Goal: Task Accomplishment & Management: Manage account settings

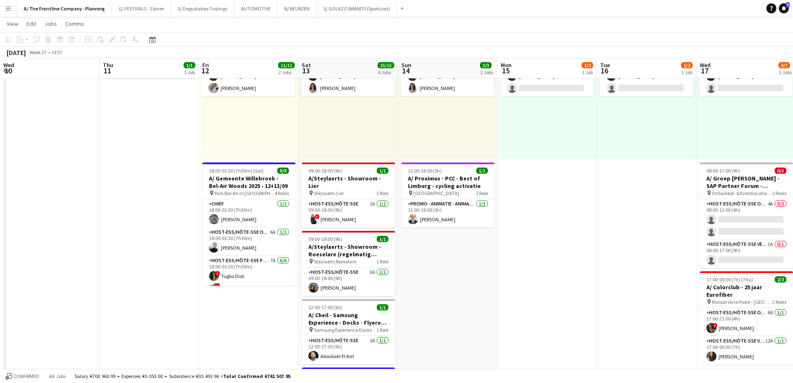
scroll to position [0, 192]
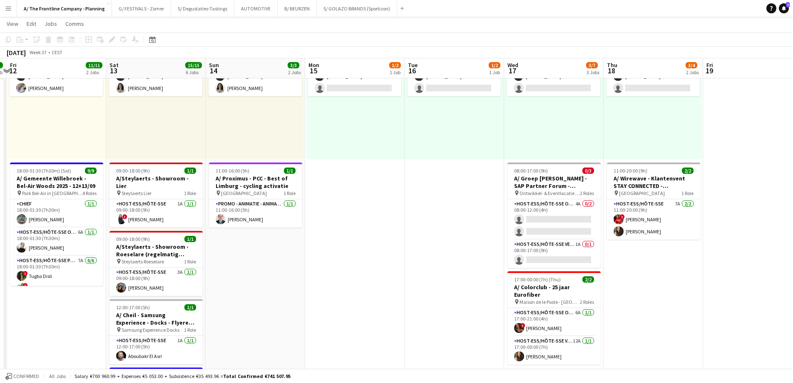
click at [7, 5] on app-icon "Menu" at bounding box center [8, 8] width 7 height 7
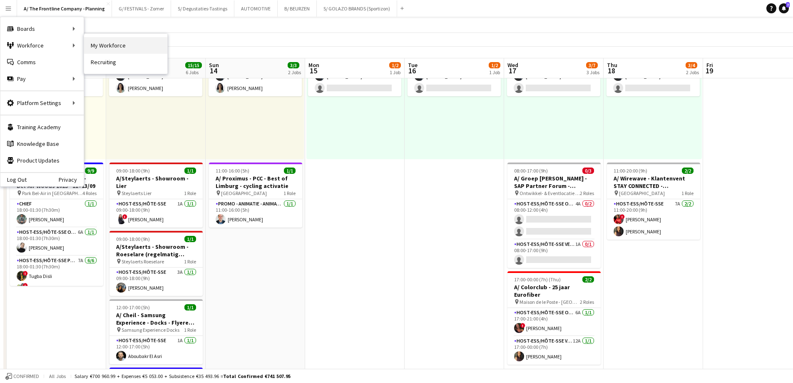
click at [118, 46] on link "My Workforce" at bounding box center [125, 45] width 83 height 17
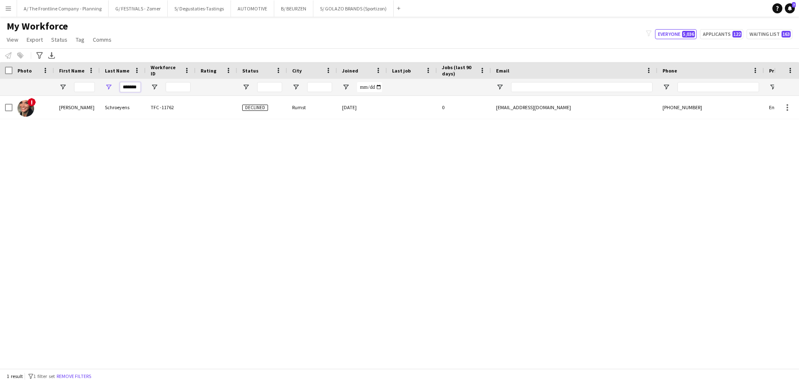
click at [134, 87] on input "*******" at bounding box center [130, 87] width 21 height 10
click at [136, 86] on input "*******" at bounding box center [130, 87] width 21 height 10
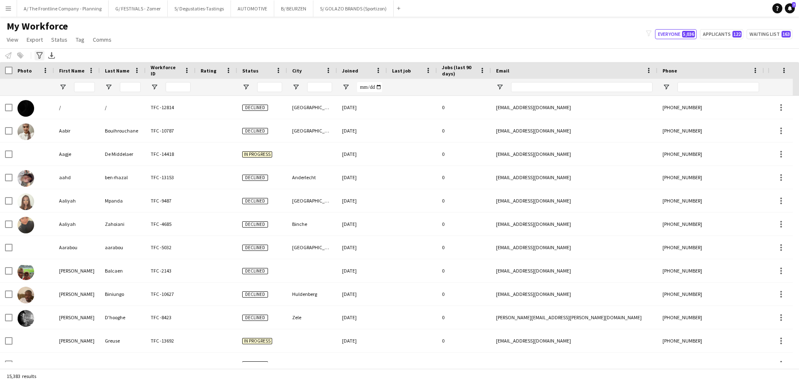
click at [39, 58] on icon at bounding box center [39, 55] width 6 height 7
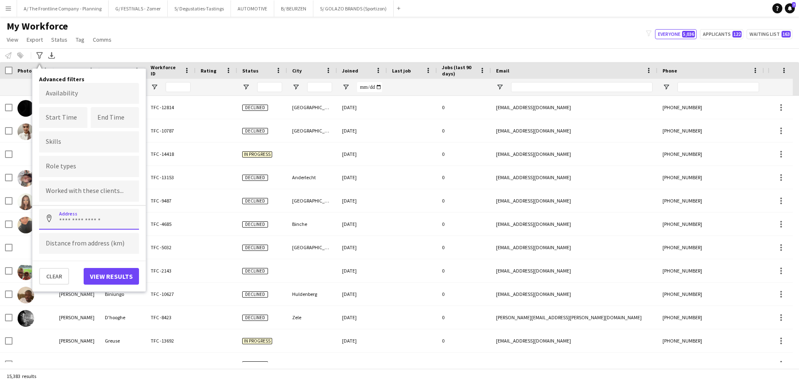
click at [75, 222] on input at bounding box center [89, 219] width 100 height 21
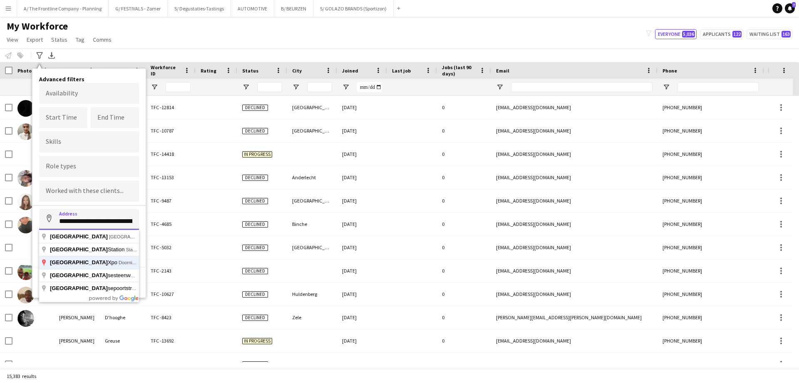
click at [39, 209] on button "Address" at bounding box center [49, 219] width 20 height 20
type input "**********"
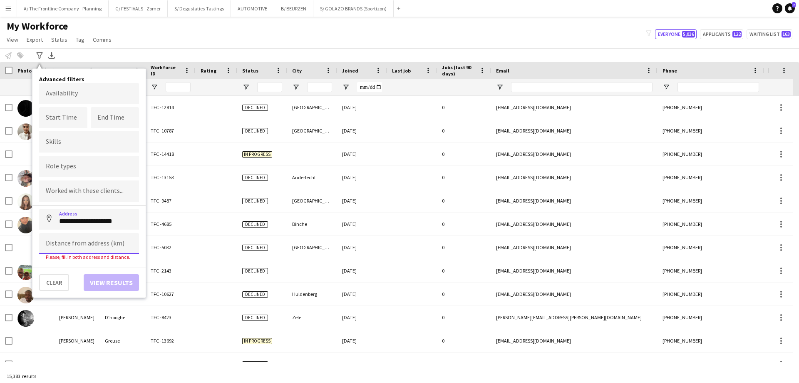
click at [78, 244] on input at bounding box center [89, 243] width 100 height 21
type input "*****"
click button "Address" at bounding box center [49, 219] width 20 height 20
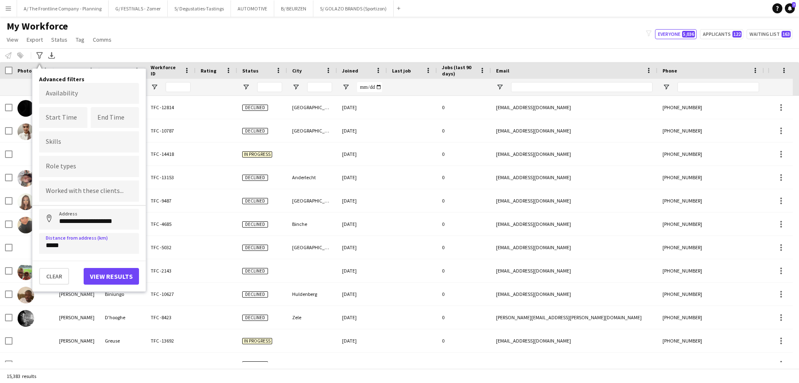
type input "**********"
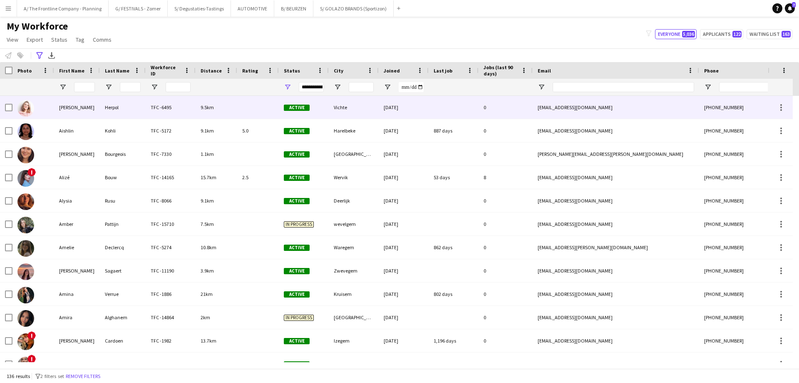
click at [71, 106] on div "Abigail" at bounding box center [77, 107] width 46 height 23
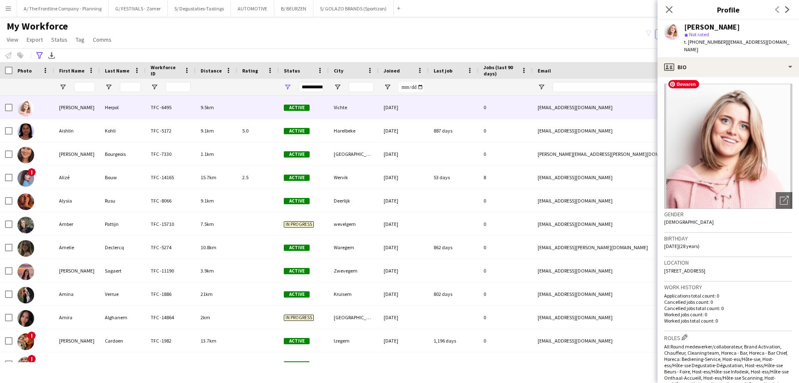
scroll to position [333, 0]
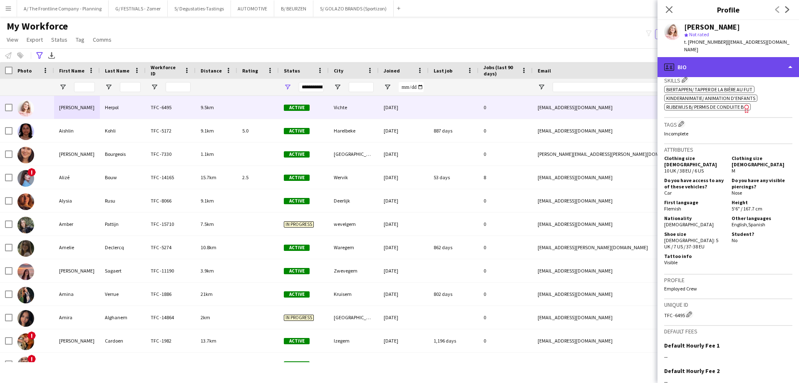
click at [730, 61] on div "profile Bio" at bounding box center [729, 67] width 142 height 20
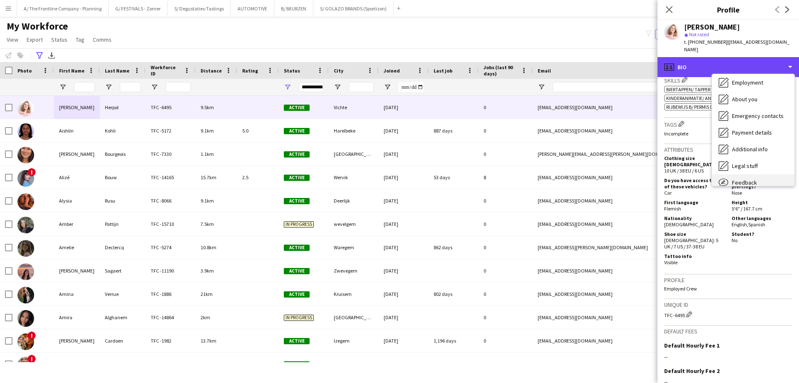
scroll to position [62, 0]
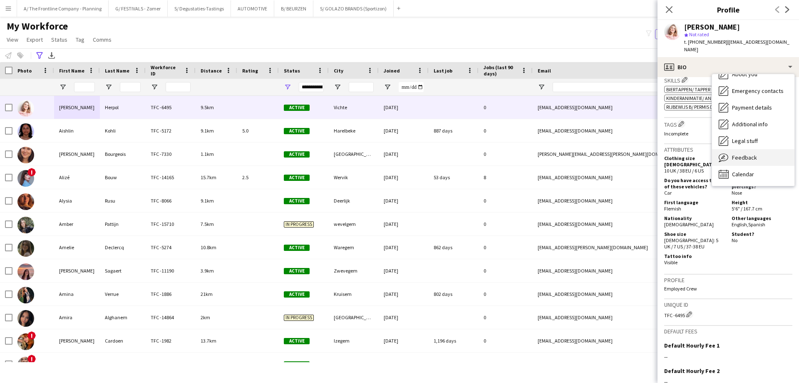
click at [743, 154] on span "Feedback" at bounding box center [744, 157] width 25 height 7
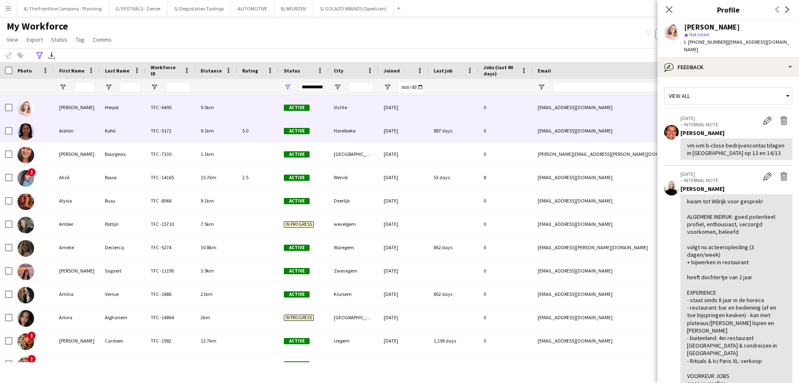
click at [88, 133] on div "Aishlin" at bounding box center [77, 130] width 46 height 23
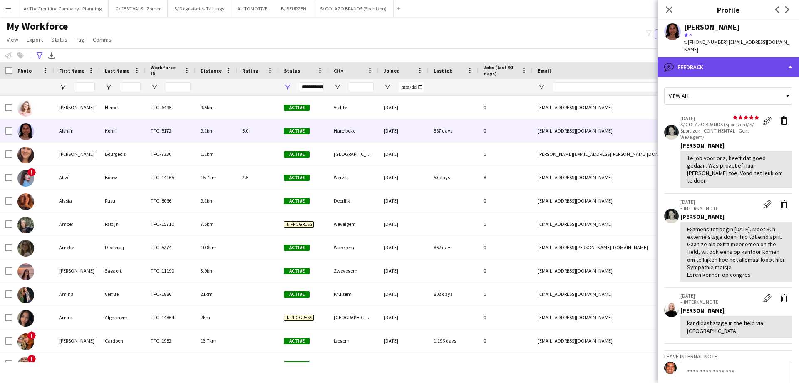
click at [722, 57] on div "bubble-pencil Feedback" at bounding box center [729, 67] width 142 height 20
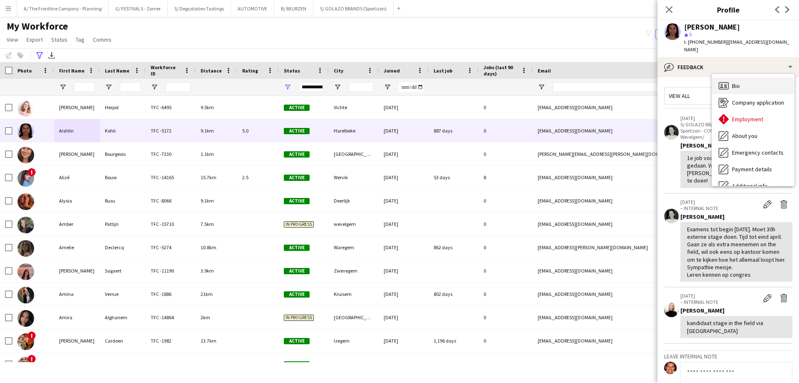
click at [732, 77] on div "Bio Bio" at bounding box center [753, 85] width 82 height 17
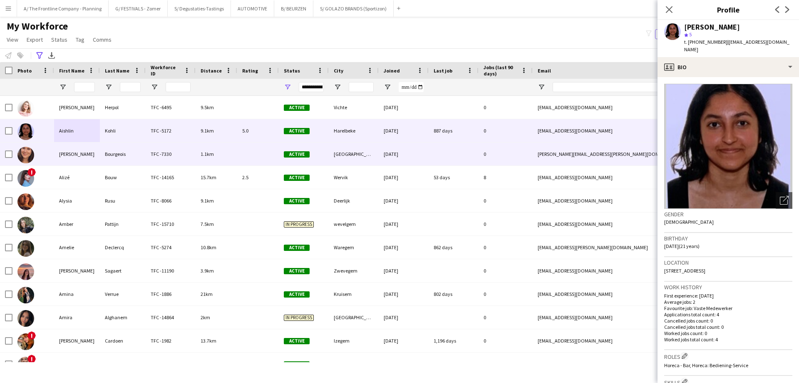
click at [82, 162] on div "Alicia" at bounding box center [77, 153] width 46 height 23
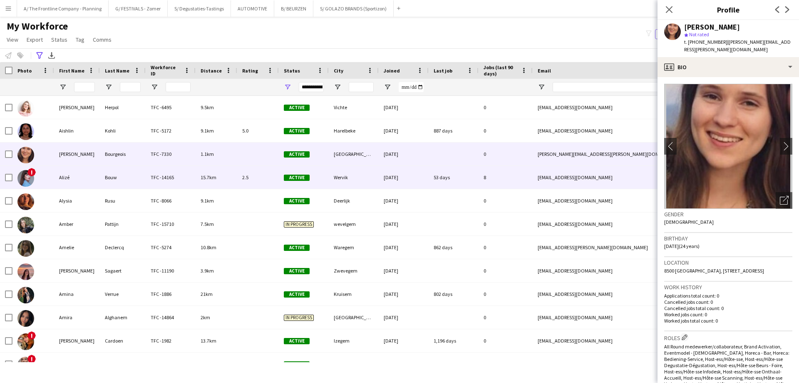
click at [77, 185] on div "Alizé" at bounding box center [77, 177] width 46 height 23
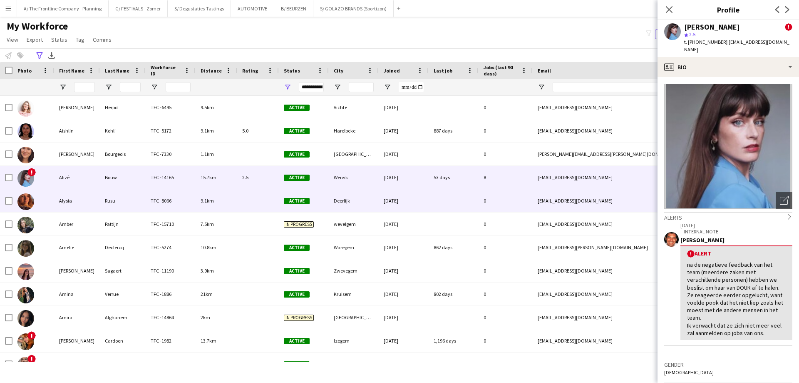
click at [70, 202] on div "Alysia" at bounding box center [77, 200] width 46 height 23
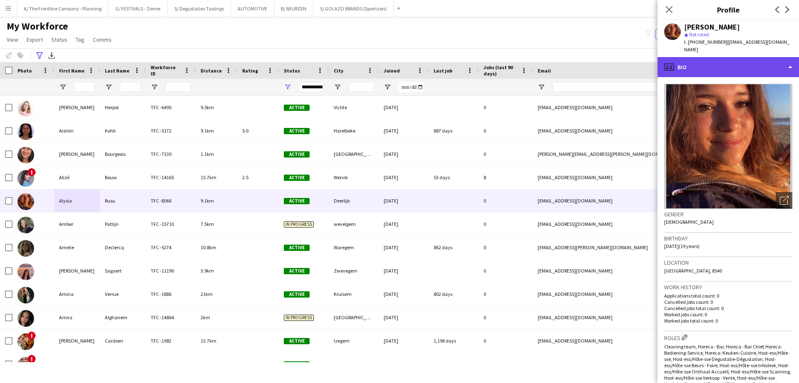
click at [738, 66] on div "profile Bio" at bounding box center [729, 67] width 142 height 20
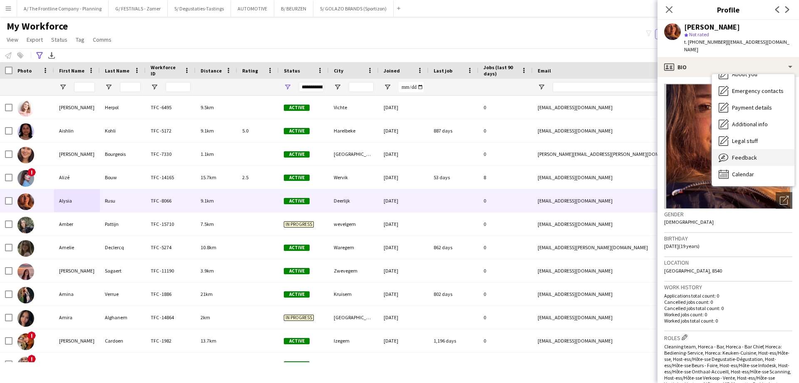
click at [746, 154] on span "Feedback" at bounding box center [744, 157] width 25 height 7
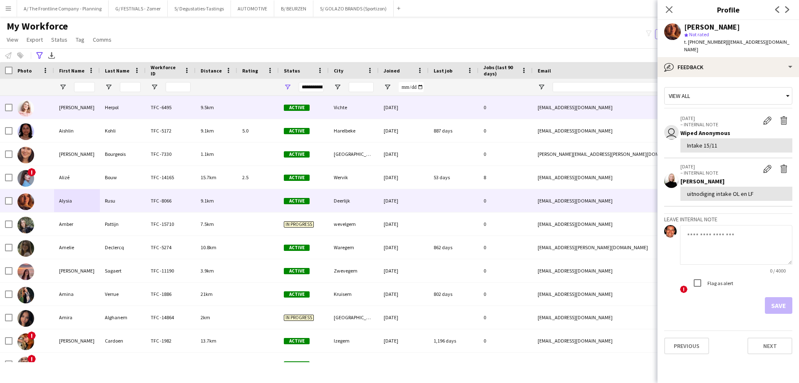
click at [79, 112] on div "Abigail" at bounding box center [77, 107] width 46 height 23
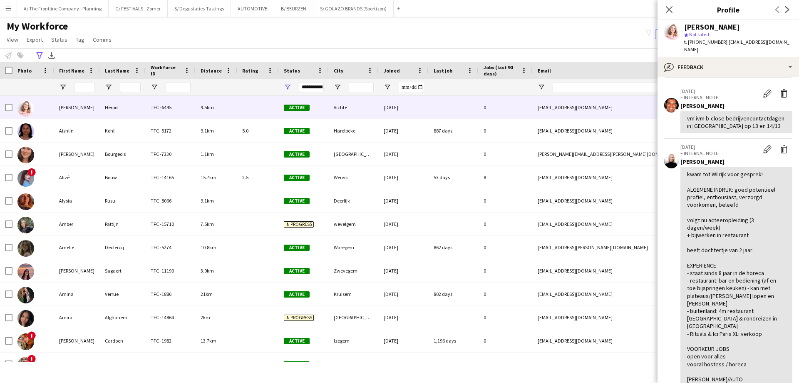
scroll to position [333, 0]
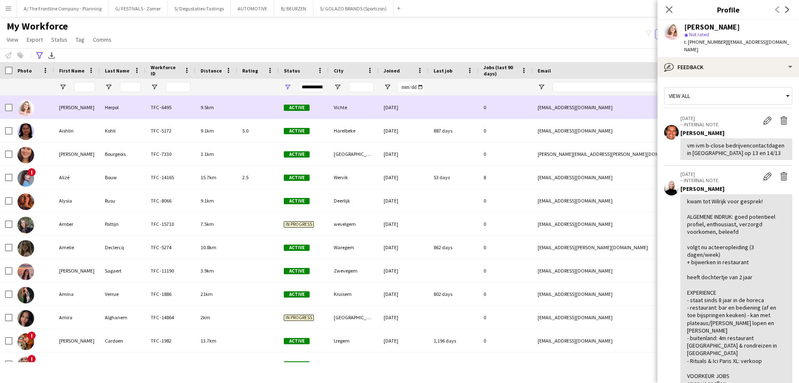
click at [77, 111] on div "Abigail" at bounding box center [77, 107] width 46 height 23
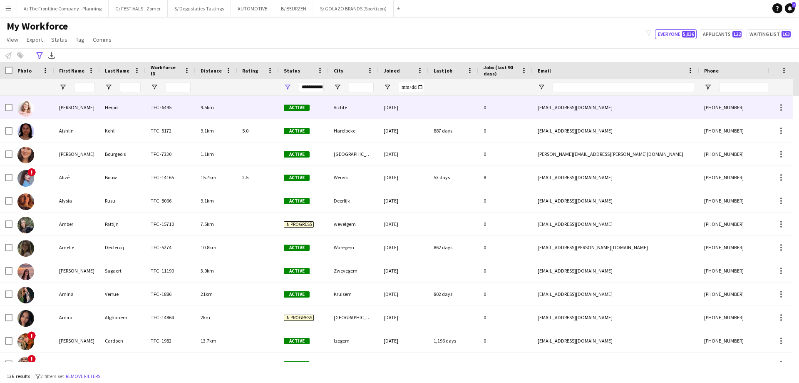
click at [77, 110] on div "Abigail" at bounding box center [77, 107] width 46 height 23
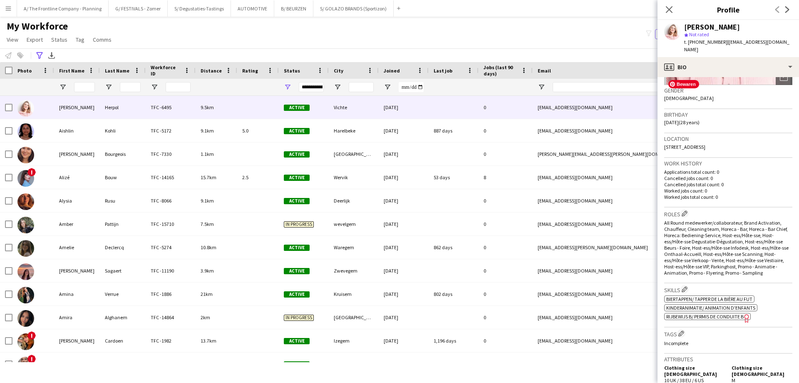
scroll to position [0, 0]
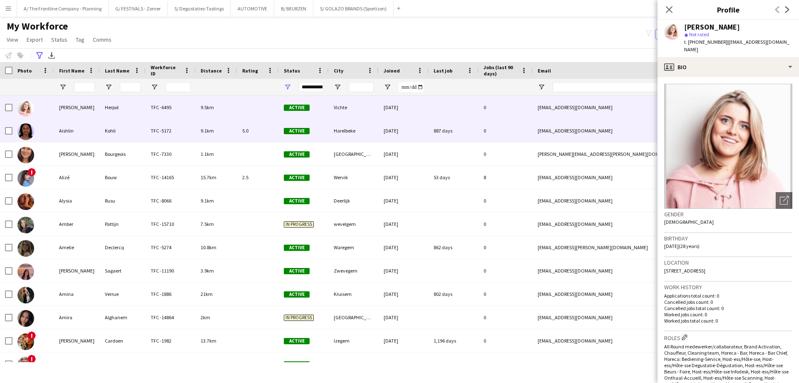
click at [87, 130] on div "Aishlin" at bounding box center [77, 130] width 46 height 23
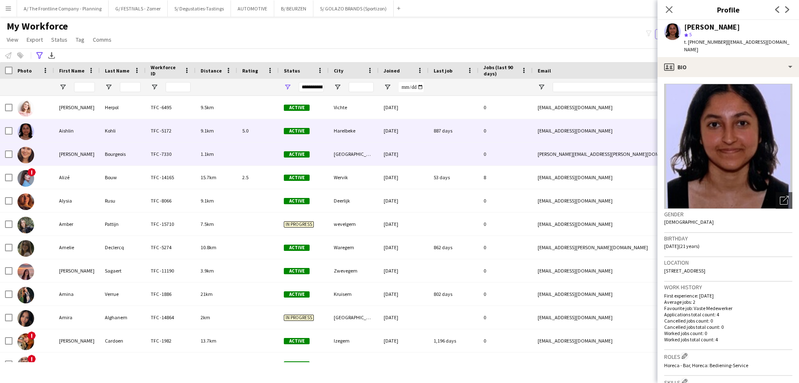
click at [104, 157] on div "Bourgeois" at bounding box center [123, 153] width 46 height 23
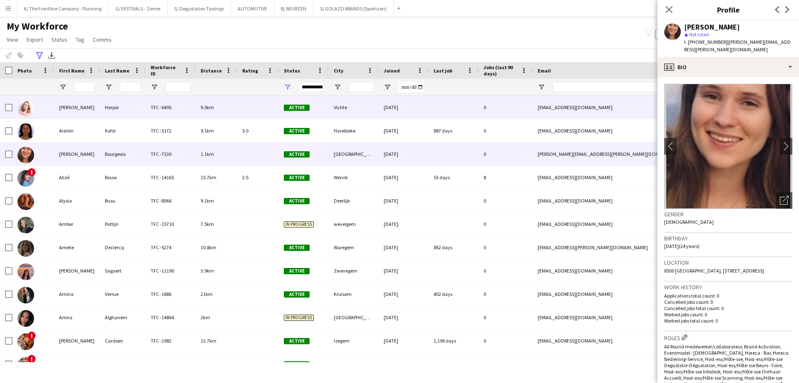
click at [76, 109] on div "Abigail" at bounding box center [77, 107] width 46 height 23
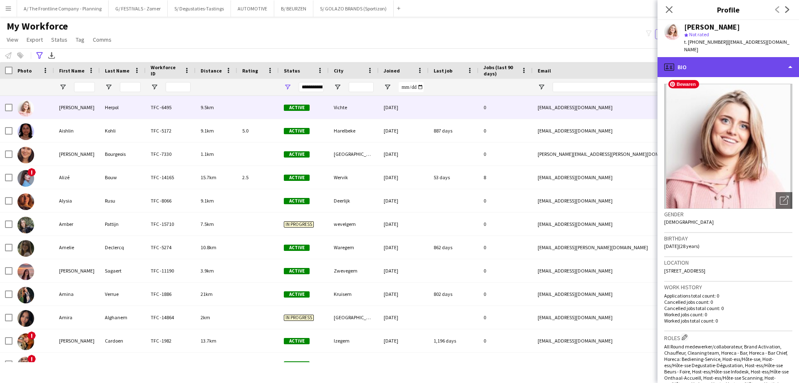
click at [732, 58] on div "profile Bio" at bounding box center [729, 67] width 142 height 20
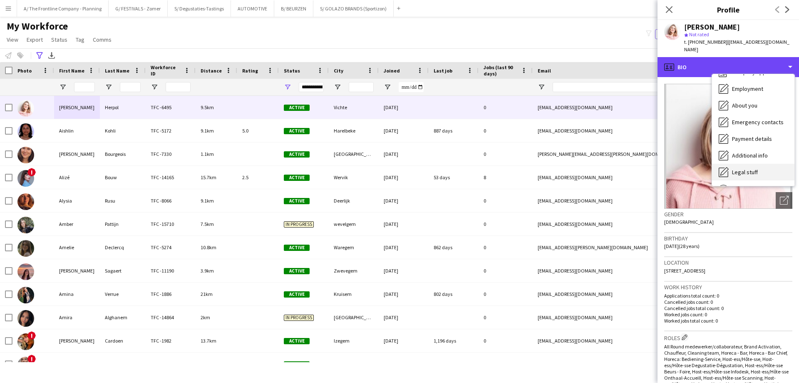
scroll to position [62, 0]
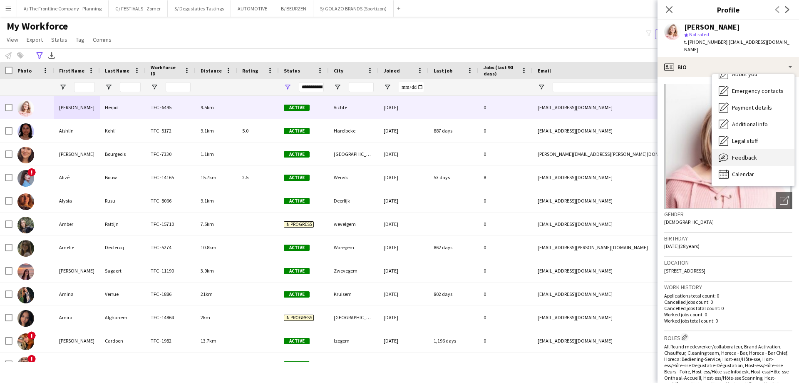
click at [740, 149] on div "Feedback Feedback" at bounding box center [753, 157] width 82 height 17
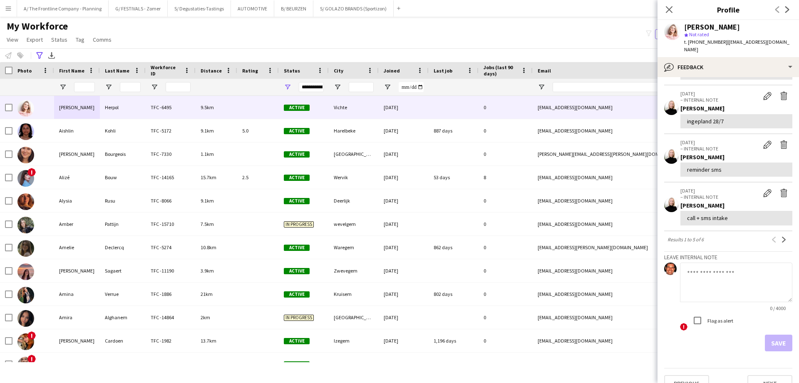
scroll to position [88, 0]
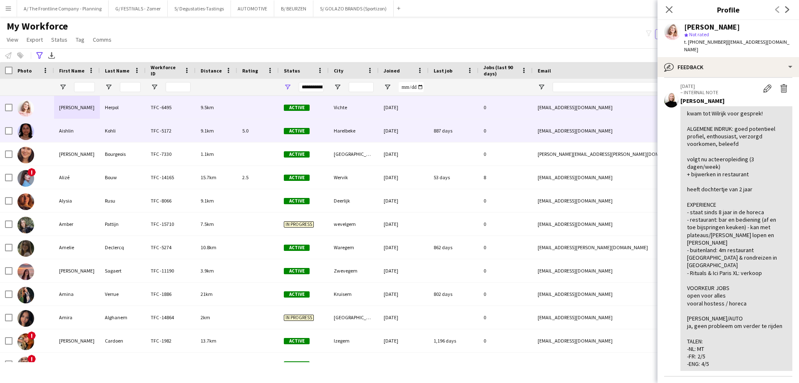
click at [72, 129] on div "Aishlin" at bounding box center [77, 130] width 46 height 23
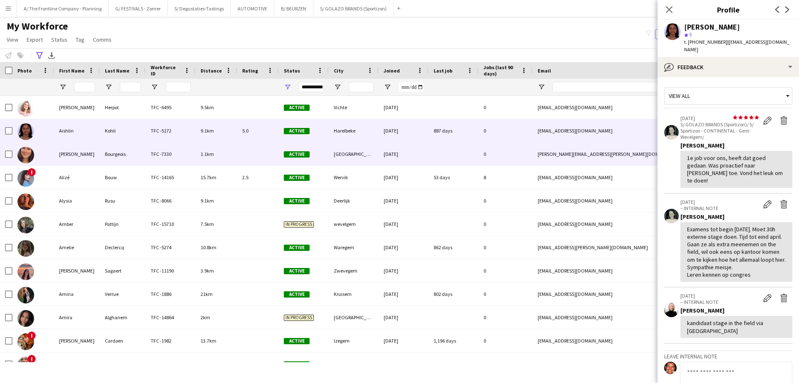
click at [67, 162] on div "Alicia" at bounding box center [77, 153] width 46 height 23
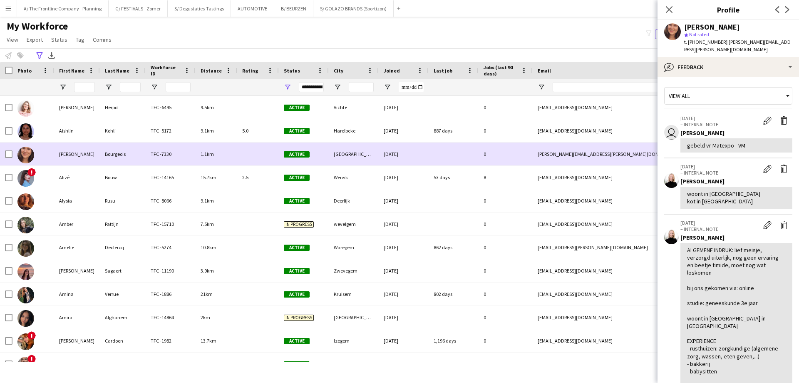
click at [87, 153] on div "Alicia" at bounding box center [77, 153] width 46 height 23
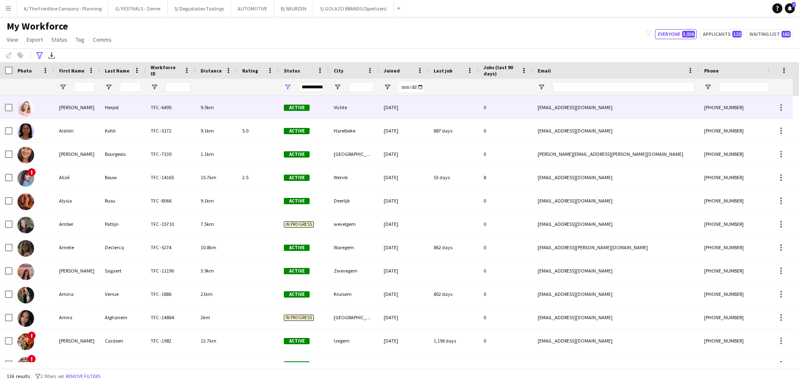
click at [85, 113] on div "Abigail" at bounding box center [77, 107] width 46 height 23
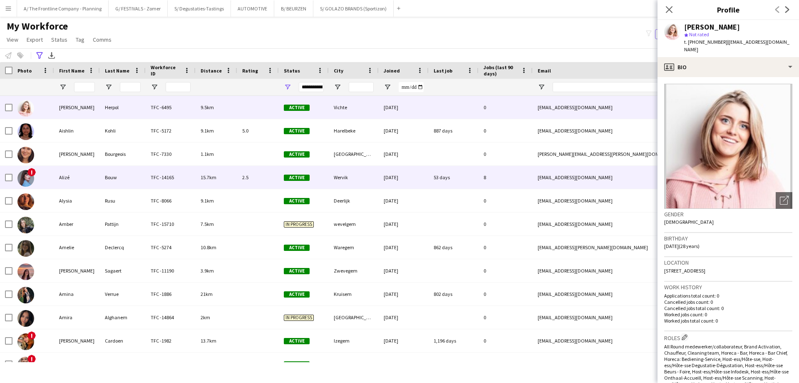
click at [81, 176] on div "Alizé" at bounding box center [77, 177] width 46 height 23
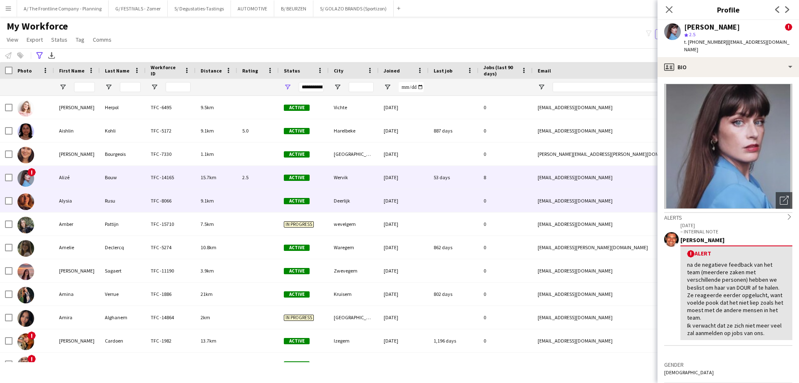
click at [75, 205] on div "Alysia" at bounding box center [77, 200] width 46 height 23
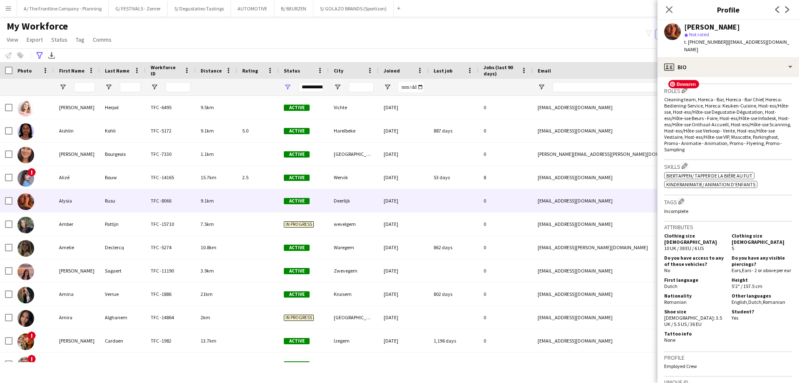
scroll to position [291, 0]
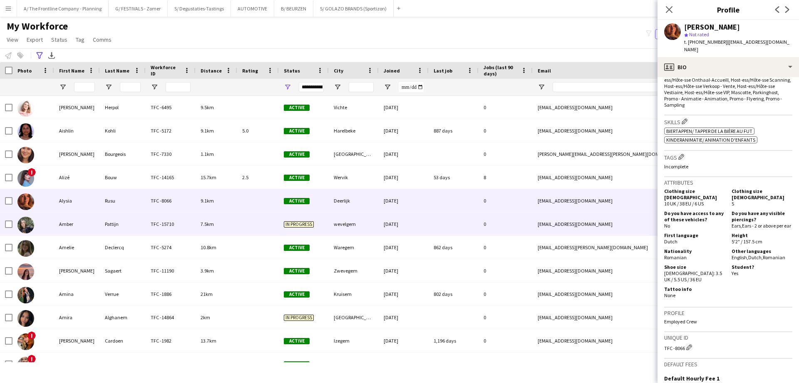
click at [63, 225] on div "Amber" at bounding box center [77, 223] width 46 height 23
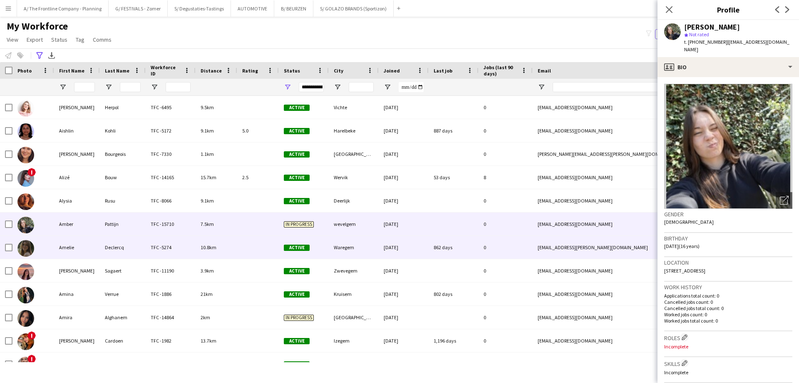
click at [100, 254] on div "Declercq" at bounding box center [123, 247] width 46 height 23
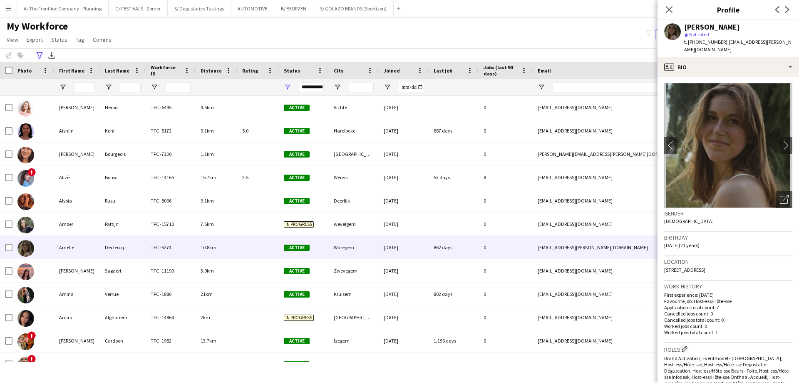
scroll to position [0, 0]
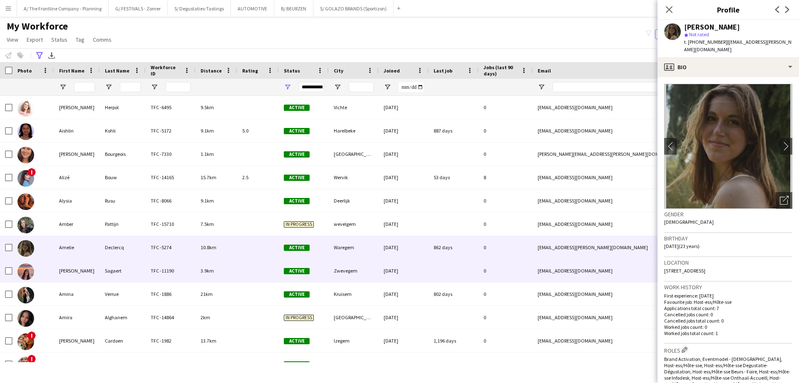
click at [68, 270] on div "Amélie" at bounding box center [77, 270] width 46 height 23
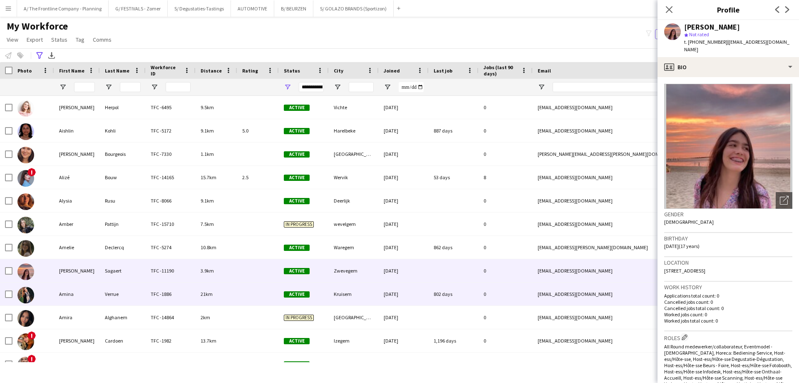
click at [75, 291] on div "Amina" at bounding box center [77, 293] width 46 height 23
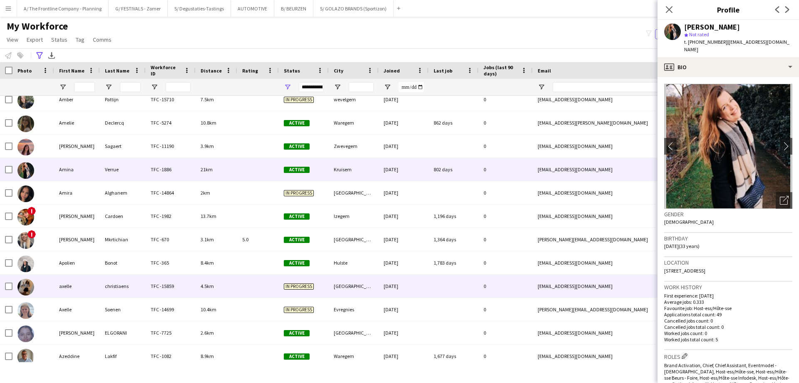
scroll to position [125, 0]
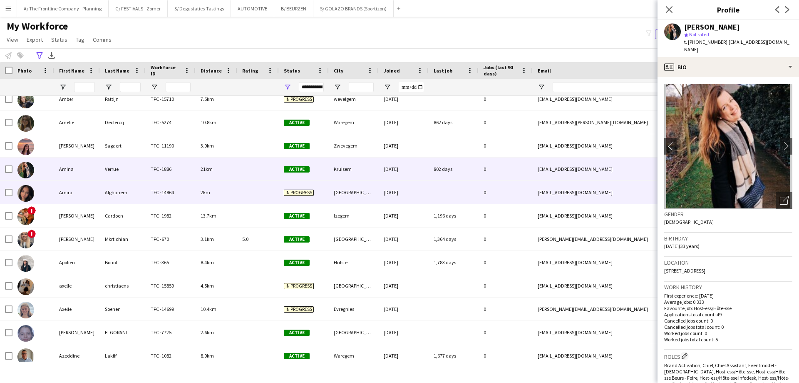
click at [87, 199] on div "Amira" at bounding box center [77, 192] width 46 height 23
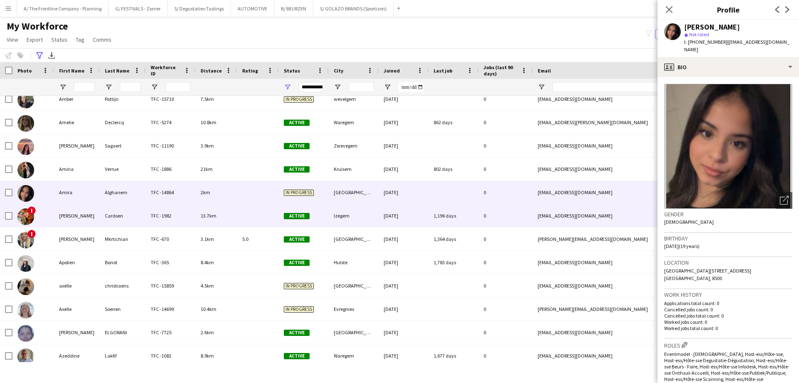
click at [90, 224] on div "Angela" at bounding box center [77, 215] width 46 height 23
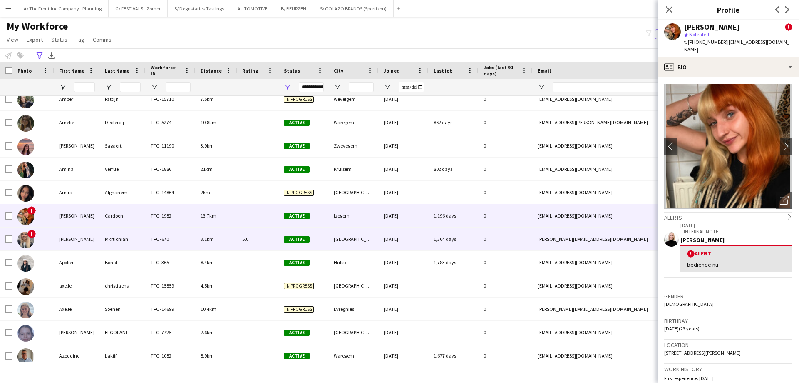
click at [77, 239] on div "Anna" at bounding box center [77, 238] width 46 height 23
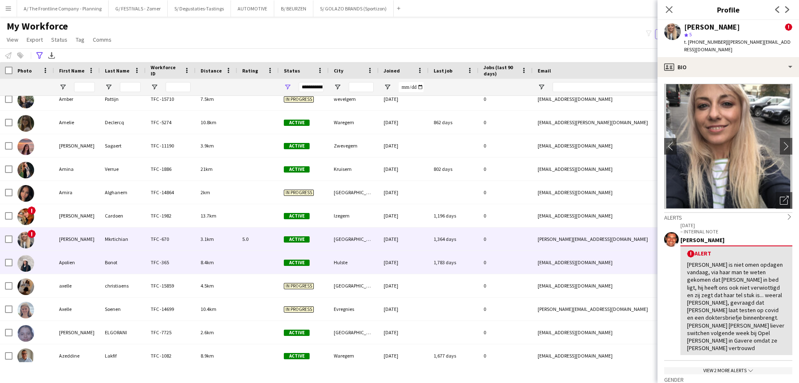
click at [55, 264] on div "Apolien" at bounding box center [77, 262] width 46 height 23
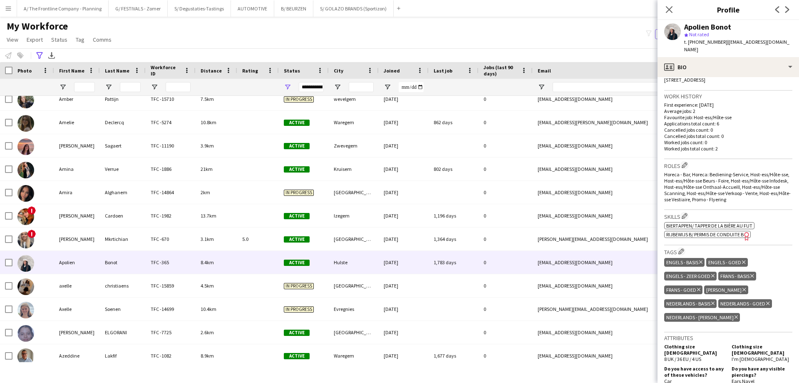
scroll to position [333, 0]
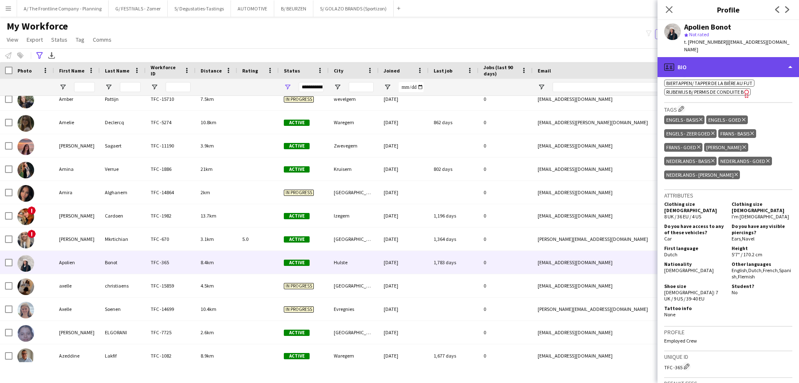
click at [732, 57] on div "profile Bio" at bounding box center [729, 67] width 142 height 20
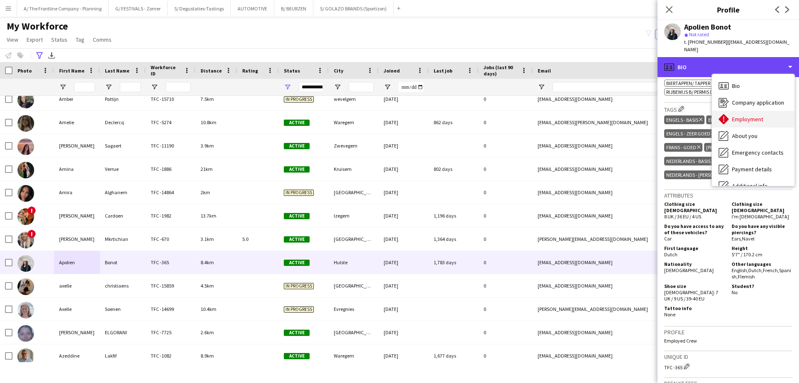
scroll to position [62, 0]
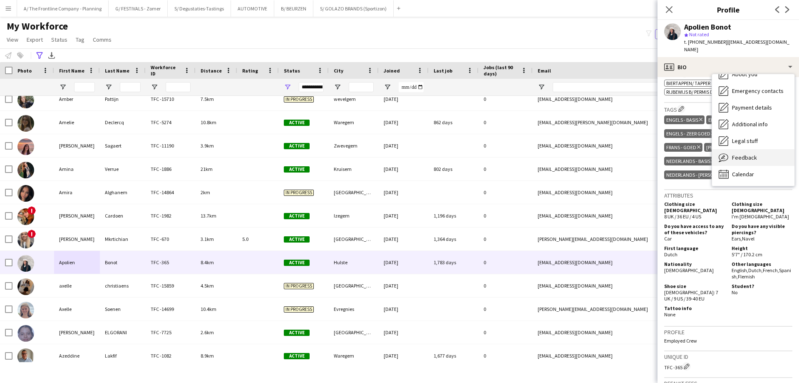
click at [752, 154] on span "Feedback" at bounding box center [744, 157] width 25 height 7
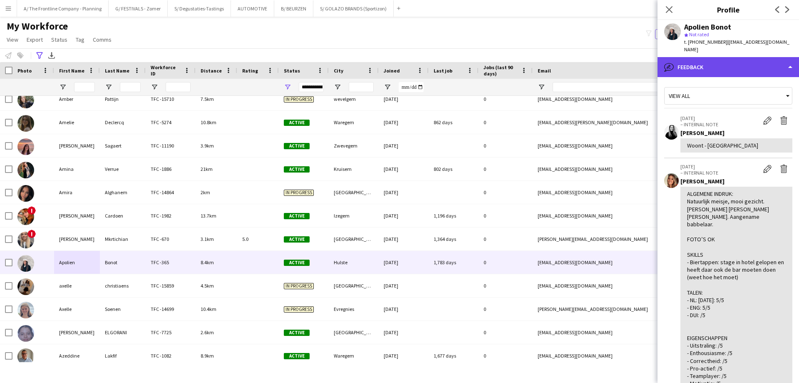
click at [728, 63] on div "bubble-pencil Feedback" at bounding box center [729, 67] width 142 height 20
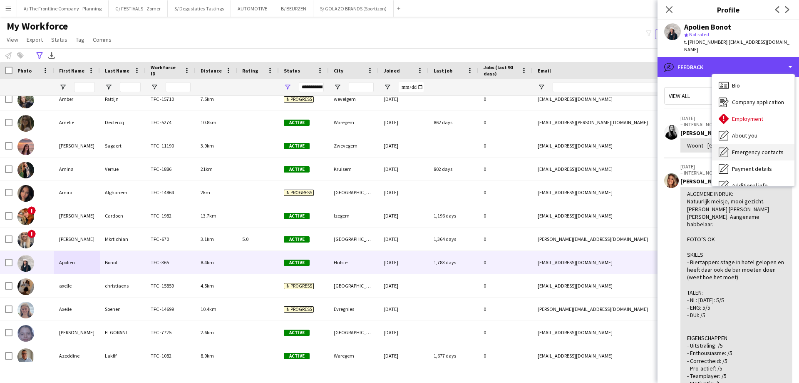
scroll to position [0, 0]
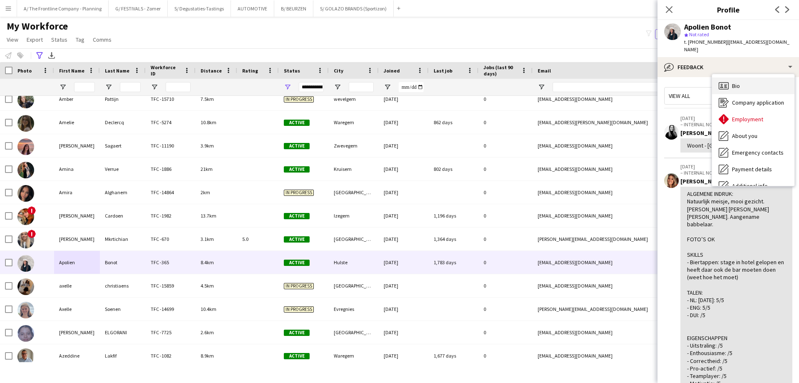
click at [746, 80] on div "Bio Bio" at bounding box center [753, 85] width 82 height 17
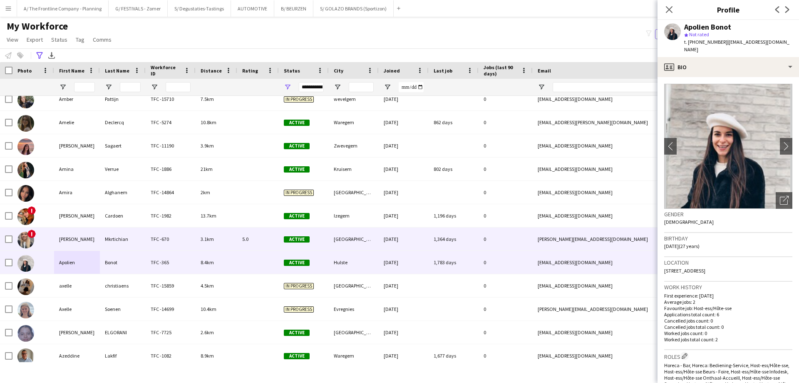
click at [77, 240] on div "Anna" at bounding box center [77, 238] width 46 height 23
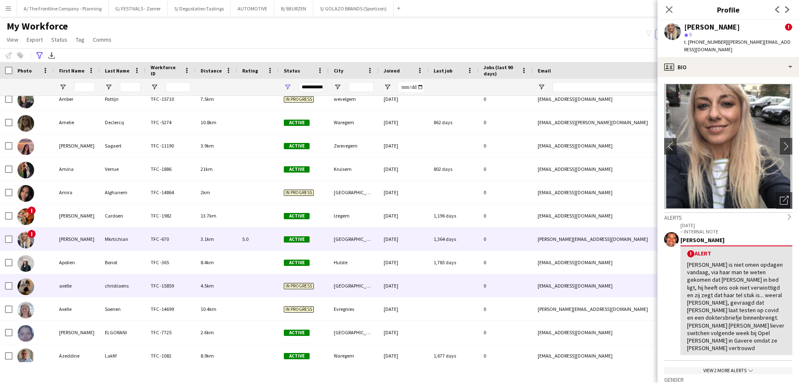
click at [70, 288] on div "axelle" at bounding box center [77, 285] width 46 height 23
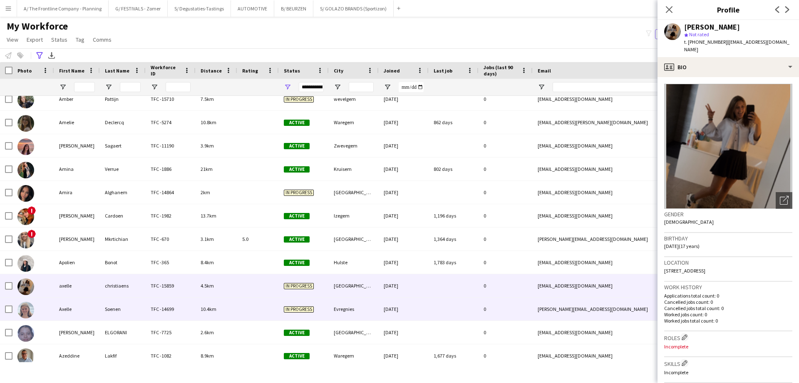
click at [85, 314] on div "Axelle" at bounding box center [77, 308] width 46 height 23
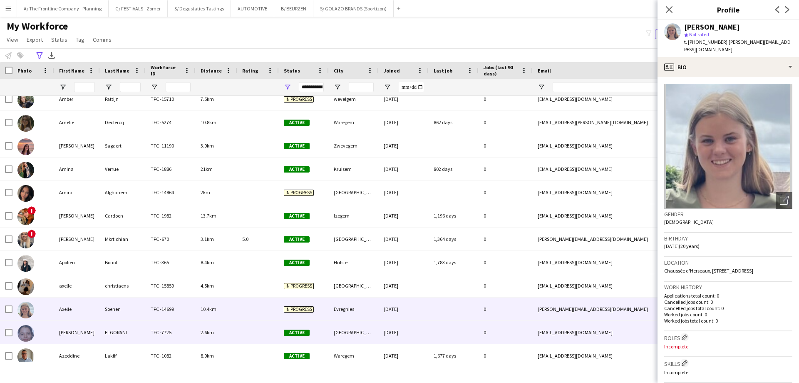
click at [83, 334] on div "AYA" at bounding box center [77, 332] width 46 height 23
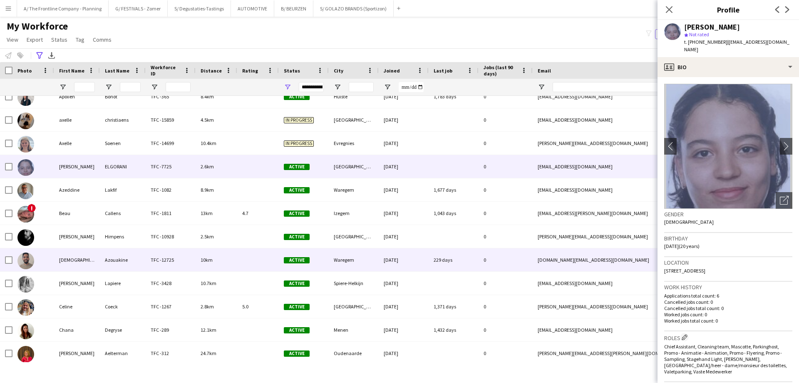
scroll to position [291, 0]
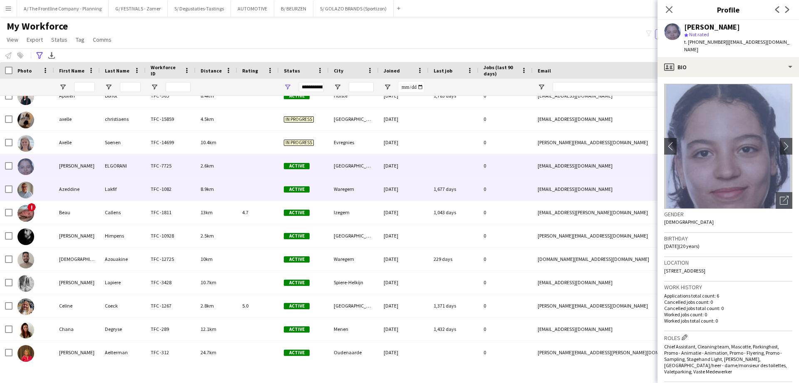
click at [79, 190] on div "Azeddine" at bounding box center [77, 188] width 46 height 23
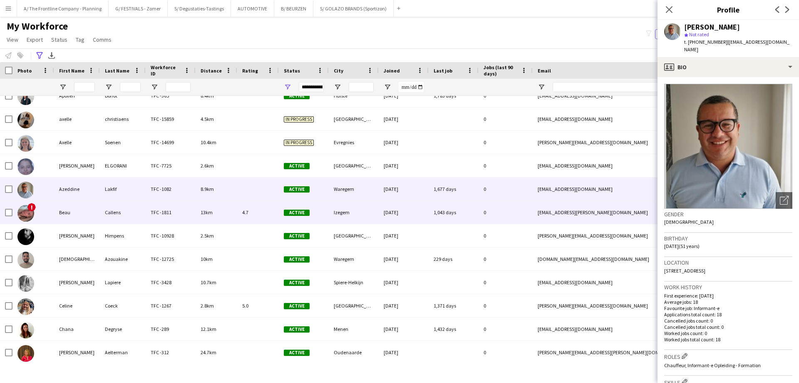
click at [79, 211] on div "Beau" at bounding box center [77, 212] width 46 height 23
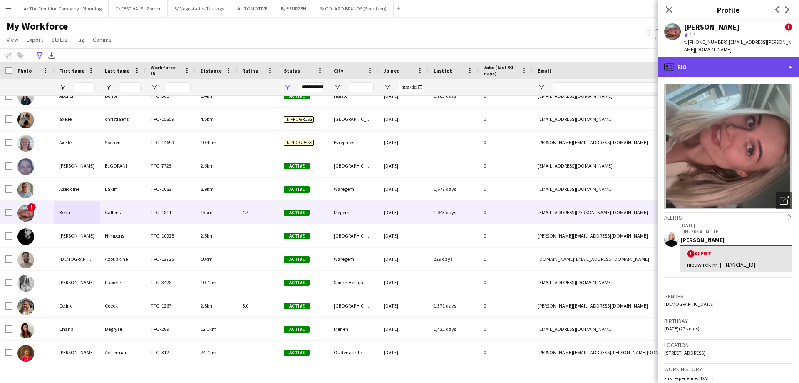
click at [722, 66] on div "profile Bio" at bounding box center [729, 67] width 142 height 20
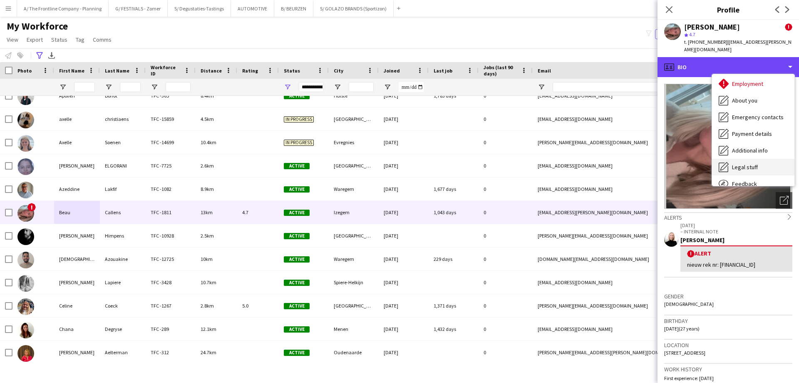
scroll to position [62, 0]
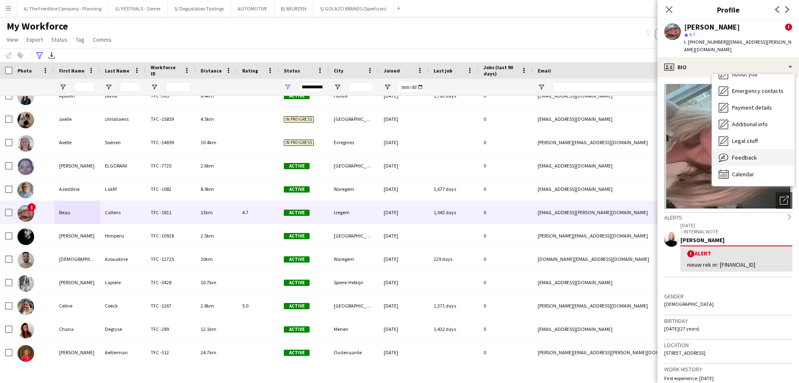
click at [745, 154] on span "Feedback" at bounding box center [744, 157] width 25 height 7
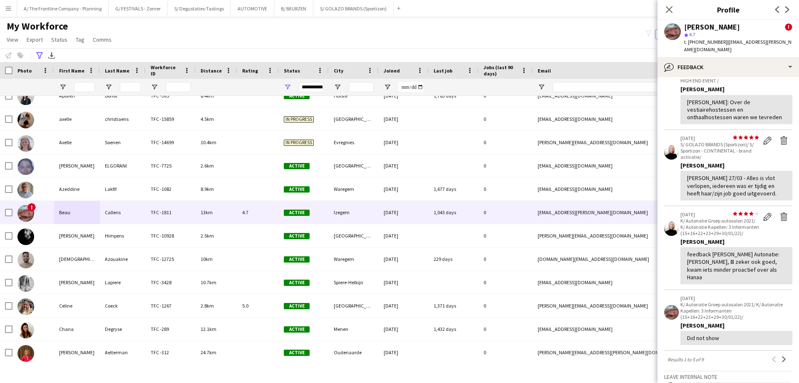
scroll to position [42, 0]
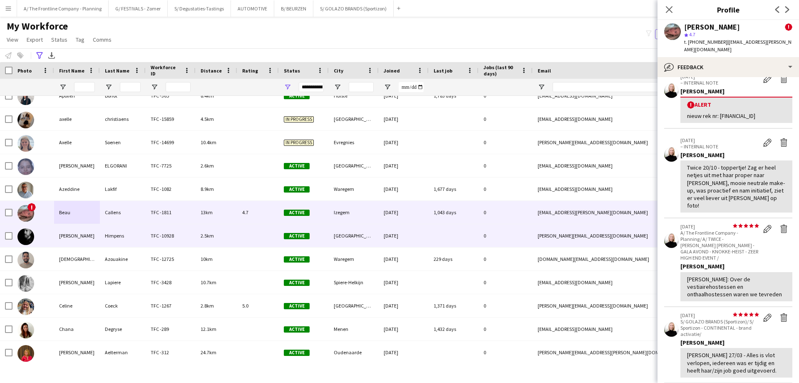
click at [86, 237] on div "Benjamin" at bounding box center [77, 235] width 46 height 23
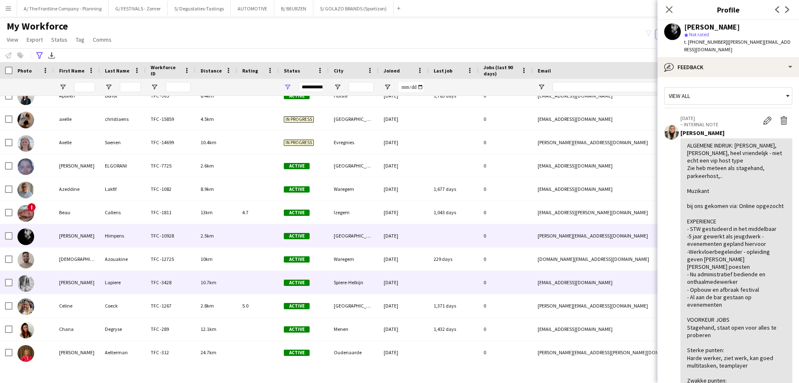
click at [65, 278] on div "Camille" at bounding box center [77, 282] width 46 height 23
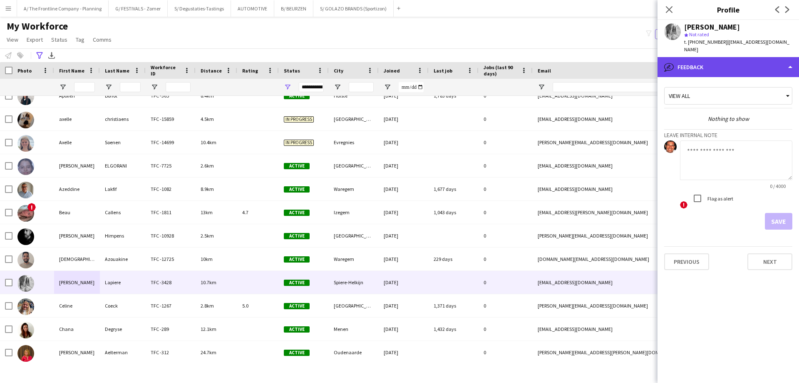
click at [733, 64] on div "bubble-pencil Feedback" at bounding box center [729, 67] width 142 height 20
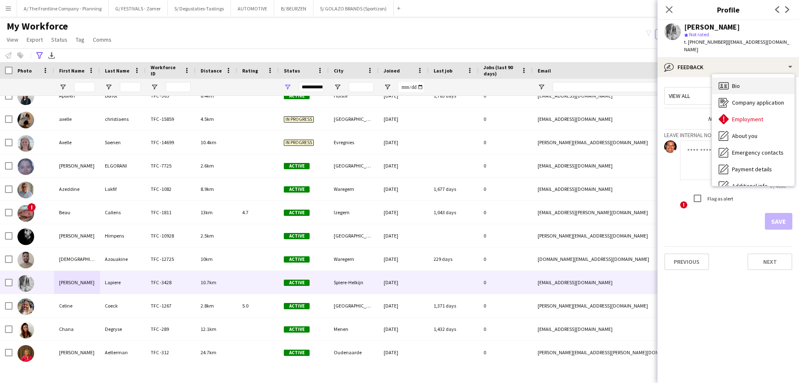
click at [743, 77] on div "Bio Bio" at bounding box center [753, 85] width 82 height 17
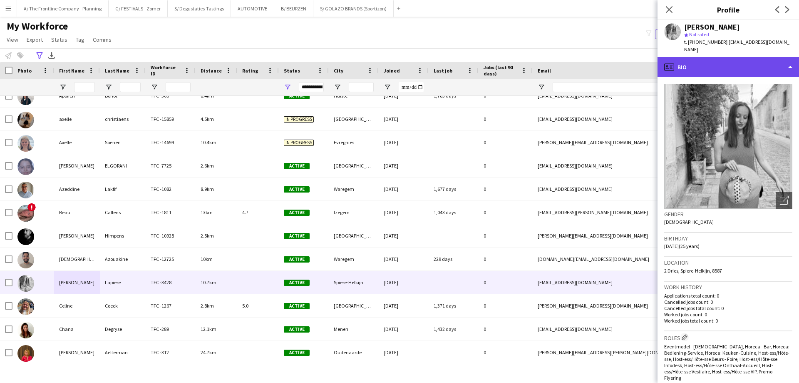
click at [738, 58] on div "profile Bio" at bounding box center [729, 67] width 142 height 20
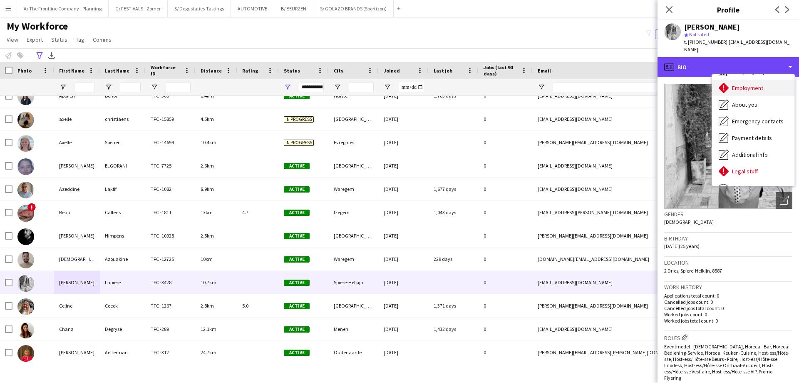
scroll to position [62, 0]
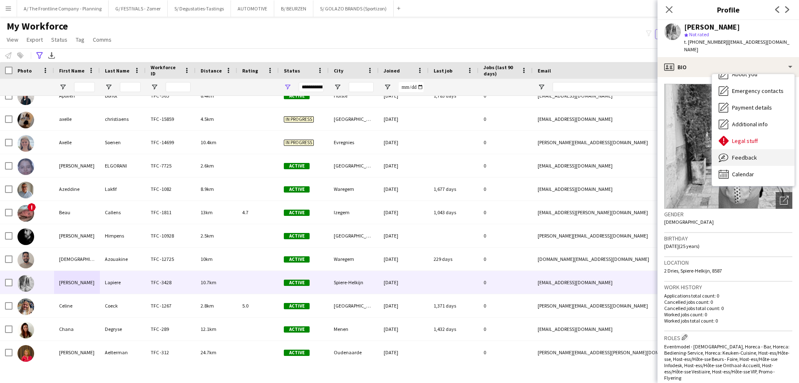
click at [749, 154] on span "Feedback" at bounding box center [744, 157] width 25 height 7
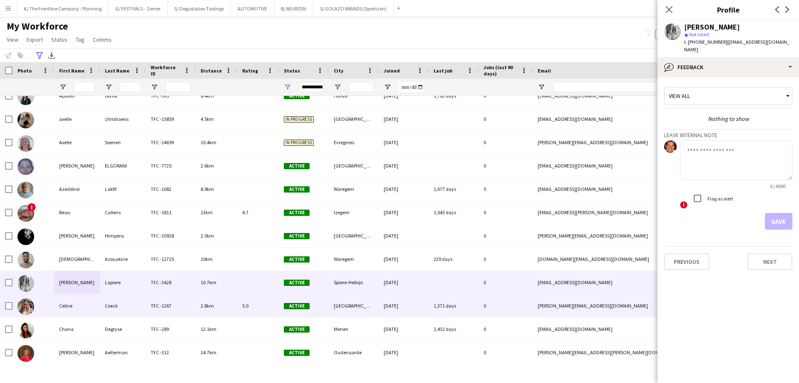
click at [65, 309] on div "Celine" at bounding box center [77, 305] width 46 height 23
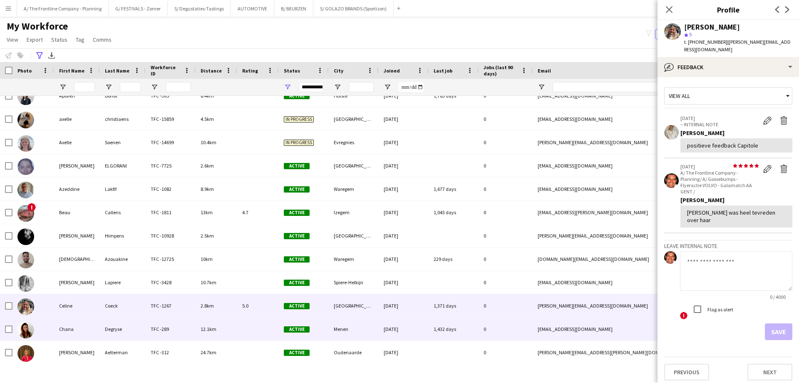
click at [67, 332] on div "Chana" at bounding box center [77, 328] width 46 height 23
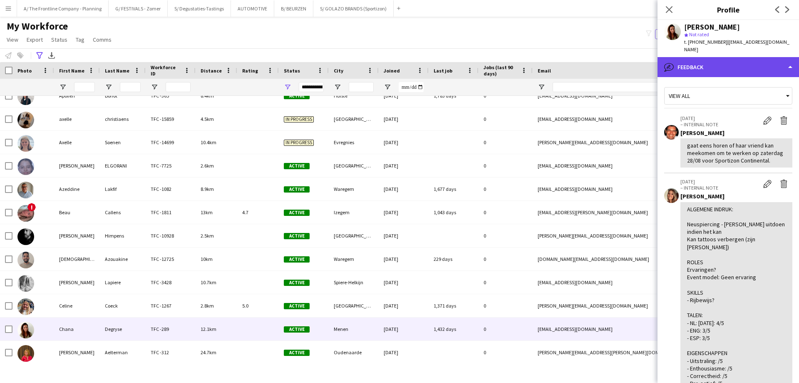
click at [741, 57] on div "bubble-pencil Feedback" at bounding box center [729, 67] width 142 height 20
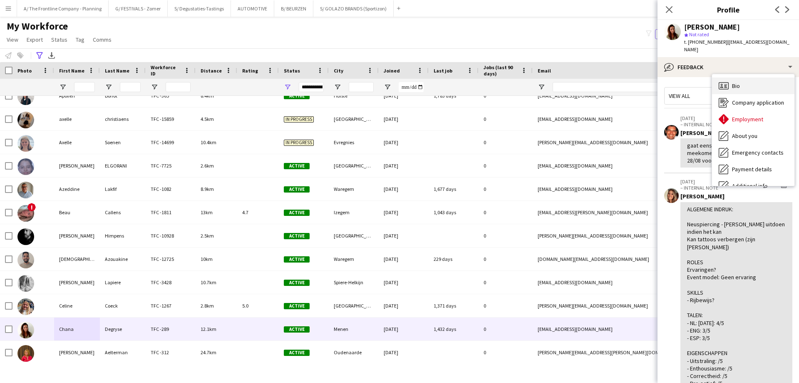
click at [742, 77] on div "Bio Bio" at bounding box center [753, 85] width 82 height 17
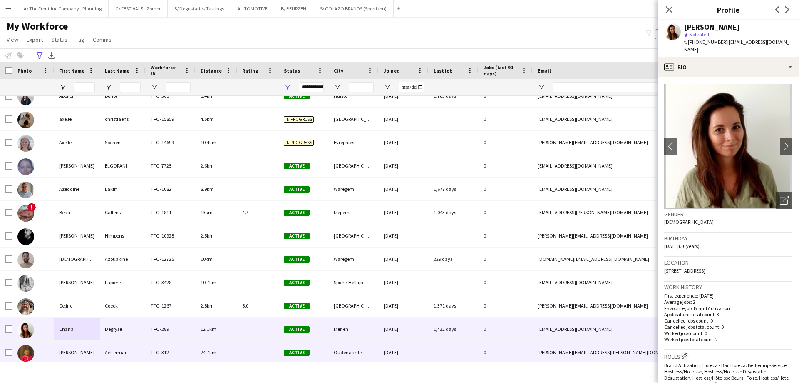
click at [71, 355] on div "Chantal" at bounding box center [77, 352] width 46 height 23
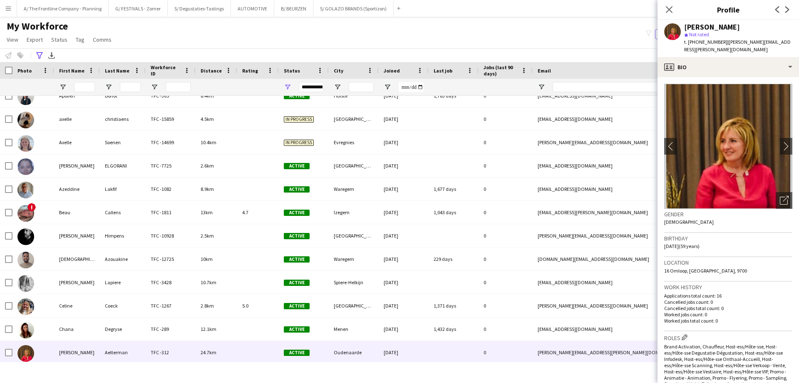
scroll to position [541, 0]
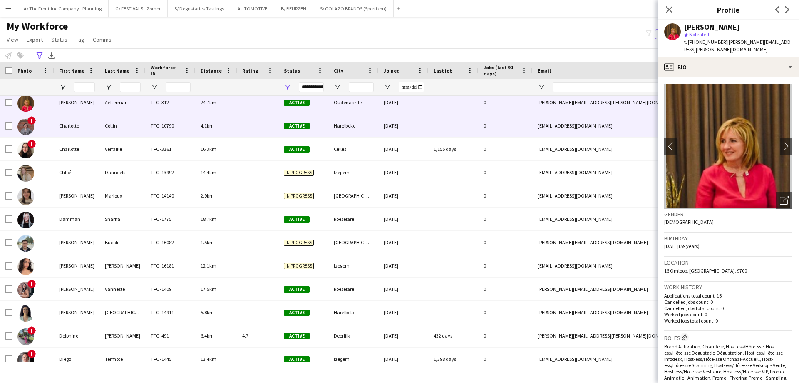
click at [81, 135] on div "Charlotte" at bounding box center [77, 125] width 46 height 23
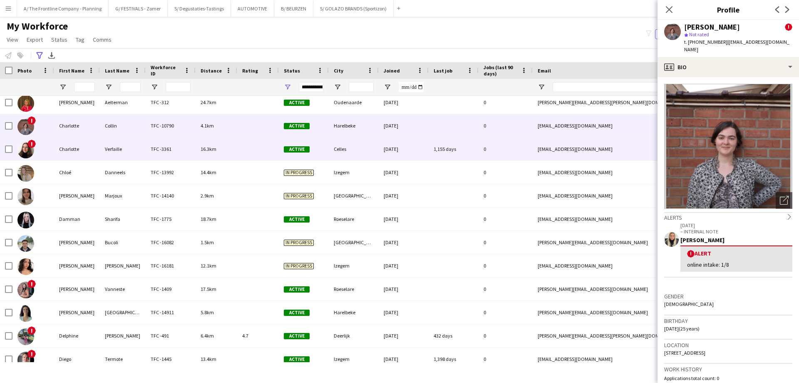
click at [80, 149] on div "Charlotte" at bounding box center [77, 148] width 46 height 23
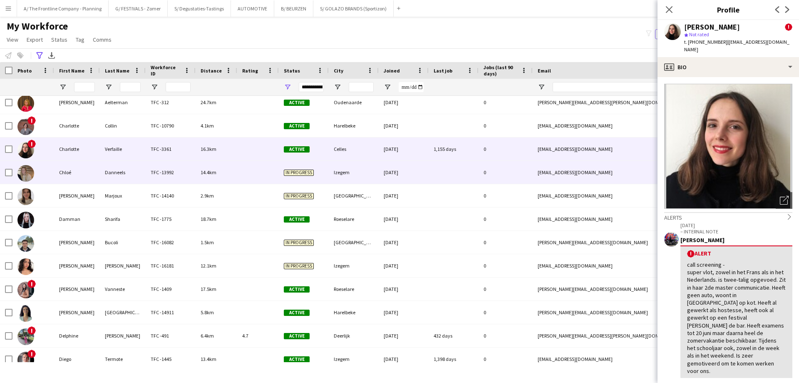
click at [82, 176] on div "Chloé" at bounding box center [77, 172] width 46 height 23
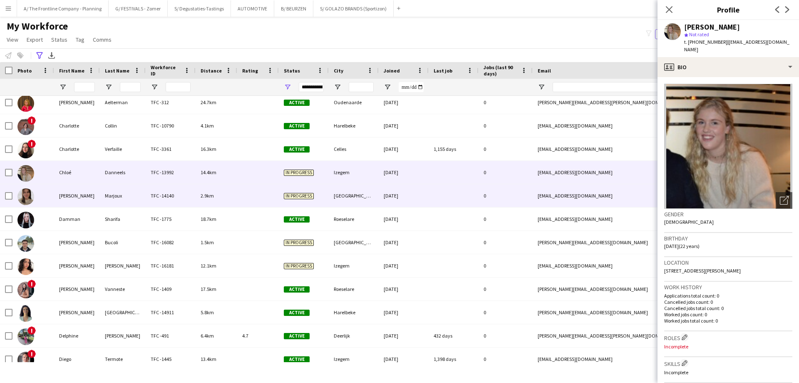
click at [59, 203] on div "Clara" at bounding box center [77, 195] width 46 height 23
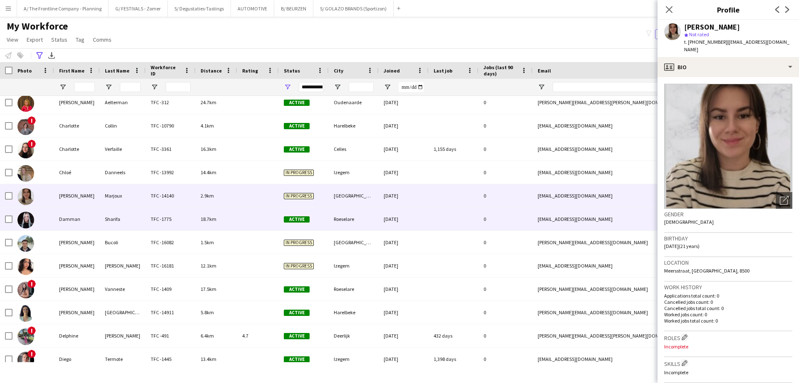
click at [96, 226] on div "Damman" at bounding box center [77, 218] width 46 height 23
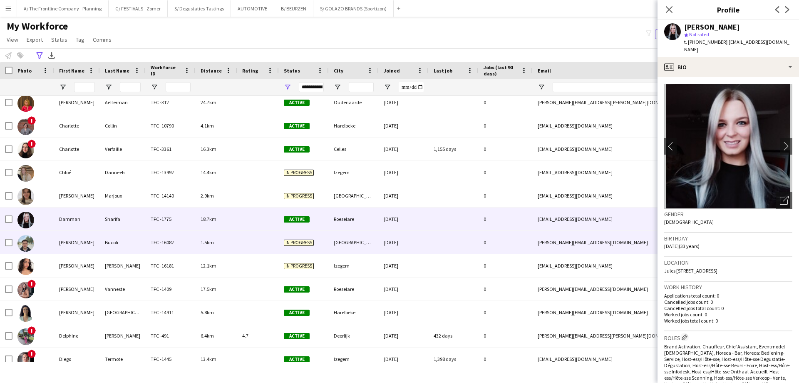
click at [74, 247] on div "Daniël" at bounding box center [77, 242] width 46 height 23
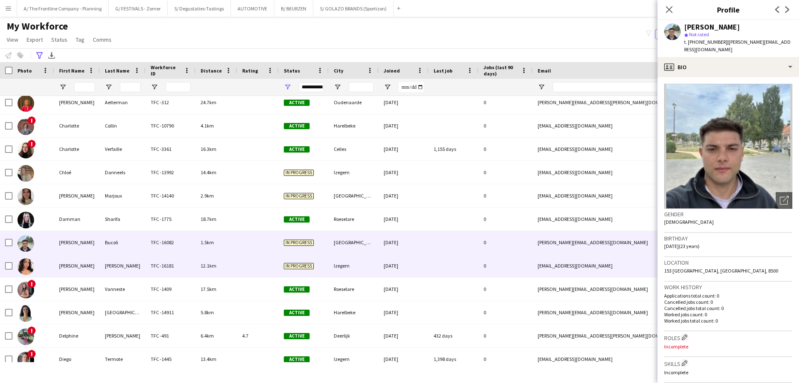
click at [60, 269] on div "Danna" at bounding box center [77, 265] width 46 height 23
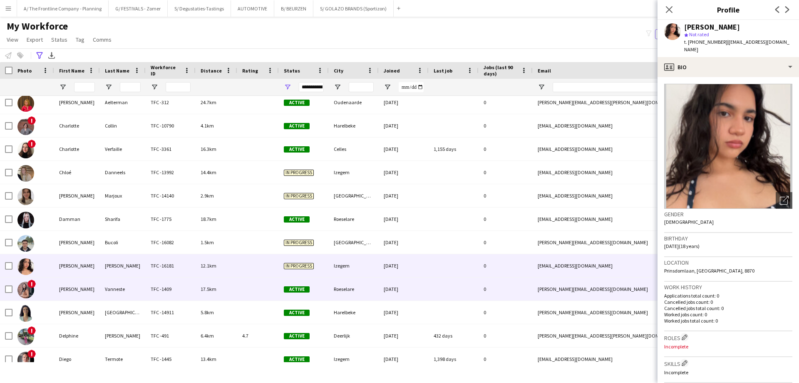
click at [70, 294] on div "Debbie" at bounding box center [77, 288] width 46 height 23
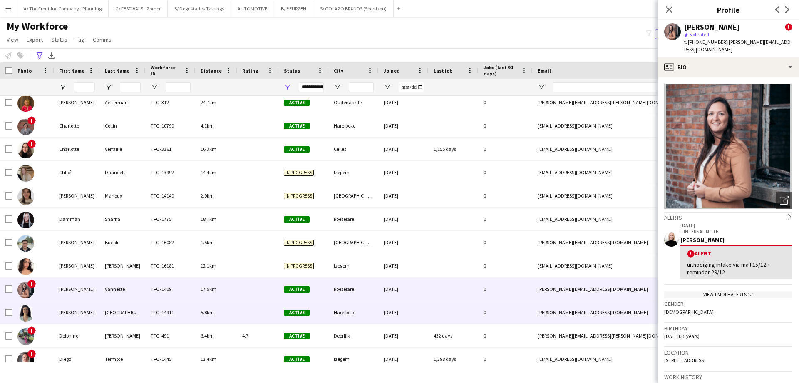
click at [86, 311] on div "Deborah" at bounding box center [77, 312] width 46 height 23
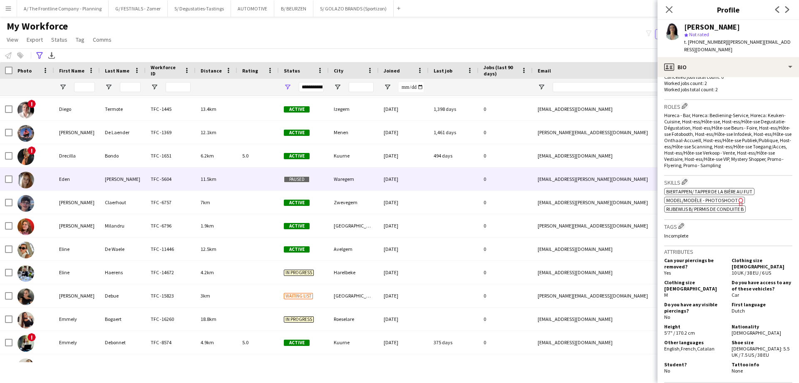
scroll to position [708, 0]
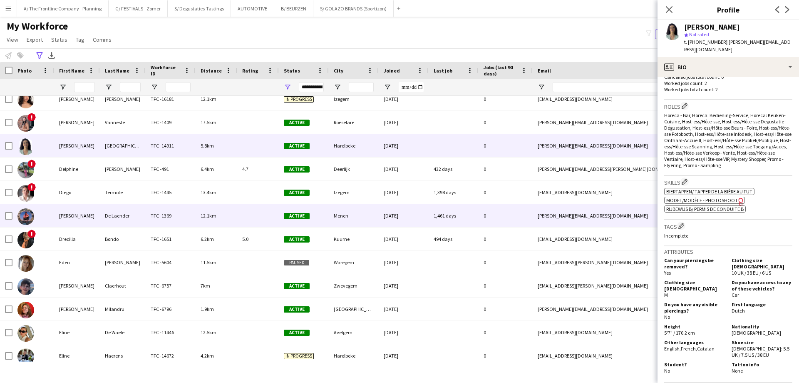
click at [90, 217] on div "Dominique" at bounding box center [77, 215] width 46 height 23
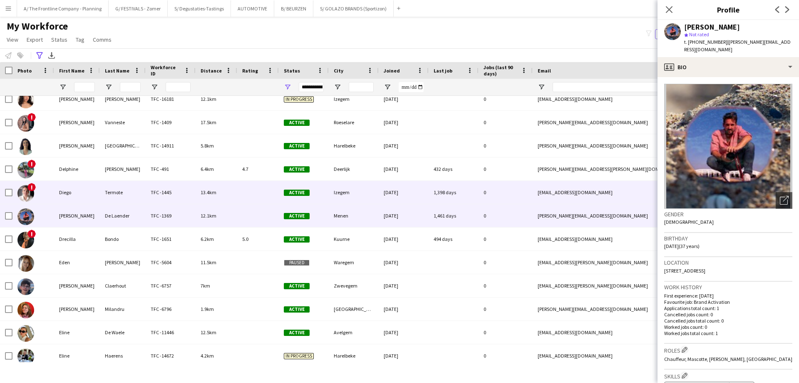
click at [88, 194] on div "Diego" at bounding box center [77, 192] width 46 height 23
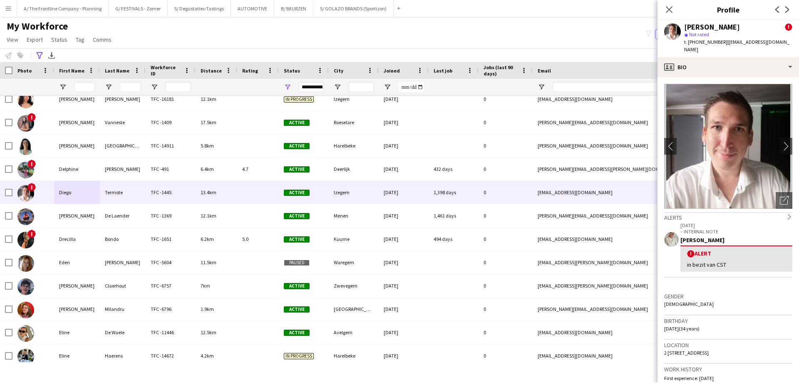
click at [175, 42] on div "My Workforce View Views Default view New view Update view Delete view Edit name…" at bounding box center [399, 34] width 799 height 28
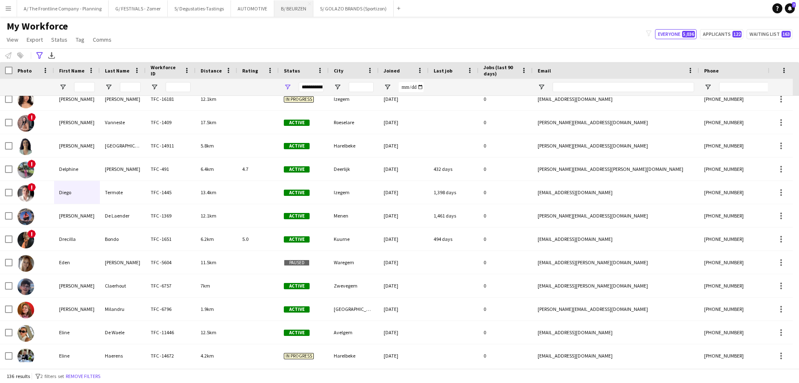
click at [279, 7] on button "B/ BEURZEN Close" at bounding box center [293, 8] width 39 height 16
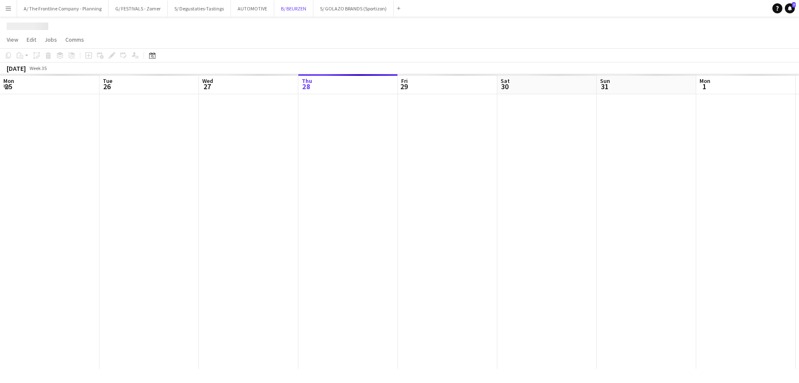
scroll to position [0, 199]
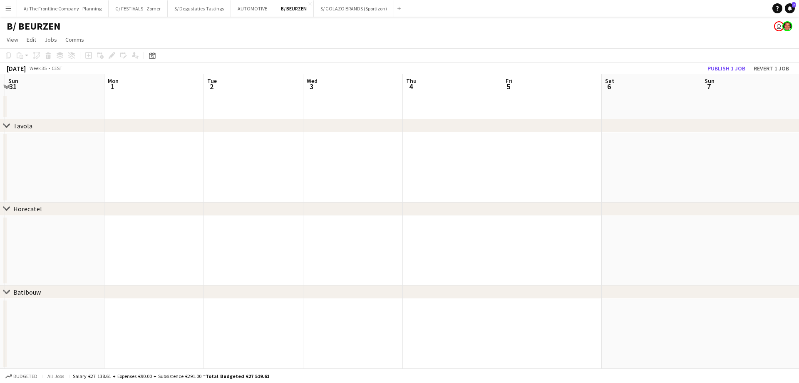
drag, startPoint x: 639, startPoint y: 156, endPoint x: 246, endPoint y: 156, distance: 393.0
click at [246, 156] on app-calendar-viewport "Thu 28 Fri 29 Sat 30 Sun 31 Mon 1 Tue 2 Wed 3 Thu 4 Fri 5 Sat 6 Sun 7 Mon 8 Tue…" at bounding box center [399, 221] width 799 height 294
click at [152, 167] on app-calendar-viewport "Thu 28 Fri 29 Sat 30 Sun 31 Mon 1 Tue 2 Wed 3 Thu 4 Fri 5 Sat 6 Sun 7 Mon 8 Tue…" at bounding box center [399, 221] width 799 height 294
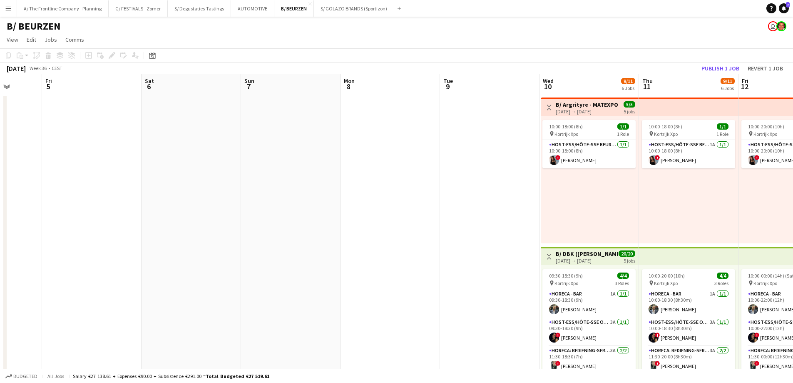
scroll to position [0, 281]
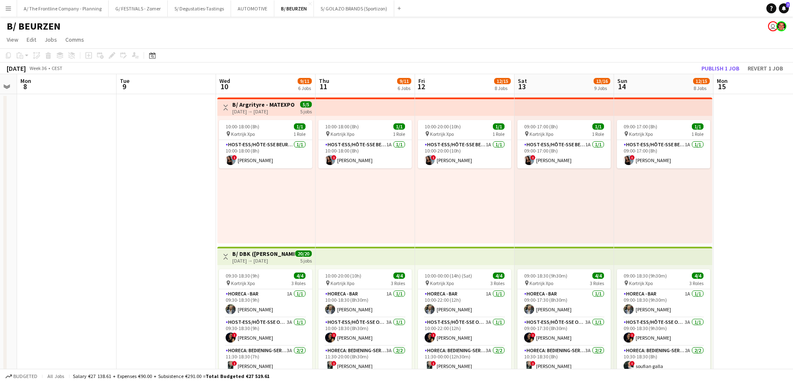
drag, startPoint x: 422, startPoint y: 170, endPoint x: 99, endPoint y: 175, distance: 323.1
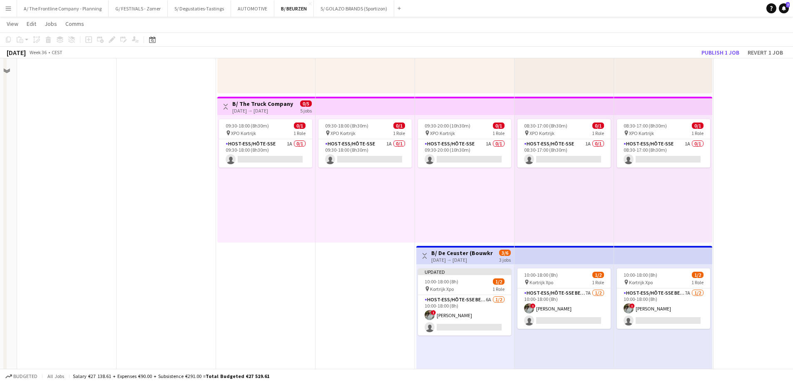
scroll to position [916, 0]
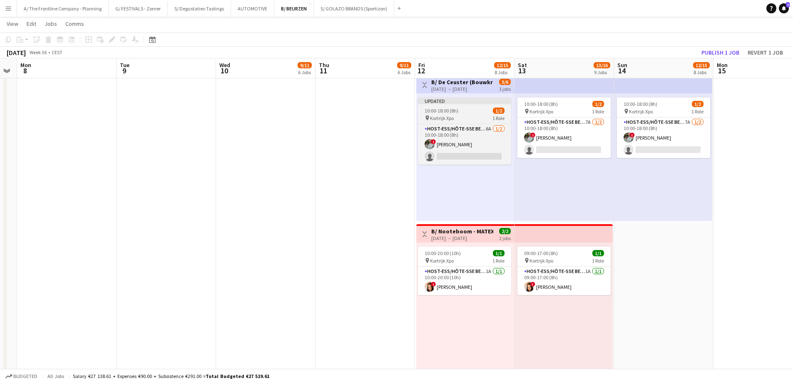
click at [452, 116] on span "Kortrijk Xpo" at bounding box center [442, 118] width 24 height 6
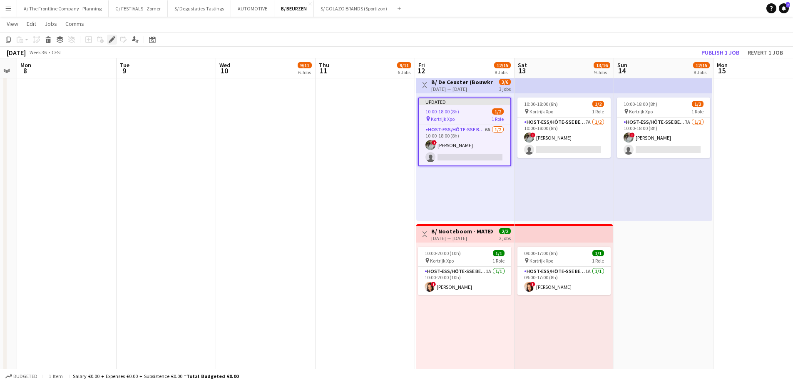
click at [110, 44] on div "Edit" at bounding box center [112, 40] width 10 height 10
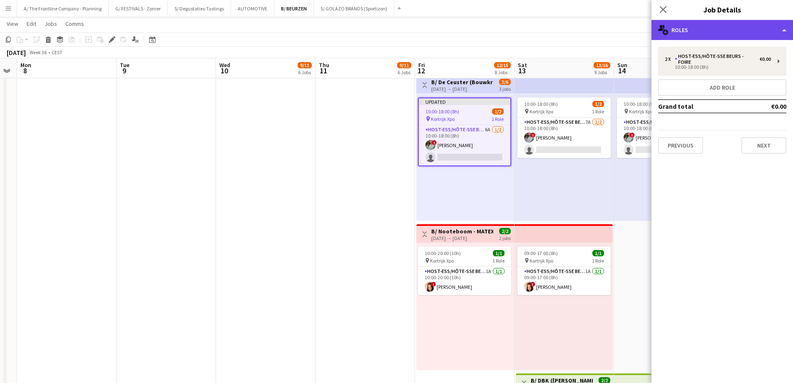
click at [708, 27] on div "multiple-users-add Roles" at bounding box center [722, 30] width 142 height 20
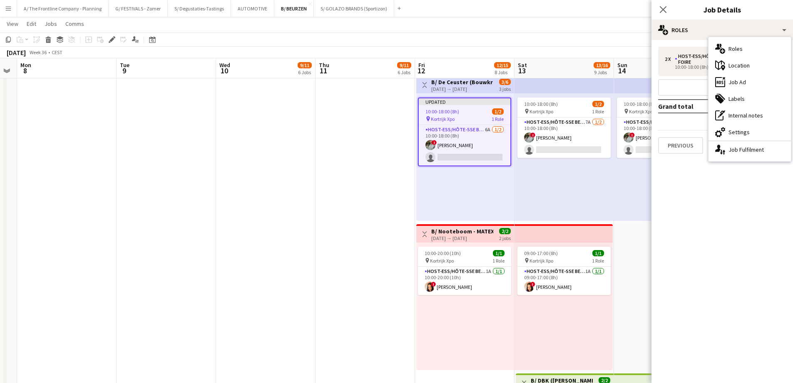
click at [523, 180] on div "10:00-18:00 (8h) 1/2 pin Kortrijk Xpo 1 Role Host-ess/Hôte-sse Beurs - Foire 7A…" at bounding box center [564, 156] width 99 height 127
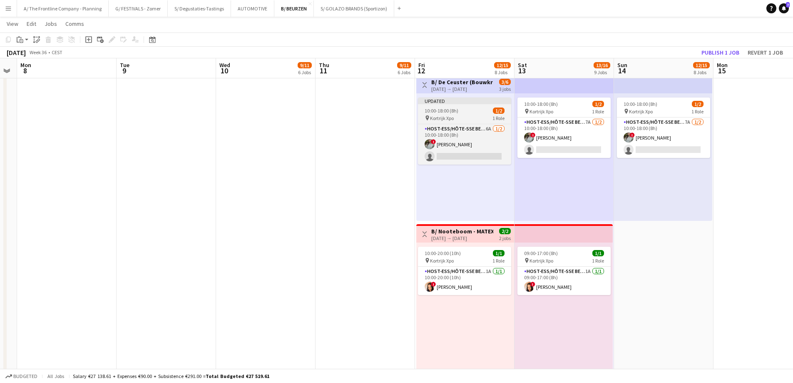
click at [455, 110] on span "10:00-18:00 (8h)" at bounding box center [442, 110] width 34 height 6
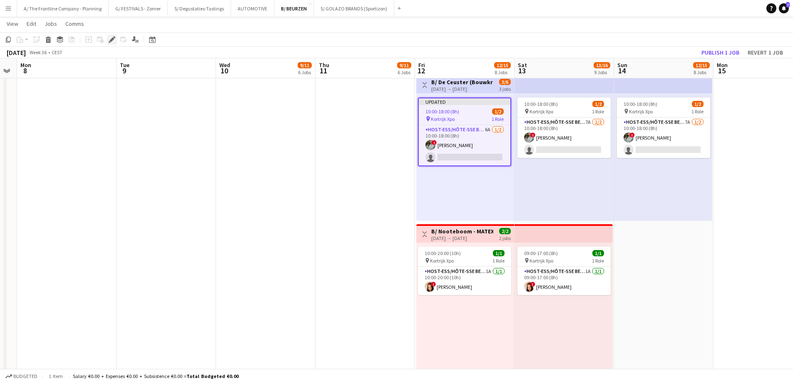
click at [110, 40] on icon "Edit" at bounding box center [112, 39] width 7 height 7
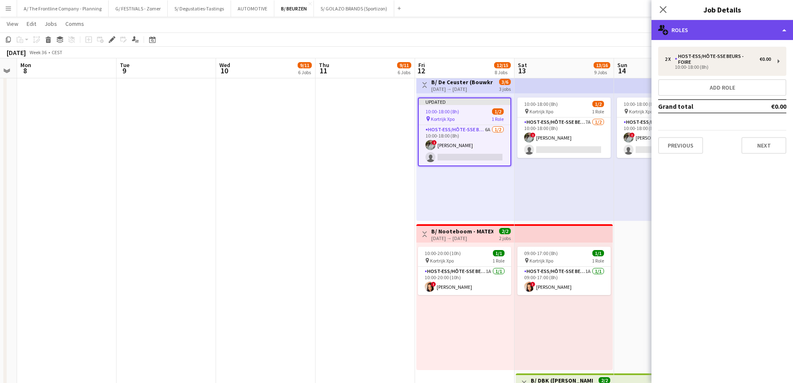
click at [726, 33] on div "multiple-users-add Roles" at bounding box center [722, 30] width 142 height 20
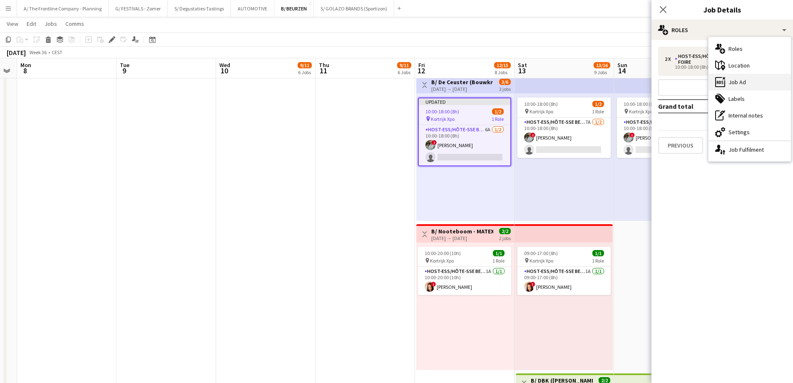
click at [737, 87] on div "ads-window Job Ad" at bounding box center [749, 82] width 82 height 17
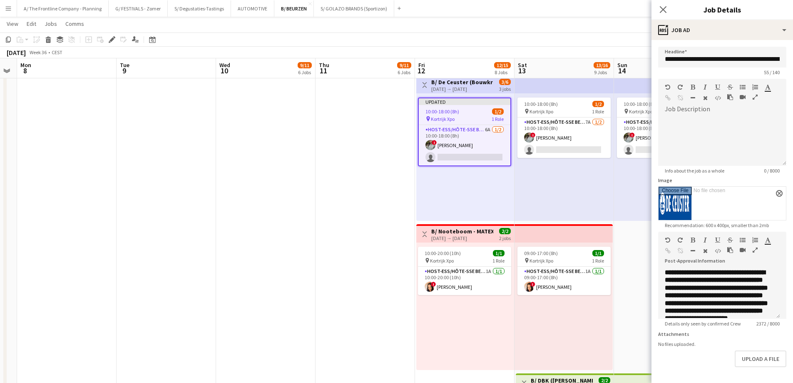
click at [753, 248] on icon "button" at bounding box center [755, 250] width 5 height 6
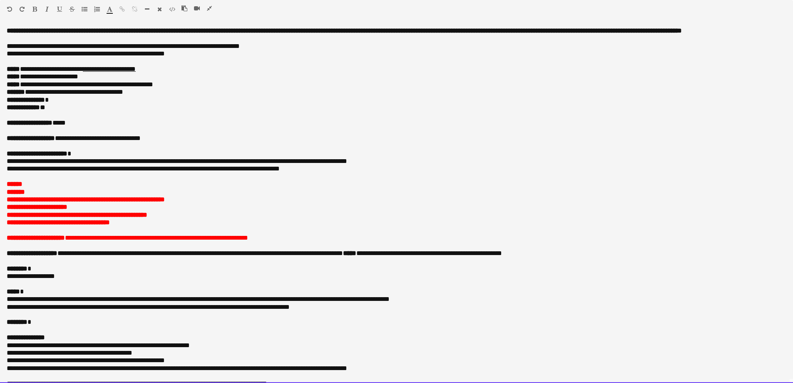
click at [475, 127] on p "**********" at bounding box center [393, 122] width 773 height 7
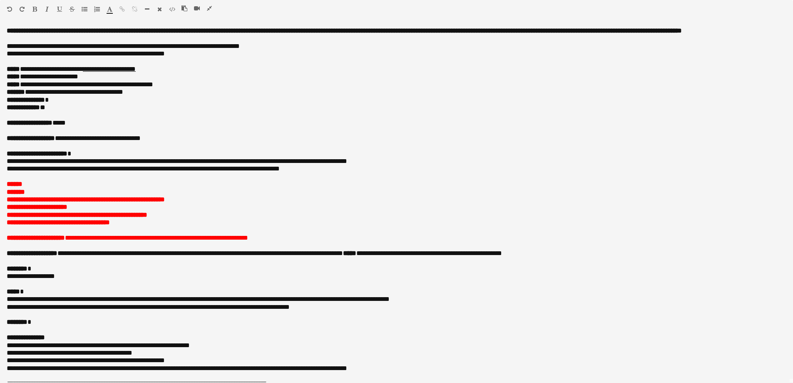
click at [211, 9] on icon "button" at bounding box center [209, 8] width 5 height 6
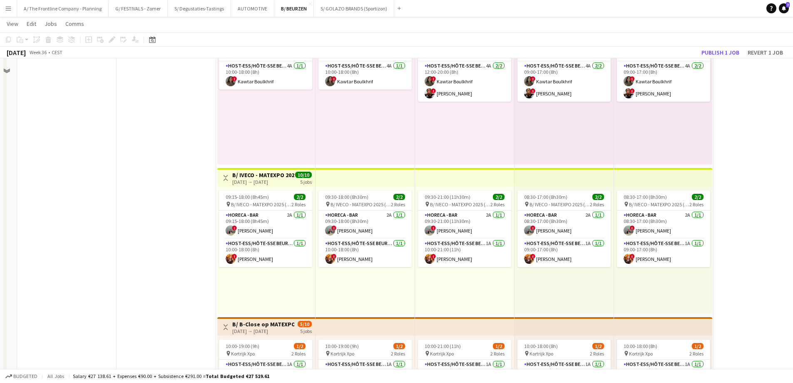
scroll to position [250, 0]
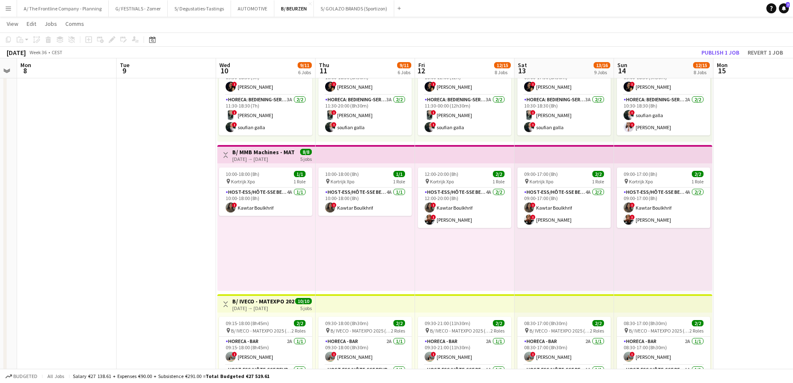
click at [244, 154] on h3 "B/ MMB Machines - MATEXPO 2025 (10-14/09/25)" at bounding box center [263, 151] width 62 height 7
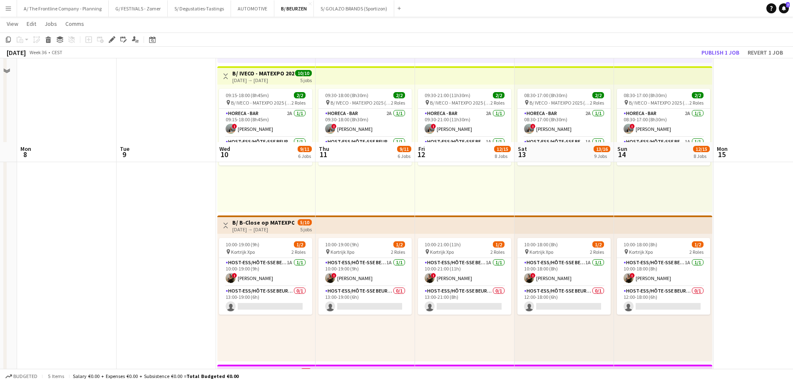
scroll to position [583, 0]
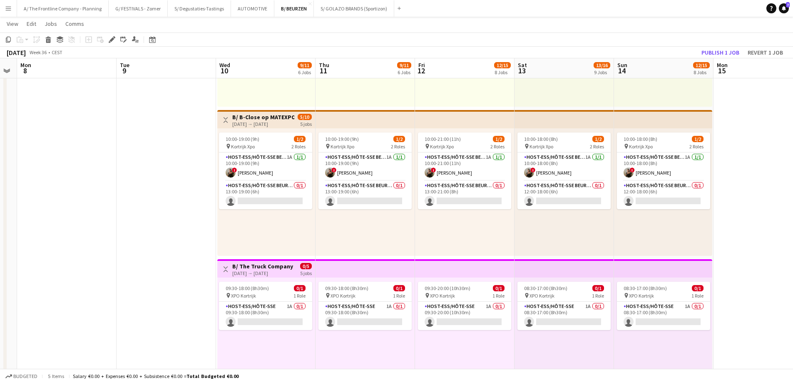
click at [282, 243] on div "10:00-19:00 (9h) 1/2 pin Kortrijk Xpo 2 Roles Host-ess/Hôte-sse Beurs - Foire 1…" at bounding box center [266, 191] width 98 height 127
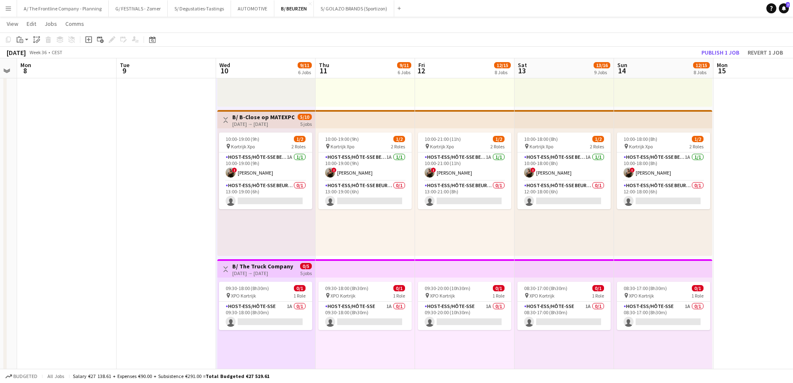
click at [268, 265] on h3 "B/ The Truck Company - Matexpo 10-14/09 2025" at bounding box center [263, 265] width 62 height 7
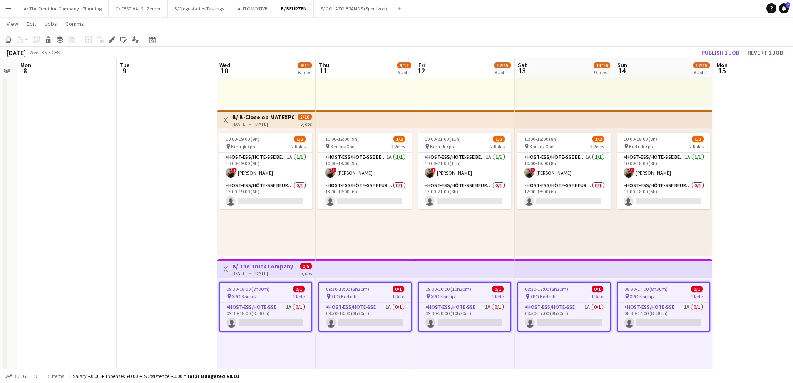
click at [275, 268] on h3 "B/ The Truck Company - Matexpo 10-14/09 2025" at bounding box center [263, 265] width 62 height 7
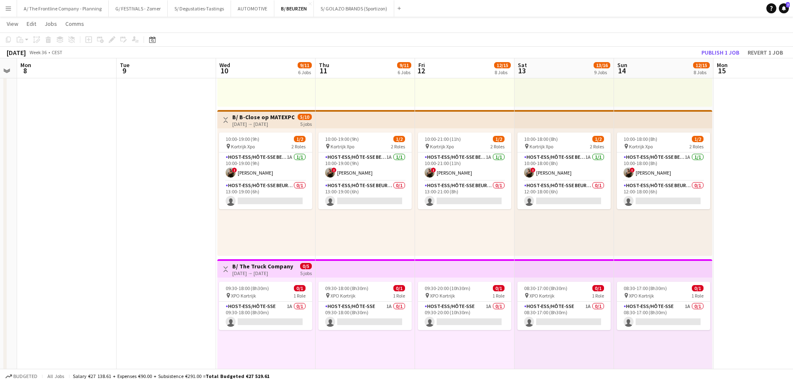
click at [237, 268] on h3 "B/ The Truck Company - Matexpo 10-14/09 2025" at bounding box center [263, 265] width 62 height 7
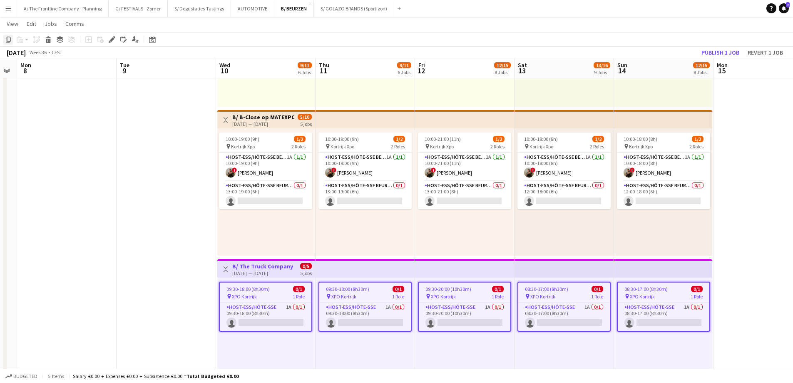
click at [9, 40] on icon "Copy" at bounding box center [8, 39] width 7 height 7
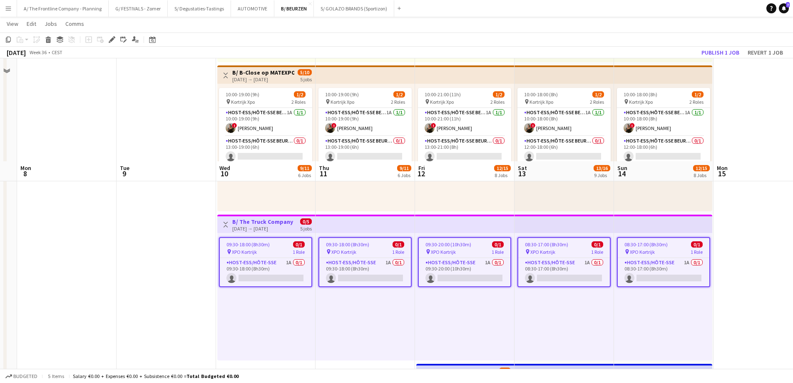
scroll to position [749, 0]
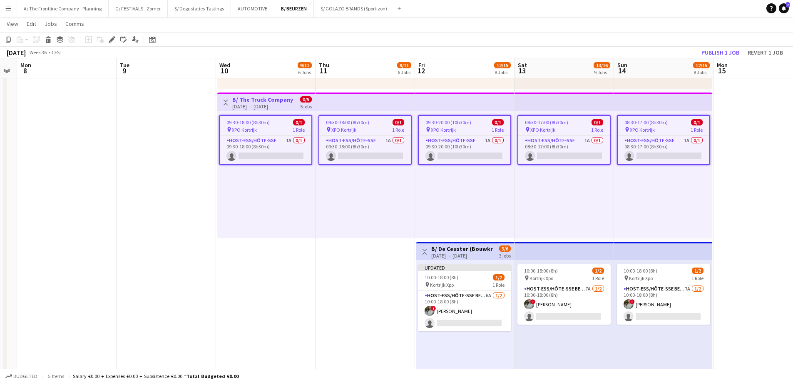
click at [249, 301] on app-date-cell "Toggle View B/ Argrityre - MATEXPO 2025 - 10-14/09 10-09-2025 → 14-09-2025 5/5 …" at bounding box center [265, 16] width 99 height 1345
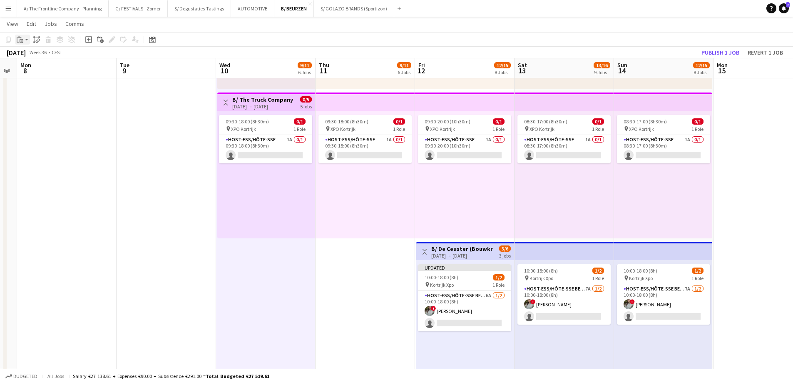
click at [19, 40] on icon "Paste" at bounding box center [20, 39] width 7 height 7
click at [27, 58] on link "Paste Ctrl+V" at bounding box center [61, 55] width 78 height 7
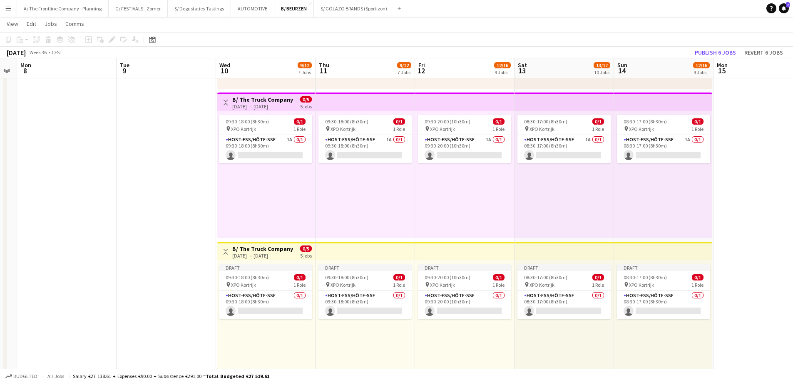
click at [279, 254] on div "[DATE] → [DATE]" at bounding box center [263, 255] width 62 height 6
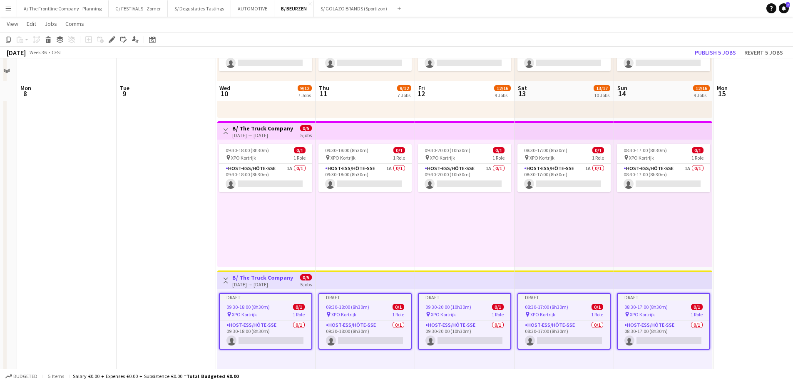
scroll to position [708, 0]
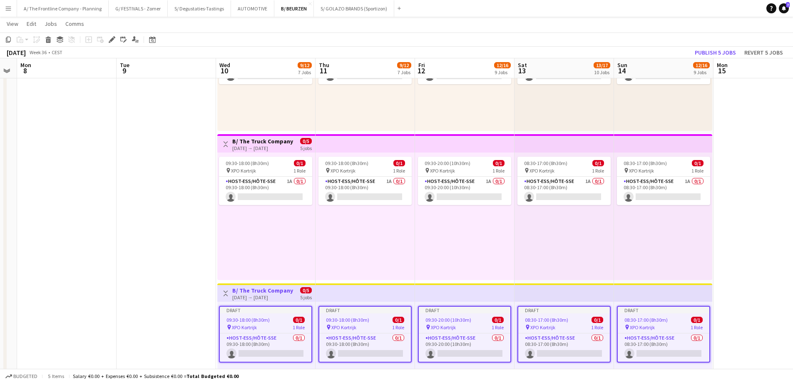
click at [142, 265] on app-date-cell at bounding box center [166, 133] width 99 height 1494
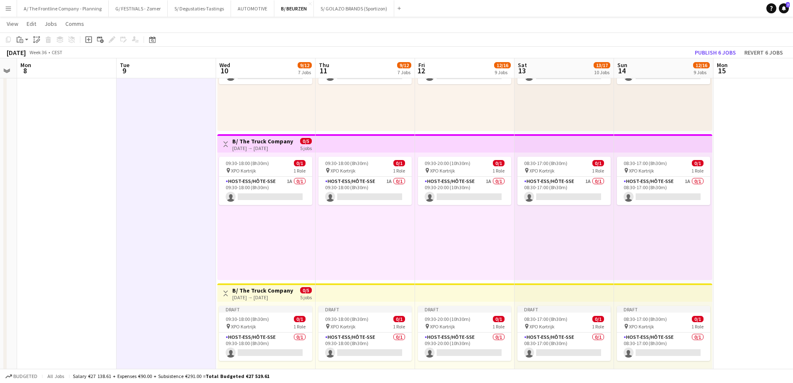
click at [278, 293] on h3 "B/ The Truck Company - Matexpo 10-14/09 2025" at bounding box center [263, 289] width 62 height 7
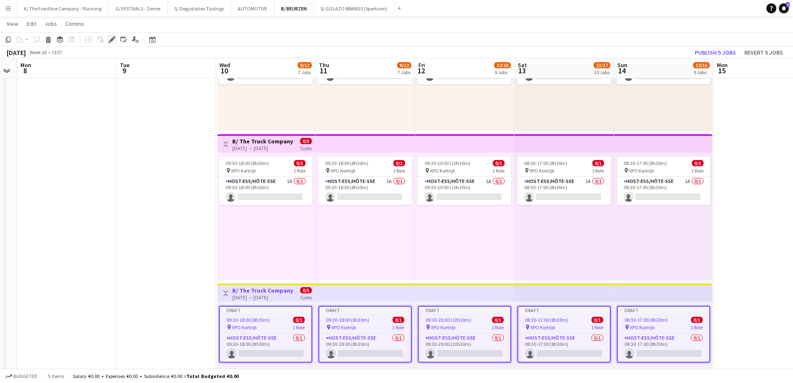
click at [110, 40] on icon at bounding box center [111, 39] width 5 height 5
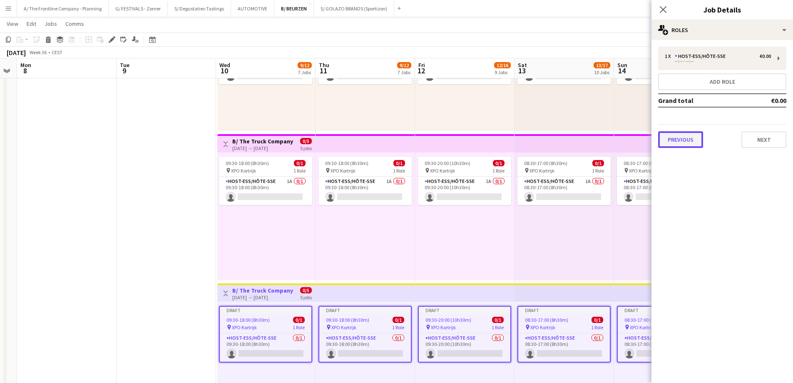
click at [691, 142] on button "Previous" at bounding box center [680, 139] width 45 height 17
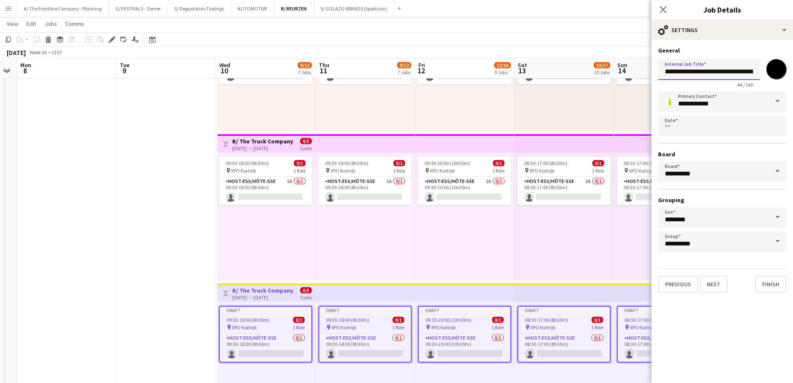
click at [696, 75] on input "**********" at bounding box center [709, 69] width 102 height 21
click at [721, 77] on input "**********" at bounding box center [709, 69] width 102 height 21
drag, startPoint x: 721, startPoint y: 77, endPoint x: 674, endPoint y: 77, distance: 46.6
click at [674, 77] on input "**********" at bounding box center [709, 69] width 102 height 21
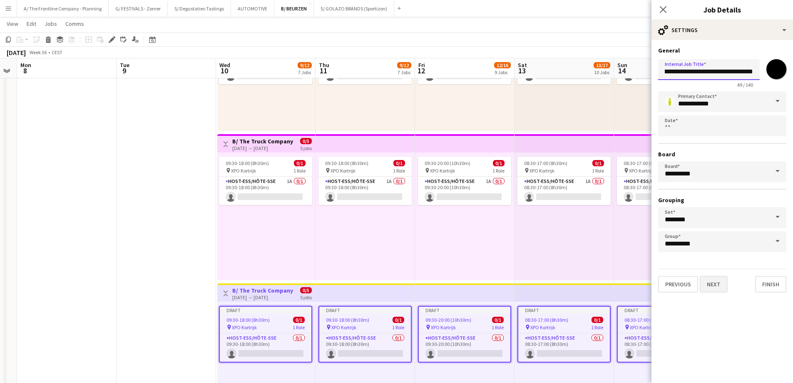
type input "**********"
click at [717, 284] on button "Next" at bounding box center [714, 284] width 28 height 17
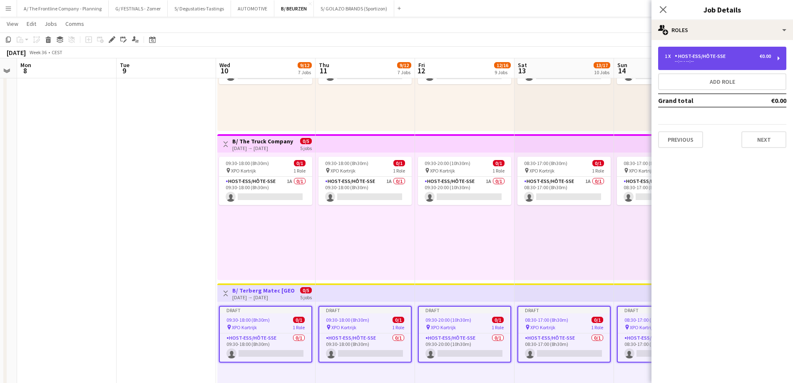
click at [719, 57] on div "Host-ess/Hôte-sse" at bounding box center [702, 56] width 54 height 6
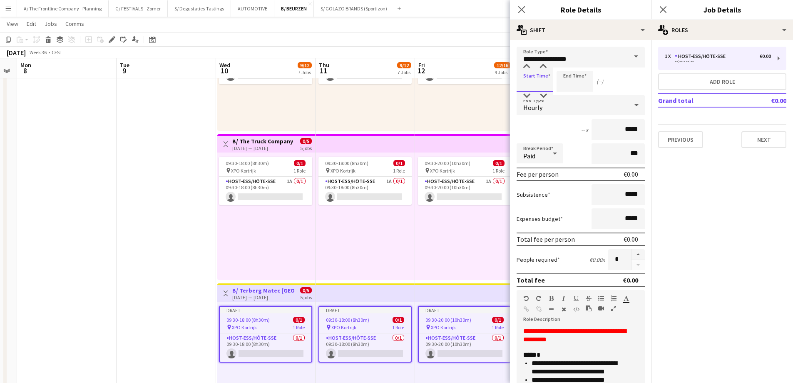
click at [528, 81] on input at bounding box center [535, 81] width 37 height 21
click at [526, 65] on div at bounding box center [526, 66] width 17 height 8
click at [525, 97] on div at bounding box center [526, 96] width 17 height 8
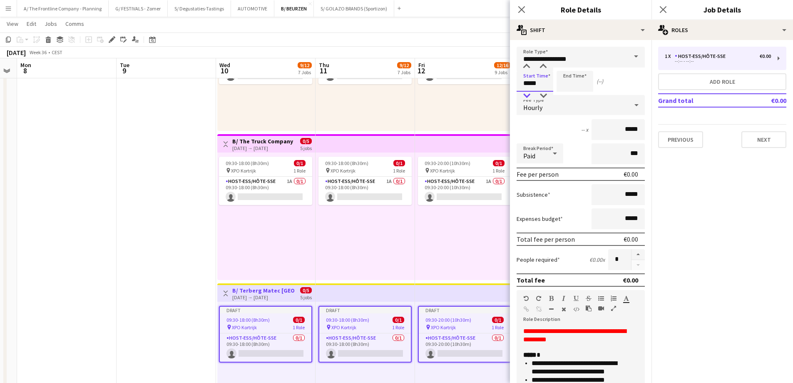
click at [525, 97] on div at bounding box center [526, 96] width 17 height 8
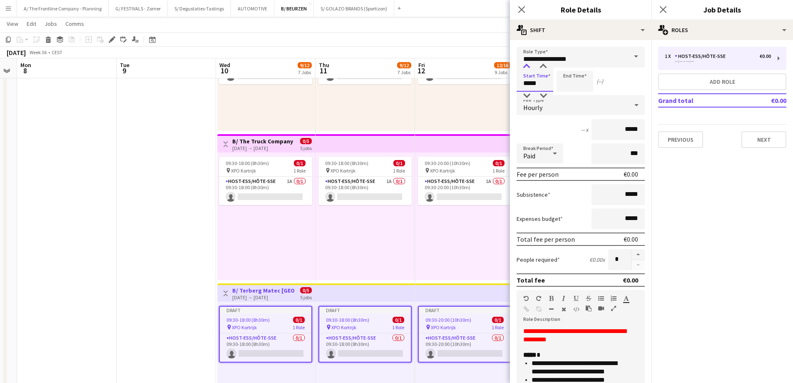
click at [526, 68] on div at bounding box center [526, 66] width 17 height 8
type input "*****"
click at [544, 96] on div at bounding box center [543, 96] width 17 height 8
click at [561, 82] on input at bounding box center [575, 81] width 37 height 21
click at [567, 94] on div at bounding box center [566, 96] width 17 height 8
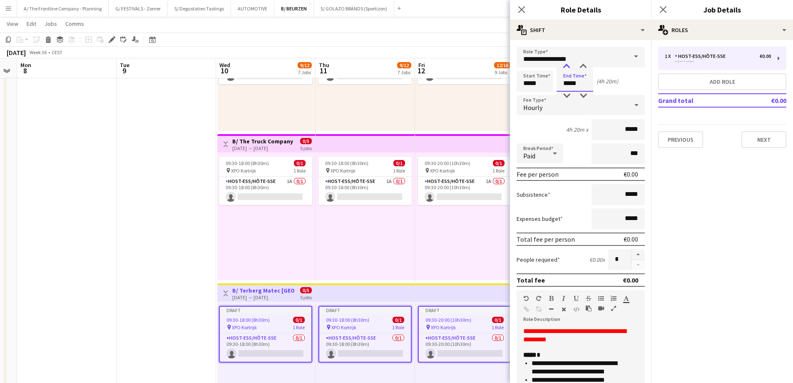
click at [565, 65] on div at bounding box center [566, 66] width 17 height 8
type input "*****"
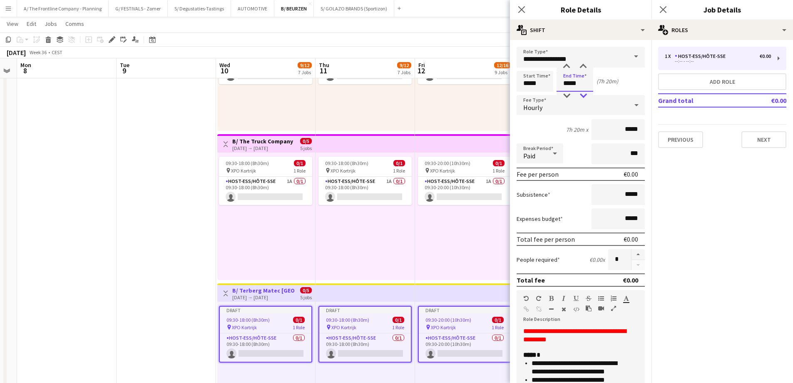
click at [584, 97] on div at bounding box center [583, 96] width 17 height 8
click at [549, 163] on div "Paid" at bounding box center [540, 153] width 47 height 20
click at [542, 201] on span "Unpaid" at bounding box center [539, 198] width 33 height 8
drag, startPoint x: 604, startPoint y: 154, endPoint x: 634, endPoint y: 152, distance: 30.9
click at [634, 152] on input "***" at bounding box center [618, 153] width 53 height 21
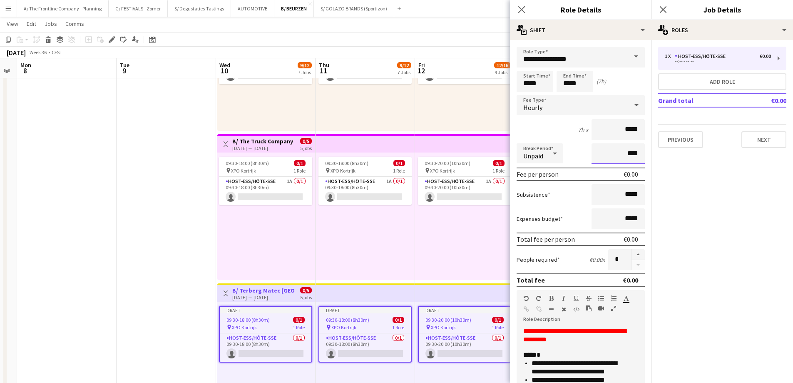
type input "****"
click at [614, 310] on icon "button" at bounding box center [613, 308] width 5 height 6
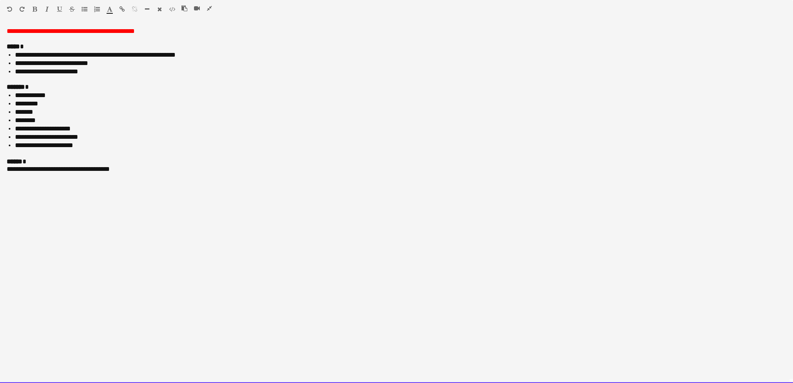
click at [103, 69] on li "**********" at bounding box center [400, 71] width 771 height 8
drag, startPoint x: 138, startPoint y: 172, endPoint x: 6, endPoint y: 173, distance: 132.4
click at [6, 173] on div "**********" at bounding box center [396, 204] width 793 height 355
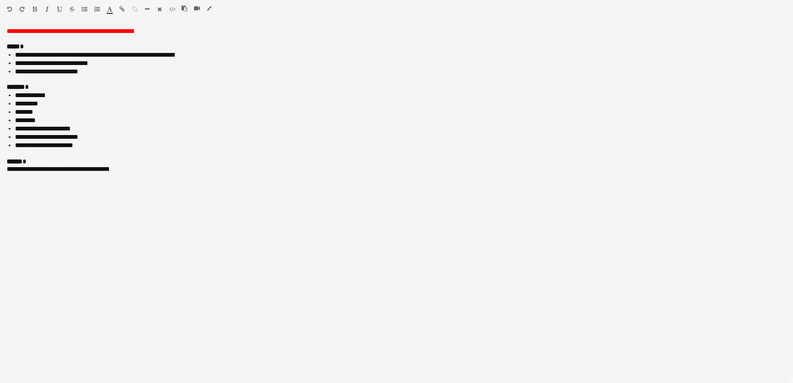
click at [82, 11] on icon "button" at bounding box center [85, 9] width 6 height 6
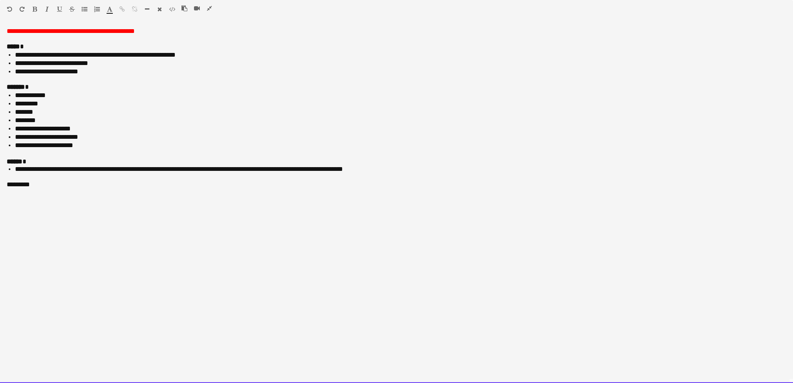
click at [84, 12] on div at bounding box center [94, 11] width 25 height 10
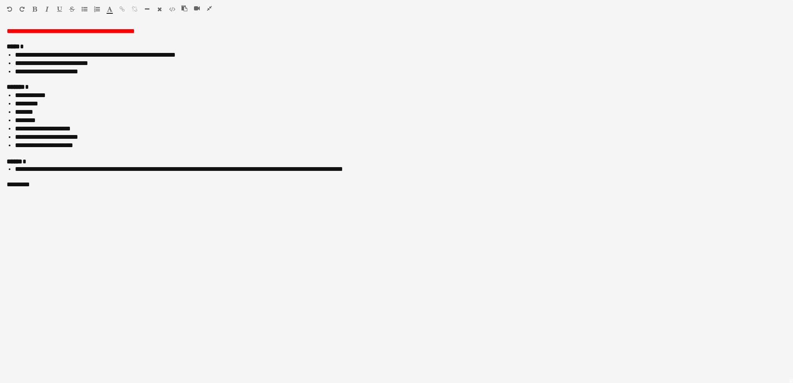
click at [84, 8] on icon "button" at bounding box center [85, 9] width 6 height 6
click at [209, 11] on icon "button" at bounding box center [209, 8] width 5 height 6
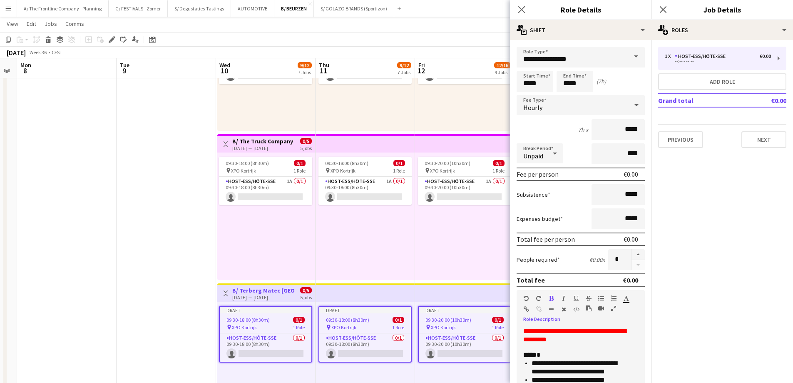
scroll to position [181, 0]
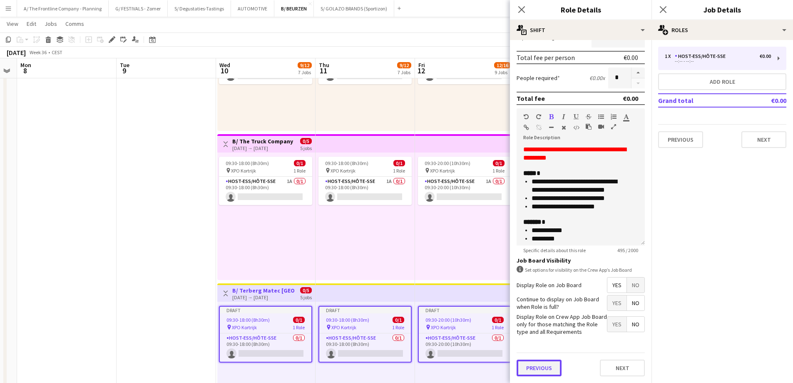
click at [539, 366] on button "Previous" at bounding box center [539, 367] width 45 height 17
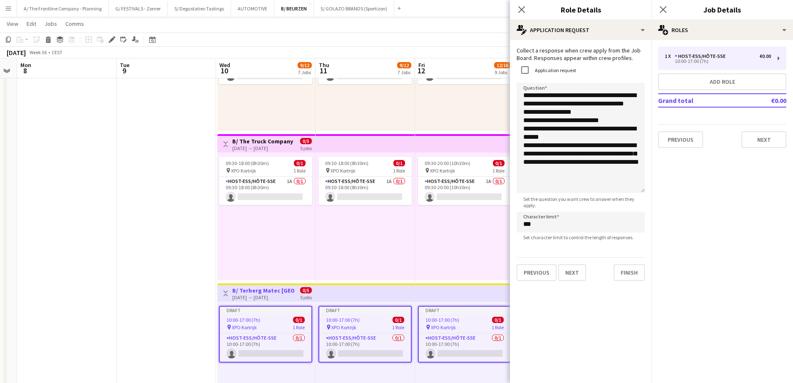
drag, startPoint x: 638, startPoint y: 130, endPoint x: 635, endPoint y: 190, distance: 60.0
click at [635, 190] on textarea "**********" at bounding box center [581, 138] width 128 height 110
click at [763, 146] on button "Next" at bounding box center [763, 139] width 45 height 17
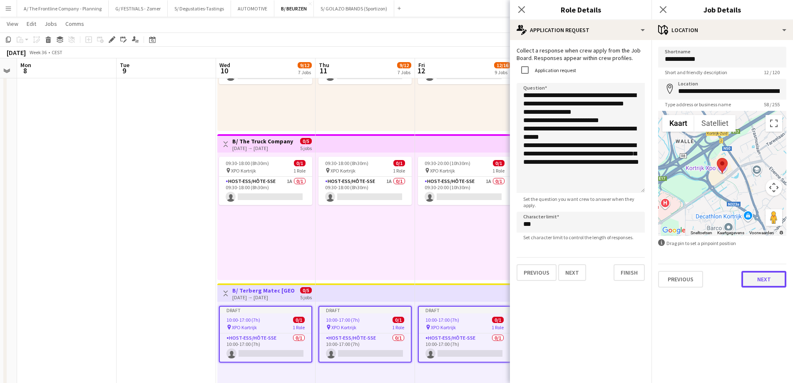
click at [757, 277] on button "Next" at bounding box center [763, 279] width 45 height 17
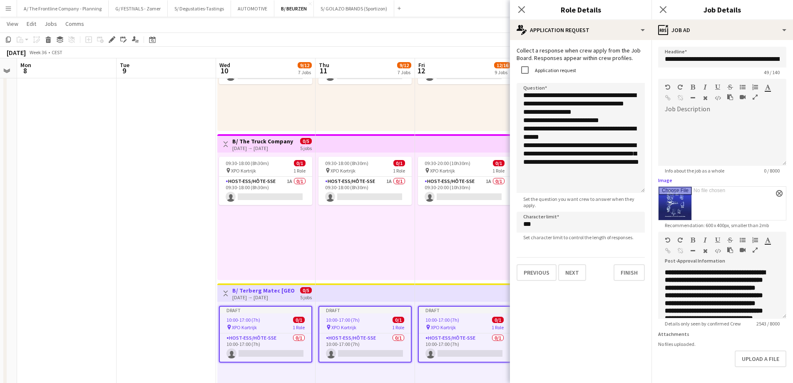
click at [709, 196] on input "Image" at bounding box center [722, 202] width 127 height 33
type input "**********"
click at [753, 250] on icon "button" at bounding box center [755, 250] width 5 height 6
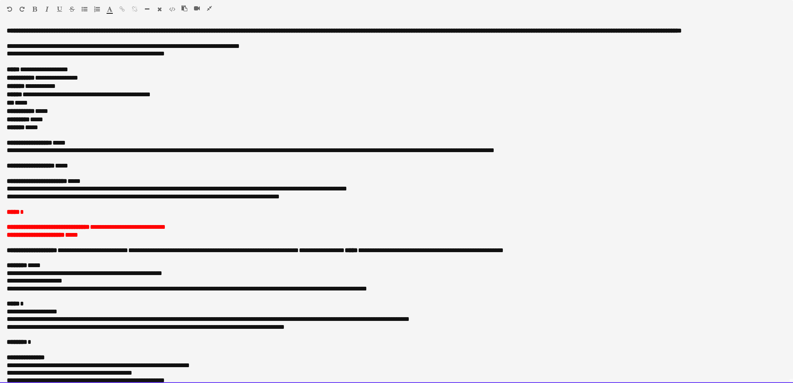
click at [43, 107] on div "*** *****" at bounding box center [393, 103] width 773 height 8
click at [106, 124] on div "********* *****" at bounding box center [393, 119] width 773 height 8
drag, startPoint x: 382, startPoint y: 197, endPoint x: -7, endPoint y: 198, distance: 388.4
click at [0, 198] on html "Menu Boards Boards Boards All jobs Status Workforce Workforce My Workforce Recr…" at bounding box center [396, 307] width 793 height 2031
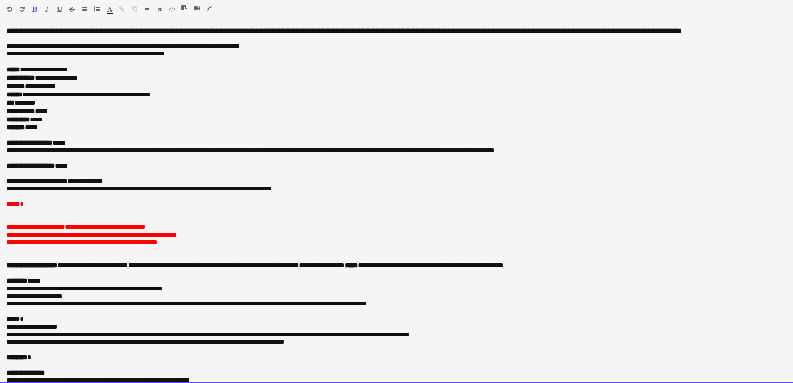
click at [25, 216] on p at bounding box center [393, 211] width 773 height 7
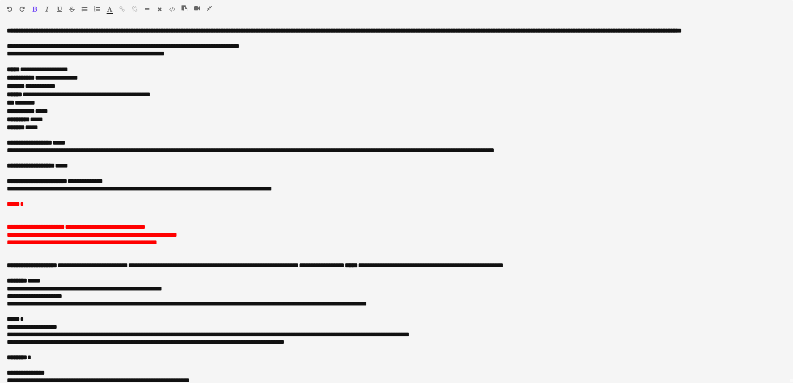
click at [83, 8] on icon "button" at bounding box center [85, 9] width 6 height 6
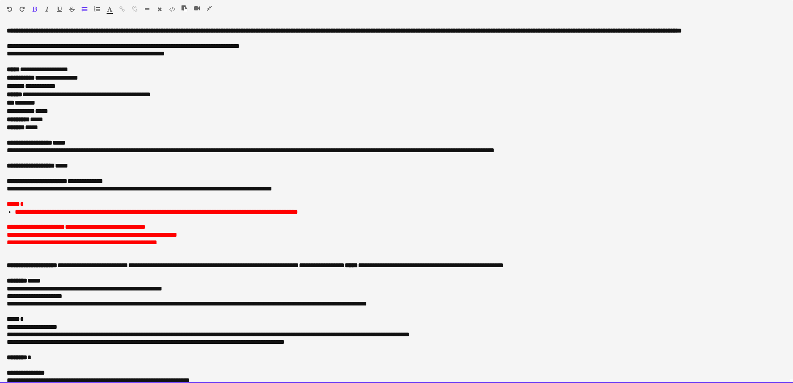
click at [102, 215] on b "**********" at bounding box center [156, 212] width 283 height 6
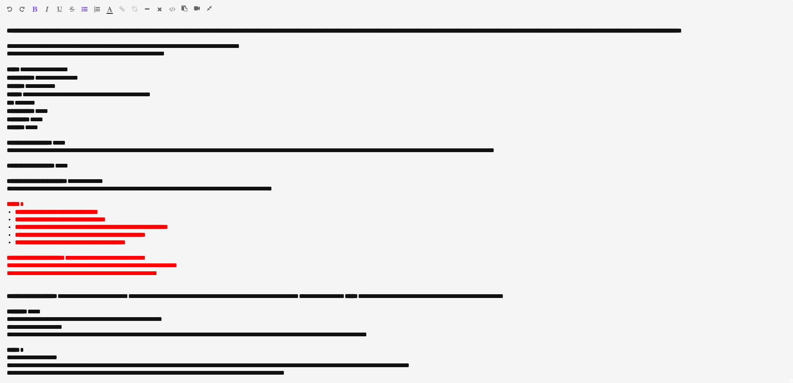
click at [209, 8] on icon "button" at bounding box center [209, 8] width 5 height 6
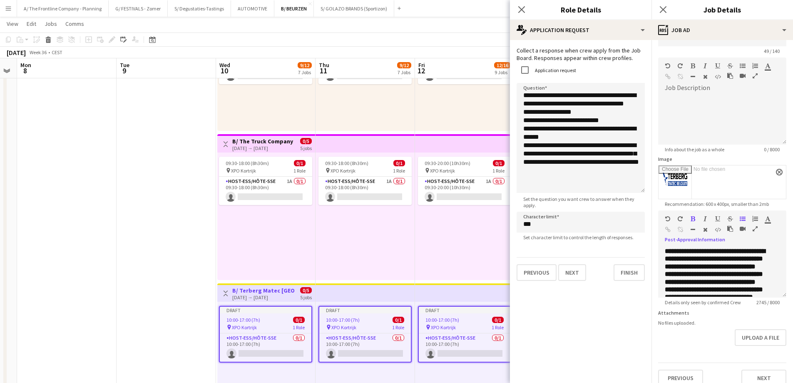
scroll to position [37, 0]
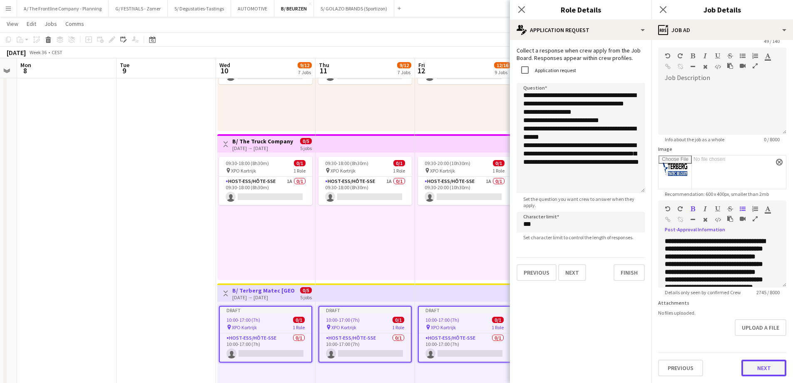
click at [754, 371] on button "Next" at bounding box center [763, 367] width 45 height 17
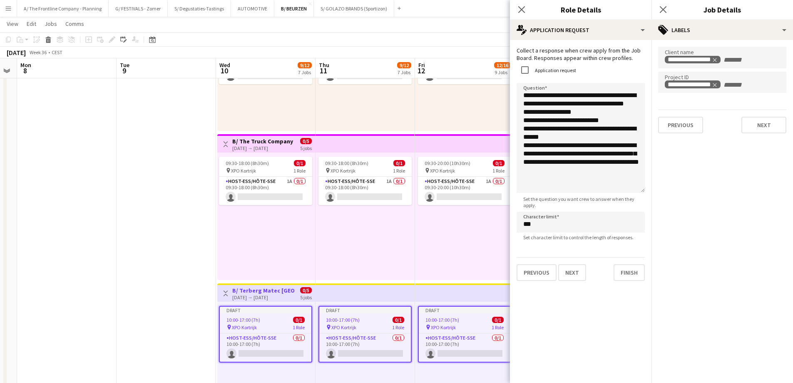
scroll to position [0, 0]
click at [733, 60] on icon "Remove tag" at bounding box center [733, 60] width 4 height 4
click at [715, 60] on input "Type to search client labels..." at bounding box center [722, 59] width 115 height 7
type input "**********"
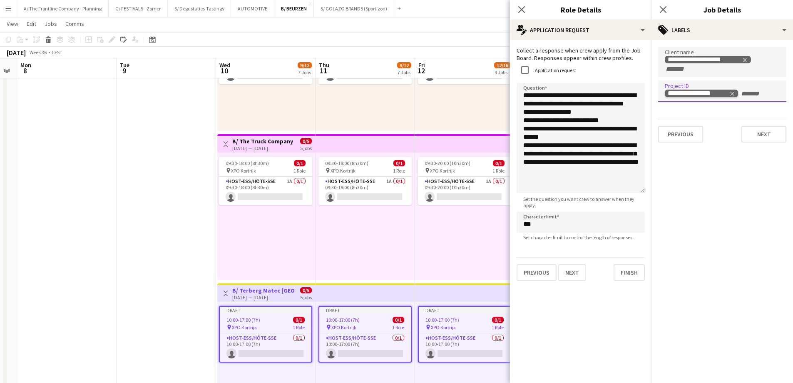
click at [733, 93] on icon "Remove tag" at bounding box center [733, 94] width 4 height 4
click at [733, 93] on input "Type to search project ID labels..." at bounding box center [722, 93] width 115 height 7
type input "**********"
click at [751, 134] on button "Next" at bounding box center [763, 134] width 45 height 17
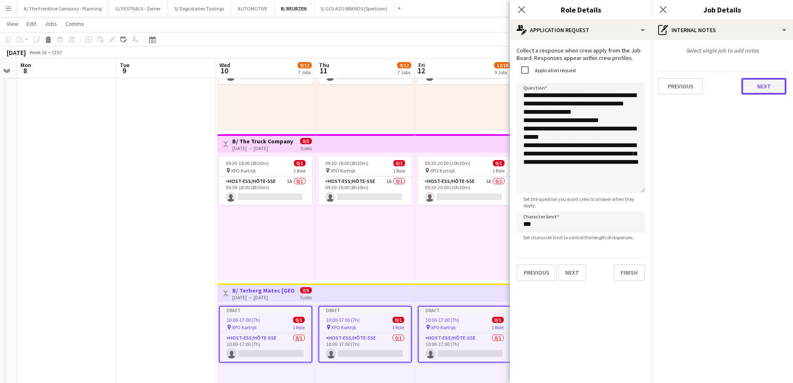
click at [770, 86] on button "Next" at bounding box center [763, 86] width 45 height 17
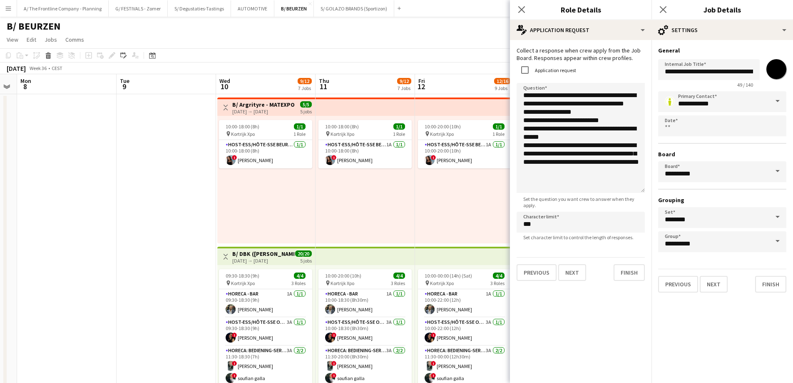
click at [774, 70] on input "*******" at bounding box center [776, 69] width 30 height 30
type input "*******"
click at [768, 283] on button "Finish" at bounding box center [770, 284] width 31 height 17
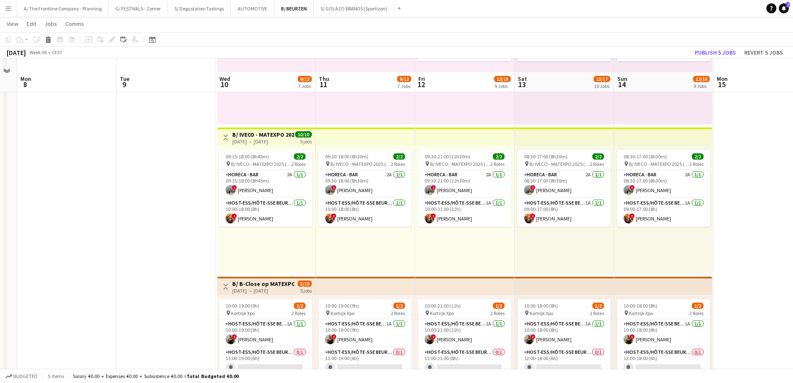
scroll to position [749, 0]
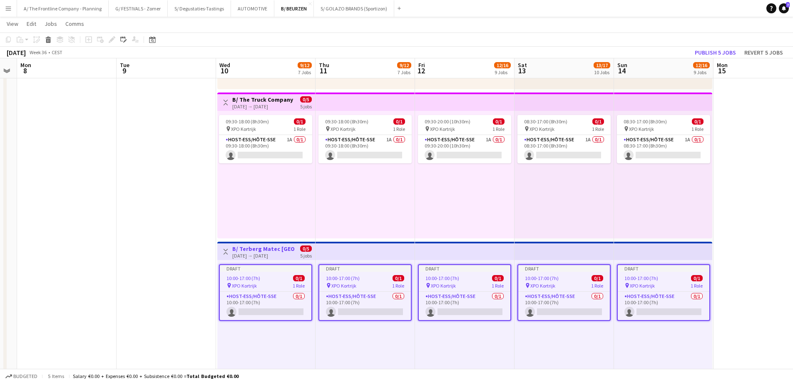
click at [242, 250] on h3 "B/ Terberg Matec [GEOGRAPHIC_DATA] - Matexpo 10-14/09 2025" at bounding box center [263, 248] width 62 height 7
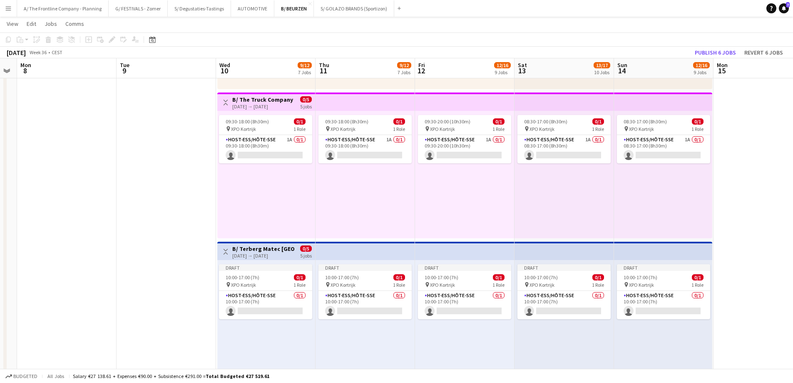
drag, startPoint x: 254, startPoint y: 252, endPoint x: 232, endPoint y: 201, distance: 54.8
click at [253, 251] on div "B/ Terberg Matec Belgium - Matexpo 10-14/09 2025 10-09-2025 → 14-09-2025" at bounding box center [263, 252] width 62 height 14
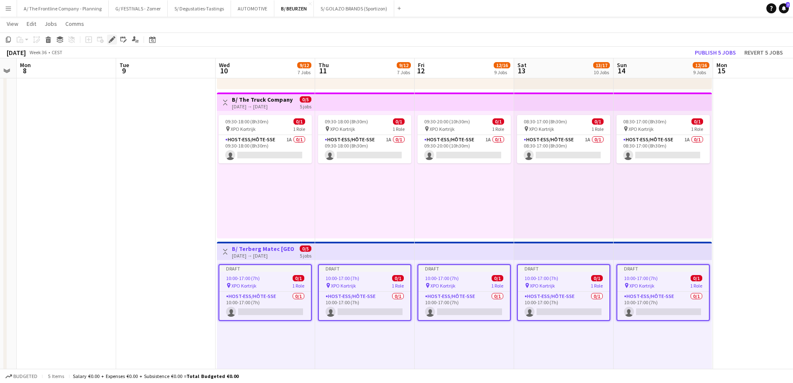
click at [115, 39] on icon "Edit" at bounding box center [112, 39] width 7 height 7
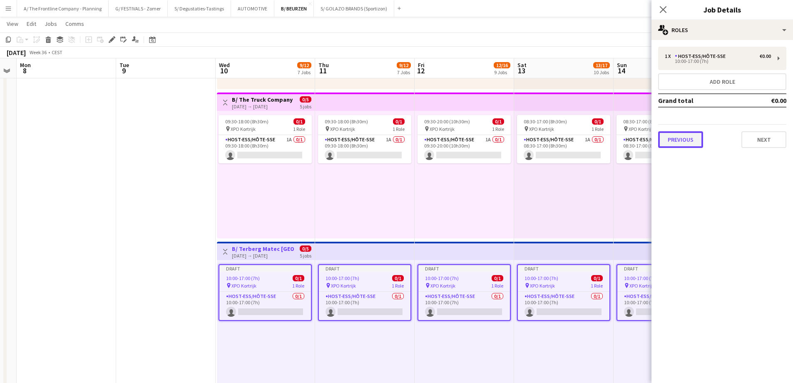
click at [684, 140] on button "Previous" at bounding box center [680, 139] width 45 height 17
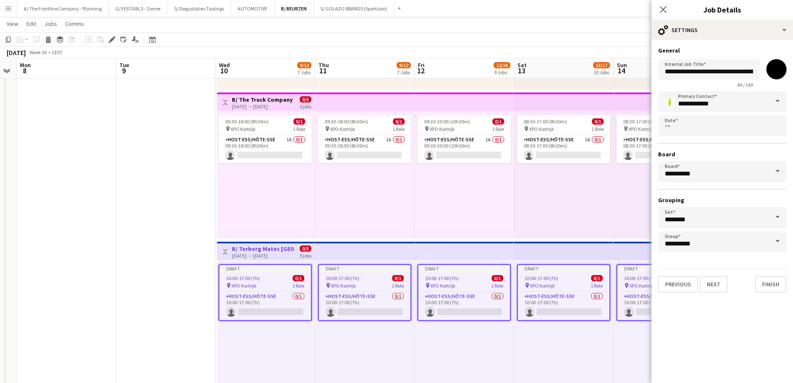
click at [780, 68] on input "*******" at bounding box center [776, 69] width 30 height 30
type input "*******"
click at [772, 283] on button "Finish" at bounding box center [770, 284] width 31 height 17
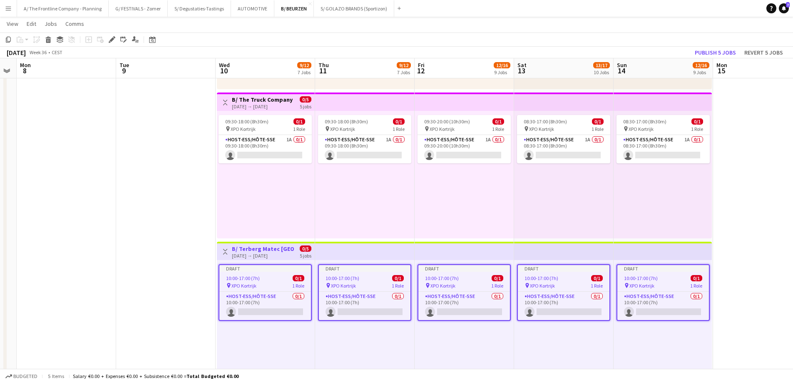
click at [299, 218] on div "09:30-18:00 (8h30m) 0/1 pin XPO Kortrijk 1 Role Host-ess/Hôte-sse 1A 0/1 09:30-…" at bounding box center [266, 174] width 98 height 127
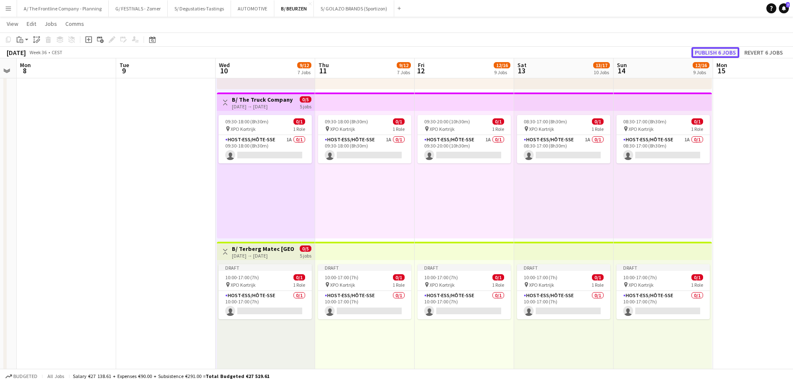
click at [711, 50] on button "Publish 6 jobs" at bounding box center [715, 52] width 48 height 11
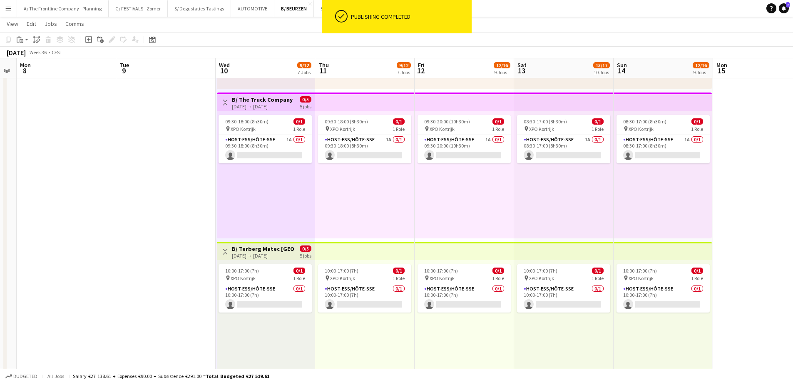
click at [266, 252] on div "[DATE] → [DATE]" at bounding box center [263, 255] width 62 height 6
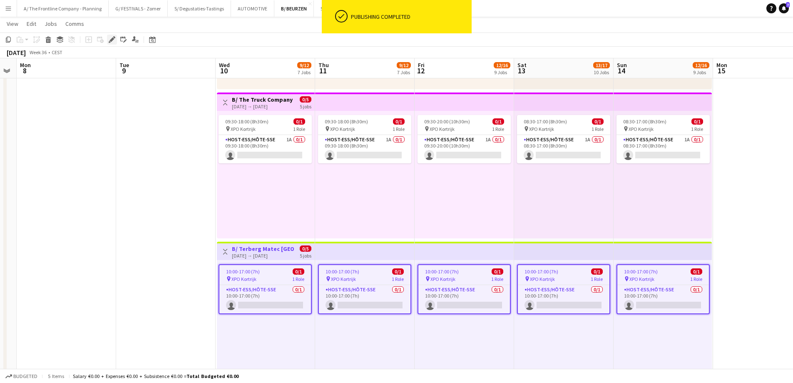
click at [116, 38] on div "Edit" at bounding box center [112, 40] width 10 height 10
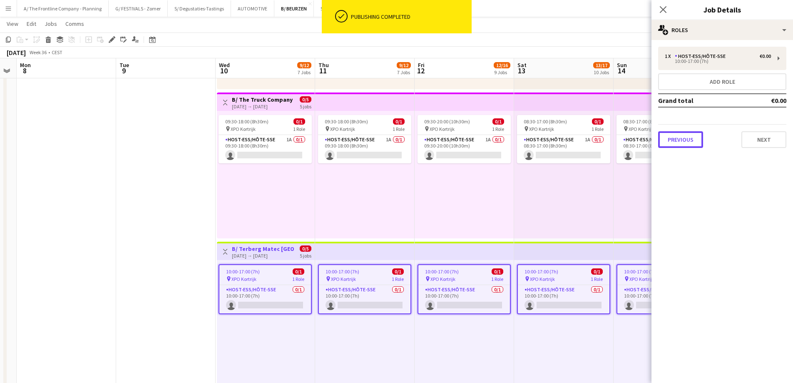
click at [683, 144] on button "Previous" at bounding box center [680, 139] width 45 height 17
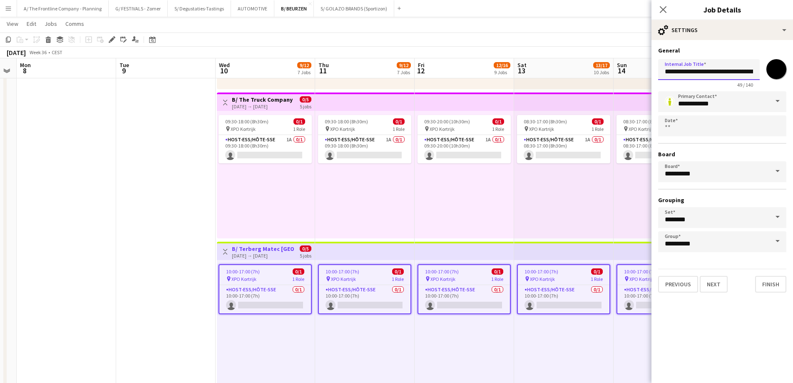
click at [703, 74] on input "**********" at bounding box center [709, 69] width 102 height 21
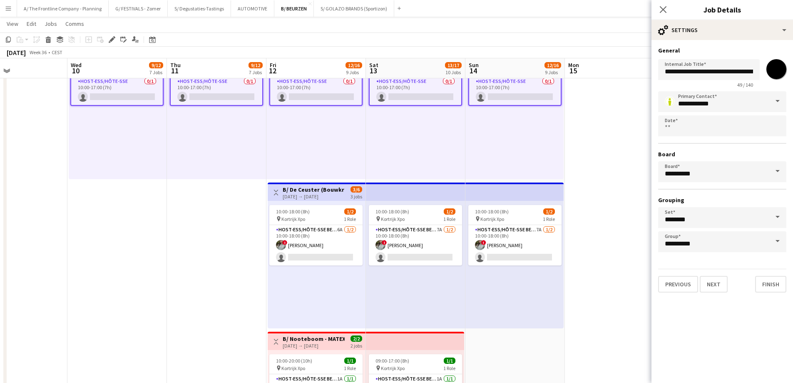
scroll to position [0, 266]
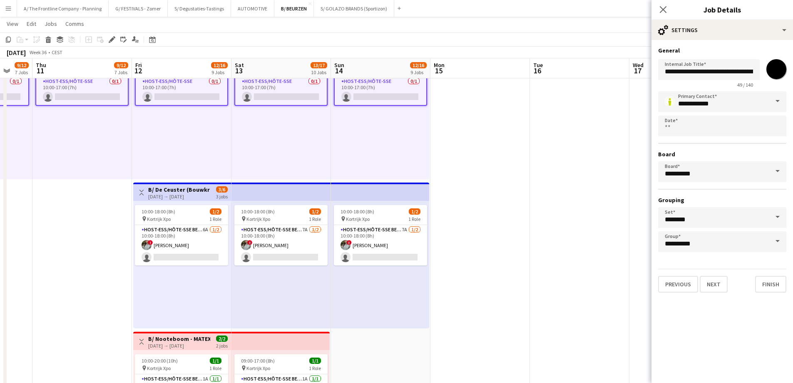
drag, startPoint x: 235, startPoint y: 279, endPoint x: 83, endPoint y: 269, distance: 152.7
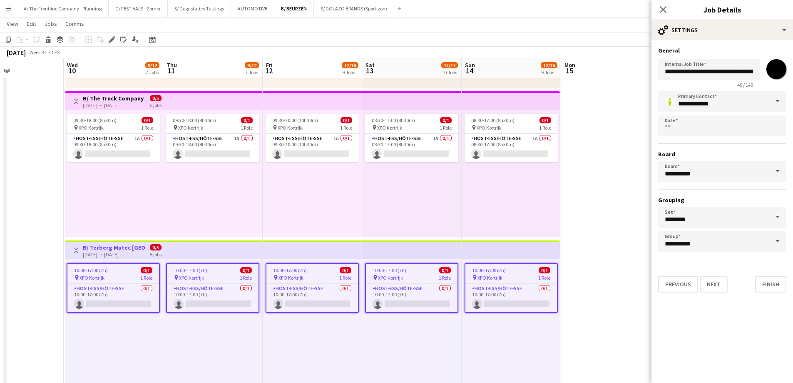
scroll to position [0, 190]
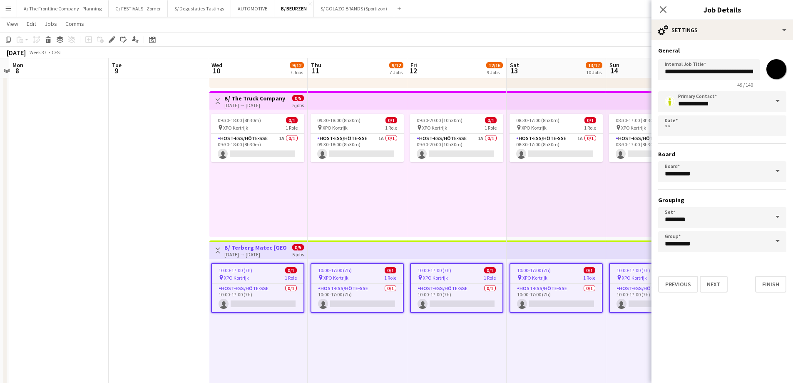
drag, startPoint x: 121, startPoint y: 224, endPoint x: 396, endPoint y: 187, distance: 277.6
click at [396, 187] on app-calendar-viewport "Sat 6 Sun 7 Mon 8 Tue 9 Wed 10 9/12 7 Jobs Thu 11 9/12 7 Jobs Fri 12 12/16 9 Jo…" at bounding box center [396, 116] width 793 height 1669
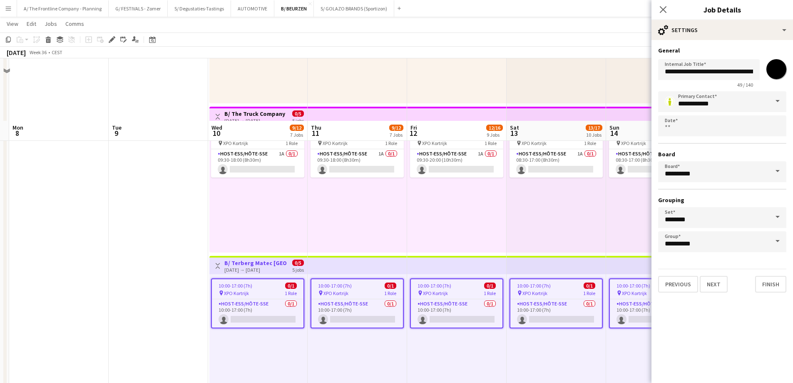
scroll to position [833, 0]
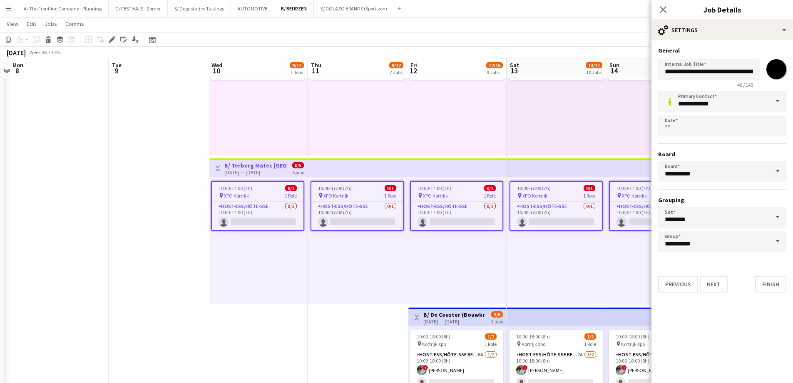
click at [146, 223] on app-date-cell at bounding box center [158, 8] width 99 height 1494
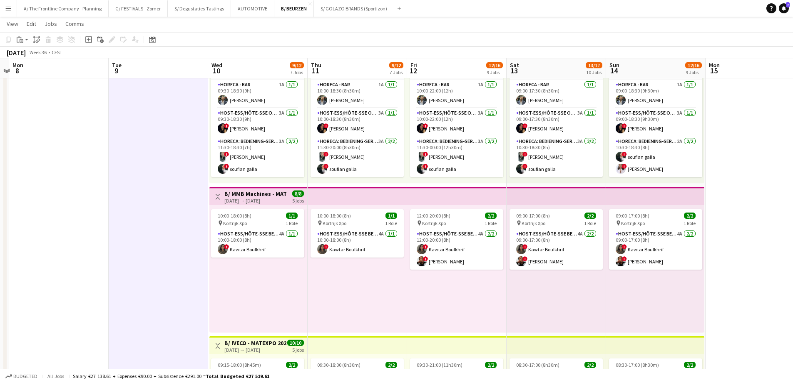
scroll to position [0, 293]
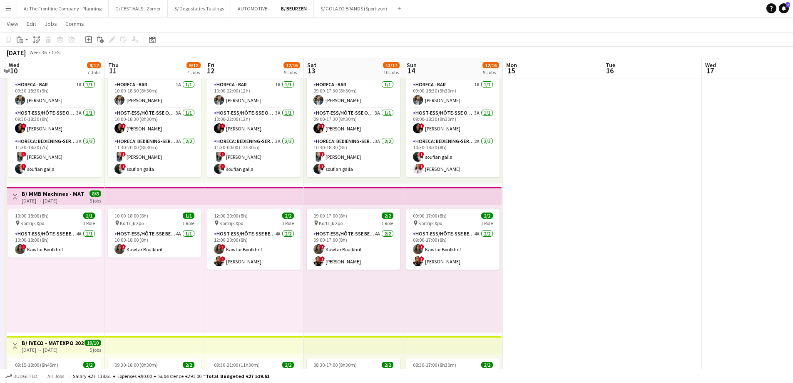
drag, startPoint x: 652, startPoint y: 173, endPoint x: 535, endPoint y: 173, distance: 117.0
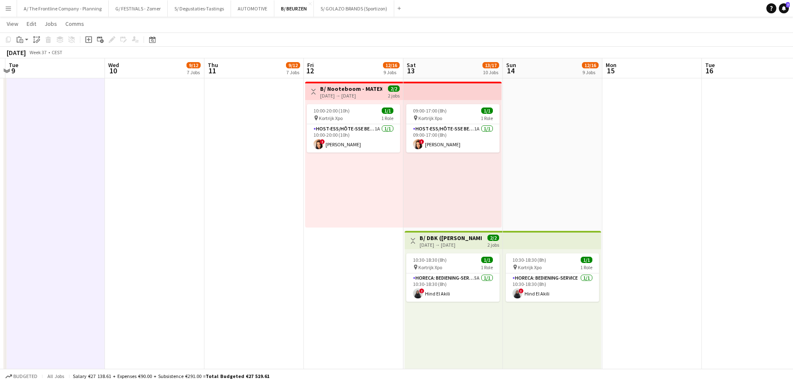
scroll to position [0, 230]
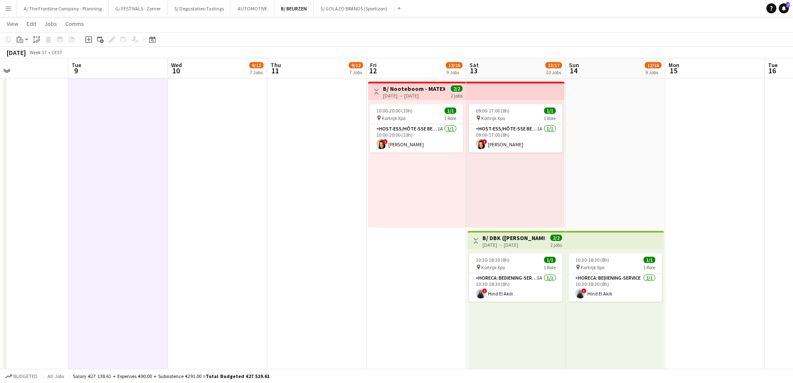
drag, startPoint x: 205, startPoint y: 200, endPoint x: 566, endPoint y: 212, distance: 361.5
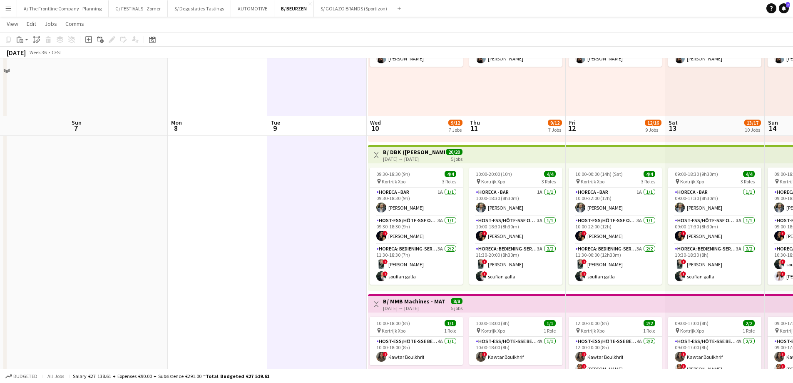
scroll to position [0, 0]
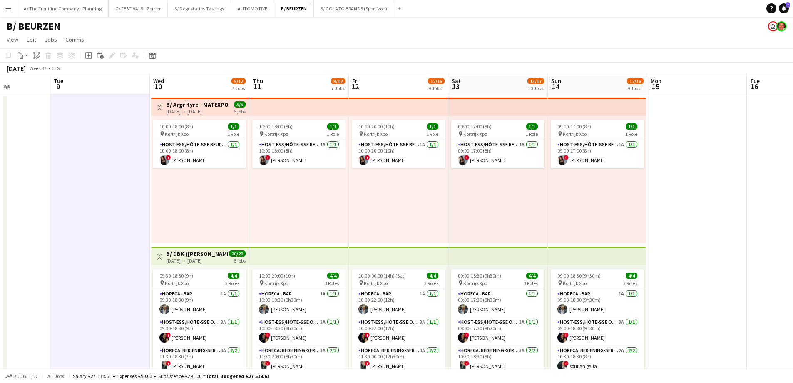
drag, startPoint x: 302, startPoint y: 231, endPoint x: 87, endPoint y: 211, distance: 215.8
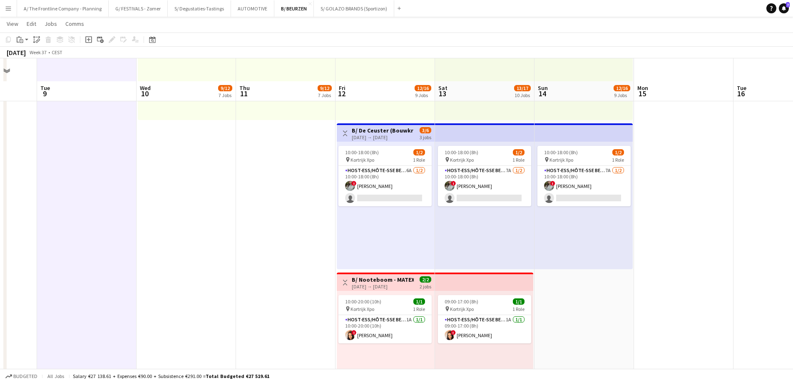
scroll to position [1041, 0]
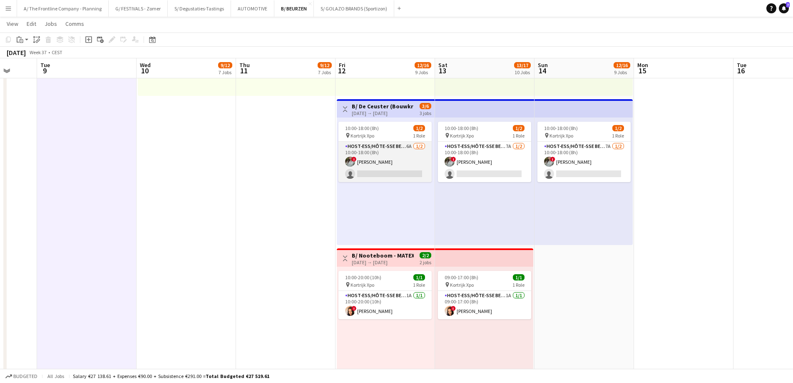
click at [369, 173] on app-card-role "Host-ess/Hôte-sse Beurs - Foire 6A 1/2 10:00-18:00 (8h) ! Charlotte Van Boven s…" at bounding box center [384, 162] width 93 height 40
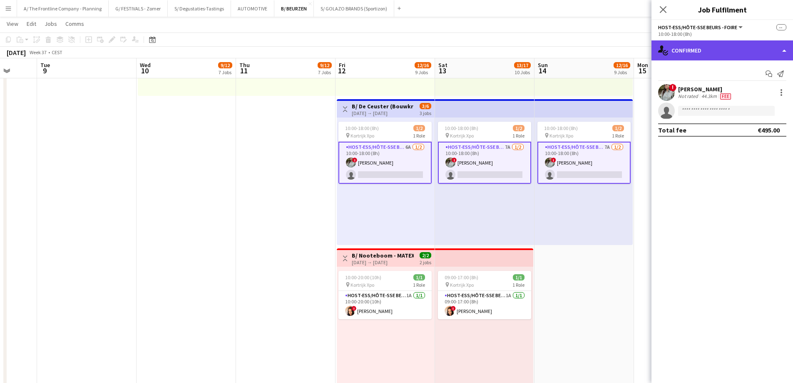
click at [729, 55] on div "single-neutral-actions-check-2 Confirmed" at bounding box center [722, 50] width 142 height 20
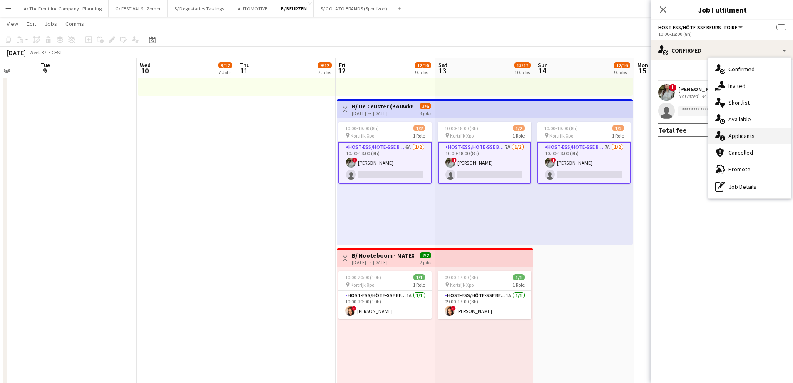
click at [739, 137] on div "single-neutral-actions-information Applicants" at bounding box center [749, 135] width 82 height 17
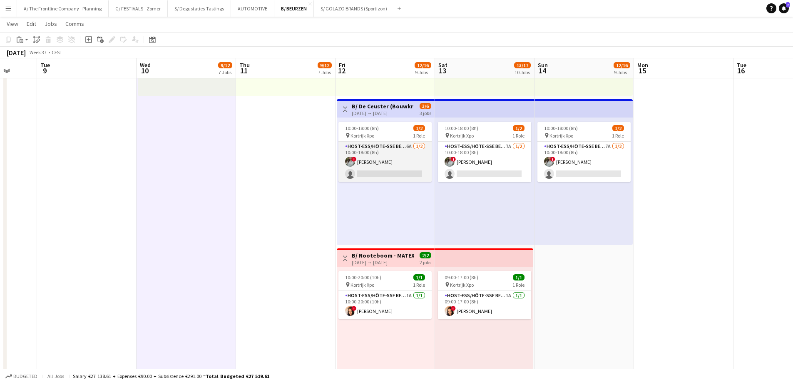
click at [412, 179] on app-card-role "Host-ess/Hôte-sse Beurs - Foire 6A 1/2 10:00-18:00 (8h) ! Charlotte Van Boven s…" at bounding box center [384, 162] width 93 height 40
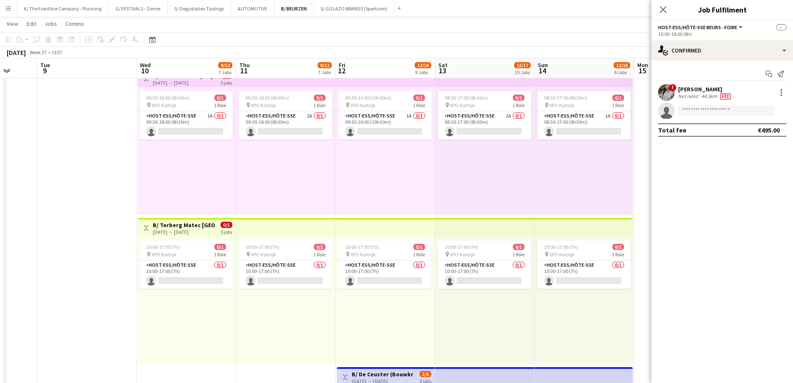
scroll to position [666, 0]
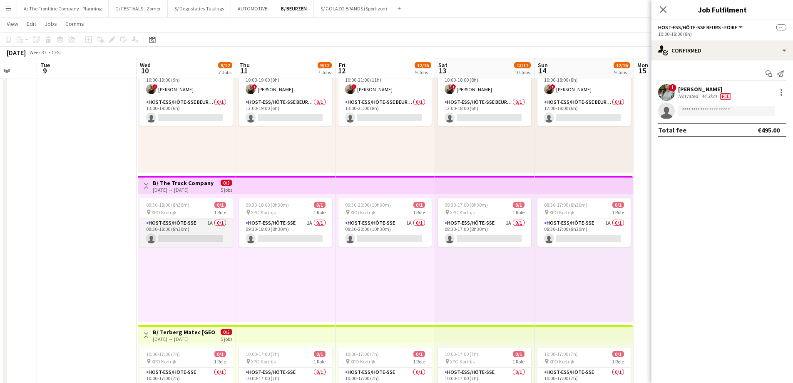
click at [185, 233] on app-card-role "Host-ess/Hôte-sse 1A 0/1 09:30-18:00 (8h30m) single-neutral-actions" at bounding box center [185, 232] width 93 height 28
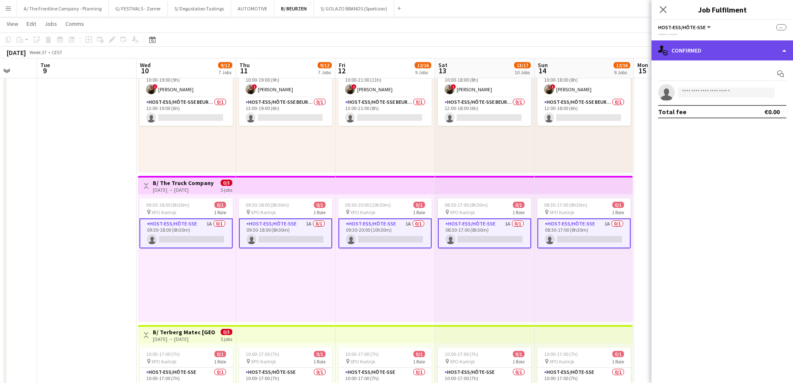
click at [732, 45] on div "single-neutral-actions-check-2 Confirmed" at bounding box center [722, 50] width 142 height 20
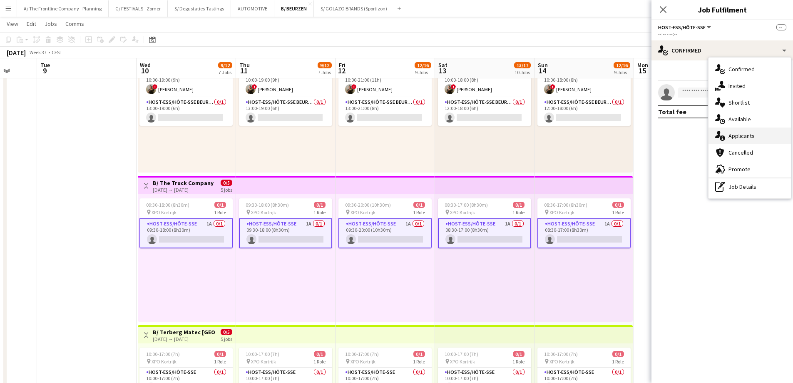
click at [730, 137] on div "single-neutral-actions-information Applicants" at bounding box center [749, 135] width 82 height 17
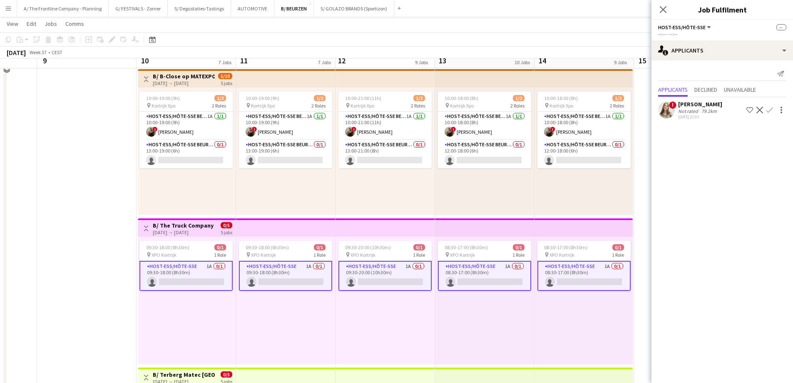
scroll to position [583, 0]
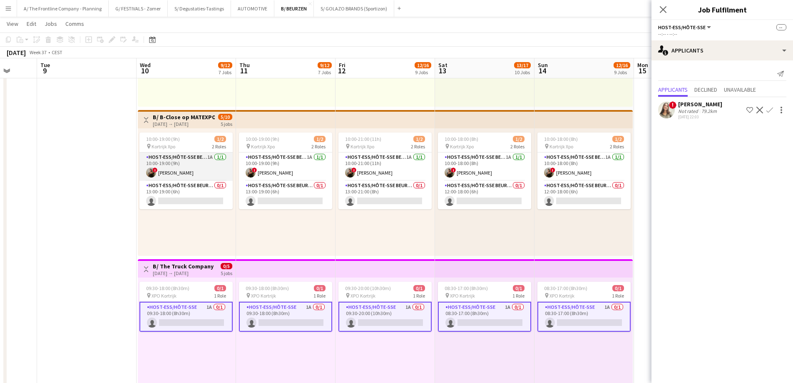
click at [162, 157] on app-card-role "Host-ess/Hôte-sse Beurs - Foire 1A 1/1 10:00-19:00 (9h) ! Zoë Vanderaa" at bounding box center [185, 166] width 93 height 28
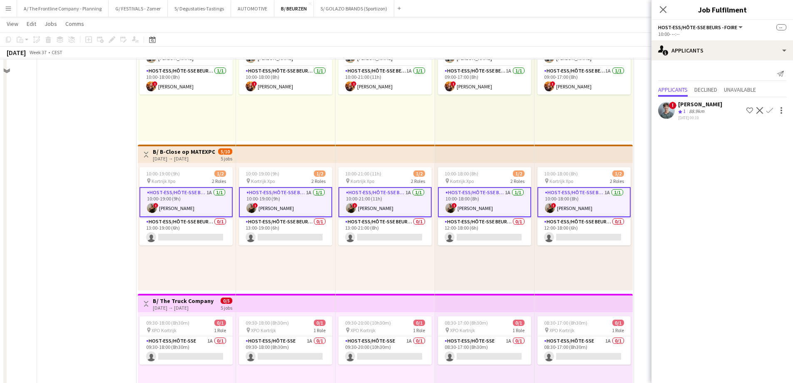
scroll to position [500, 0]
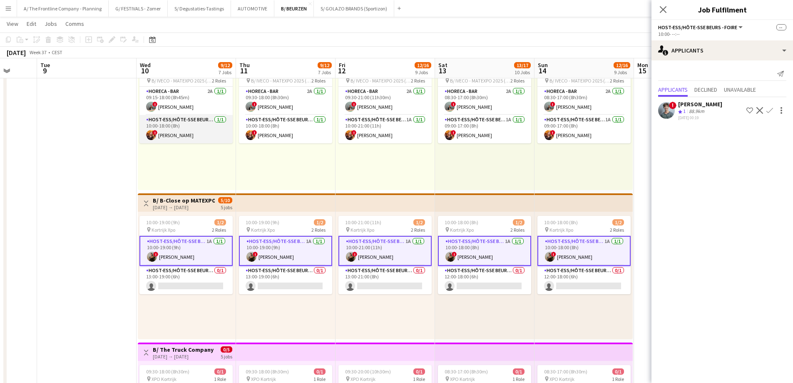
click at [161, 124] on app-card-role "Host-ess/Hôte-sse Beurs - Foire 1/1 10:00-18:00 (8h) ! Anaïs Couronné" at bounding box center [185, 129] width 93 height 28
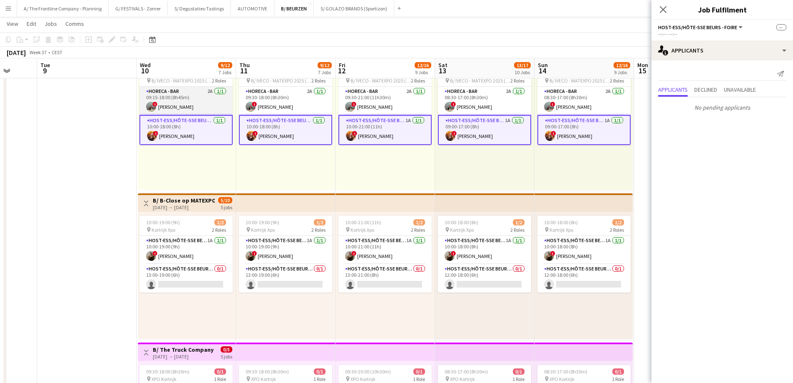
click at [180, 97] on app-card-role "Horeca - Bar 2A 1/1 09:15-18:00 (8h45m) ! Ann Wijnendaele" at bounding box center [185, 101] width 93 height 28
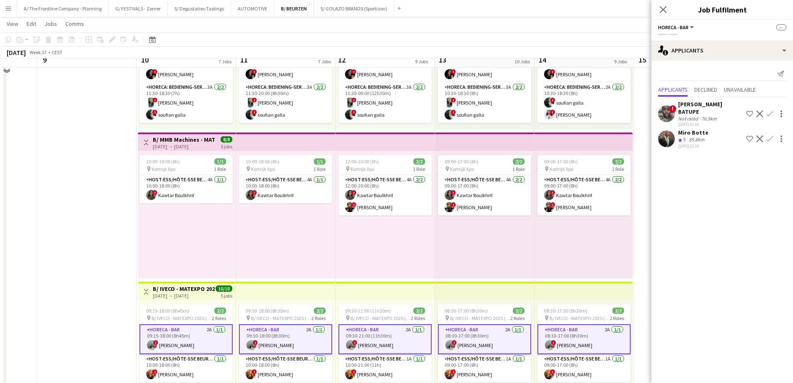
scroll to position [250, 0]
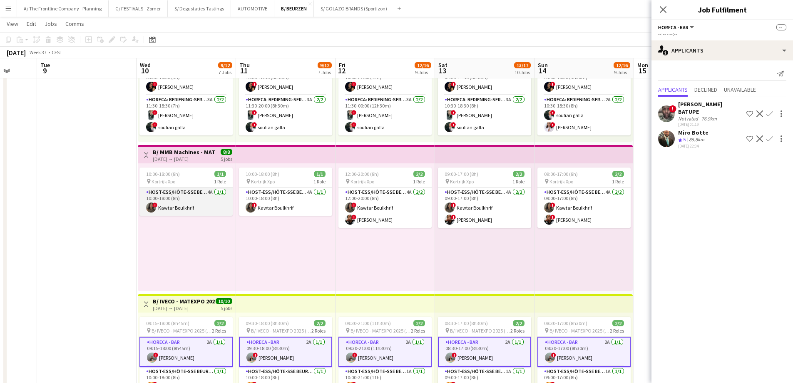
click at [178, 205] on app-card-role "Host-ess/Hôte-sse Beurs - Foire 4A 1/1 10:00-18:00 (8h) ! Kawtar Boulkhrif" at bounding box center [185, 201] width 93 height 28
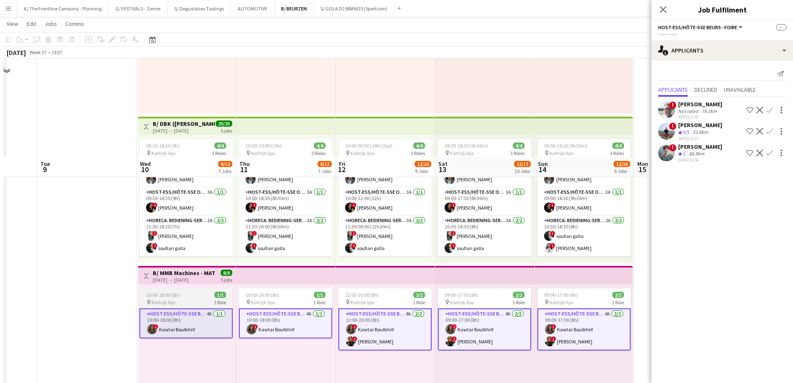
scroll to position [125, 0]
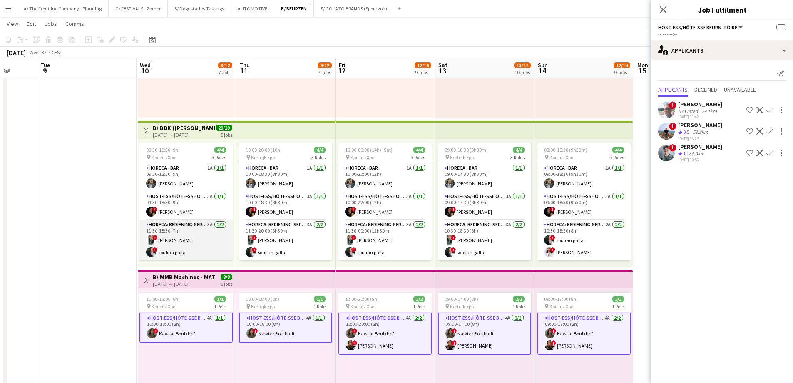
click at [179, 229] on app-card-role "Horeca: Bediening-Service 3A 2/2 11:30-18:30 (7h) ! Sharon Debeuf ! soufian gal…" at bounding box center [185, 240] width 93 height 40
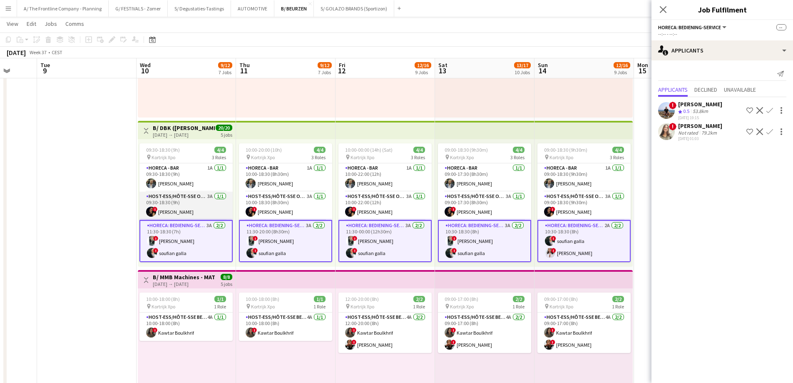
click at [189, 202] on app-card-role "Host-ess/Hôte-sse Onthaal-Accueill 3A 1/1 09:30-18:30 (9h) ! Kirsty Gerin" at bounding box center [185, 205] width 93 height 28
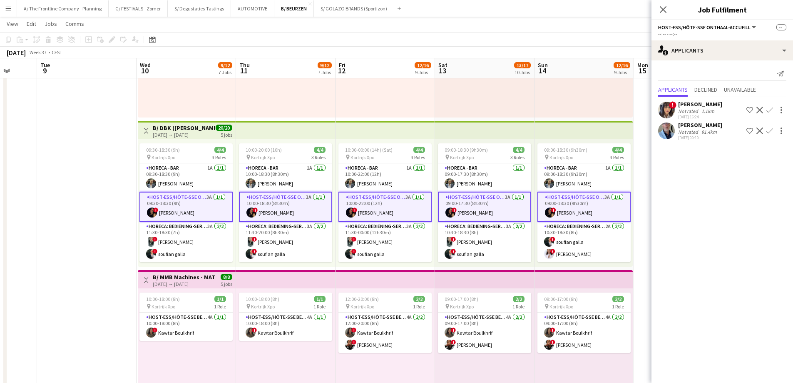
click at [690, 109] on div "Not rated" at bounding box center [689, 111] width 22 height 6
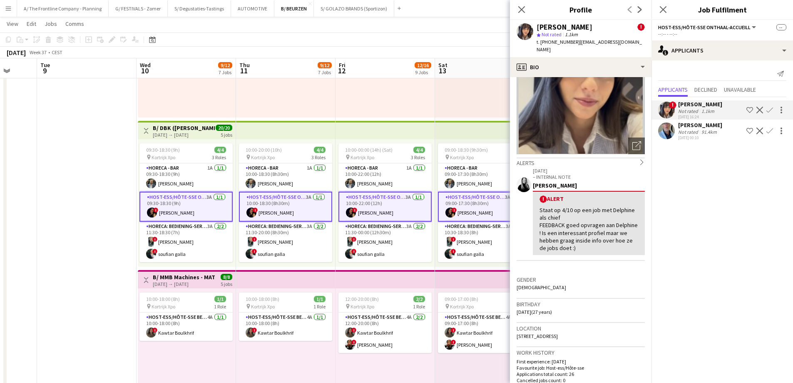
scroll to position [0, 0]
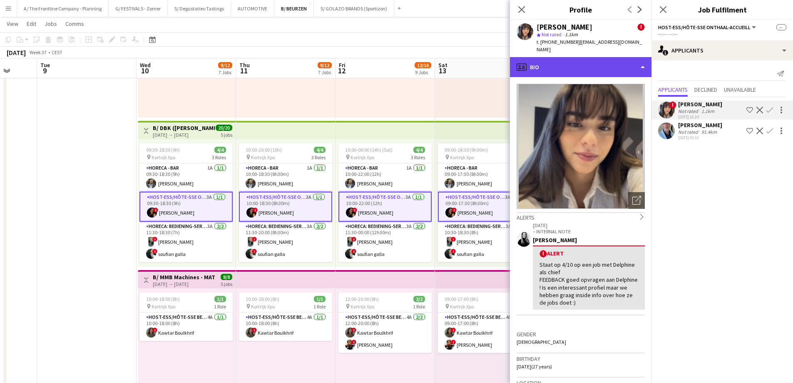
click at [583, 65] on div "profile Bio" at bounding box center [581, 67] width 142 height 20
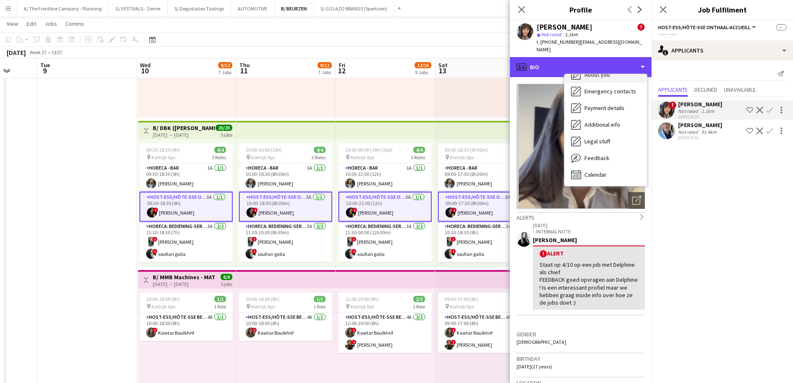
scroll to position [78, 0]
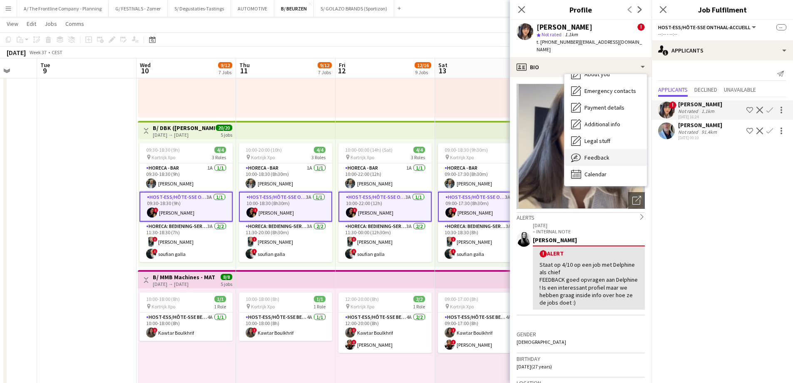
click at [594, 154] on span "Feedback" at bounding box center [596, 157] width 25 height 7
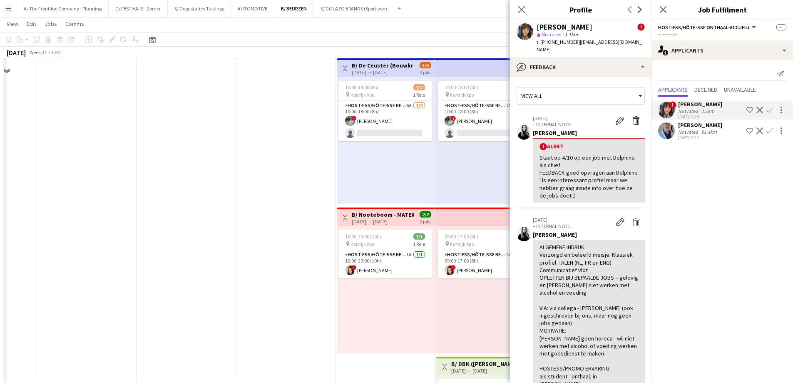
scroll to position [1082, 0]
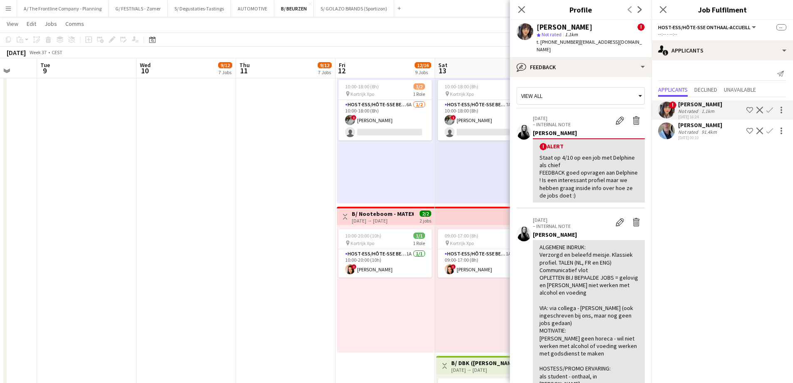
click at [357, 219] on div "[DATE] → [DATE]" at bounding box center [383, 220] width 62 height 6
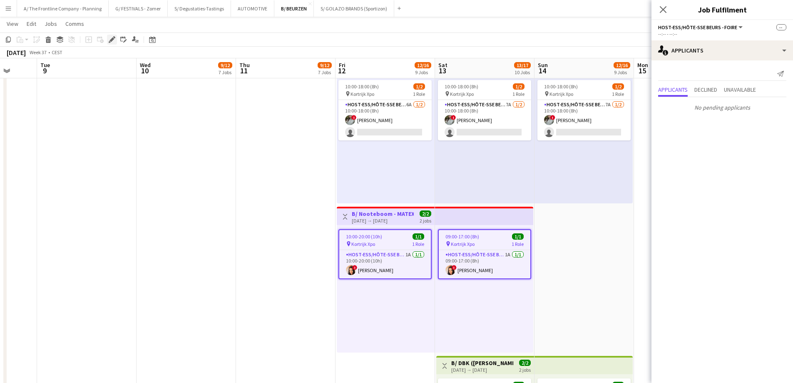
click at [114, 43] on div "Edit" at bounding box center [112, 40] width 10 height 10
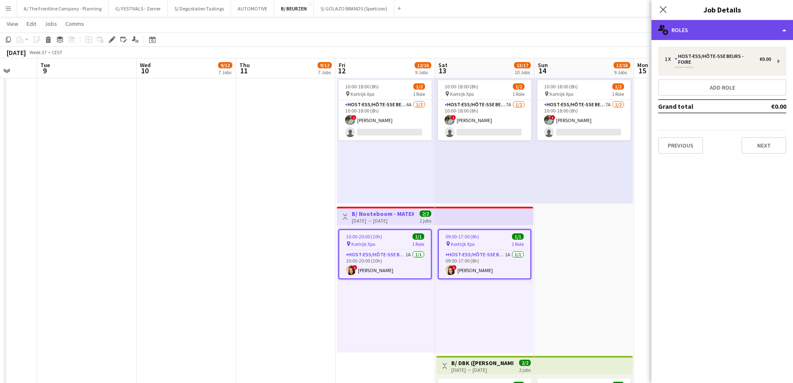
click at [732, 27] on div "multiple-users-add Roles" at bounding box center [722, 30] width 142 height 20
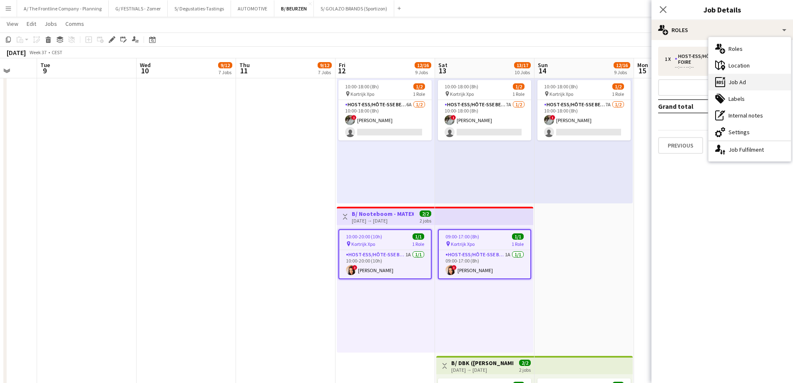
click at [737, 87] on div "ads-window Job Ad" at bounding box center [749, 82] width 82 height 17
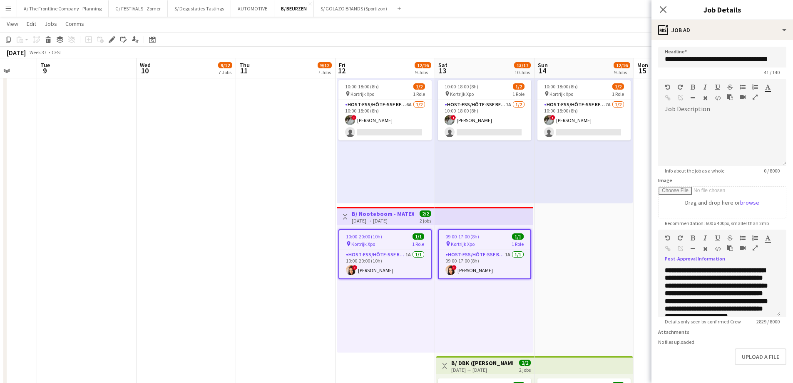
click at [755, 247] on icon "button" at bounding box center [755, 248] width 5 height 6
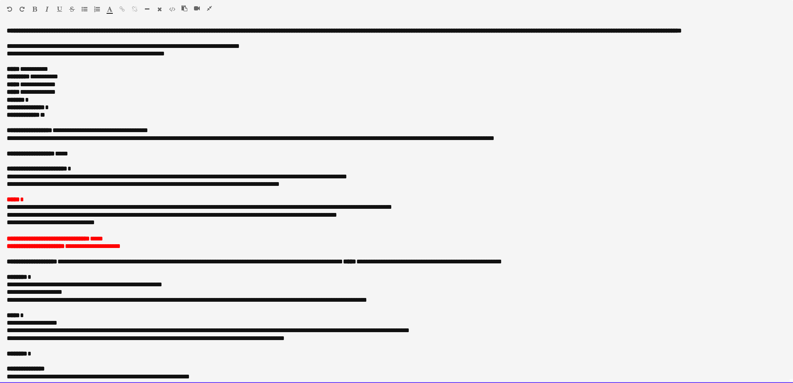
click at [84, 111] on p "**********" at bounding box center [397, 107] width 780 height 7
paste div
click at [82, 119] on p "**********" at bounding box center [397, 114] width 780 height 7
click at [136, 250] on p "**********" at bounding box center [397, 245] width 780 height 7
click at [146, 250] on p "**********" at bounding box center [397, 245] width 780 height 7
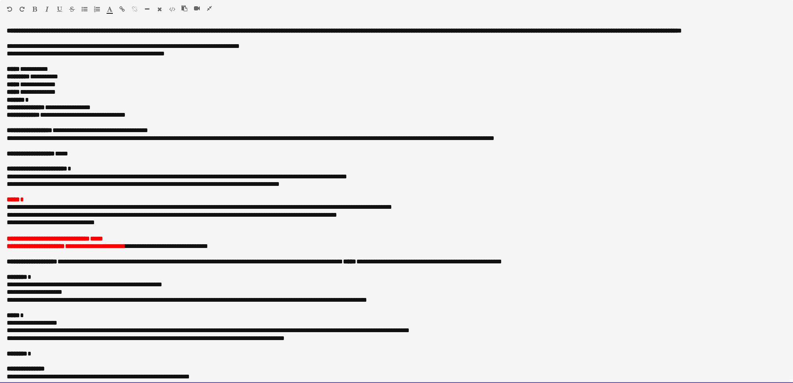
drag, startPoint x: 191, startPoint y: 292, endPoint x: -22, endPoint y: 293, distance: 213.5
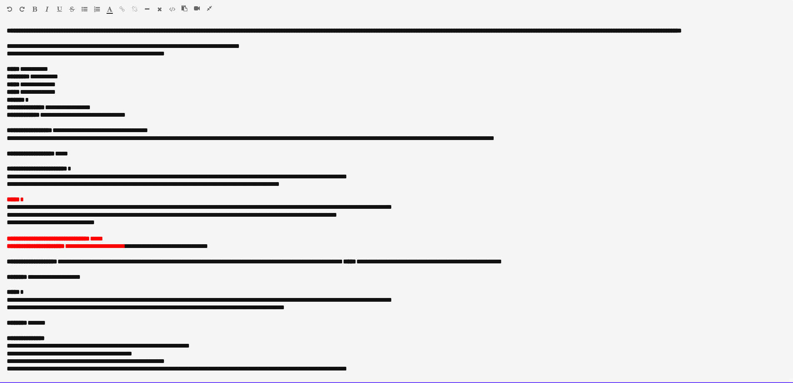
click at [55, 104] on p "******* *" at bounding box center [393, 99] width 773 height 7
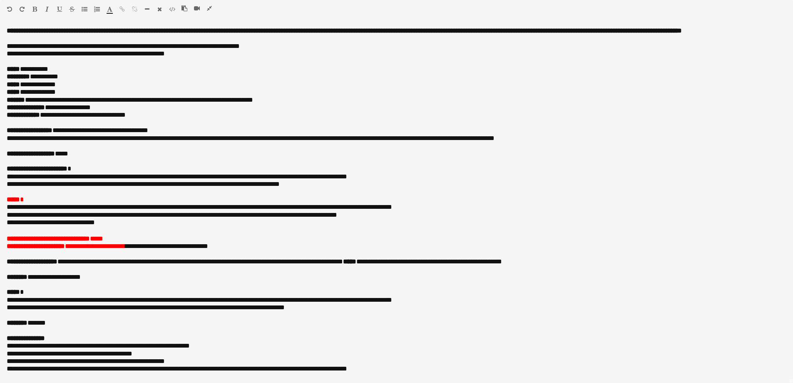
click at [209, 7] on icon "button" at bounding box center [209, 8] width 5 height 6
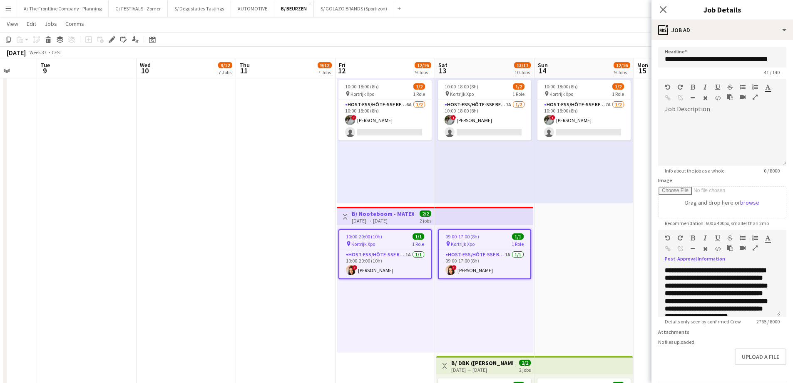
scroll to position [35, 0]
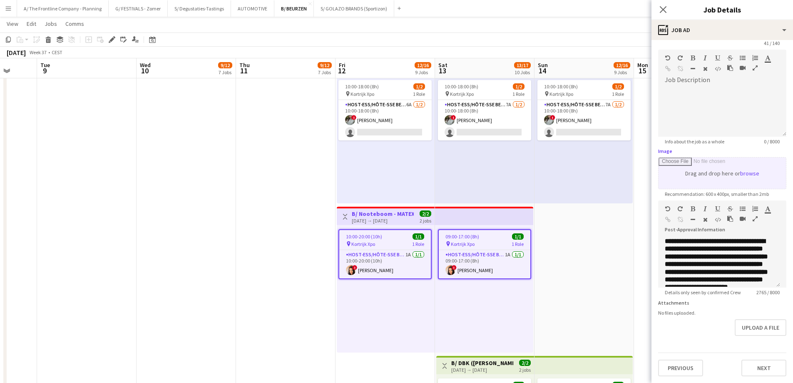
click at [721, 166] on input "Image" at bounding box center [722, 172] width 127 height 31
type input "**********"
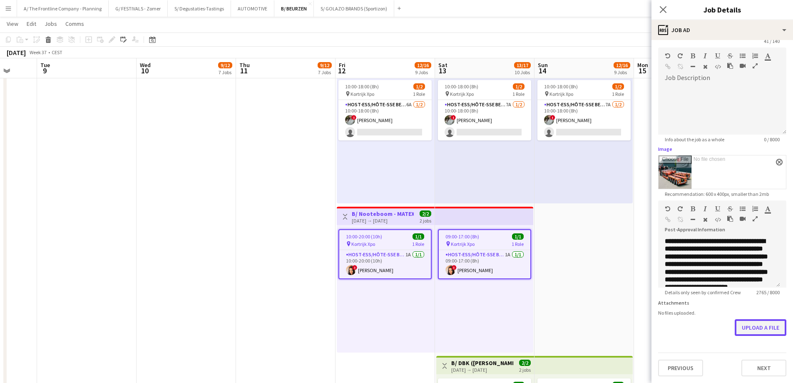
click at [756, 329] on button "Upload a file" at bounding box center [761, 327] width 52 height 17
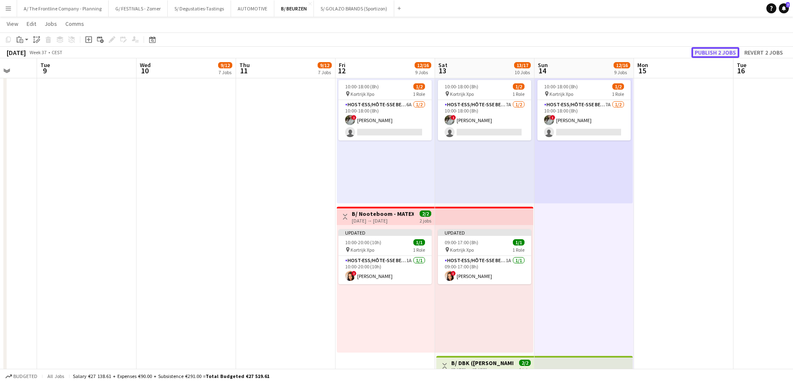
click at [716, 55] on button "Publish 2 jobs" at bounding box center [715, 52] width 48 height 11
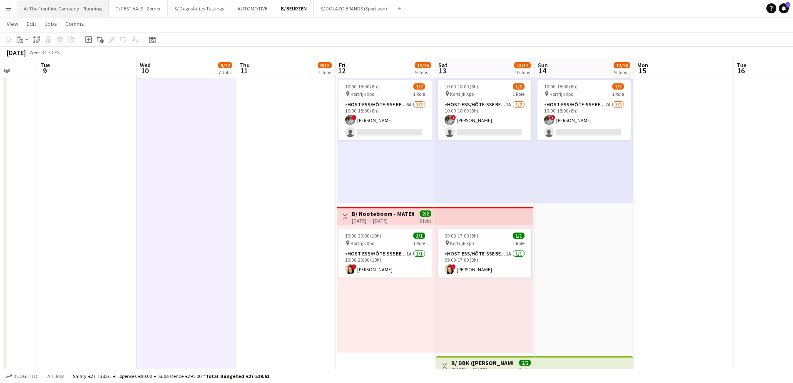
click at [65, 5] on button "A/ The Frontline Company - Planning Close" at bounding box center [63, 8] width 92 height 16
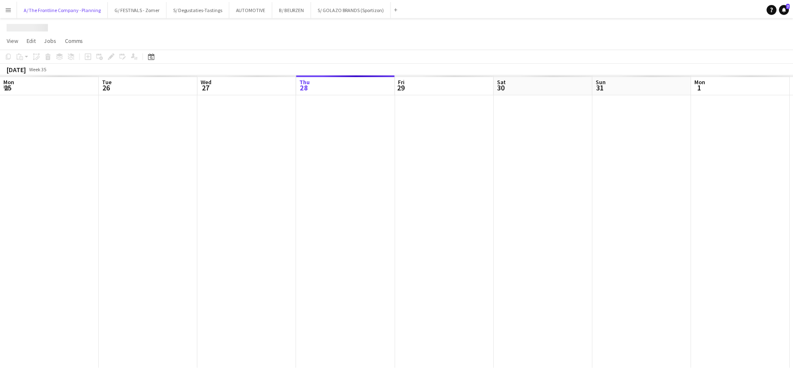
scroll to position [0, 199]
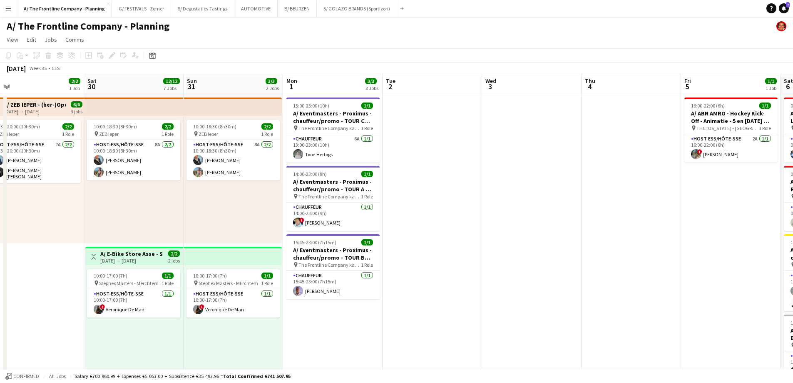
drag, startPoint x: 581, startPoint y: 188, endPoint x: 177, endPoint y: 168, distance: 403.9
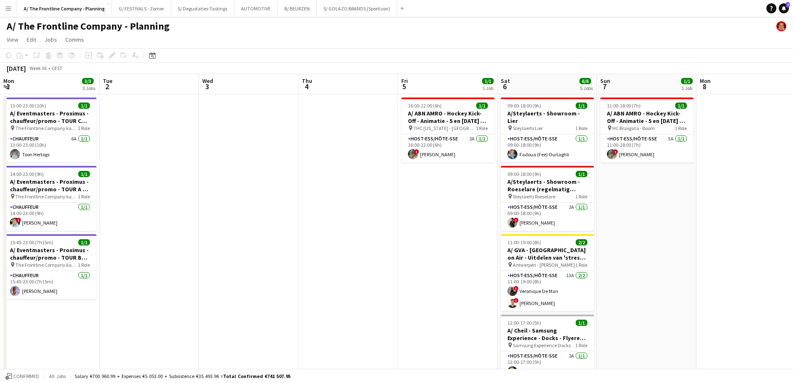
drag, startPoint x: 462, startPoint y: 206, endPoint x: 67, endPoint y: 179, distance: 396.0
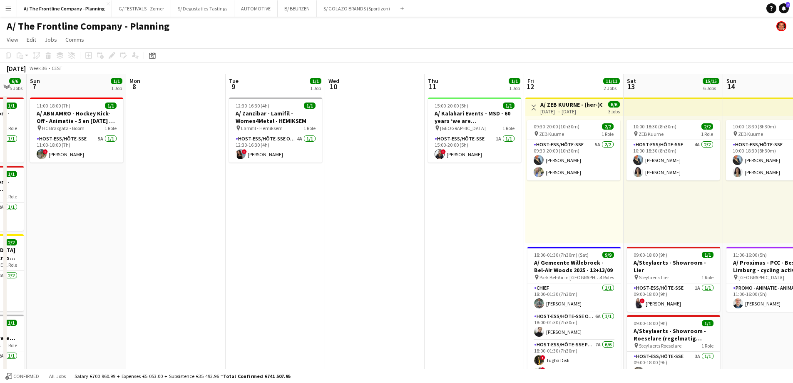
drag, startPoint x: 478, startPoint y: 187, endPoint x: 43, endPoint y: 172, distance: 434.8
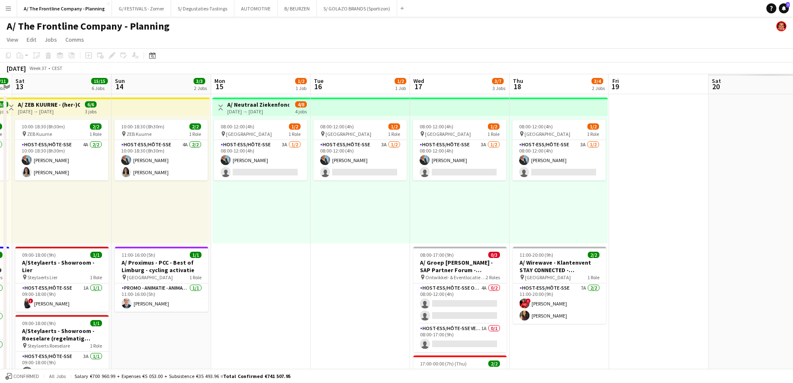
scroll to position [0, 306]
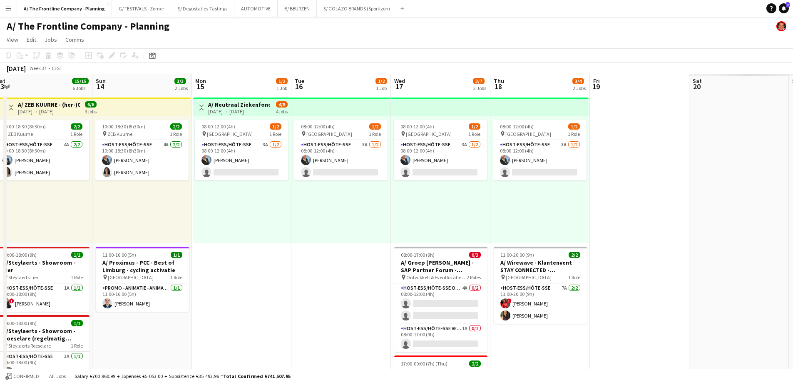
drag, startPoint x: 485, startPoint y: 190, endPoint x: 159, endPoint y: 187, distance: 325.1
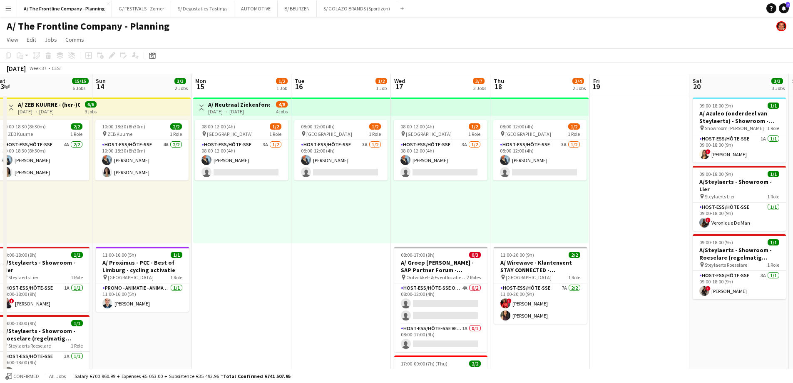
click at [234, 106] on h3 "A/ Neutraal Ziekenfonds Vlaanderen (NZVL) - [GEOGRAPHIC_DATA] - 15-18/09" at bounding box center [239, 104] width 62 height 7
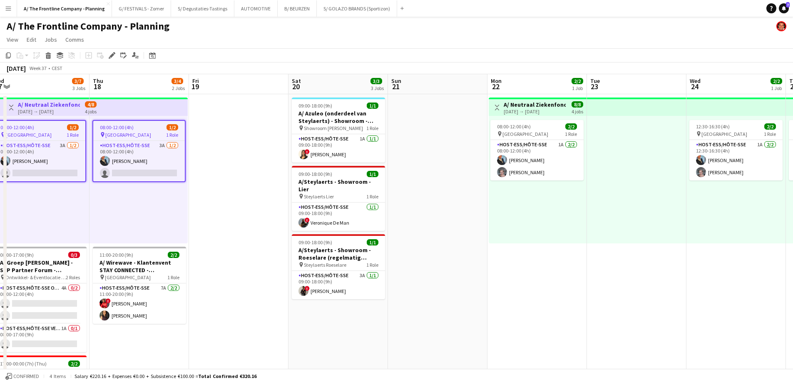
drag, startPoint x: 642, startPoint y: 172, endPoint x: 266, endPoint y: 172, distance: 376.3
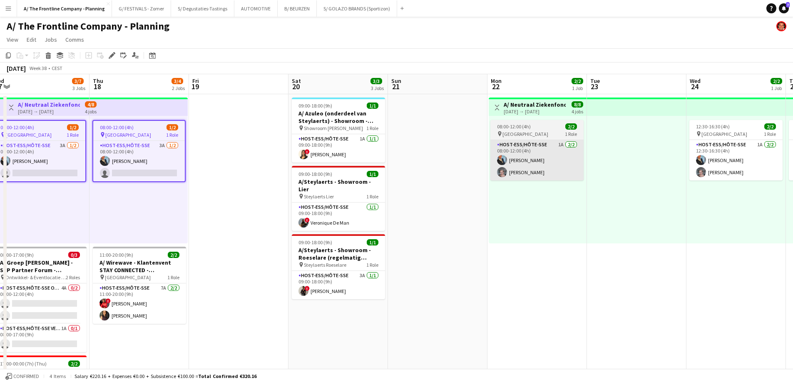
scroll to position [0, 308]
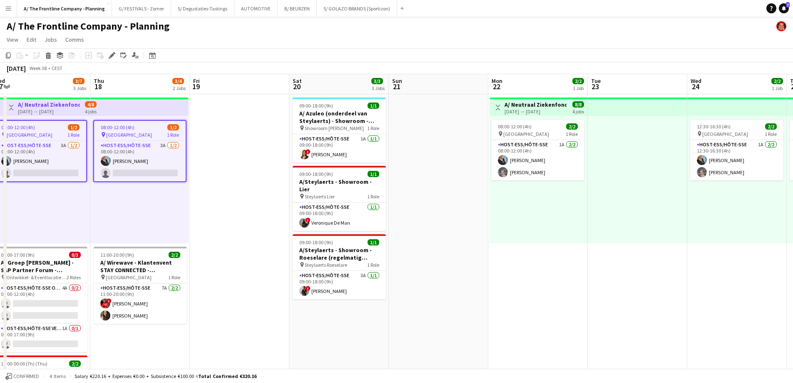
click at [549, 104] on h3 "A/ Neutraal Ziekenfonds Vlaanderen (NZVL) - [GEOGRAPHIC_DATA] - 22+24-26/09" at bounding box center [536, 104] width 62 height 7
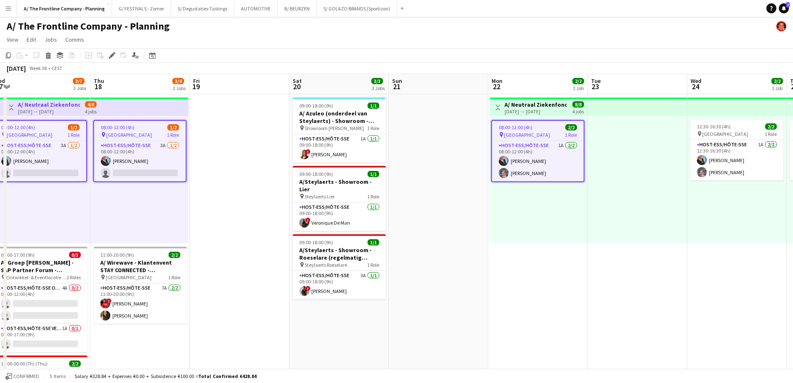
click at [519, 104] on h3 "A/ Neutraal Ziekenfonds Vlaanderen (NZVL) - [GEOGRAPHIC_DATA] - 22+24-26/09" at bounding box center [536, 104] width 62 height 7
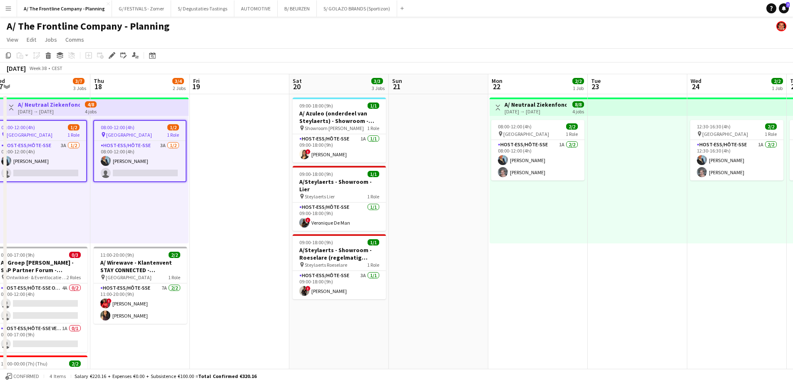
click at [519, 104] on h3 "A/ Neutraal Ziekenfonds Vlaanderen (NZVL) - [GEOGRAPHIC_DATA] - 22+24-26/09" at bounding box center [536, 104] width 62 height 7
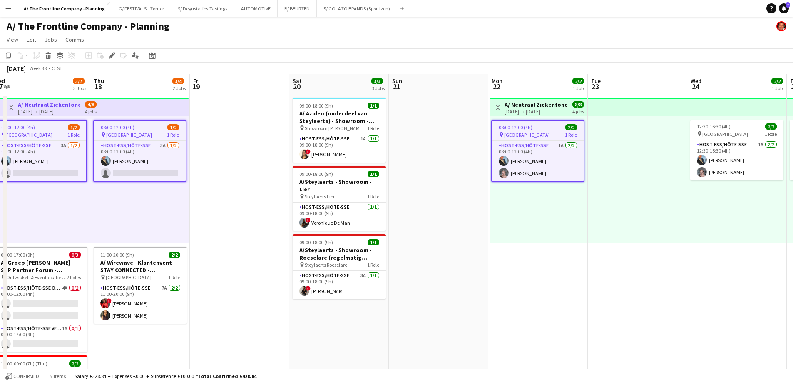
click at [519, 104] on h3 "A/ Neutraal Ziekenfonds Vlaanderen (NZVL) - [GEOGRAPHIC_DATA] - 22+24-26/09" at bounding box center [536, 104] width 62 height 7
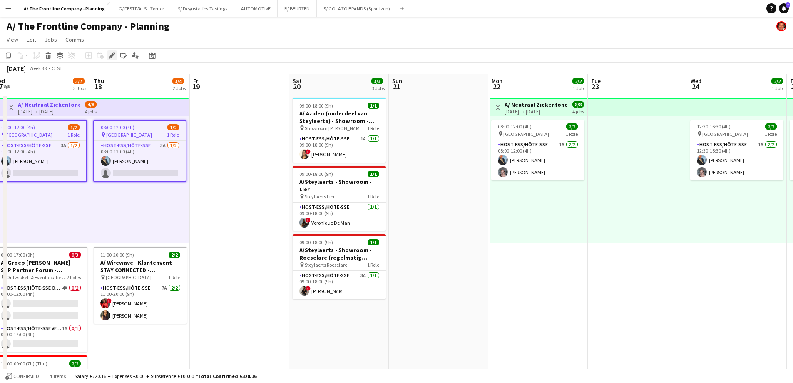
click at [110, 54] on icon "Edit" at bounding box center [112, 55] width 7 height 7
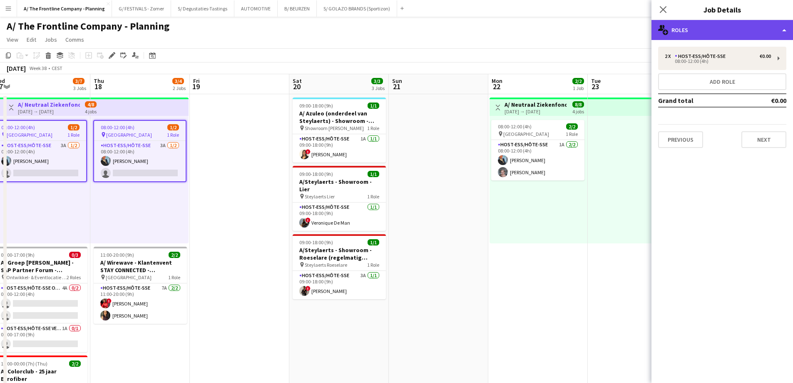
click at [701, 30] on div "multiple-users-add Roles" at bounding box center [722, 30] width 142 height 20
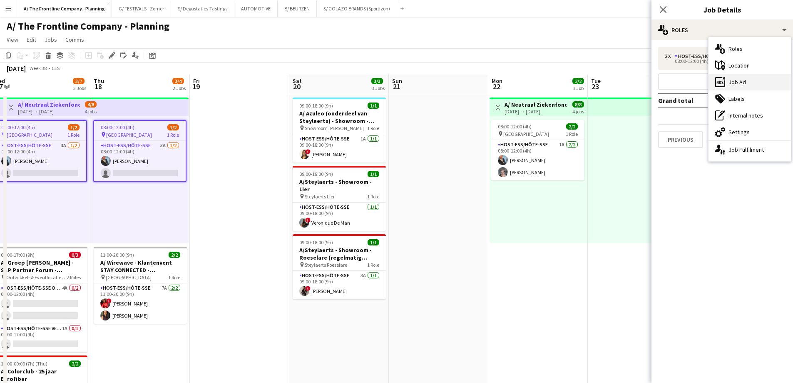
click at [734, 82] on div "ads-window Job Ad" at bounding box center [749, 82] width 82 height 17
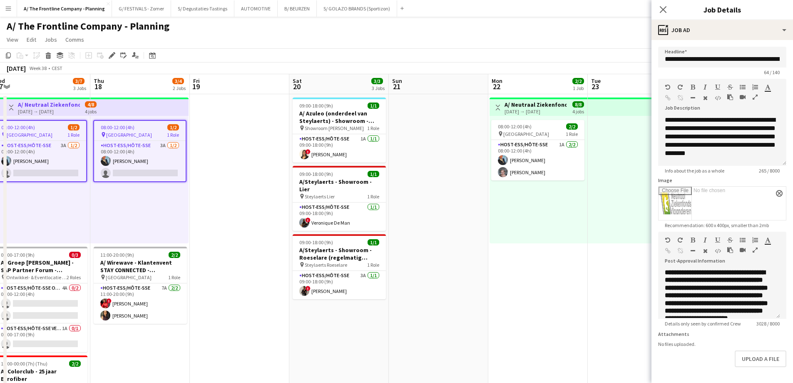
click at [756, 249] on icon "button" at bounding box center [755, 250] width 5 height 6
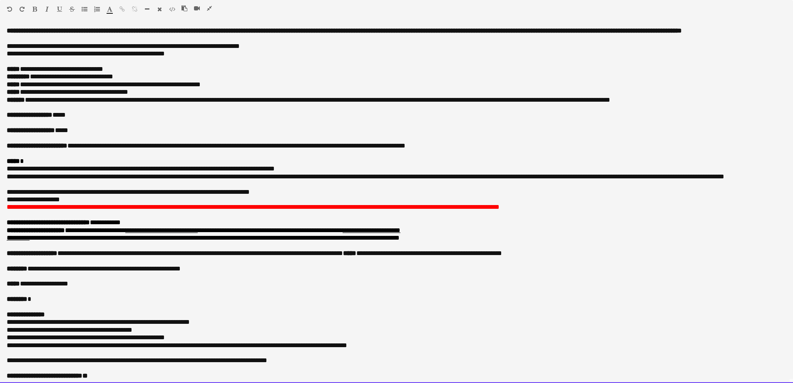
click at [245, 88] on p "**********" at bounding box center [393, 84] width 773 height 7
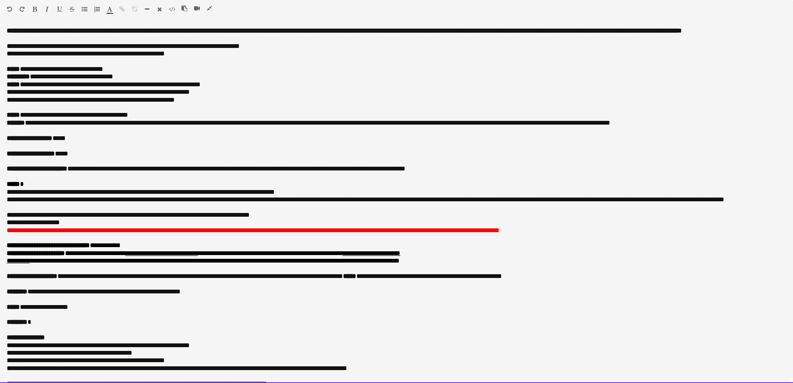
click at [86, 157] on p "**********" at bounding box center [393, 153] width 773 height 7
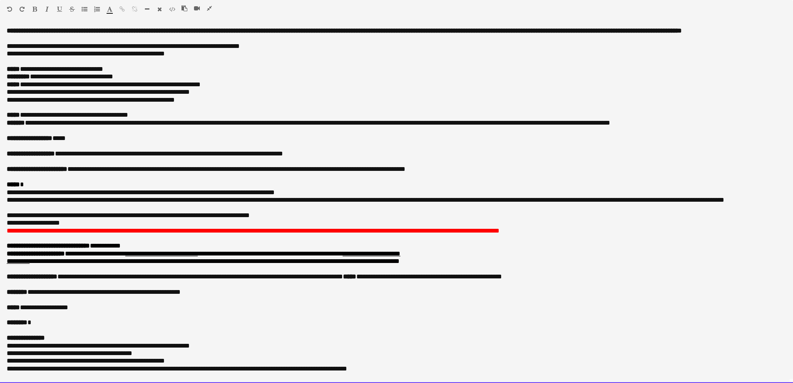
click at [116, 157] on span "**********" at bounding box center [171, 153] width 223 height 6
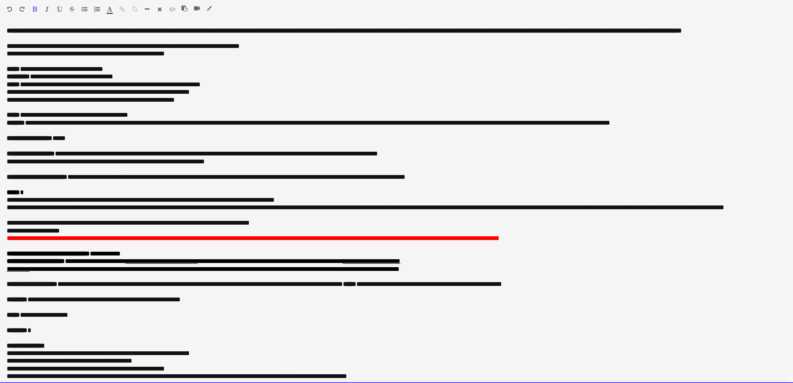
drag, startPoint x: 67, startPoint y: 107, endPoint x: 137, endPoint y: 177, distance: 98.9
click at [72, 113] on div "**********" at bounding box center [396, 204] width 793 height 355
click at [112, 196] on p "***** *" at bounding box center [397, 192] width 780 height 7
drag, startPoint x: 492, startPoint y: 185, endPoint x: 103, endPoint y: 117, distance: 395.0
click at [103, 117] on div "**********" at bounding box center [396, 204] width 793 height 355
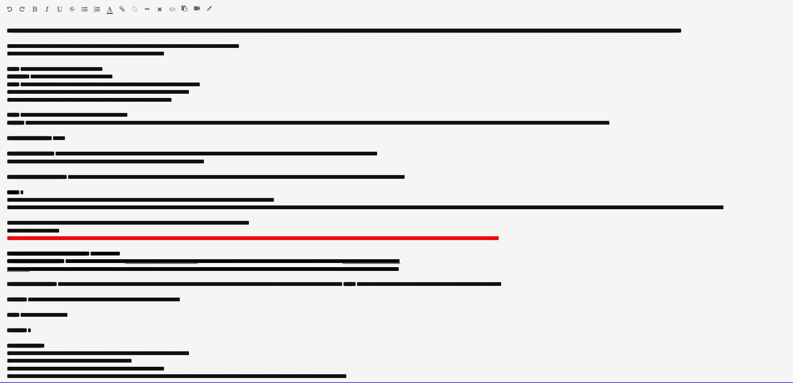
click at [169, 104] on p "**********" at bounding box center [393, 99] width 773 height 7
drag, startPoint x: 225, startPoint y: 171, endPoint x: 67, endPoint y: 160, distance: 159.0
click at [67, 160] on div "**********" at bounding box center [396, 204] width 793 height 355
click at [365, 88] on p "**********" at bounding box center [393, 84] width 773 height 7
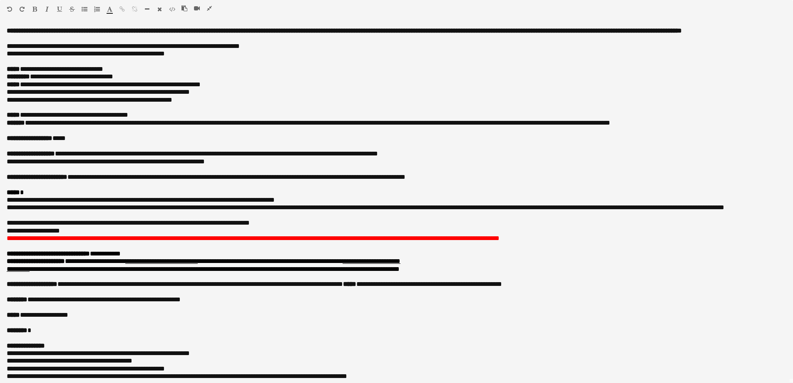
click at [210, 8] on icon "button" at bounding box center [209, 8] width 5 height 6
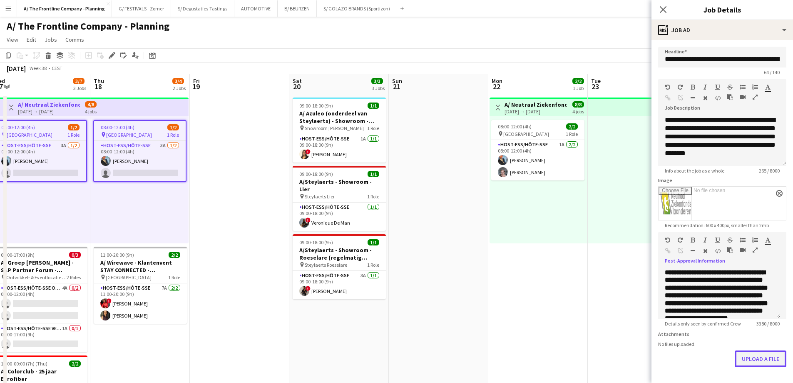
click at [761, 366] on button "Upload a file" at bounding box center [761, 358] width 52 height 17
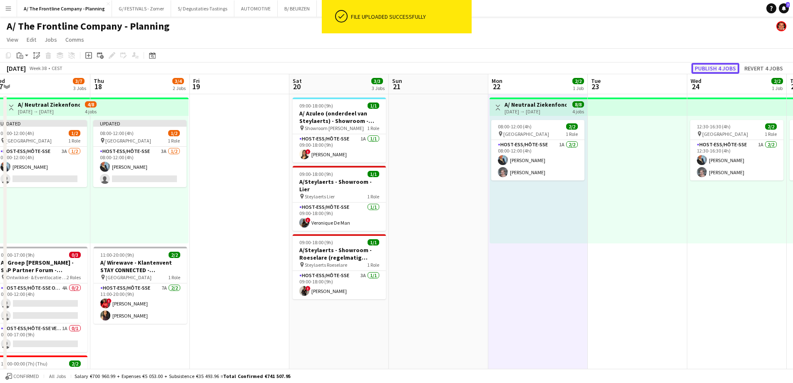
click at [723, 68] on button "Publish 4 jobs" at bounding box center [715, 68] width 48 height 11
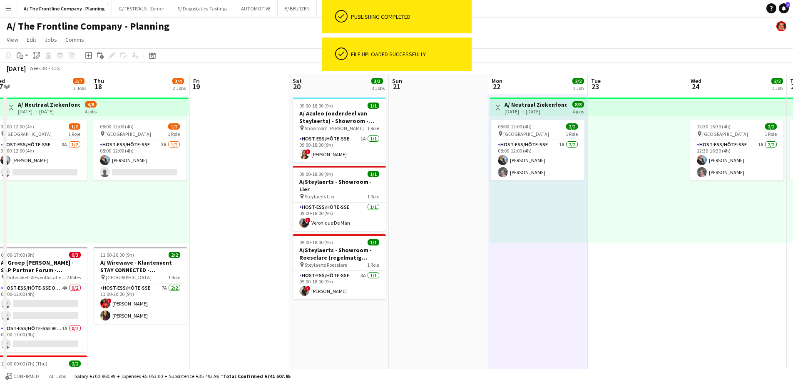
click at [124, 107] on app-top-bar at bounding box center [139, 106] width 98 height 18
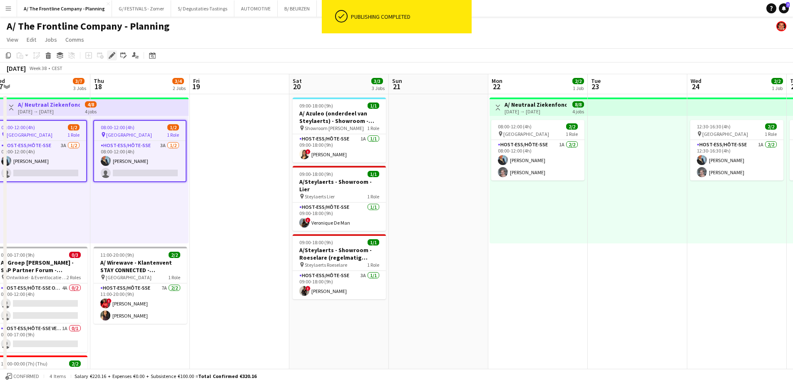
click at [112, 56] on icon at bounding box center [111, 55] width 5 height 5
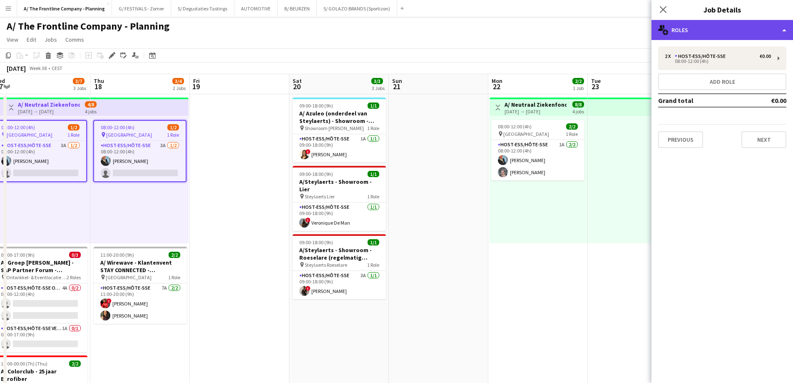
click at [733, 28] on div "multiple-users-add Roles" at bounding box center [722, 30] width 142 height 20
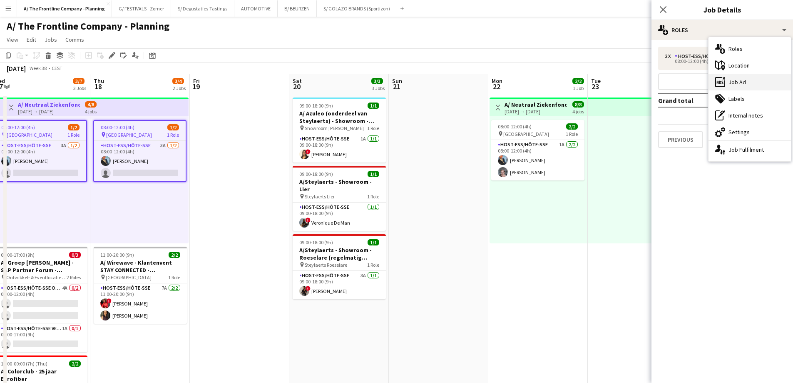
click at [739, 88] on div "ads-window Job Ad" at bounding box center [749, 82] width 82 height 17
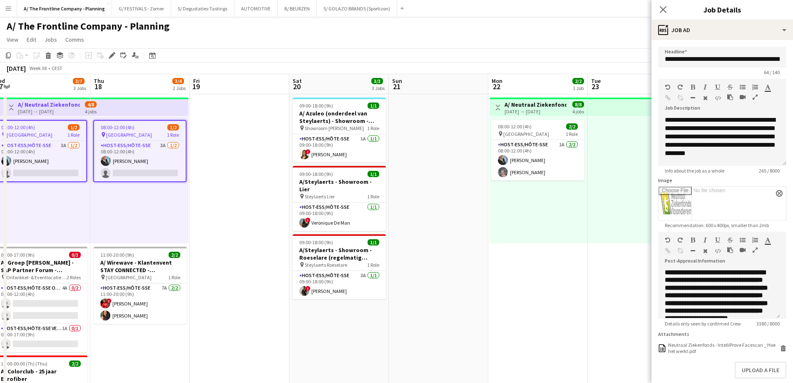
click at [754, 250] on icon "button" at bounding box center [755, 250] width 5 height 6
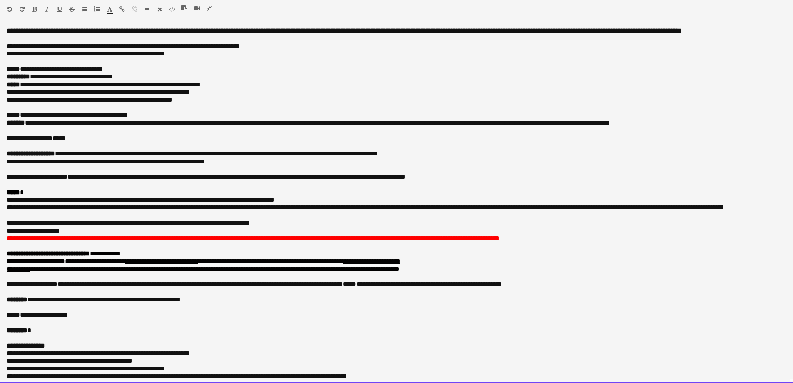
drag, startPoint x: 238, startPoint y: 109, endPoint x: 7, endPoint y: 103, distance: 230.7
copy div "**********"
drag, startPoint x: 251, startPoint y: 173, endPoint x: 15, endPoint y: 154, distance: 236.3
click at [15, 154] on div "**********" at bounding box center [396, 204] width 793 height 355
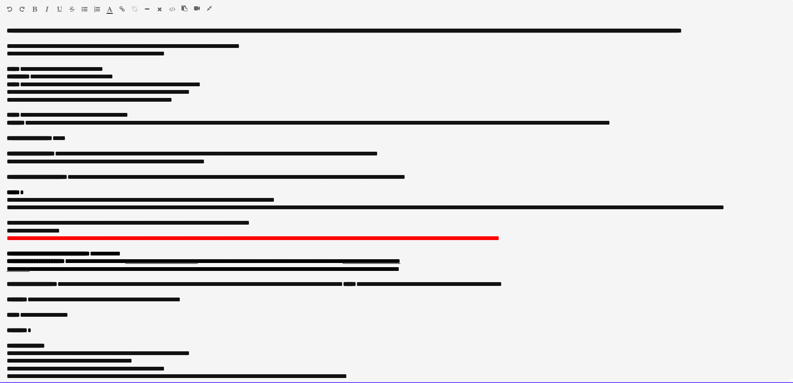
copy div "**********"
drag, startPoint x: 238, startPoint y: 107, endPoint x: 3, endPoint y: 99, distance: 235.3
click at [3, 99] on div "**********" at bounding box center [396, 204] width 793 height 355
copy div "**********"
drag, startPoint x: 224, startPoint y: 169, endPoint x: -1, endPoint y: 161, distance: 224.9
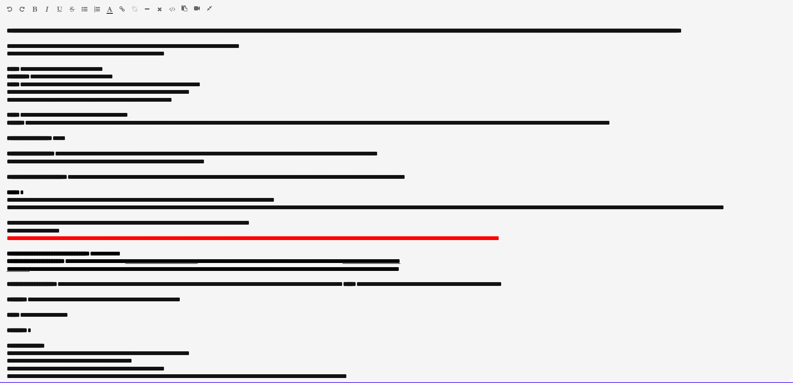
copy o\
drag, startPoint x: 234, startPoint y: 107, endPoint x: 0, endPoint y: 99, distance: 234.1
click at [0, 99] on div "**********" at bounding box center [396, 204] width 793 height 355
copy div "**********"
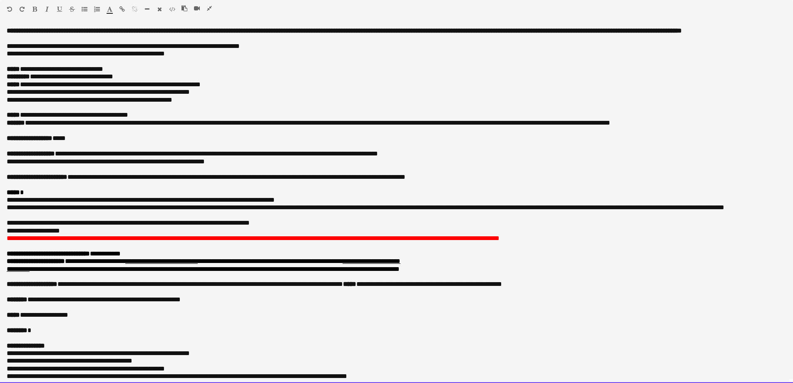
drag, startPoint x: 232, startPoint y: 171, endPoint x: 2, endPoint y: 162, distance: 230.4
click at [2, 162] on div "**********" at bounding box center [396, 204] width 793 height 355
copy o\
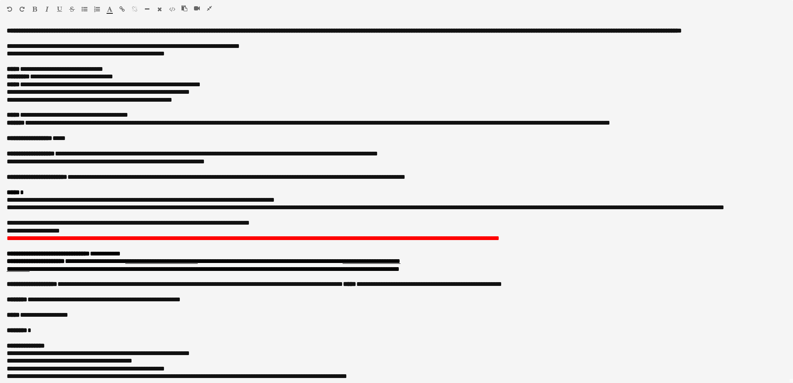
click at [211, 9] on icon "button" at bounding box center [209, 8] width 5 height 6
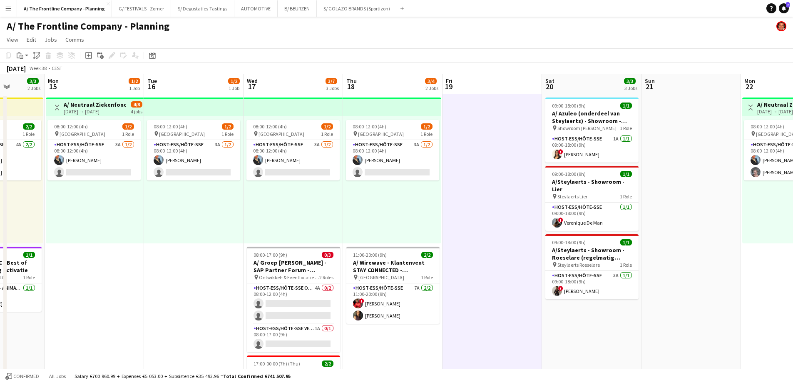
scroll to position [0, 231]
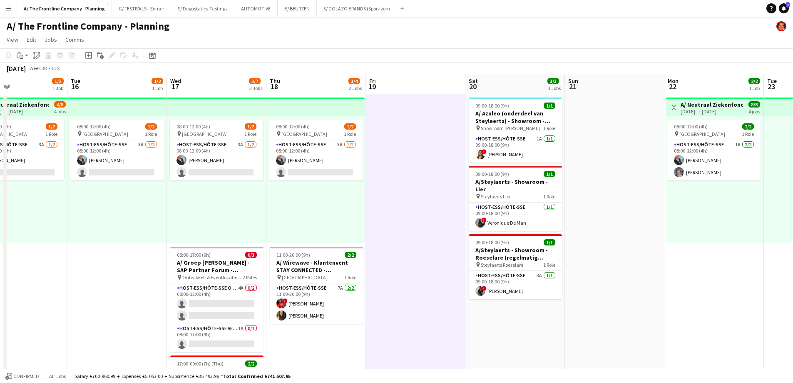
drag, startPoint x: 211, startPoint y: 209, endPoint x: 388, endPoint y: 191, distance: 177.0
click at [236, 296] on app-card-role "Host-ess/Hôte-sse Onthaal-Accueill 4A 0/2 08:00-12:00 (4h) single-neutral-actio…" at bounding box center [216, 303] width 93 height 40
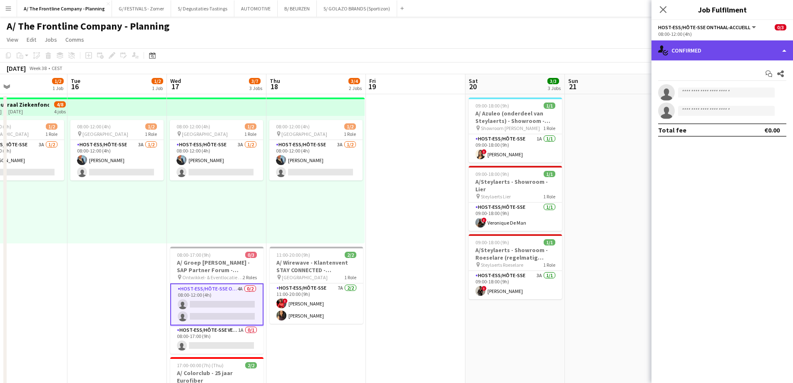
click at [710, 58] on div "single-neutral-actions-check-2 Confirmed" at bounding box center [722, 50] width 142 height 20
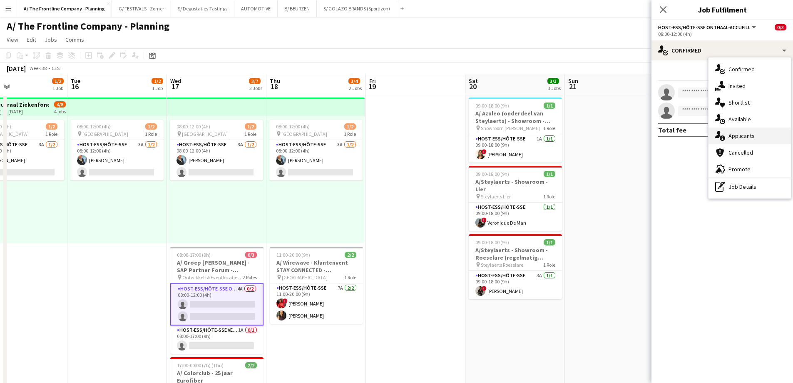
click at [743, 137] on div "single-neutral-actions-information Applicants" at bounding box center [749, 135] width 82 height 17
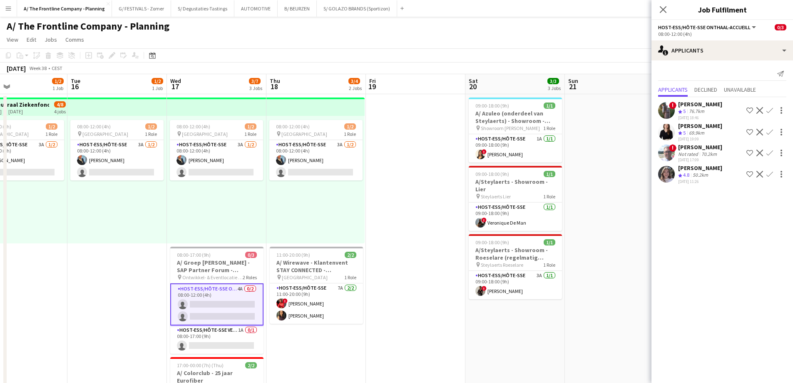
click at [688, 129] on div "[PERSON_NAME]" at bounding box center [700, 125] width 44 height 7
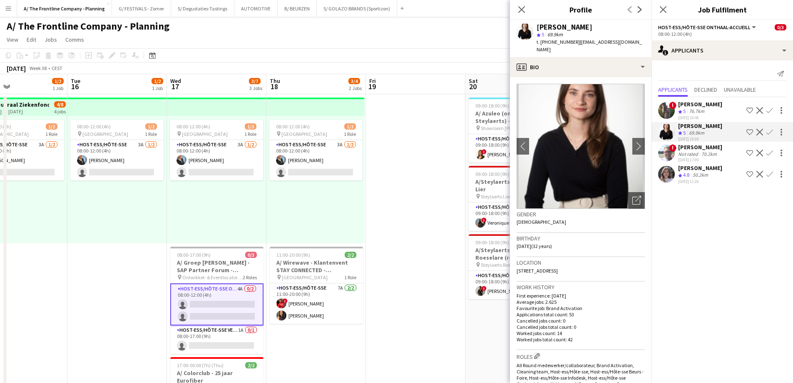
click at [708, 179] on div "50.2km" at bounding box center [700, 175] width 19 height 7
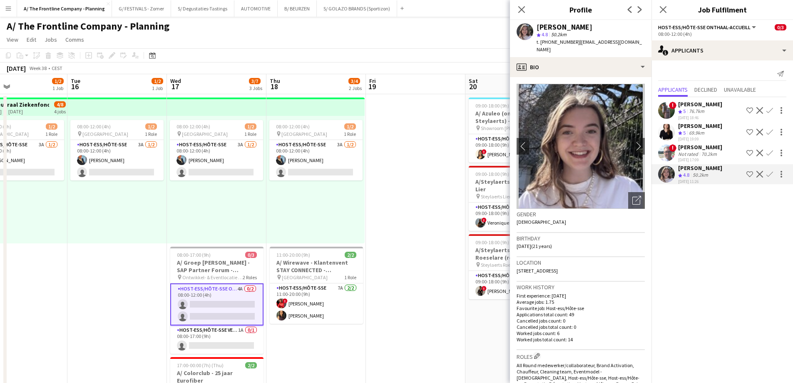
click at [697, 129] on div "[PERSON_NAME]" at bounding box center [700, 125] width 44 height 7
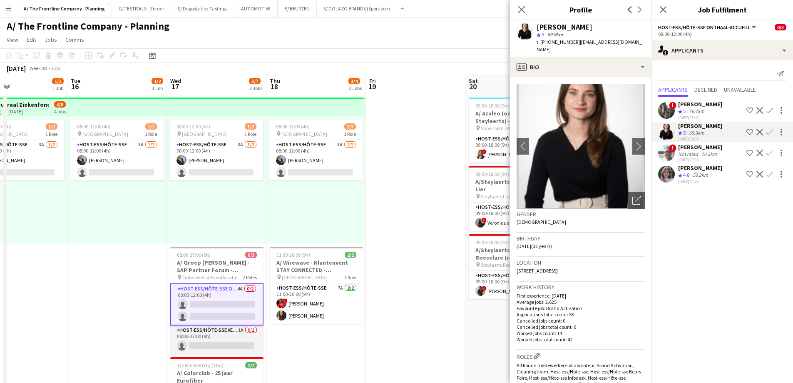
click at [222, 344] on app-card-role "Host-ess/Hôte-sse Vestiaire 1A 0/1 08:00-17:00 (9h) single-neutral-actions" at bounding box center [216, 339] width 93 height 28
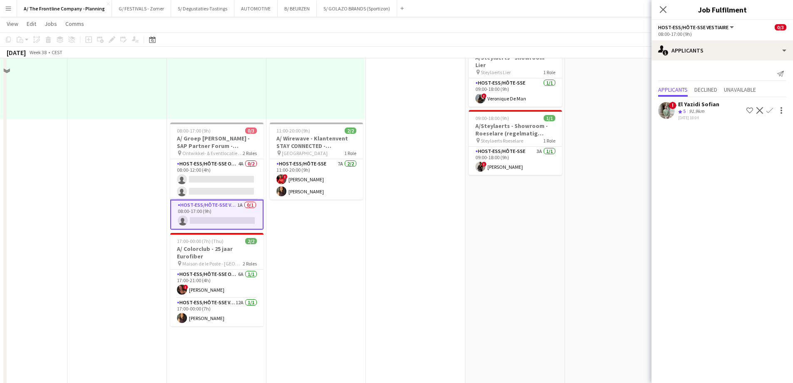
scroll to position [125, 0]
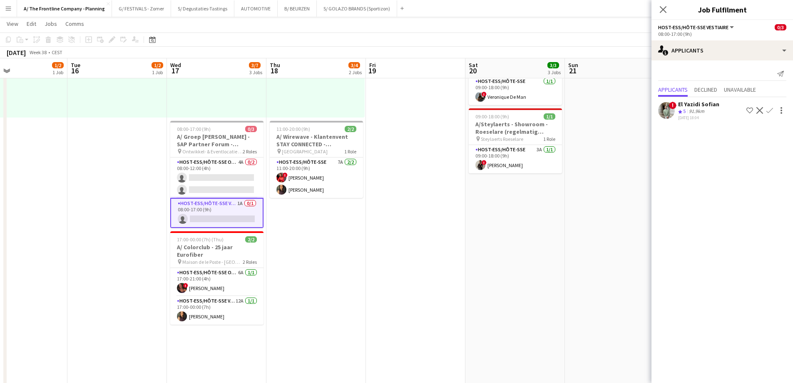
click at [711, 114] on div "Crew rating 5 91.9km" at bounding box center [698, 111] width 41 height 7
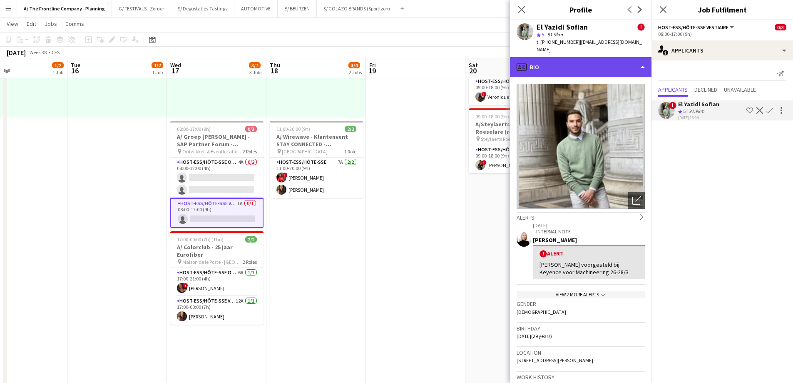
click at [575, 63] on div "profile Bio" at bounding box center [581, 67] width 142 height 20
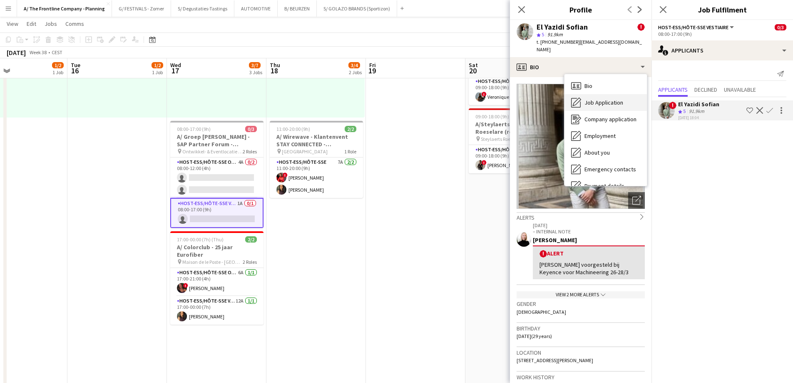
click at [585, 99] on span "Job Application" at bounding box center [603, 102] width 39 height 7
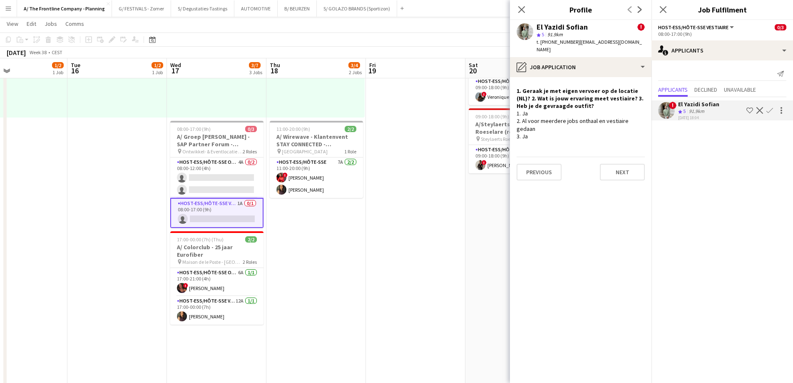
click at [418, 204] on app-date-cell at bounding box center [415, 326] width 99 height 717
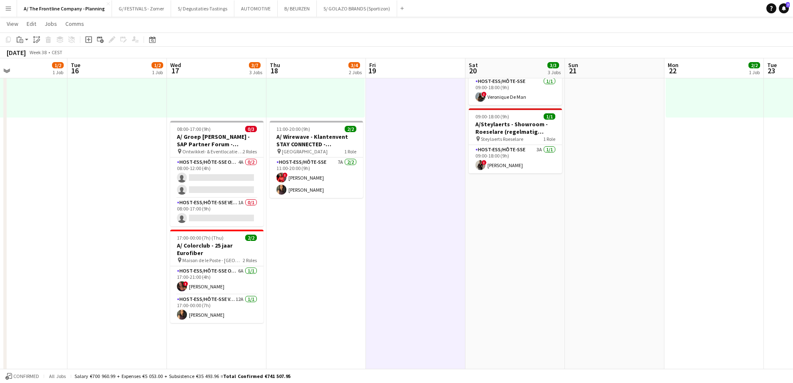
click at [431, 206] on app-date-cell at bounding box center [415, 326] width 99 height 717
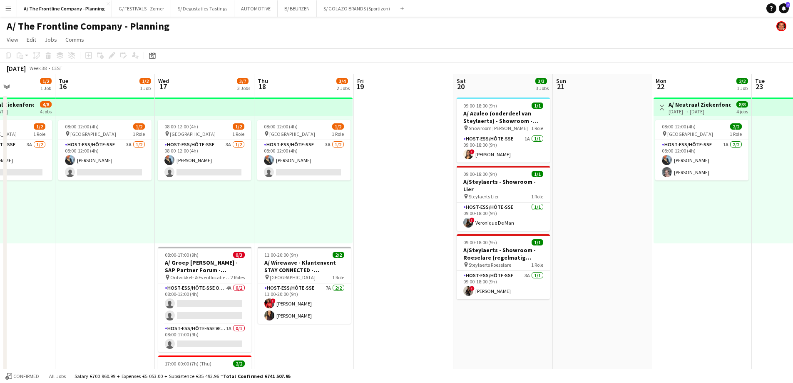
scroll to position [0, 202]
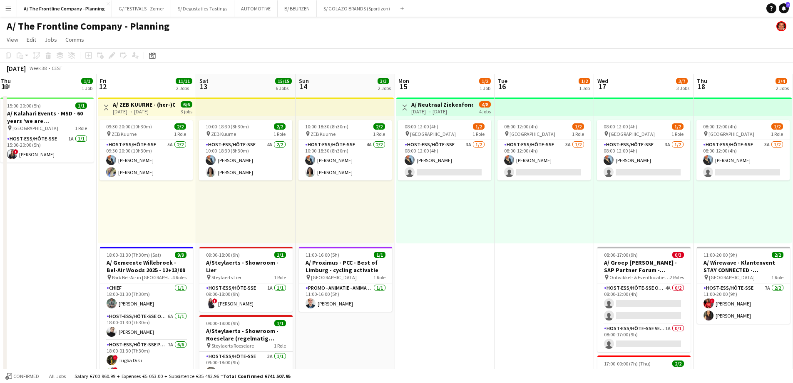
drag, startPoint x: 278, startPoint y: 224, endPoint x: 706, endPoint y: 190, distance: 428.4
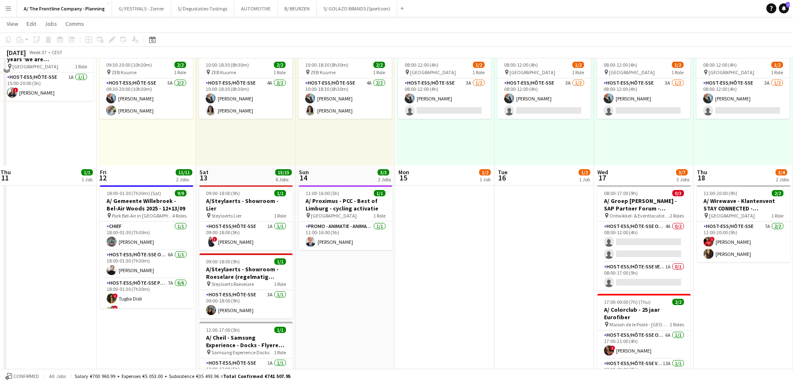
scroll to position [0, 0]
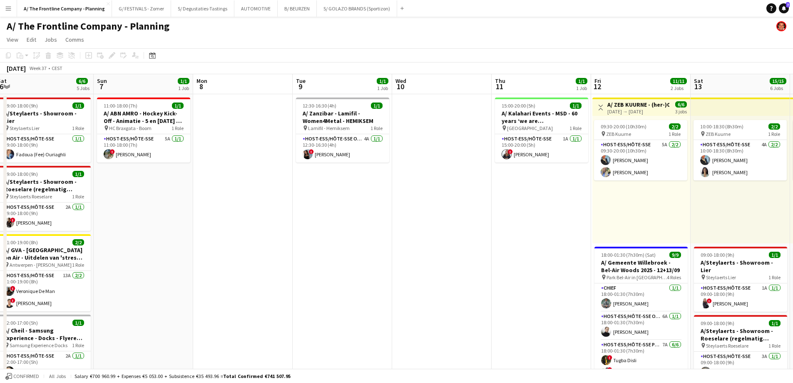
drag, startPoint x: 145, startPoint y: 243, endPoint x: 640, endPoint y: 195, distance: 496.8
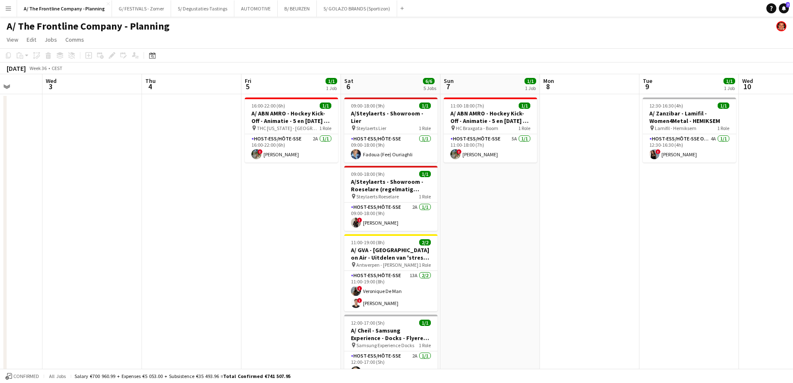
drag, startPoint x: 283, startPoint y: 209, endPoint x: 630, endPoint y: 196, distance: 347.0
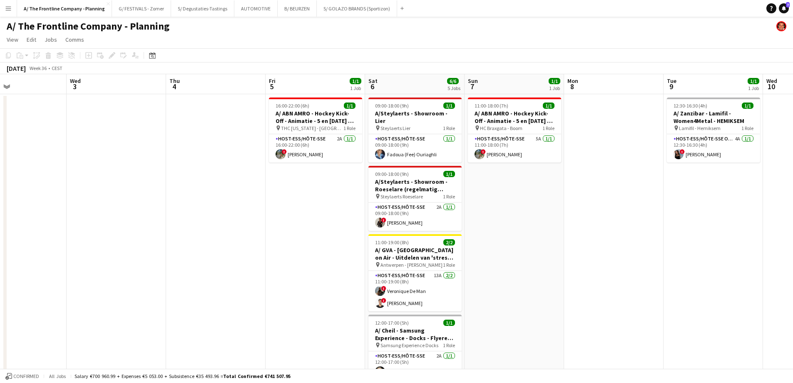
drag, startPoint x: 240, startPoint y: 221, endPoint x: 662, endPoint y: 184, distance: 423.8
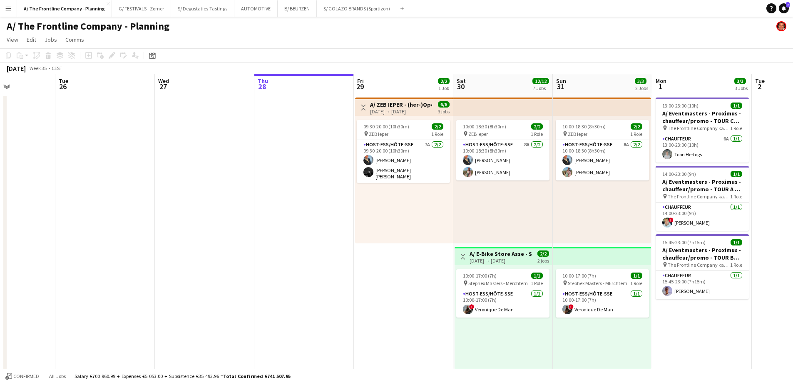
scroll to position [0, 263]
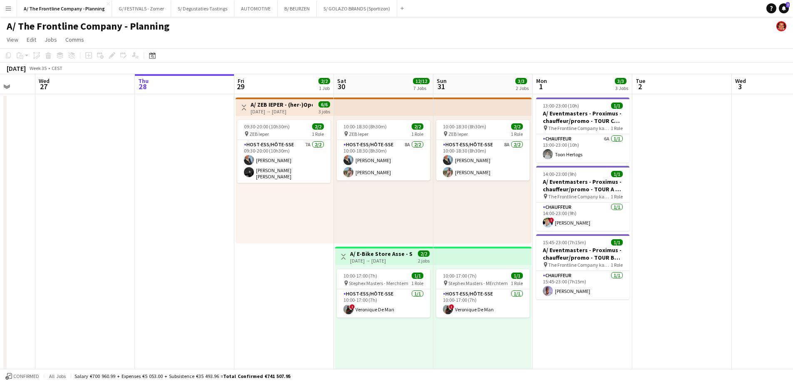
drag, startPoint x: 430, startPoint y: 212, endPoint x: 690, endPoint y: 187, distance: 260.5
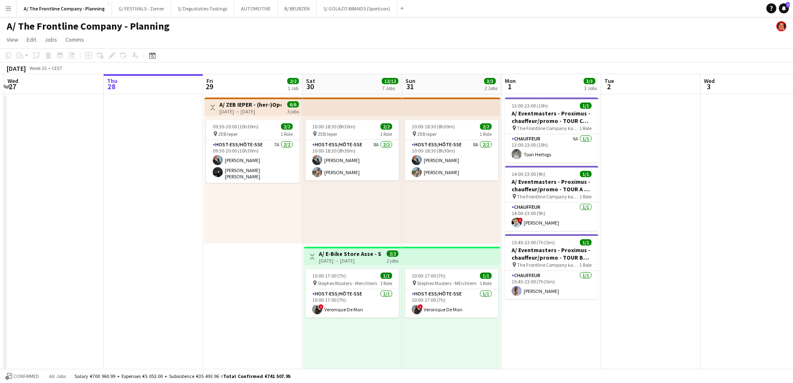
drag, startPoint x: 692, startPoint y: 229, endPoint x: 362, endPoint y: 226, distance: 330.1
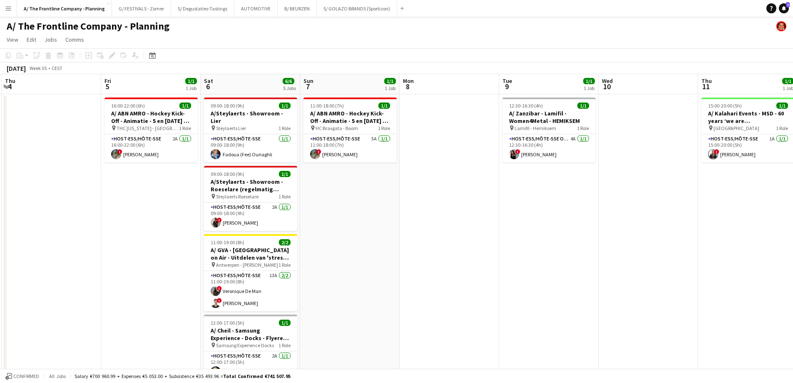
drag, startPoint x: 632, startPoint y: 224, endPoint x: 425, endPoint y: 226, distance: 206.5
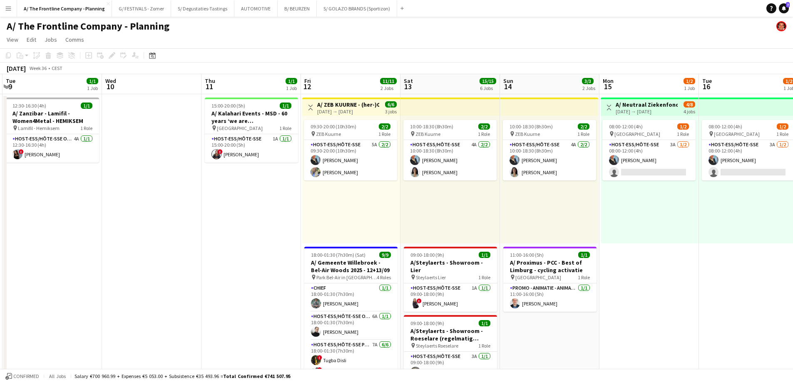
drag, startPoint x: 246, startPoint y: 213, endPoint x: 191, endPoint y: 213, distance: 55.8
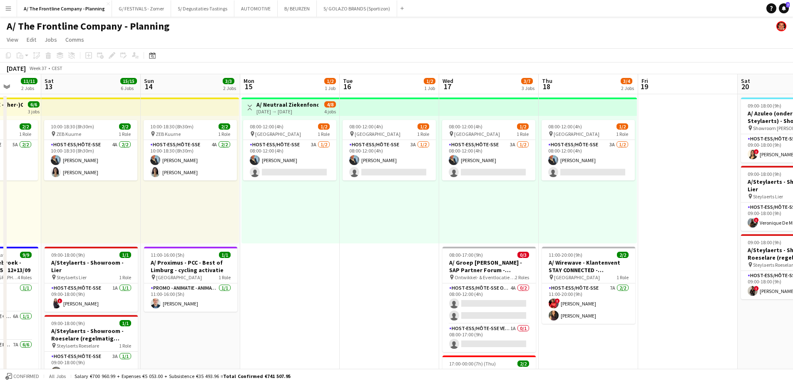
drag, startPoint x: 579, startPoint y: 224, endPoint x: 246, endPoint y: 219, distance: 333.1
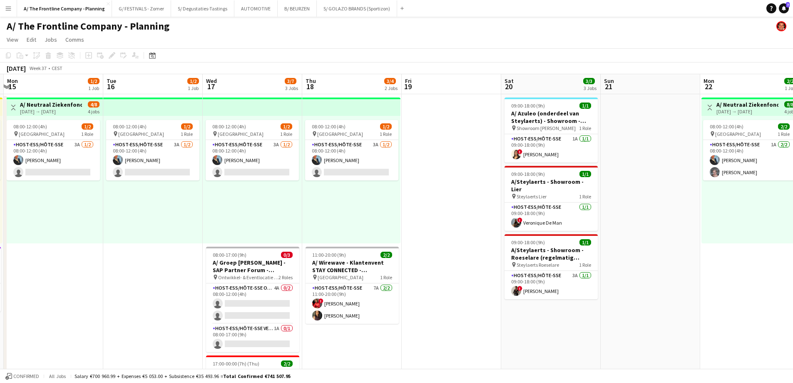
drag, startPoint x: 480, startPoint y: 209, endPoint x: 301, endPoint y: 213, distance: 179.0
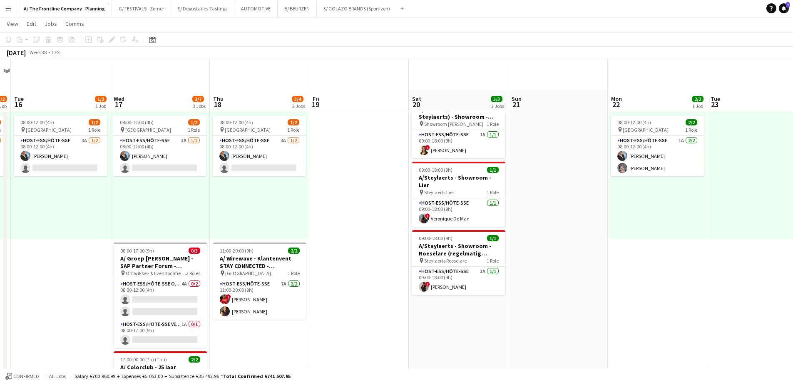
scroll to position [0, 0]
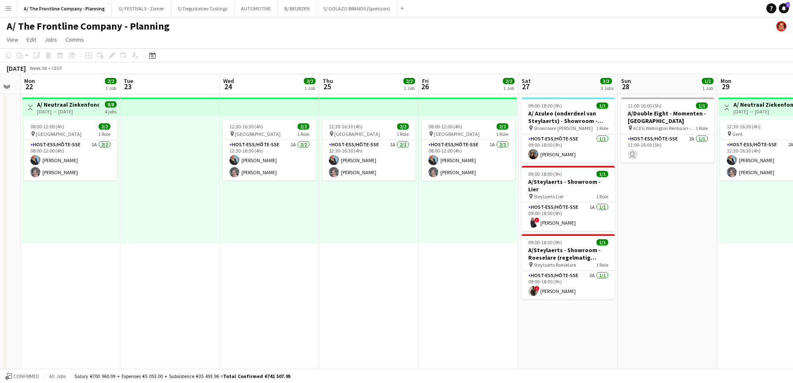
drag, startPoint x: 150, startPoint y: 204, endPoint x: 82, endPoint y: 199, distance: 68.1
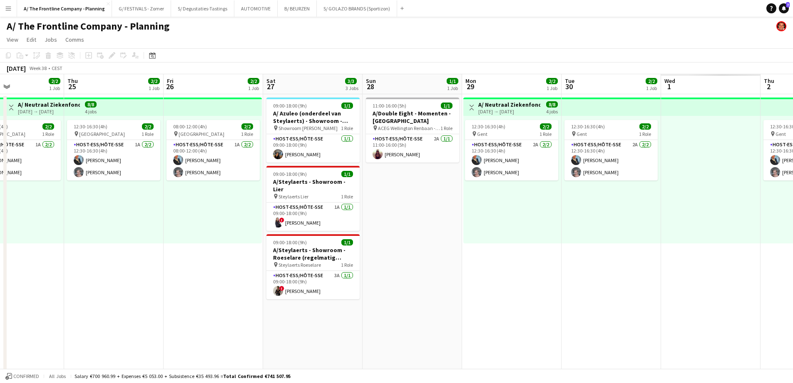
drag, startPoint x: 138, startPoint y: 207, endPoint x: 26, endPoint y: 196, distance: 112.1
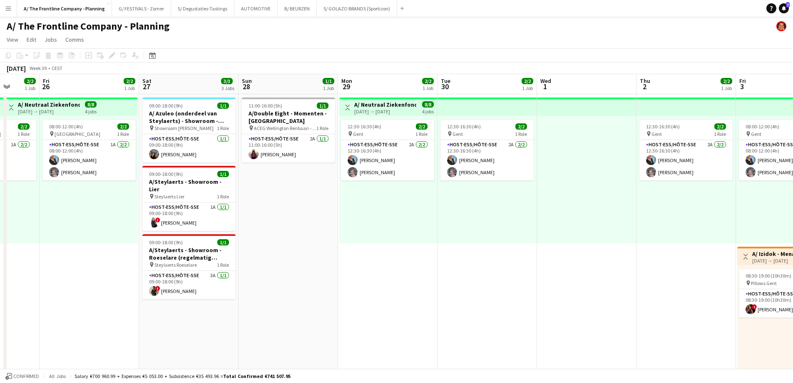
scroll to position [0, 296]
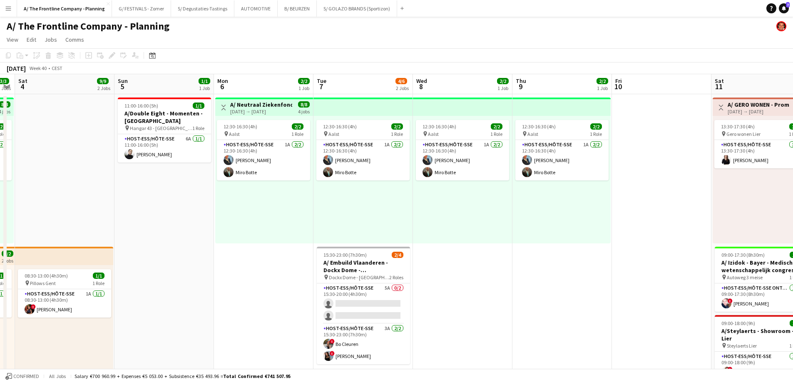
scroll to position [0, 299]
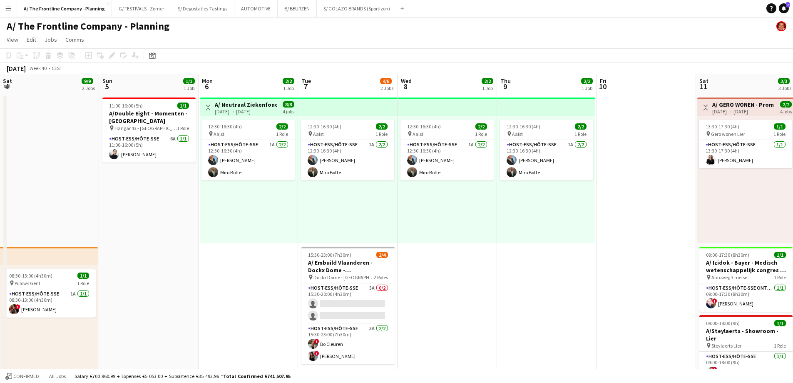
drag, startPoint x: 307, startPoint y: 193, endPoint x: 92, endPoint y: 193, distance: 214.4
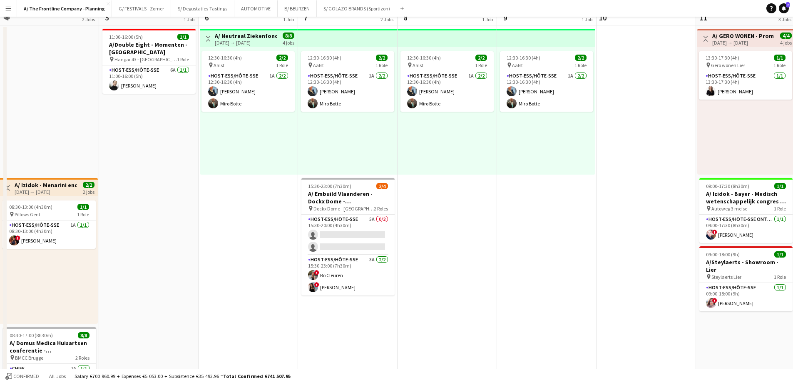
scroll to position [83, 0]
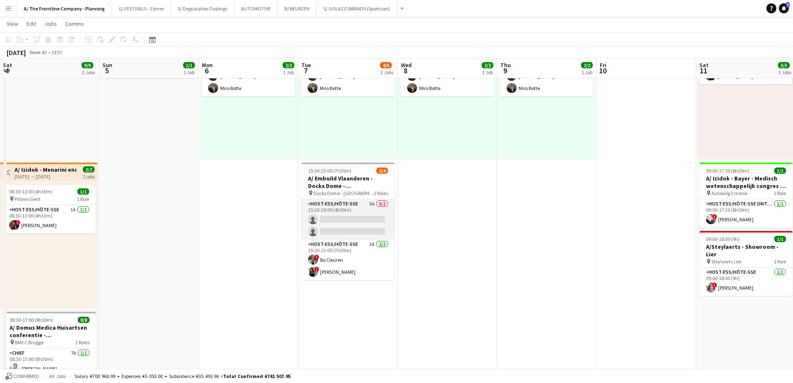
click at [340, 213] on app-card-role "Host-ess/Hôte-sse 5A 0/2 15:30-20:00 (4h30m) single-neutral-actions single-neut…" at bounding box center [347, 219] width 93 height 40
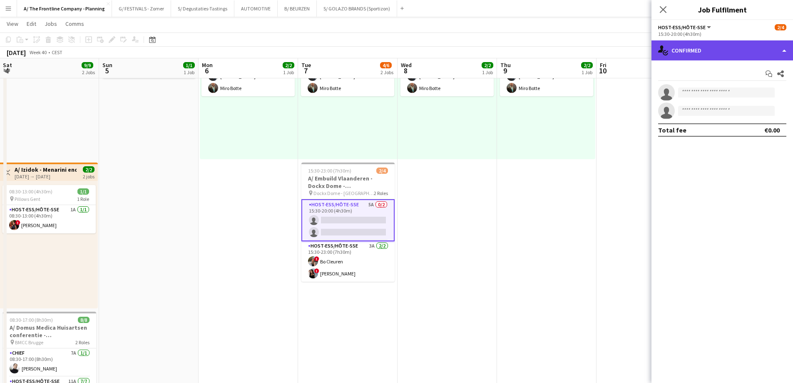
click at [740, 44] on div "single-neutral-actions-check-2 Confirmed" at bounding box center [722, 50] width 142 height 20
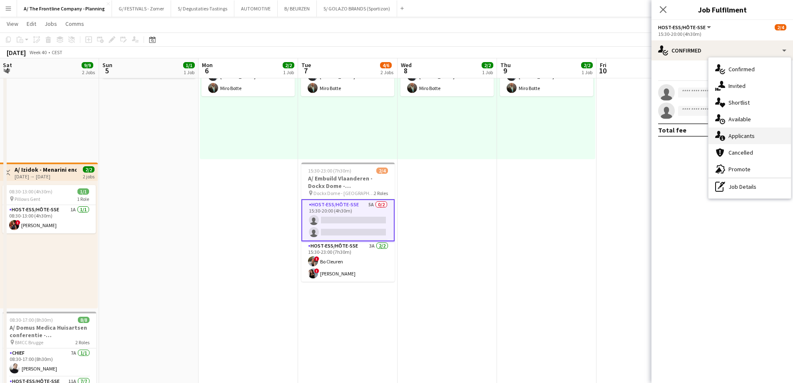
click at [740, 139] on div "single-neutral-actions-information Applicants" at bounding box center [749, 135] width 82 height 17
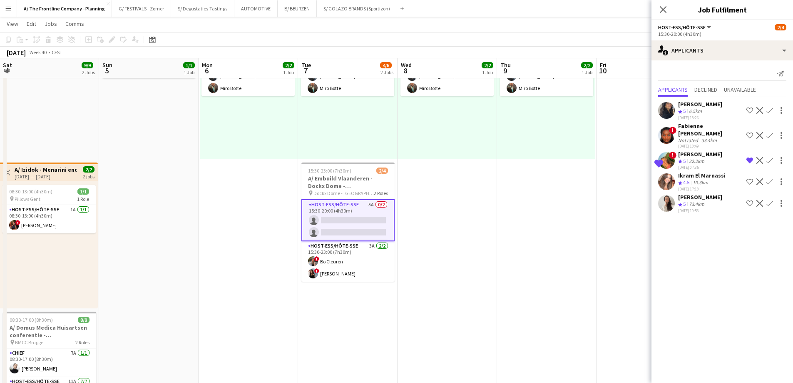
click at [693, 204] on div "73.4km" at bounding box center [696, 204] width 19 height 7
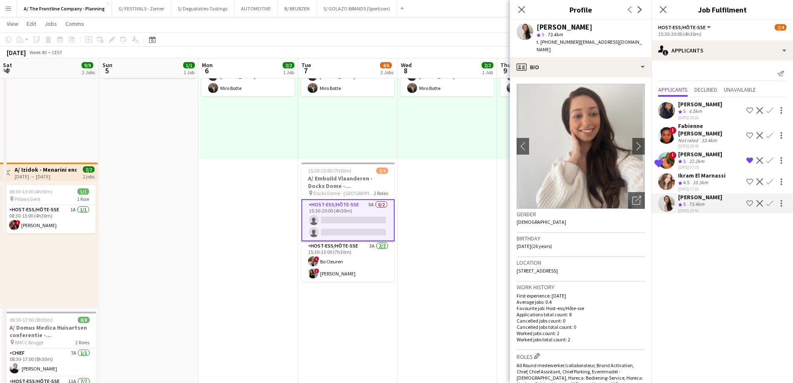
click at [691, 174] on div "Ikram El Marnassi" at bounding box center [701, 175] width 47 height 7
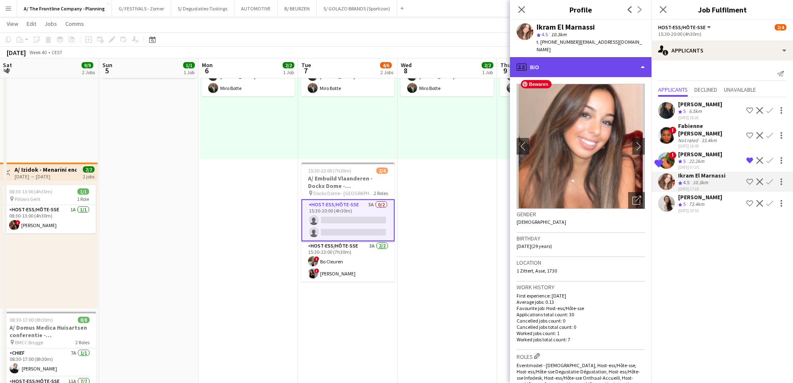
click at [559, 57] on div "profile Bio" at bounding box center [581, 67] width 142 height 20
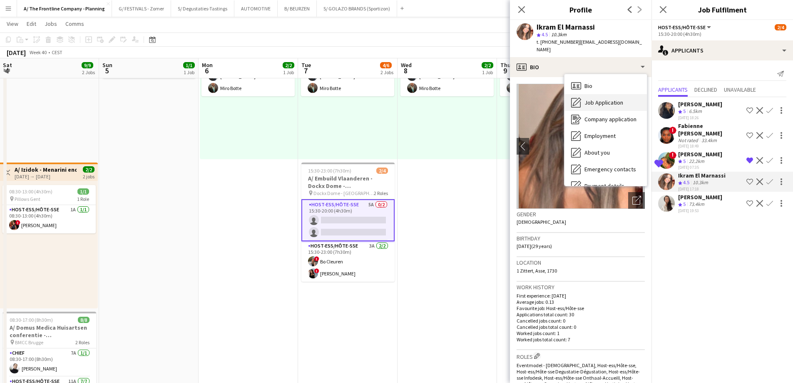
click at [590, 99] on span "Job Application" at bounding box center [603, 102] width 39 height 7
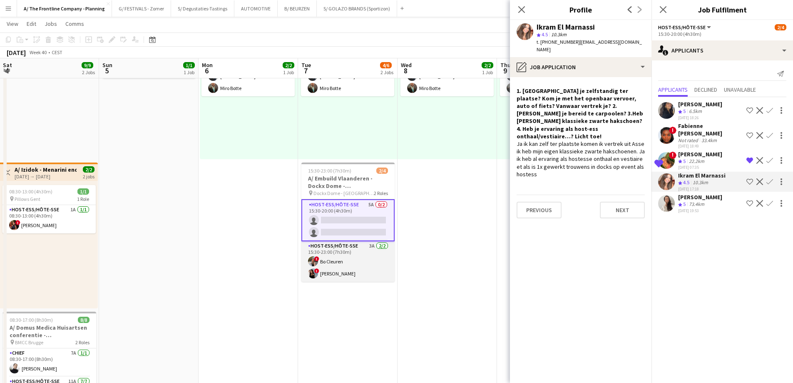
click at [348, 265] on app-card-role "Host-ess/Hôte-sse 3A 2/2 15:30-23:00 (7h30m) ! Bo Cleuren ! Charlotte Goeman" at bounding box center [347, 261] width 93 height 40
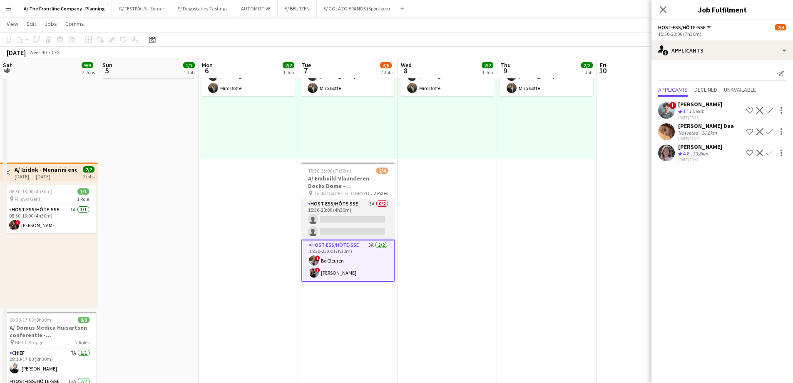
click at [362, 222] on app-card-role "Host-ess/Hôte-sse 5A 0/2 15:30-20:00 (4h30m) single-neutral-actions single-neut…" at bounding box center [347, 219] width 93 height 40
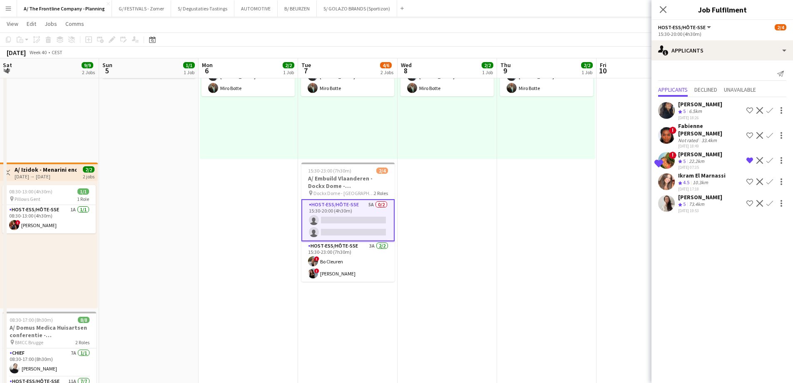
click at [682, 203] on div "Crew rating 5" at bounding box center [682, 204] width 9 height 7
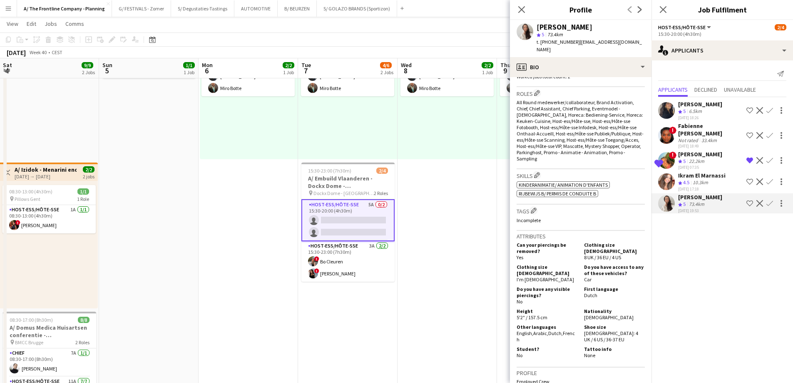
scroll to position [333, 0]
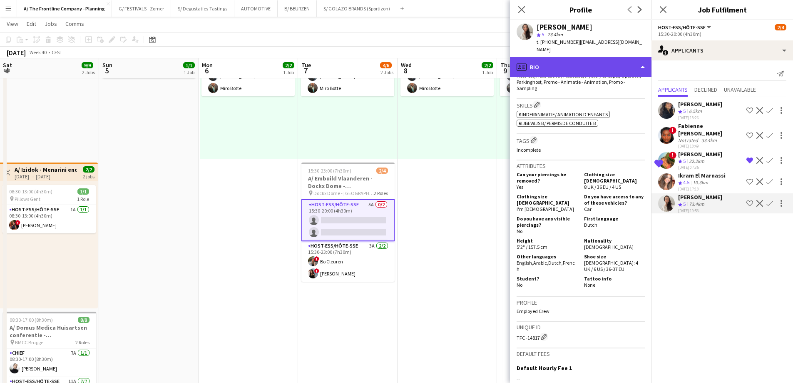
click at [584, 60] on div "profile Bio" at bounding box center [581, 67] width 142 height 20
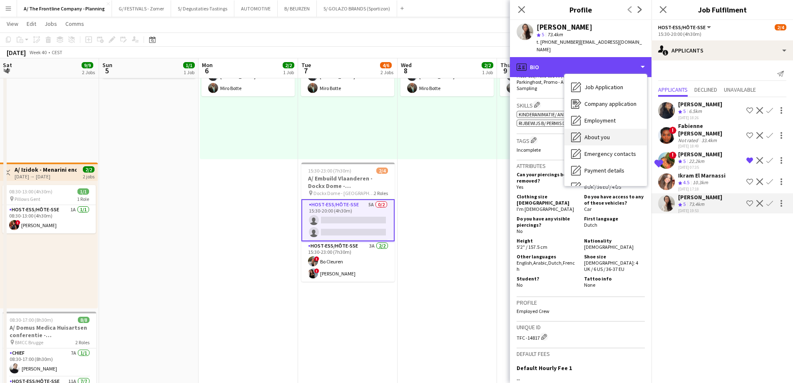
scroll to position [78, 0]
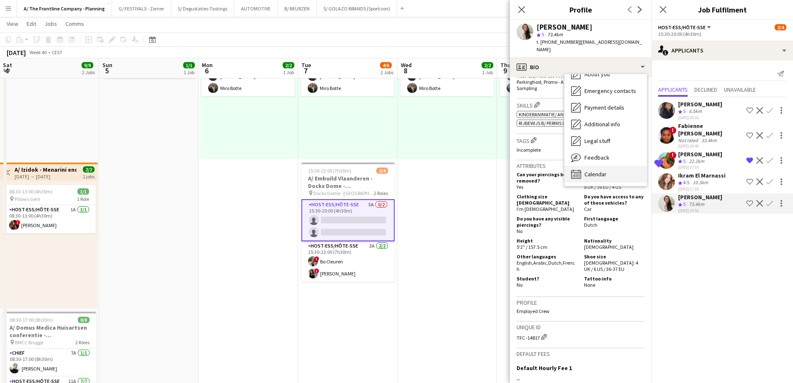
click at [594, 172] on div "Calendar Calendar" at bounding box center [605, 174] width 82 height 17
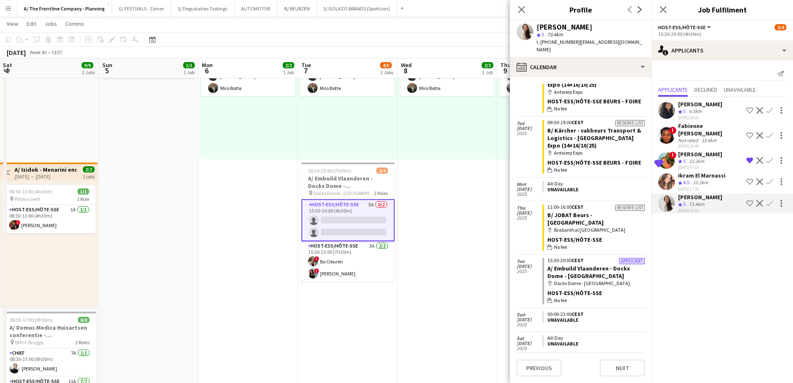
scroll to position [458, 0]
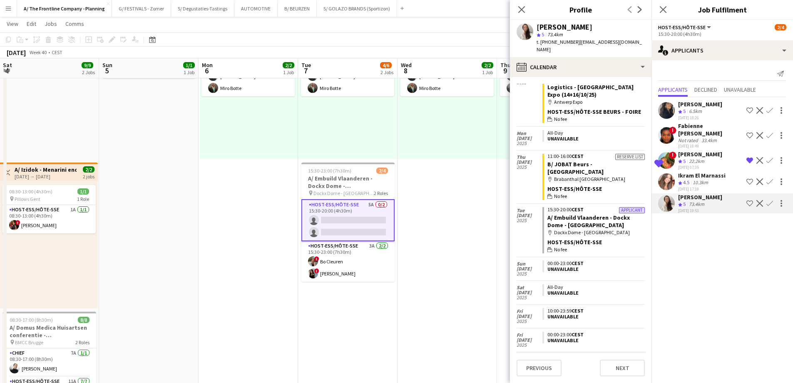
click at [704, 177] on div "Ikram El Marnassi" at bounding box center [701, 175] width 47 height 7
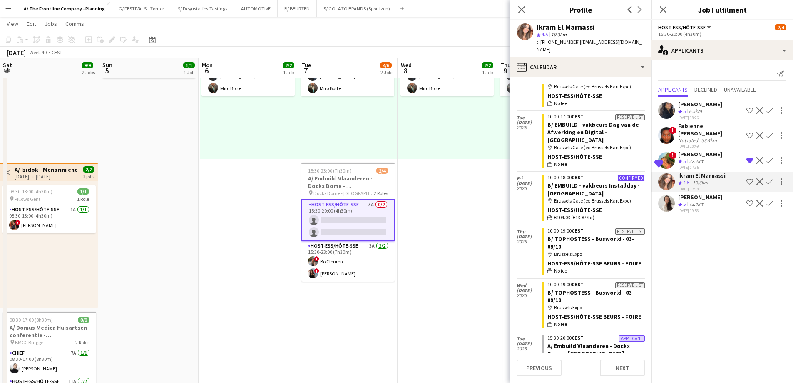
scroll to position [0, 311]
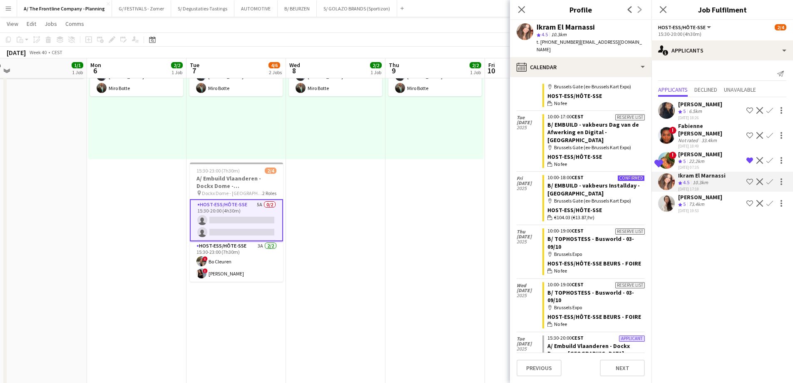
drag, startPoint x: 455, startPoint y: 204, endPoint x: 365, endPoint y: 198, distance: 90.1
click at [365, 198] on app-calendar-viewport "Thu 2 2/2 1 Job Fri 3 3/3 2 Jobs Sat 4 9/9 2 Jobs Sun 5 1/1 1 Job Mon 6 2/2 1 J…" at bounding box center [396, 376] width 793 height 854
click at [363, 192] on app-date-cell "12:30-16:30 (4h) 2/2 pin Aalst 1 Role Host-ess/Hôte-sse 1A 2/2 12:30-16:30 (4h)…" at bounding box center [335, 368] width 99 height 717
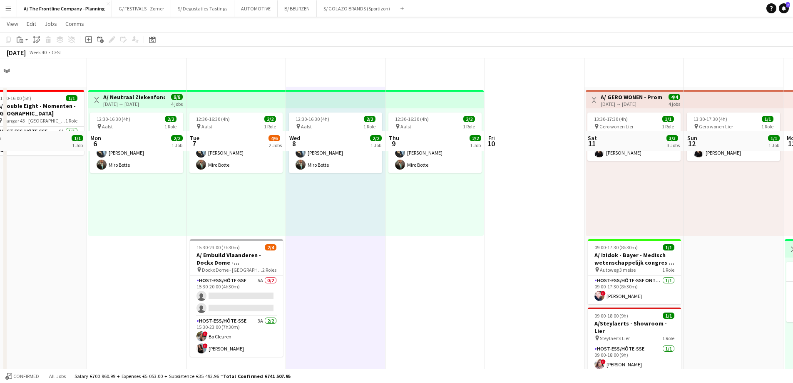
scroll to position [0, 0]
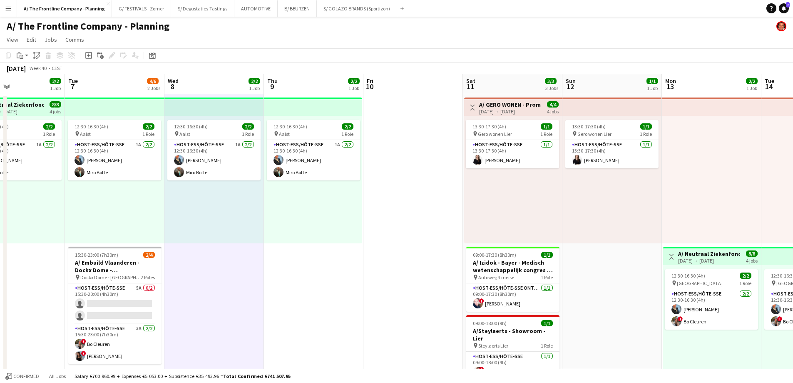
drag, startPoint x: 523, startPoint y: 161, endPoint x: 343, endPoint y: 153, distance: 180.0
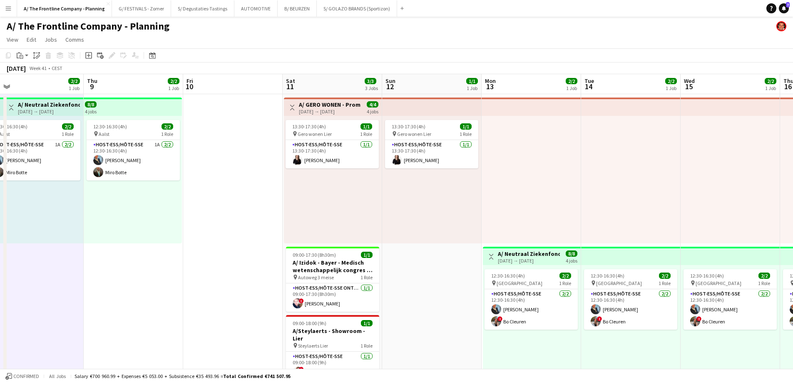
drag, startPoint x: 570, startPoint y: 187, endPoint x: 390, endPoint y: 175, distance: 180.3
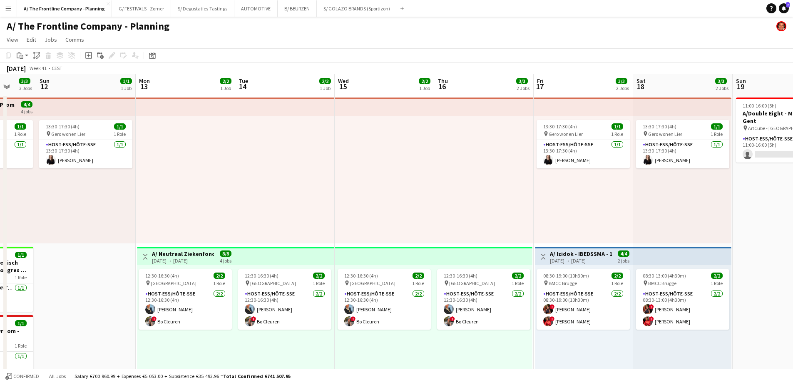
drag, startPoint x: 567, startPoint y: 166, endPoint x: 269, endPoint y: 142, distance: 298.6
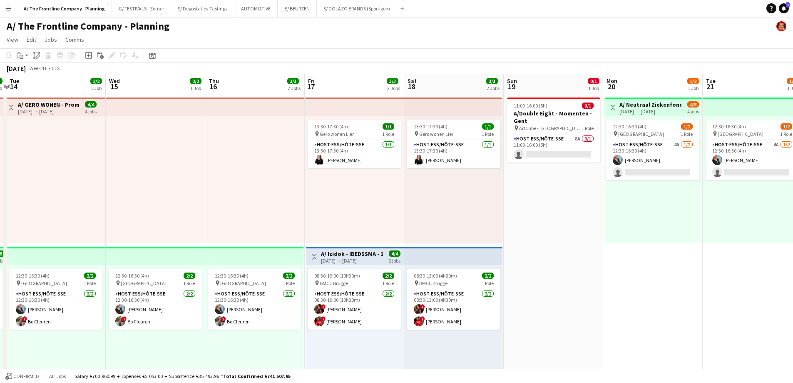
scroll to position [0, 312]
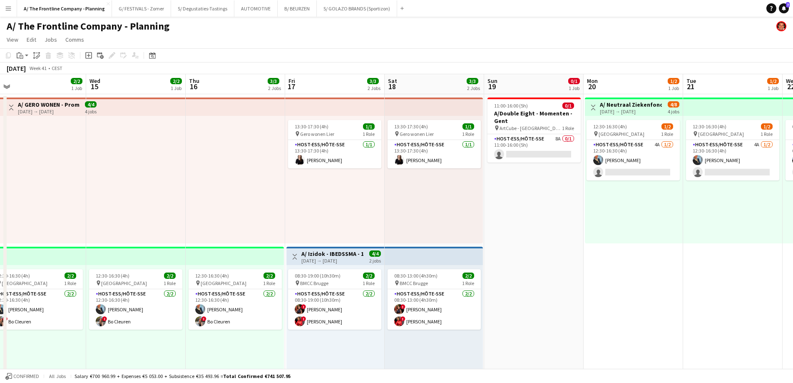
drag, startPoint x: 604, startPoint y: 189, endPoint x: 419, endPoint y: 179, distance: 185.9
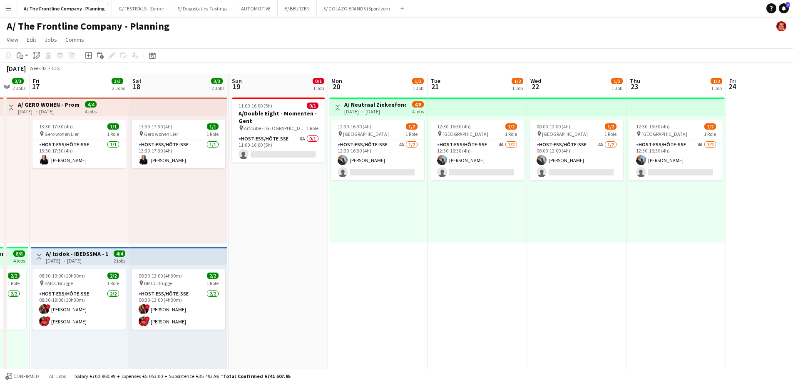
scroll to position [0, 281]
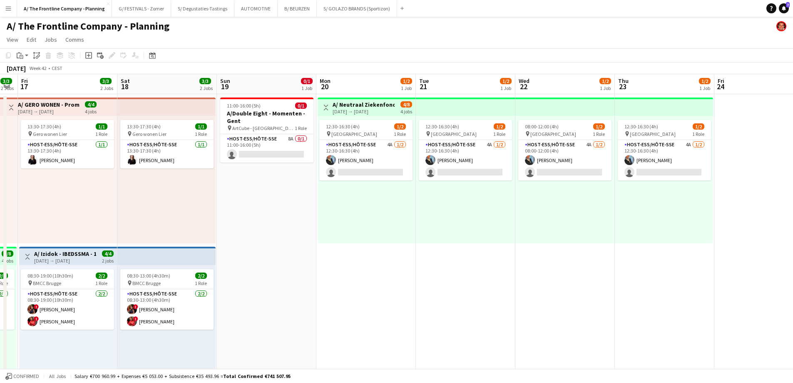
drag, startPoint x: 523, startPoint y: 198, endPoint x: 256, endPoint y: 187, distance: 267.0
click at [263, 154] on app-card-role "Host-ess/Hôte-sse 8A 0/1 11:00-16:00 (5h) single-neutral-actions" at bounding box center [266, 148] width 93 height 28
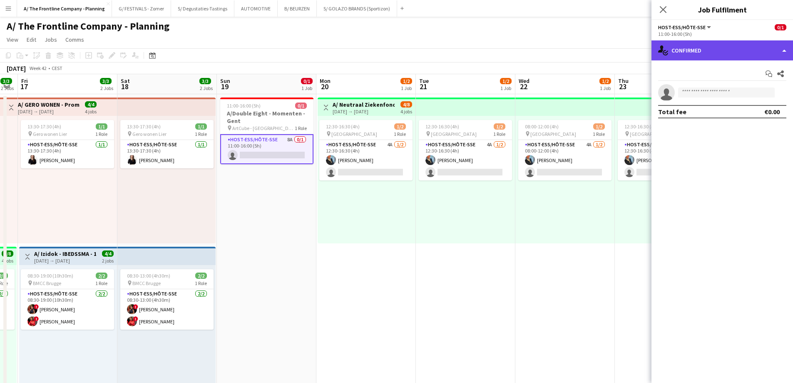
click at [706, 45] on div "single-neutral-actions-check-2 Confirmed" at bounding box center [722, 50] width 142 height 20
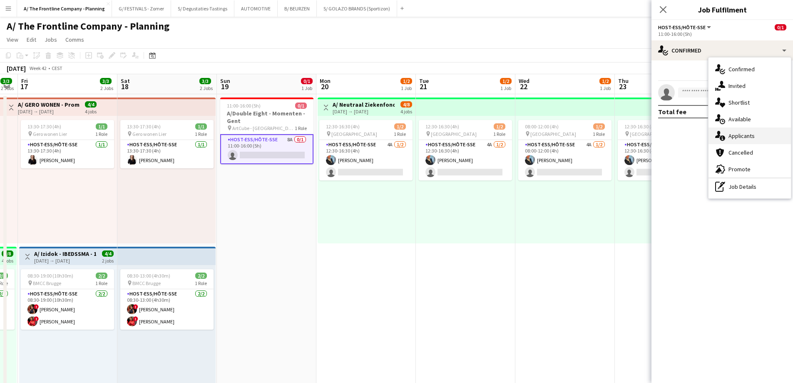
click at [743, 137] on div "single-neutral-actions-information Applicants" at bounding box center [749, 135] width 82 height 17
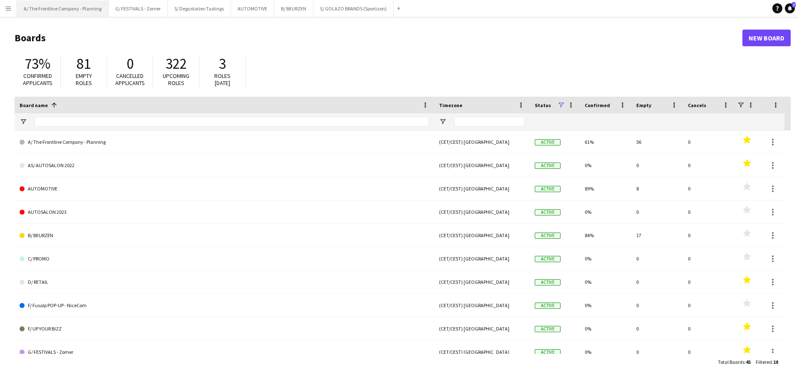
drag, startPoint x: 57, startPoint y: 16, endPoint x: 70, endPoint y: 14, distance: 13.0
click at [58, 16] on button "A/ The Frontline Company - Planning Close" at bounding box center [63, 8] width 92 height 16
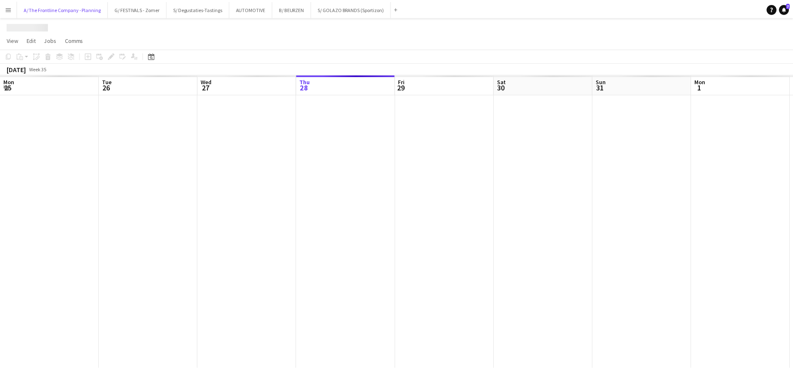
scroll to position [0, 199]
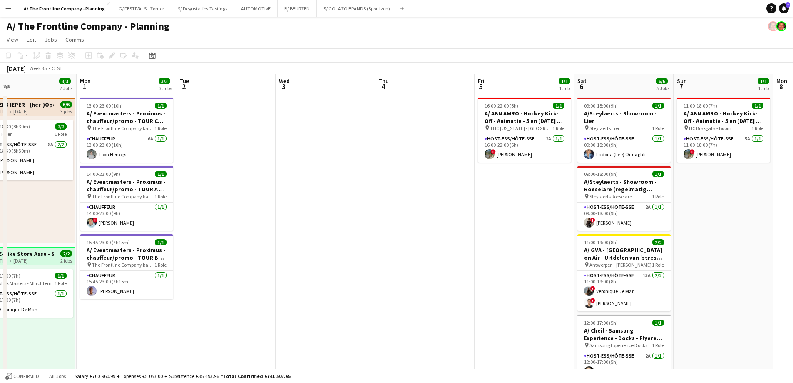
drag, startPoint x: 579, startPoint y: 169, endPoint x: 276, endPoint y: 148, distance: 304.6
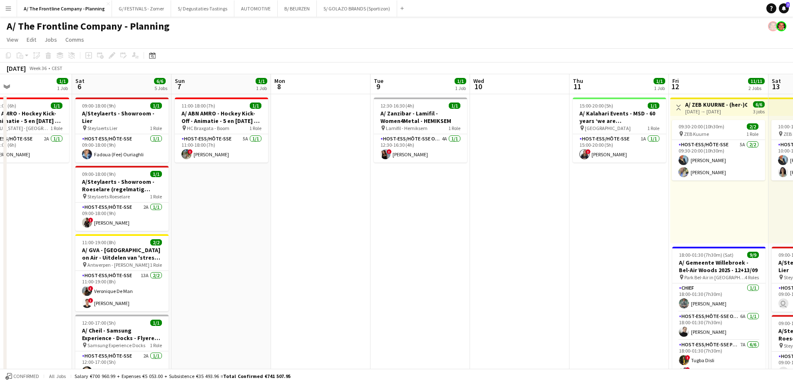
drag, startPoint x: 715, startPoint y: 207, endPoint x: 220, endPoint y: 172, distance: 496.6
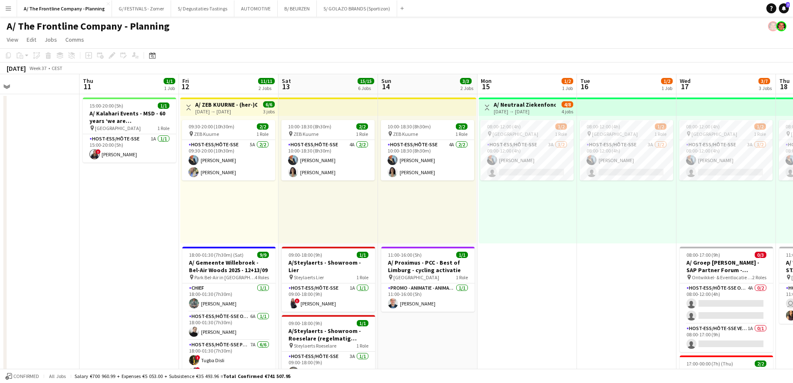
drag, startPoint x: 550, startPoint y: 204, endPoint x: 165, endPoint y: 169, distance: 386.2
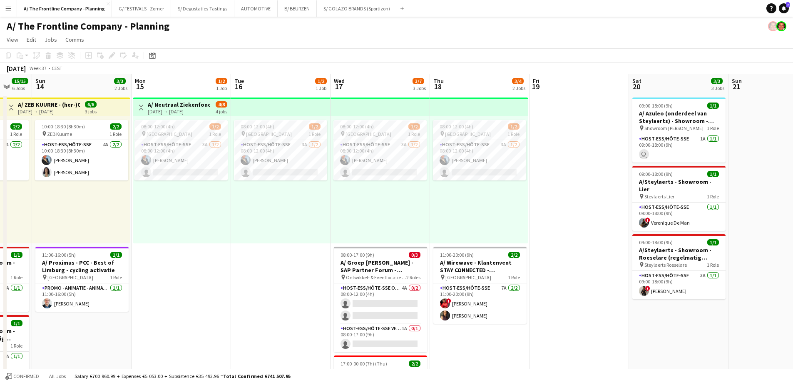
drag, startPoint x: 589, startPoint y: 207, endPoint x: 175, endPoint y: 187, distance: 414.2
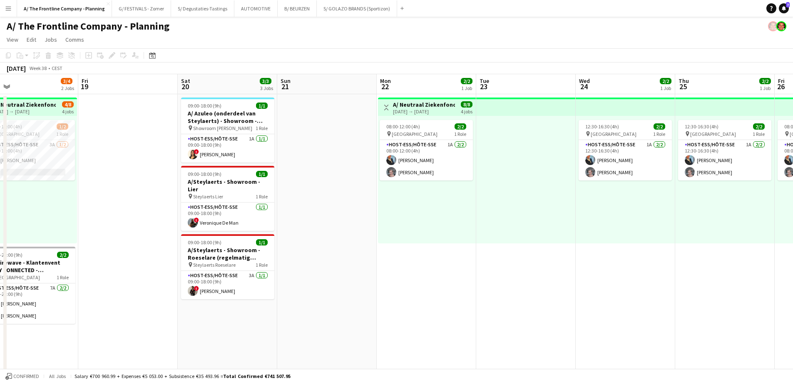
drag, startPoint x: 621, startPoint y: 205, endPoint x: 193, endPoint y: 199, distance: 428.8
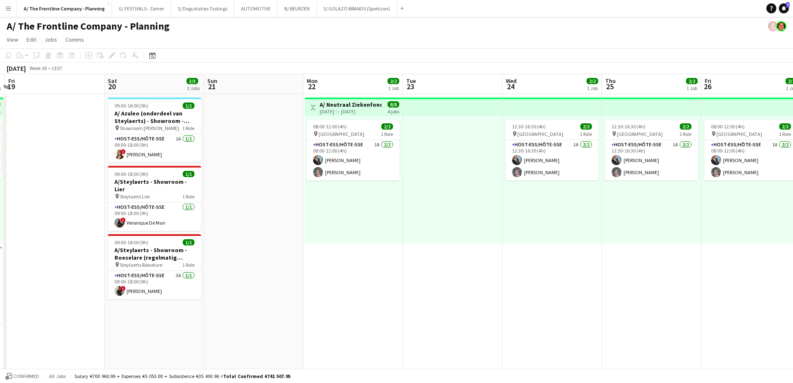
scroll to position [0, 272]
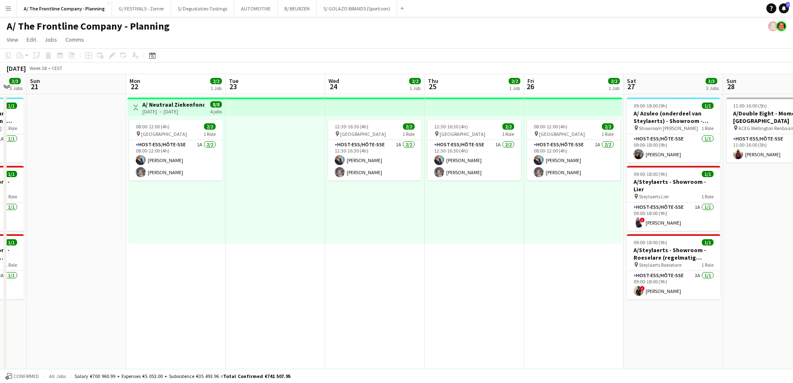
drag, startPoint x: 610, startPoint y: 267, endPoint x: 359, endPoint y: 256, distance: 250.8
click at [181, 107] on h3 "A/ Neutraal Ziekenfonds Vlaanderen (NZVL) - Kortrijk - 22+24-26/09" at bounding box center [173, 104] width 62 height 7
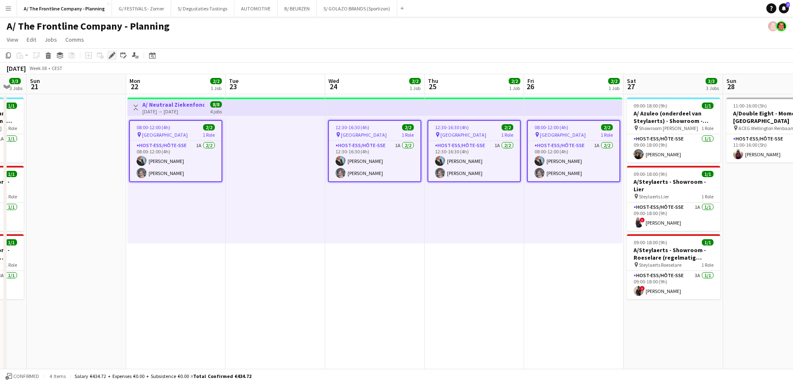
click at [113, 55] on icon at bounding box center [111, 55] width 5 height 5
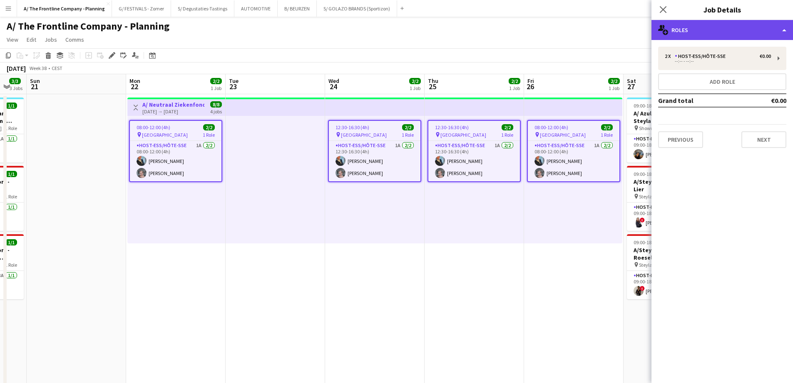
click at [718, 33] on div "multiple-users-add Roles" at bounding box center [722, 30] width 142 height 20
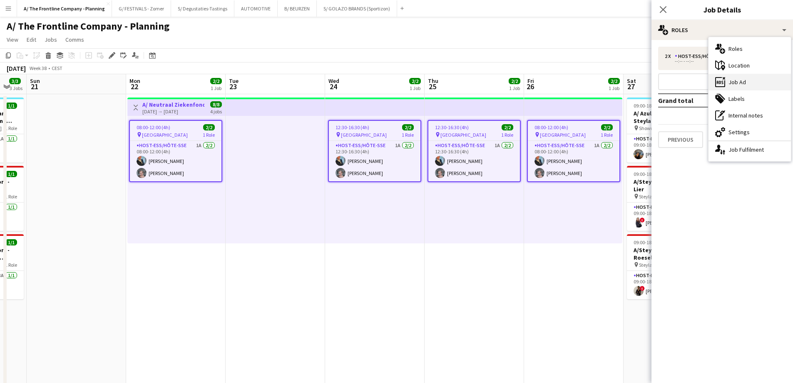
click at [741, 87] on div "ads-window Job Ad" at bounding box center [749, 82] width 82 height 17
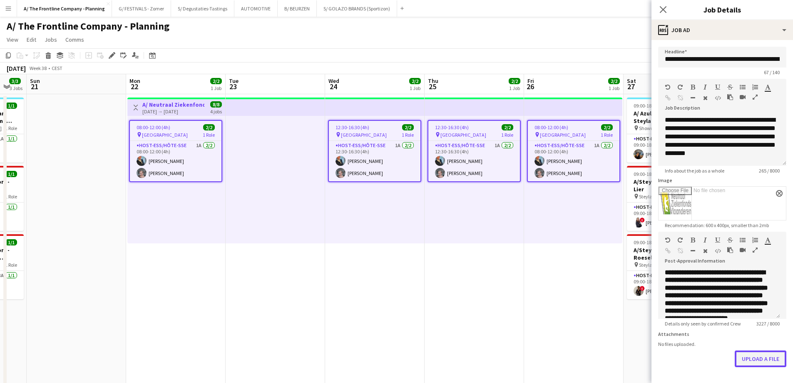
click at [742, 367] on button "Upload a file" at bounding box center [761, 358] width 52 height 17
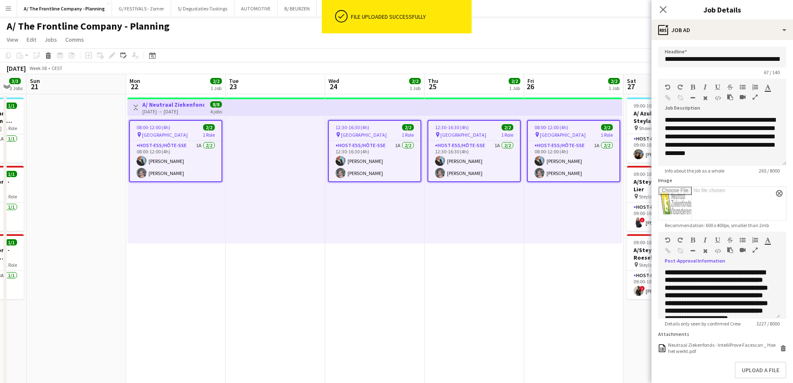
click at [753, 249] on icon "button" at bounding box center [755, 250] width 5 height 6
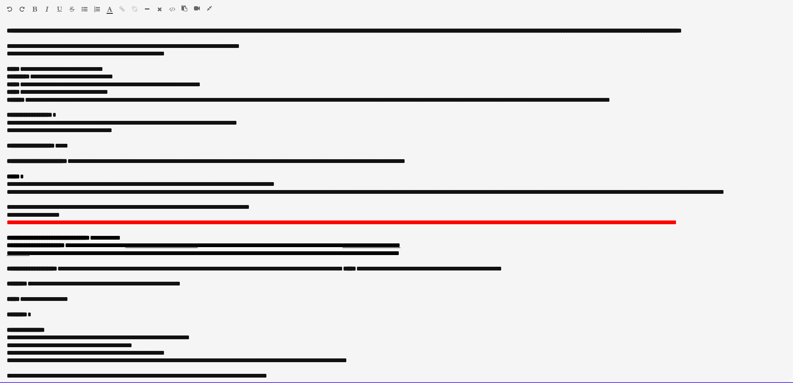
click at [242, 88] on p "**********" at bounding box center [393, 84] width 773 height 7
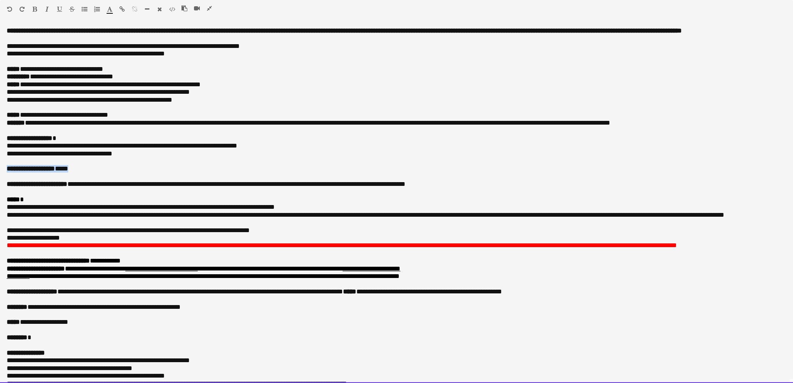
drag, startPoint x: 93, startPoint y: 175, endPoint x: 2, endPoint y: 176, distance: 91.2
click at [2, 176] on div "**********" at bounding box center [396, 204] width 793 height 355
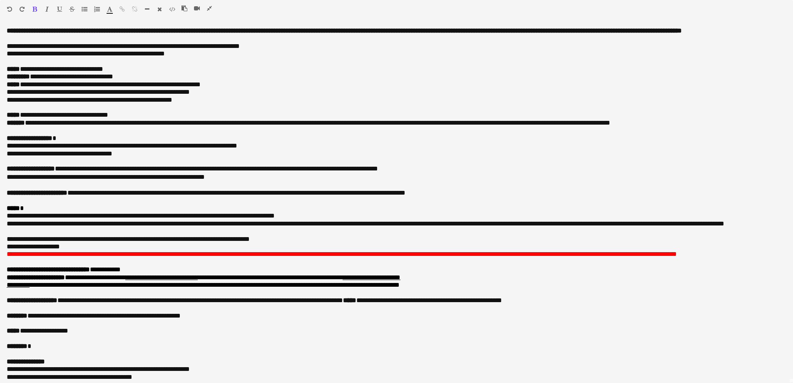
click at [209, 10] on icon "button" at bounding box center [209, 8] width 5 height 6
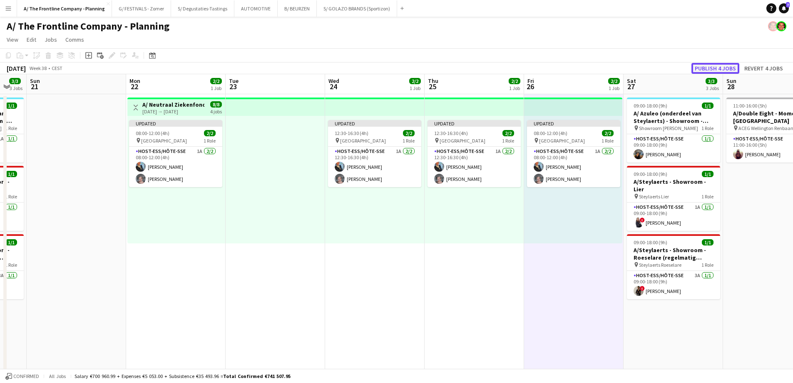
click at [725, 66] on button "Publish 4 jobs" at bounding box center [715, 68] width 48 height 11
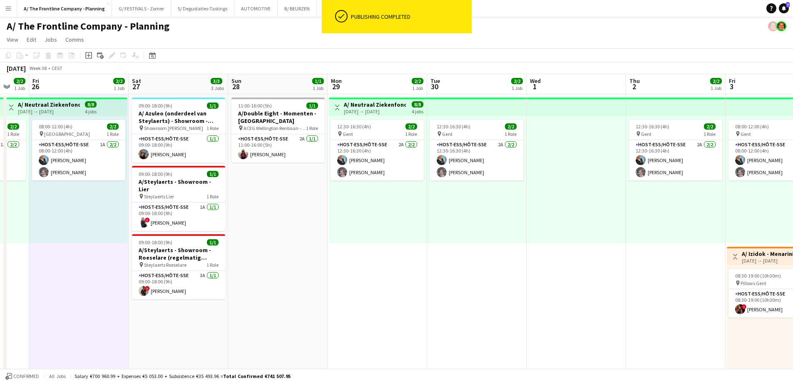
scroll to position [0, 323]
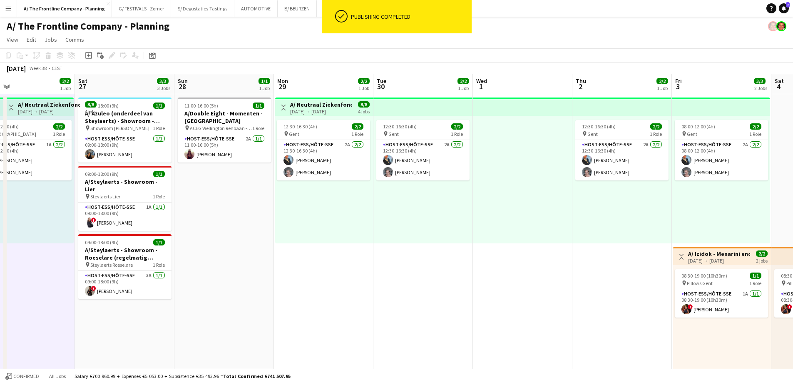
drag, startPoint x: 742, startPoint y: 219, endPoint x: 195, endPoint y: 221, distance: 547.4
click at [303, 102] on h3 "A/ Neutraal Ziekenfonds Vlaanderen (NZVL) - [GEOGRAPHIC_DATA] - 29-30/09+02-03/…" at bounding box center [321, 104] width 62 height 7
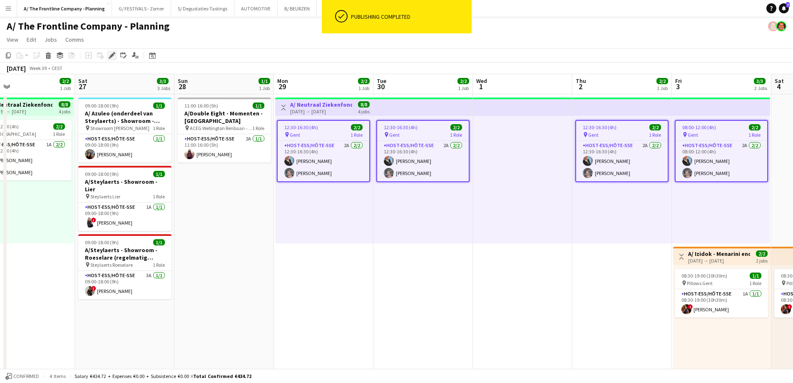
click at [112, 55] on icon at bounding box center [111, 55] width 5 height 5
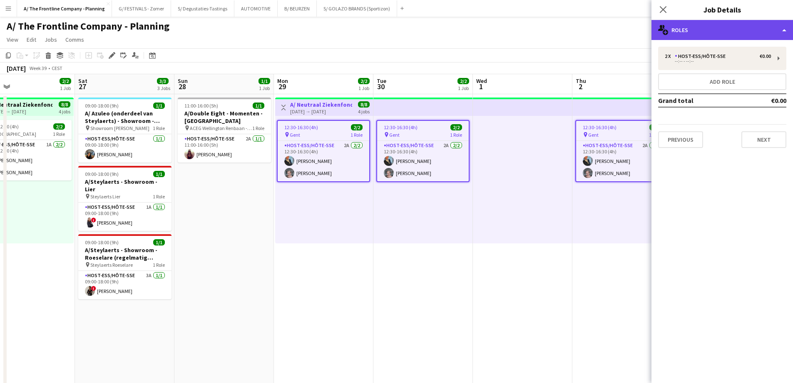
click at [721, 29] on div "multiple-users-add Roles" at bounding box center [722, 30] width 142 height 20
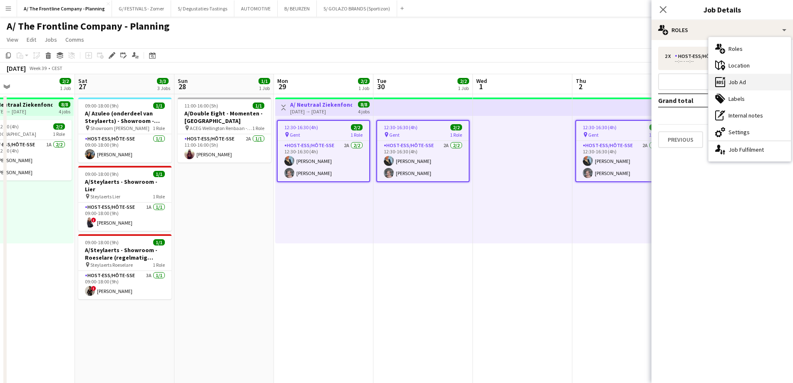
click at [745, 89] on div "ads-window Job Ad" at bounding box center [749, 82] width 82 height 17
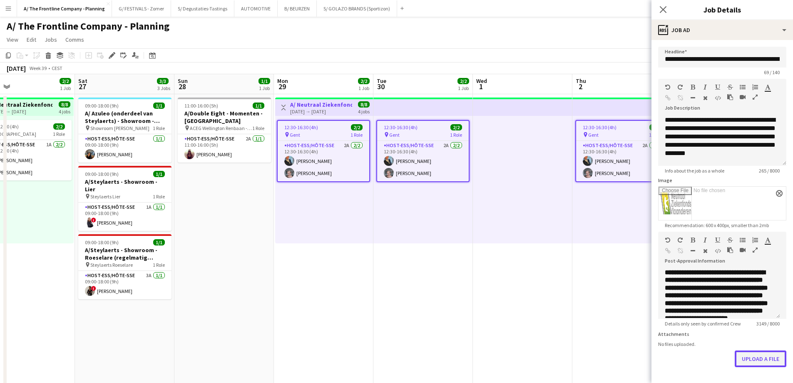
click at [743, 378] on form "**********" at bounding box center [722, 227] width 142 height 360
click at [751, 359] on button "Upload a file" at bounding box center [761, 358] width 52 height 17
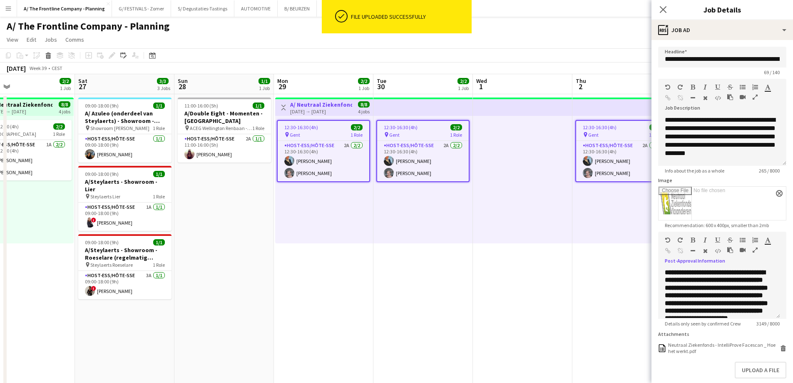
click at [755, 248] on icon "button" at bounding box center [755, 250] width 5 height 6
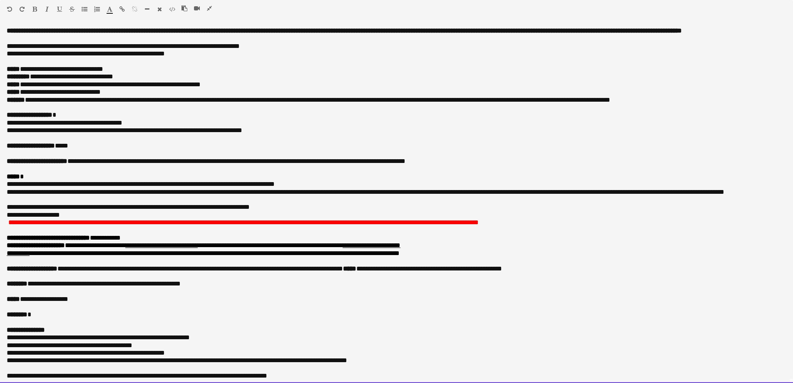
drag, startPoint x: 81, startPoint y: 156, endPoint x: 6, endPoint y: 153, distance: 75.0
click at [6, 153] on div "**********" at bounding box center [396, 204] width 793 height 355
paste div
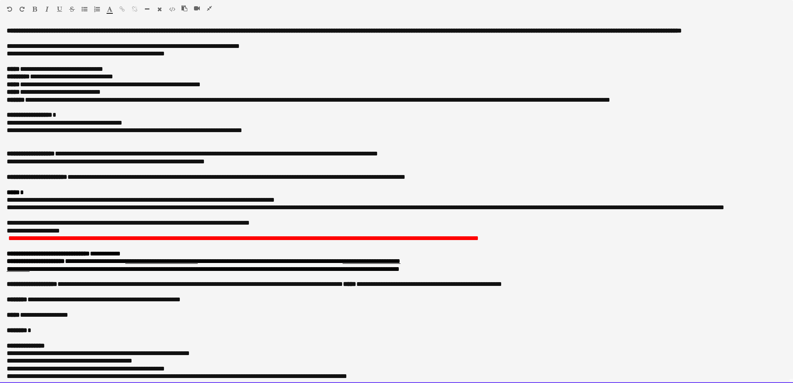
click at [25, 142] on p at bounding box center [397, 137] width 780 height 7
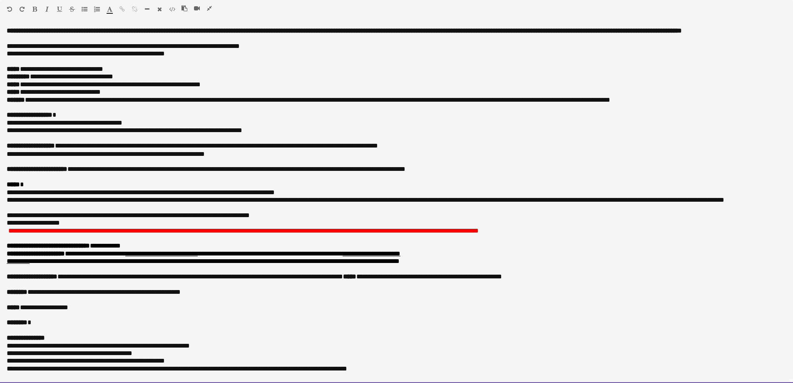
click at [247, 88] on p "**********" at bounding box center [393, 84] width 773 height 7
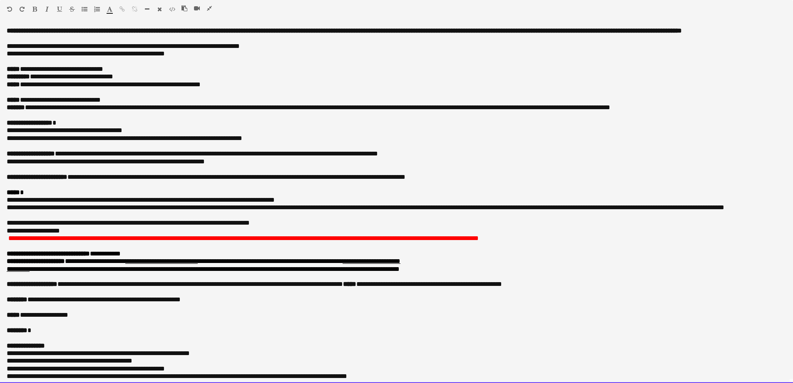
click at [253, 88] on p "**********" at bounding box center [393, 84] width 773 height 7
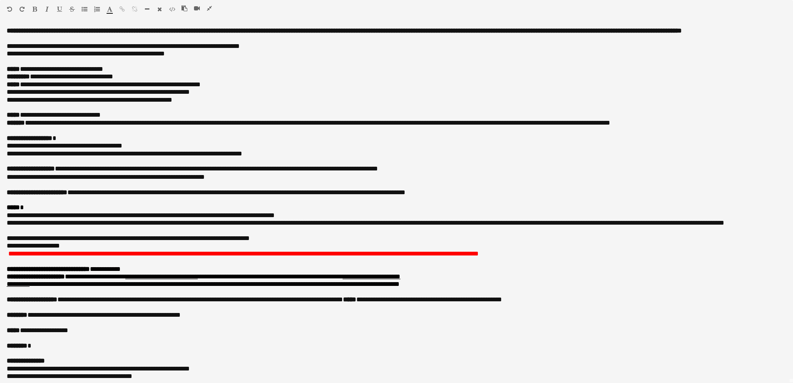
click at [211, 6] on icon "button" at bounding box center [209, 8] width 5 height 6
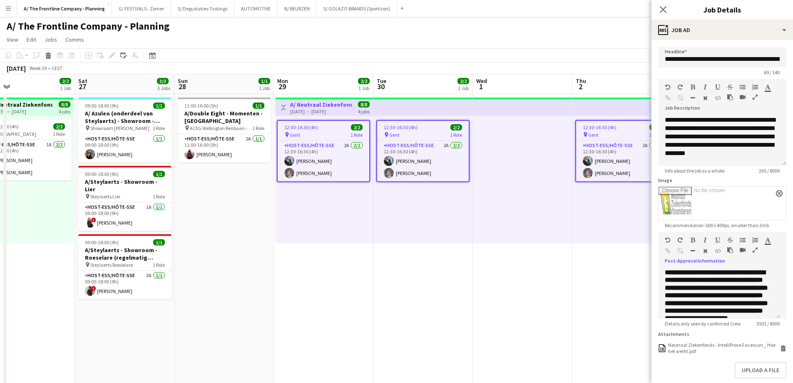
click at [512, 224] on div at bounding box center [522, 179] width 99 height 127
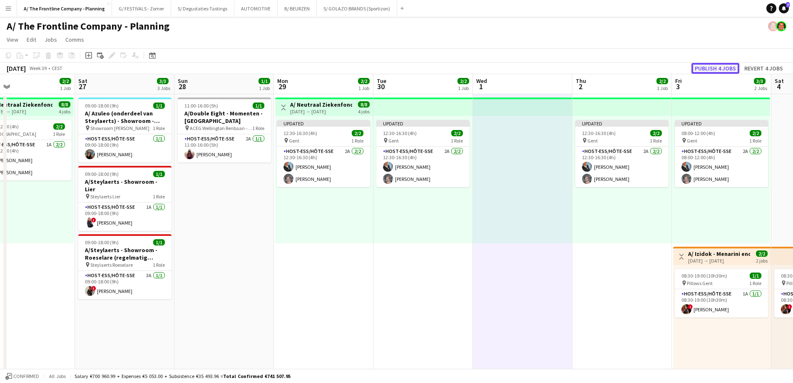
click at [694, 70] on button "Publish 4 jobs" at bounding box center [715, 68] width 48 height 11
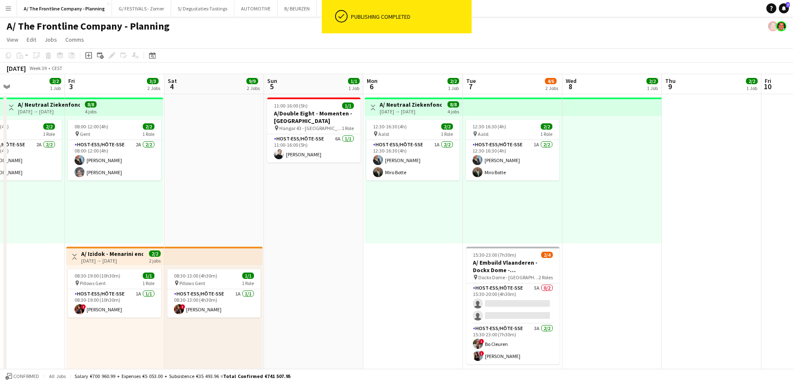
drag, startPoint x: 683, startPoint y: 209, endPoint x: 178, endPoint y: 208, distance: 505.3
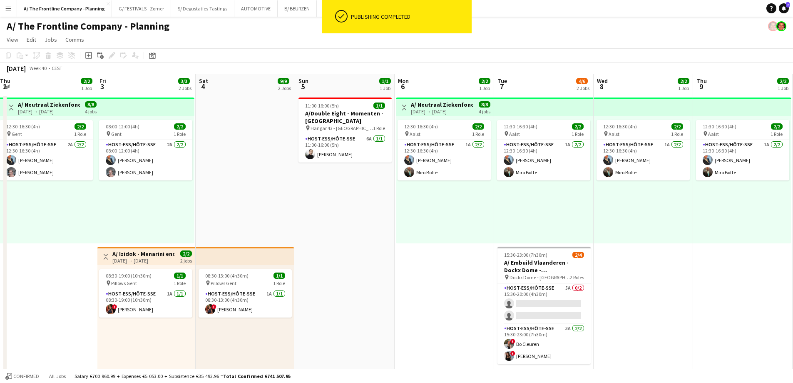
click at [459, 112] on div "[DATE] → [DATE]" at bounding box center [442, 111] width 62 height 6
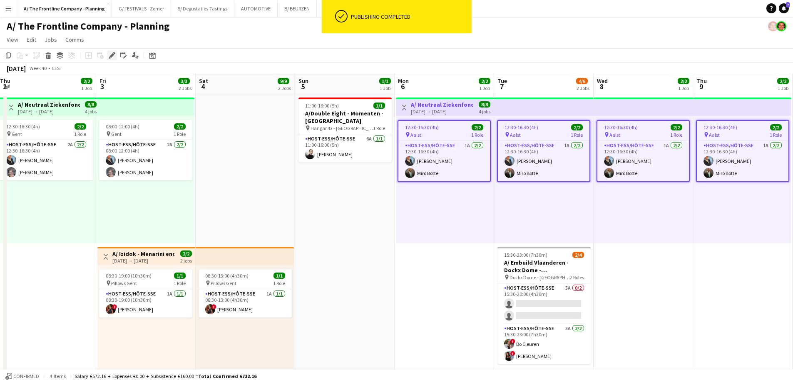
click at [111, 56] on icon at bounding box center [111, 55] width 5 height 5
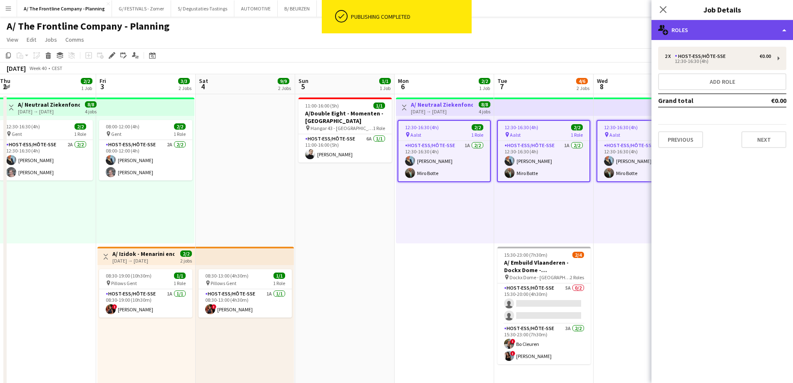
click at [736, 29] on div "multiple-users-add Roles" at bounding box center [722, 30] width 142 height 20
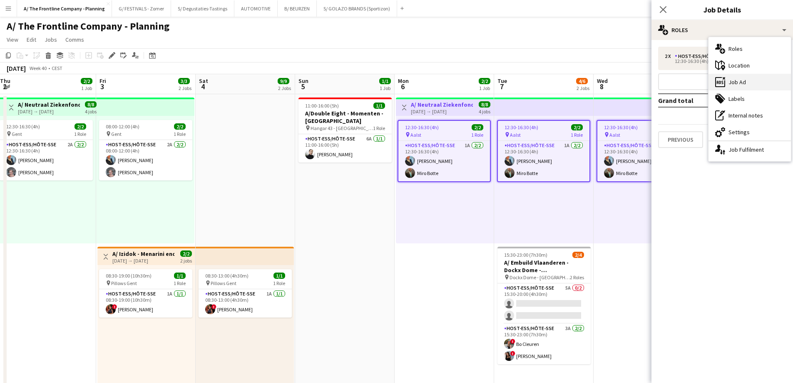
click at [746, 80] on div "ads-window Job Ad" at bounding box center [749, 82] width 82 height 17
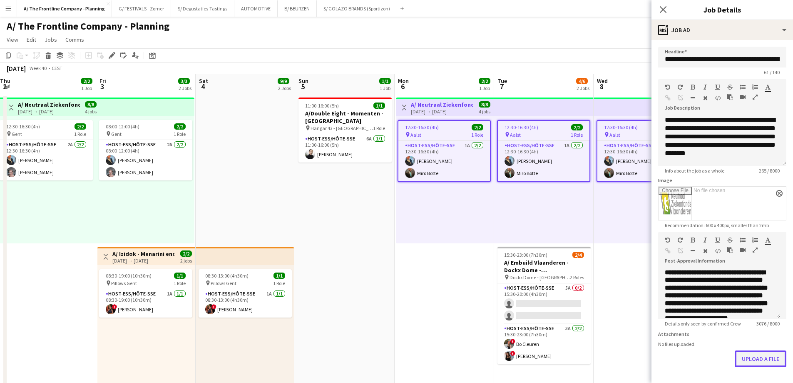
click at [750, 365] on button "Upload a file" at bounding box center [761, 358] width 52 height 17
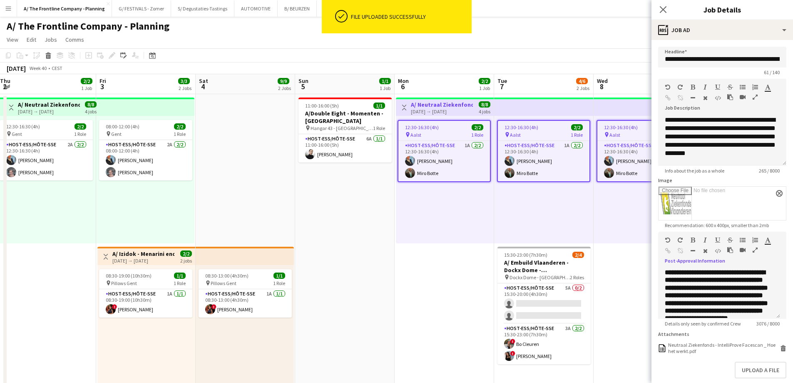
click at [755, 249] on icon "button" at bounding box center [755, 250] width 5 height 6
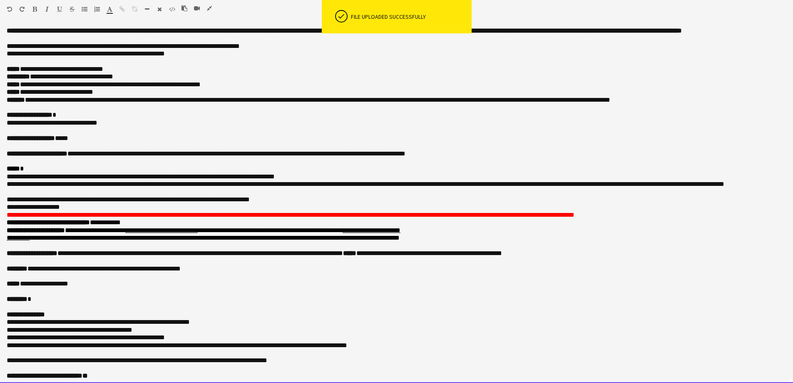
click at [258, 88] on p "**********" at bounding box center [393, 84] width 773 height 7
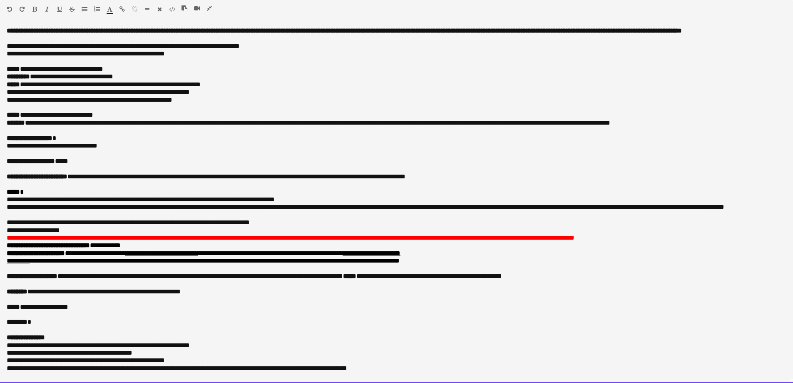
drag, startPoint x: 89, startPoint y: 172, endPoint x: 2, endPoint y: 171, distance: 87.0
click at [2, 171] on div "**********" at bounding box center [396, 204] width 793 height 355
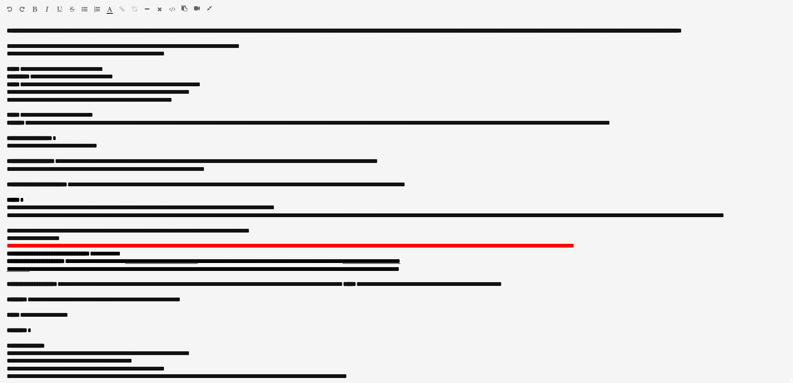
click at [210, 7] on icon "button" at bounding box center [209, 8] width 5 height 6
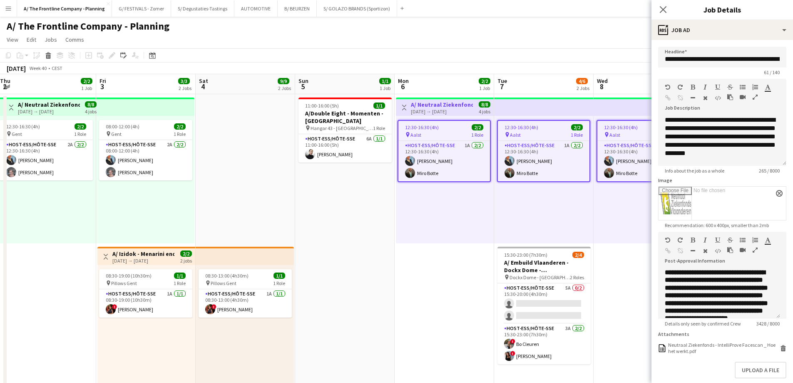
click at [548, 210] on div "12:30-16:30 (4h) 2/2 pin Aalst 1 Role Host-ess/Hôte-sse 1A 2/2 12:30-16:30 (4h)…" at bounding box center [543, 179] width 99 height 127
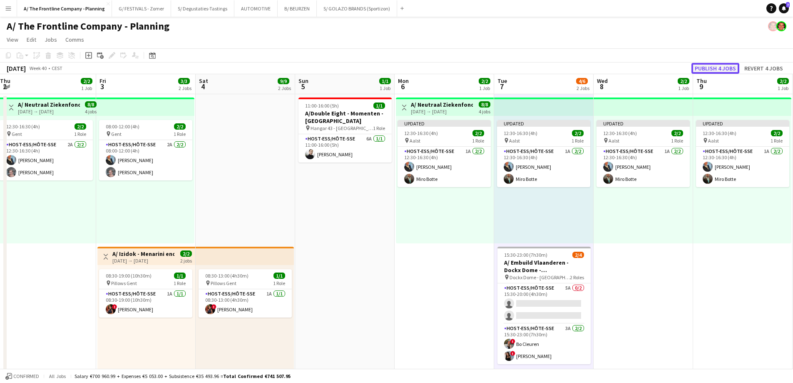
click at [701, 69] on button "Publish 4 jobs" at bounding box center [715, 68] width 48 height 11
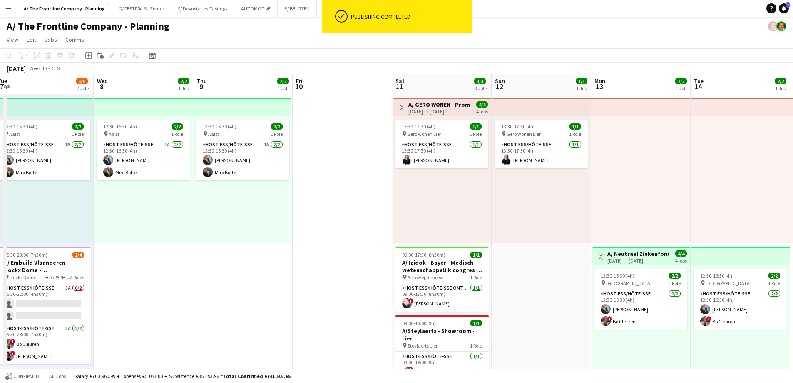
drag, startPoint x: 362, startPoint y: 232, endPoint x: 128, endPoint y: 239, distance: 234.0
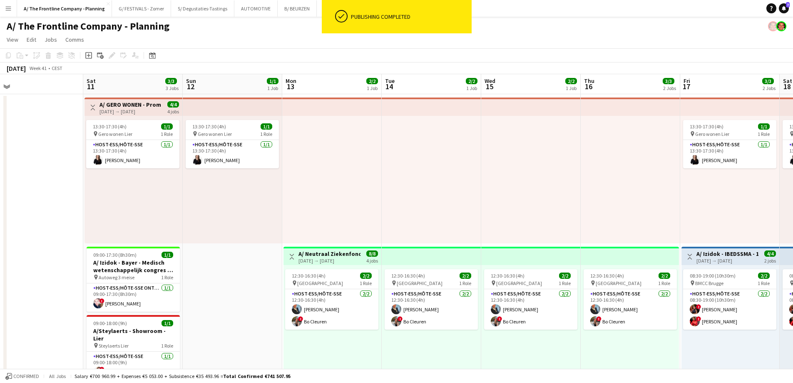
scroll to position [0, 228]
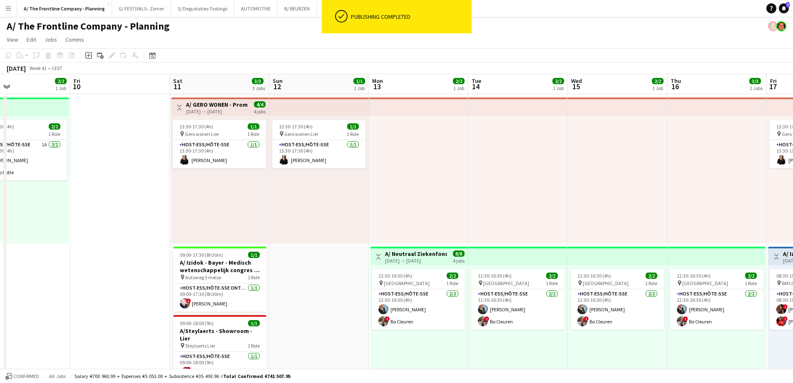
drag, startPoint x: 403, startPoint y: 214, endPoint x: 205, endPoint y: 218, distance: 198.2
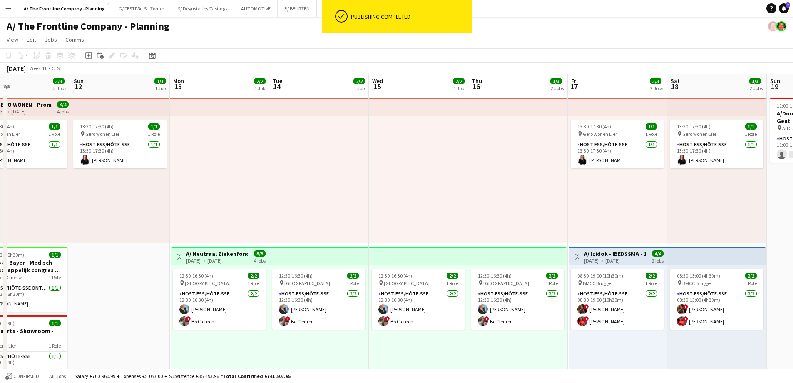
click at [221, 258] on div "[DATE] → [DATE]" at bounding box center [217, 260] width 62 height 6
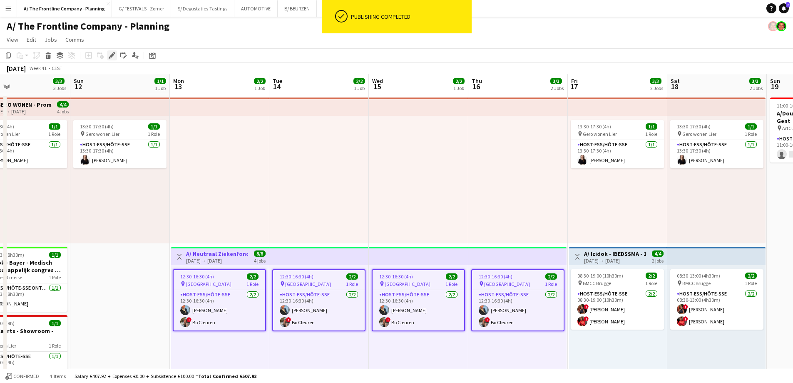
click at [113, 56] on icon "Edit" at bounding box center [112, 55] width 7 height 7
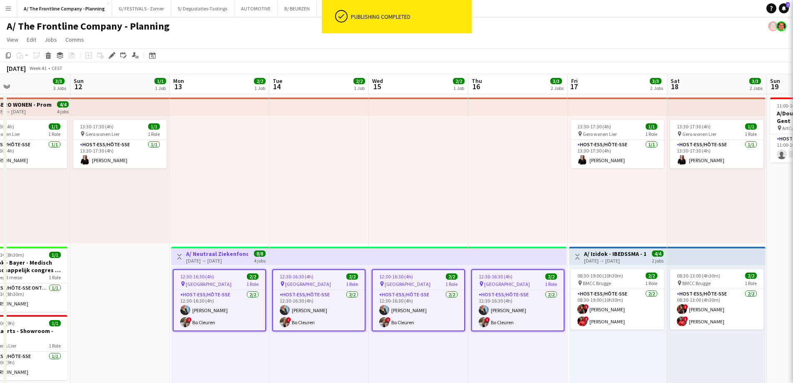
type input "**********"
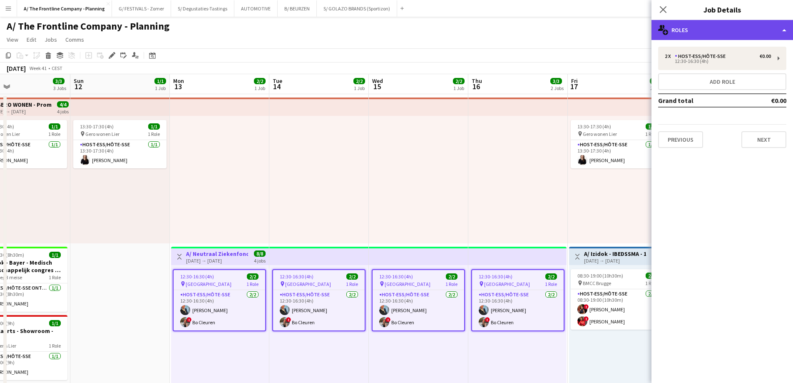
click at [739, 24] on div "multiple-users-add Roles" at bounding box center [722, 30] width 142 height 20
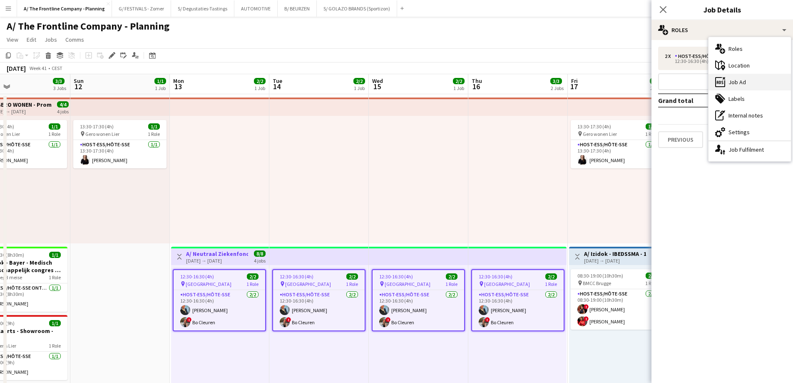
click at [738, 80] on div "ads-window Job Ad" at bounding box center [749, 82] width 82 height 17
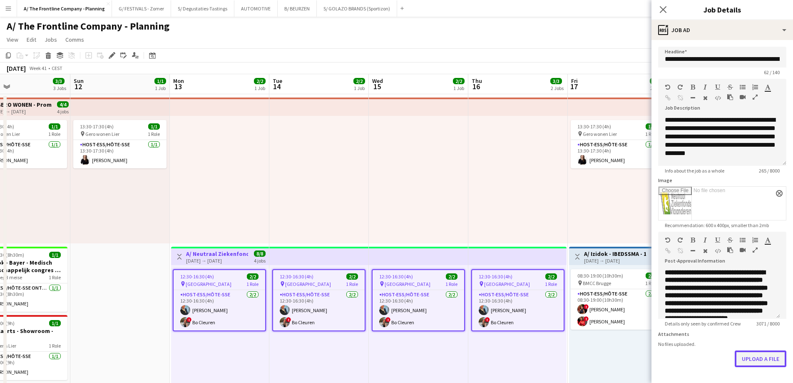
click at [742, 360] on button "Upload a file" at bounding box center [761, 358] width 52 height 17
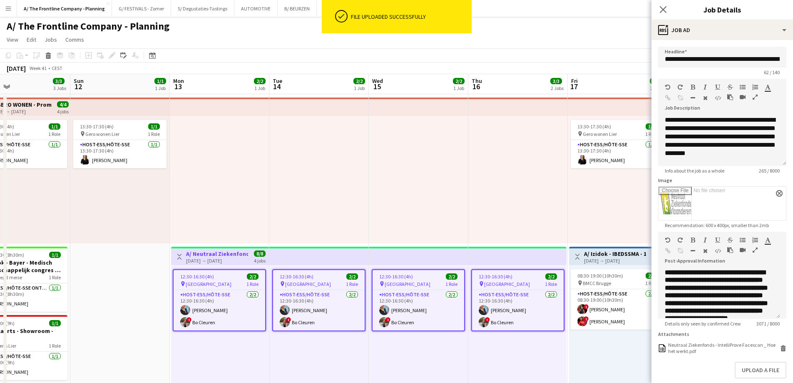
click at [755, 250] on icon "button" at bounding box center [755, 250] width 5 height 6
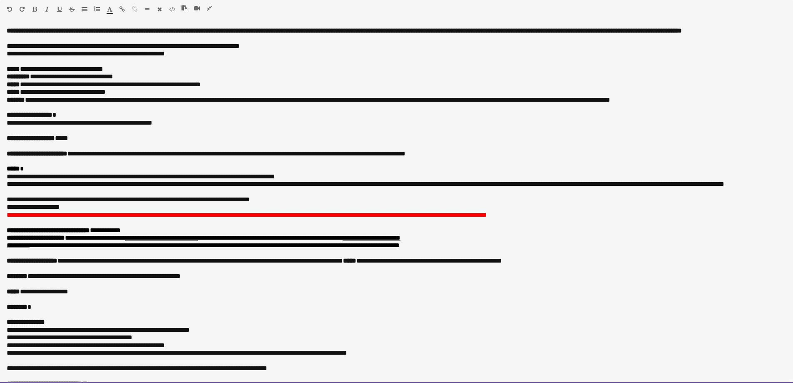
drag, startPoint x: 88, startPoint y: 144, endPoint x: 5, endPoint y: 148, distance: 83.4
click at [5, 148] on div "**********" at bounding box center [396, 204] width 793 height 355
paste div
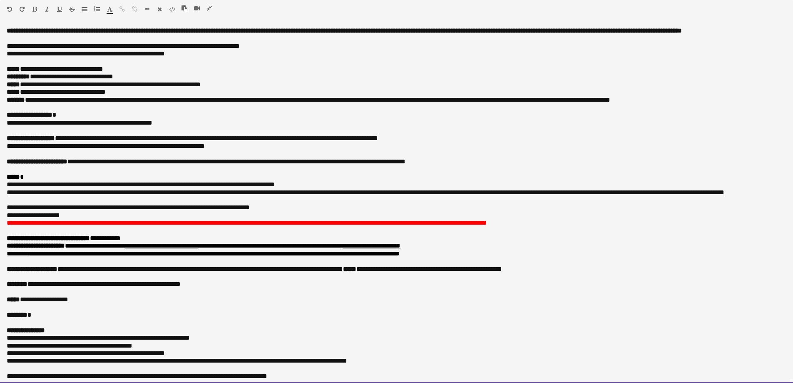
click at [244, 88] on p "**********" at bounding box center [393, 84] width 773 height 7
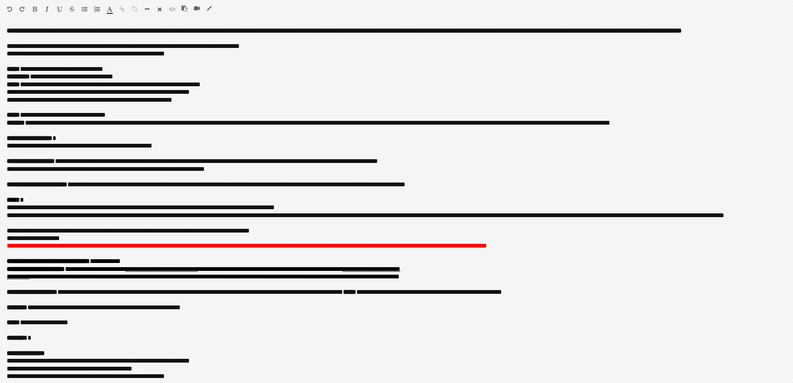
click at [209, 7] on icon "button" at bounding box center [209, 8] width 5 height 6
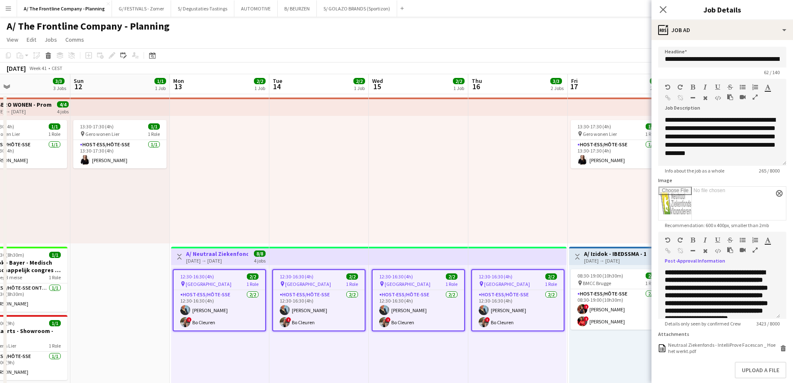
click at [444, 199] on div at bounding box center [418, 179] width 99 height 127
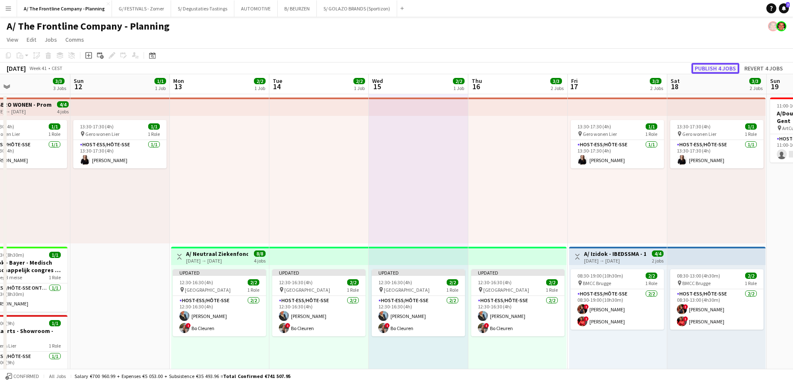
click at [701, 67] on button "Publish 4 jobs" at bounding box center [715, 68] width 48 height 11
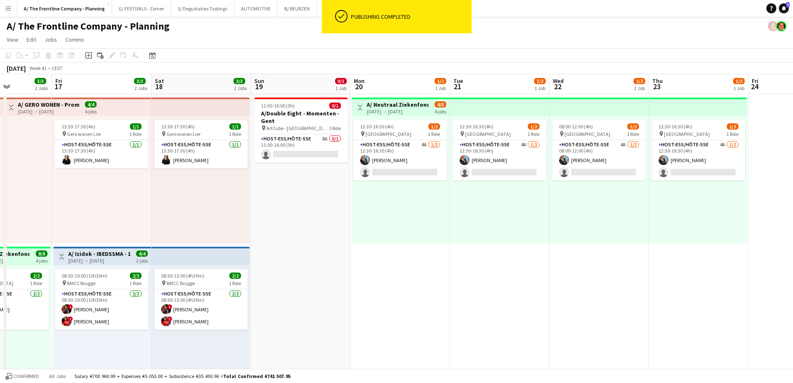
scroll to position [0, 316]
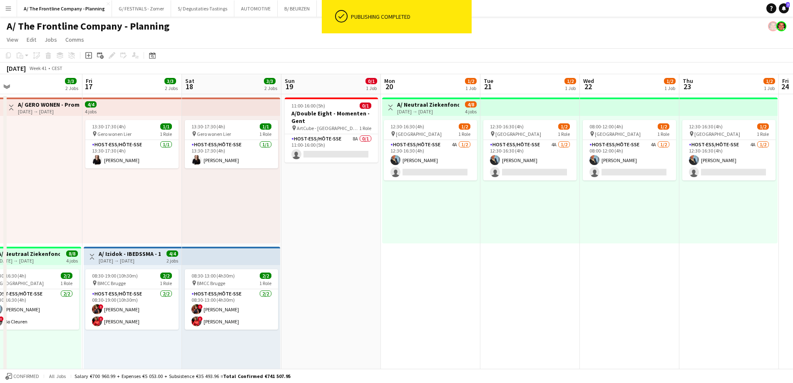
drag, startPoint x: 733, startPoint y: 196, endPoint x: 172, endPoint y: 179, distance: 561.8
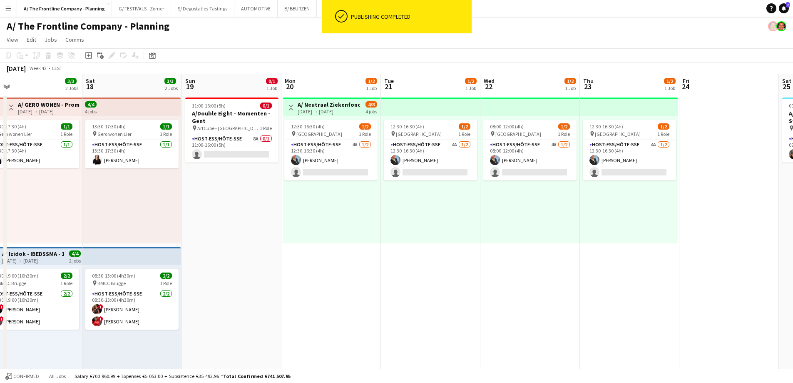
click at [328, 103] on h3 "A/ Neutraal Ziekenfonds Vlaanderen (NZVL) - [GEOGRAPHIC_DATA] - 20-23/10" at bounding box center [329, 104] width 62 height 7
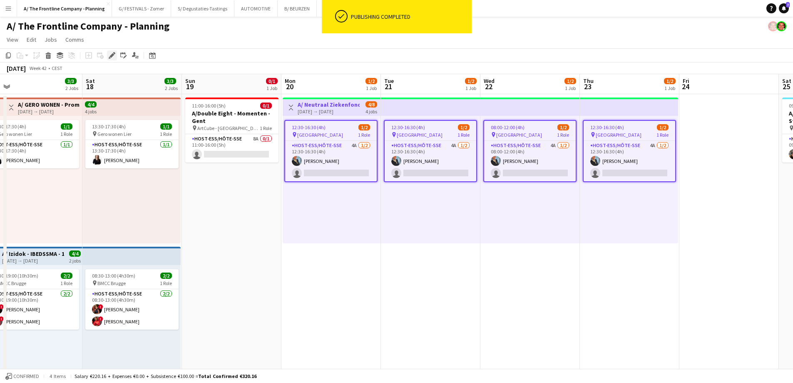
click at [113, 56] on icon "Edit" at bounding box center [112, 55] width 7 height 7
type input "**********"
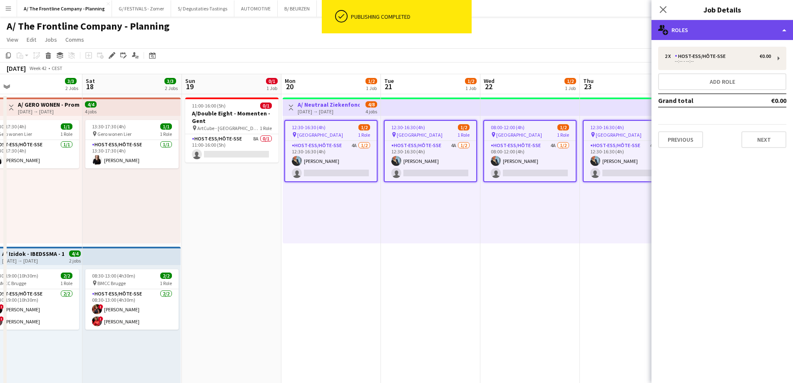
click at [735, 26] on div "multiple-users-add Roles" at bounding box center [722, 30] width 142 height 20
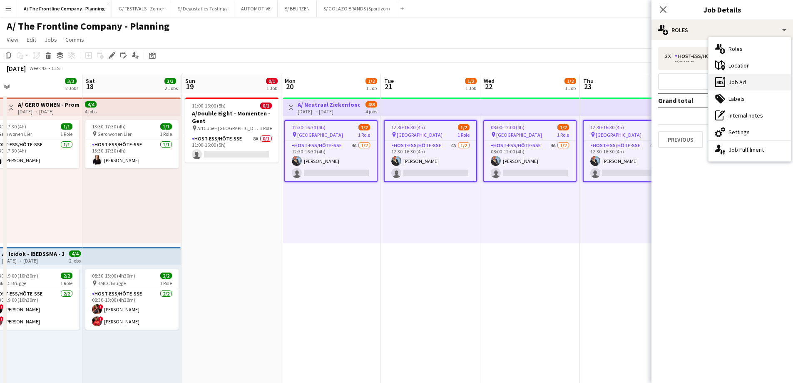
click at [738, 80] on div "ads-window Job Ad" at bounding box center [749, 82] width 82 height 17
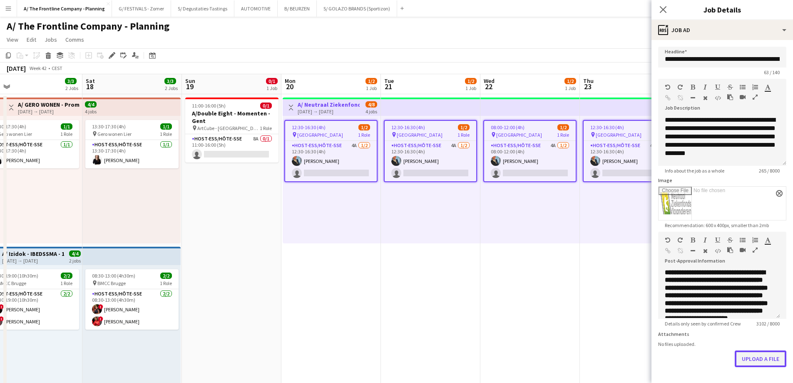
click at [754, 367] on button "Upload a file" at bounding box center [761, 358] width 52 height 17
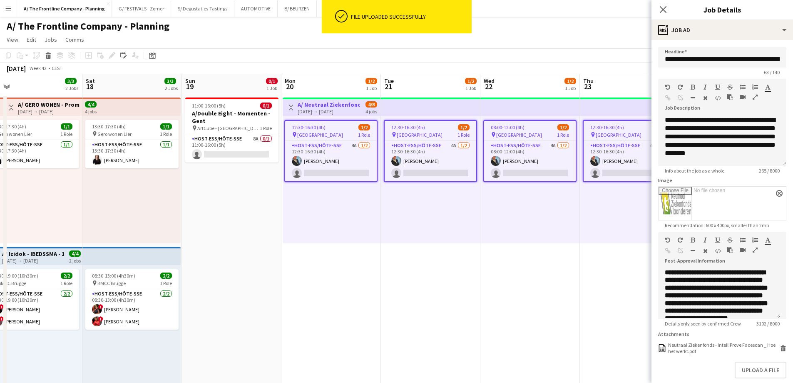
click at [754, 251] on icon "button" at bounding box center [755, 250] width 5 height 6
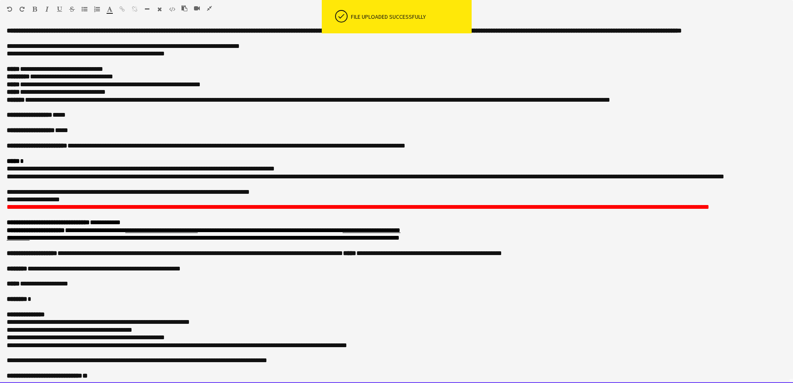
click at [234, 88] on p "**********" at bounding box center [393, 84] width 773 height 7
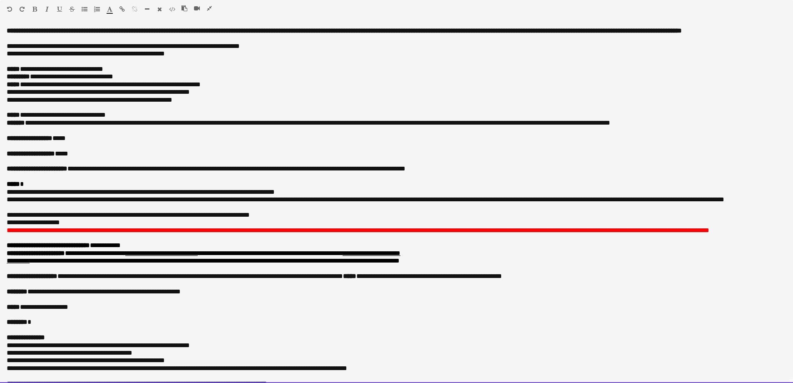
drag, startPoint x: 94, startPoint y: 159, endPoint x: 1, endPoint y: 162, distance: 93.3
click at [1, 162] on div "**********" at bounding box center [396, 204] width 793 height 355
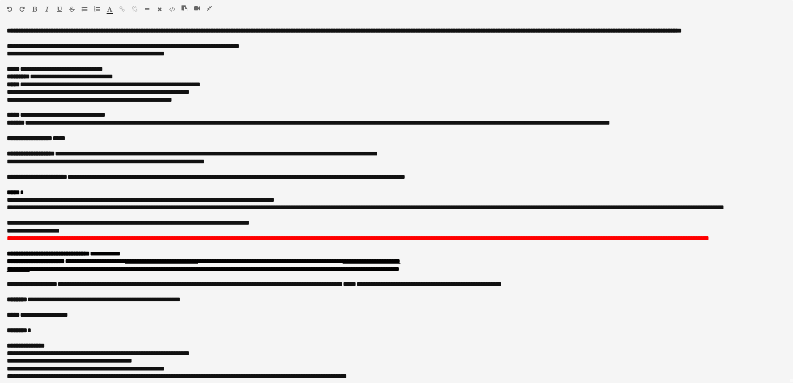
click at [208, 9] on icon "button" at bounding box center [209, 8] width 5 height 6
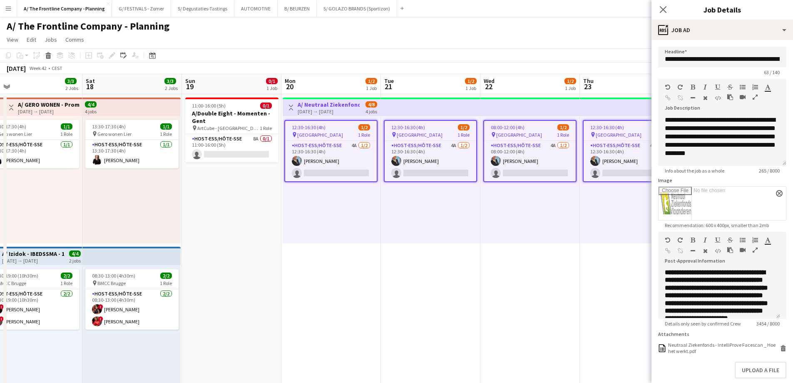
click at [550, 231] on div "08:00-12:00 (4h) 1/2 pin Hasselt 1 Role Host-ess/Hôte-sse 4A [DATE] 08:00-12:00…" at bounding box center [529, 179] width 99 height 127
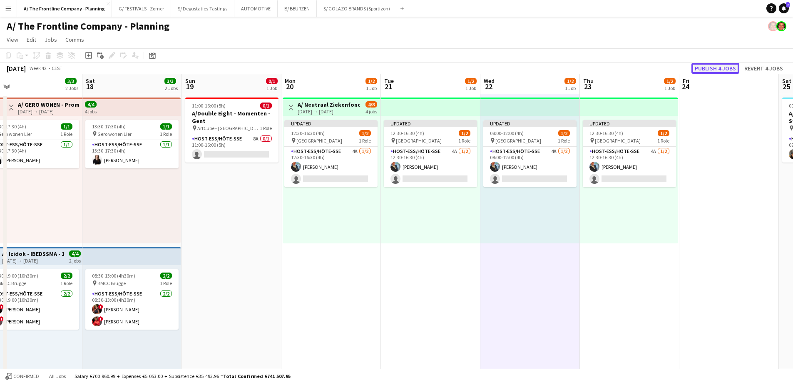
click at [716, 69] on button "Publish 4 jobs" at bounding box center [715, 68] width 48 height 11
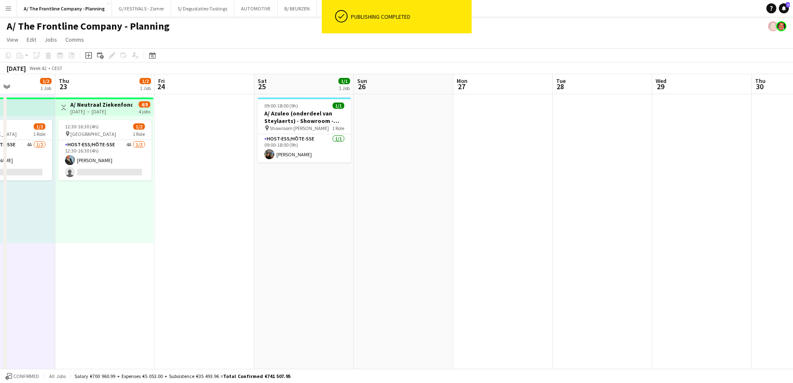
drag, startPoint x: 664, startPoint y: 174, endPoint x: 120, endPoint y: 197, distance: 544.1
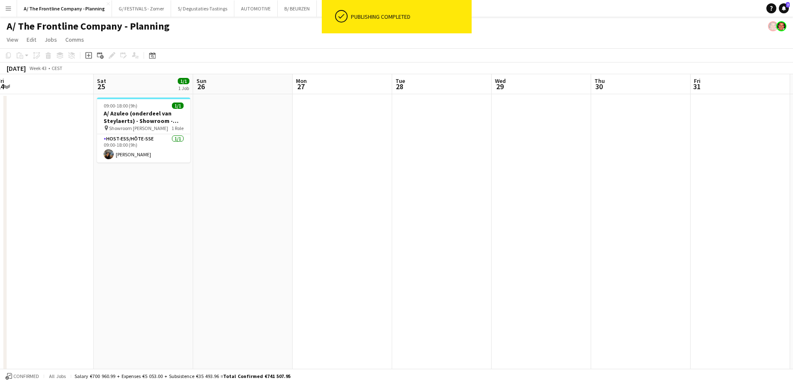
drag, startPoint x: 560, startPoint y: 196, endPoint x: 126, endPoint y: 177, distance: 435.0
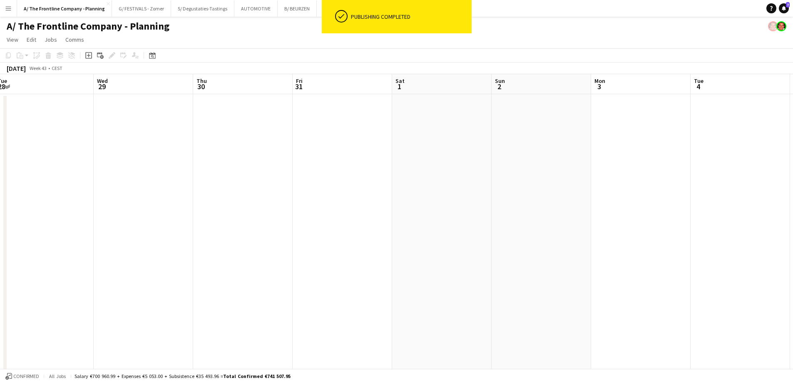
scroll to position [0, 303]
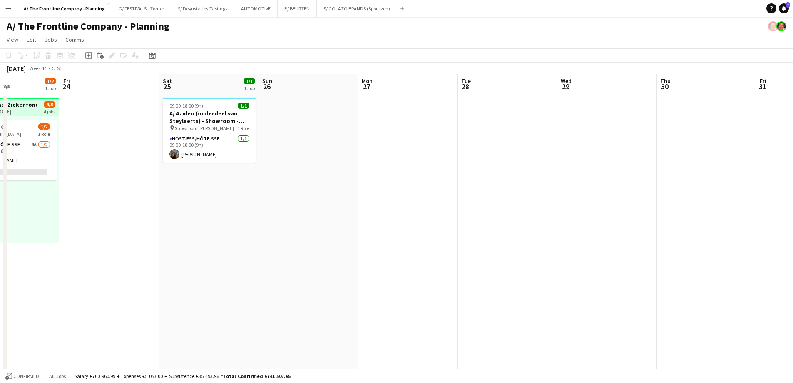
drag, startPoint x: 584, startPoint y: 177, endPoint x: 719, endPoint y: 161, distance: 135.8
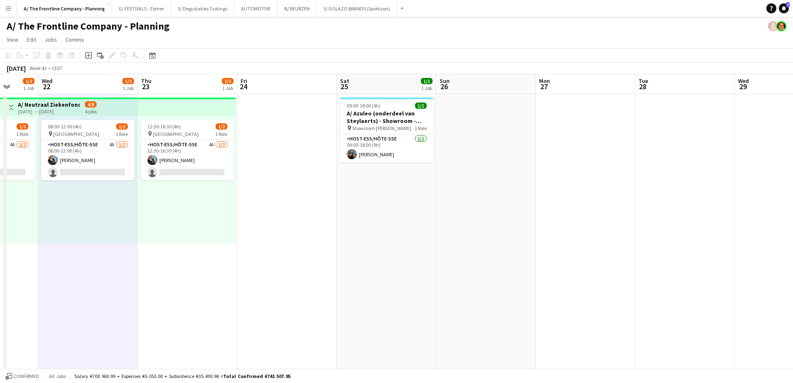
scroll to position [0, 243]
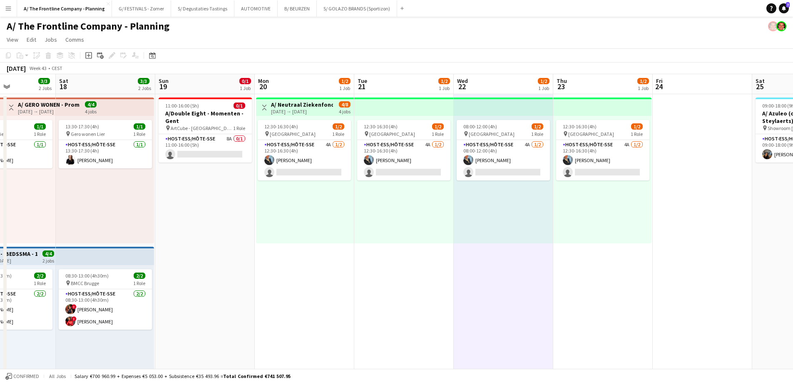
drag, startPoint x: 241, startPoint y: 191, endPoint x: 730, endPoint y: 148, distance: 490.6
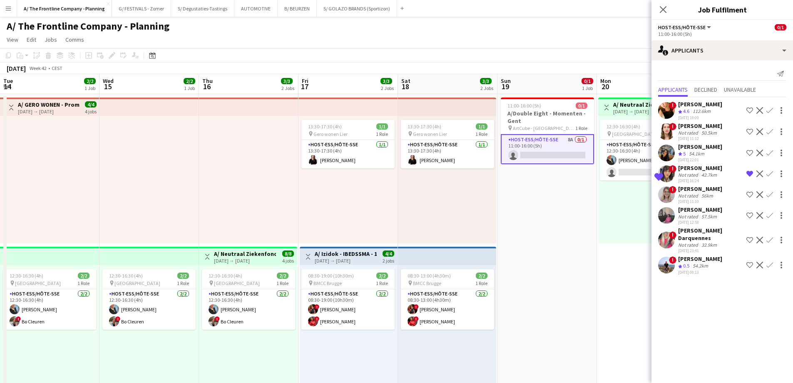
click at [703, 197] on div "56km" at bounding box center [707, 195] width 15 height 6
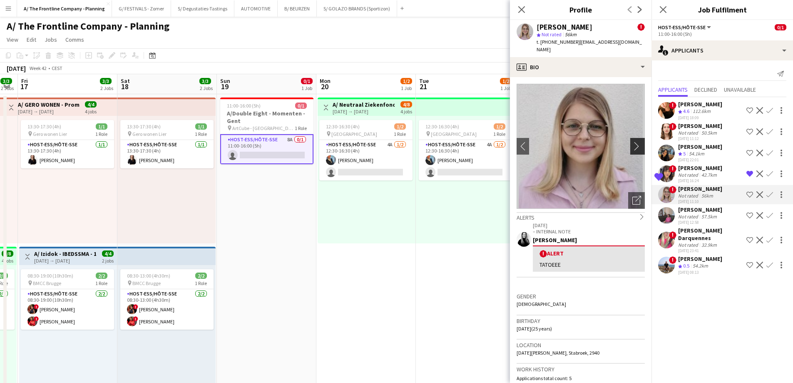
click at [634, 142] on app-icon "chevron-right" at bounding box center [638, 146] width 13 height 9
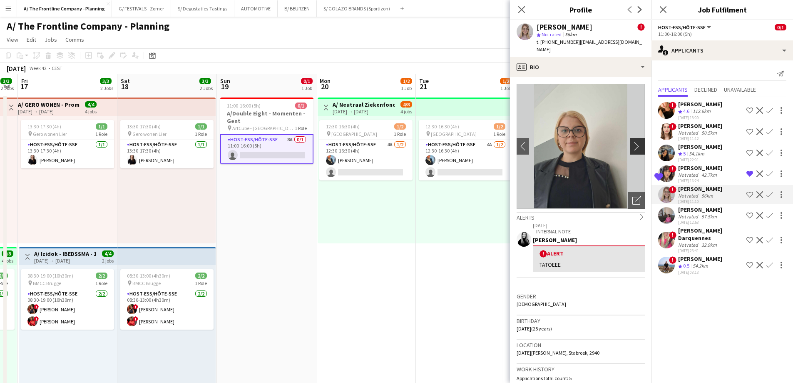
click at [634, 142] on app-icon "chevron-right" at bounding box center [638, 146] width 13 height 9
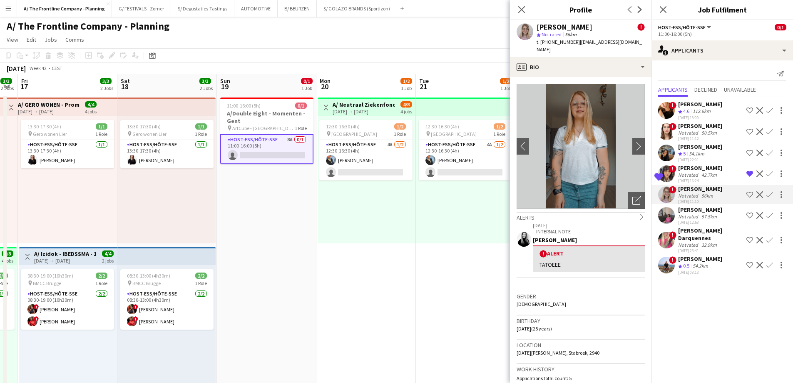
click at [11, 6] on app-icon "Menu" at bounding box center [8, 8] width 7 height 7
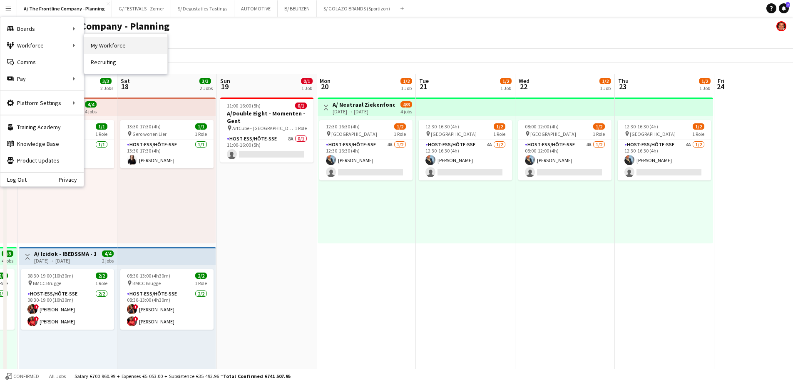
click at [105, 47] on link "My Workforce" at bounding box center [125, 45] width 83 height 17
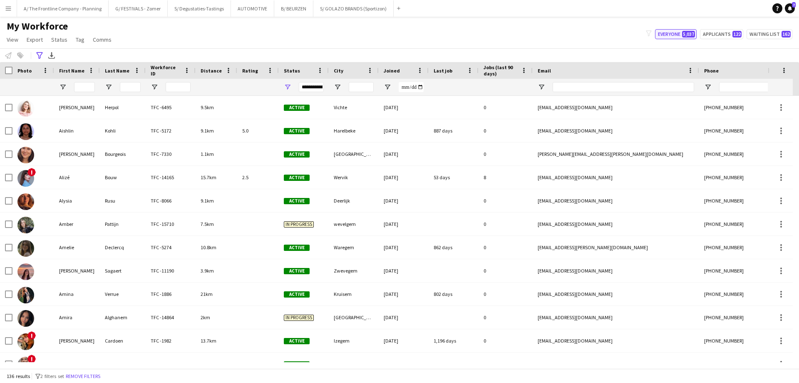
click at [676, 34] on button "Everyone 5,037" at bounding box center [676, 34] width 42 height 10
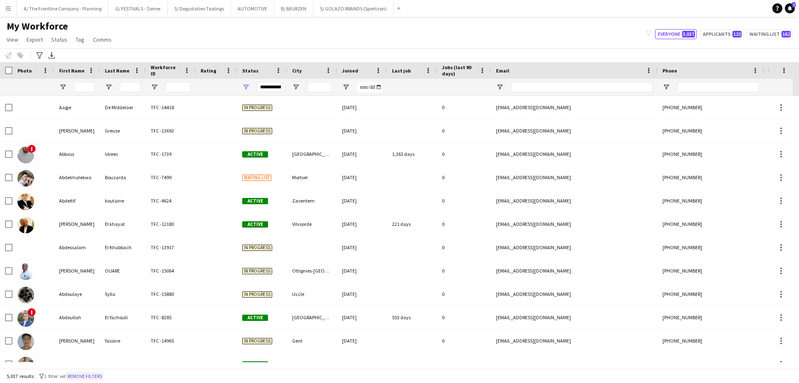
click at [86, 373] on button "Remove filters" at bounding box center [85, 375] width 38 height 9
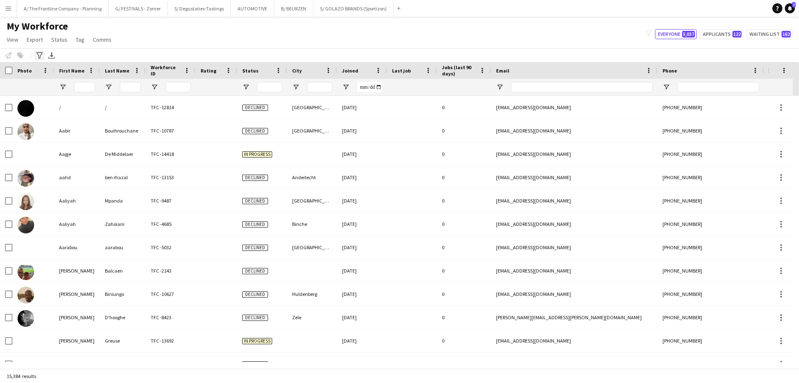
click at [39, 53] on icon "Advanced filters" at bounding box center [39, 55] width 7 height 7
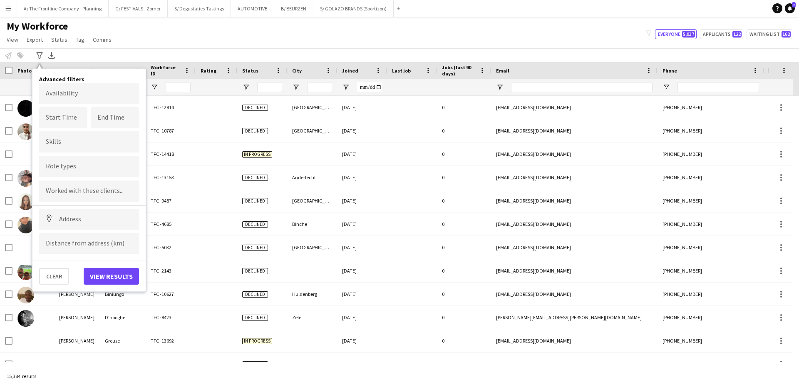
click at [89, 194] on input "Type to search clients..." at bounding box center [89, 190] width 87 height 7
type input "******"
click at [77, 216] on div "Double Eight" at bounding box center [89, 214] width 100 height 20
click at [112, 278] on button "View results" at bounding box center [111, 276] width 55 height 17
type input "**********"
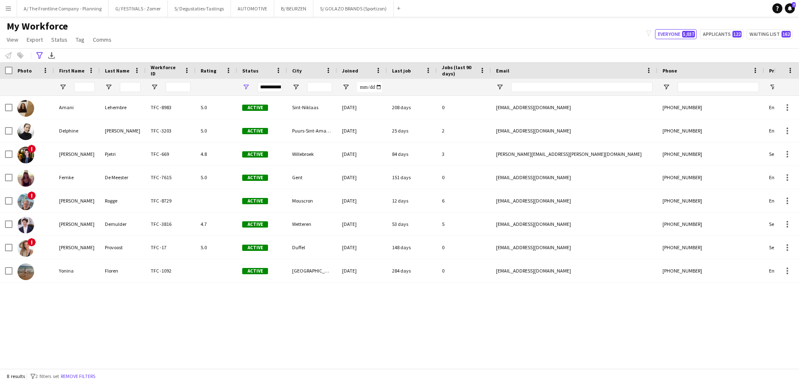
click at [255, 39] on div "My Workforce View Views Default view New view Update view Delete view Edit name…" at bounding box center [399, 34] width 799 height 28
click at [235, 39] on div "My Workforce View Views Default view New view Update view Delete view Edit name…" at bounding box center [399, 34] width 799 height 28
click at [56, 12] on button "A/ The Frontline Company - Planning Close" at bounding box center [63, 8] width 92 height 16
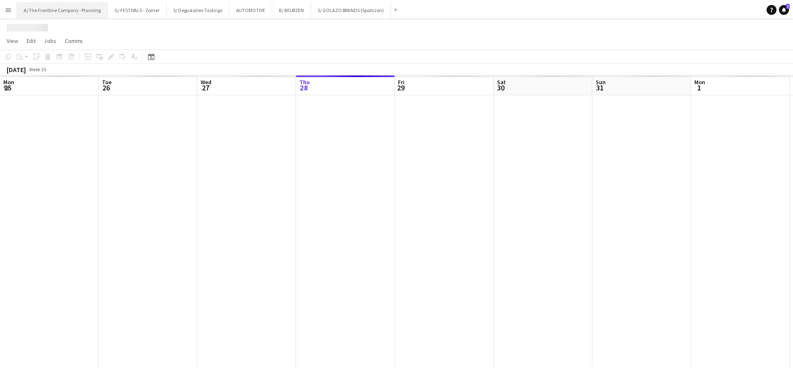
scroll to position [0, 199]
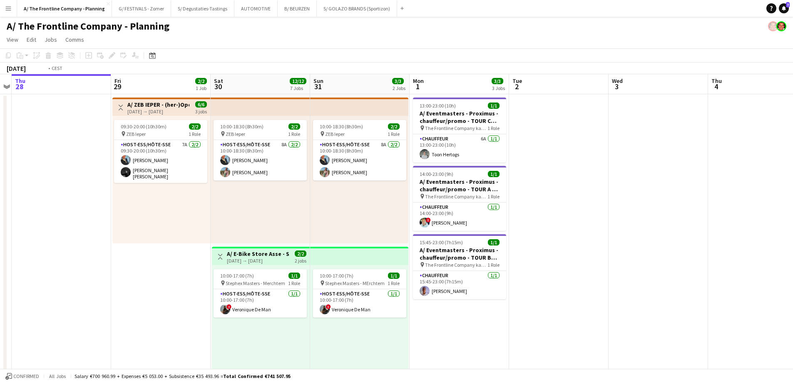
drag, startPoint x: 567, startPoint y: 167, endPoint x: 105, endPoint y: 127, distance: 463.8
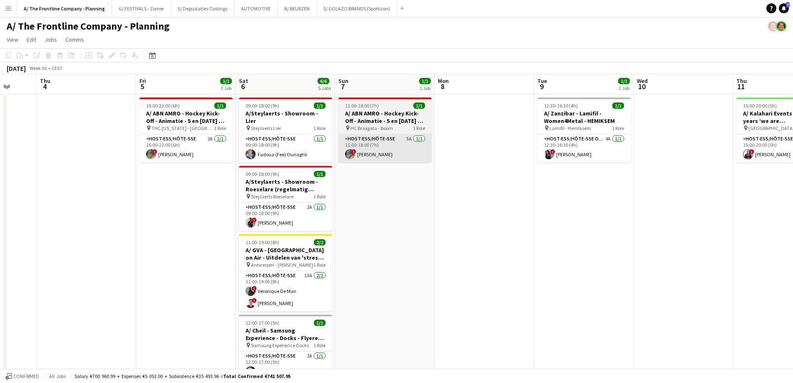
drag, startPoint x: 549, startPoint y: 178, endPoint x: 126, endPoint y: 146, distance: 424.6
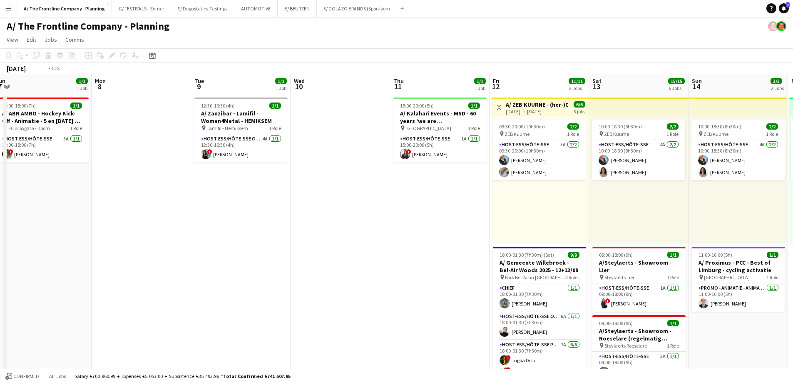
scroll to position [0, 244]
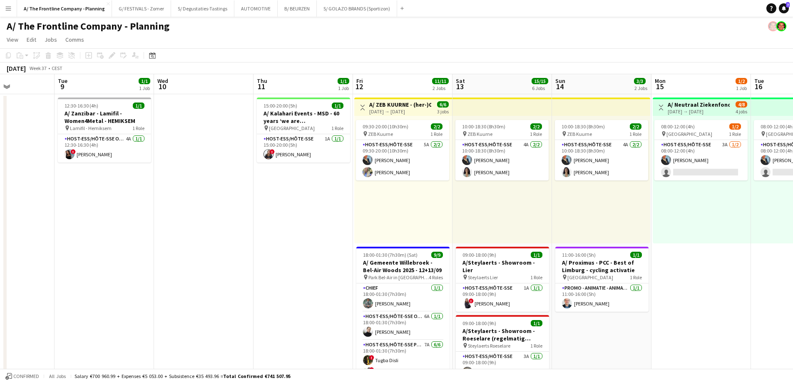
drag, startPoint x: 489, startPoint y: 208, endPoint x: 308, endPoint y: 199, distance: 181.3
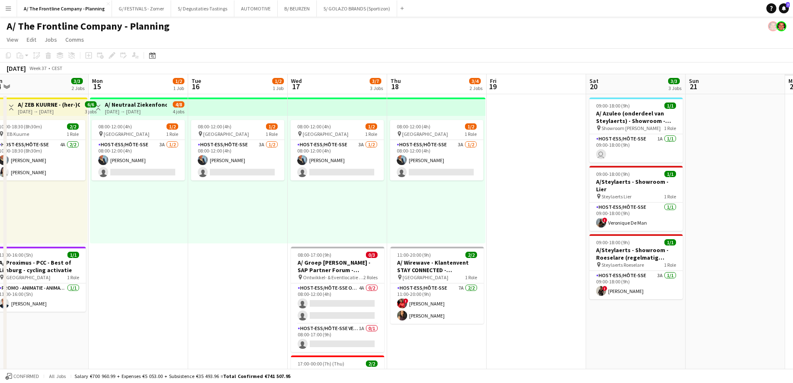
drag, startPoint x: 640, startPoint y: 226, endPoint x: 153, endPoint y: 173, distance: 489.5
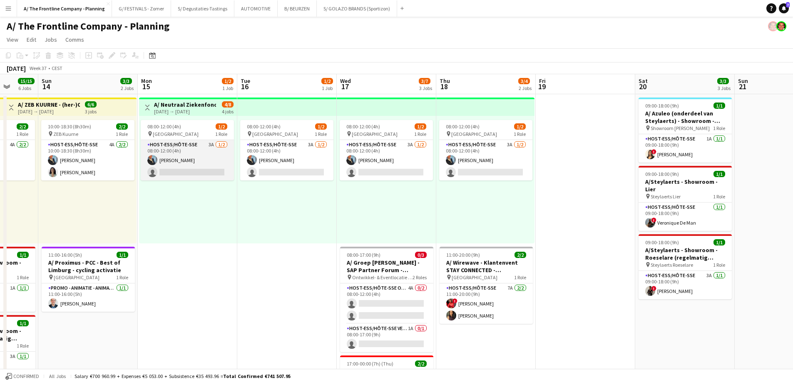
click at [178, 164] on app-card-role "Host-ess/Hôte-sse 3A [DATE] 08:00-12:00 (4h) [PERSON_NAME] single-neutral-actio…" at bounding box center [187, 160] width 93 height 40
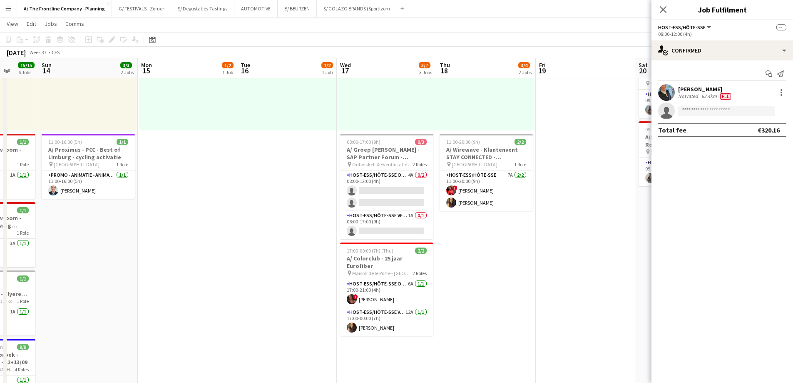
scroll to position [0, 0]
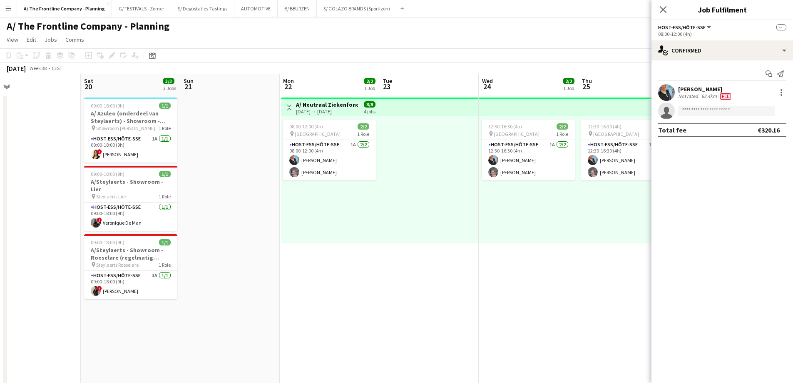
drag, startPoint x: 569, startPoint y: 214, endPoint x: -8, endPoint y: 172, distance: 578.5
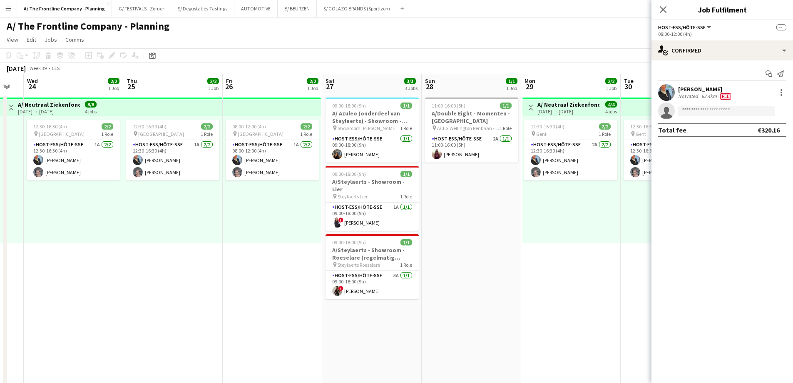
drag, startPoint x: 27, startPoint y: 183, endPoint x: 54, endPoint y: 192, distance: 28.0
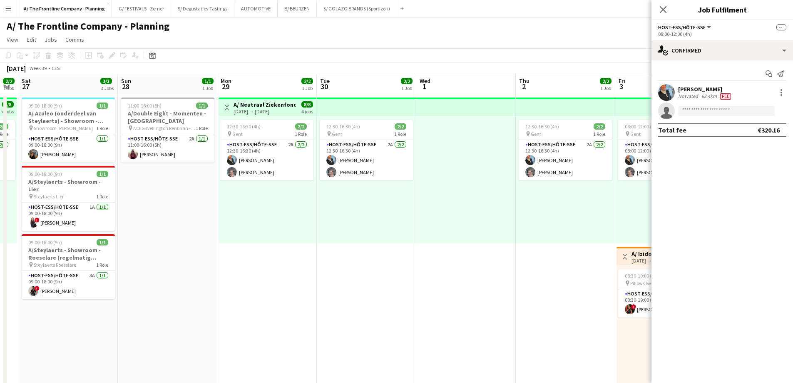
drag, startPoint x: 479, startPoint y: 214, endPoint x: 127, endPoint y: 190, distance: 353.0
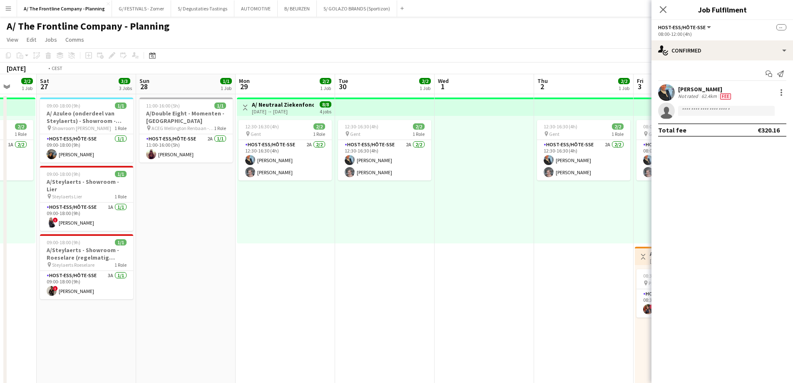
drag, startPoint x: 500, startPoint y: 217, endPoint x: 171, endPoint y: 201, distance: 329.6
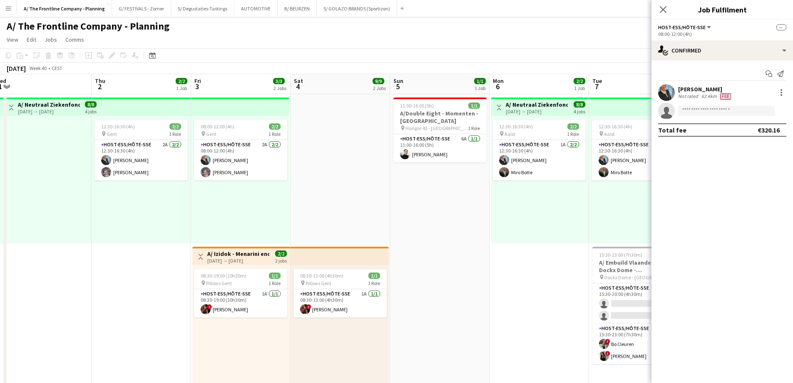
drag, startPoint x: 475, startPoint y: 197, endPoint x: 117, endPoint y: 160, distance: 360.3
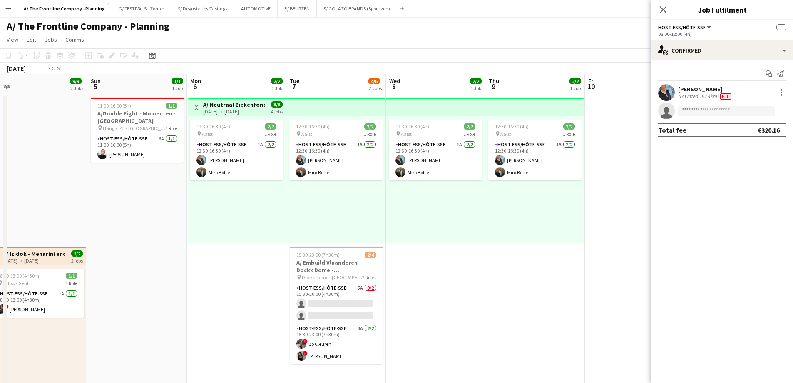
drag, startPoint x: 411, startPoint y: 178, endPoint x: 226, endPoint y: 180, distance: 185.3
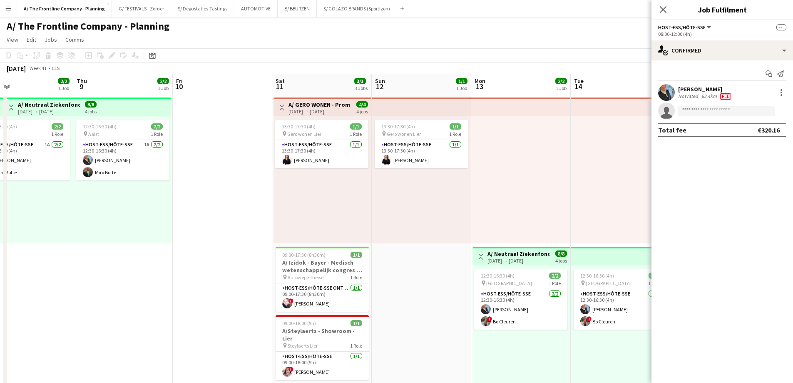
scroll to position [0, 252]
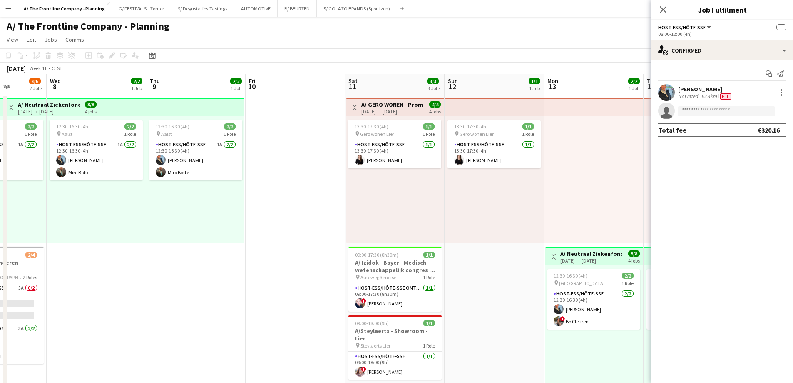
drag, startPoint x: 245, startPoint y: 199, endPoint x: 201, endPoint y: 203, distance: 43.9
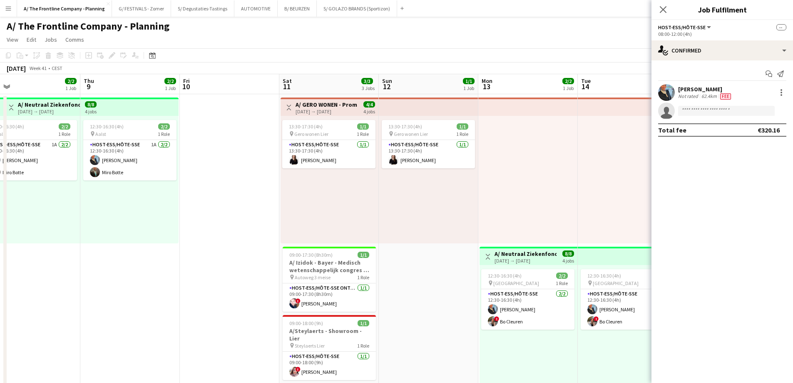
drag, startPoint x: 410, startPoint y: 197, endPoint x: 146, endPoint y: 190, distance: 264.8
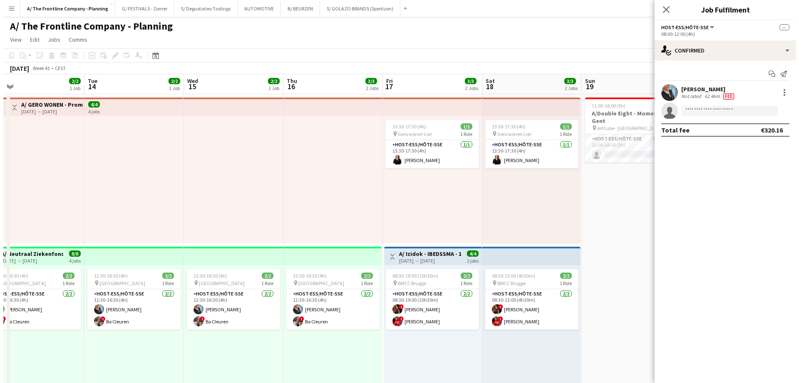
scroll to position [0, 295]
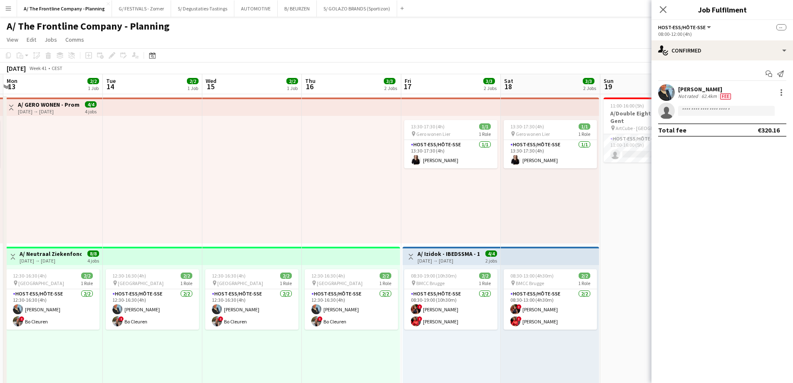
drag, startPoint x: 412, startPoint y: 195, endPoint x: 237, endPoint y: 192, distance: 175.3
click at [298, 6] on button "B/ BEURZEN Close" at bounding box center [297, 8] width 39 height 16
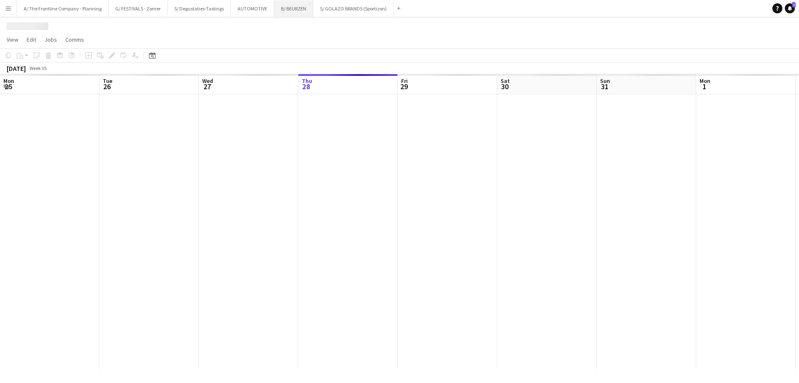
scroll to position [0, 199]
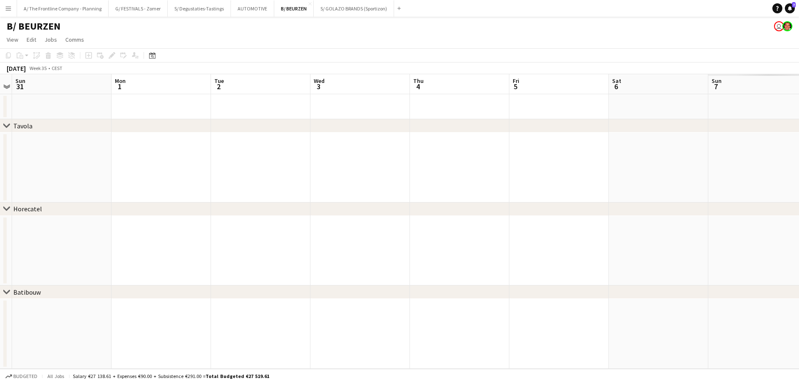
drag, startPoint x: 244, startPoint y: 174, endPoint x: 101, endPoint y: 176, distance: 143.2
click at [101, 176] on app-calendar-viewport "Thu 28 Fri 29 Sat 30 Sun 31 Mon 1 Tue 2 Wed 3 Thu 4 Fri 5 Sat 6 Sun 7 Mon 8 Tue…" at bounding box center [399, 221] width 799 height 294
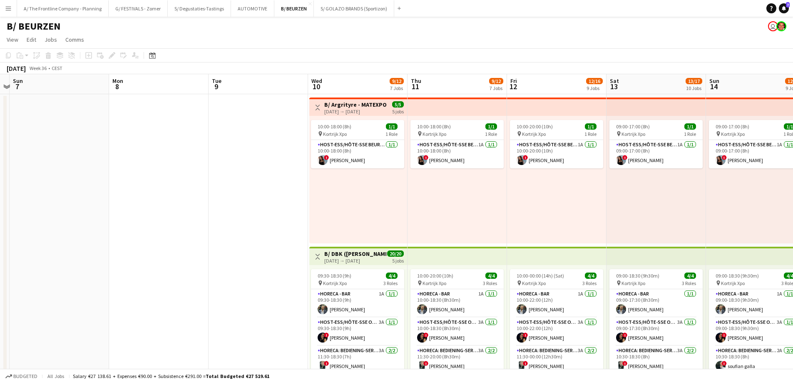
drag, startPoint x: 474, startPoint y: 169, endPoint x: 53, endPoint y: 181, distance: 420.6
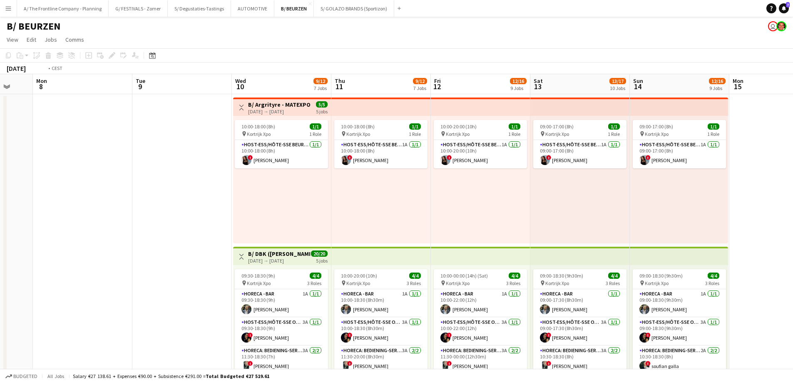
scroll to position [0, 308]
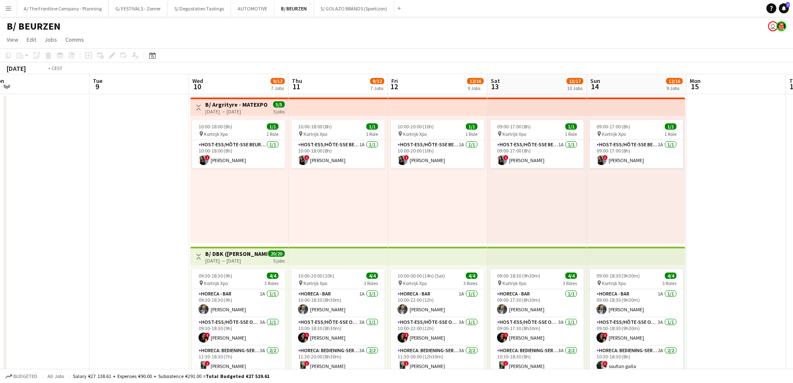
drag, startPoint x: 192, startPoint y: 206, endPoint x: 174, endPoint y: 204, distance: 17.6
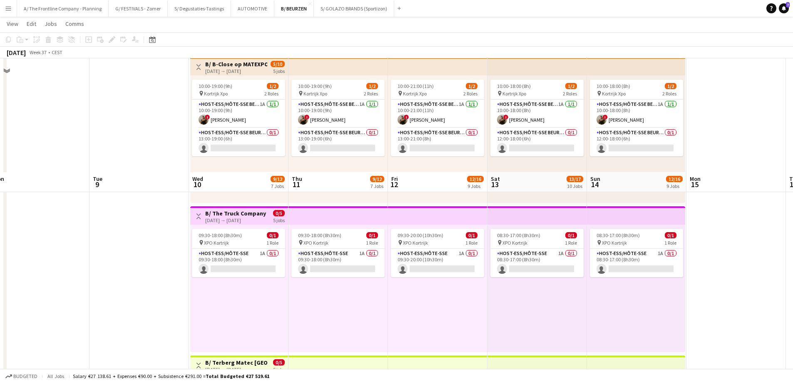
scroll to position [749, 0]
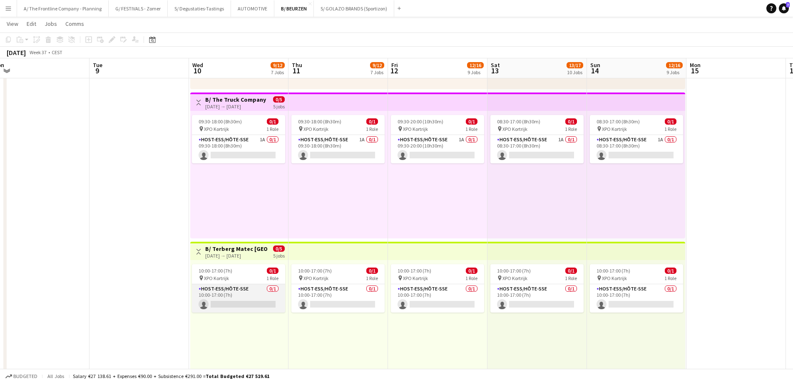
click at [235, 288] on app-card-role "Host-ess/Hôte-sse 0/1 10:00-17:00 (7h) single-neutral-actions" at bounding box center [238, 298] width 93 height 28
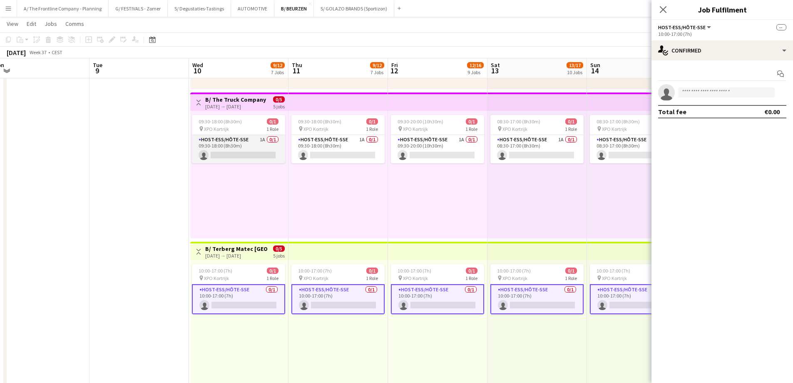
click at [227, 154] on app-card-role "Host-ess/Hôte-sse 1A 0/1 09:30-18:00 (8h30m) single-neutral-actions" at bounding box center [238, 149] width 93 height 28
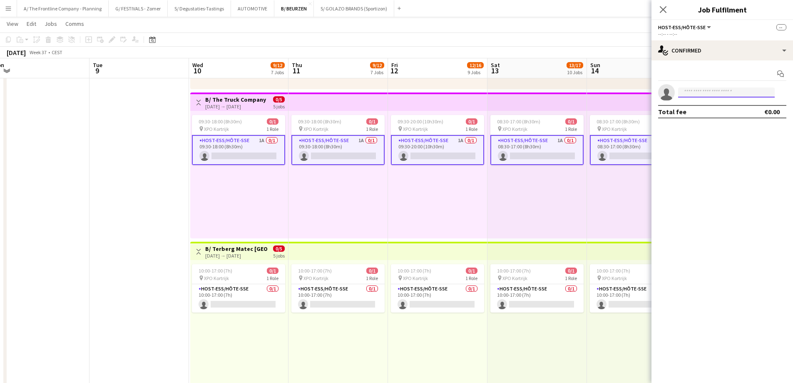
click at [697, 89] on input at bounding box center [726, 92] width 97 height 10
type input "*****"
click at [144, 149] on app-date-cell at bounding box center [138, 91] width 99 height 1494
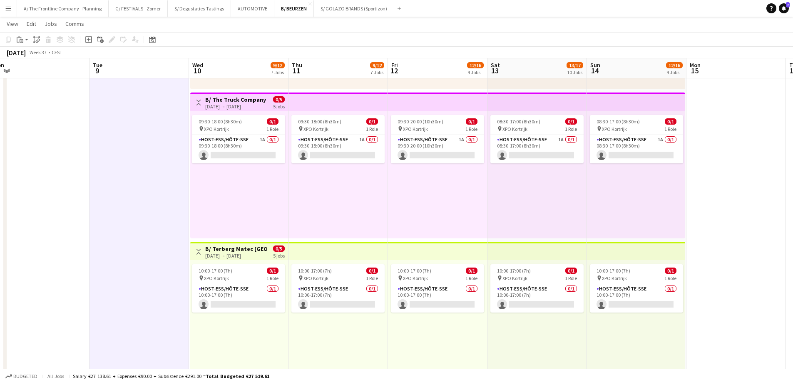
click at [131, 180] on app-date-cell at bounding box center [138, 91] width 99 height 1494
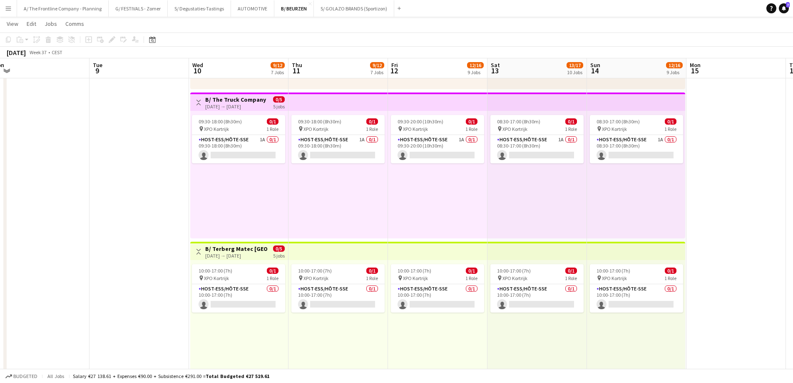
click at [147, 200] on app-date-cell at bounding box center [138, 91] width 99 height 1494
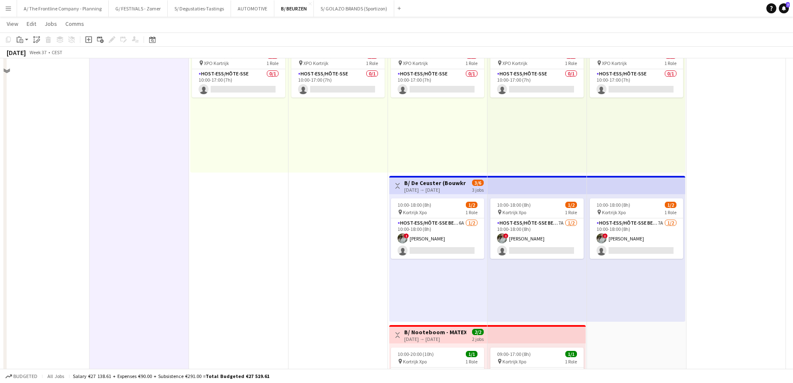
scroll to position [1041, 0]
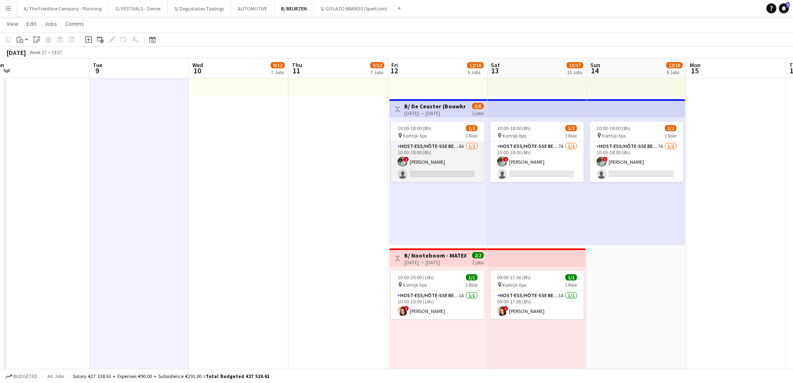
click at [438, 158] on app-card-role "Host-ess/Hôte-sse Beurs - Foire 6A 1/2 10:00-18:00 (8h) ! Charlotte Van Boven s…" at bounding box center [437, 162] width 93 height 40
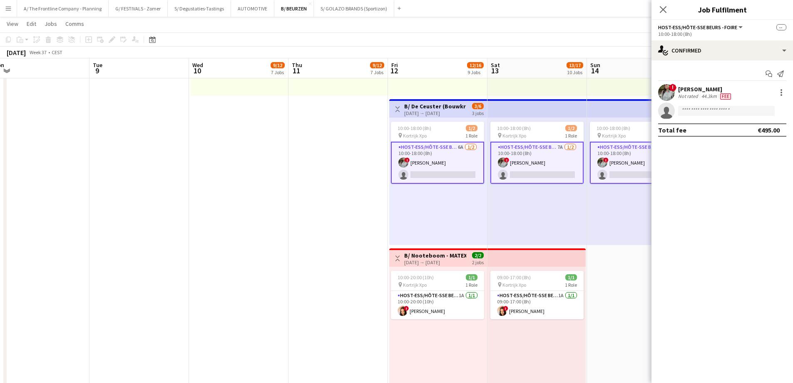
click at [709, 92] on div "[PERSON_NAME]" at bounding box center [705, 88] width 55 height 7
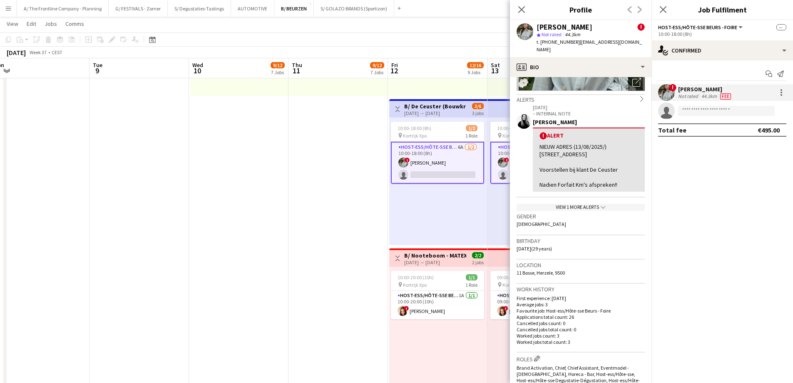
scroll to position [125, 0]
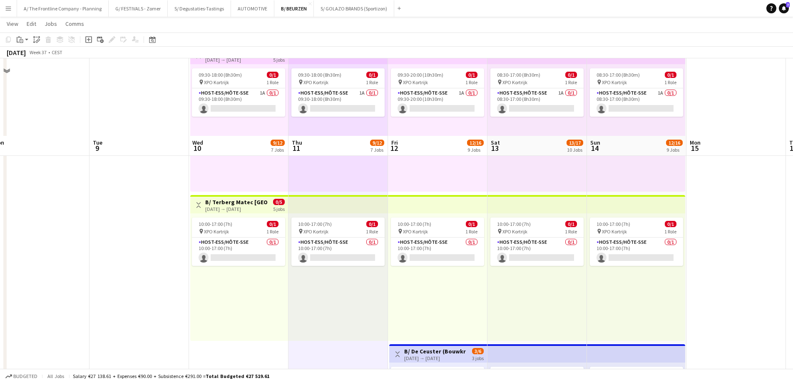
scroll to position [749, 0]
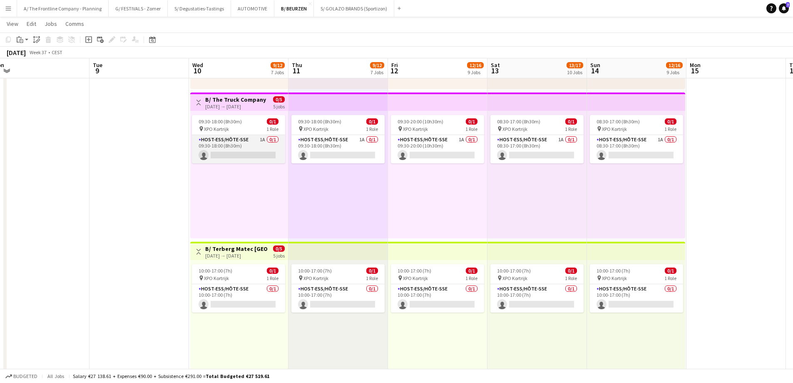
click at [232, 159] on app-card-role "Host-ess/Hôte-sse 1A 0/1 09:30-18:00 (8h30m) single-neutral-actions" at bounding box center [238, 149] width 93 height 28
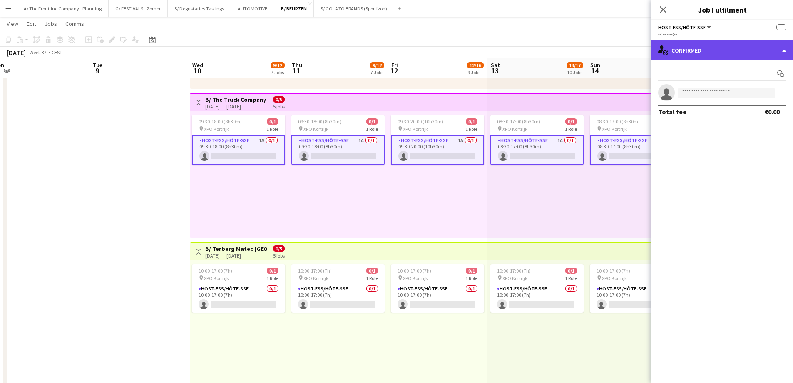
click at [733, 47] on div "single-neutral-actions-check-2 Confirmed" at bounding box center [722, 50] width 142 height 20
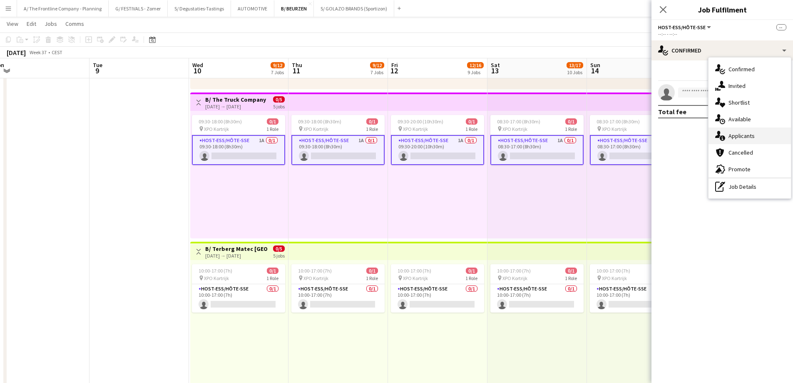
click at [736, 136] on div "single-neutral-actions-information Applicants" at bounding box center [749, 135] width 82 height 17
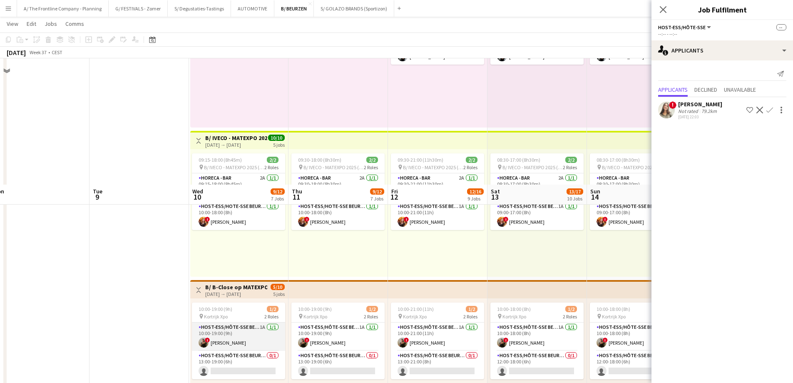
scroll to position [375, 0]
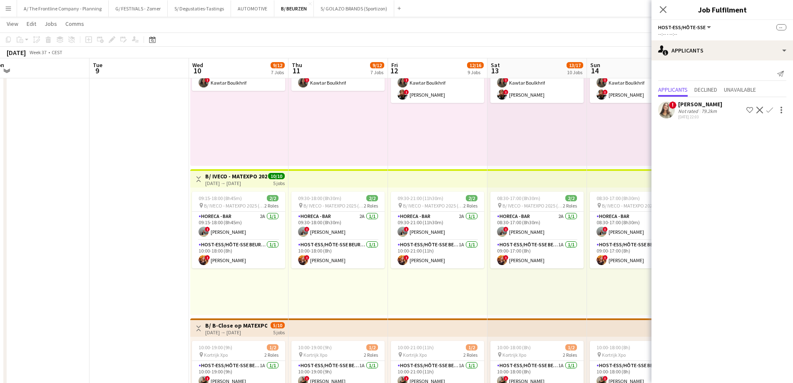
click at [11, 9] on app-icon "Menu" at bounding box center [8, 8] width 7 height 7
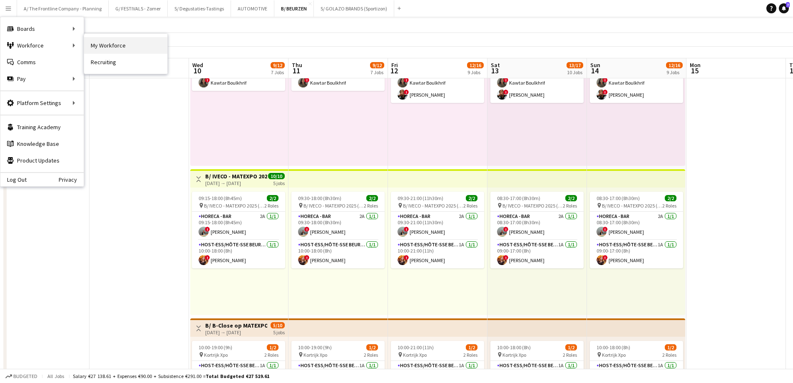
click at [102, 47] on link "My Workforce" at bounding box center [125, 45] width 83 height 17
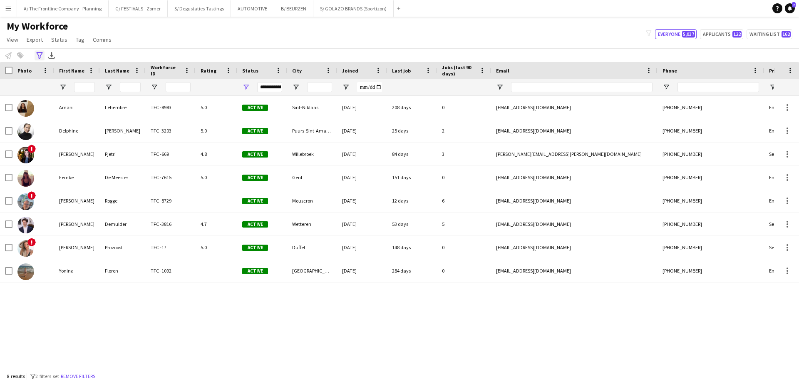
click at [38, 53] on icon "Advanced filters" at bounding box center [39, 55] width 7 height 7
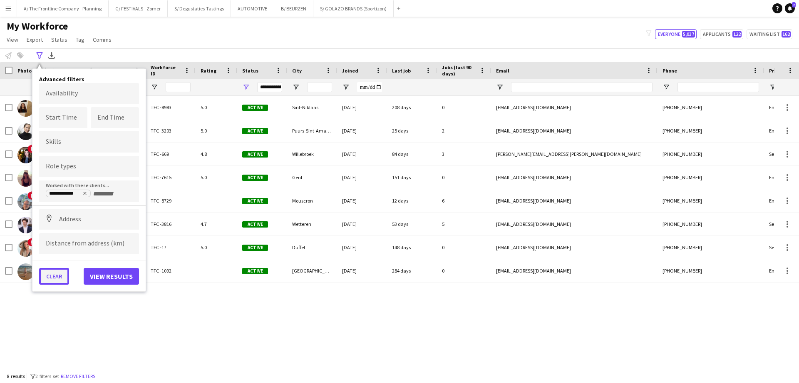
click at [63, 276] on button "Clear" at bounding box center [54, 276] width 30 height 17
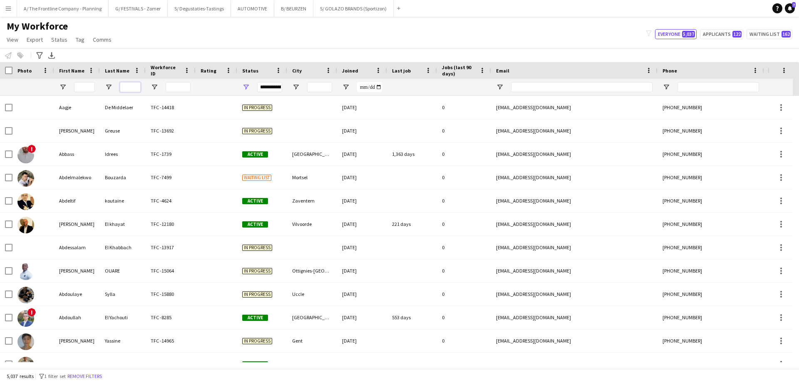
click at [131, 90] on input "Last Name Filter Input" at bounding box center [130, 87] width 21 height 10
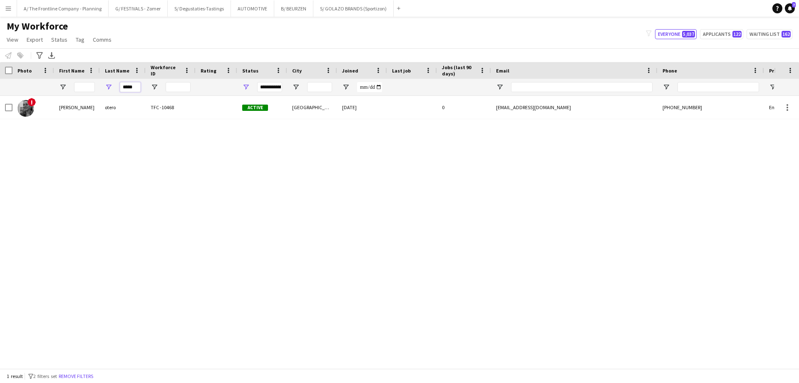
type input "*****"
click at [246, 84] on span "Open Filter Menu" at bounding box center [245, 86] width 7 height 7
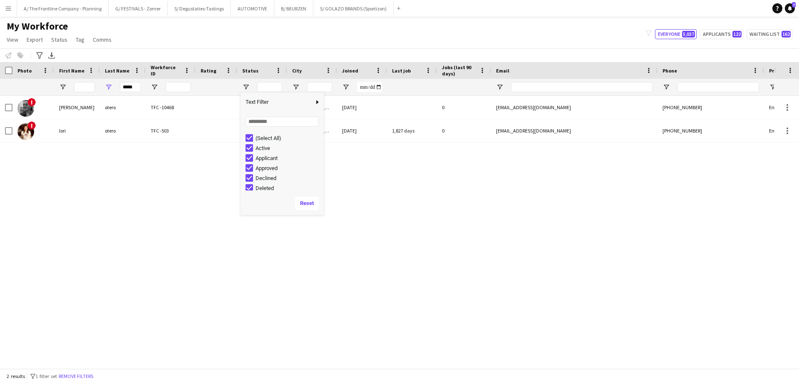
click at [119, 177] on div "! carla otero TFC -10468 Active Saint-Gilles 21-06-2024 0 carlaotero@hotmail.fr…" at bounding box center [387, 229] width 774 height 266
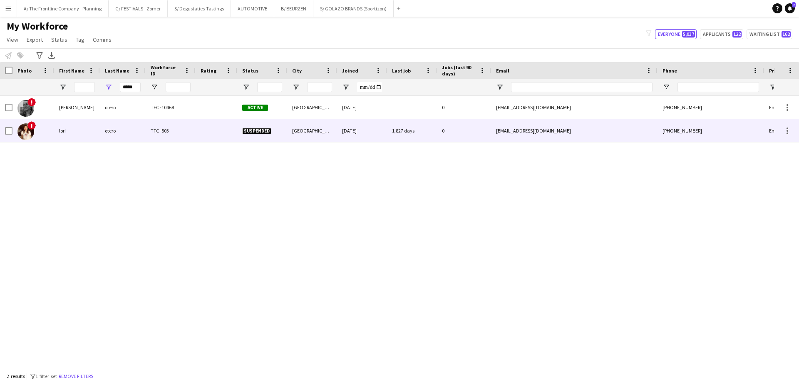
click at [72, 132] on div "lori" at bounding box center [77, 130] width 46 height 23
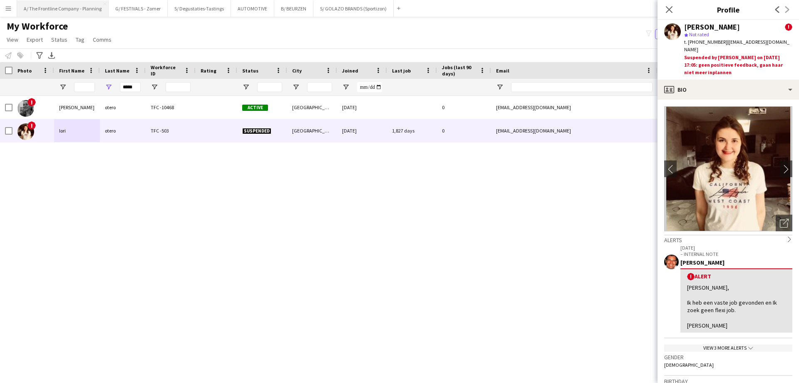
click at [42, 12] on button "A/ The Frontline Company - Planning Close" at bounding box center [63, 8] width 92 height 16
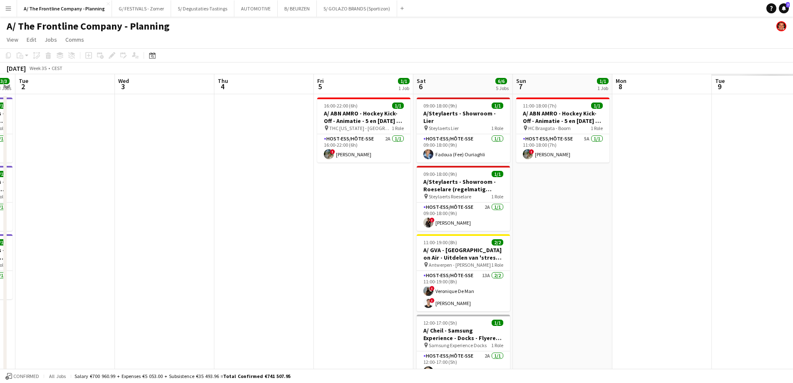
scroll to position [0, 301]
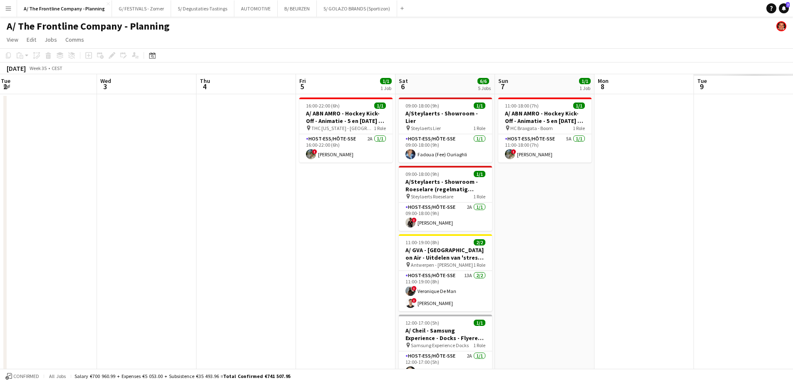
drag, startPoint x: 716, startPoint y: 174, endPoint x: 122, endPoint y: 164, distance: 594.1
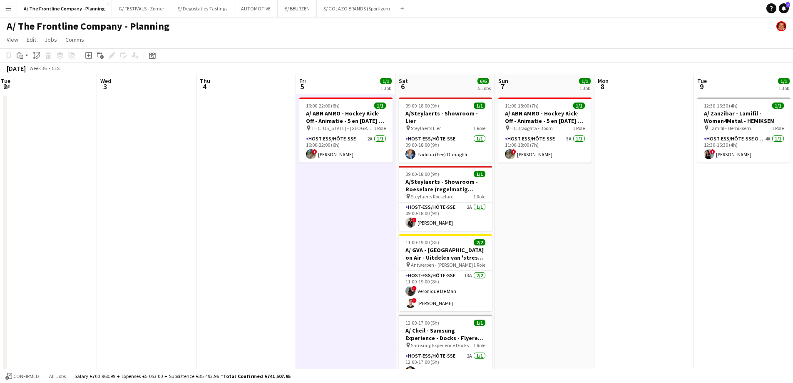
click at [87, 55] on icon "Add job" at bounding box center [88, 55] width 7 height 7
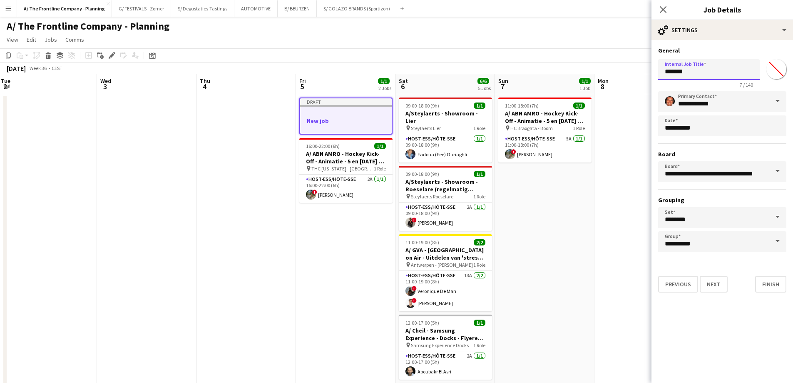
drag, startPoint x: 706, startPoint y: 71, endPoint x: 606, endPoint y: 75, distance: 99.1
type input "**********"
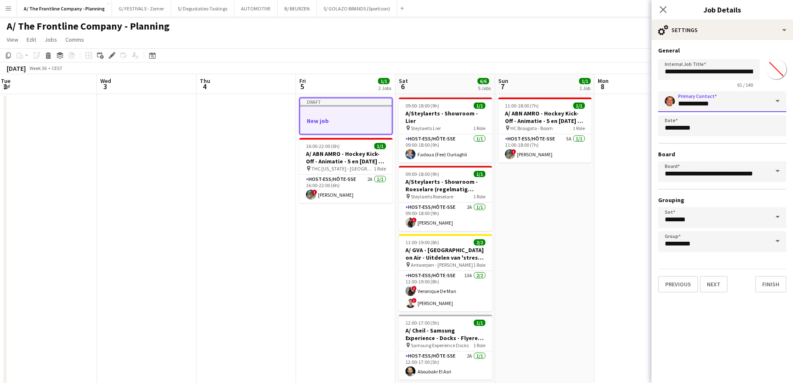
click at [720, 102] on input "**********" at bounding box center [722, 101] width 128 height 21
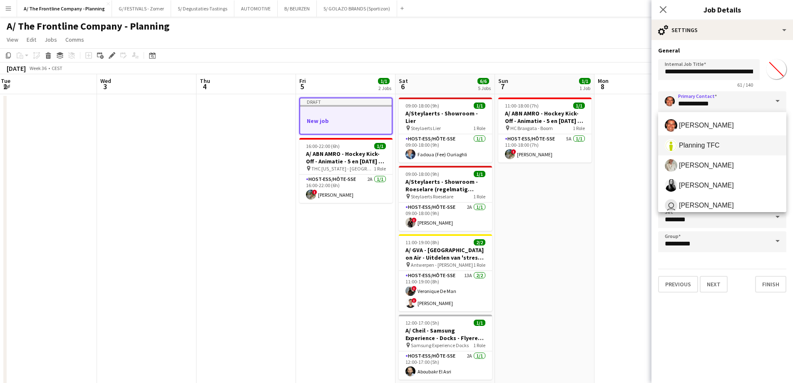
click at [693, 143] on span "Planning TFC" at bounding box center [699, 145] width 41 height 8
type input "**********"
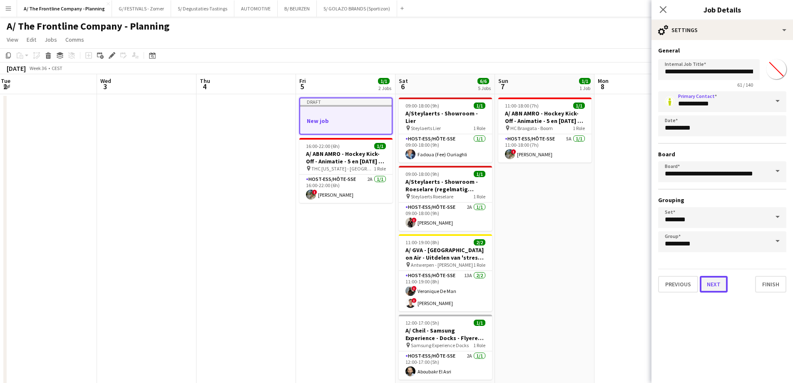
click at [712, 282] on button "Next" at bounding box center [714, 284] width 28 height 17
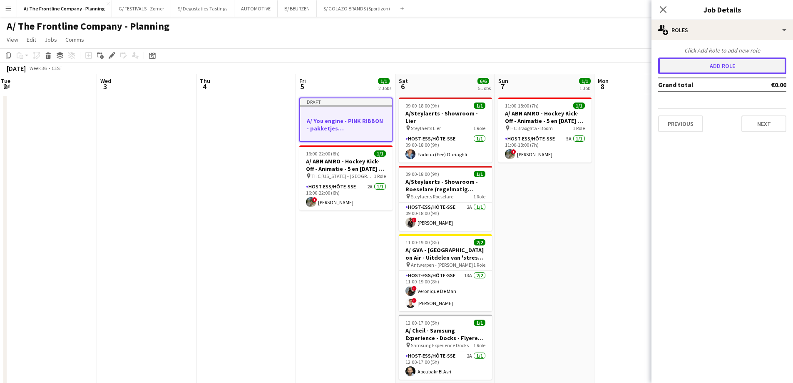
click at [717, 70] on button "Add role" at bounding box center [722, 65] width 128 height 17
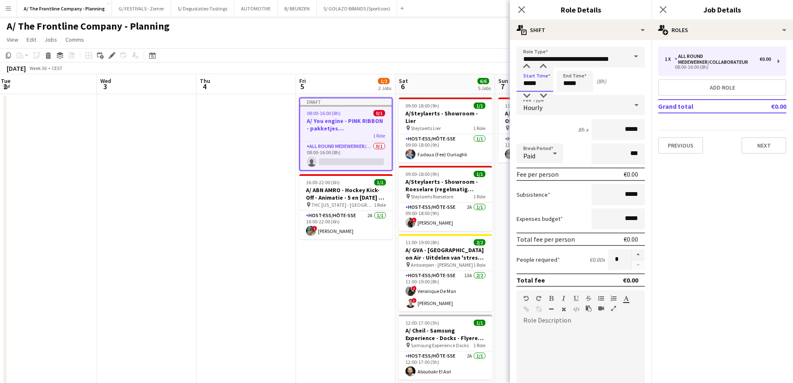
click at [528, 87] on input "*****" at bounding box center [535, 81] width 37 height 21
type input "*****"
click at [527, 67] on div at bounding box center [526, 66] width 17 height 8
click at [568, 89] on input "*****" at bounding box center [575, 81] width 37 height 21
type input "*****"
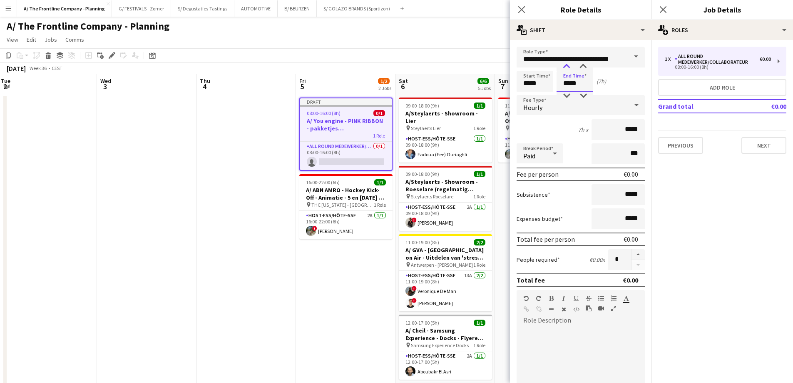
click at [566, 65] on div at bounding box center [566, 66] width 17 height 8
click at [541, 154] on div "Paid" at bounding box center [532, 153] width 30 height 20
click at [538, 192] on mat-option "Unpaid" at bounding box center [540, 197] width 47 height 21
drag, startPoint x: 620, startPoint y: 151, endPoint x: 645, endPoint y: 150, distance: 25.0
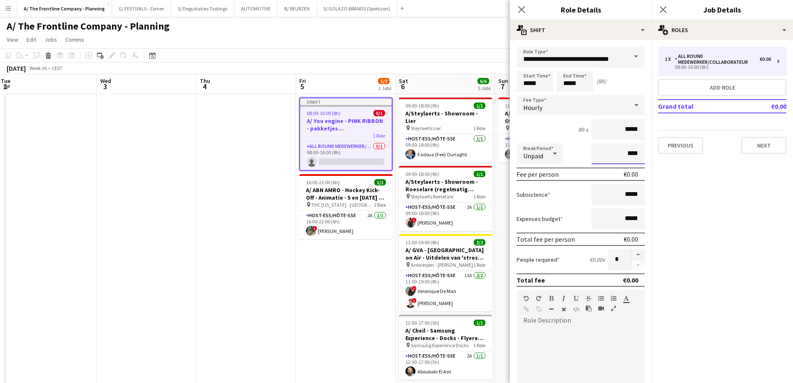
type input "****"
click at [631, 254] on button "button" at bounding box center [637, 254] width 13 height 11
type input "*"
click at [566, 338] on div at bounding box center [581, 377] width 128 height 100
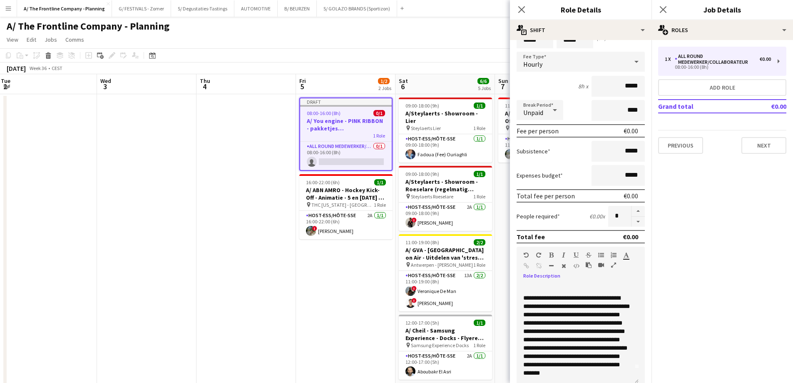
click at [615, 263] on icon "button" at bounding box center [613, 265] width 5 height 6
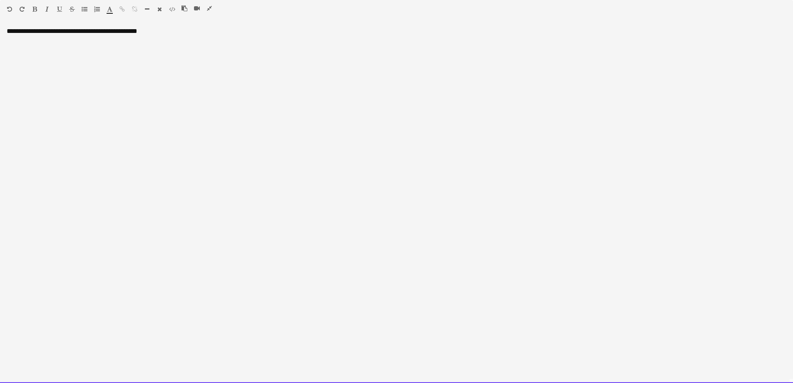
click at [97, 67] on div "**********" at bounding box center [396, 204] width 793 height 355
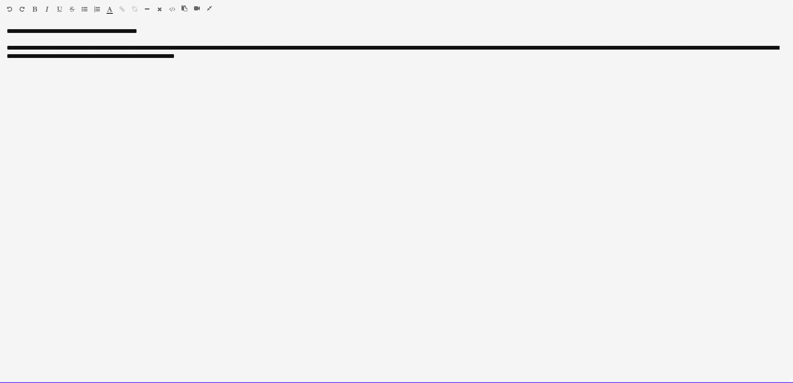
click at [37, 35] on div "**********" at bounding box center [396, 204] width 793 height 355
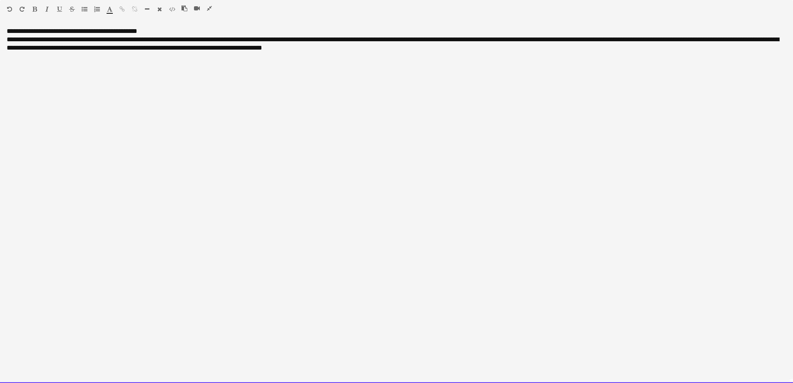
click at [236, 38] on span "**********" at bounding box center [393, 43] width 772 height 15
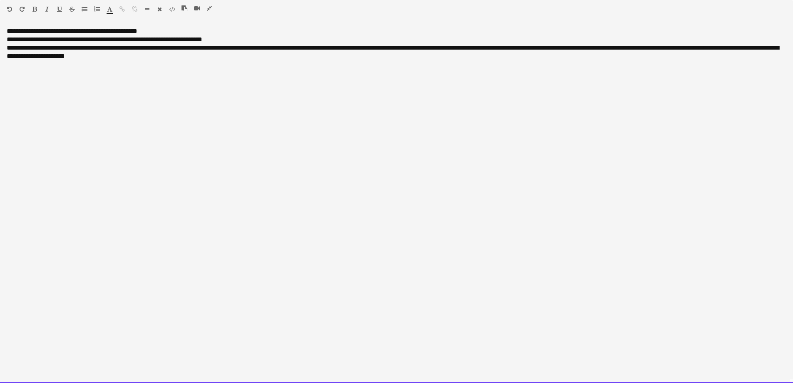
click at [311, 49] on span "**********" at bounding box center [393, 52] width 772 height 15
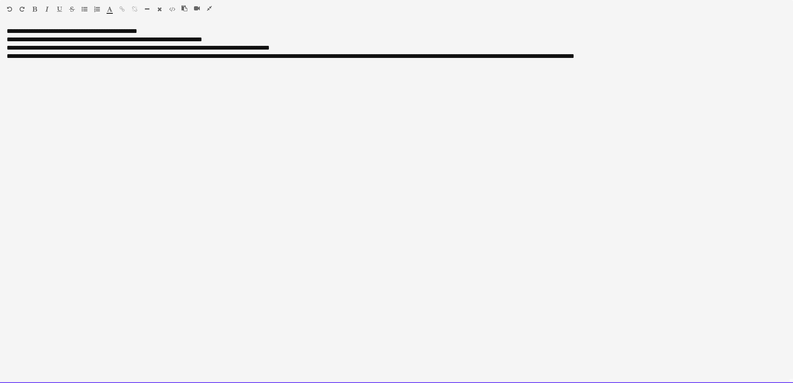
click at [316, 54] on span "**********" at bounding box center [291, 56] width 568 height 6
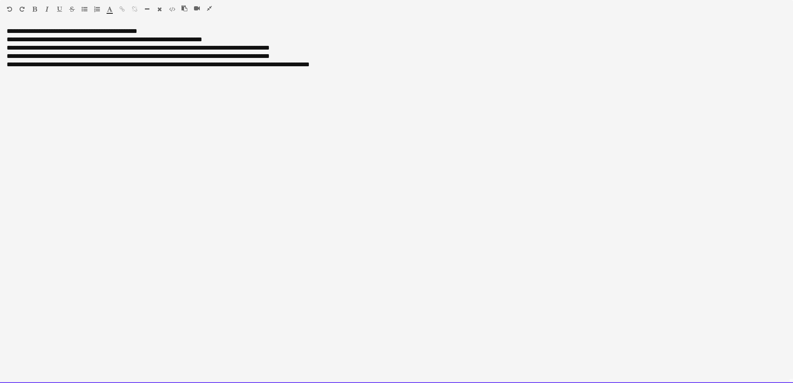
click at [137, 62] on span "**********" at bounding box center [158, 64] width 303 height 6
drag, startPoint x: 137, startPoint y: 65, endPoint x: 432, endPoint y: 69, distance: 294.7
click at [432, 69] on div "**********" at bounding box center [396, 204] width 793 height 355
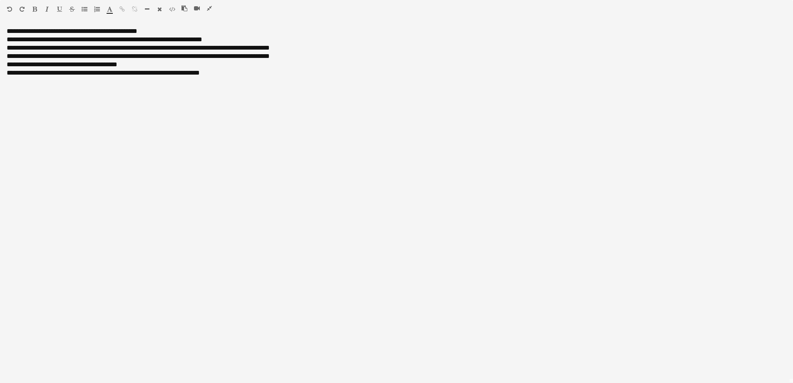
click at [210, 8] on icon "button" at bounding box center [209, 8] width 5 height 6
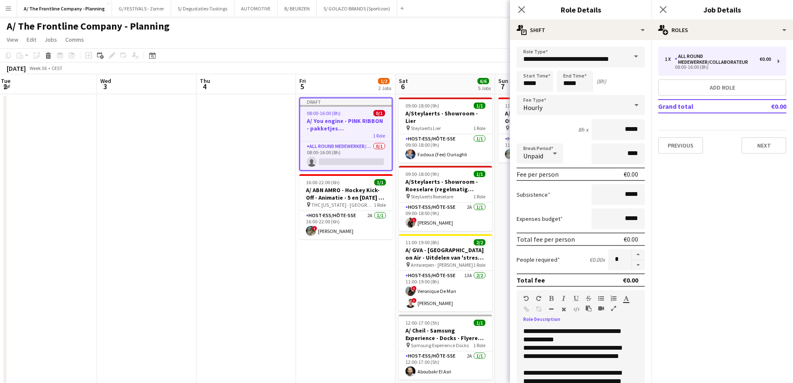
click at [614, 308] on icon "button" at bounding box center [613, 308] width 5 height 6
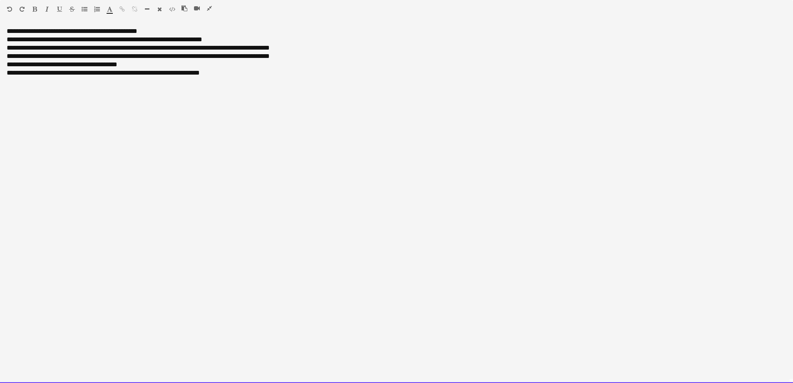
click at [120, 98] on div "**********" at bounding box center [396, 204] width 793 height 355
click at [5, 32] on div "**********" at bounding box center [396, 204] width 793 height 355
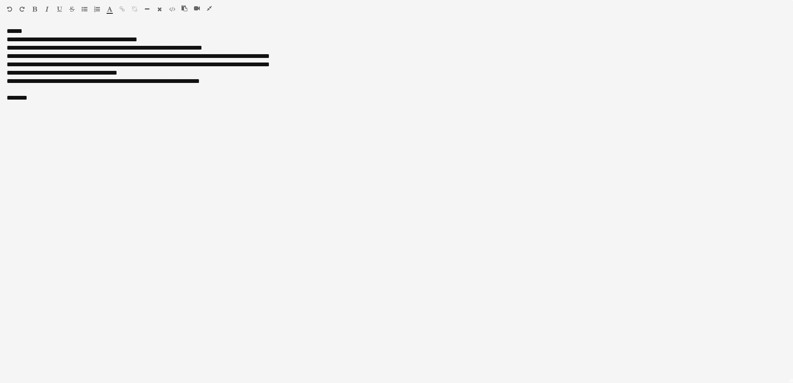
click at [85, 10] on icon "button" at bounding box center [85, 9] width 6 height 6
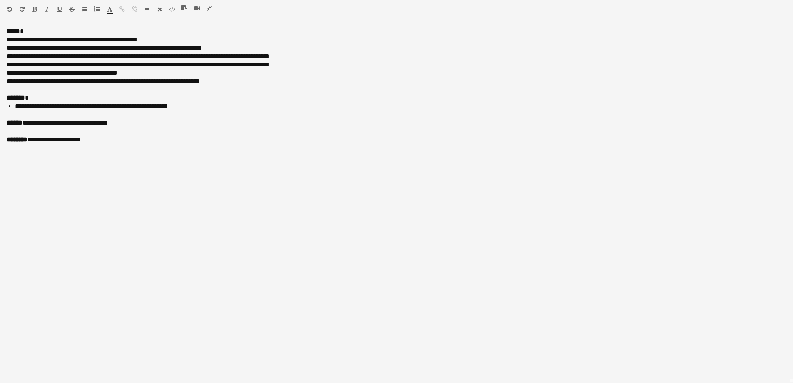
click at [85, 11] on icon "button" at bounding box center [85, 9] width 6 height 6
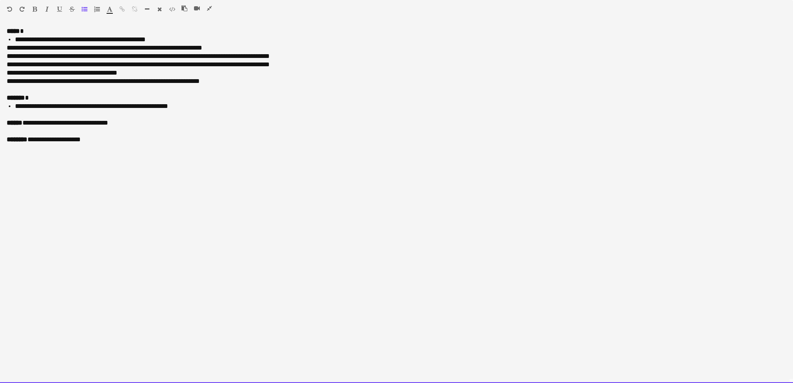
click at [79, 71] on span "**********" at bounding box center [62, 73] width 111 height 6
click at [16, 39] on li "**********" at bounding box center [400, 39] width 771 height 8
click at [14, 39] on ul "**********" at bounding box center [397, 39] width 780 height 8
click at [237, 126] on div "**********" at bounding box center [397, 123] width 780 height 8
drag, startPoint x: 255, startPoint y: 81, endPoint x: -9, endPoint y: 50, distance: 265.4
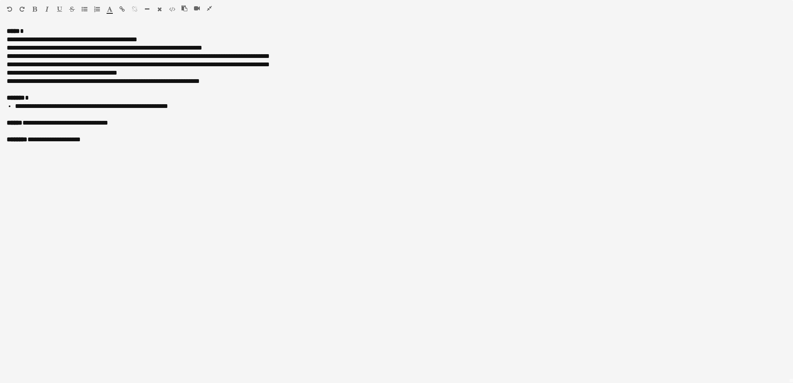
click at [82, 8] on icon "button" at bounding box center [85, 9] width 6 height 6
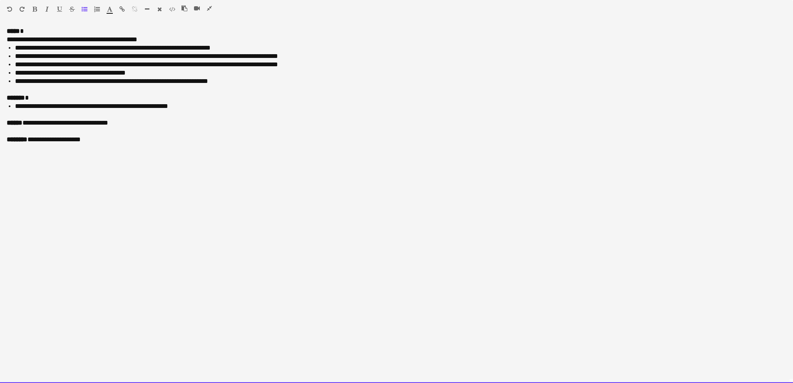
click at [123, 152] on div "**********" at bounding box center [396, 204] width 793 height 355
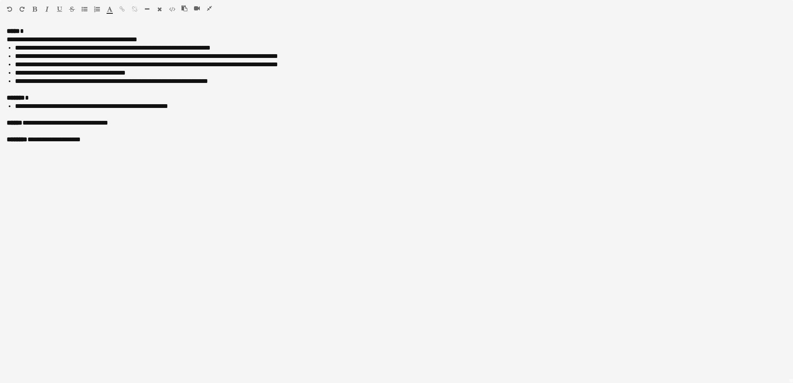
click at [211, 6] on icon "button" at bounding box center [209, 8] width 5 height 6
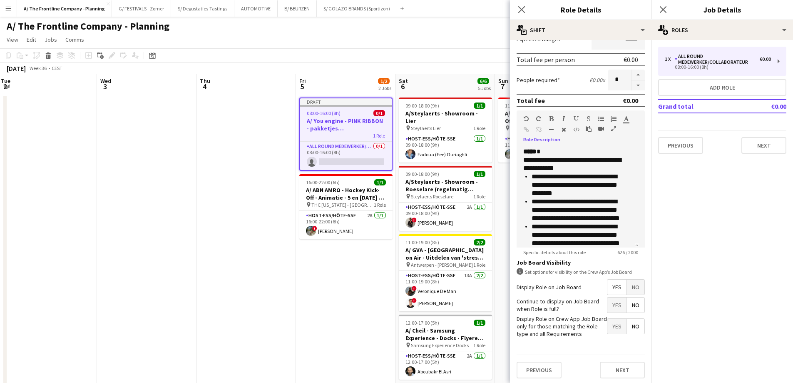
scroll to position [181, 0]
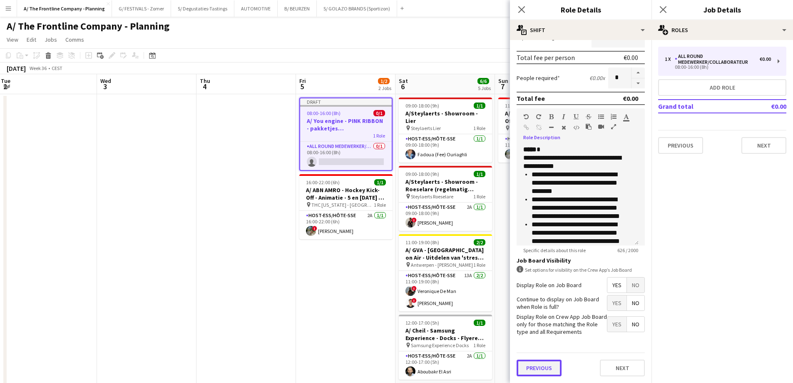
click at [532, 369] on button "Previous" at bounding box center [539, 367] width 45 height 17
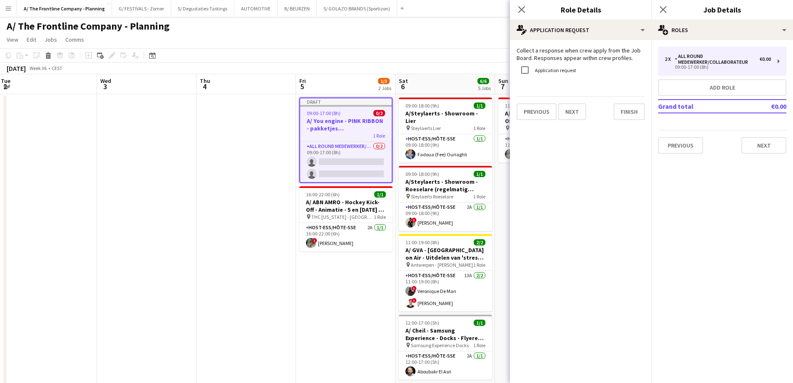
scroll to position [0, 0]
click at [552, 70] on label "Application request" at bounding box center [554, 70] width 43 height 6
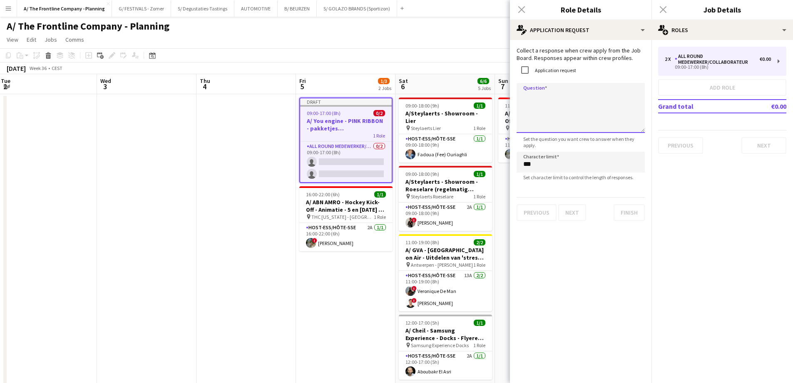
click at [540, 107] on textarea "Question" at bounding box center [581, 108] width 128 height 50
click at [566, 114] on textarea "**********" at bounding box center [581, 108] width 128 height 50
click at [570, 118] on textarea "**********" at bounding box center [581, 108] width 128 height 50
type textarea "**********"
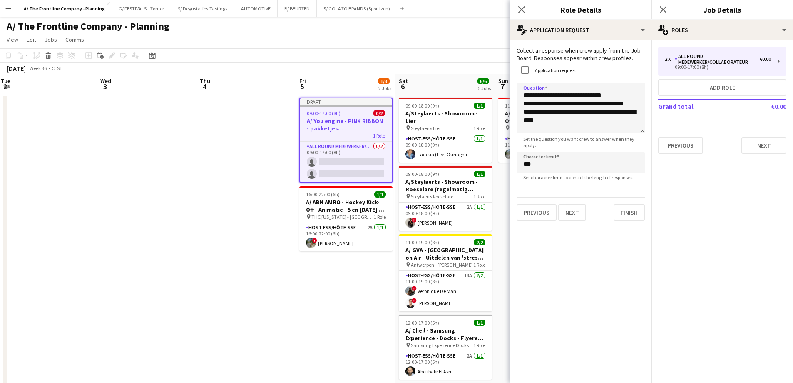
scroll to position [0, 313]
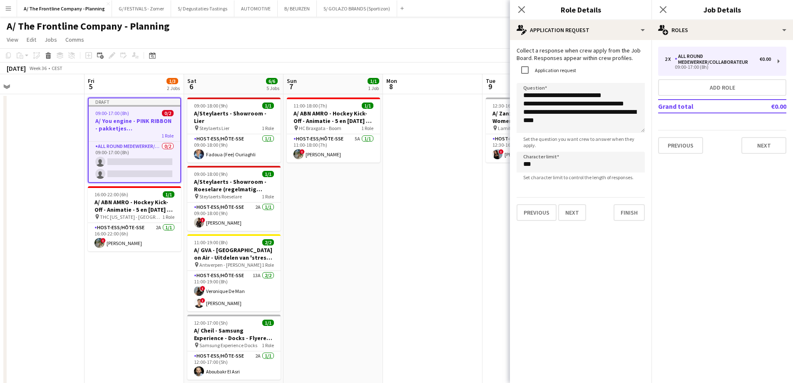
drag, startPoint x: 236, startPoint y: 195, endPoint x: 24, endPoint y: 183, distance: 211.8
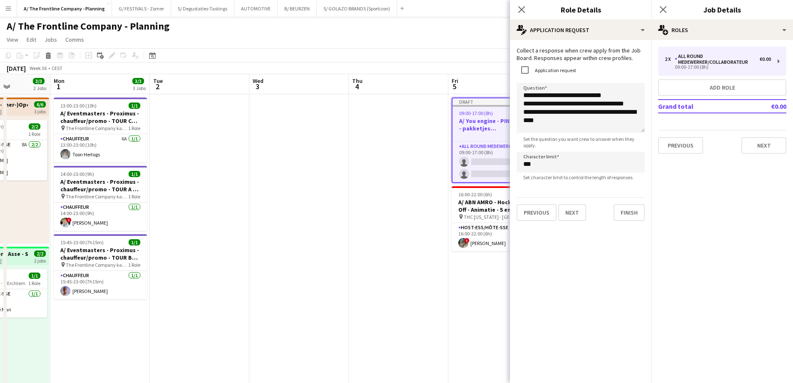
drag, startPoint x: 107, startPoint y: 302, endPoint x: 418, endPoint y: 263, distance: 313.5
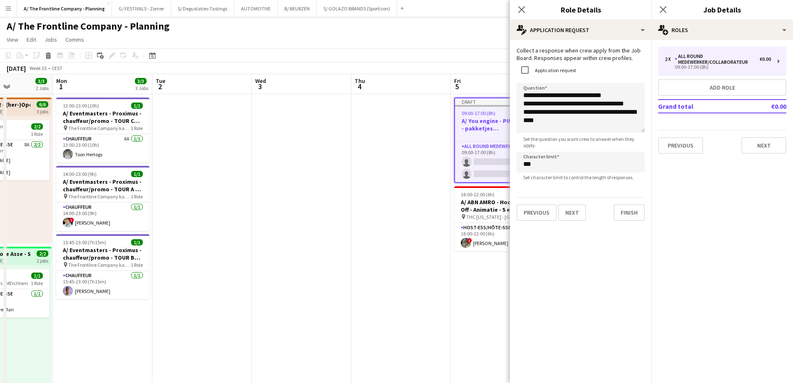
scroll to position [0, 259]
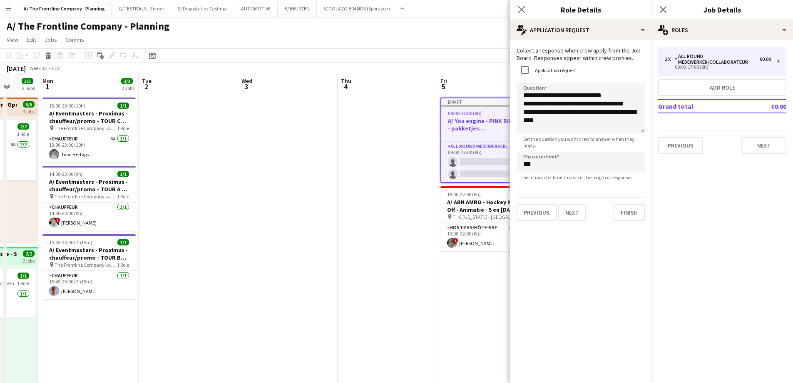
drag, startPoint x: 291, startPoint y: 254, endPoint x: 572, endPoint y: 234, distance: 282.6
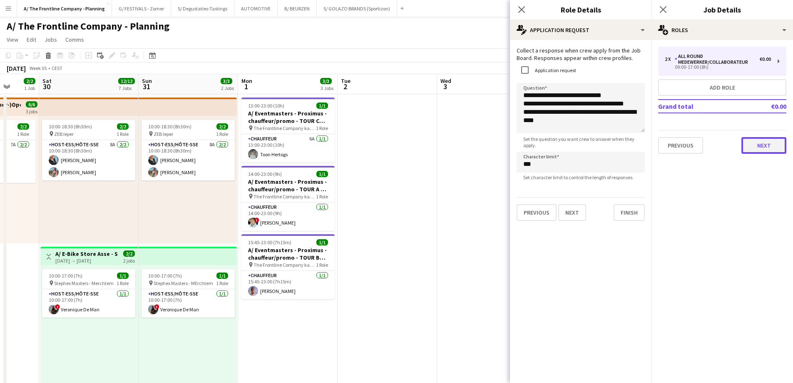
click at [758, 144] on button "Next" at bounding box center [763, 145] width 45 height 17
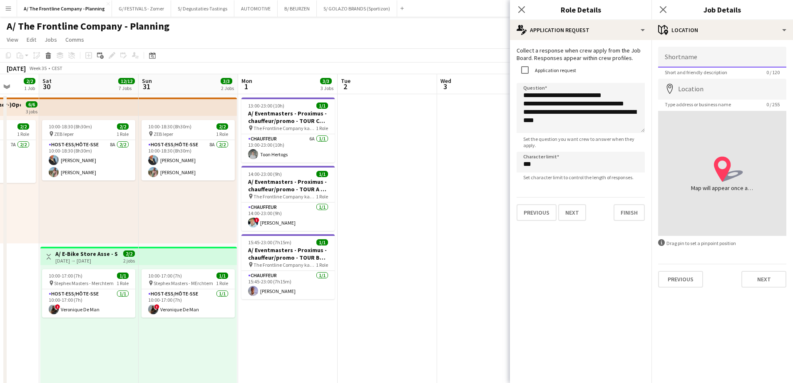
click at [685, 51] on input "Shortname" at bounding box center [722, 57] width 128 height 21
type input "**********"
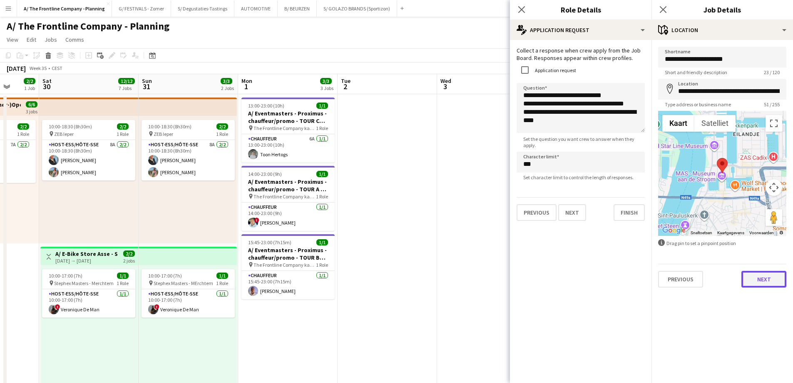
click at [763, 283] on button "Next" at bounding box center [763, 279] width 45 height 17
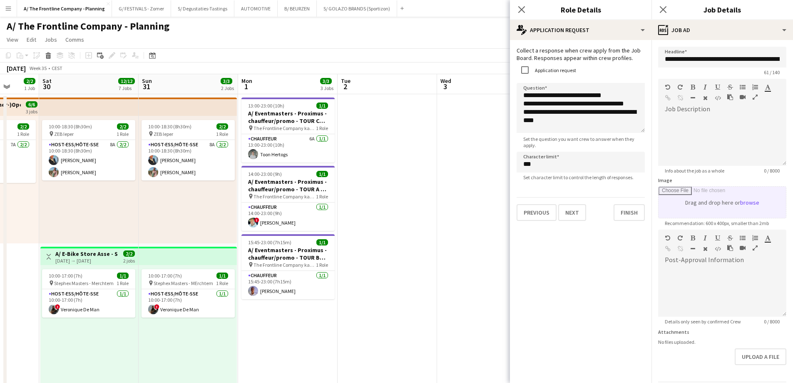
click at [696, 201] on input "Image" at bounding box center [722, 201] width 127 height 31
click at [706, 202] on input "Image" at bounding box center [722, 201] width 127 height 31
type input "**********"
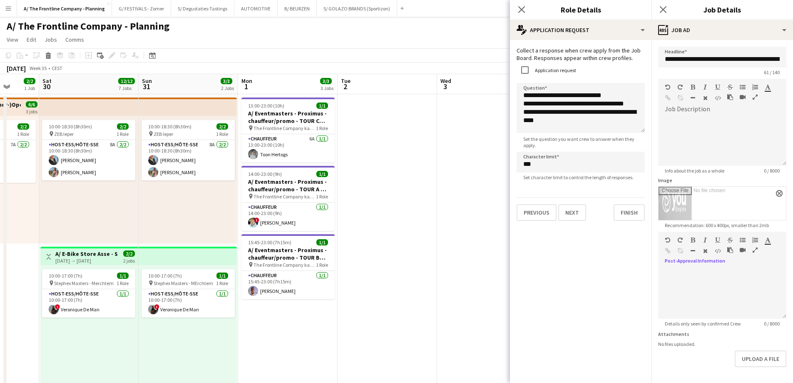
click at [755, 251] on icon "button" at bounding box center [755, 250] width 5 height 6
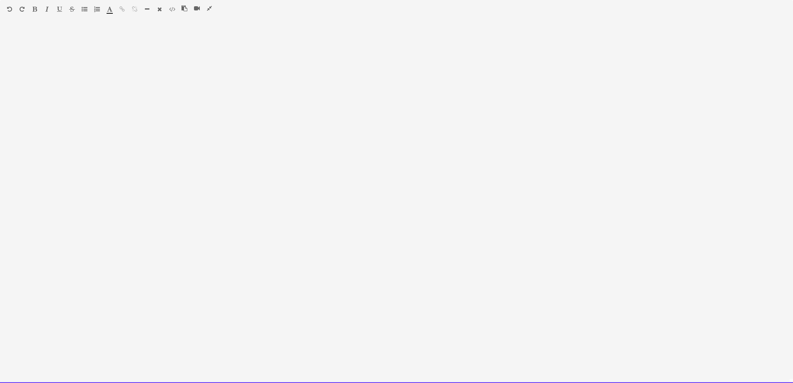
click at [77, 53] on div at bounding box center [396, 204] width 793 height 355
paste div
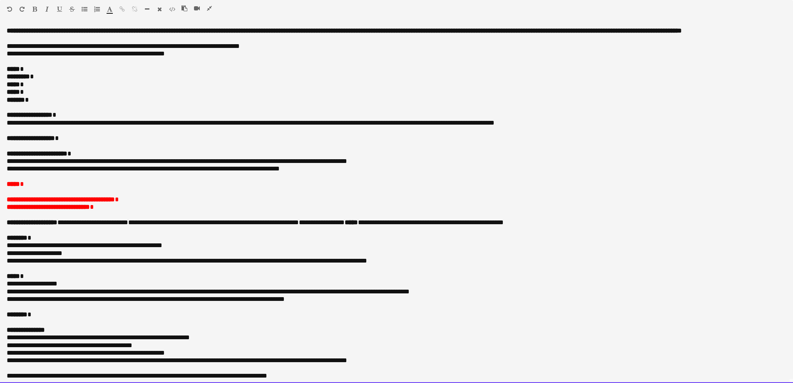
scroll to position [21, 0]
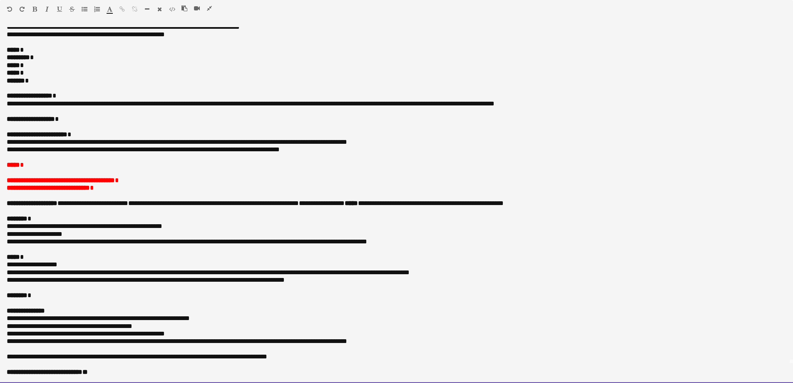
click at [38, 53] on p "***** *" at bounding box center [393, 49] width 773 height 7
click at [77, 123] on p "**********" at bounding box center [393, 118] width 773 height 7
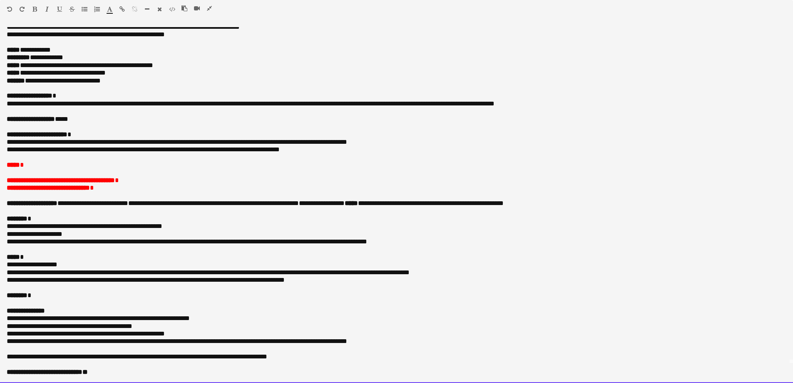
drag, startPoint x: 352, startPoint y: 157, endPoint x: -8, endPoint y: 150, distance: 360.5
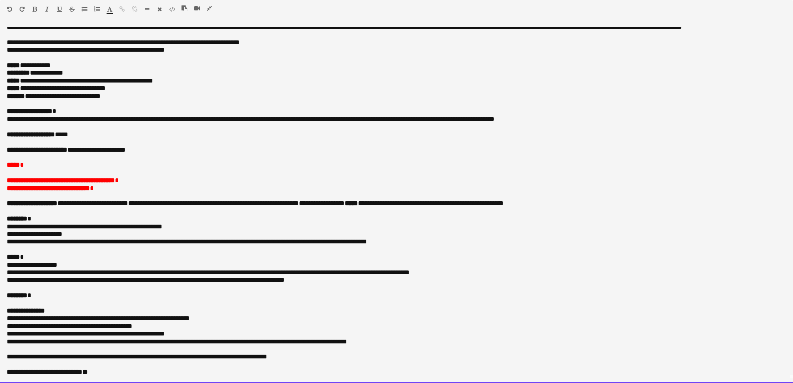
scroll to position [19, 0]
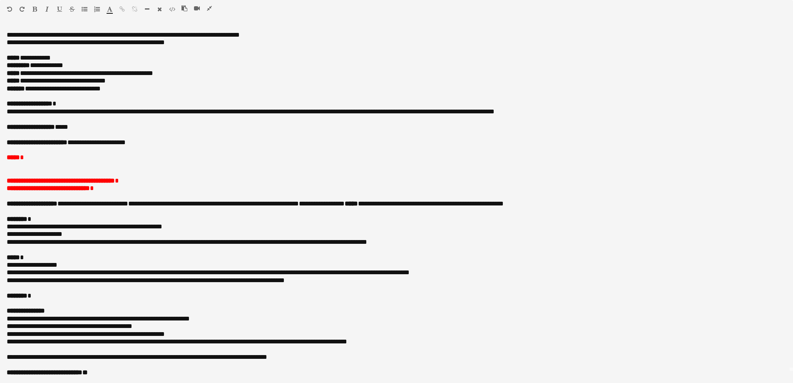
click at [211, 8] on icon "button" at bounding box center [209, 8] width 5 height 6
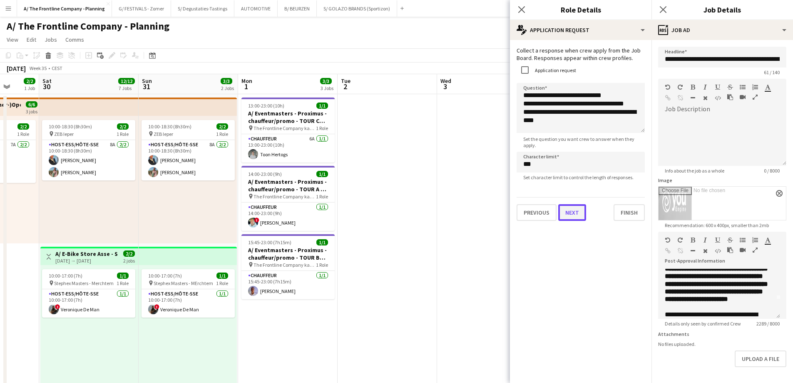
click at [575, 214] on button "Next" at bounding box center [572, 212] width 28 height 17
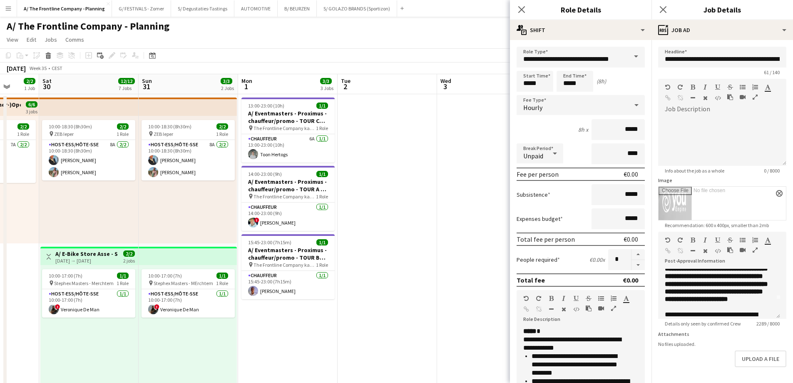
click at [612, 305] on icon "button" at bounding box center [613, 308] width 5 height 6
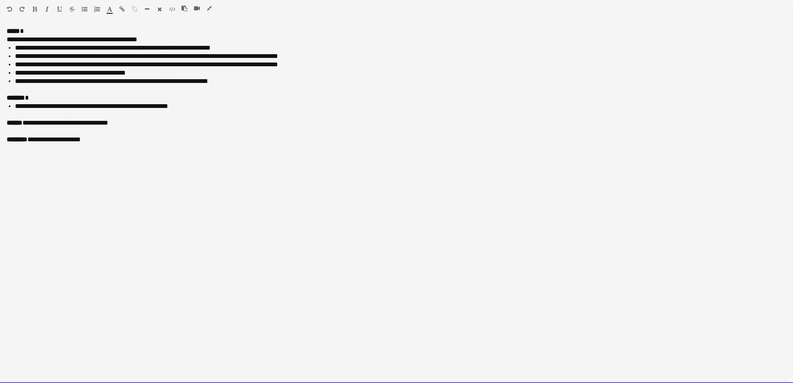
drag, startPoint x: 241, startPoint y: 81, endPoint x: -20, endPoint y: 39, distance: 264.3
copy div "**********"
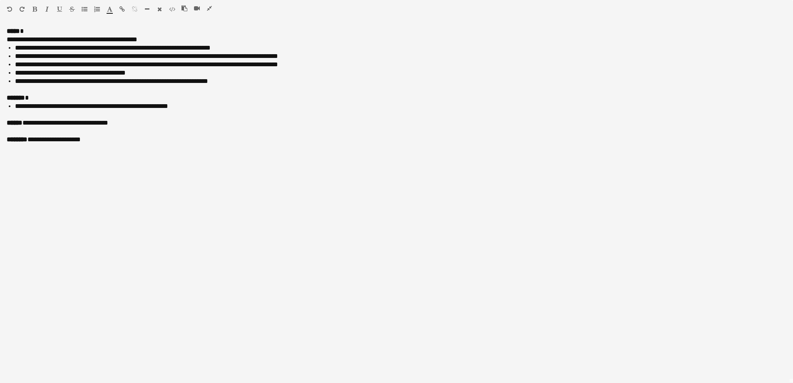
click at [209, 5] on icon "button" at bounding box center [209, 8] width 5 height 6
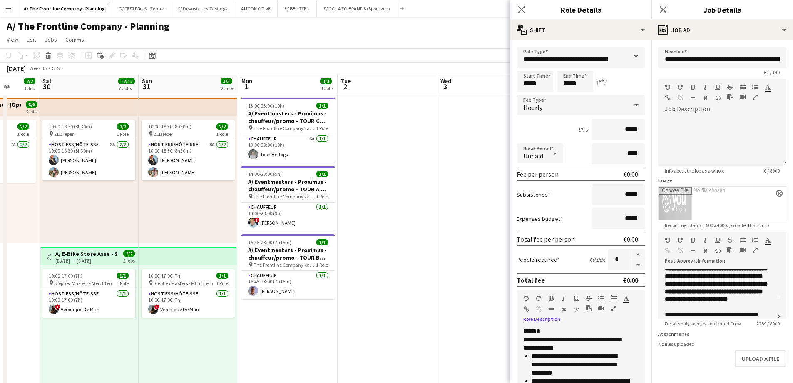
click at [754, 249] on icon "button" at bounding box center [755, 250] width 5 height 6
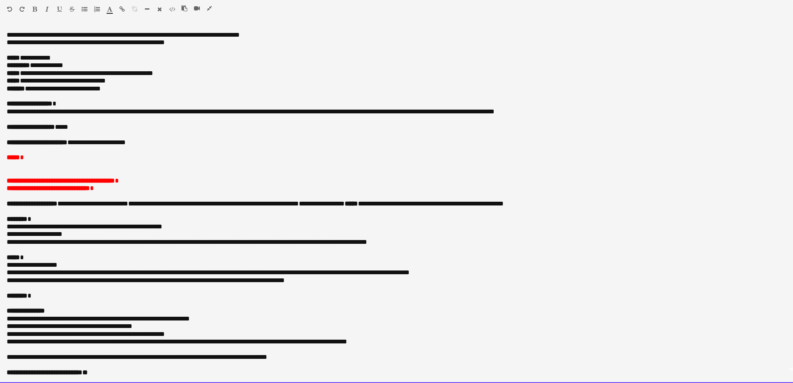
click at [25, 165] on p at bounding box center [397, 165] width 780 height 7
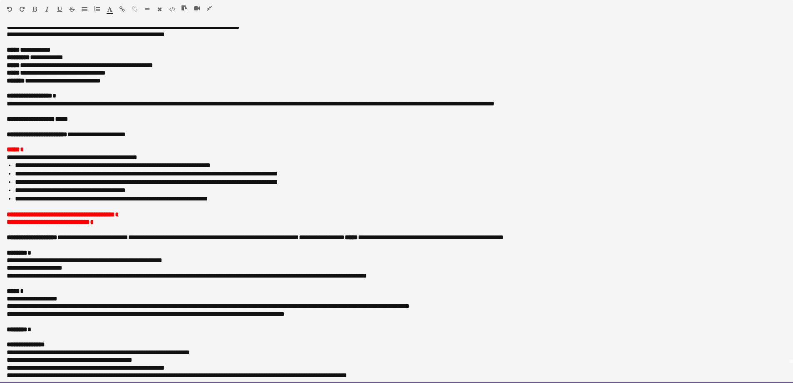
drag, startPoint x: 101, startPoint y: 220, endPoint x: -27, endPoint y: 223, distance: 128.2
drag, startPoint x: 74, startPoint y: 273, endPoint x: -7, endPoint y: 264, distance: 80.8
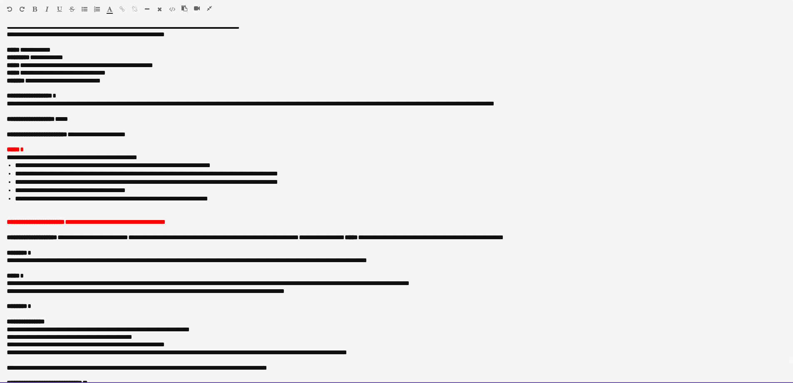
click at [5, 293] on div "**********" at bounding box center [396, 204] width 793 height 355
click at [53, 69] on p "**********" at bounding box center [393, 65] width 773 height 7
click at [118, 99] on p "**********" at bounding box center [393, 95] width 773 height 7
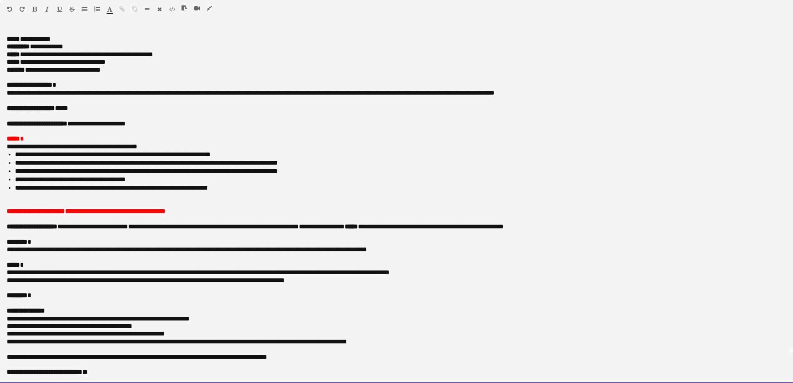
click at [32, 201] on p at bounding box center [397, 203] width 780 height 7
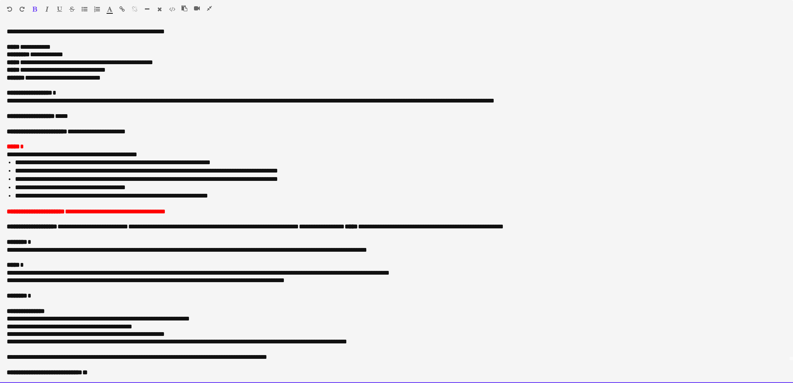
drag, startPoint x: 38, startPoint y: 293, endPoint x: -19, endPoint y: 293, distance: 57.4
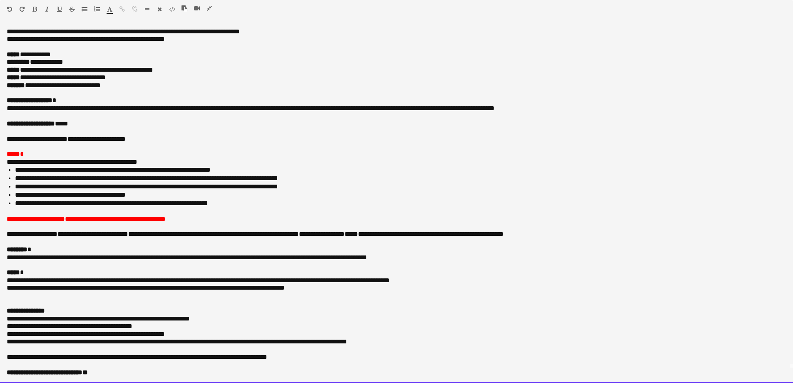
scroll to position [15, 0]
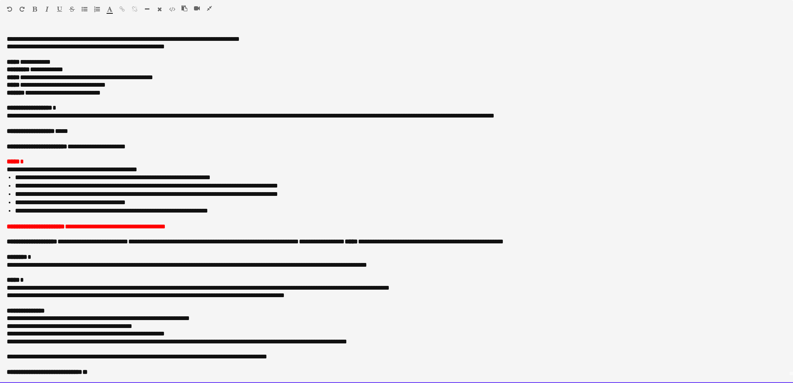
click at [72, 26] on div "**********" at bounding box center [396, 201] width 793 height 361
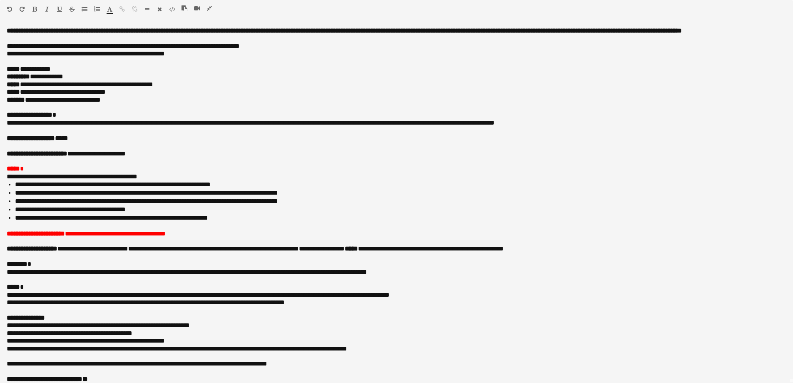
click at [209, 7] on icon "button" at bounding box center [209, 8] width 5 height 6
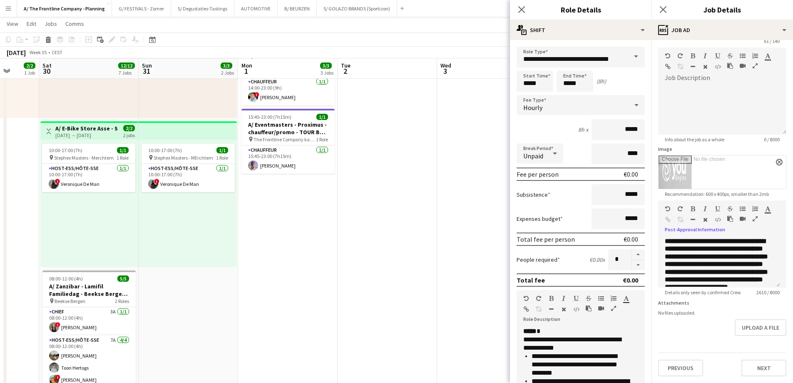
scroll to position [125, 0]
click at [762, 370] on button "Next" at bounding box center [763, 367] width 45 height 17
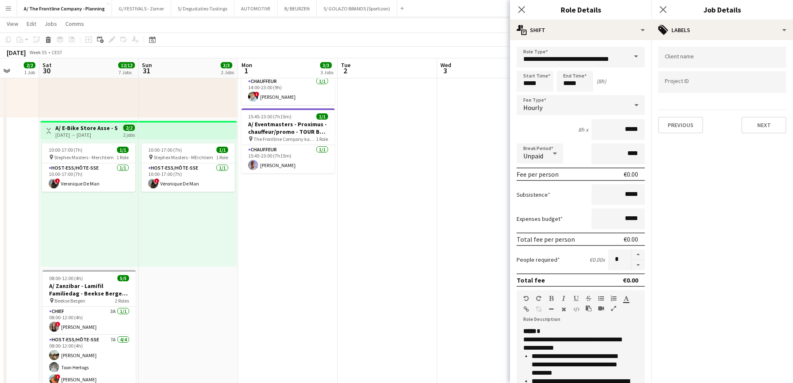
click at [695, 60] on input "Type to search client labels..." at bounding box center [722, 57] width 115 height 7
type input "**********"
click at [681, 84] on div "You Engine" at bounding box center [722, 83] width 128 height 20
click at [685, 89] on div at bounding box center [722, 82] width 128 height 21
type input "**********"
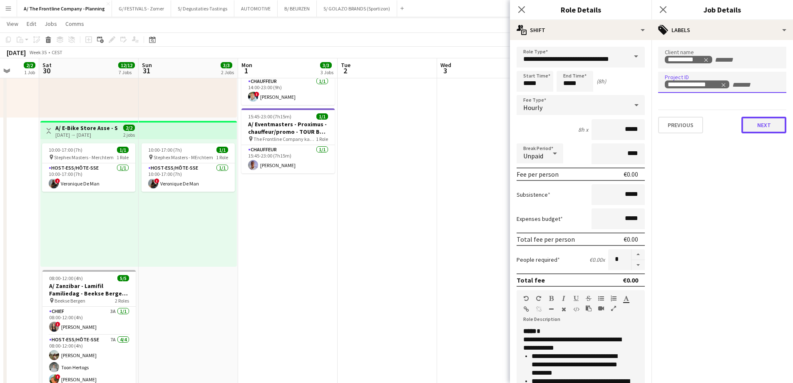
click at [770, 131] on button "Next" at bounding box center [763, 125] width 45 height 17
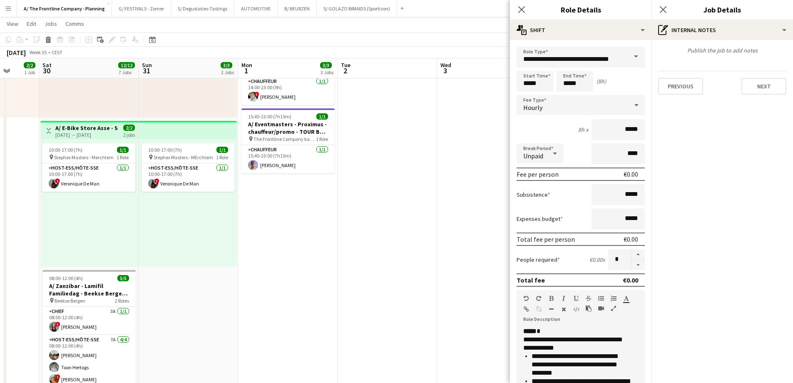
type input "*******"
click at [763, 87] on button "Next" at bounding box center [763, 86] width 45 height 17
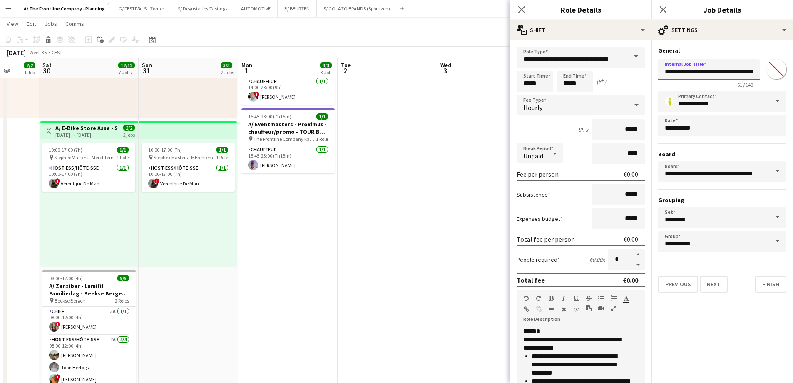
click at [747, 71] on input "**********" at bounding box center [709, 69] width 102 height 21
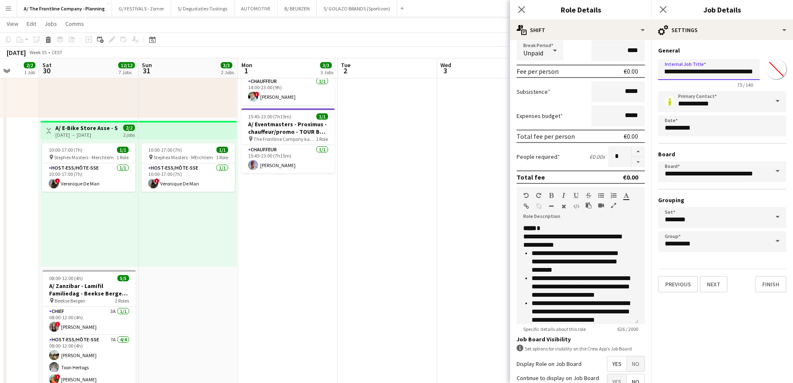
scroll to position [181, 0]
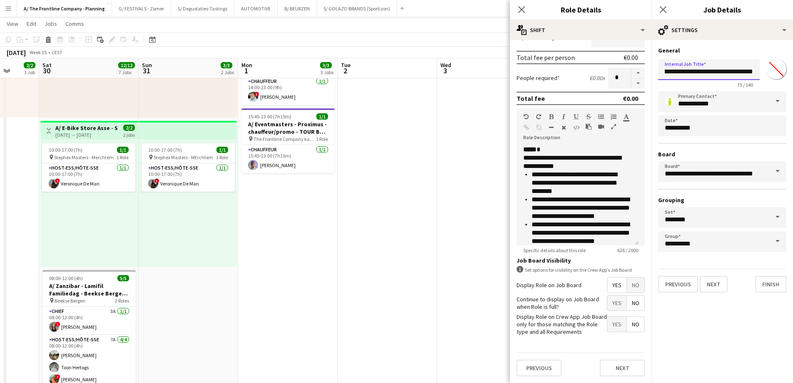
type input "**********"
click at [612, 126] on icon "button" at bounding box center [613, 127] width 5 height 6
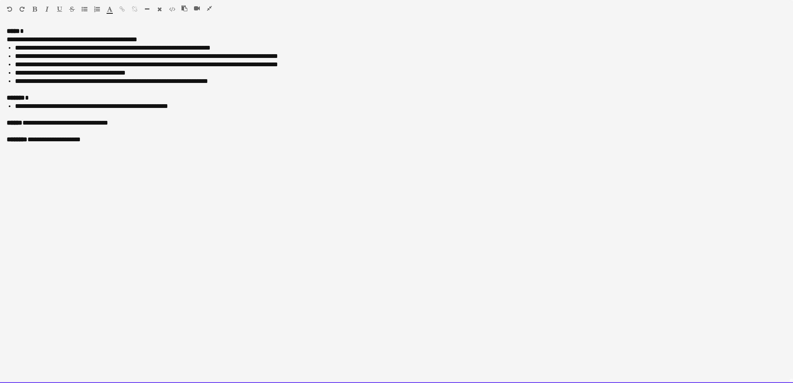
click at [203, 107] on li "**********" at bounding box center [400, 106] width 771 height 8
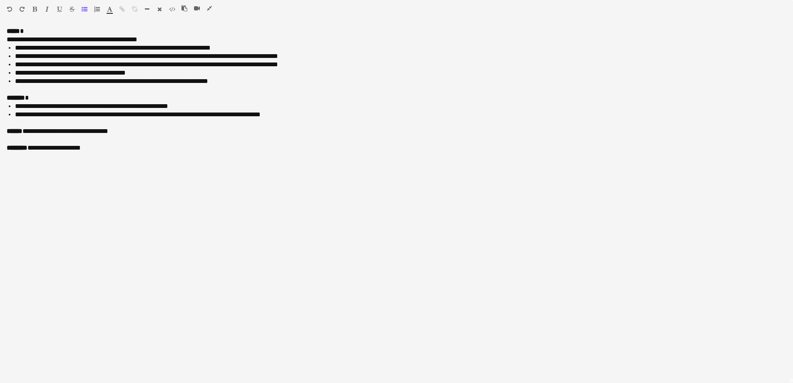
click at [207, 8] on icon "button" at bounding box center [209, 8] width 5 height 6
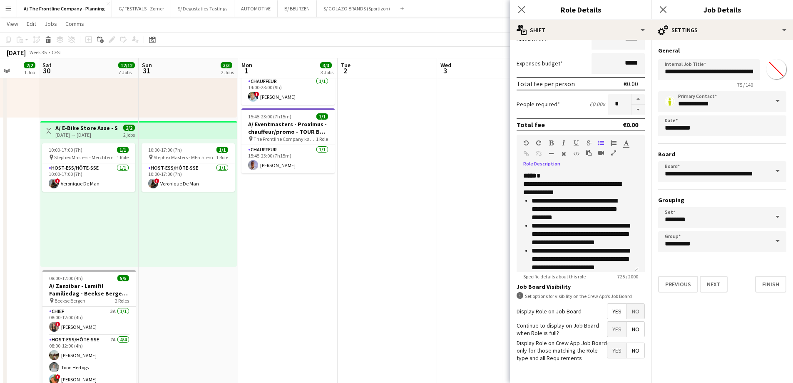
scroll to position [181, 0]
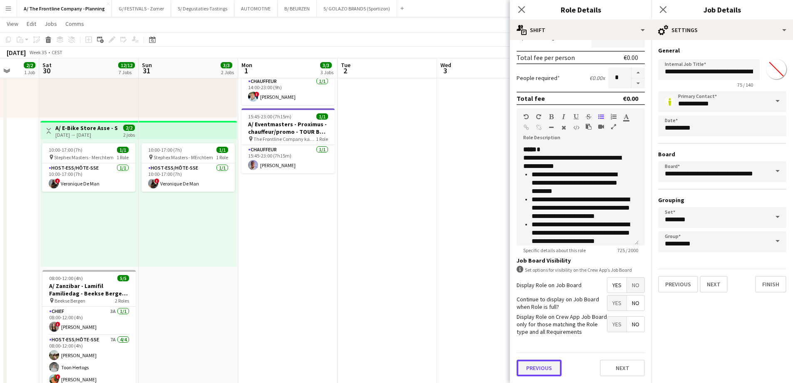
drag, startPoint x: 549, startPoint y: 369, endPoint x: 562, endPoint y: 252, distance: 118.1
click at [549, 369] on button "Previous" at bounding box center [539, 367] width 45 height 17
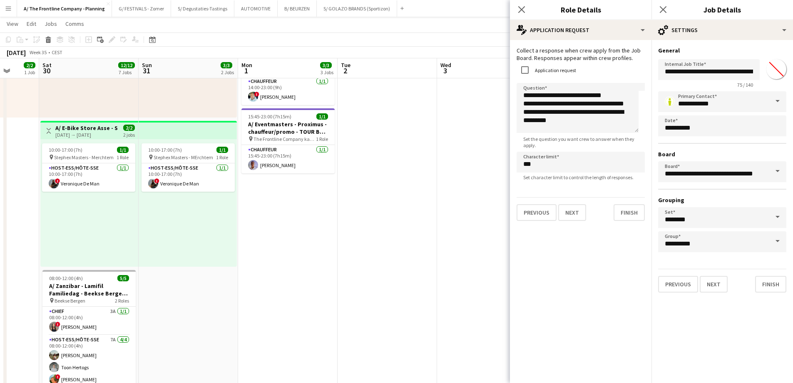
scroll to position [0, 0]
drag, startPoint x: 637, startPoint y: 129, endPoint x: 634, endPoint y: 170, distance: 41.7
click at [634, 133] on textarea "**********" at bounding box center [578, 108] width 122 height 50
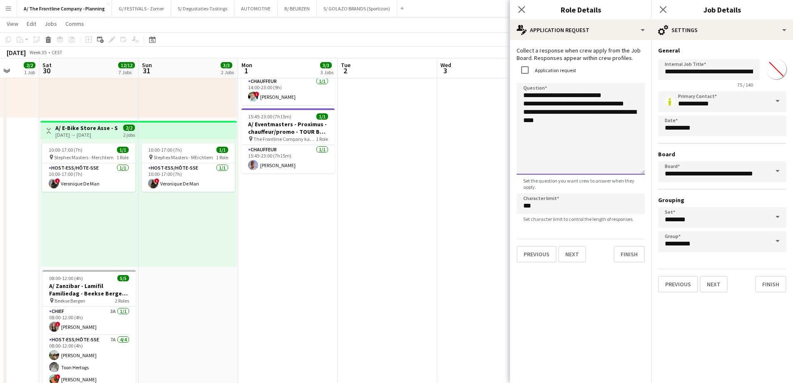
click at [564, 120] on textarea "**********" at bounding box center [581, 129] width 128 height 92
type textarea "**********"
click at [719, 279] on button "Next" at bounding box center [714, 284] width 28 height 17
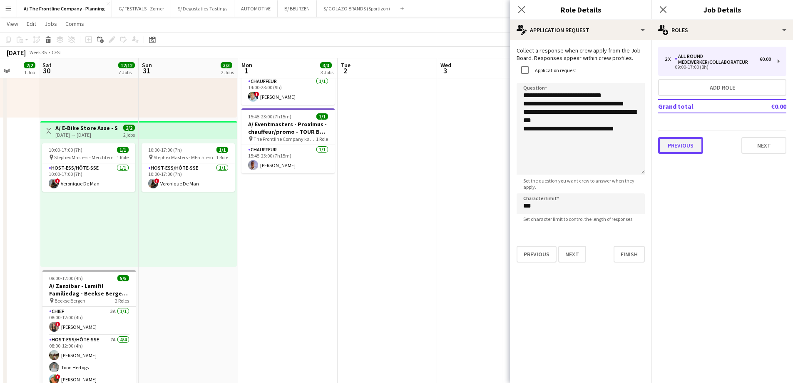
click at [688, 144] on button "Previous" at bounding box center [680, 145] width 45 height 17
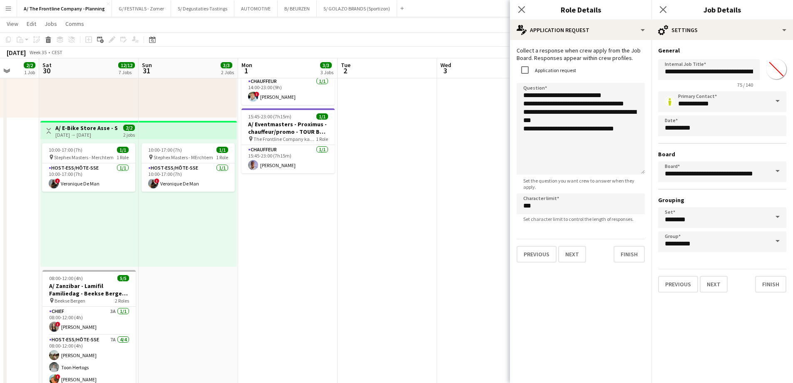
click at [770, 70] on input "*******" at bounding box center [776, 69] width 30 height 30
type input "*******"
drag, startPoint x: 768, startPoint y: 285, endPoint x: 732, endPoint y: 273, distance: 37.4
click at [768, 285] on button "Finish" at bounding box center [770, 284] width 31 height 17
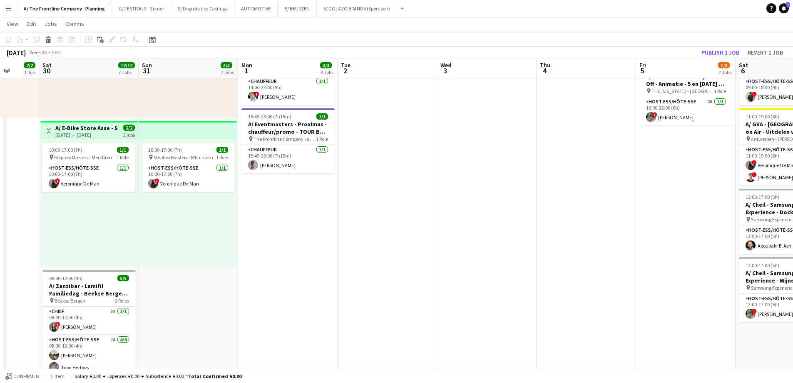
scroll to position [0, 256]
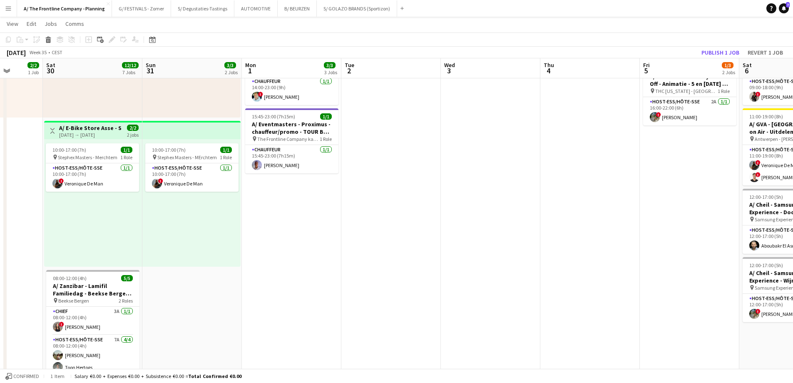
drag, startPoint x: 328, startPoint y: 240, endPoint x: 333, endPoint y: 238, distance: 4.9
click at [330, 239] on app-calendar-viewport "Wed 27 Thu 28 Fri 29 2/2 1 Job Sat 30 12/12 7 Jobs Sun 31 3/3 2 Jobs Mon 1 3/3 …" at bounding box center [396, 335] width 793 height 854
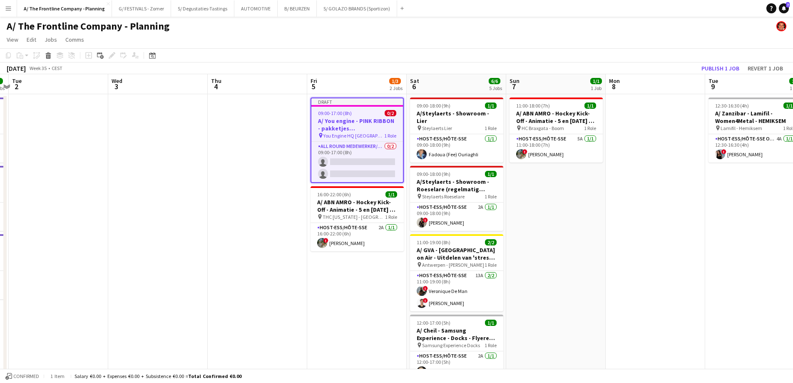
scroll to position [0, 298]
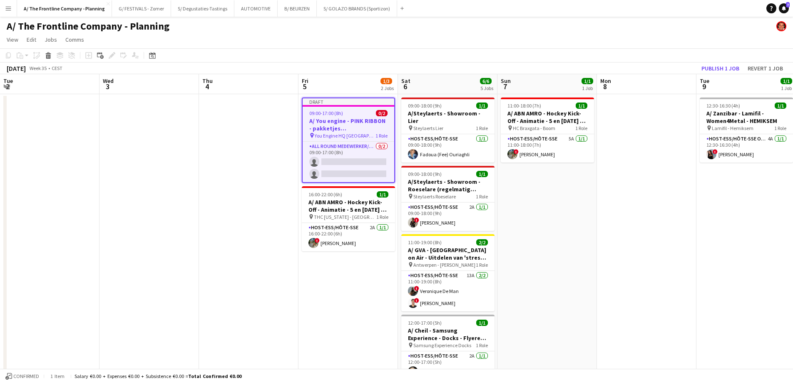
drag, startPoint x: 535, startPoint y: 154, endPoint x: 94, endPoint y: 133, distance: 441.3
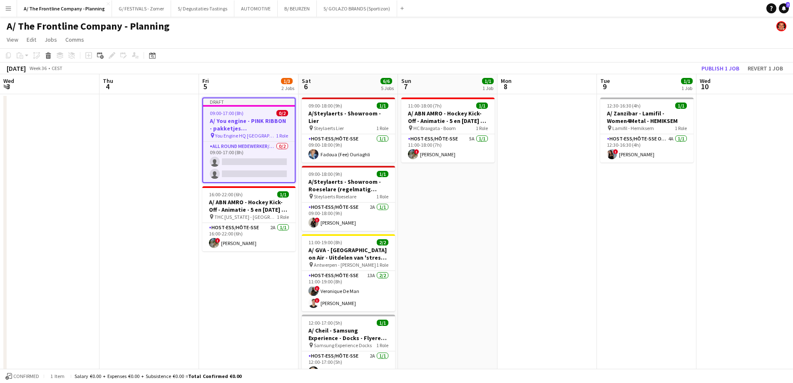
click at [218, 115] on span "09:00-17:00 (8h)" at bounding box center [227, 113] width 34 height 6
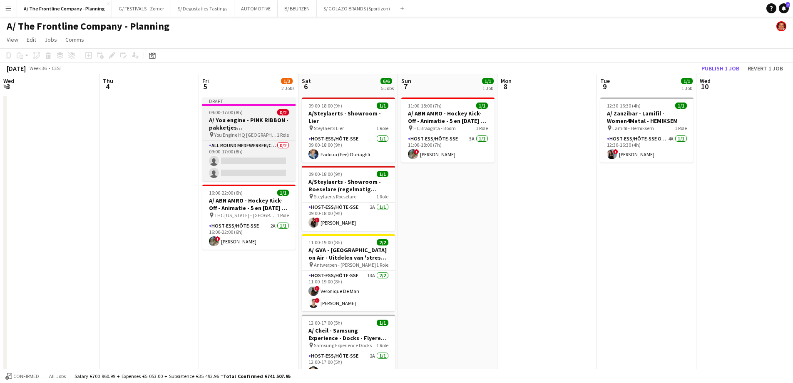
click at [238, 119] on h3 "A/ You engine - PINK RIBBON - pakketjes inpakken/samenstellen (5 + [DATE])" at bounding box center [248, 123] width 93 height 15
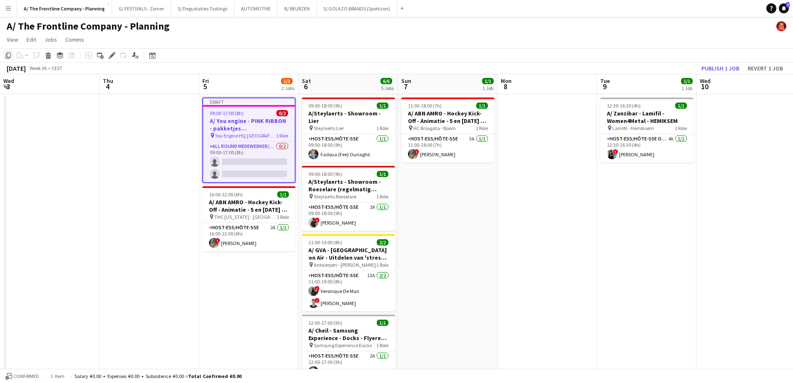
click at [11, 55] on icon "Copy" at bounding box center [8, 55] width 7 height 7
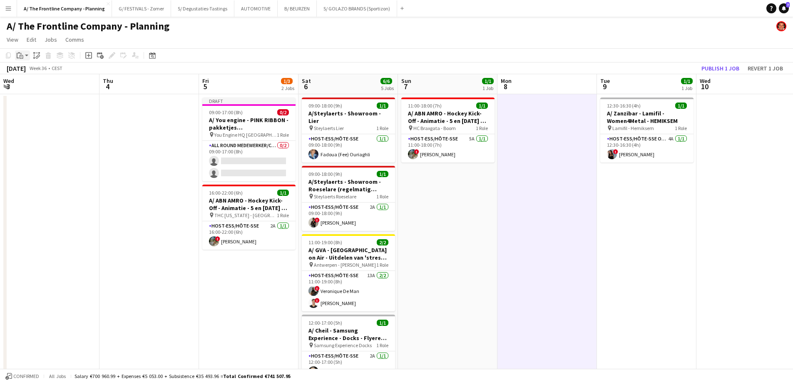
click at [25, 60] on app-action-btn "Paste" at bounding box center [22, 55] width 15 height 10
click at [28, 71] on link "Paste Ctrl+V" at bounding box center [61, 70] width 78 height 7
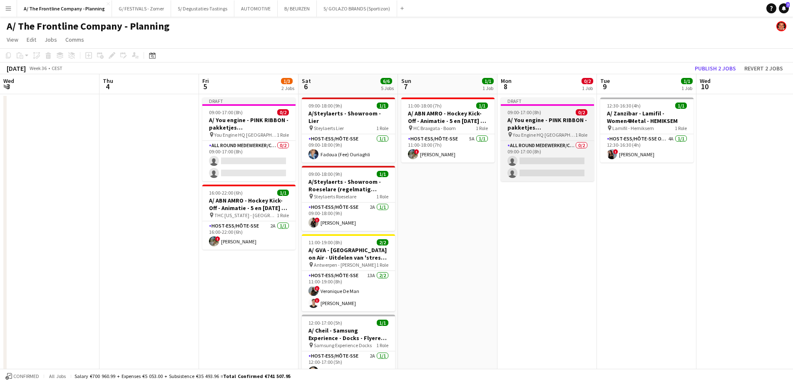
drag, startPoint x: 519, startPoint y: 110, endPoint x: 510, endPoint y: 119, distance: 13.2
click at [518, 111] on span "09:00-17:00 (8h)" at bounding box center [524, 112] width 34 height 6
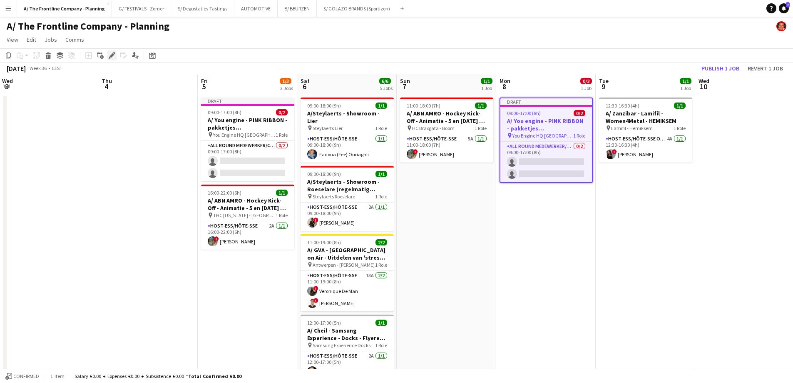
click at [114, 55] on icon at bounding box center [111, 55] width 5 height 5
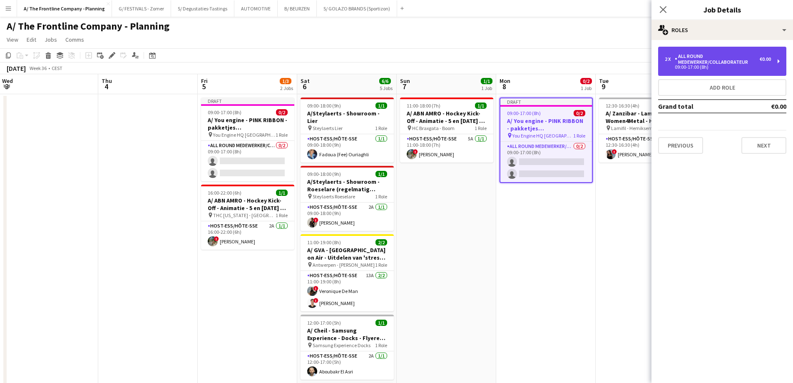
click at [709, 62] on div "All Round medewerker/collaborateur" at bounding box center [717, 59] width 85 height 12
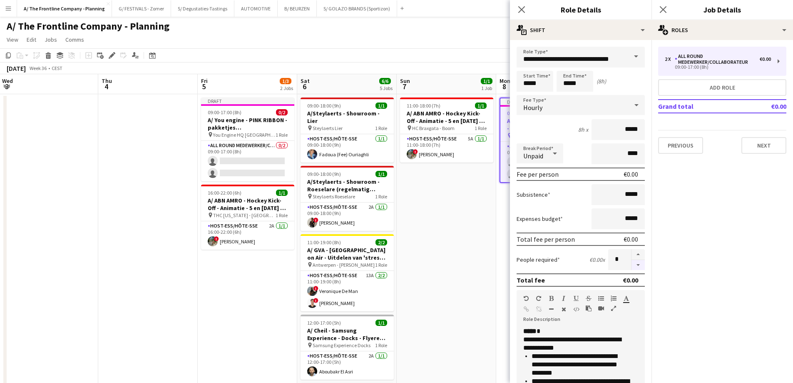
click at [631, 266] on button "button" at bounding box center [637, 265] width 13 height 10
type input "*"
click at [612, 310] on icon "button" at bounding box center [613, 308] width 5 height 6
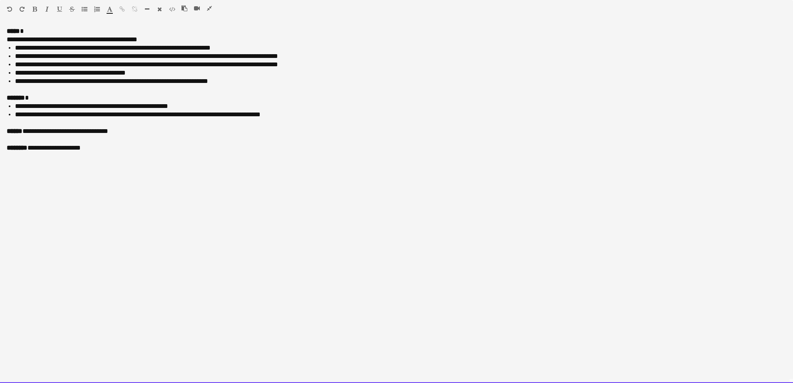
click at [118, 67] on span "**********" at bounding box center [146, 64] width 263 height 6
click at [75, 66] on span "**********" at bounding box center [146, 64] width 263 height 6
drag, startPoint x: 44, startPoint y: 56, endPoint x: 329, endPoint y: 62, distance: 285.2
click at [329, 62] on ul "**********" at bounding box center [397, 65] width 780 height 42
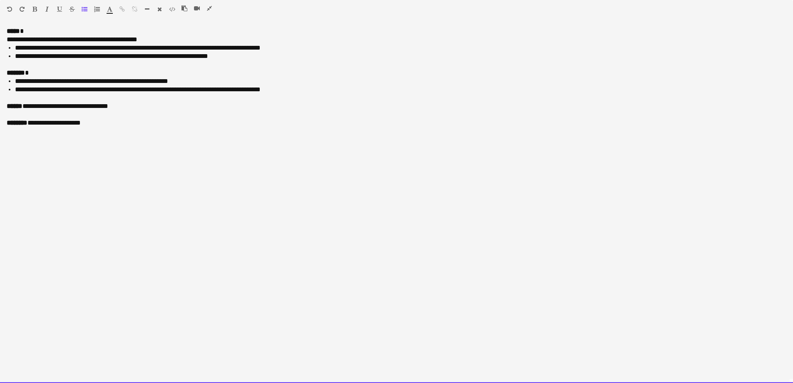
click at [112, 92] on span "**********" at bounding box center [138, 89] width 246 height 6
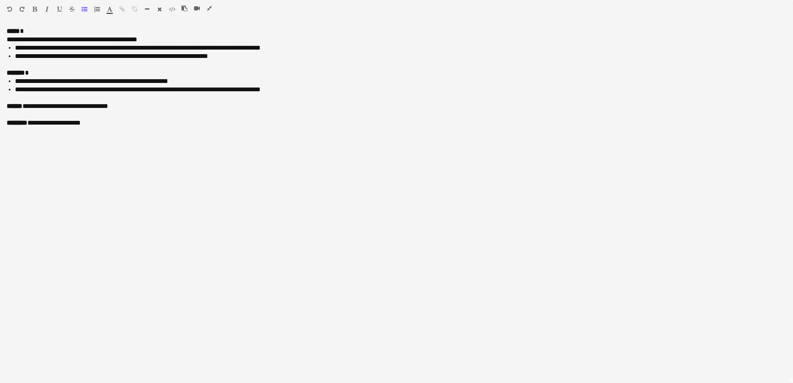
click at [209, 8] on icon "button" at bounding box center [209, 8] width 5 height 6
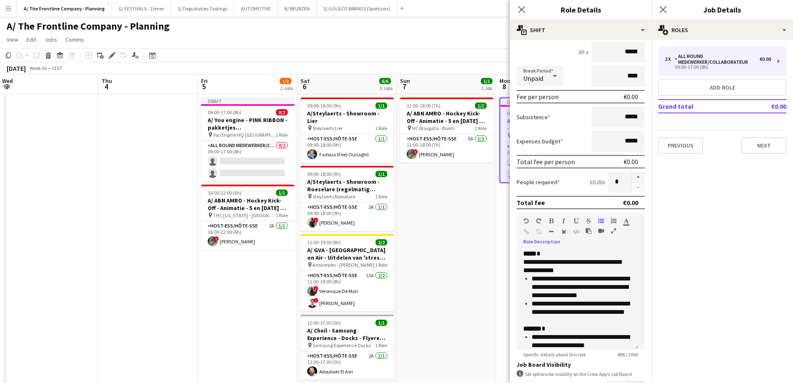
scroll to position [181, 0]
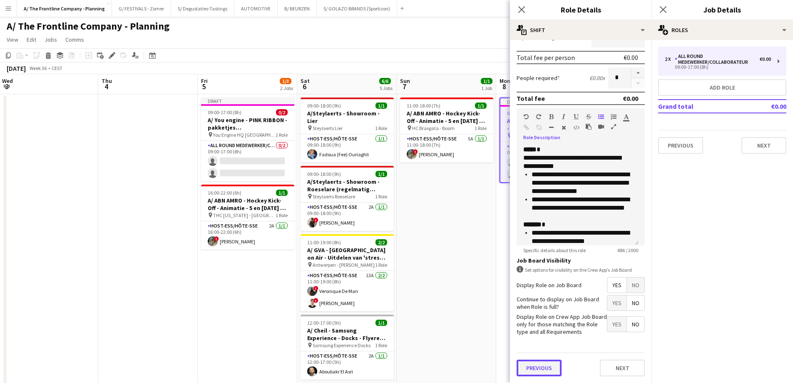
click at [547, 369] on button "Previous" at bounding box center [539, 367] width 45 height 17
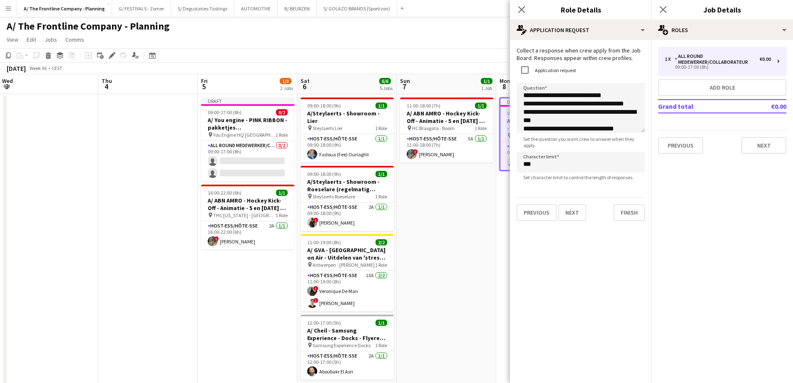
scroll to position [0, 0]
drag, startPoint x: 569, startPoint y: 114, endPoint x: 507, endPoint y: 102, distance: 63.2
type textarea "**********"
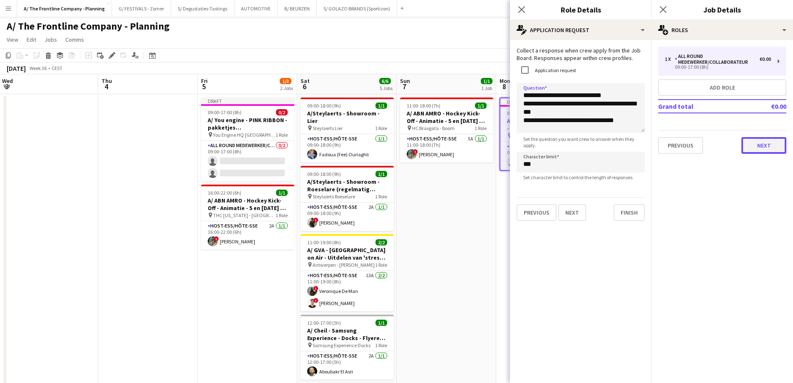
click at [766, 148] on button "Next" at bounding box center [763, 145] width 45 height 17
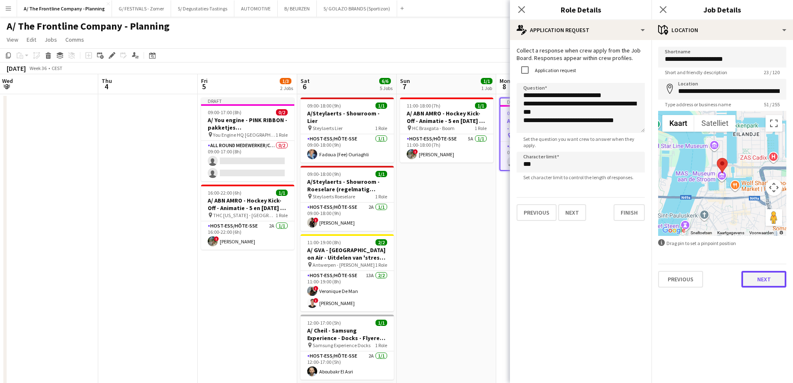
click at [760, 280] on button "Next" at bounding box center [763, 279] width 45 height 17
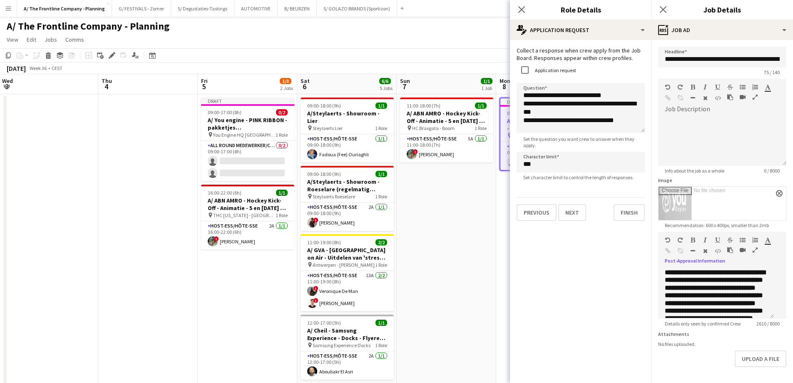
click at [753, 253] on icon "button" at bounding box center [755, 250] width 5 height 6
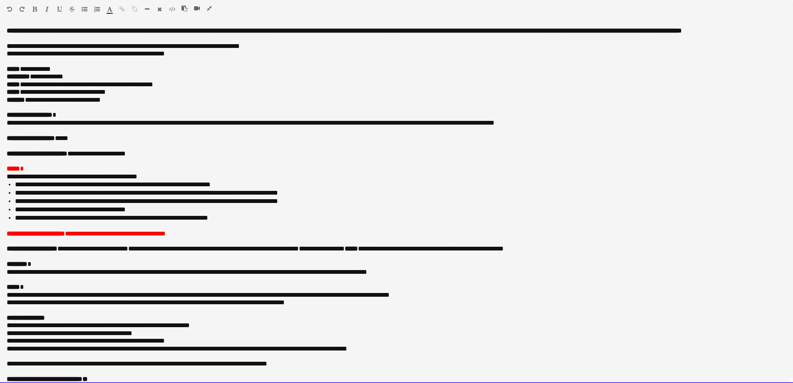
click at [206, 149] on p at bounding box center [397, 145] width 780 height 7
drag, startPoint x: 325, startPoint y: 208, endPoint x: 171, endPoint y: 206, distance: 154.0
click at [171, 205] on li "**********" at bounding box center [400, 201] width 771 height 8
drag, startPoint x: 152, startPoint y: 217, endPoint x: 9, endPoint y: 194, distance: 144.3
click at [9, 194] on ul "**********" at bounding box center [397, 201] width 780 height 42
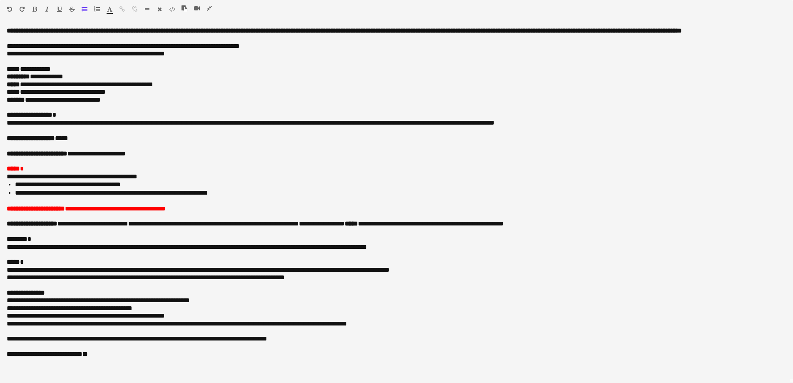
click at [209, 7] on icon "button" at bounding box center [209, 8] width 5 height 6
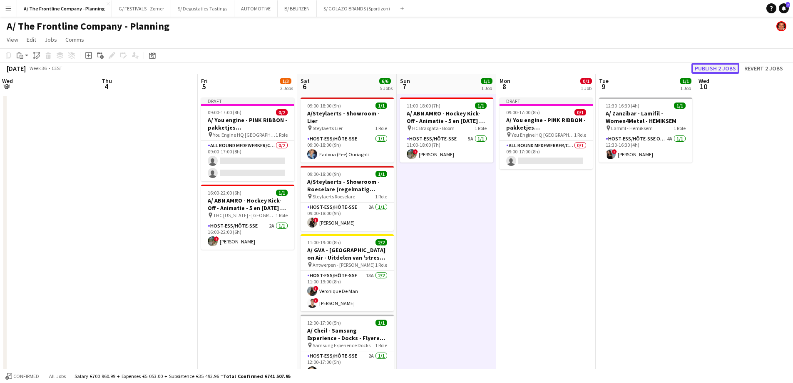
click at [710, 69] on button "Publish 2 jobs" at bounding box center [715, 68] width 48 height 11
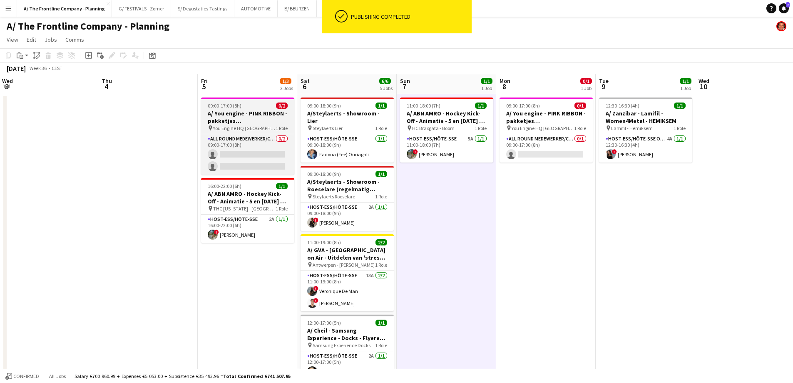
click at [239, 104] on span "09:00-17:00 (8h)" at bounding box center [225, 105] width 34 height 6
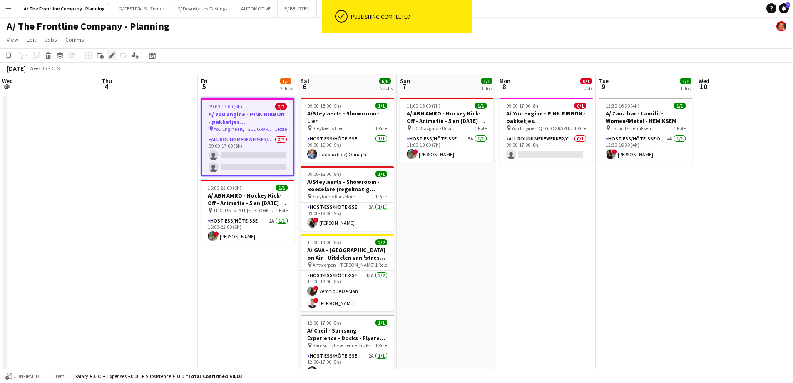
click at [110, 55] on icon "Edit" at bounding box center [112, 55] width 7 height 7
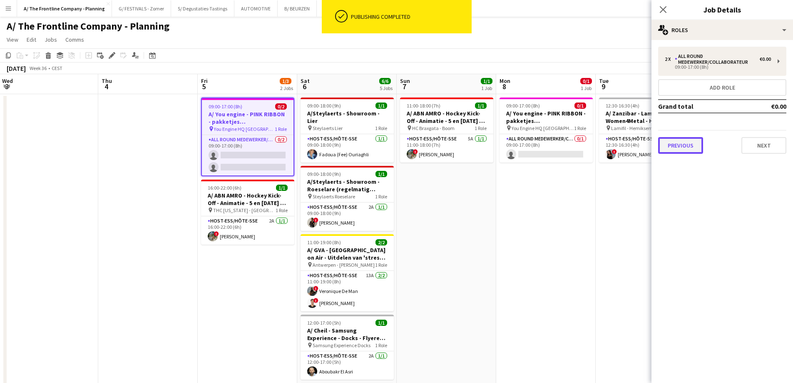
click at [684, 137] on button "Previous" at bounding box center [680, 145] width 45 height 17
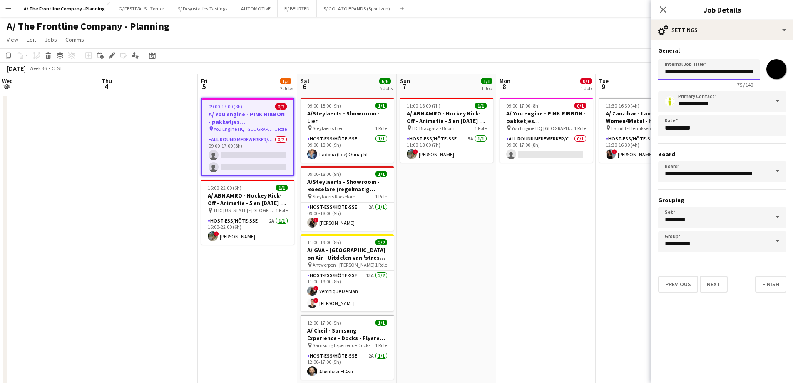
click at [685, 68] on input "**********" at bounding box center [709, 69] width 102 height 21
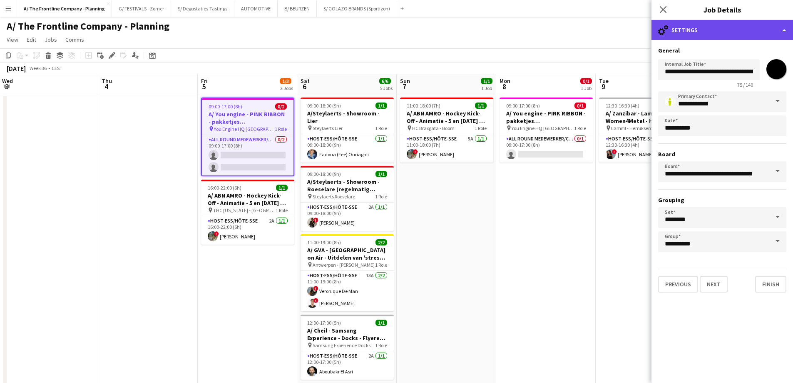
click at [726, 33] on div "cog-double-3 Settings" at bounding box center [722, 30] width 142 height 20
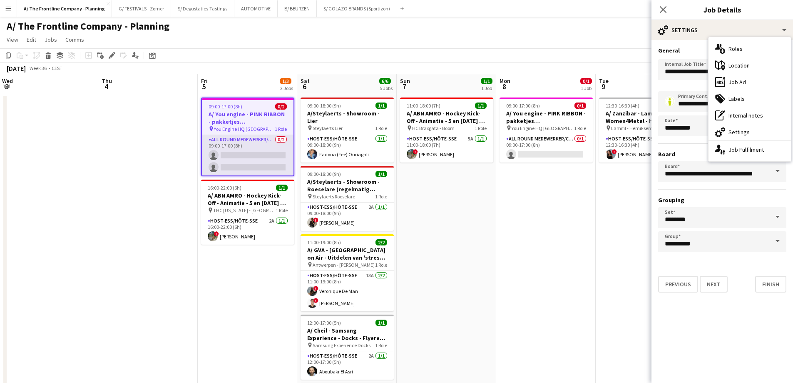
click at [245, 172] on app-card-role "All Round medewerker/collaborateur 0/2 09:00-17:00 (8h) single-neutral-actions …" at bounding box center [248, 155] width 92 height 40
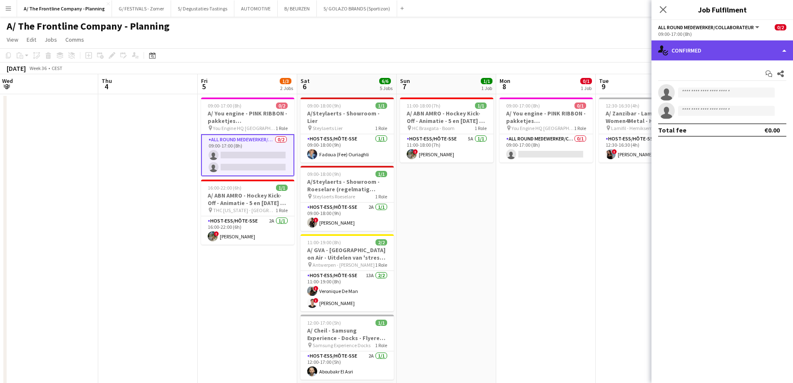
click at [686, 49] on div "single-neutral-actions-check-2 Confirmed" at bounding box center [722, 50] width 142 height 20
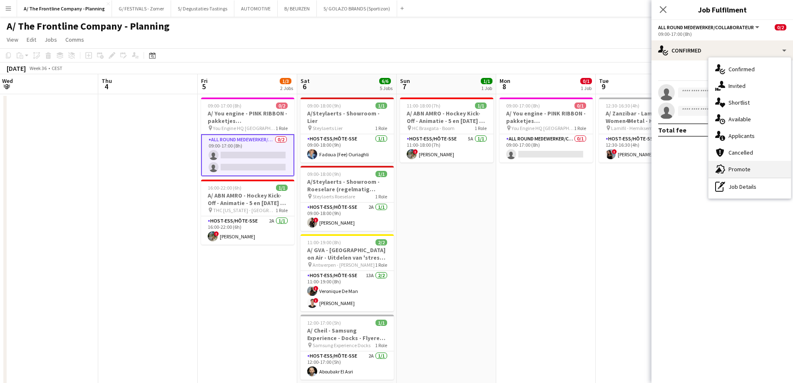
click at [728, 168] on div "advertising-megaphone Promote" at bounding box center [749, 169] width 82 height 17
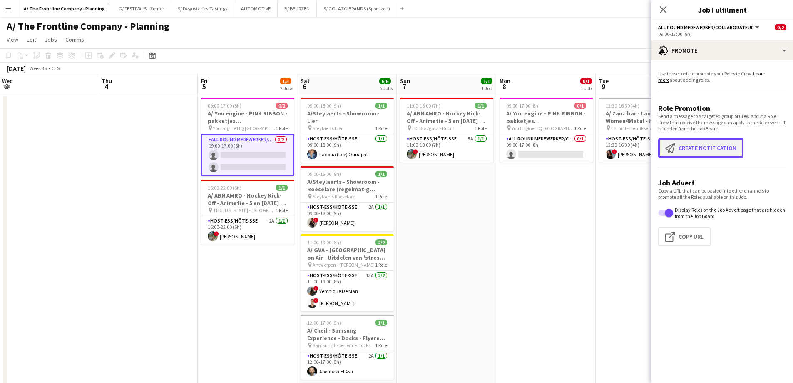
click at [711, 149] on button "Create notification Create notification" at bounding box center [700, 147] width 85 height 19
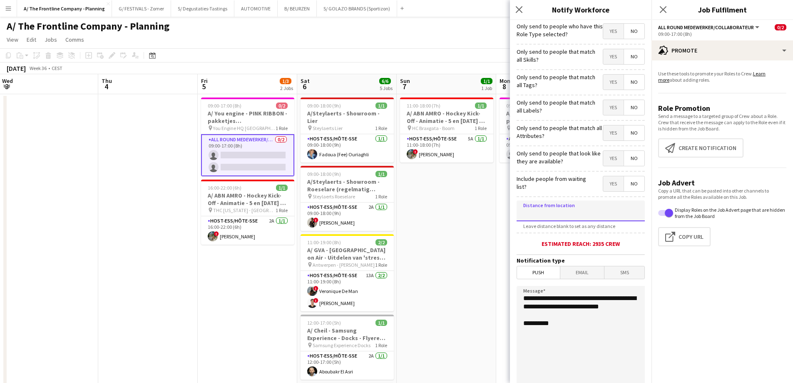
click at [577, 215] on input at bounding box center [581, 210] width 128 height 21
drag, startPoint x: 539, startPoint y: 212, endPoint x: 416, endPoint y: 202, distance: 123.6
type input "*****"
drag, startPoint x: 583, startPoint y: 317, endPoint x: 457, endPoint y: 280, distance: 131.7
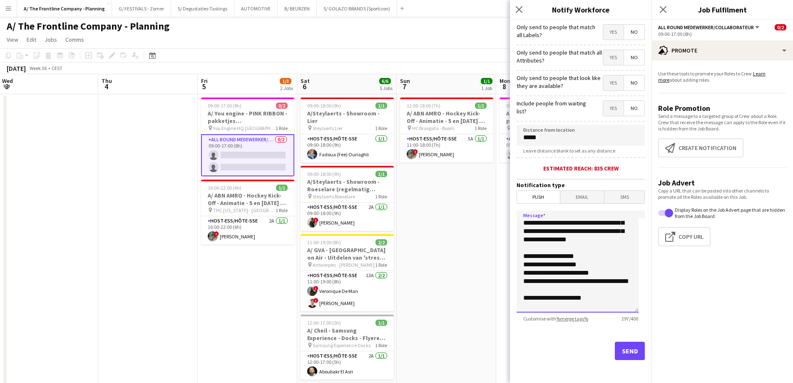
scroll to position [76, 0]
type textarea "**********"
click at [623, 346] on button "Send" at bounding box center [630, 350] width 30 height 18
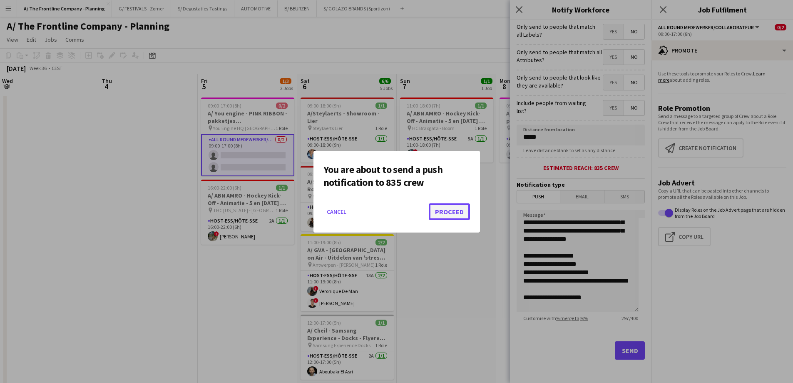
click at [452, 211] on button "Proceed" at bounding box center [449, 211] width 41 height 17
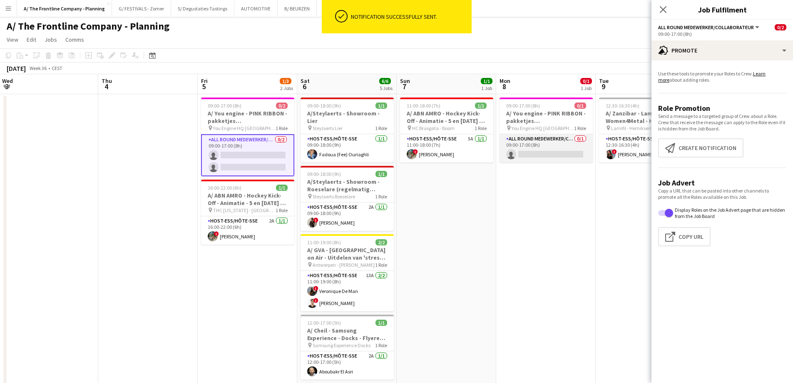
click at [549, 146] on app-card-role "All Round medewerker/collaborateur 0/1 09:00-17:00 (8h) single-neutral-actions" at bounding box center [546, 148] width 93 height 28
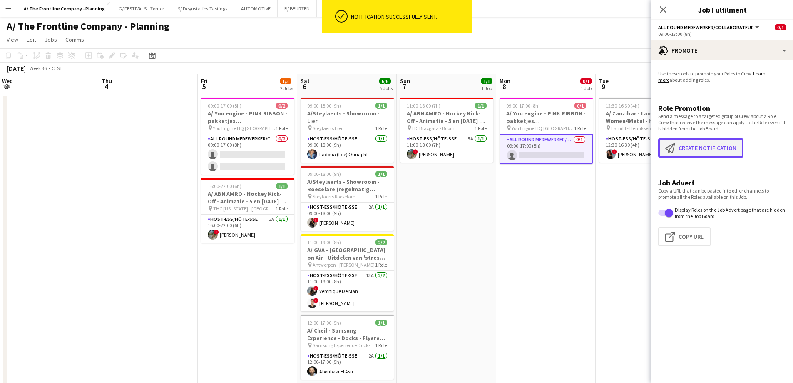
click at [694, 146] on button "Create notification Create notification" at bounding box center [700, 147] width 85 height 19
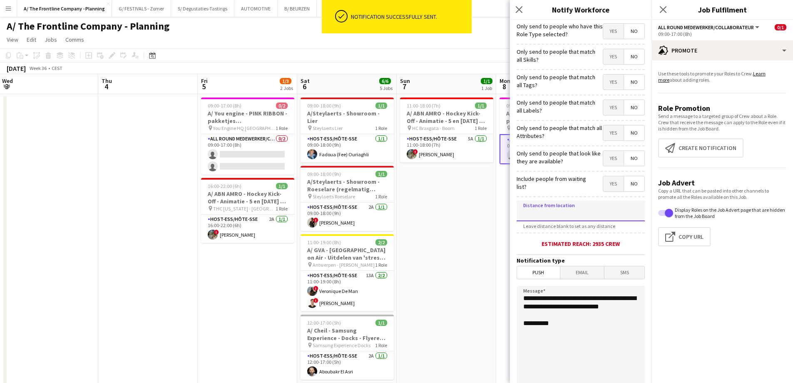
click at [549, 215] on input at bounding box center [581, 210] width 128 height 21
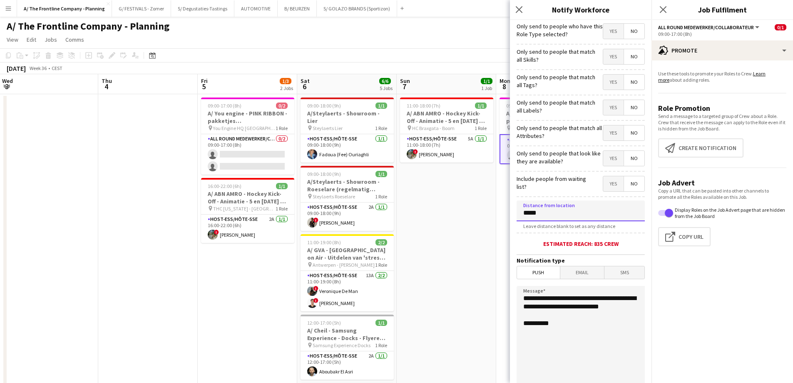
type input "*****"
drag, startPoint x: 564, startPoint y: 315, endPoint x: 475, endPoint y: 288, distance: 93.1
paste textarea "**********"
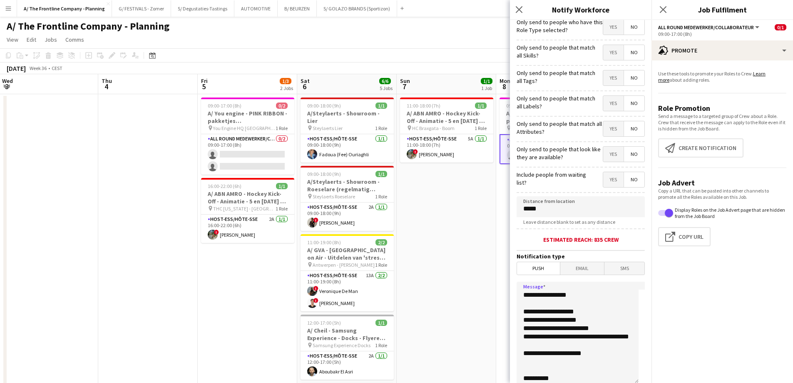
scroll to position [0, 0]
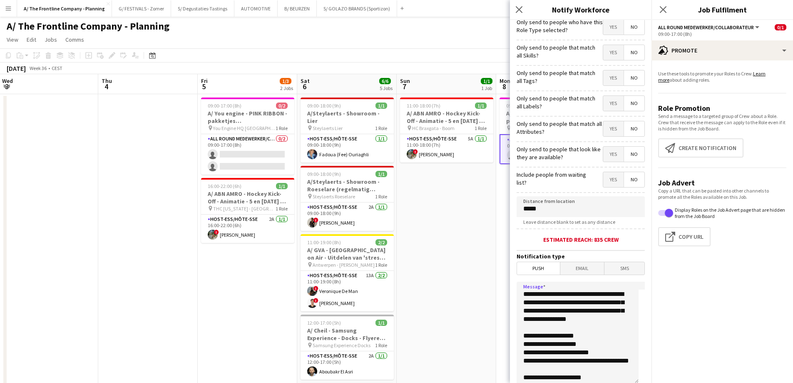
click at [554, 296] on textarea "**********" at bounding box center [578, 332] width 122 height 102
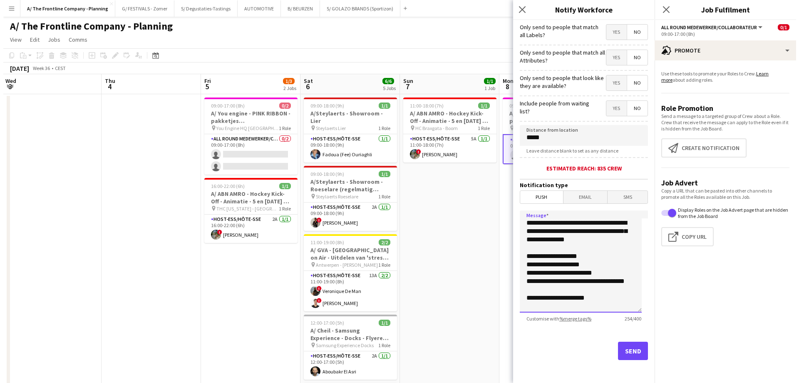
scroll to position [76, 0]
type textarea "**********"
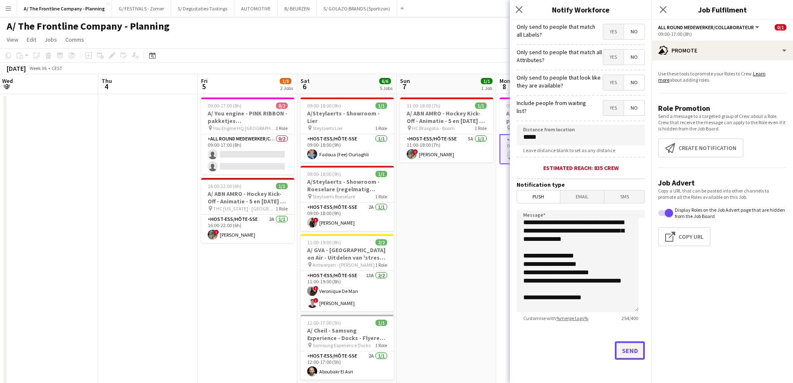
click at [620, 347] on button "Send" at bounding box center [630, 350] width 30 height 18
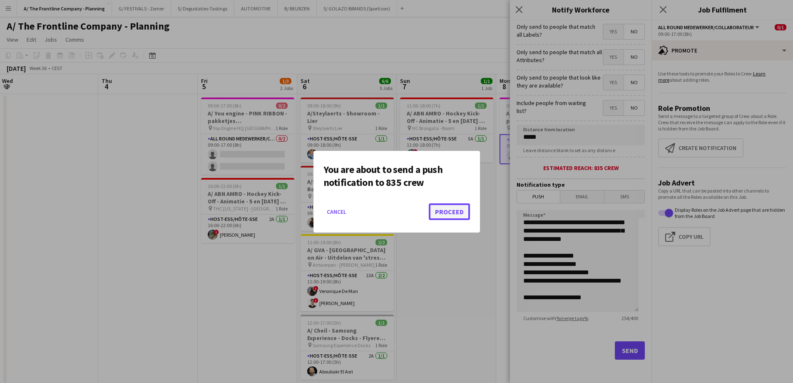
click at [454, 216] on button "Proceed" at bounding box center [449, 211] width 41 height 17
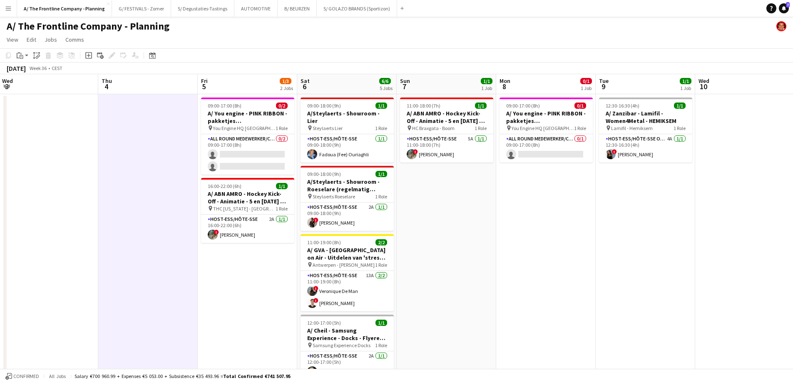
click at [10, 7] on app-icon "Menu" at bounding box center [8, 8] width 7 height 7
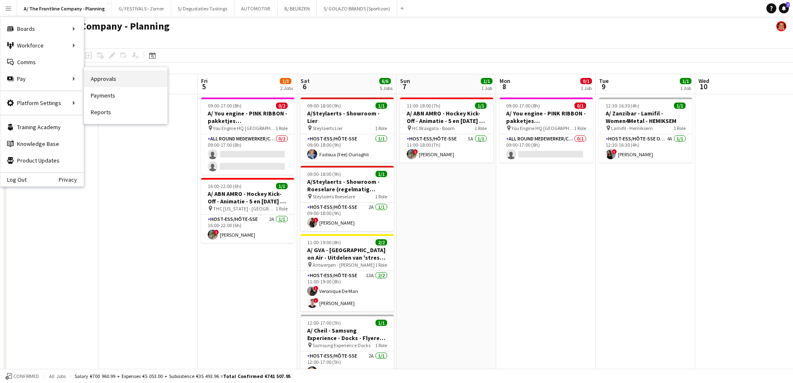
click at [104, 80] on link "Approvals" at bounding box center [125, 78] width 83 height 17
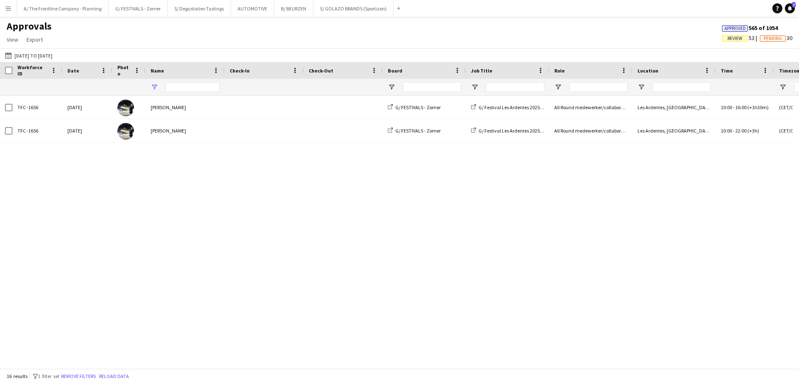
type input "*******"
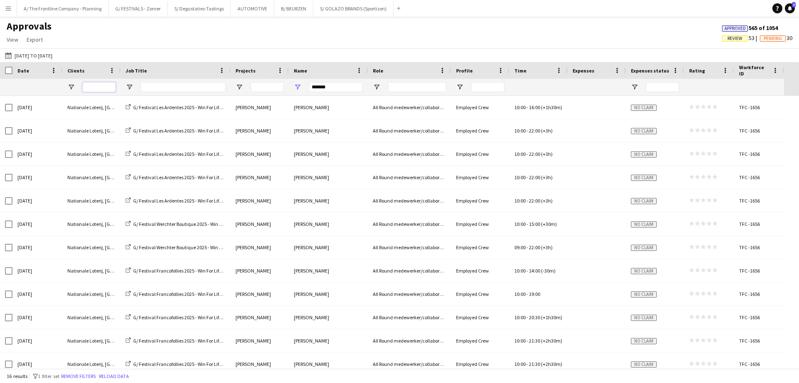
click at [102, 89] on input "Clients Filter Input" at bounding box center [98, 87] width 33 height 10
drag, startPoint x: 354, startPoint y: 87, endPoint x: 249, endPoint y: 88, distance: 105.3
click at [249, 88] on div "*******" at bounding box center [392, 87] width 784 height 17
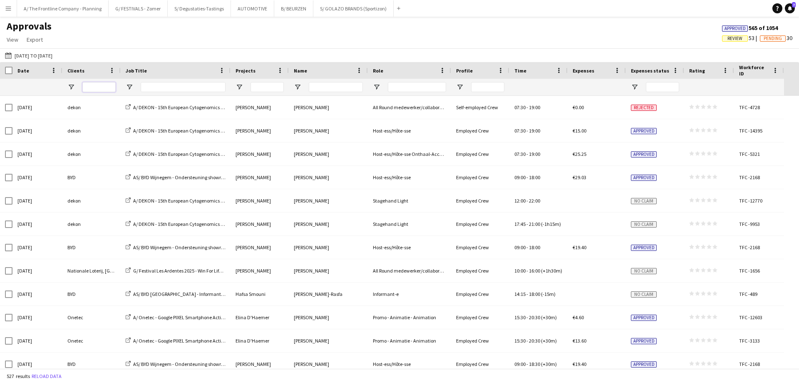
click at [94, 91] on input "Clients Filter Input" at bounding box center [98, 87] width 33 height 10
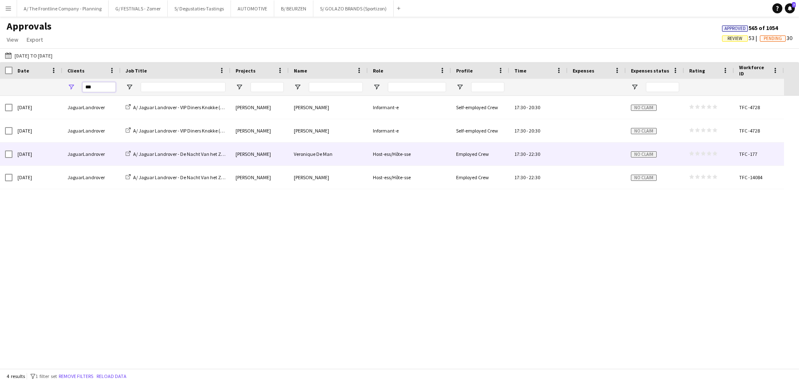
type input "***"
click at [48, 159] on div "Fri, 8 Aug 2025" at bounding box center [37, 153] width 50 height 23
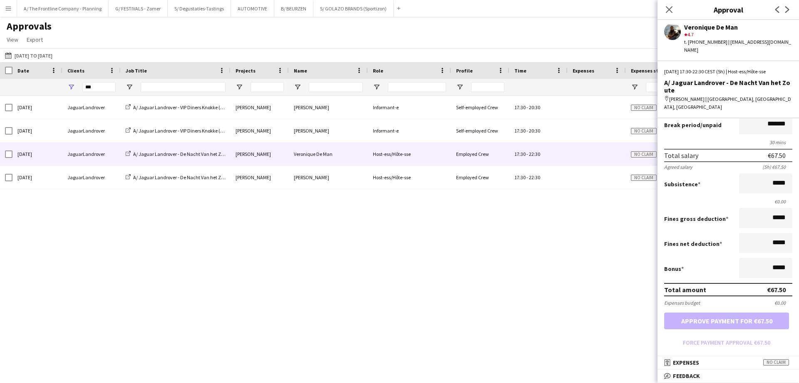
scroll to position [172, 0]
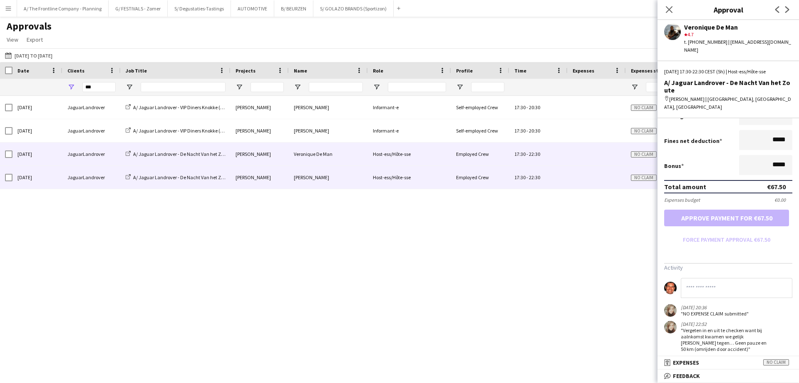
click at [88, 181] on div "JaguarLandrover" at bounding box center [91, 177] width 58 height 23
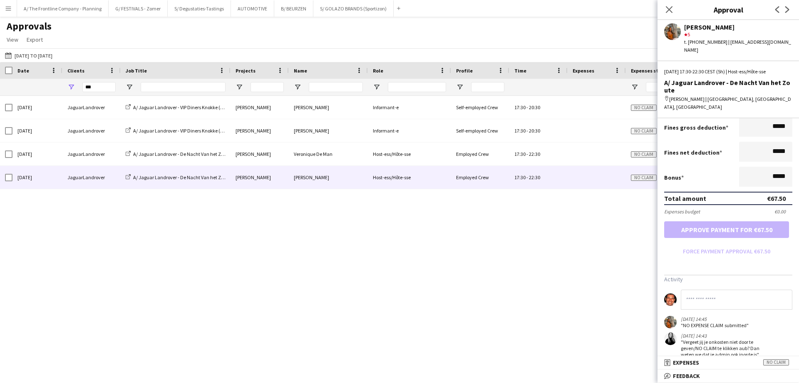
scroll to position [197, 0]
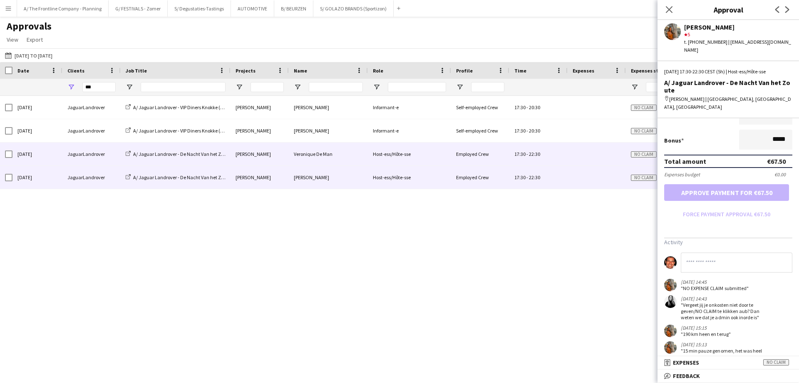
click at [94, 153] on div "JaguarLandrover" at bounding box center [91, 153] width 58 height 23
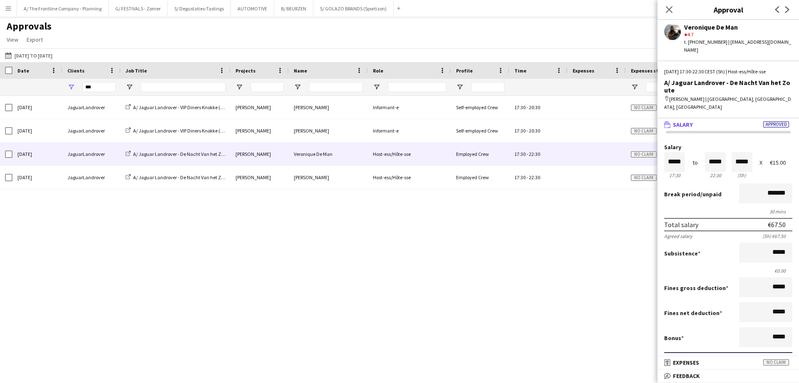
scroll to position [172, 0]
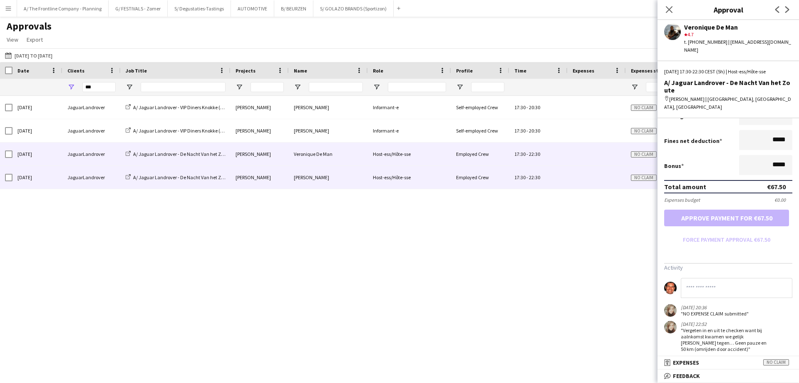
click at [90, 172] on div "JaguarLandrover" at bounding box center [91, 177] width 58 height 23
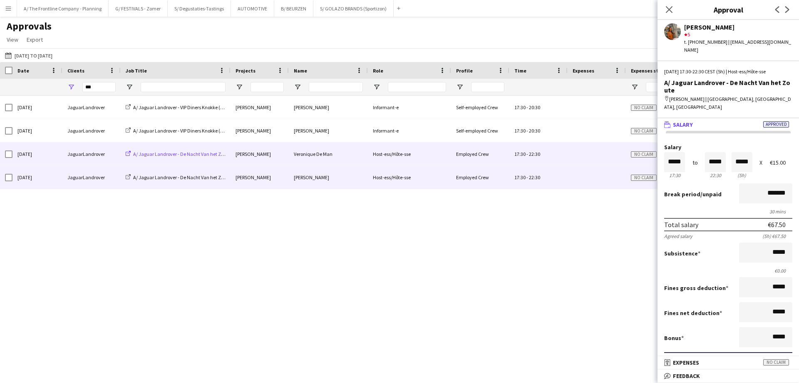
click at [169, 154] on span "A/ Jaguar Landrover - De Nacht Van het Zoute" at bounding box center [181, 154] width 97 height 6
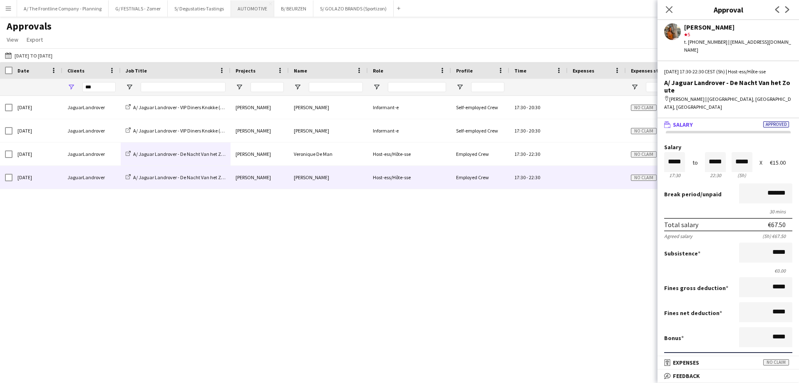
click at [242, 11] on button "AUTOMOTIVE Close" at bounding box center [252, 8] width 43 height 16
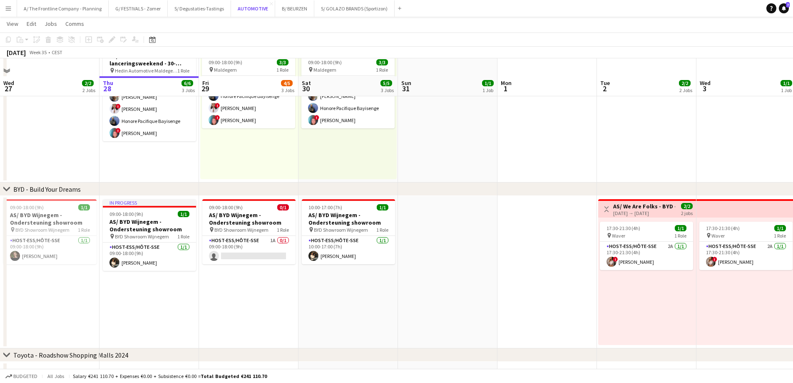
scroll to position [230, 0]
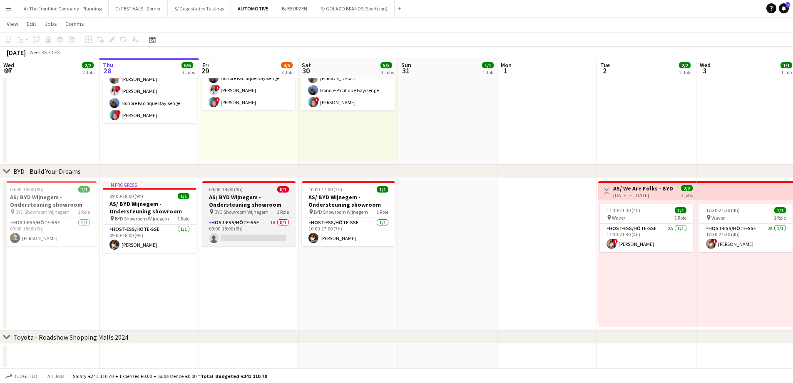
click at [261, 202] on h3 "AS/ BYD Wijnegem - Ondersteuning showroom" at bounding box center [248, 200] width 93 height 15
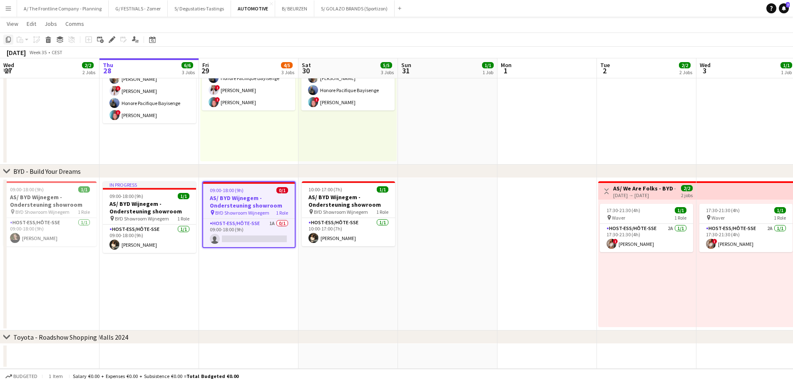
click at [9, 42] on icon at bounding box center [8, 40] width 5 height 6
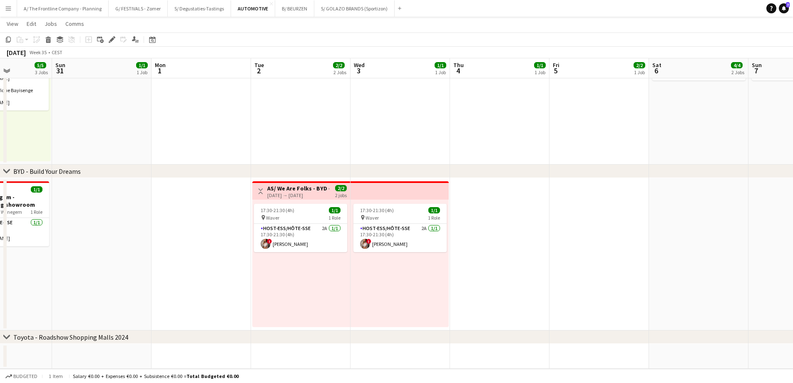
scroll to position [0, 307]
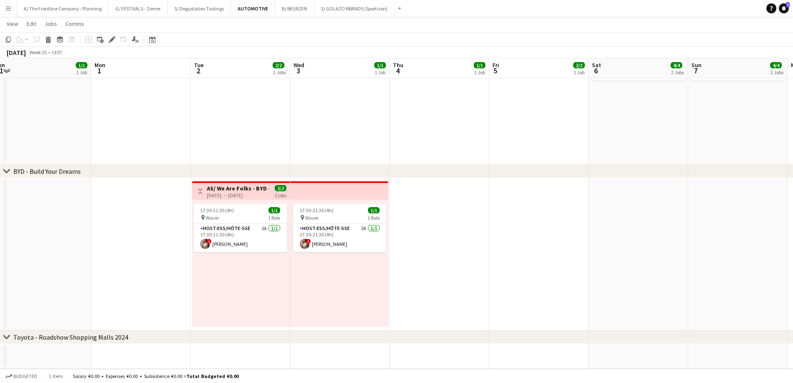
drag, startPoint x: 430, startPoint y: 258, endPoint x: 139, endPoint y: 236, distance: 291.4
click at [139, 236] on app-calendar-viewport "Thu 28 6/6 3 Jobs Fri 29 4/5 3 Jobs Sat 30 5/5 3 Jobs Sun 31 1/1 1 Job Mon 1 Tu…" at bounding box center [396, 85] width 793 height 566
drag, startPoint x: 301, startPoint y: 245, endPoint x: -9, endPoint y: 231, distance: 310.0
click at [0, 231] on html "Menu Boards Boards Boards All jobs Status Workforce Workforce My Workforce Recr…" at bounding box center [396, 76] width 793 height 613
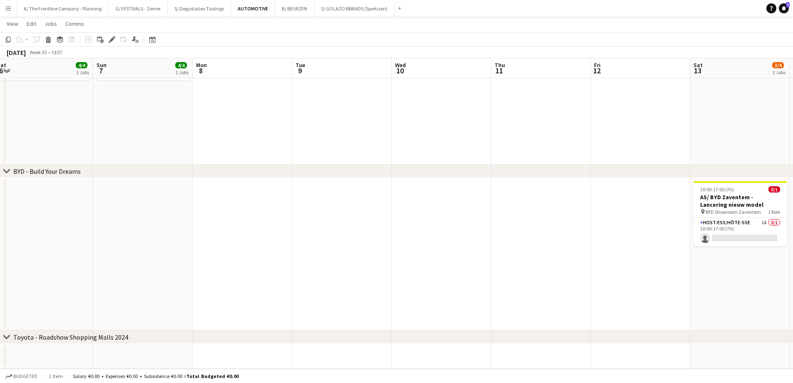
scroll to position [0, 236]
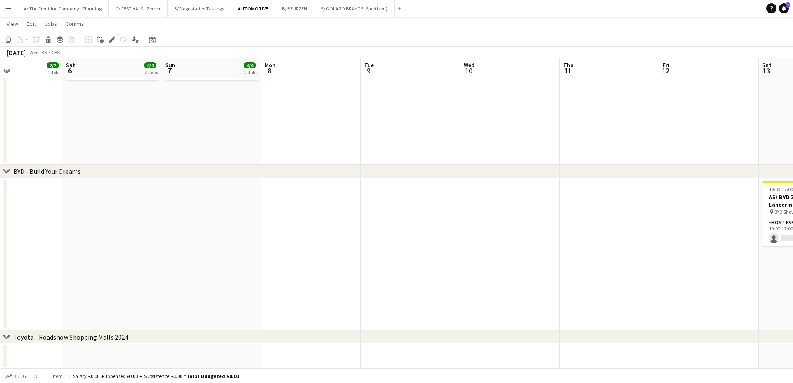
click at [275, 222] on app-date-cell at bounding box center [310, 254] width 99 height 152
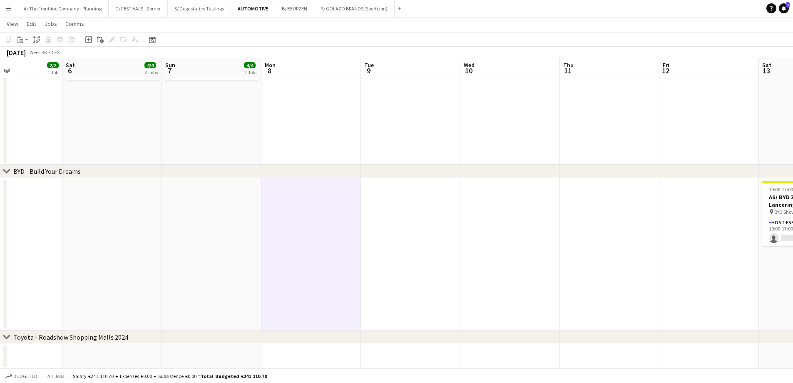
click at [414, 219] on app-date-cell at bounding box center [410, 254] width 99 height 152
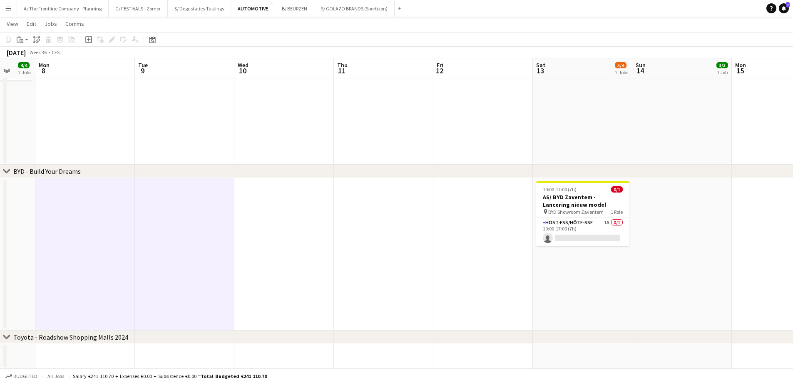
scroll to position [0, 321]
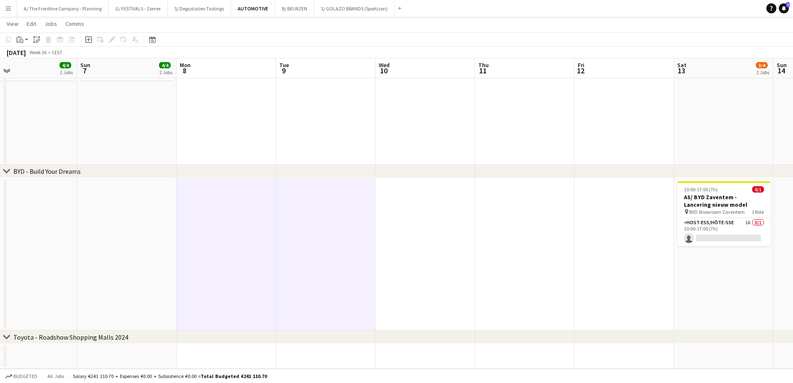
drag, startPoint x: 567, startPoint y: 248, endPoint x: 283, endPoint y: 253, distance: 283.9
click at [283, 253] on app-calendar-viewport "Wed 3 1/1 1 Job Thu 4 1/1 1 Job Fri 5 2/2 1 Job Sat 6 4/4 2 Jobs Sun 7 4/4 2 Jo…" at bounding box center [396, 85] width 793 height 566
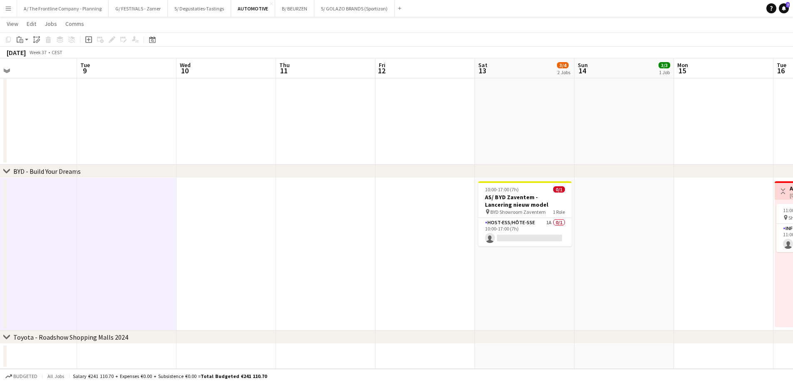
click at [516, 275] on app-date-cell "10:00-17:00 (7h) 0/1 AS/ BYD Zaventem - Lancering nieuw model pin BYD Showroom …" at bounding box center [524, 254] width 99 height 152
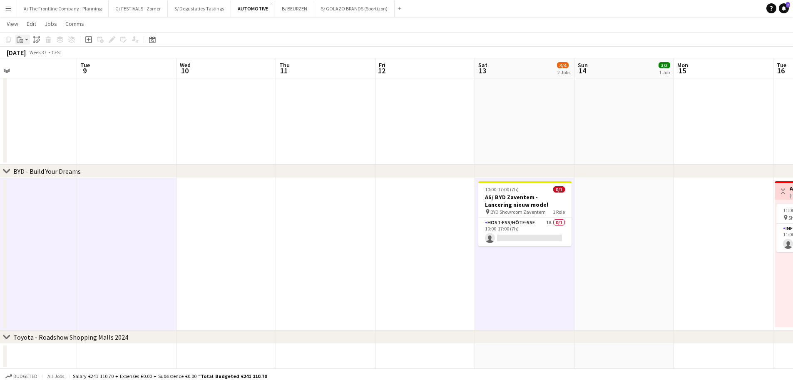
click at [18, 39] on icon "Paste" at bounding box center [20, 39] width 7 height 7
click at [30, 55] on link "Paste Ctrl+V" at bounding box center [61, 55] width 78 height 7
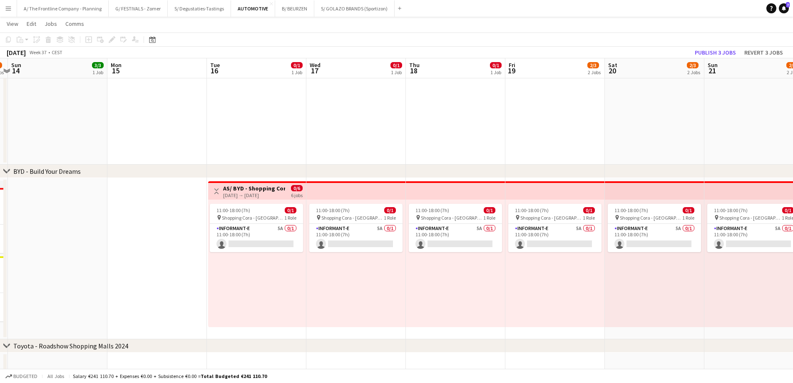
scroll to position [0, 333]
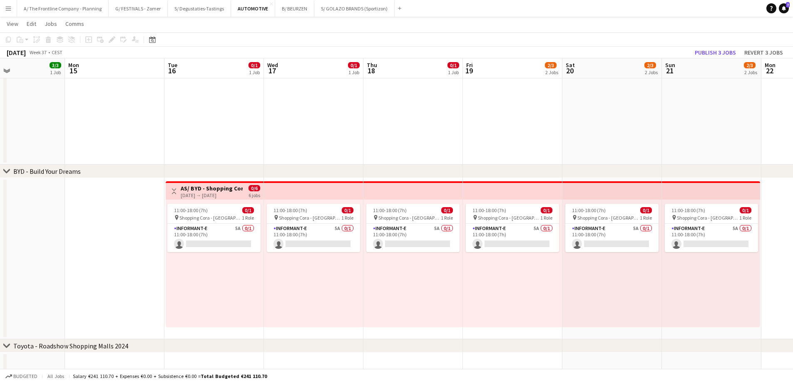
drag, startPoint x: 689, startPoint y: 276, endPoint x: 80, endPoint y: 193, distance: 614.6
click at [80, 193] on app-calendar-viewport "Thu 11 Fri 12 Sat 13 3/5 3 Jobs Sun 14 3/3 1 Job Mon 15 Tue 16 0/1 1 Job Wed 17…" at bounding box center [396, 89] width 793 height 575
click at [324, 334] on app-date-cell "11:00-18:00 (7h) 0/1 pin Shopping Cora - Anderlecht 1 Role Informant-e 5A 0/1 1…" at bounding box center [313, 258] width 99 height 161
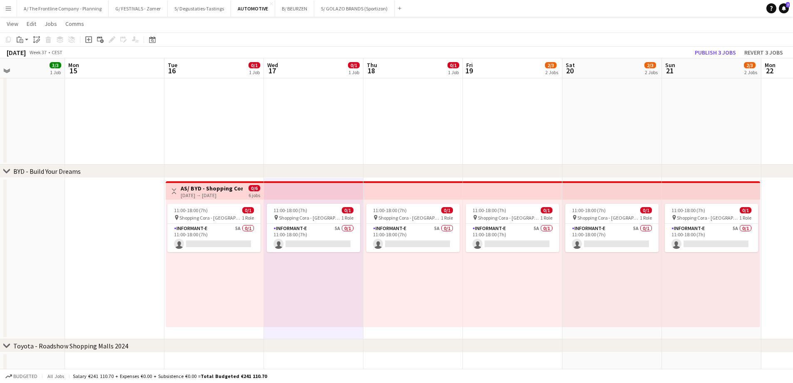
click at [498, 334] on app-date-cell "11:00-18:00 (7h) 0/1 pin Shopping Cora - Anderlecht 1 Role Informant-e 5A 0/1 1…" at bounding box center [512, 258] width 99 height 161
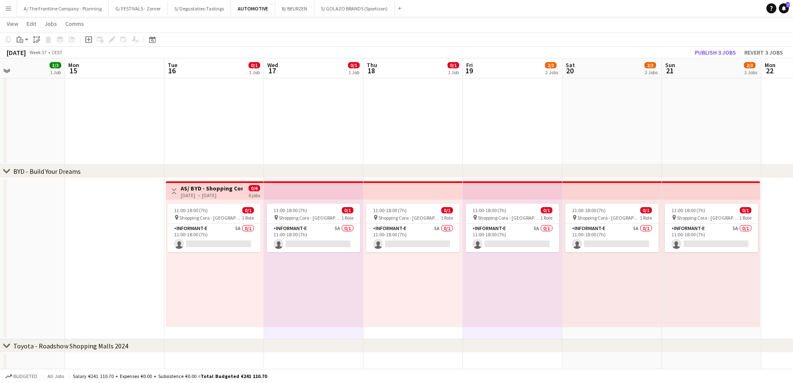
click at [587, 333] on app-date-cell "11:00-18:00 (7h) 0/1 pin Shopping Cora - Anderlecht 1 Role Informant-e 5A 0/1 1…" at bounding box center [611, 258] width 99 height 161
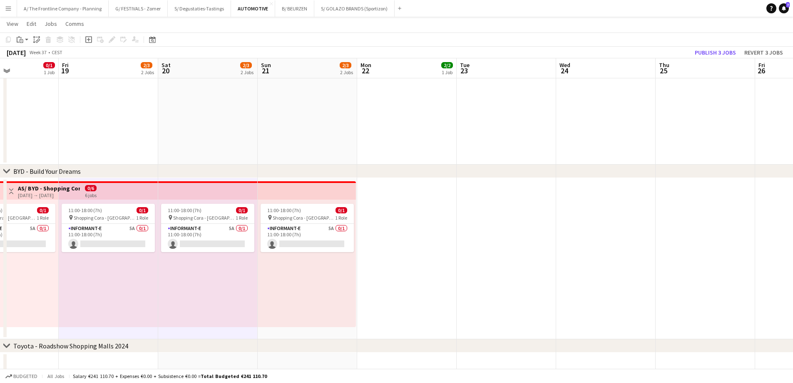
scroll to position [0, 293]
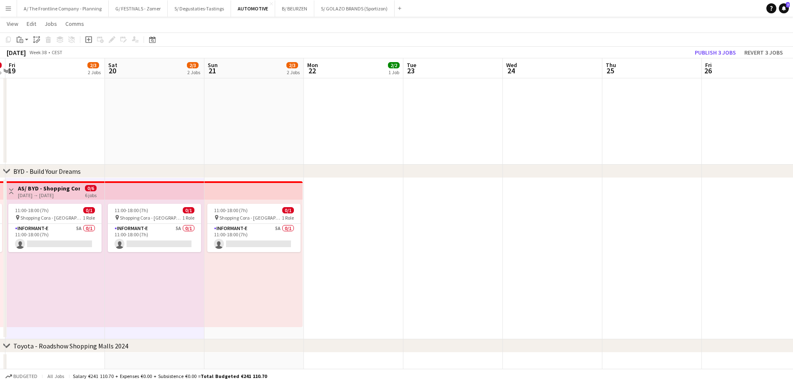
drag, startPoint x: 707, startPoint y: 331, endPoint x: 249, endPoint y: 318, distance: 457.7
click at [249, 318] on app-calendar-viewport "Tue 16 0/1 1 Job Wed 17 0/1 1 Job Thu 18 0/1 1 Job Fri 19 2/3 2 Jobs Sat 20 2/3…" at bounding box center [396, 89] width 793 height 575
click at [708, 323] on app-date-cell at bounding box center [751, 258] width 99 height 161
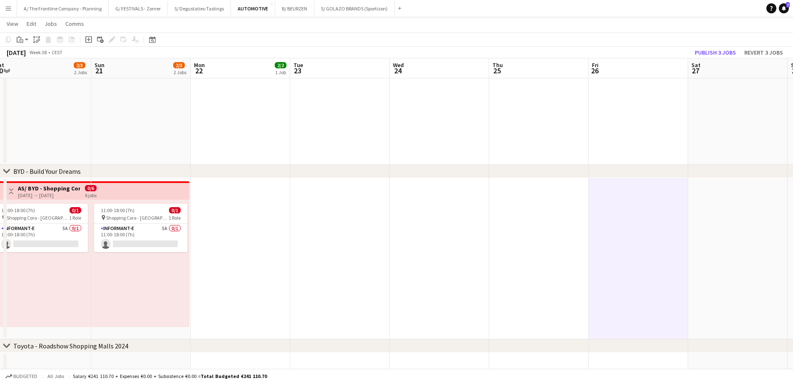
scroll to position [0, 276]
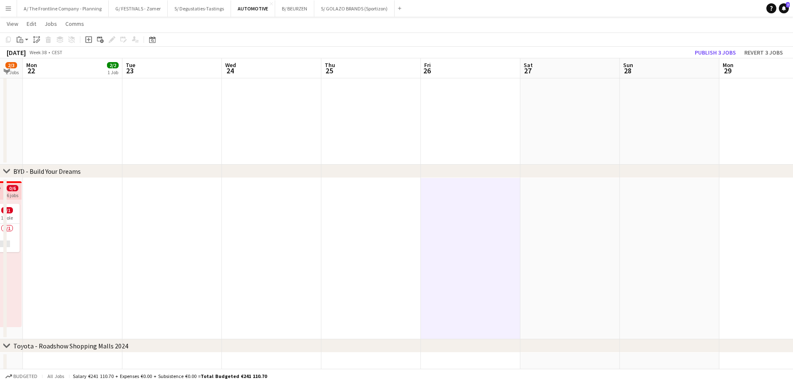
drag, startPoint x: 725, startPoint y: 324, endPoint x: 446, endPoint y: 330, distance: 279.4
click at [446, 330] on app-calendar-viewport "Fri 19 2/3 2 Jobs Sat 20 2/3 2 Jobs Sun 21 2/3 2 Jobs Mon 22 2/2 1 Job Tue 23 W…" at bounding box center [396, 89] width 793 height 575
click at [570, 277] on app-date-cell at bounding box center [569, 258] width 99 height 161
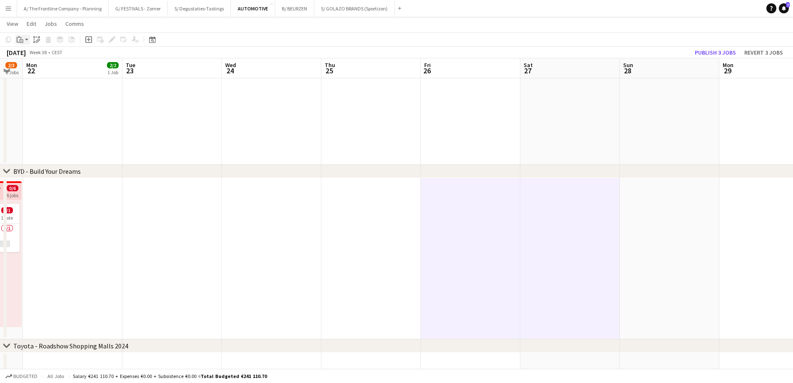
click at [20, 40] on icon at bounding box center [22, 41] width 4 height 4
click at [29, 56] on link "Paste Ctrl+V" at bounding box center [61, 55] width 78 height 7
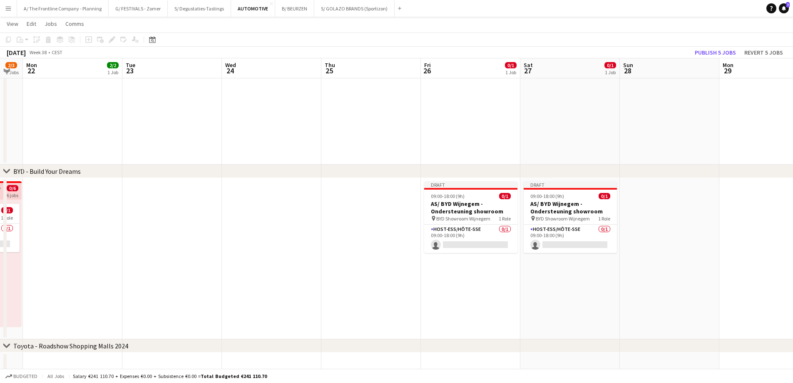
scroll to position [0, 0]
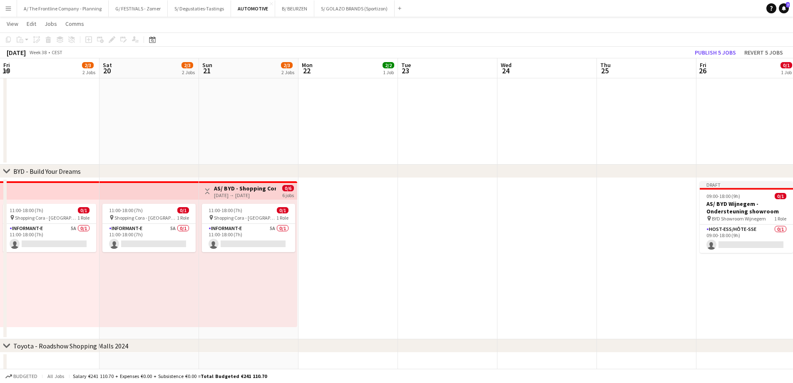
drag, startPoint x: 177, startPoint y: 288, endPoint x: 693, endPoint y: 248, distance: 518.2
click at [693, 248] on app-calendar-viewport "Fri 19 2/3 2 Jobs Sat 20 2/3 2 Jobs Sun 21 2/3 2 Jobs Mon 22 2/2 1 Job Tue 23 W…" at bounding box center [396, 89] width 793 height 575
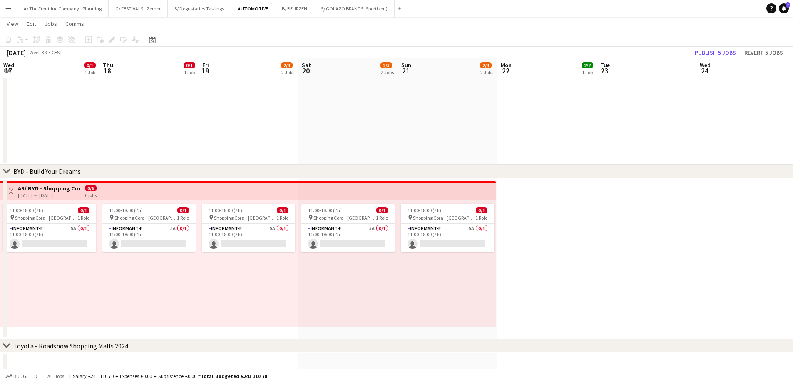
scroll to position [0, 280]
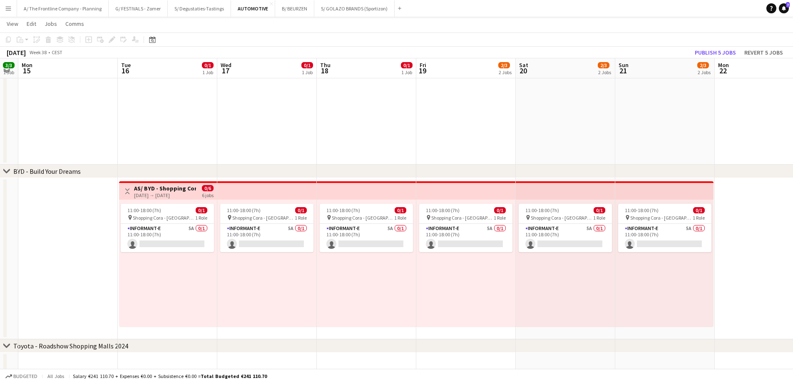
drag, startPoint x: 457, startPoint y: 279, endPoint x: 635, endPoint y: 264, distance: 178.0
click at [635, 264] on app-calendar-viewport "Fri 12 Sat 13 3/5 3 Jobs Sun 14 3/3 1 Job Mon 15 Tue 16 0/1 1 Job Wed 17 0/1 1 …" at bounding box center [396, 89] width 793 height 575
click at [244, 336] on app-date-cell "11:00-18:00 (7h) 0/1 pin Shopping Cora - Anderlecht 1 Role Informant-e 5A 0/1 1…" at bounding box center [266, 258] width 99 height 161
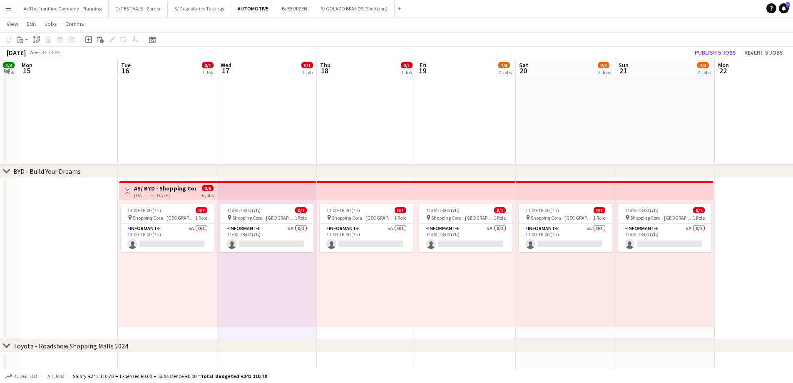
click at [448, 333] on app-date-cell "11:00-18:00 (7h) 0/1 pin Shopping Cora - Anderlecht 1 Role Informant-e 5A 0/1 1…" at bounding box center [465, 258] width 99 height 161
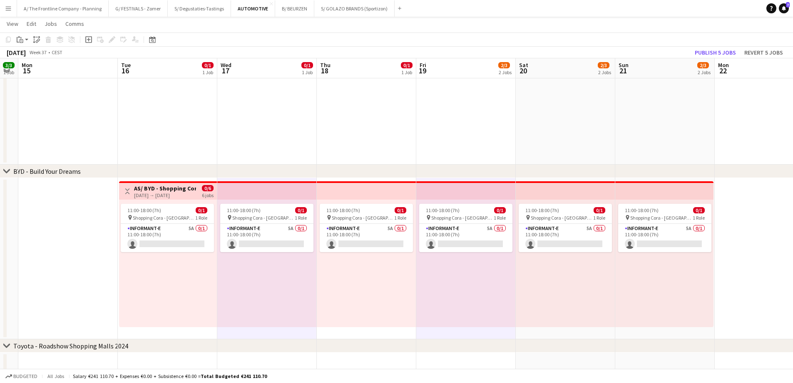
click at [537, 335] on app-date-cell "11:00-18:00 (7h) 0/1 pin Shopping Cora - Anderlecht 1 Role Informant-e 5A 0/1 1…" at bounding box center [565, 258] width 99 height 161
click at [20, 38] on icon "Paste" at bounding box center [20, 39] width 7 height 7
click at [32, 57] on link "Paste Ctrl+V" at bounding box center [61, 55] width 78 height 7
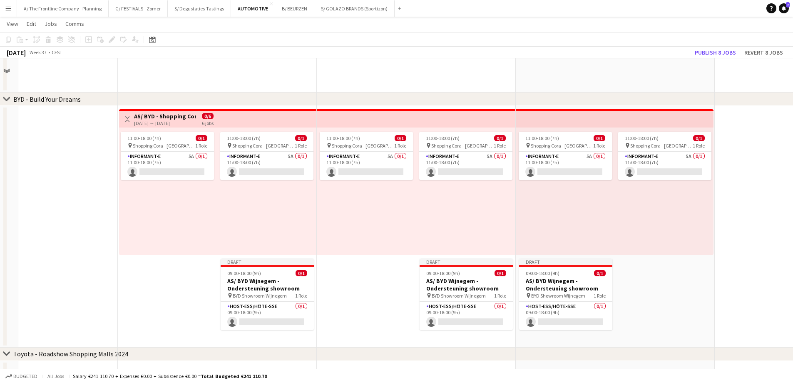
scroll to position [319, 0]
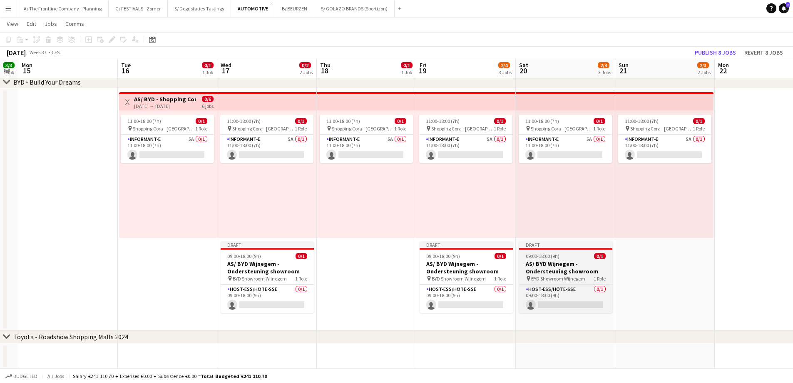
click at [567, 250] on app-job-card "Draft 09:00-18:00 (9h) 0/1 AS/ BYD Wijnegem - Ondersteuning showroom pin BYD Sh…" at bounding box center [565, 277] width 93 height 72
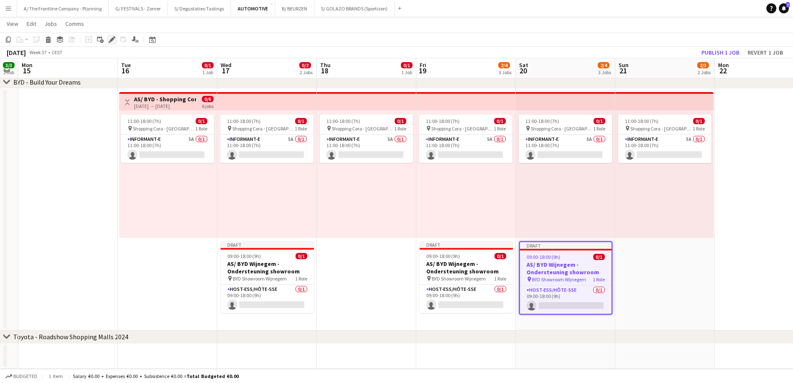
click at [112, 40] on icon at bounding box center [111, 39] width 5 height 5
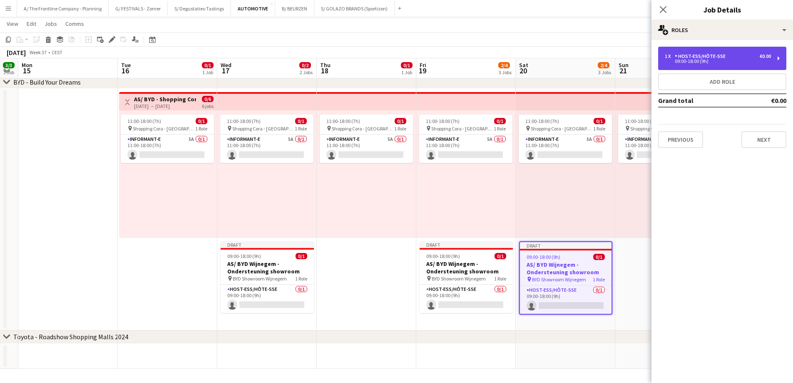
click at [729, 60] on div "09:00-18:00 (9h)" at bounding box center [718, 61] width 106 height 4
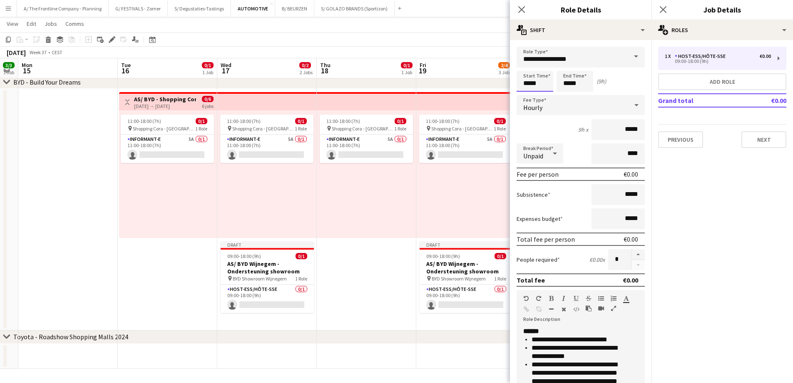
click at [526, 80] on input "*****" at bounding box center [535, 81] width 37 height 21
type input "*****"
click at [527, 66] on div at bounding box center [526, 66] width 17 height 8
click at [562, 82] on input "*****" at bounding box center [575, 81] width 37 height 21
type input "*****"
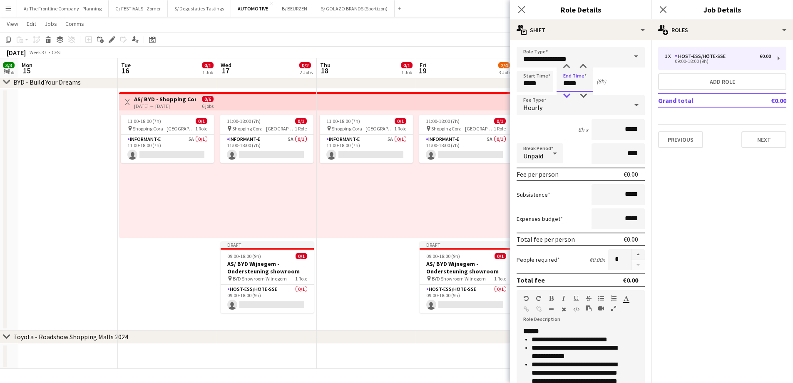
click at [566, 92] on div at bounding box center [566, 96] width 17 height 8
click at [383, 286] on app-date-cell "11:00-18:00 (7h) 0/1 pin Shopping Cora - Anderlecht 1 Role Informant-e 5A 0/1 1…" at bounding box center [366, 209] width 99 height 241
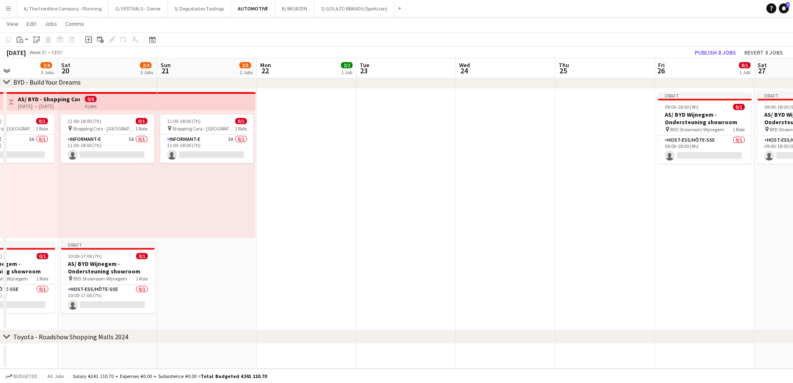
drag, startPoint x: 674, startPoint y: 269, endPoint x: 226, endPoint y: 213, distance: 451.8
click at [218, 215] on app-calendar-viewport "Tue 16 0/1 1 Job Wed 17 0/2 2 Jobs Thu 18 0/1 1 Job Fri 19 2/4 3 Jobs Sat 20 2/…" at bounding box center [396, 40] width 793 height 655
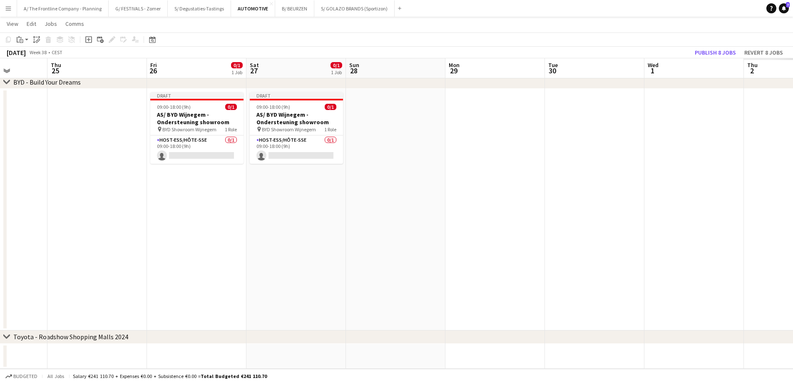
scroll to position [0, 304]
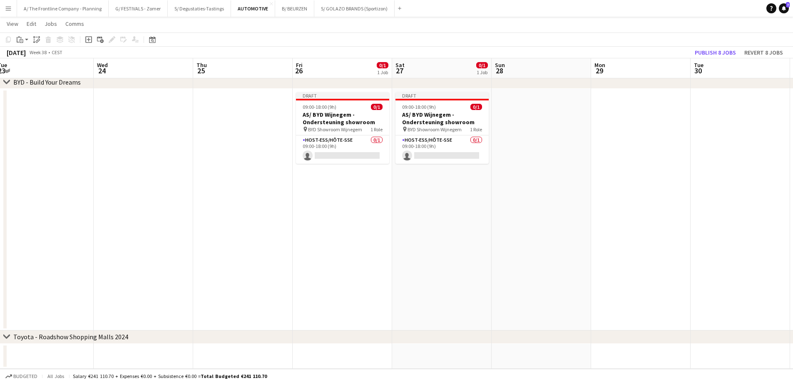
drag, startPoint x: 541, startPoint y: 207, endPoint x: 217, endPoint y: 196, distance: 324.0
click at [217, 196] on app-calendar-viewport "Sat 20 2/4 3 Jobs Sun 21 2/3 2 Jobs Mon 22 2/2 1 Job Tue 23 Wed 24 Thu 25 Fri 2…" at bounding box center [396, 40] width 793 height 655
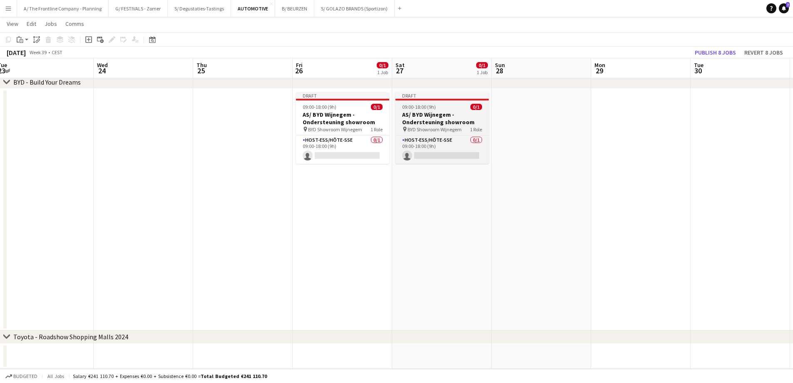
click at [430, 115] on h3 "AS/ BYD Wijnegem - Ondersteuning showroom" at bounding box center [441, 118] width 93 height 15
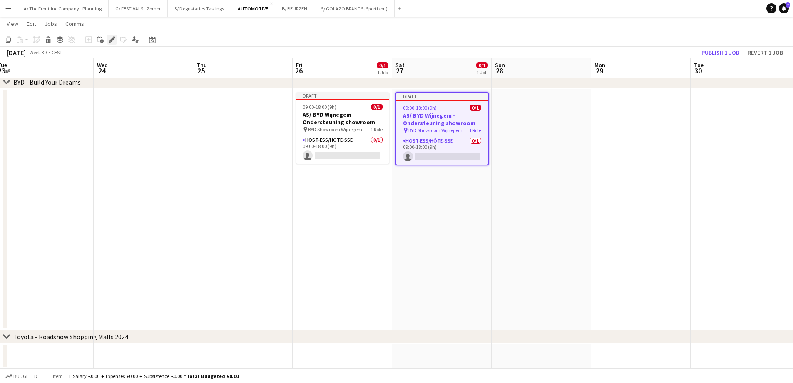
click at [112, 39] on icon at bounding box center [111, 39] width 5 height 5
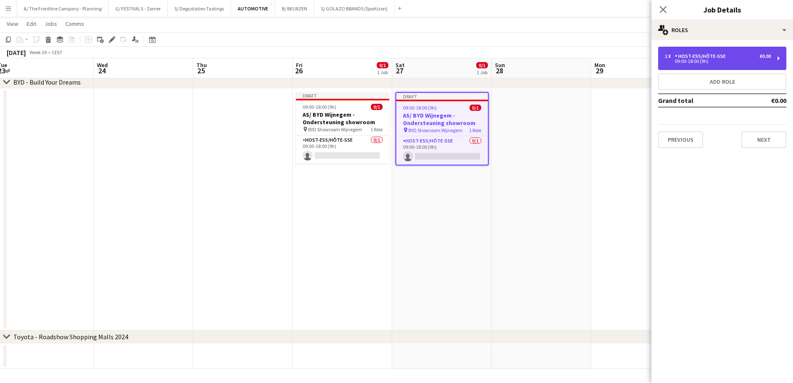
click at [693, 57] on div "Host-ess/Hôte-sse" at bounding box center [702, 56] width 54 height 6
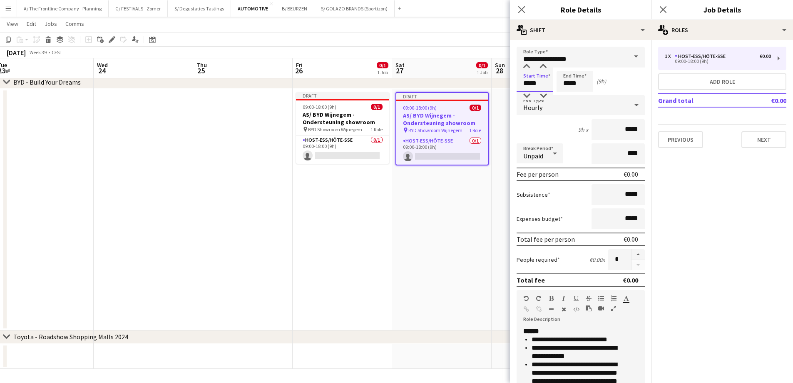
click at [524, 84] on input "*****" at bounding box center [535, 81] width 37 height 21
type input "*****"
click at [526, 65] on div at bounding box center [526, 66] width 17 height 8
click at [563, 82] on input "*****" at bounding box center [575, 81] width 37 height 21
type input "*****"
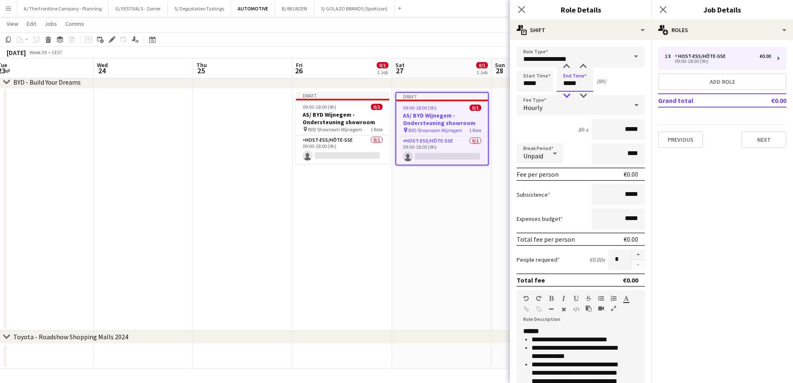
click at [568, 96] on div at bounding box center [566, 96] width 17 height 8
click at [435, 253] on app-date-cell "Draft 09:00-18:00 (9h) 0/1 AS/ BYD Wijnegem - Ondersteuning showroom pin BYD Sh…" at bounding box center [441, 209] width 99 height 241
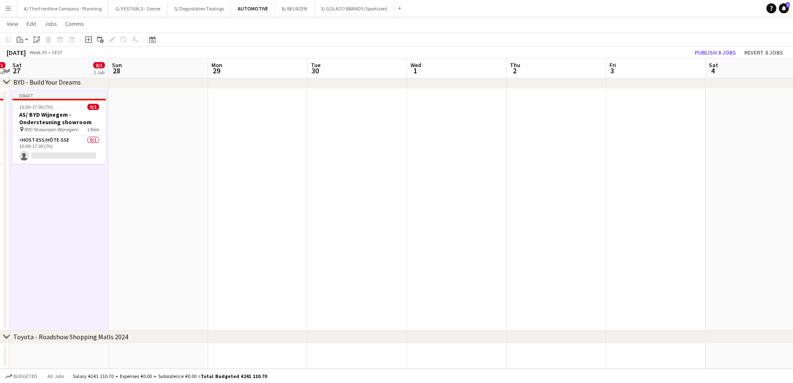
scroll to position [0, 0]
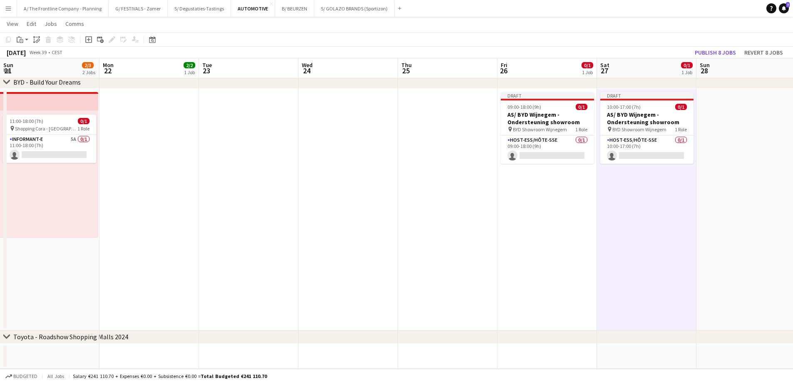
drag, startPoint x: 559, startPoint y: 248, endPoint x: 799, endPoint y: 173, distance: 251.7
click at [793, 173] on html "Menu Boards Boards Boards All jobs Status Workforce Workforce My Workforce Recr…" at bounding box center [396, 32] width 793 height 702
drag, startPoint x: 409, startPoint y: 196, endPoint x: 675, endPoint y: 175, distance: 267.3
click at [793, 173] on html "Menu Boards Boards Boards All jobs Status Workforce Workforce My Workforce Recr…" at bounding box center [396, 32] width 793 height 702
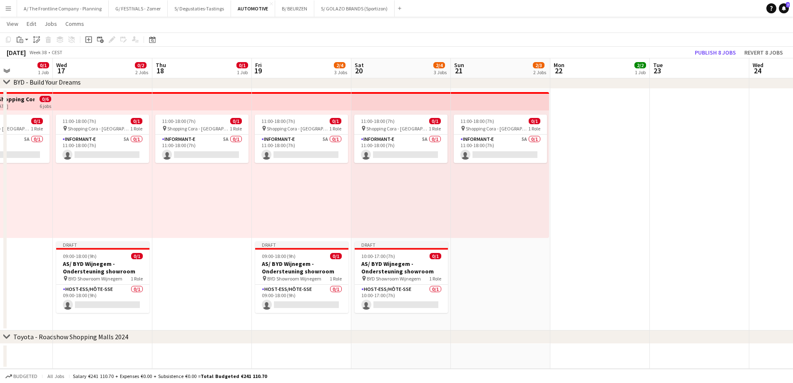
drag, startPoint x: 355, startPoint y: 197, endPoint x: 406, endPoint y: 205, distance: 50.9
click at [694, 167] on app-calendar-viewport "Sun 14 3/3 1 Job Mon 15 Tue 16 0/1 1 Job Wed 17 0/2 2 Jobs Thu 18 0/1 1 Job Fri…" at bounding box center [396, 40] width 793 height 655
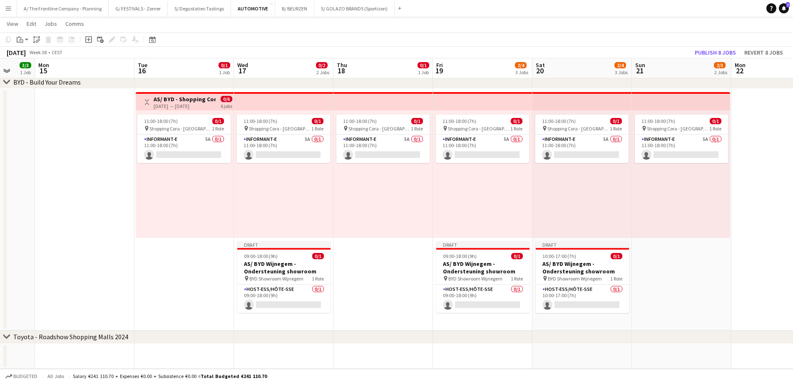
drag, startPoint x: 335, startPoint y: 191, endPoint x: 550, endPoint y: 174, distance: 215.9
click at [550, 174] on app-calendar-viewport "Sun 14 3/3 1 Job Mon 15 Tue 16 0/1 1 Job Wed 17 0/2 2 Jobs Thu 18 0/1 1 Job Fri…" at bounding box center [396, 40] width 793 height 655
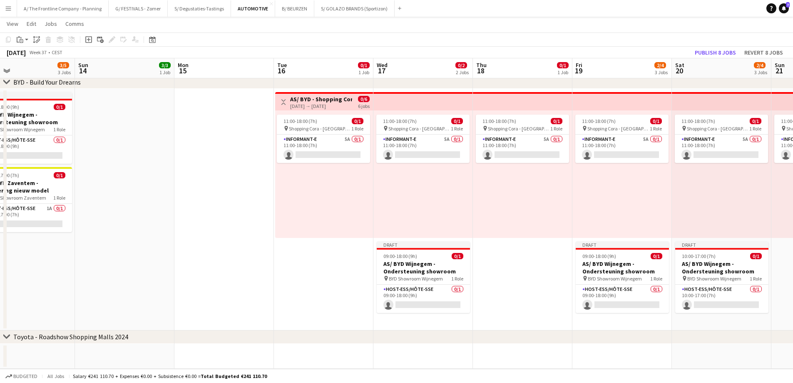
scroll to position [0, 210]
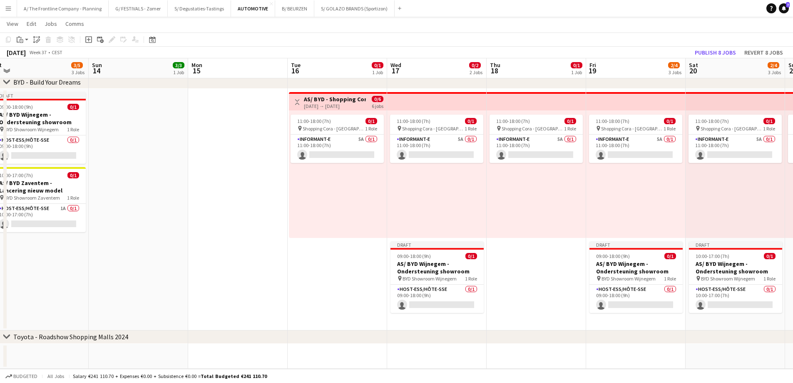
drag, startPoint x: 184, startPoint y: 184, endPoint x: 496, endPoint y: 169, distance: 312.2
click at [497, 169] on app-calendar-viewport "Thu 11 Fri 12 Sat 13 3/5 3 Jobs Sun 14 3/3 1 Job Mon 15 Tue 16 0/1 1 Job Wed 17…" at bounding box center [396, 40] width 793 height 655
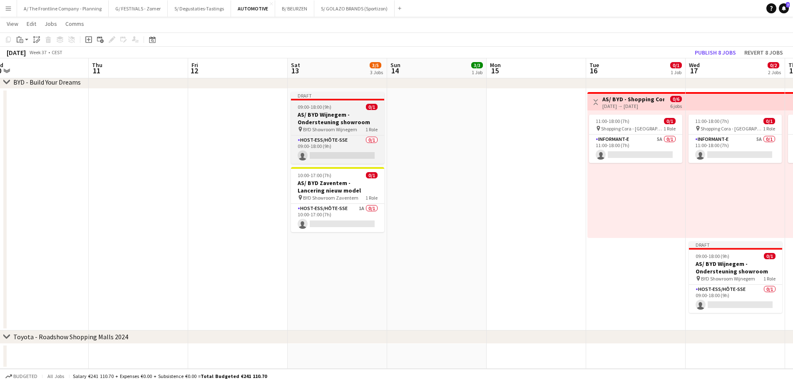
click at [336, 108] on div "09:00-18:00 (9h) 0/1" at bounding box center [337, 107] width 93 height 6
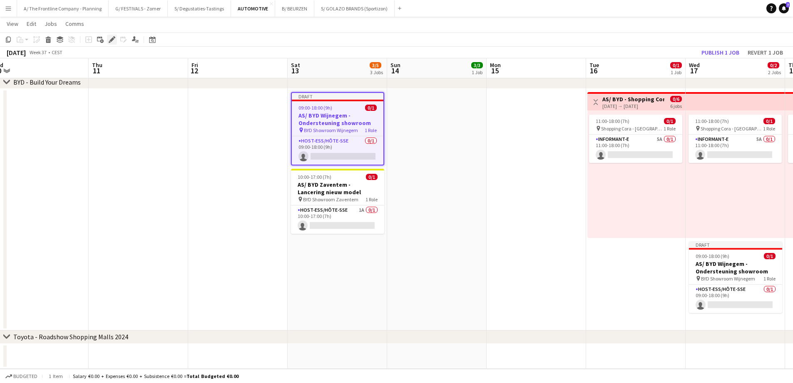
click at [111, 40] on icon at bounding box center [111, 39] width 5 height 5
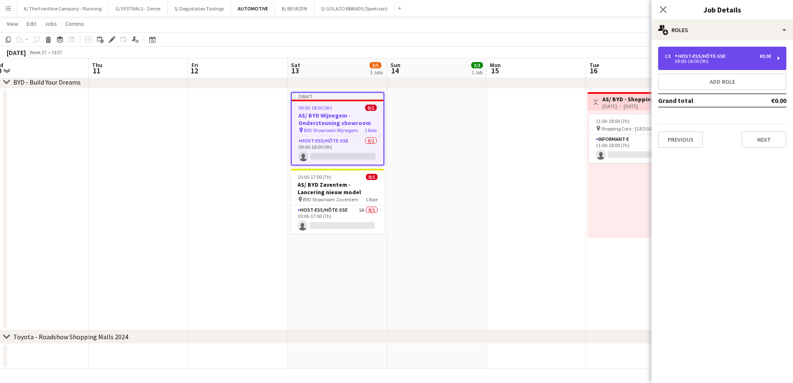
click at [708, 62] on div "09:00-18:00 (9h)" at bounding box center [718, 61] width 106 height 4
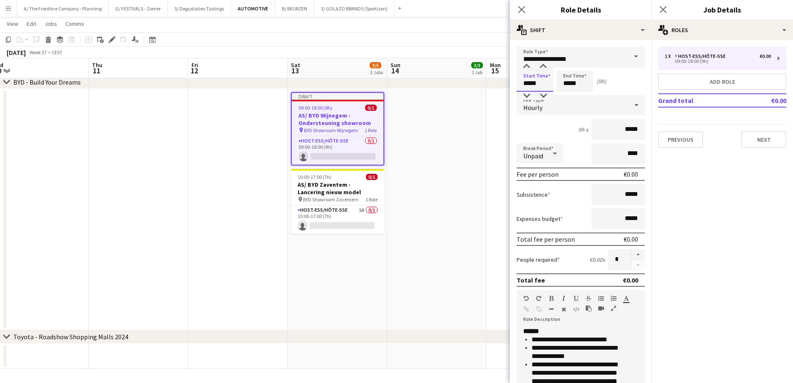
click at [528, 84] on input "*****" at bounding box center [535, 81] width 37 height 21
type input "*****"
click at [530, 67] on div at bounding box center [526, 66] width 17 height 8
click at [569, 89] on input "*****" at bounding box center [575, 81] width 37 height 21
type input "*****"
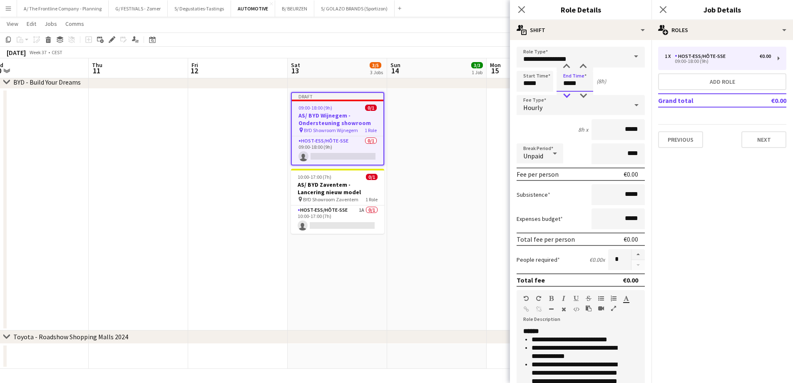
click at [566, 95] on div at bounding box center [566, 96] width 17 height 8
click at [442, 179] on app-date-cell at bounding box center [436, 209] width 99 height 241
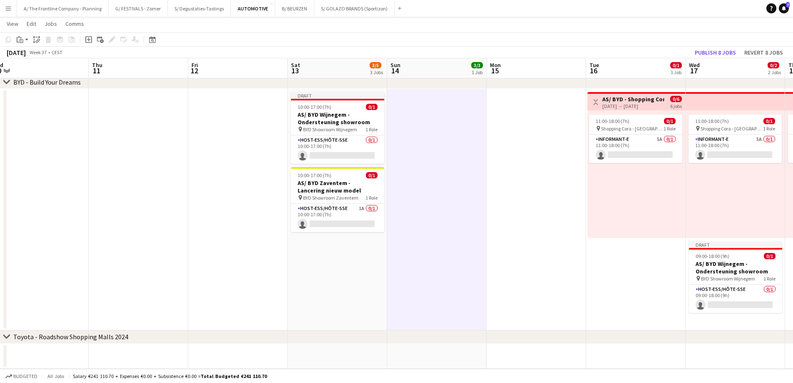
scroll to position [0, 0]
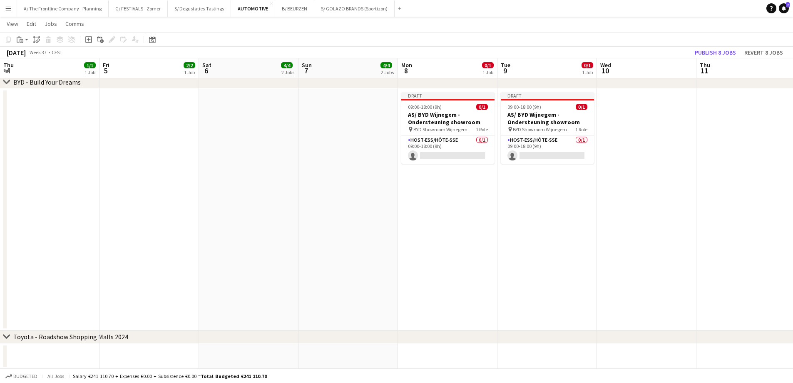
drag, startPoint x: 196, startPoint y: 187, endPoint x: 576, endPoint y: 186, distance: 379.6
click at [576, 186] on app-calendar-viewport "Thu 4 1/1 1 Job Fri 5 2/2 1 Job Sat 6 4/4 2 Jobs Sun 7 4/4 2 Jobs Mon 8 0/1 1 J…" at bounding box center [396, 40] width 793 height 655
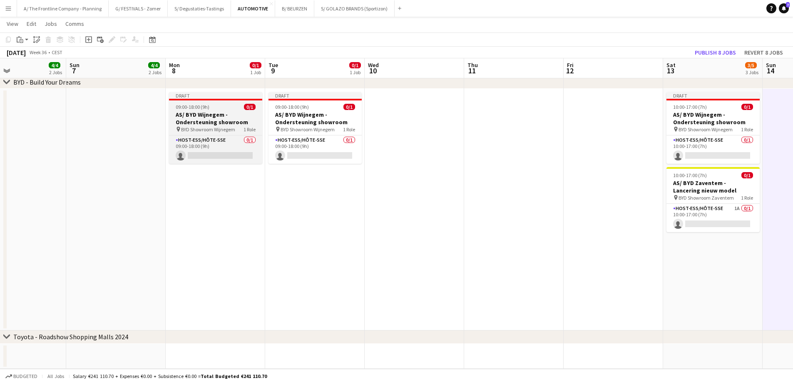
click at [213, 111] on h3 "AS/ BYD Wijnegem - Ondersteuning showroom" at bounding box center [215, 118] width 93 height 15
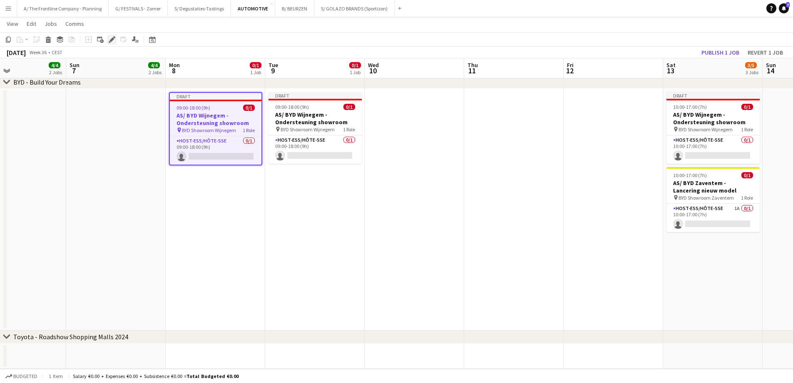
click at [110, 40] on icon at bounding box center [111, 39] width 5 height 5
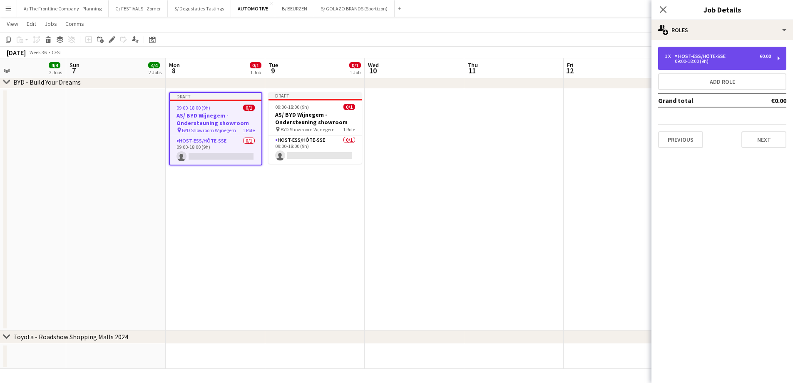
click at [708, 59] on div "09:00-18:00 (9h)" at bounding box center [718, 61] width 106 height 4
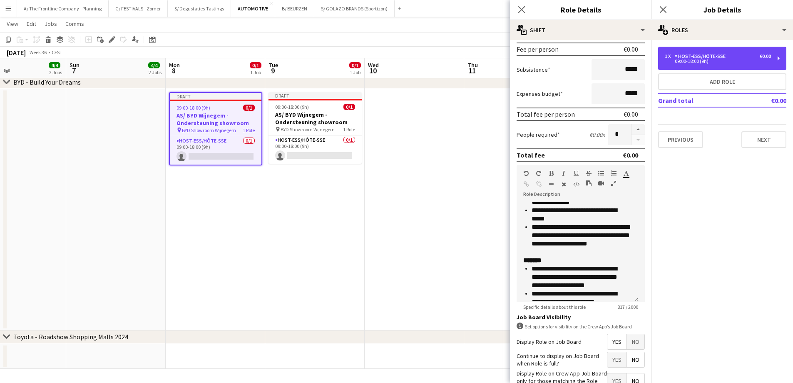
scroll to position [167, 0]
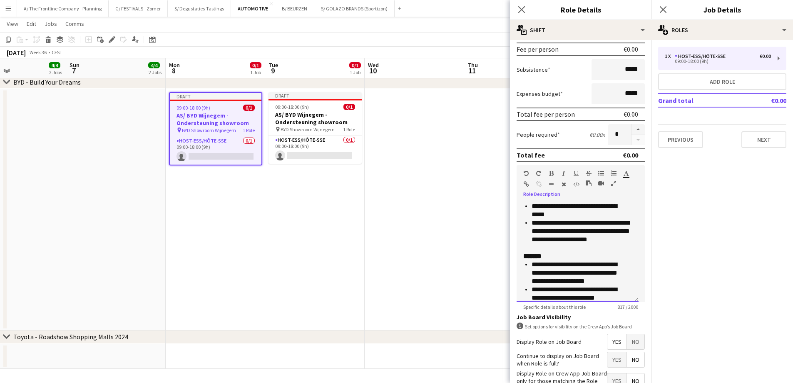
drag, startPoint x: 600, startPoint y: 256, endPoint x: 530, endPoint y: 235, distance: 73.4
click at [530, 235] on ul "**********" at bounding box center [577, 206] width 109 height 75
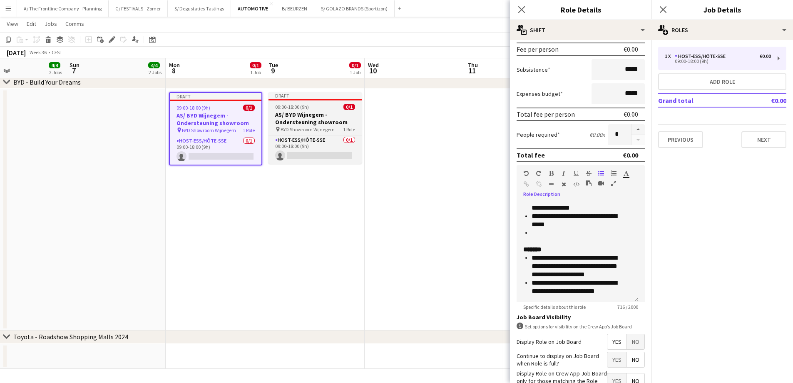
click at [317, 113] on h3 "AS/ BYD Wijnegem - Ondersteuning showroom" at bounding box center [314, 118] width 93 height 15
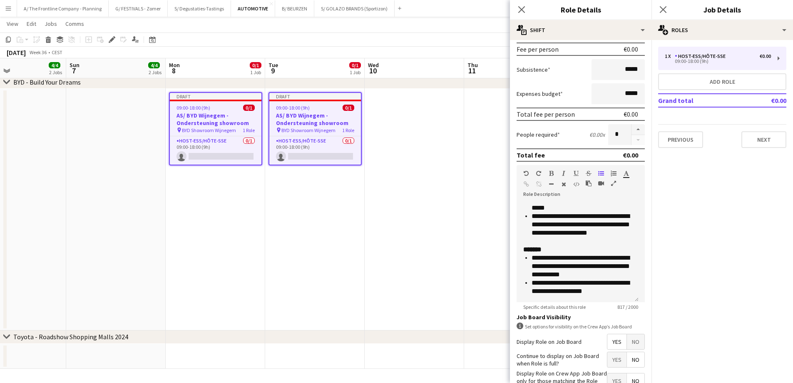
scroll to position [0, 0]
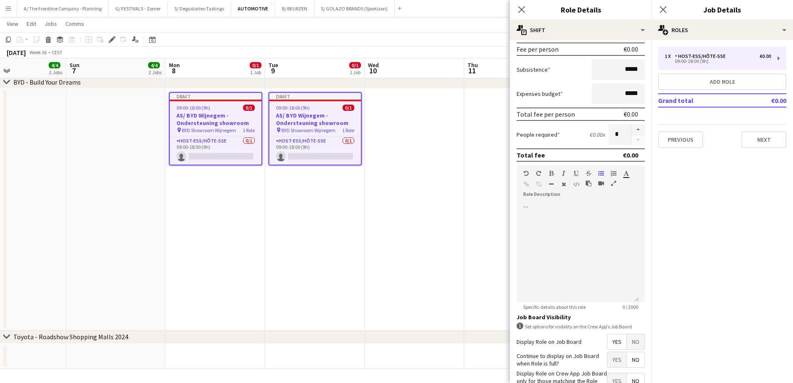
click at [302, 233] on app-date-cell "Draft 09:00-18:00 (9h) 0/1 AS/ BYD Wijnegem - Ondersteuning showroom pin BYD Sh…" at bounding box center [314, 209] width 99 height 241
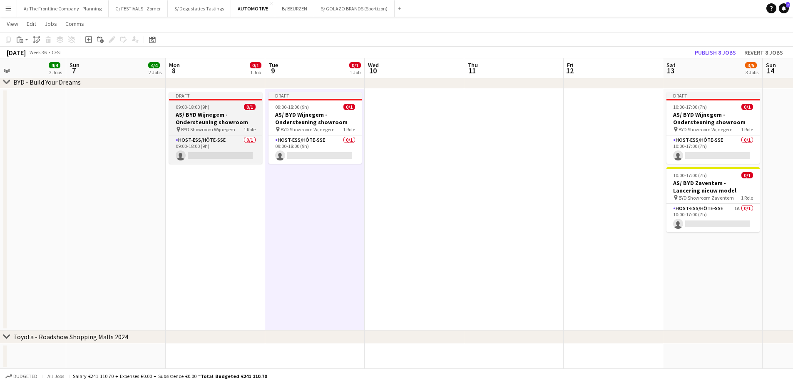
click at [219, 108] on div "09:00-18:00 (9h) 0/1" at bounding box center [215, 107] width 93 height 6
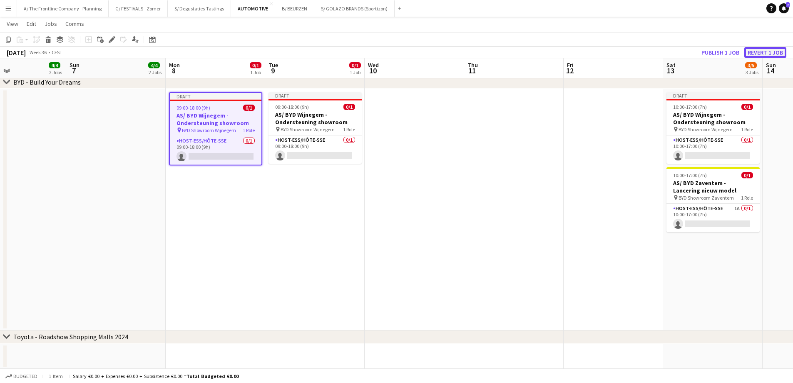
click at [761, 55] on button "Revert 1 job" at bounding box center [765, 52] width 42 height 11
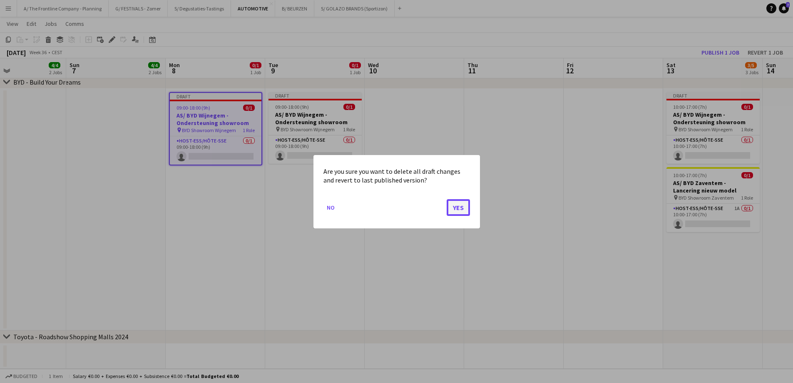
click at [453, 210] on button "Yes" at bounding box center [458, 207] width 23 height 17
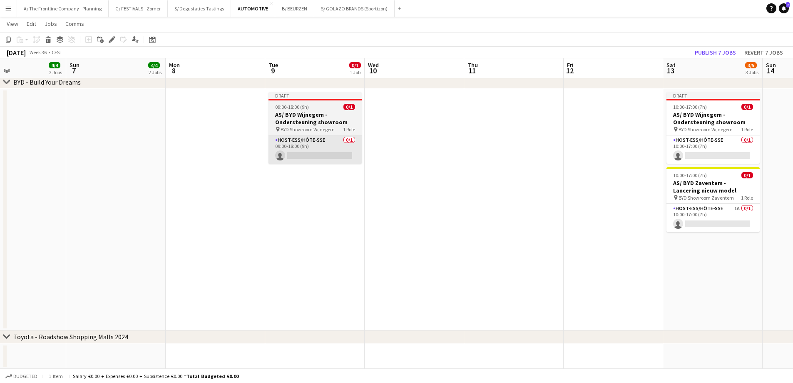
drag, startPoint x: 348, startPoint y: 224, endPoint x: 311, endPoint y: 147, distance: 86.4
click at [348, 215] on app-date-cell "Draft 09:00-18:00 (9h) 0/1 AS/ BYD Wijnegem - Ondersteuning showroom pin BYD Sh…" at bounding box center [314, 209] width 99 height 241
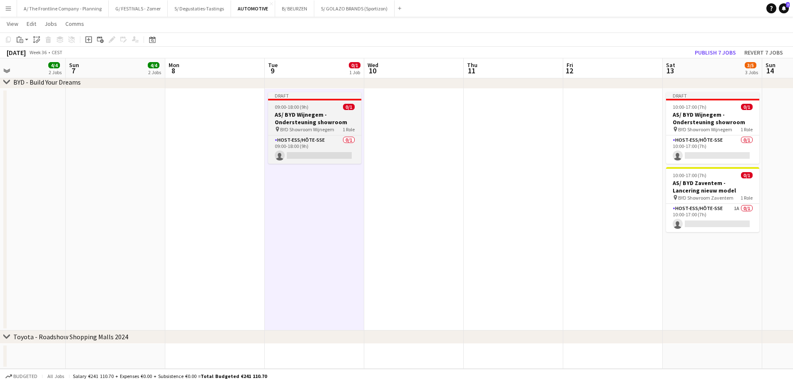
click at [304, 116] on h3 "AS/ BYD Wijnegem - Ondersteuning showroom" at bounding box center [314, 118] width 93 height 15
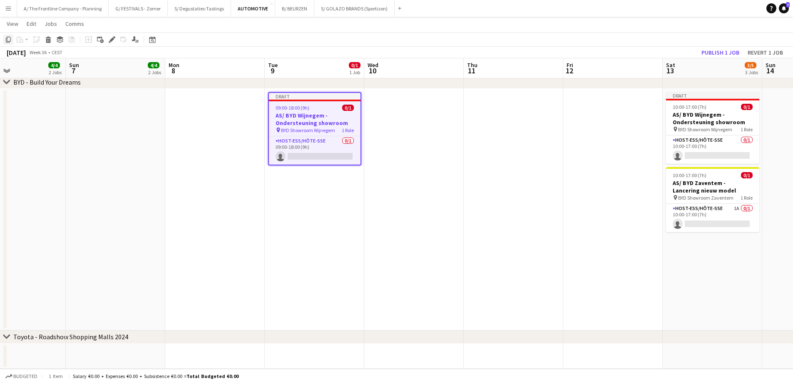
click at [11, 40] on icon "Copy" at bounding box center [8, 39] width 7 height 7
click at [213, 103] on app-date-cell at bounding box center [214, 209] width 99 height 241
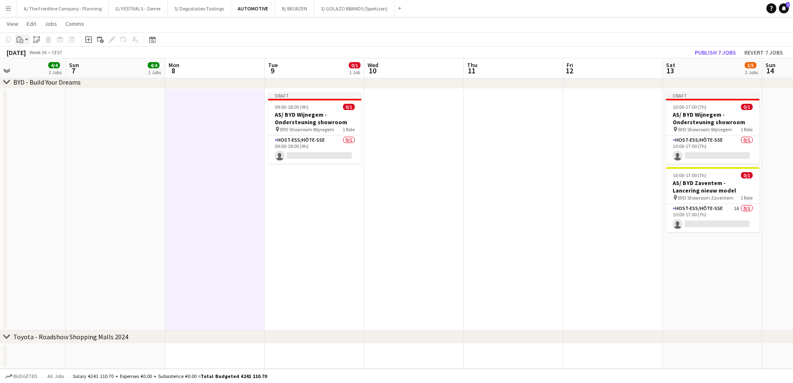
click at [22, 39] on icon "Paste" at bounding box center [20, 39] width 7 height 7
click at [32, 56] on link "Paste Ctrl+V" at bounding box center [61, 55] width 78 height 7
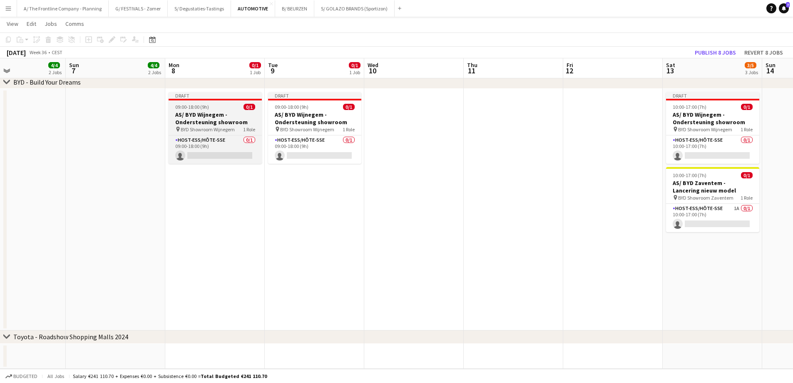
click at [201, 112] on h3 "AS/ BYD Wijnegem - Ondersteuning showroom" at bounding box center [215, 118] width 93 height 15
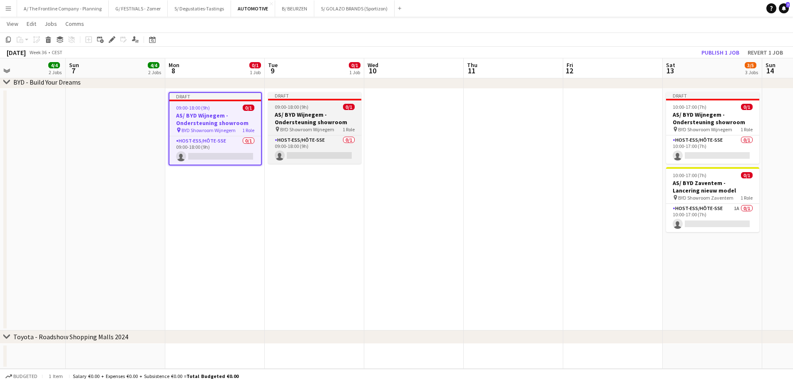
click at [276, 108] on span "09:00-18:00 (9h)" at bounding box center [292, 107] width 34 height 6
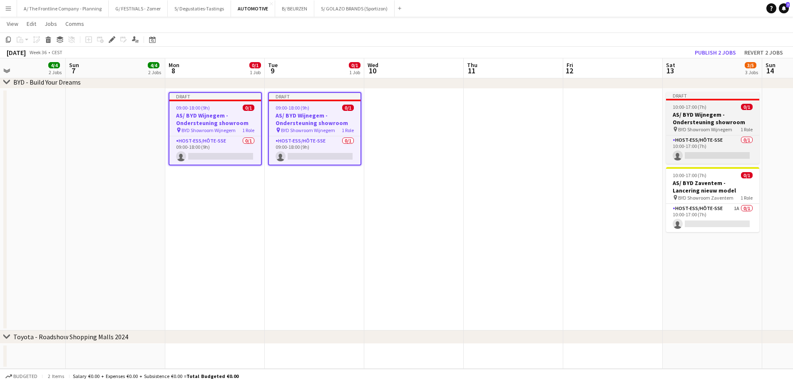
click at [714, 108] on div "10:00-17:00 (7h) 0/1" at bounding box center [712, 107] width 93 height 6
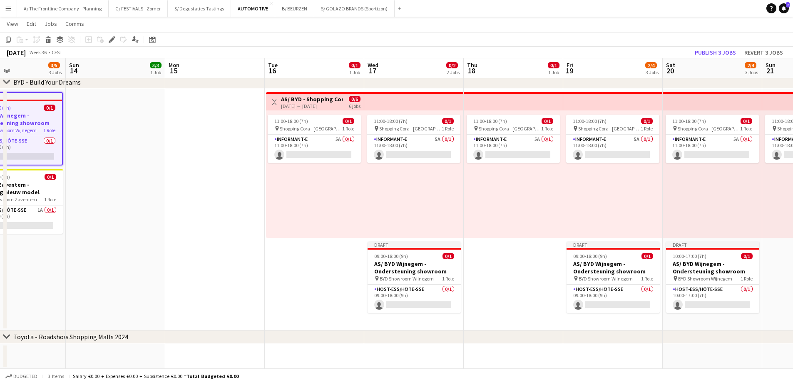
scroll to position [0, 323]
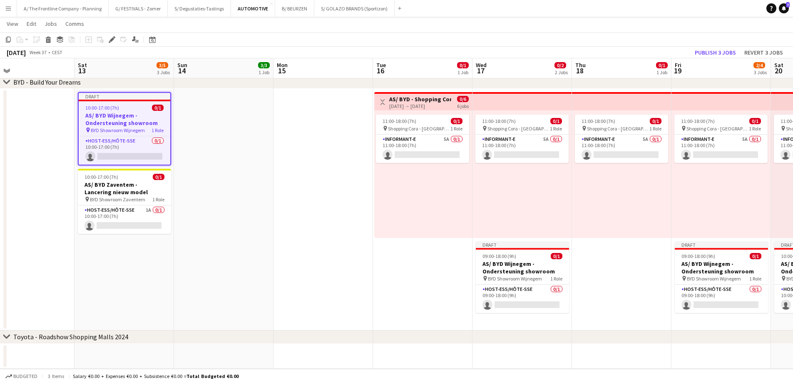
drag, startPoint x: 748, startPoint y: 250, endPoint x: 160, endPoint y: 227, distance: 588.6
click at [160, 227] on app-calendar-viewport "Tue 9 0/1 1 Job Wed 10 Thu 11 Fri 12 Sat 13 3/5 3 Jobs Sun 14 3/3 1 Job Mon 15 …" at bounding box center [396, 40] width 793 height 655
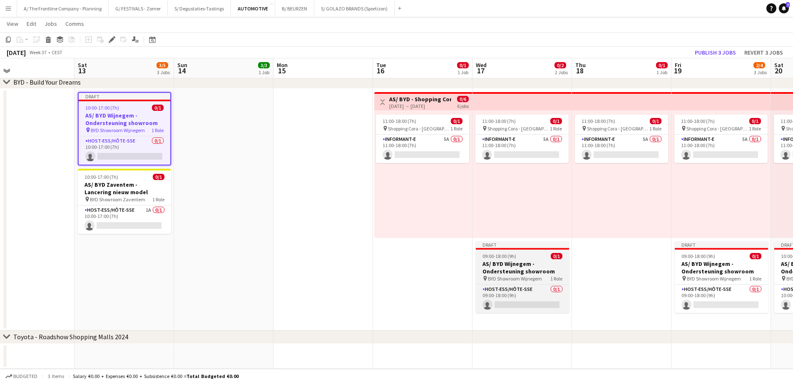
drag, startPoint x: 508, startPoint y: 261, endPoint x: 550, endPoint y: 269, distance: 42.4
click at [510, 261] on h3 "AS/ BYD Wijnegem - Ondersteuning showroom" at bounding box center [522, 267] width 93 height 15
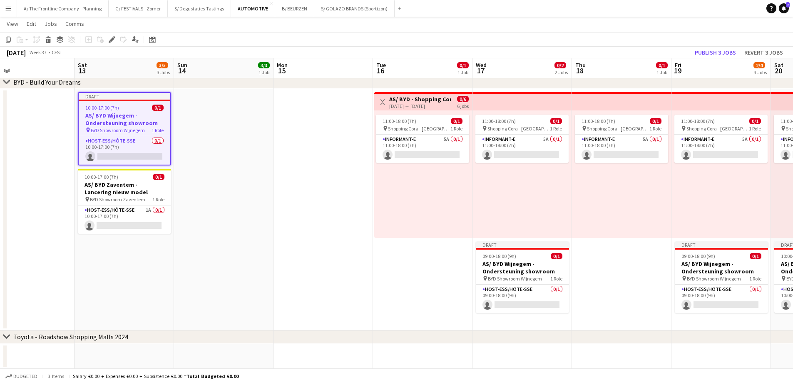
scroll to position [0, 322]
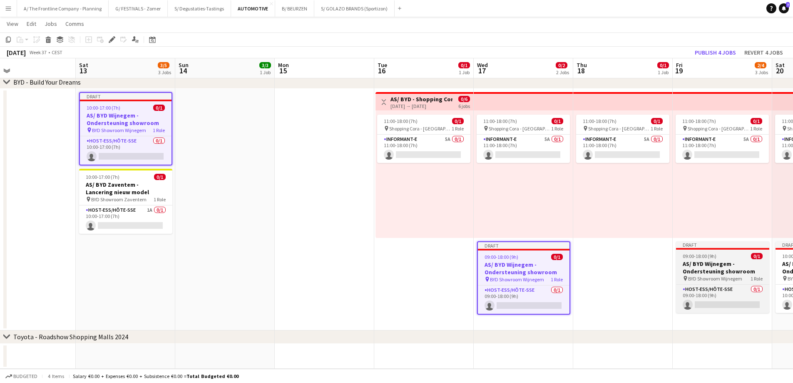
click at [705, 269] on h3 "AS/ BYD Wijnegem - Ondersteuning showroom" at bounding box center [722, 267] width 93 height 15
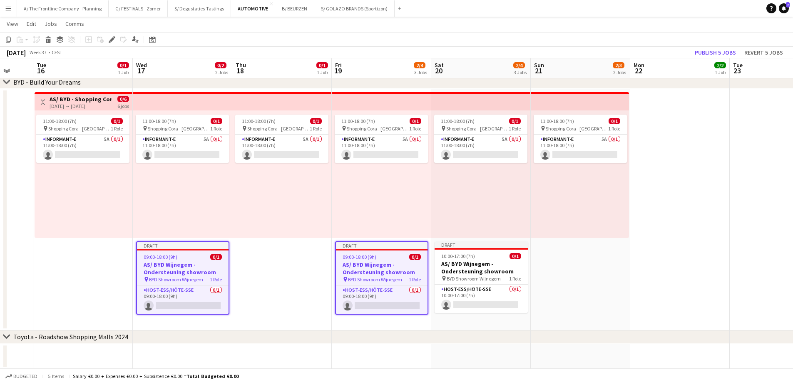
drag, startPoint x: 571, startPoint y: 273, endPoint x: 192, endPoint y: 251, distance: 379.8
click at [183, 251] on app-calendar-viewport "Sat 13 3/5 3 Jobs Sun 14 3/3 1 Job Mon 15 Tue 16 0/1 1 Job Wed 17 0/2 2 Jobs Th…" at bounding box center [396, 40] width 793 height 655
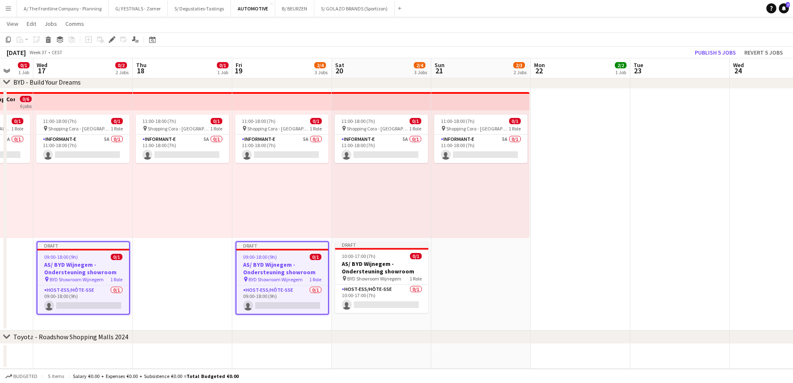
scroll to position [0, 265]
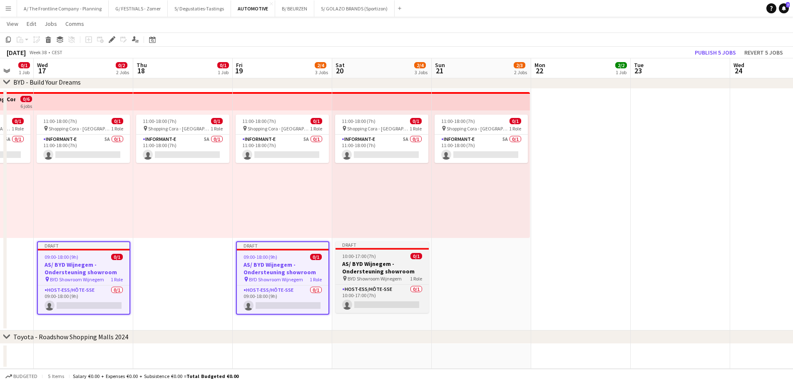
click at [385, 260] on h3 "AS/ BYD Wijnegem - Ondersteuning showroom" at bounding box center [382, 267] width 93 height 15
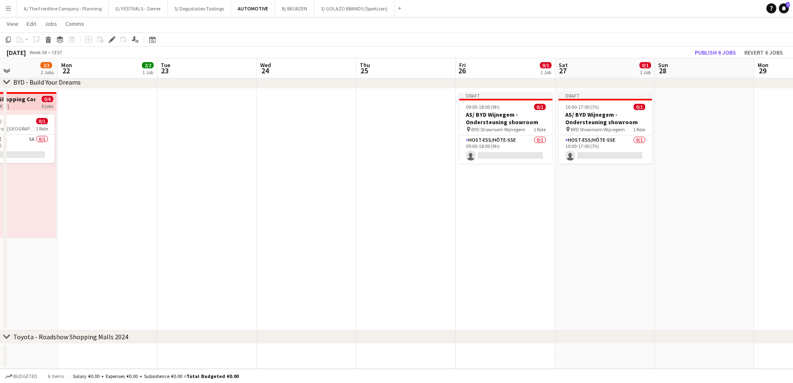
drag, startPoint x: 625, startPoint y: 209, endPoint x: 204, endPoint y: 210, distance: 420.8
click at [204, 210] on app-calendar-viewport "Thu 18 0/1 1 Job Fri 19 2/4 3 Jobs Sat 20 2/4 3 Jobs Sun 21 2/3 2 Jobs Mon 22 2…" at bounding box center [396, 40] width 793 height 655
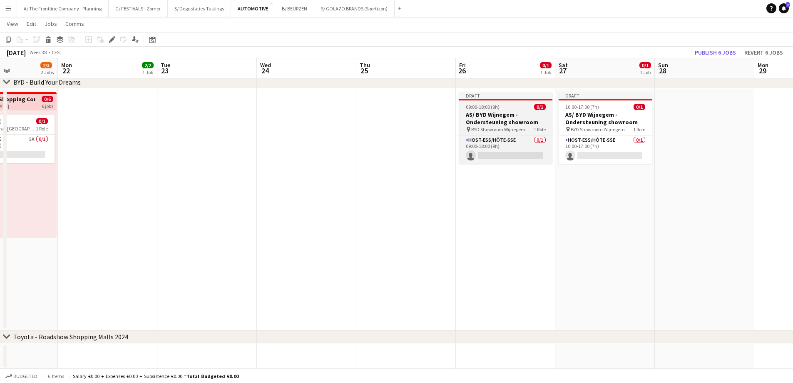
click at [477, 107] on span "09:00-18:00 (9h)" at bounding box center [483, 107] width 34 height 6
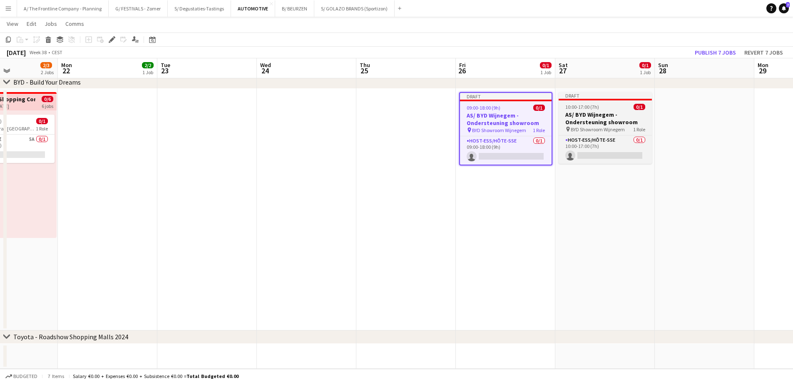
click at [610, 112] on h3 "AS/ BYD Wijnegem - Ondersteuning showroom" at bounding box center [605, 118] width 93 height 15
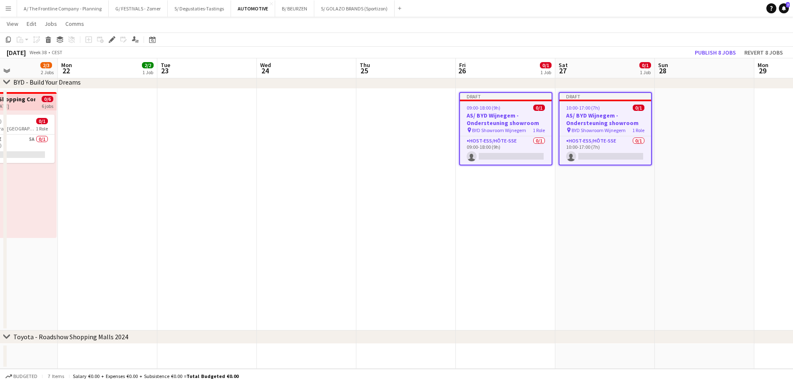
scroll to position [0, 241]
click at [109, 38] on icon "Edit" at bounding box center [112, 39] width 7 height 7
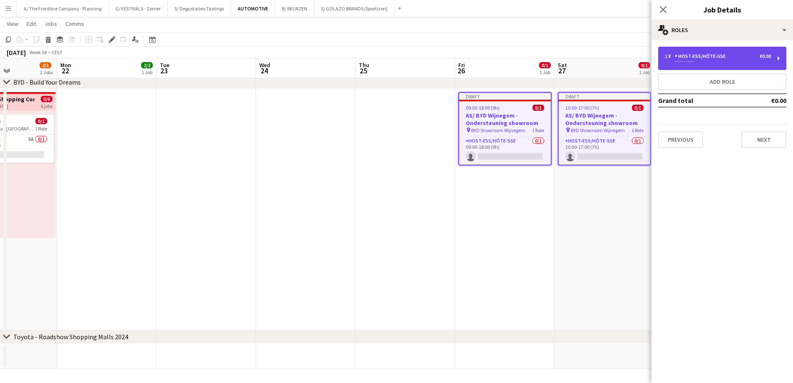
click at [713, 56] on div "Host-ess/Hôte-sse" at bounding box center [702, 56] width 54 height 6
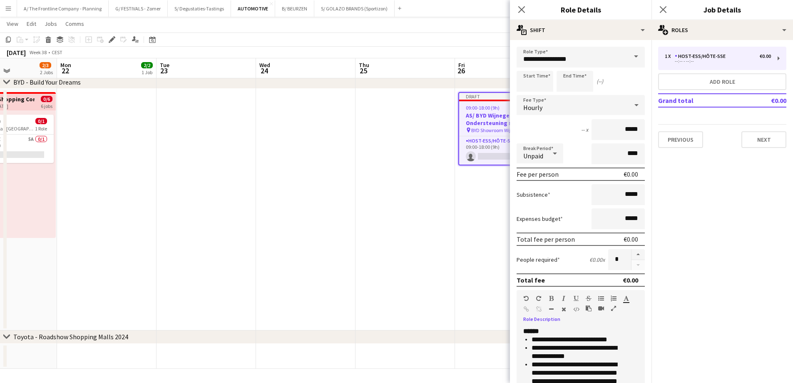
click at [613, 309] on icon "button" at bounding box center [613, 308] width 5 height 6
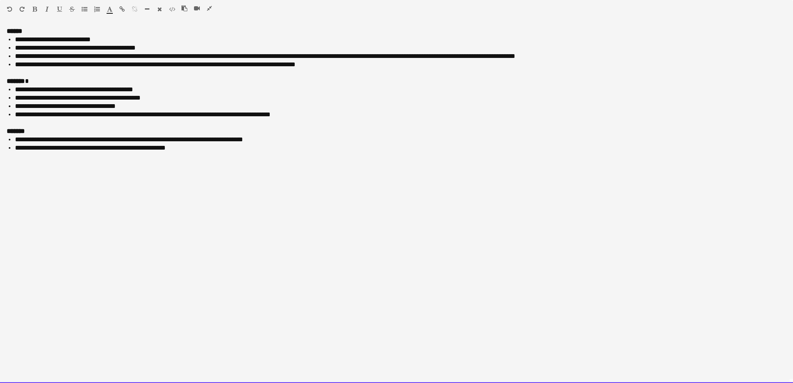
drag, startPoint x: 318, startPoint y: 113, endPoint x: 12, endPoint y: 117, distance: 306.8
click at [12, 117] on ul "**********" at bounding box center [397, 101] width 780 height 33
drag, startPoint x: 416, startPoint y: 56, endPoint x: 420, endPoint y: 63, distance: 8.4
click at [417, 57] on li "**********" at bounding box center [400, 56] width 771 height 8
click at [416, 85] on div "******* *" at bounding box center [397, 81] width 780 height 8
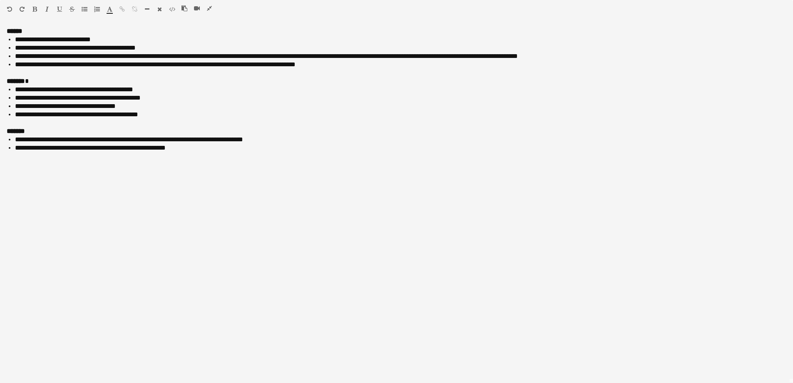
click at [209, 7] on icon "button" at bounding box center [209, 8] width 5 height 6
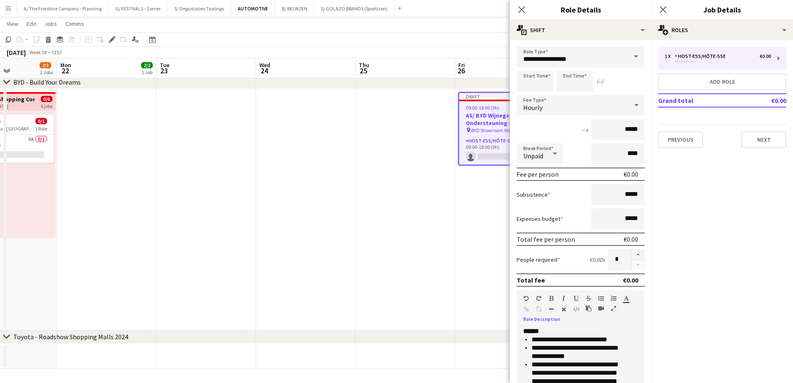
scroll to position [181, 0]
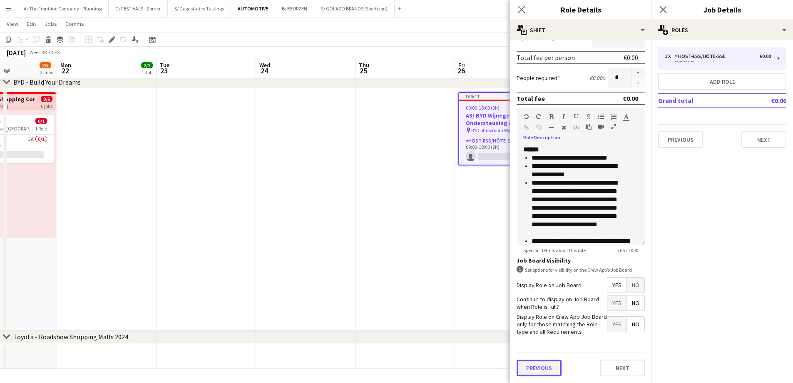
click at [545, 370] on button "Previous" at bounding box center [539, 367] width 45 height 17
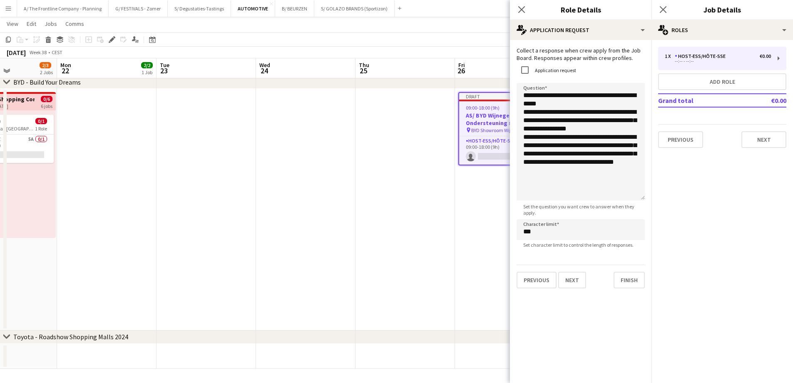
drag, startPoint x: 638, startPoint y: 128, endPoint x: 641, endPoint y: 196, distance: 67.5
click at [641, 196] on textarea "**********" at bounding box center [581, 141] width 128 height 117
click at [595, 172] on textarea "**********" at bounding box center [581, 141] width 128 height 117
click at [584, 144] on textarea "**********" at bounding box center [581, 141] width 128 height 117
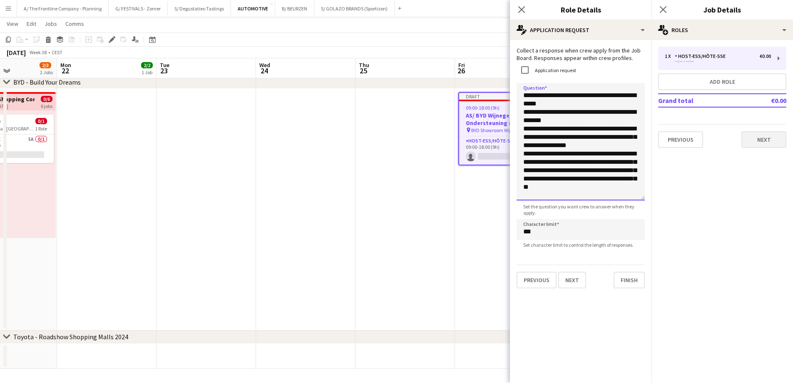
type textarea "**********"
click at [761, 147] on button "Next" at bounding box center [763, 139] width 45 height 17
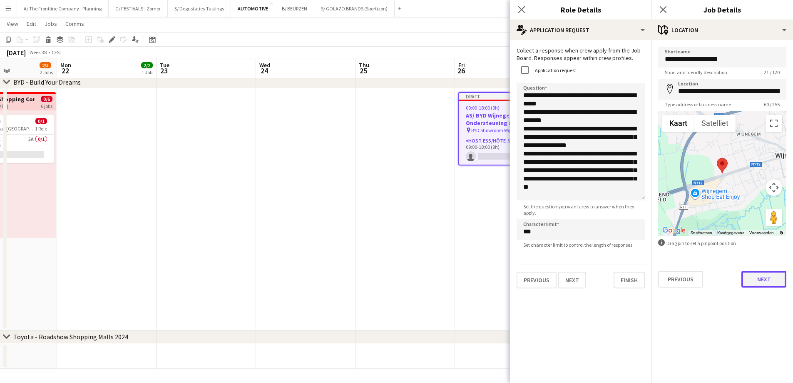
click at [757, 285] on button "Next" at bounding box center [763, 279] width 45 height 17
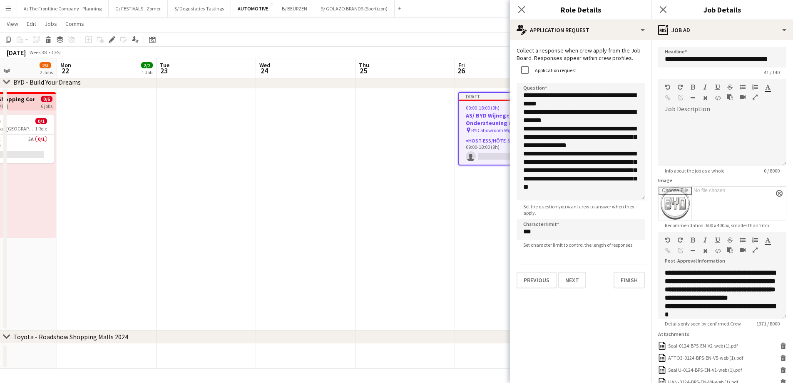
click at [752, 251] on button "button" at bounding box center [755, 249] width 6 height 7
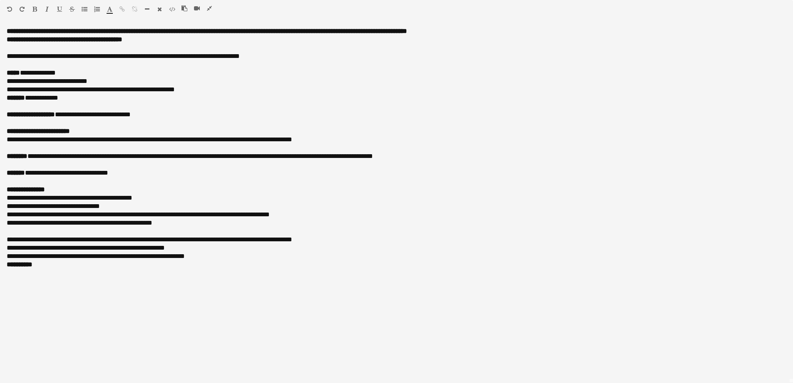
click at [207, 8] on icon "button" at bounding box center [209, 8] width 5 height 6
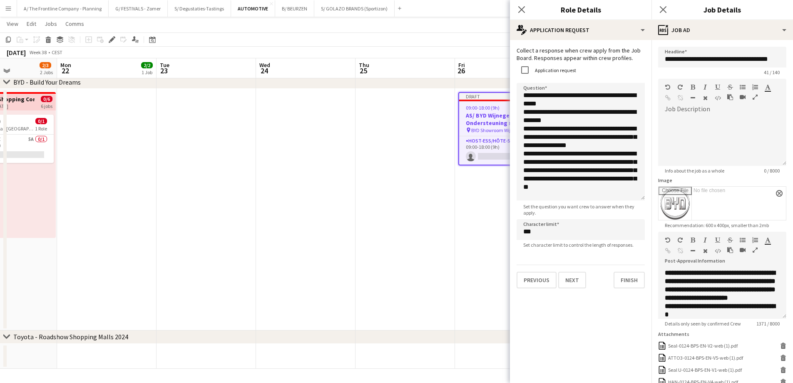
click at [364, 283] on app-date-cell at bounding box center [404, 209] width 99 height 241
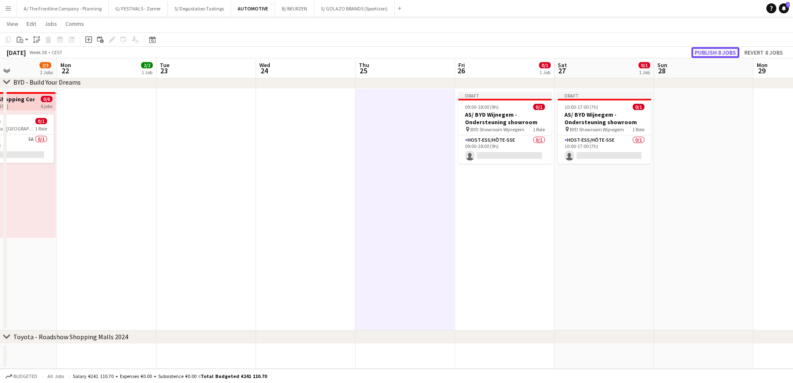
click at [708, 54] on button "Publish 8 jobs" at bounding box center [715, 52] width 48 height 11
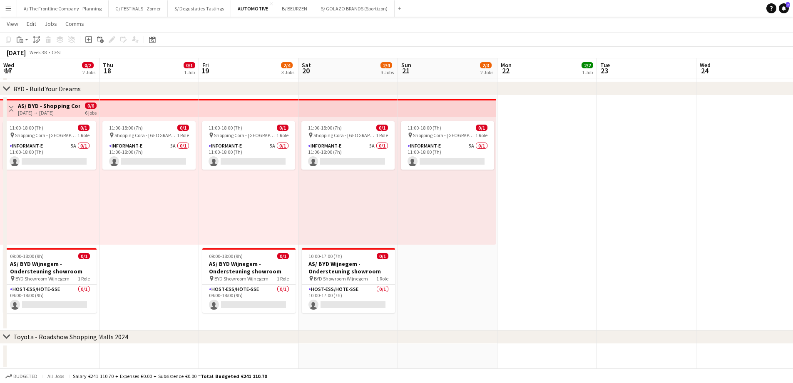
drag, startPoint x: 416, startPoint y: 219, endPoint x: 748, endPoint y: 188, distance: 333.6
click at [792, 185] on app-calendar-viewport "Wed 17 0/2 2 Jobs Thu 18 0/1 1 Job Fri 19 2/4 3 Jobs Sat 20 2/4 3 Jobs Sun 21 2…" at bounding box center [396, 44] width 793 height 649
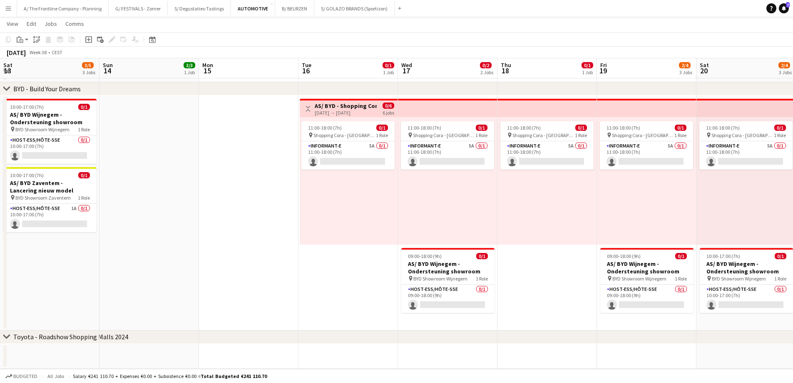
drag, startPoint x: 137, startPoint y: 225, endPoint x: 676, endPoint y: 187, distance: 540.0
click at [676, 187] on app-calendar-viewport "Sat 13 3/5 3 Jobs Sun 14 3/3 1 Job Mon 15 Tue 16 0/1 1 Job Wed 17 0/2 2 Jobs Th…" at bounding box center [396, 44] width 793 height 649
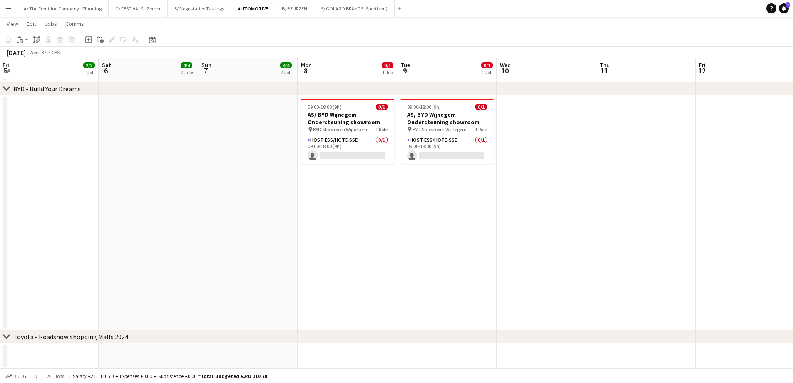
scroll to position [0, 217]
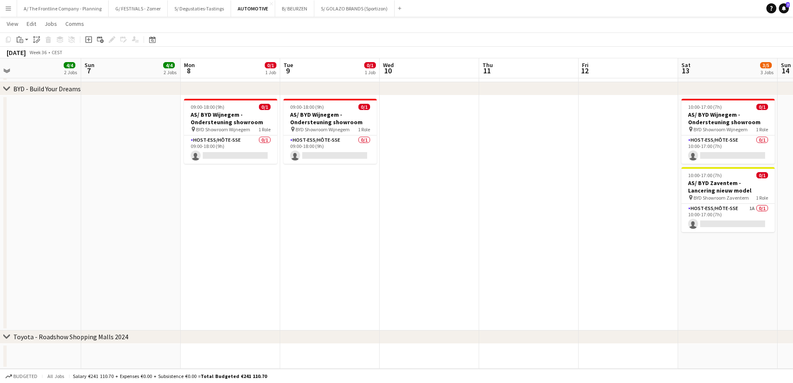
drag, startPoint x: 593, startPoint y: 241, endPoint x: 675, endPoint y: 241, distance: 82.0
click at [675, 241] on app-calendar-viewport "Thu 4 1/1 1 Job Fri 5 2/2 1 Job Sat 6 4/4 2 Jobs Sun 7 4/4 2 Jobs Mon 8 0/1 1 J…" at bounding box center [396, 44] width 793 height 649
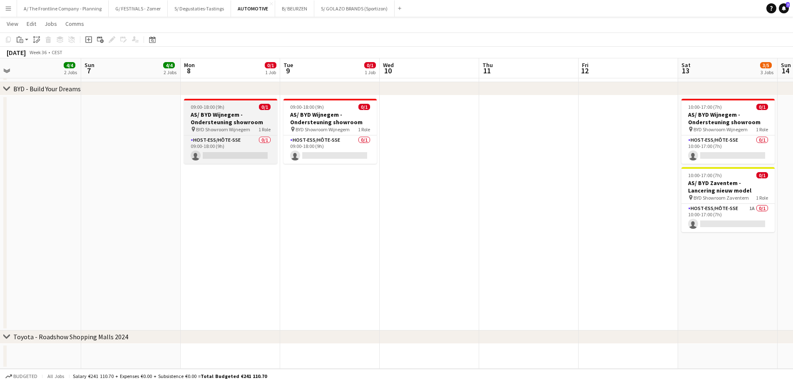
click at [219, 123] on h3 "AS/ BYD Wijnegem - Ondersteuning showroom" at bounding box center [230, 118] width 93 height 15
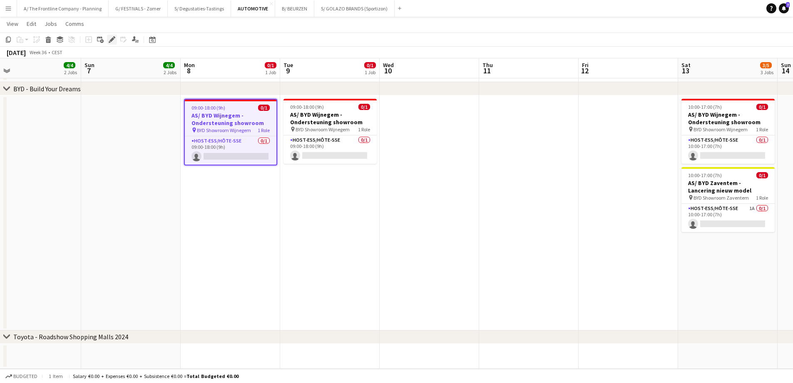
click at [113, 42] on icon "Edit" at bounding box center [112, 39] width 7 height 7
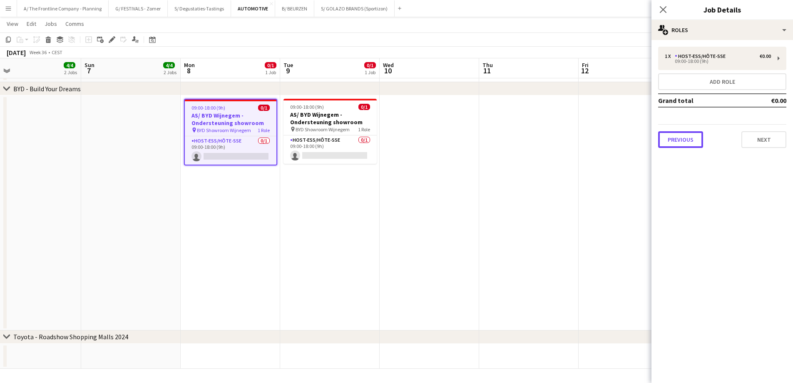
drag, startPoint x: 683, startPoint y: 139, endPoint x: 687, endPoint y: 102, distance: 37.3
click at [683, 139] on button "Previous" at bounding box center [680, 139] width 45 height 17
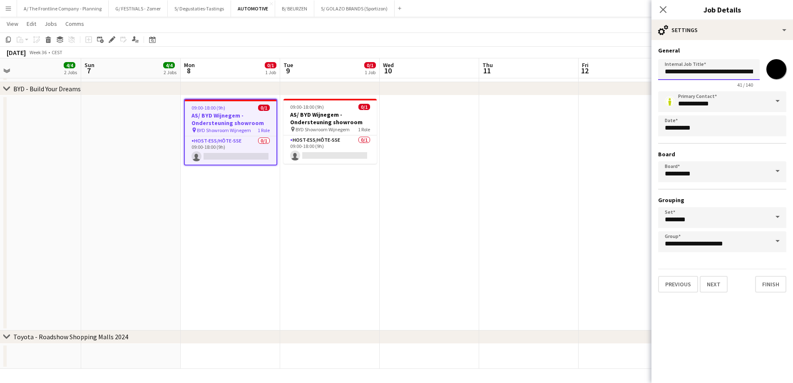
click at [693, 67] on input "**********" at bounding box center [709, 69] width 102 height 21
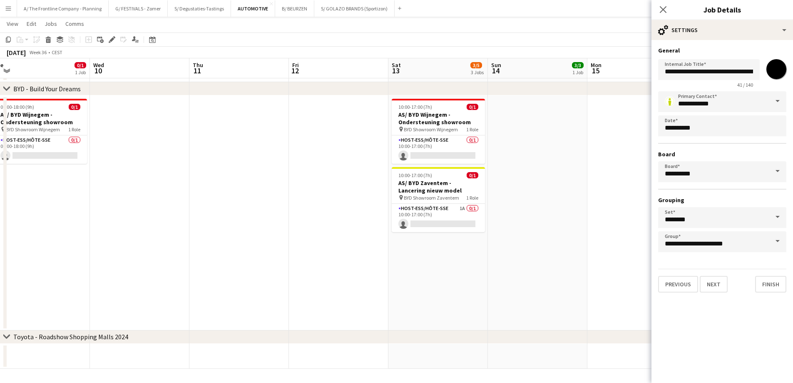
drag, startPoint x: 351, startPoint y: 244, endPoint x: 46, endPoint y: 219, distance: 305.7
click at [45, 219] on app-calendar-viewport "Sat 6 4/4 2 Jobs Sun 7 4/4 2 Jobs Mon 8 0/1 1 Job Tue 9 0/1 1 Job Wed 10 Thu 11…" at bounding box center [396, 44] width 793 height 649
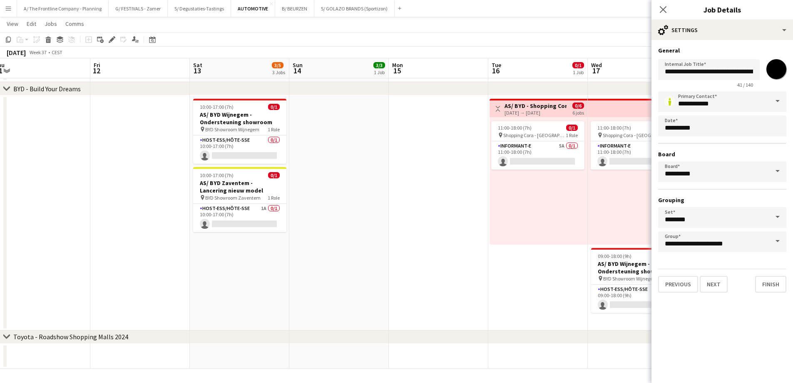
drag, startPoint x: 46, startPoint y: 219, endPoint x: 57, endPoint y: 219, distance: 10.8
click at [51, 219] on app-calendar-viewport "Mon 8 0/1 1 Job Tue 9 0/1 1 Job Wed 10 Thu 11 Fri 12 Sat 13 3/5 3 Jobs Sun 14 3…" at bounding box center [396, 44] width 793 height 649
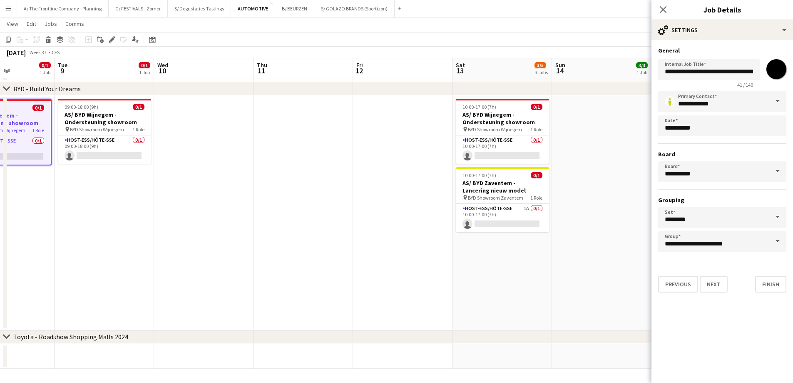
scroll to position [0, 234]
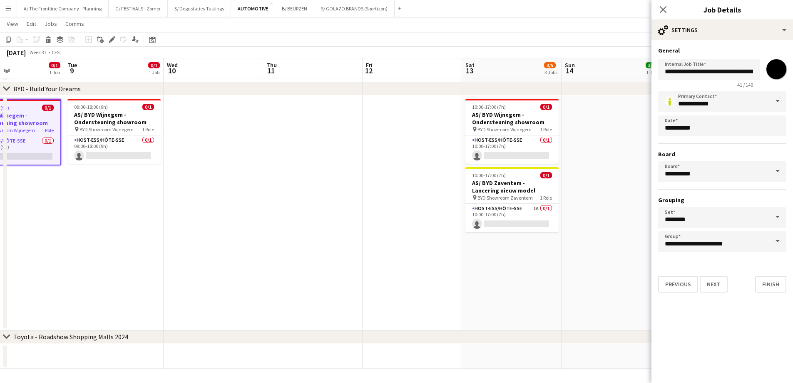
drag, startPoint x: 94, startPoint y: 195, endPoint x: 362, endPoint y: 204, distance: 267.8
click at [362, 204] on app-calendar-viewport "Sat 6 4/4 2 Jobs Sun 7 4/4 2 Jobs Mon 8 0/1 1 Job Tue 9 0/1 1 Job Wed 10 Thu 11…" at bounding box center [396, 44] width 793 height 649
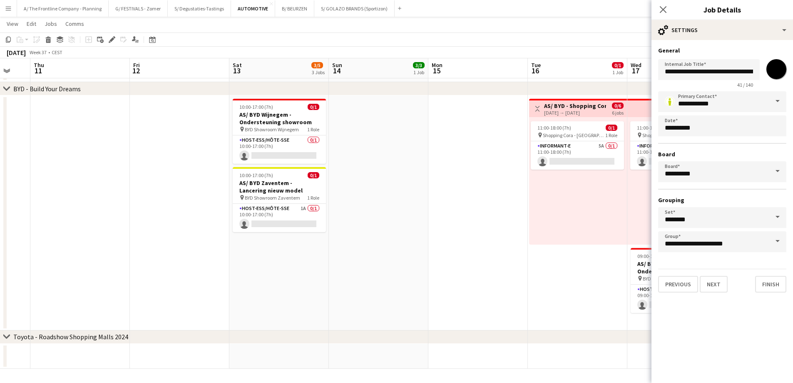
click at [42, 203] on app-calendar-viewport "Mon 8 0/1 1 Job Tue 9 0/1 1 Job Wed 10 Thu 11 Fri 12 Sat 13 3/5 3 Jobs Sun 14 3…" at bounding box center [396, 44] width 793 height 649
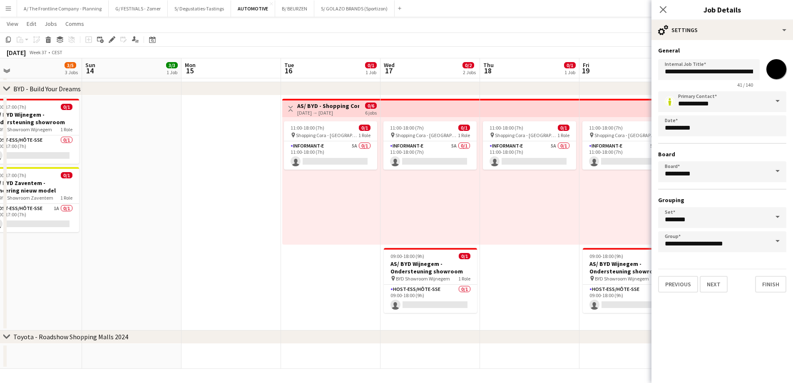
scroll to position [0, 262]
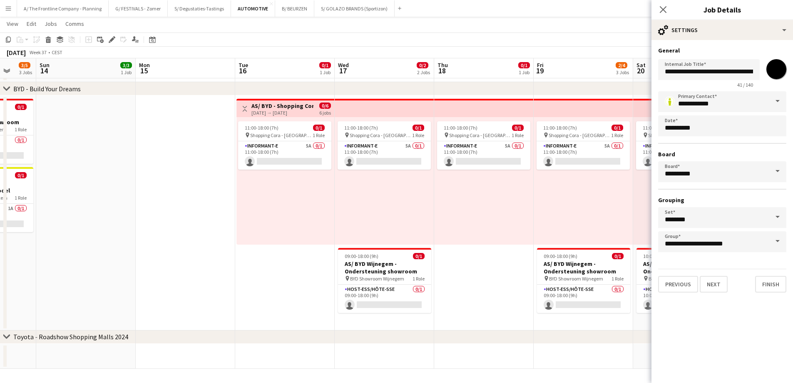
drag, startPoint x: 328, startPoint y: 204, endPoint x: 36, endPoint y: 218, distance: 293.0
click at [36, 218] on app-calendar-viewport "Thu 11 Fri 12 Sat 13 3/5 3 Jobs Sun 14 3/3 1 Job Mon 15 Tue 16 0/1 1 Job Wed 17…" at bounding box center [396, 44] width 793 height 649
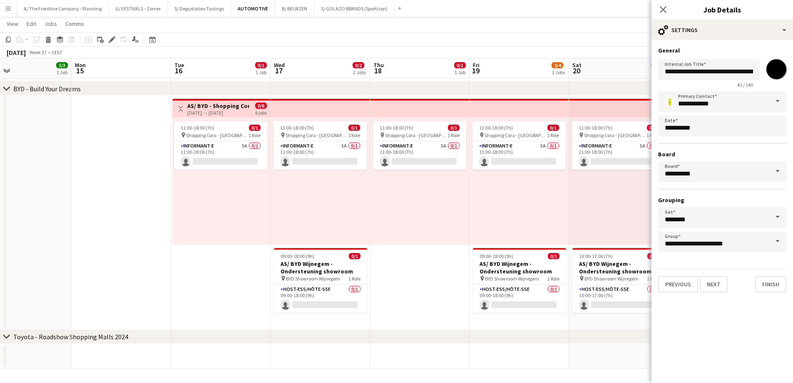
scroll to position [0, 331]
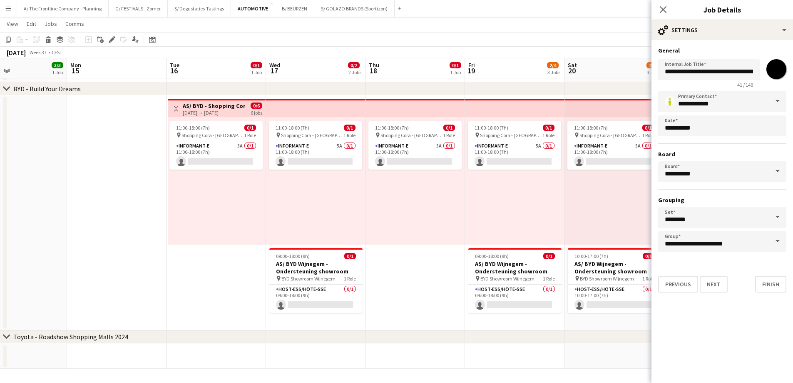
drag, startPoint x: 136, startPoint y: 216, endPoint x: 67, endPoint y: 215, distance: 68.7
click at [67, 215] on app-calendar-viewport "Thu 11 Fri 12 Sat 13 3/5 3 Jobs Sun 14 3/3 1 Job Mon 15 Tue 16 0/1 1 Job Wed 17…" at bounding box center [396, 44] width 793 height 649
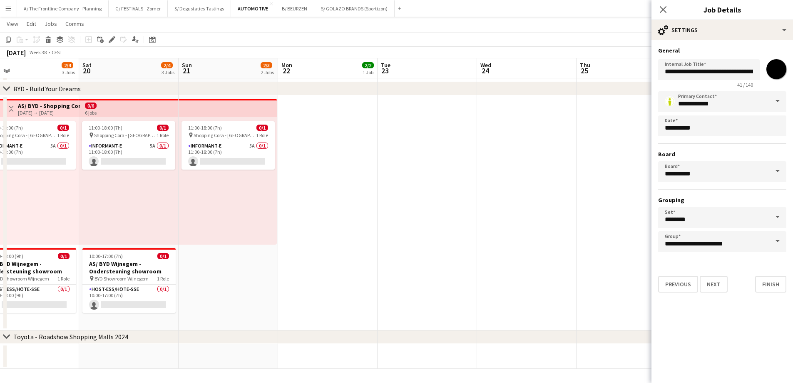
drag, startPoint x: 557, startPoint y: 268, endPoint x: 337, endPoint y: 255, distance: 220.6
click at [74, 259] on app-calendar-viewport "Tue 16 0/1 1 Job Wed 17 0/2 2 Jobs Thu 18 0/1 1 Job Fri 19 2/4 3 Jobs Sat 20 2/…" at bounding box center [396, 44] width 793 height 649
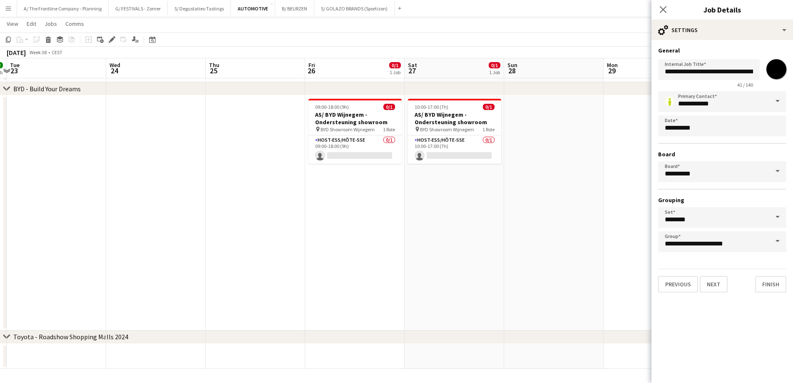
drag, startPoint x: 314, startPoint y: 239, endPoint x: 173, endPoint y: 249, distance: 141.9
click at [173, 249] on app-calendar-viewport "Sat 20 2/4 3 Jobs Sun 21 2/3 2 Jobs Mon 22 2/2 1 Job Tue 23 Wed 24 Thu 25 Fri 2…" at bounding box center [396, 44] width 793 height 649
click at [266, 248] on app-calendar-viewport "Sat 20 2/4 3 Jobs Sun 21 2/3 2 Jobs Mon 22 2/2 1 Job Tue 23 Wed 24 Thu 25 Fri 2…" at bounding box center [396, 44] width 793 height 649
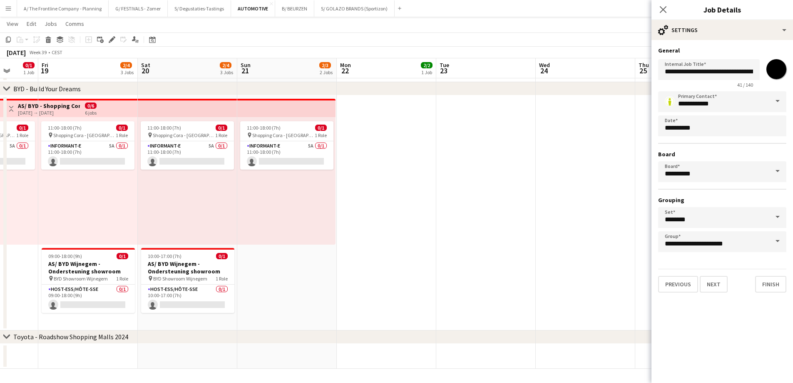
drag, startPoint x: 176, startPoint y: 201, endPoint x: 639, endPoint y: 194, distance: 462.5
click at [639, 194] on app-calendar-viewport "Tue 16 0/1 1 Job Wed 17 0/2 2 Jobs Thu 18 0/1 1 Job Fri 19 2/4 3 Jobs Sat 20 2/…" at bounding box center [396, 44] width 793 height 649
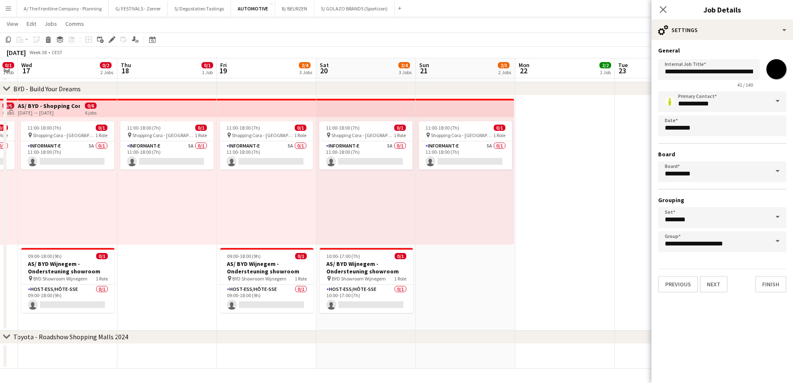
drag, startPoint x: 418, startPoint y: 228, endPoint x: 584, endPoint y: 220, distance: 166.7
click at [597, 221] on app-calendar-viewport "Mon 15 Tue 16 0/1 1 Job Wed 17 0/2 2 Jobs Thu 18 0/1 1 Job Fri 19 2/4 3 Jobs Sa…" at bounding box center [396, 44] width 793 height 649
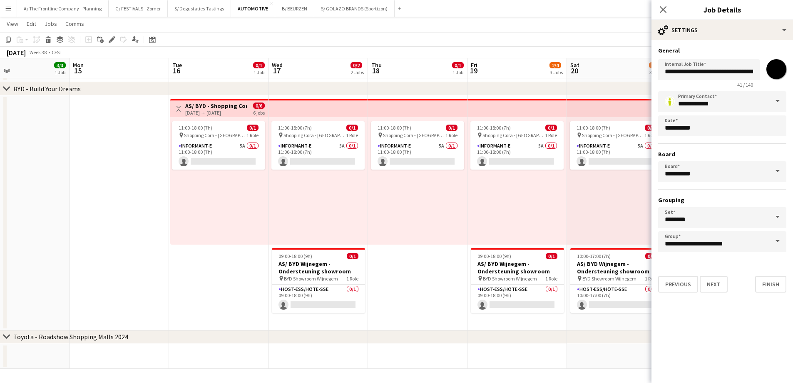
drag, startPoint x: 300, startPoint y: 261, endPoint x: 431, endPoint y: 257, distance: 131.2
click at [431, 257] on app-calendar-viewport "Sat 13 3/5 3 Jobs Sun 14 3/3 1 Job Mon 15 Tue 16 0/1 1 Job Wed 17 0/2 2 Jobs Th…" at bounding box center [396, 44] width 793 height 649
click at [212, 154] on app-card-role "Informant-e 5A 0/1 11:00-18:00 (7h) single-neutral-actions" at bounding box center [218, 155] width 93 height 28
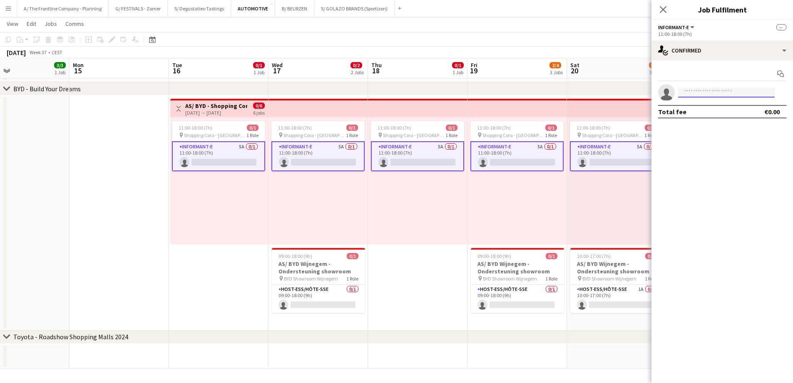
click at [713, 93] on input at bounding box center [726, 92] width 97 height 10
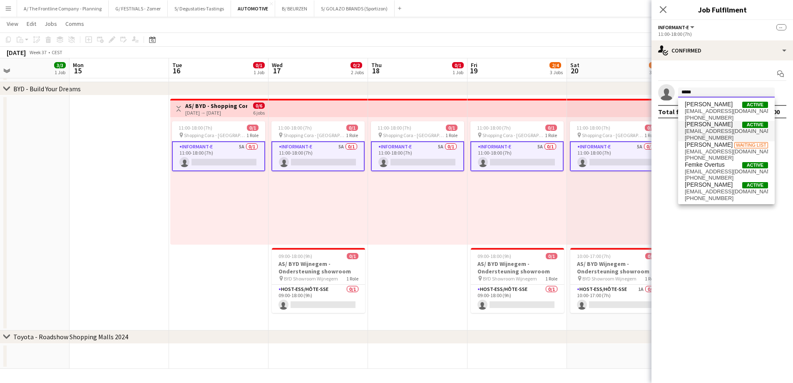
type input "*****"
click at [713, 130] on span "demeesterfemke@hotmail.com" at bounding box center [726, 131] width 83 height 7
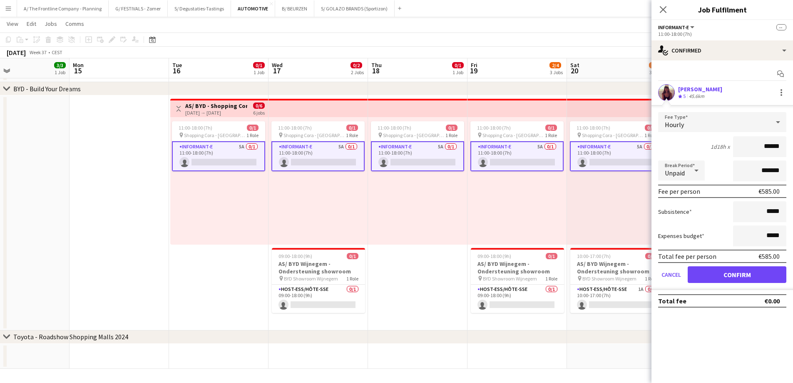
click at [709, 91] on div "[PERSON_NAME]" at bounding box center [700, 88] width 44 height 7
click at [688, 93] on div "45.6km" at bounding box center [696, 96] width 19 height 7
click at [726, 272] on button "Confirm" at bounding box center [737, 274] width 99 height 17
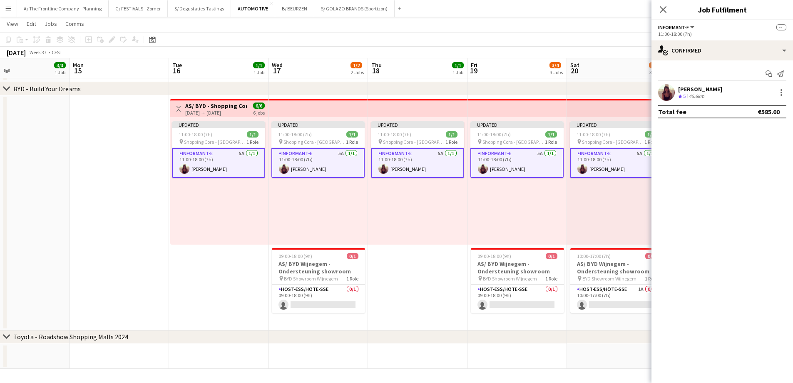
click at [708, 95] on div "Crew rating 5 45.6km" at bounding box center [700, 96] width 44 height 7
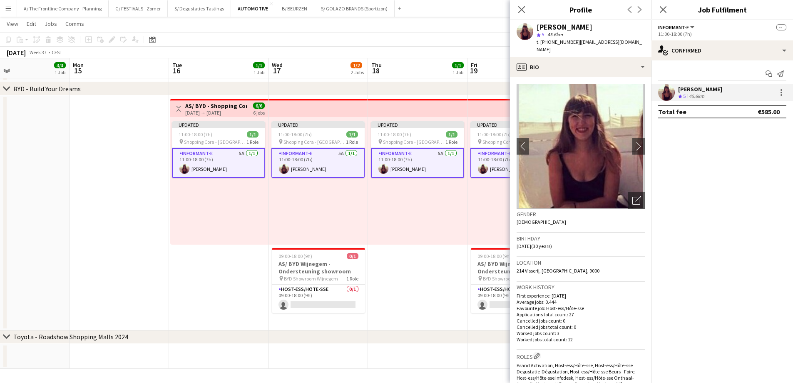
click at [455, 204] on div "Updated 11:00-18:00 (7h) 1/1 pin Shopping Cora - Anderlecht 1 Role Informant-e …" at bounding box center [417, 180] width 99 height 127
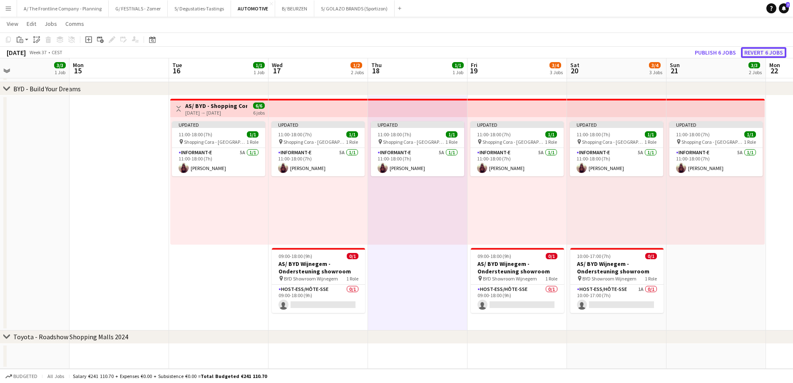
click at [750, 53] on button "Revert 6 jobs" at bounding box center [763, 52] width 45 height 11
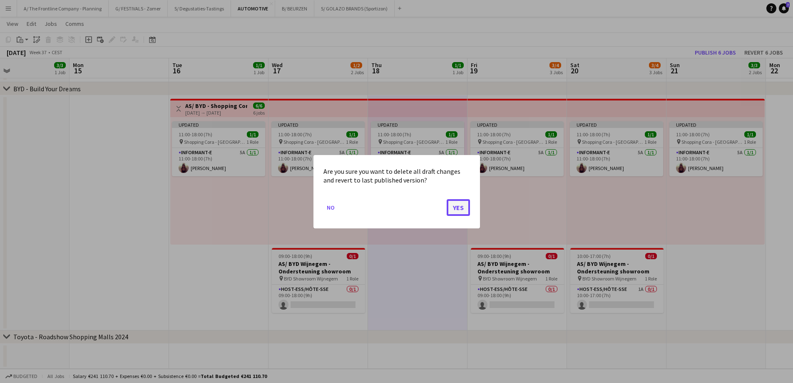
click at [459, 208] on button "Yes" at bounding box center [458, 207] width 23 height 17
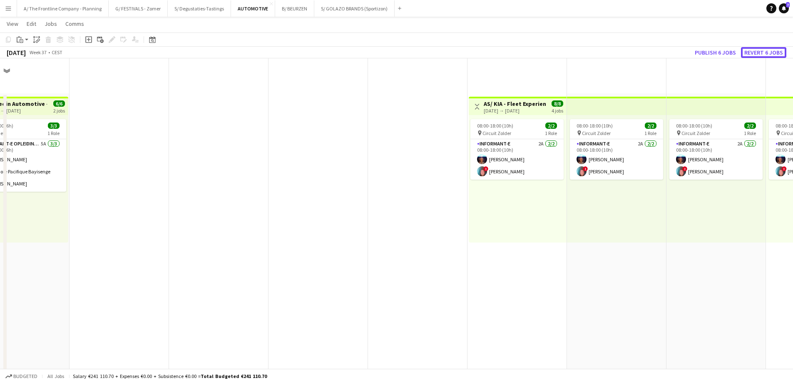
scroll to position [313, 0]
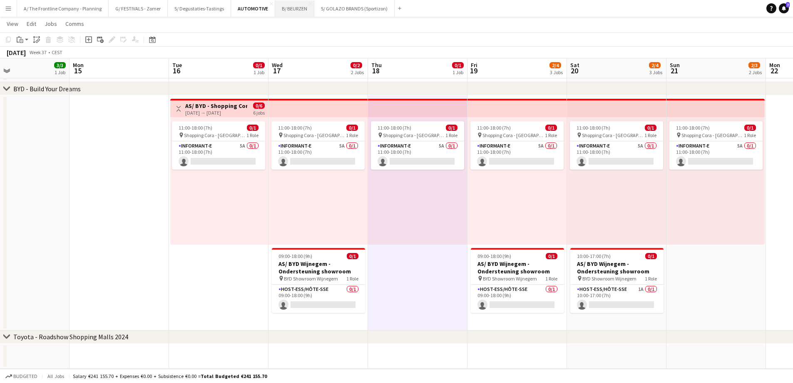
click at [283, 14] on button "B/ BEURZEN Close" at bounding box center [294, 8] width 39 height 16
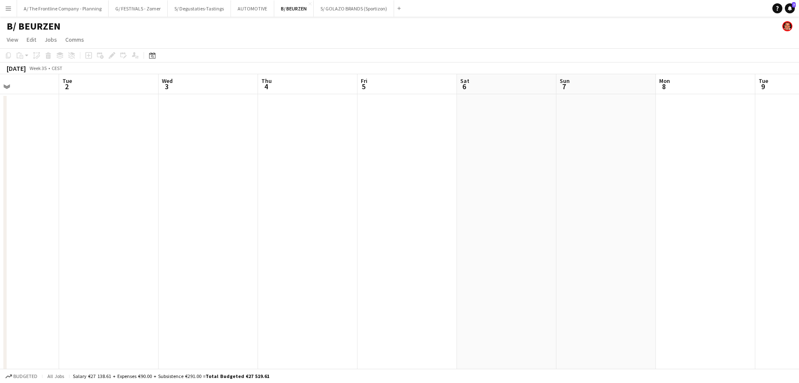
drag, startPoint x: 535, startPoint y: 164, endPoint x: -25, endPoint y: 150, distance: 560.5
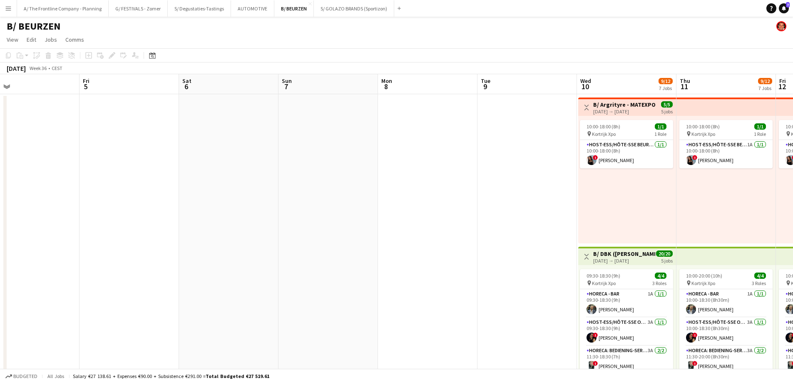
drag, startPoint x: 545, startPoint y: 146, endPoint x: 109, endPoint y: 146, distance: 435.8
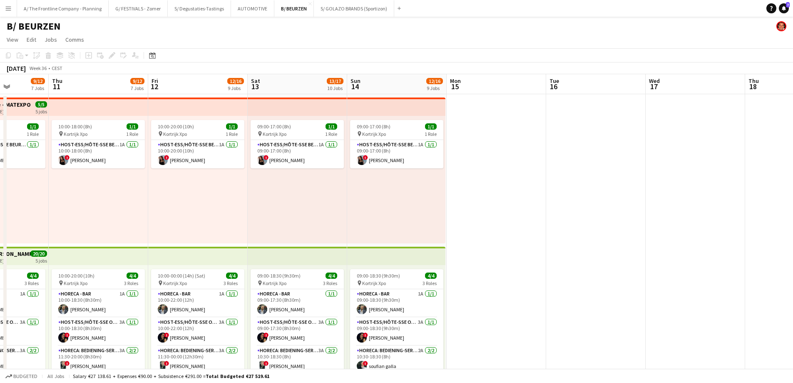
drag, startPoint x: 526, startPoint y: 176, endPoint x: 127, endPoint y: 177, distance: 399.2
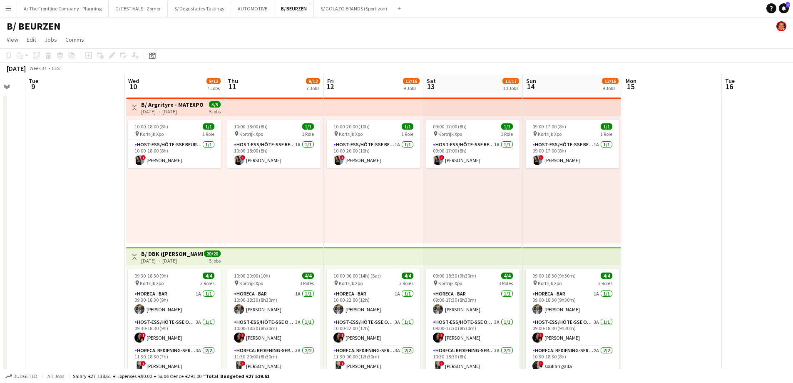
scroll to position [0, 212]
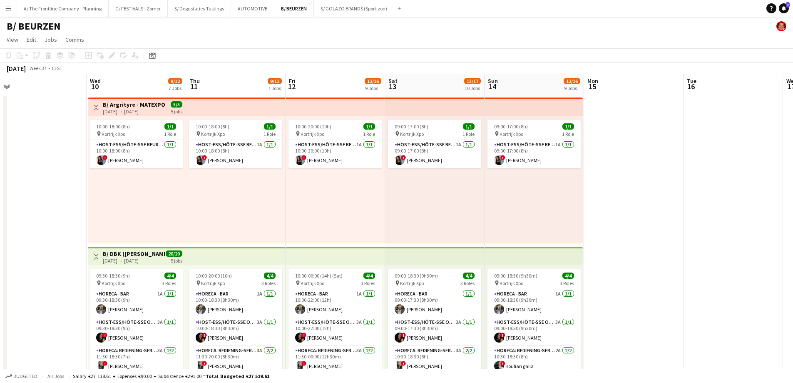
drag, startPoint x: 186, startPoint y: 203, endPoint x: 423, endPoint y: 190, distance: 237.2
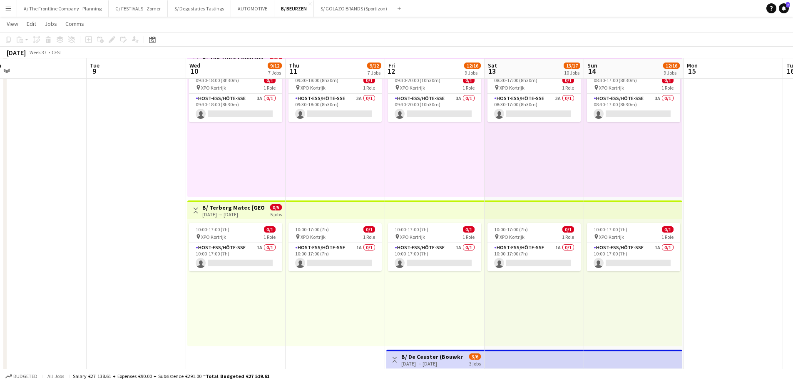
scroll to position [791, 0]
click at [149, 176] on app-date-cell at bounding box center [136, 49] width 99 height 1494
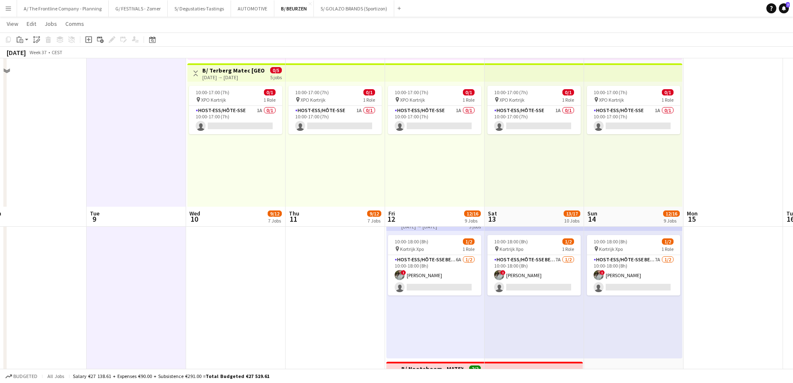
scroll to position [916, 0]
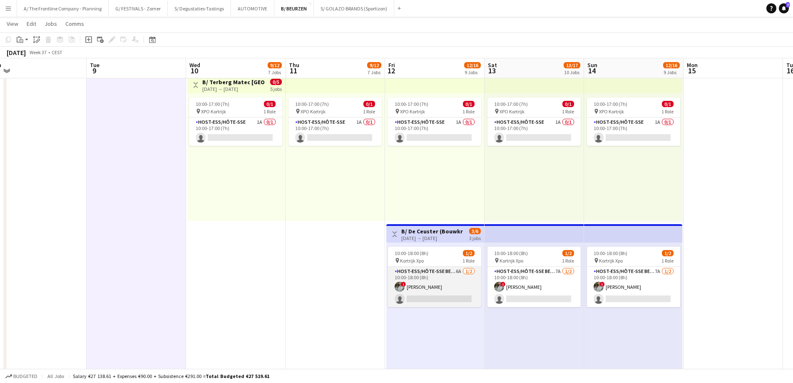
drag, startPoint x: 392, startPoint y: 271, endPoint x: 428, endPoint y: 282, distance: 37.0
click at [394, 273] on app-card-role "Host-ess/Hôte-sse Beurs - Foire 6A 1/2 10:00-18:00 (8h) ! Charlotte Van Boven s…" at bounding box center [434, 286] width 93 height 40
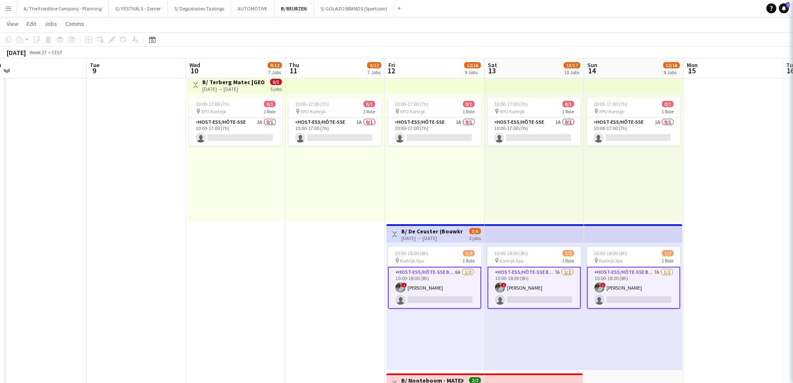
scroll to position [0, 210]
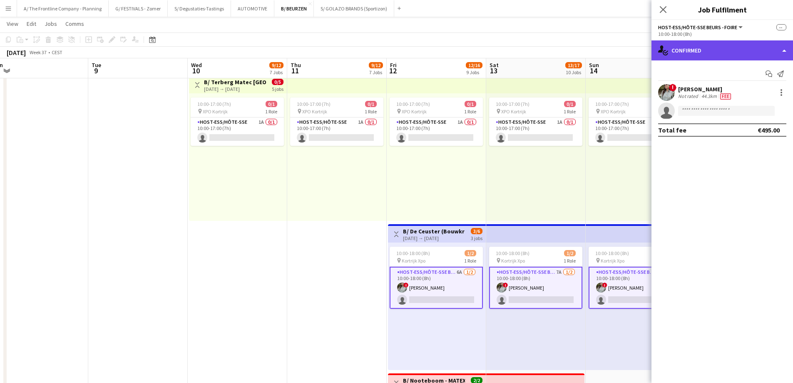
click at [713, 53] on div "single-neutral-actions-check-2 Confirmed" at bounding box center [722, 50] width 142 height 20
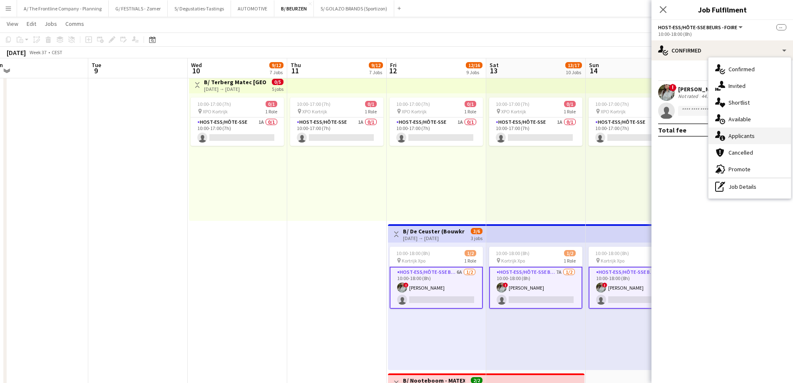
click at [722, 134] on icon "single-neutral-actions-information" at bounding box center [720, 136] width 10 height 10
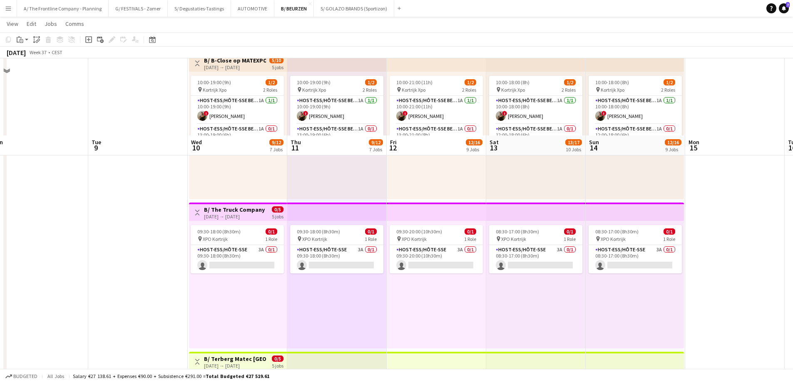
scroll to position [624, 0]
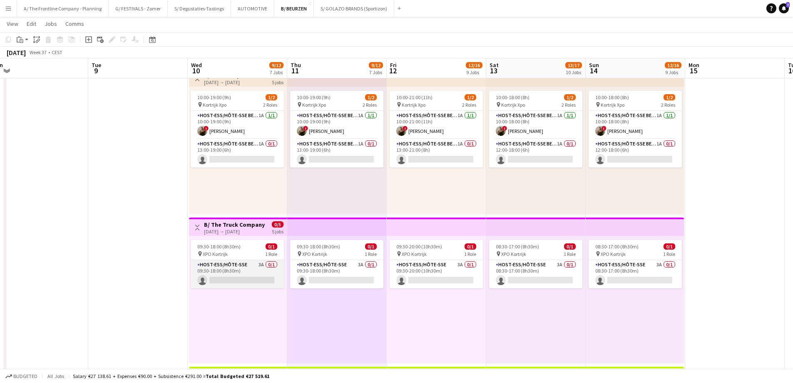
click at [244, 277] on app-card-role "Host-ess/Hôte-sse 3A 0/1 09:30-18:00 (8h30m) single-neutral-actions" at bounding box center [237, 274] width 93 height 28
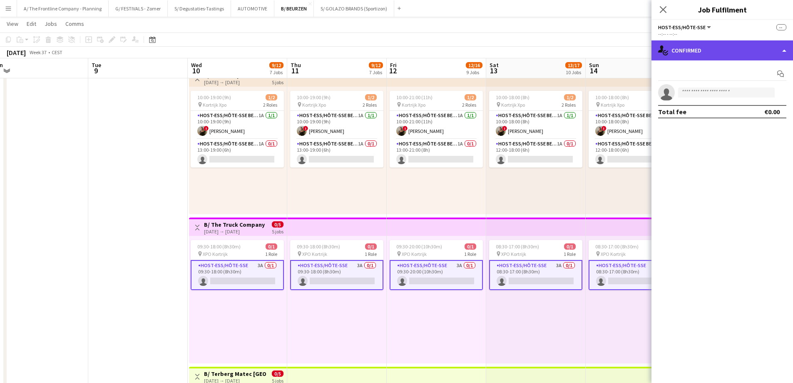
click at [725, 47] on div "single-neutral-actions-check-2 Confirmed" at bounding box center [722, 50] width 142 height 20
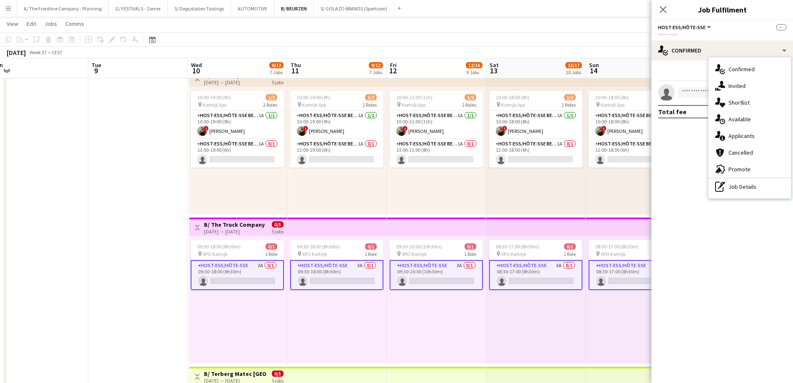
click at [743, 139] on div "single-neutral-actions-information Applicants" at bounding box center [749, 135] width 82 height 17
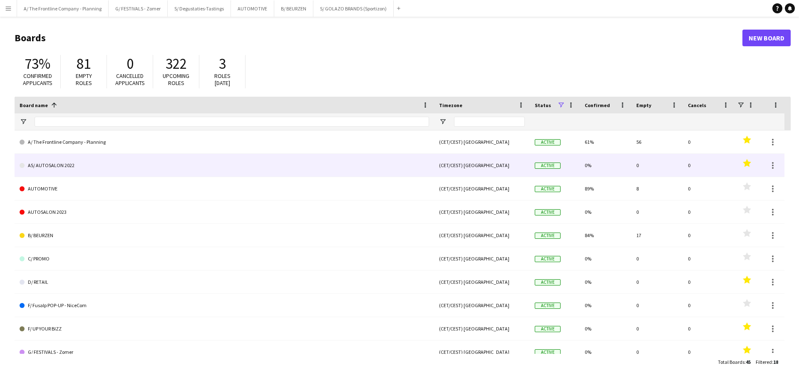
drag, startPoint x: 562, startPoint y: 157, endPoint x: 230, endPoint y: 156, distance: 331.8
click at [230, 156] on div "AS/ AUTOSALON 2022 (CET/CEST) [GEOGRAPHIC_DATA] Active 0% 0 0 Favourites" at bounding box center [400, 165] width 770 height 23
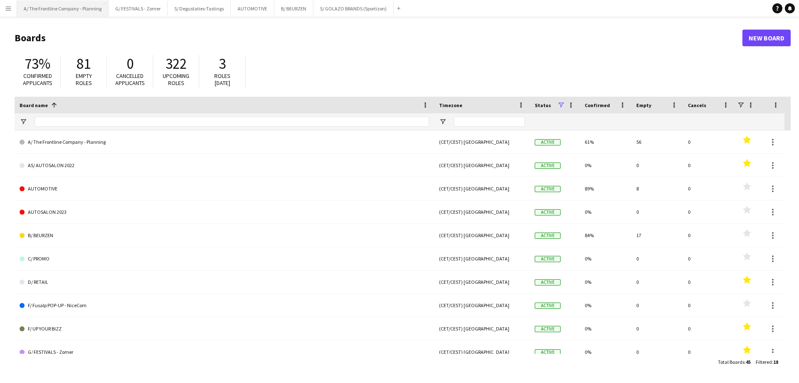
click at [49, 3] on button "A/ The Frontline Company - Planning Close" at bounding box center [63, 8] width 92 height 16
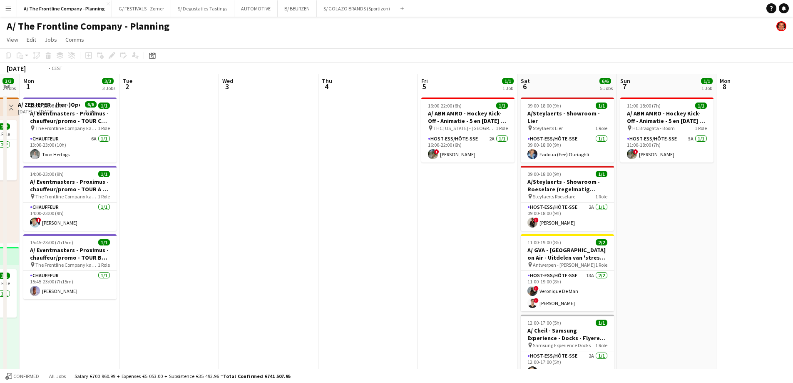
drag, startPoint x: 643, startPoint y: 138, endPoint x: 120, endPoint y: 150, distance: 523.4
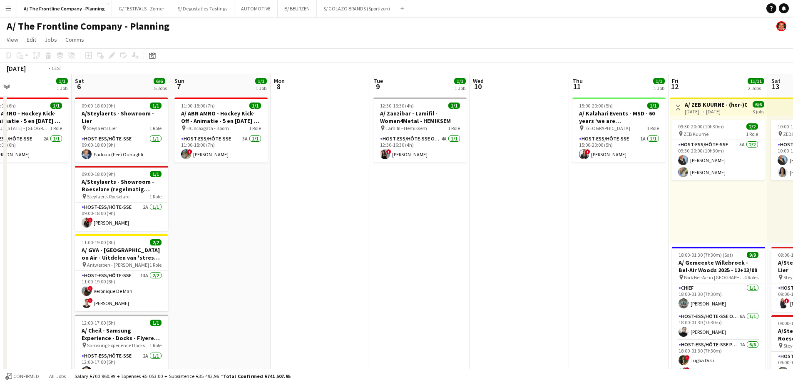
drag, startPoint x: 751, startPoint y: 177, endPoint x: 244, endPoint y: 181, distance: 506.6
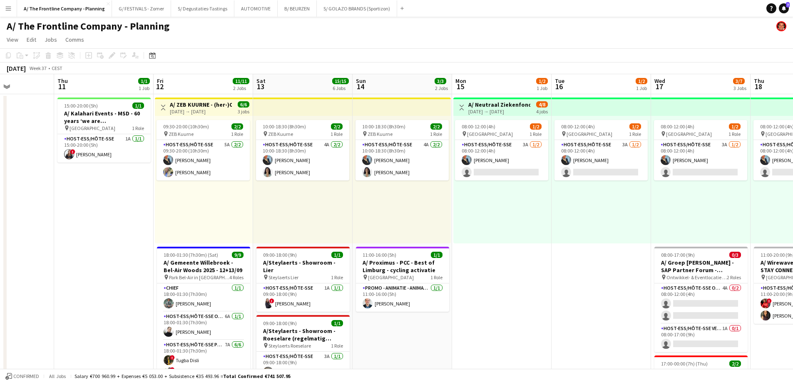
drag, startPoint x: 621, startPoint y: 185, endPoint x: 218, endPoint y: 193, distance: 403.0
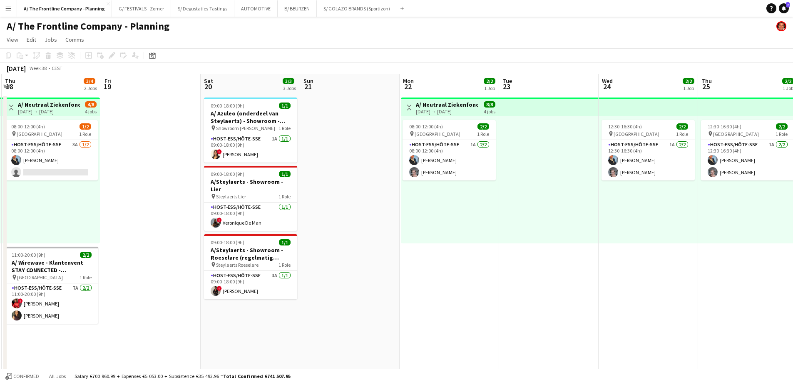
drag, startPoint x: 234, startPoint y: 199, endPoint x: 201, endPoint y: 198, distance: 33.7
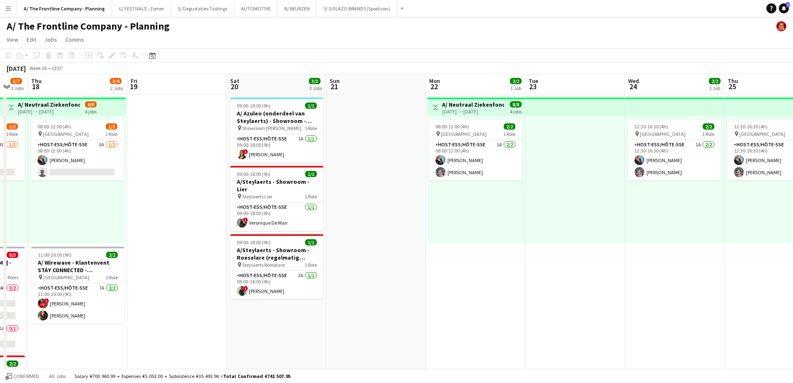
drag, startPoint x: 302, startPoint y: 209, endPoint x: 292, endPoint y: 209, distance: 10.4
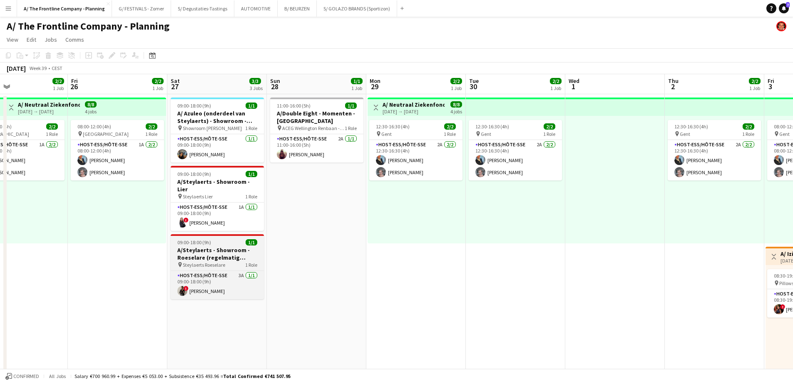
drag, startPoint x: 651, startPoint y: 247, endPoint x: 309, endPoint y: 232, distance: 342.1
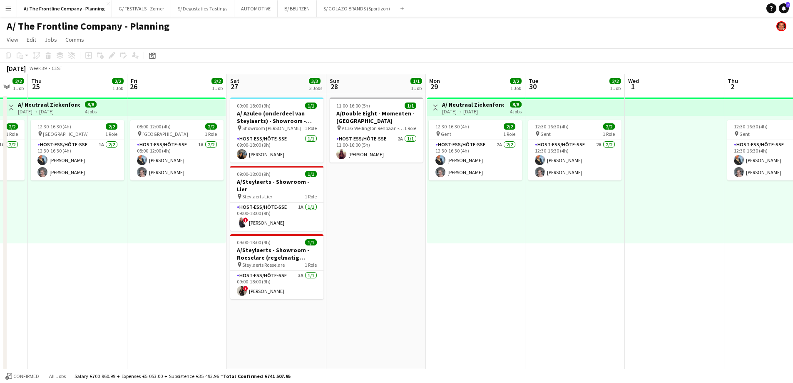
drag, startPoint x: 524, startPoint y: 264, endPoint x: 228, endPoint y: 247, distance: 296.0
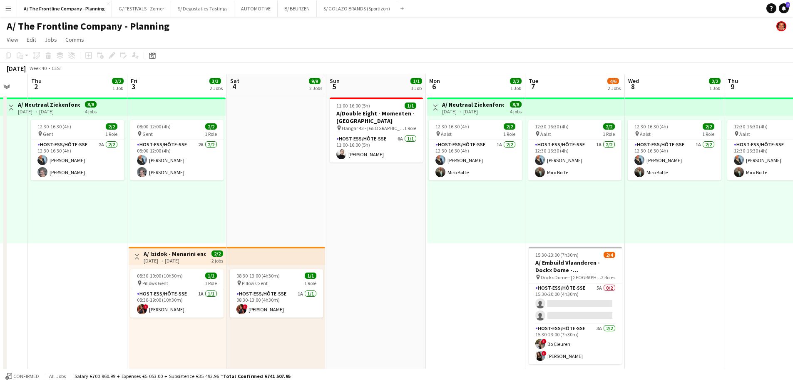
drag, startPoint x: 590, startPoint y: 243, endPoint x: 220, endPoint y: 221, distance: 371.1
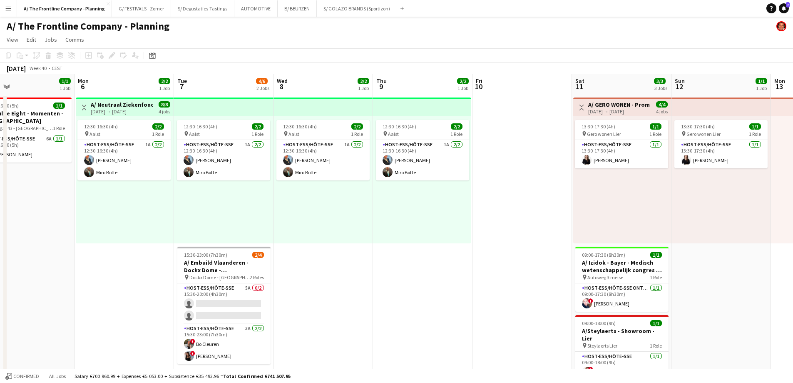
drag, startPoint x: 367, startPoint y: 201, endPoint x: 265, endPoint y: 200, distance: 102.0
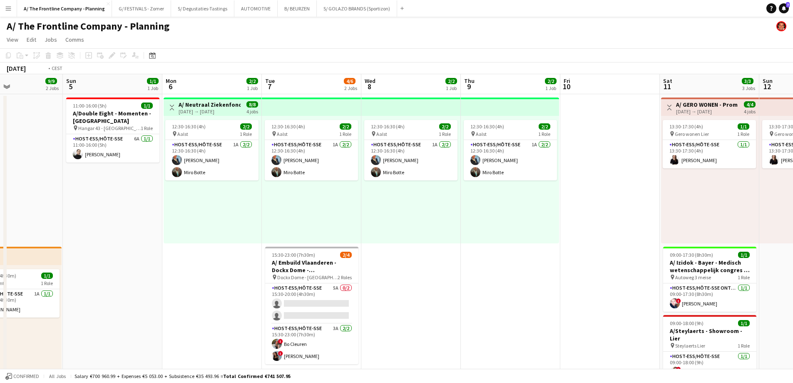
drag, startPoint x: 483, startPoint y: 209, endPoint x: 176, endPoint y: 210, distance: 306.8
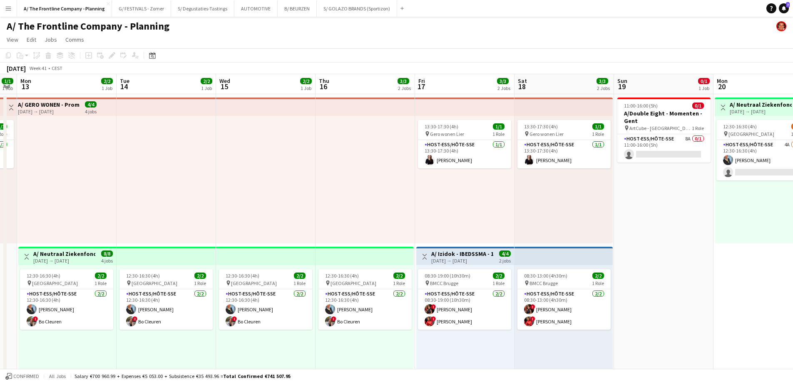
drag, startPoint x: 550, startPoint y: 202, endPoint x: 107, endPoint y: 210, distance: 443.8
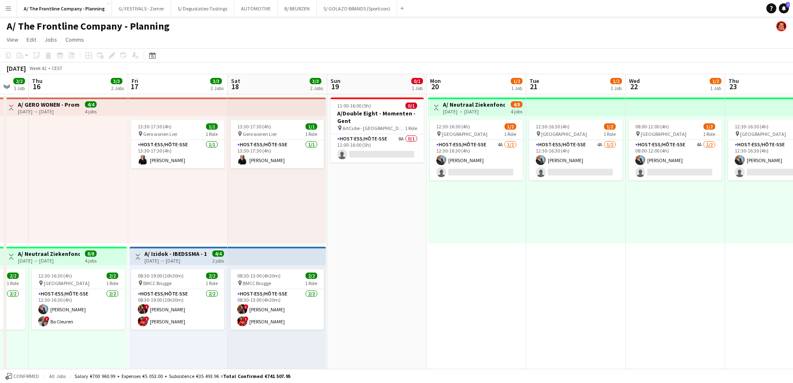
scroll to position [0, 315]
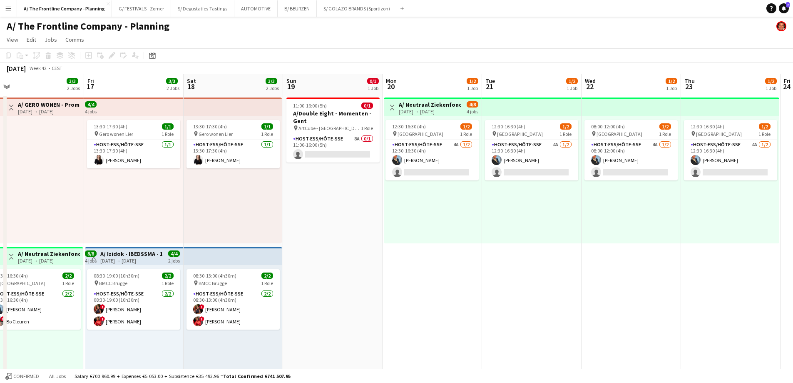
drag, startPoint x: 504, startPoint y: 199, endPoint x: 172, endPoint y: 209, distance: 331.9
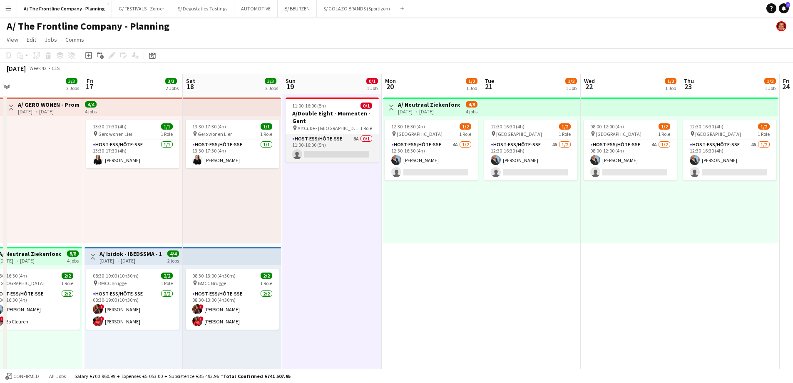
click at [349, 158] on app-card-role "Host-ess/Hôte-sse 8A 0/1 11:00-16:00 (5h) single-neutral-actions" at bounding box center [332, 148] width 93 height 28
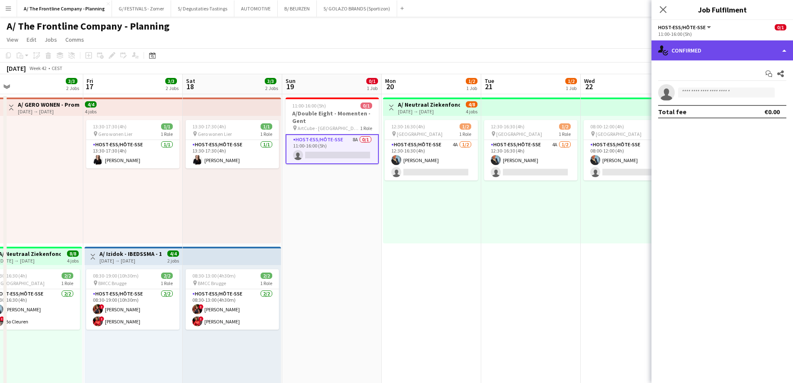
click at [681, 55] on div "single-neutral-actions-check-2 Confirmed" at bounding box center [722, 50] width 142 height 20
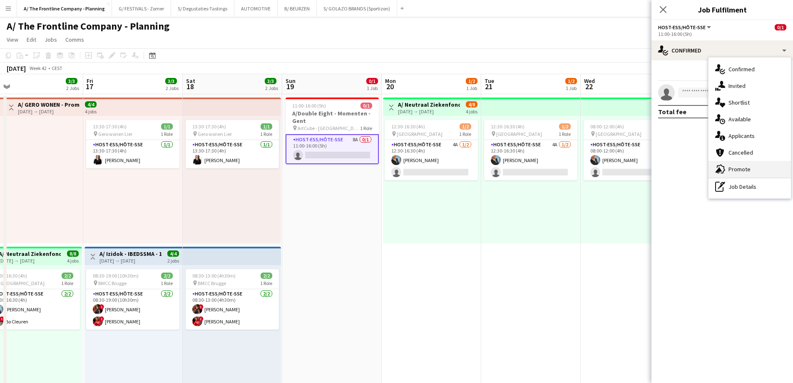
click at [740, 168] on div "advertising-megaphone Promote" at bounding box center [749, 169] width 82 height 17
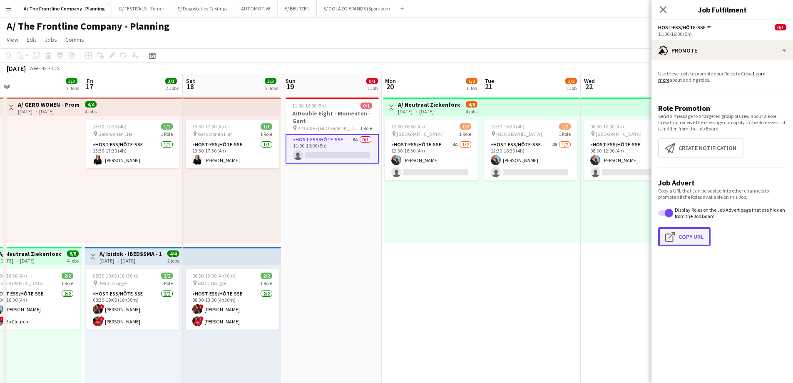
click at [684, 235] on button "Click to copy URL Copy Url" at bounding box center [684, 236] width 52 height 19
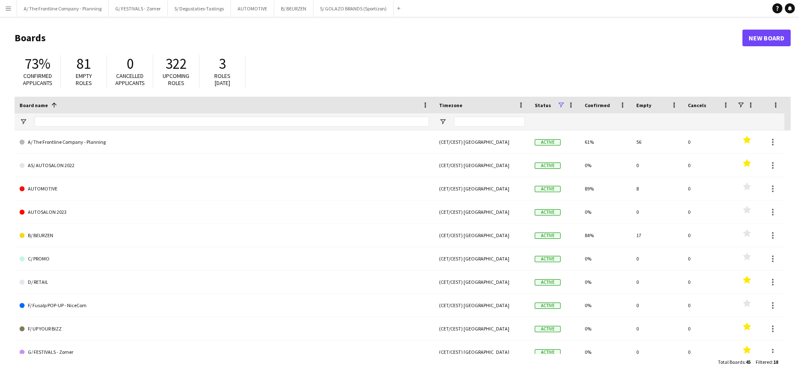
click at [9, 7] on app-icon "Menu" at bounding box center [8, 8] width 7 height 7
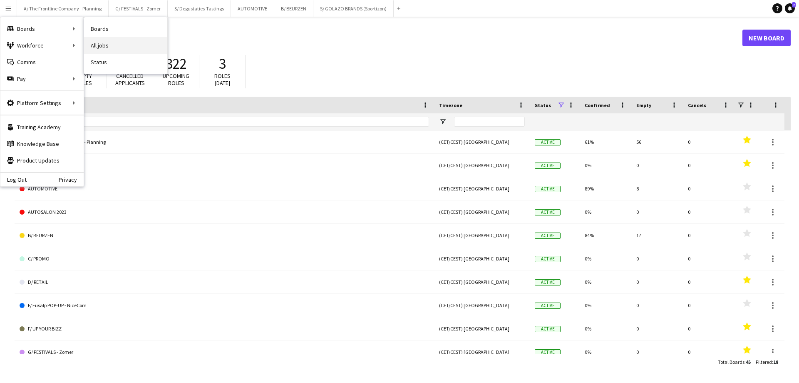
click at [102, 40] on link "All jobs" at bounding box center [125, 45] width 83 height 17
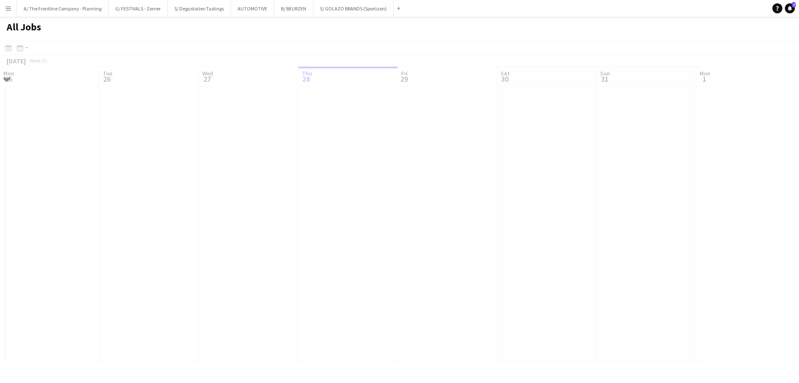
scroll to position [0, 199]
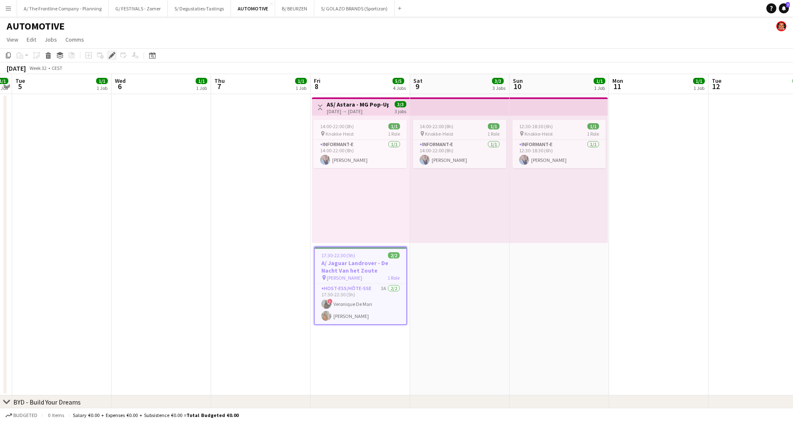
click at [112, 56] on icon at bounding box center [111, 55] width 5 height 5
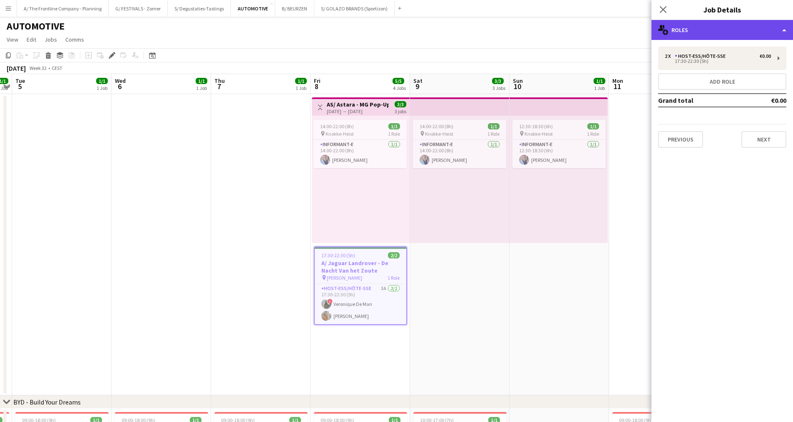
click at [714, 32] on div "multiple-users-add Roles" at bounding box center [722, 30] width 142 height 20
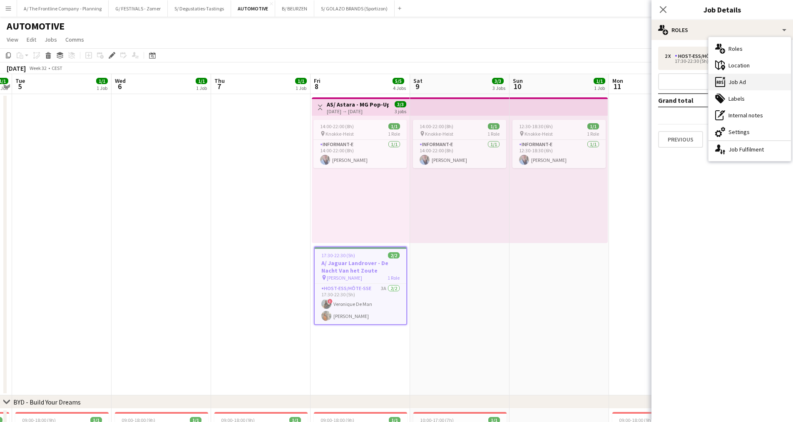
click at [740, 85] on div "ads-window Job Ad" at bounding box center [749, 82] width 82 height 17
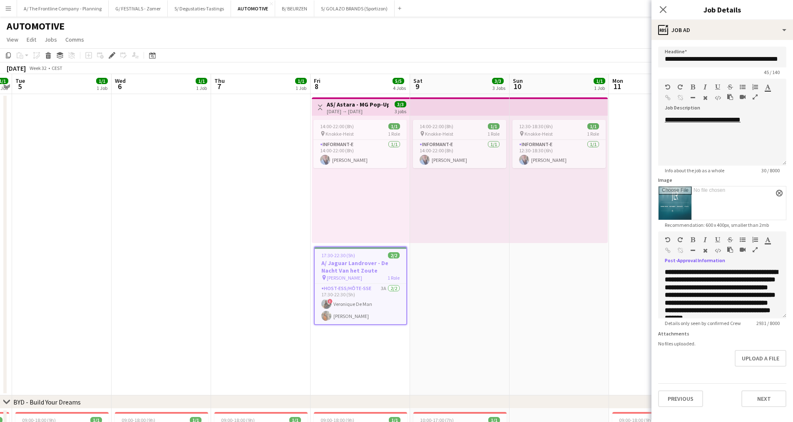
click at [754, 251] on icon "button" at bounding box center [755, 250] width 5 height 6
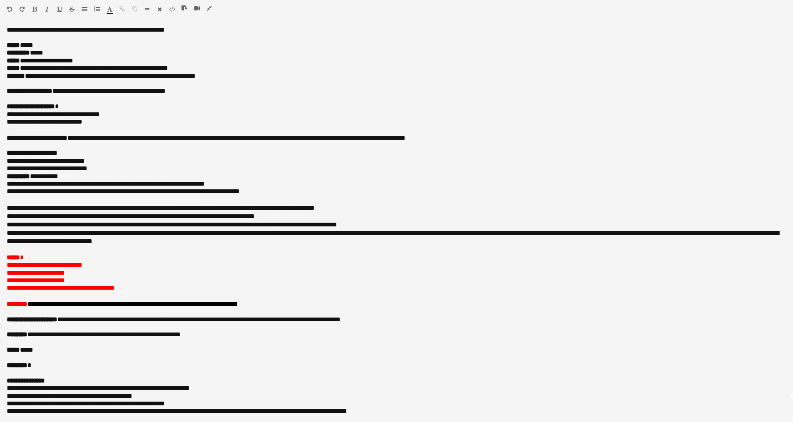
scroll to position [62, 0]
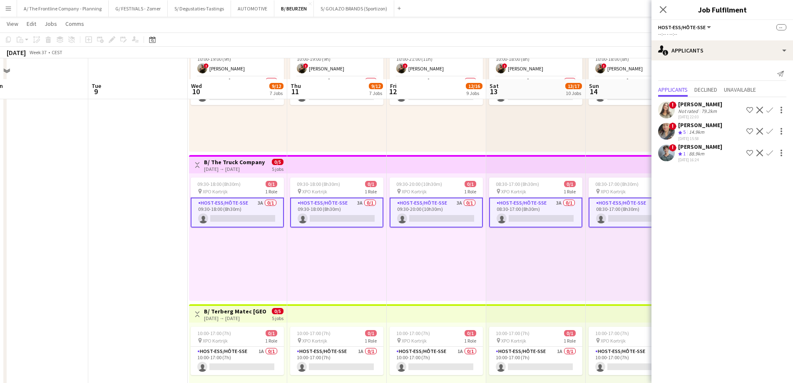
scroll to position [708, 0]
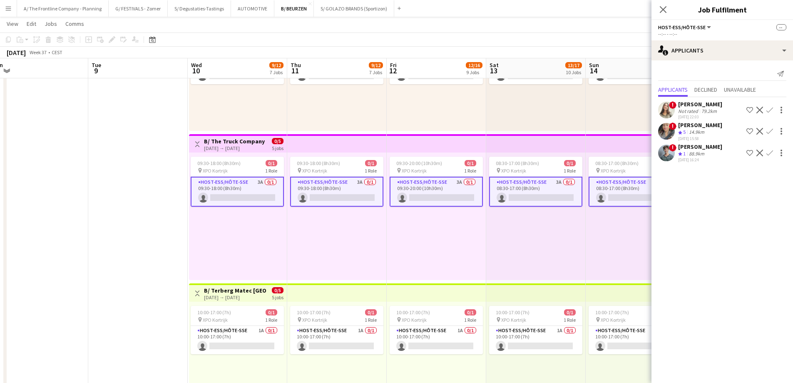
click at [435, 245] on div "09:30-20:00 (10h30m) 0/1 pin XPO Kortrijk 1 Role Host-ess/Hôte-sse 3A 0/1 09:30…" at bounding box center [436, 215] width 99 height 127
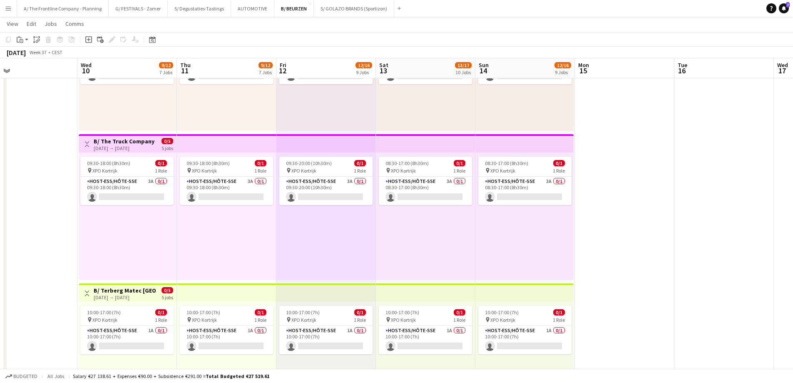
scroll to position [0, 327]
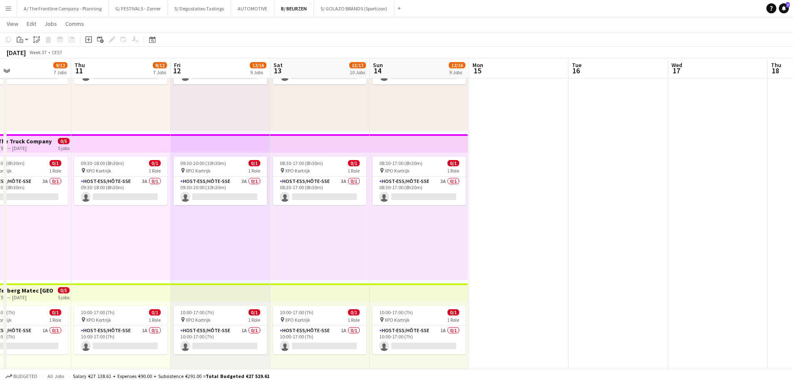
drag, startPoint x: 578, startPoint y: 254, endPoint x: 362, endPoint y: 223, distance: 218.3
click at [362, 224] on app-calendar-viewport "Sun 7 Mon 8 Tue 9 Wed 10 9/12 7 Jobs Thu 11 9/12 7 Jobs Fri 12 12/16 9 Jobs Sat…" at bounding box center [396, 159] width 793 height 1669
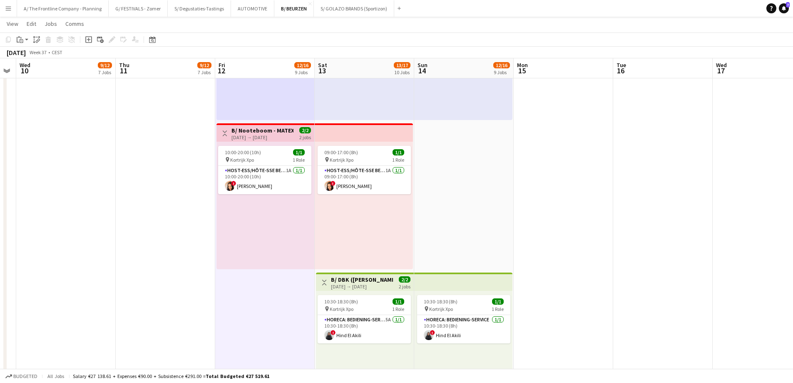
scroll to position [0, 181]
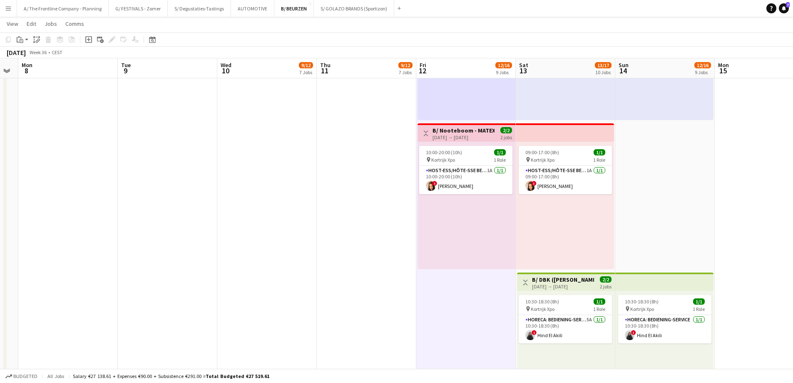
drag, startPoint x: 137, startPoint y: 253, endPoint x: 375, endPoint y: 273, distance: 238.6
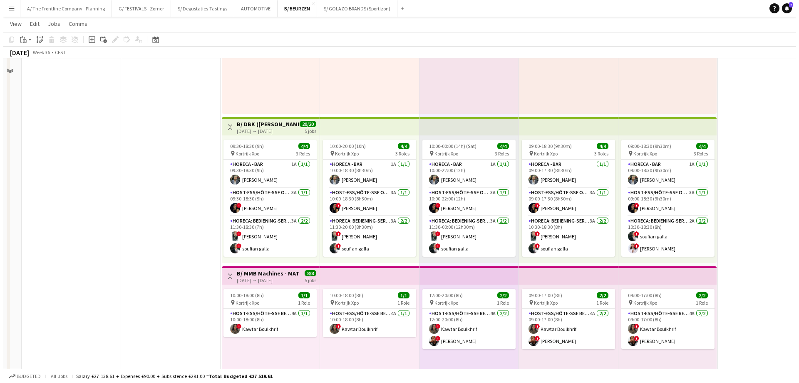
scroll to position [0, 0]
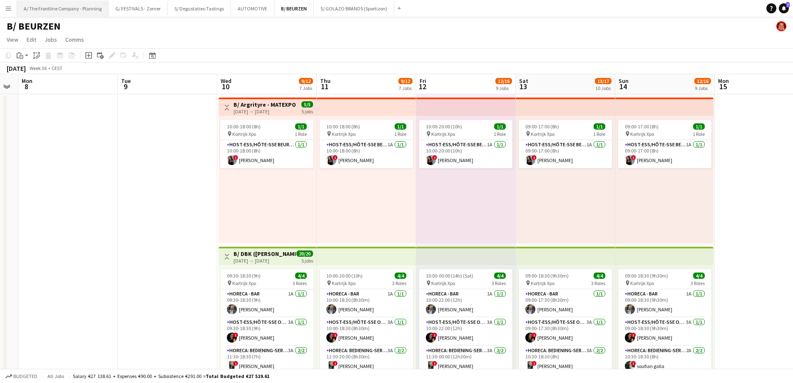
click at [76, 12] on button "A/ The Frontline Company - Planning Close" at bounding box center [63, 8] width 92 height 16
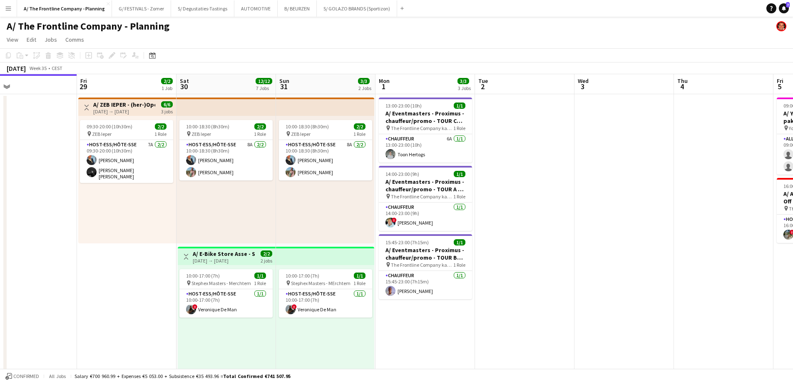
drag, startPoint x: 504, startPoint y: 208, endPoint x: 223, endPoint y: 191, distance: 281.5
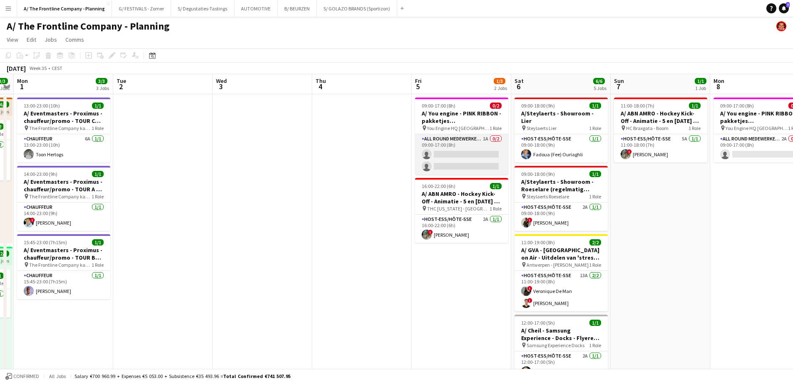
click at [449, 152] on app-card-role "All Round medewerker/collaborateur 1A 0/2 09:00-17:00 (8h) single-neutral-actio…" at bounding box center [461, 154] width 93 height 40
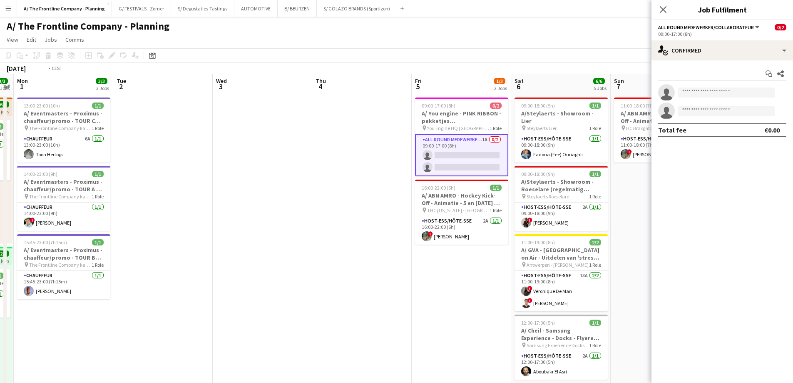
scroll to position [0, 205]
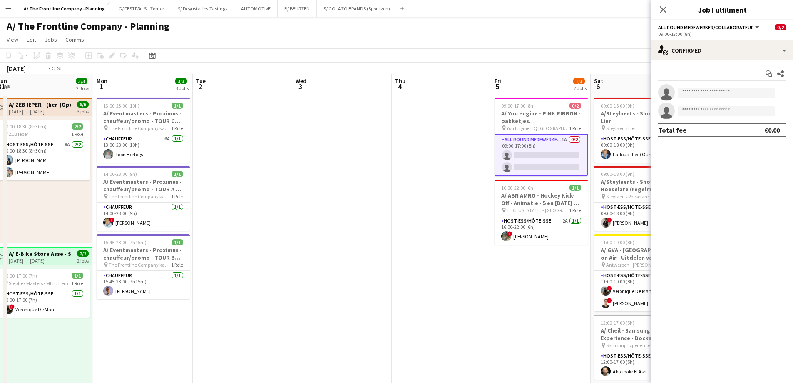
drag, startPoint x: 415, startPoint y: 276, endPoint x: 96, endPoint y: 189, distance: 330.2
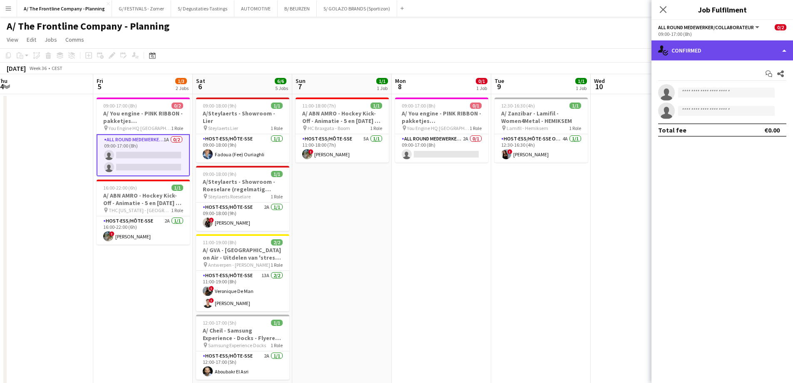
click at [701, 48] on div "single-neutral-actions-check-2 Confirmed" at bounding box center [722, 50] width 142 height 20
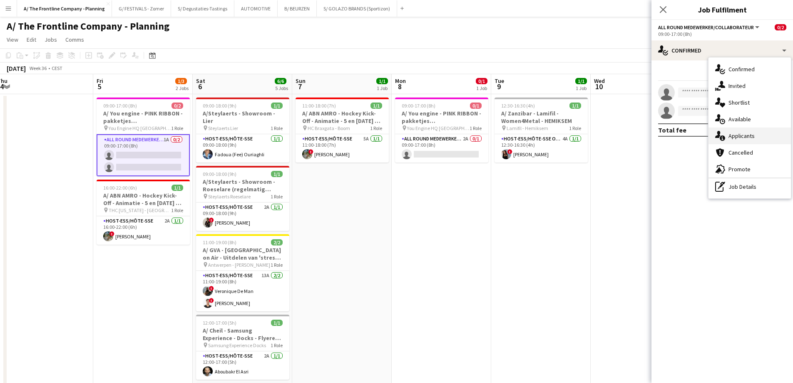
click at [743, 134] on div "single-neutral-actions-information Applicants" at bounding box center [749, 135] width 82 height 17
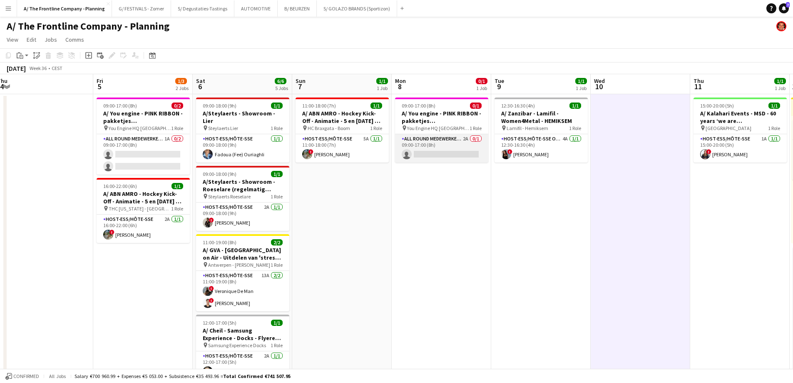
click at [443, 148] on app-card-role "All Round medewerker/collaborateur 2A 0/1 09:00-17:00 (8h) single-neutral-actio…" at bounding box center [441, 148] width 93 height 28
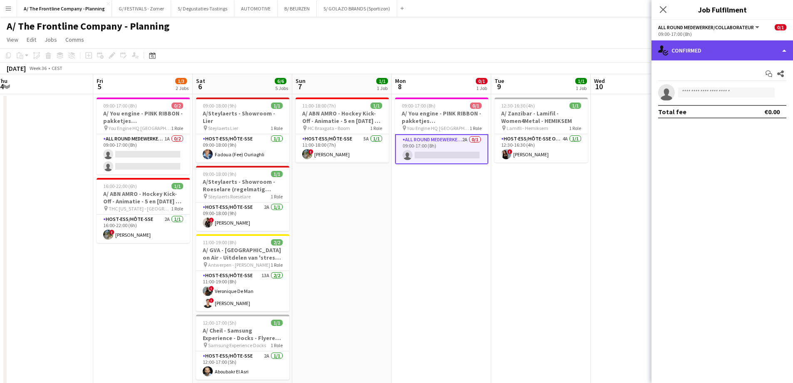
click at [711, 50] on div "single-neutral-actions-check-2 Confirmed" at bounding box center [722, 50] width 142 height 20
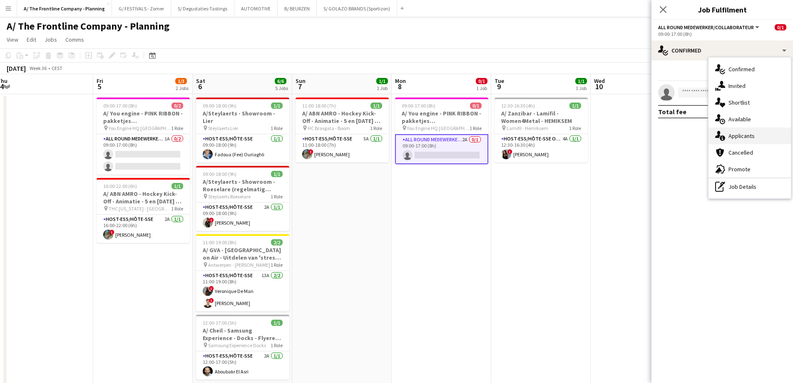
click at [731, 140] on div "single-neutral-actions-information Applicants" at bounding box center [749, 135] width 82 height 17
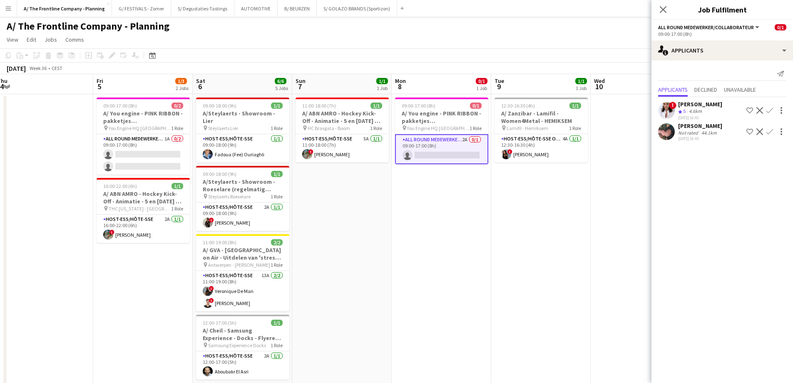
click at [689, 128] on div "[PERSON_NAME]" at bounding box center [700, 125] width 44 height 7
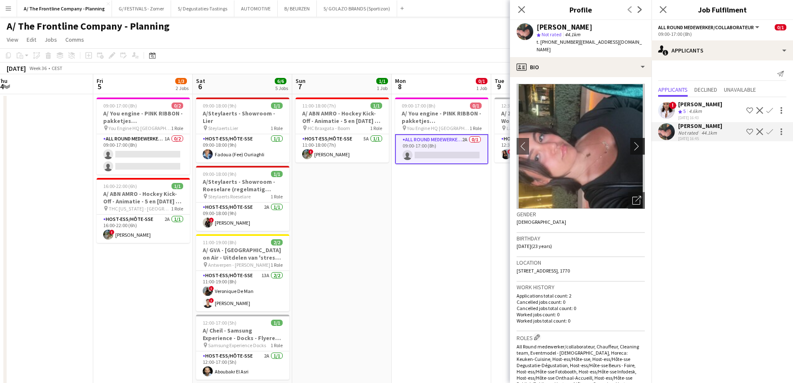
click at [632, 142] on app-icon "chevron-right" at bounding box center [638, 146] width 13 height 9
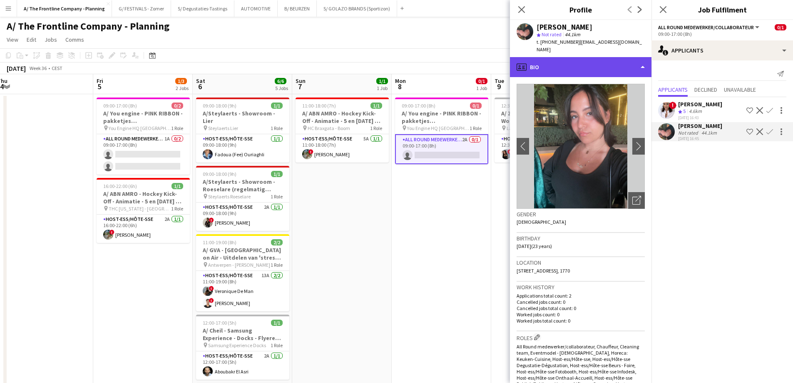
click at [596, 58] on div "profile Bio" at bounding box center [581, 67] width 142 height 20
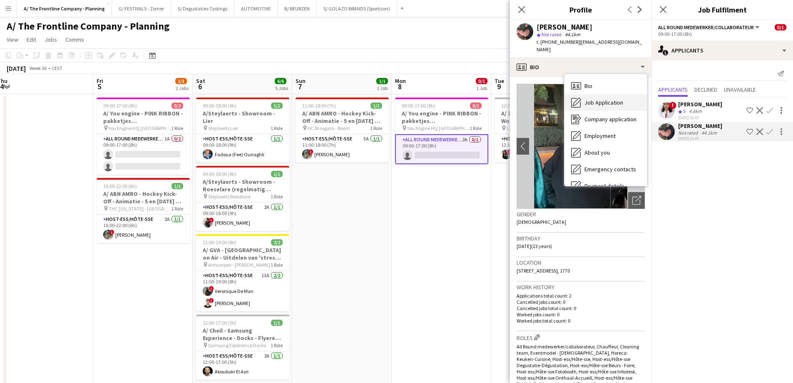
click at [584, 94] on div "Job Application Job Application" at bounding box center [605, 102] width 82 height 17
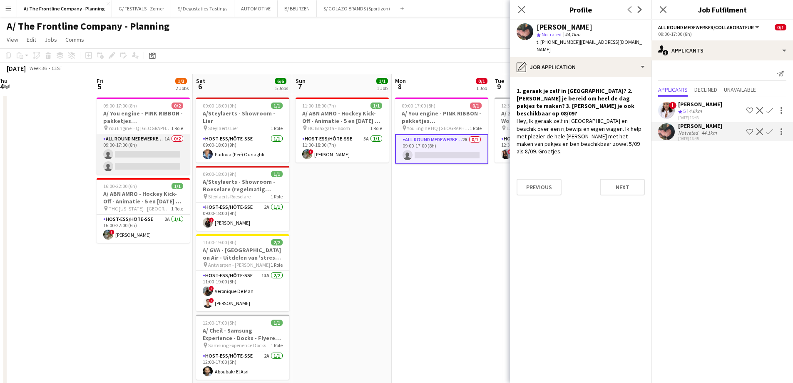
click at [146, 157] on app-card-role "All Round medewerker/collaborateur 1A 0/2 09:00-17:00 (8h) single-neutral-actio…" at bounding box center [143, 154] width 93 height 40
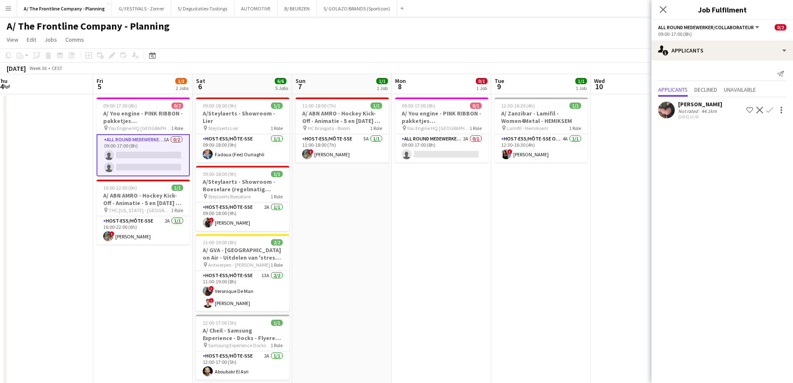
click at [706, 103] on div "[PERSON_NAME]" at bounding box center [700, 103] width 44 height 7
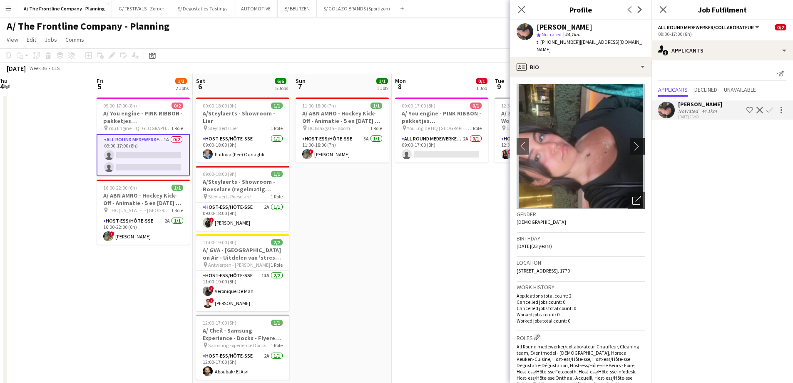
click at [634, 142] on app-icon "chevron-right" at bounding box center [638, 146] width 13 height 9
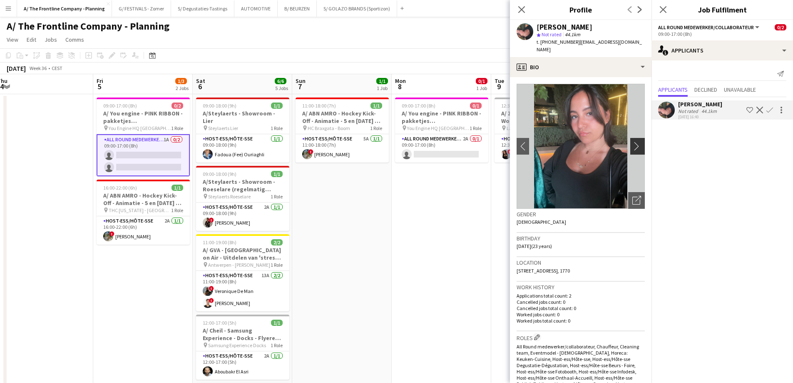
click at [634, 142] on app-icon "chevron-right" at bounding box center [638, 146] width 13 height 9
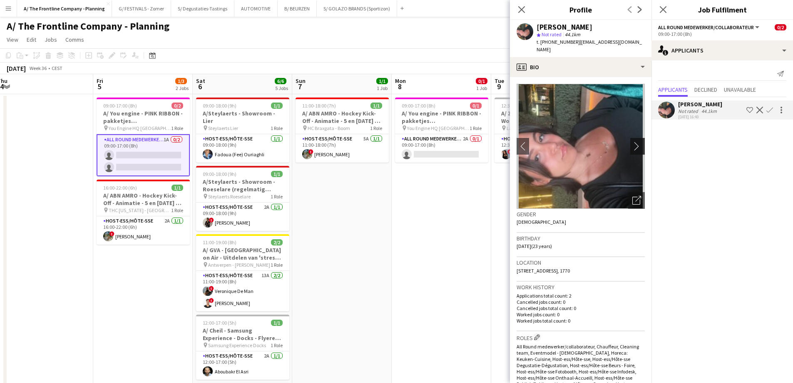
click at [634, 142] on app-icon "chevron-right" at bounding box center [638, 146] width 13 height 9
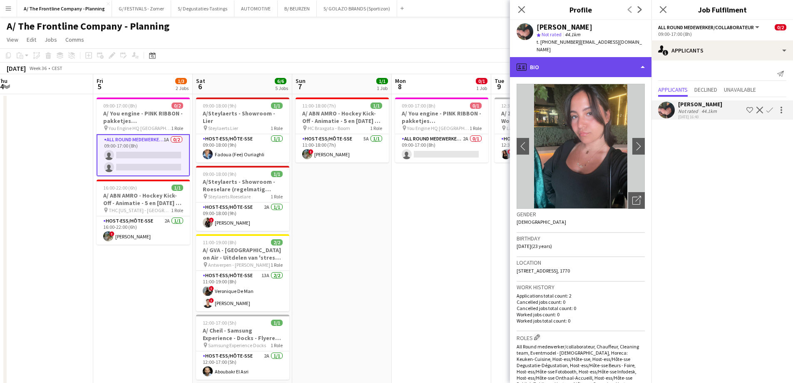
click at [583, 59] on div "profile Bio" at bounding box center [581, 67] width 142 height 20
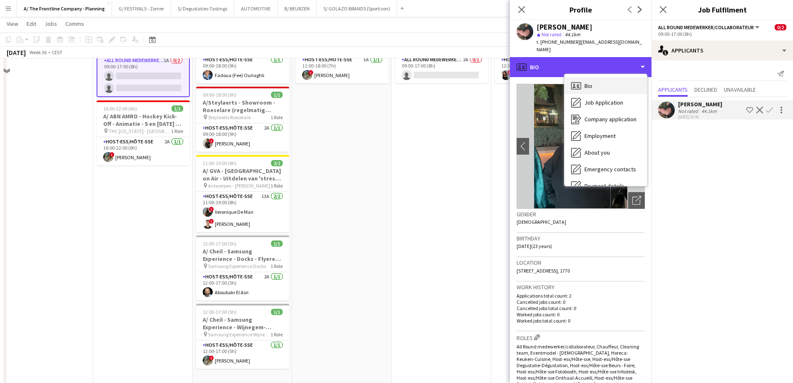
scroll to position [250, 0]
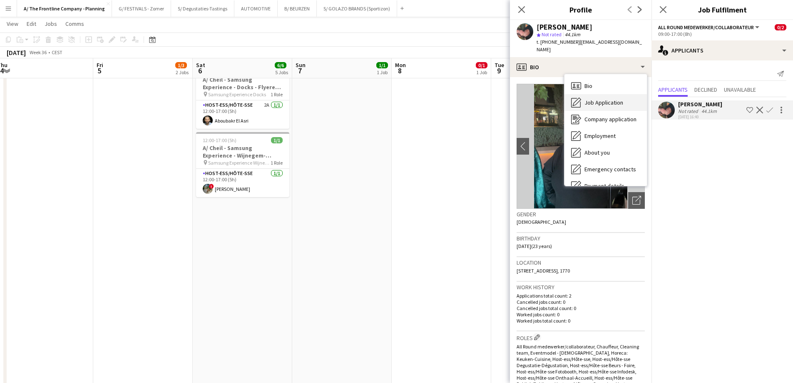
click at [593, 99] on span "Job Application" at bounding box center [603, 102] width 39 height 7
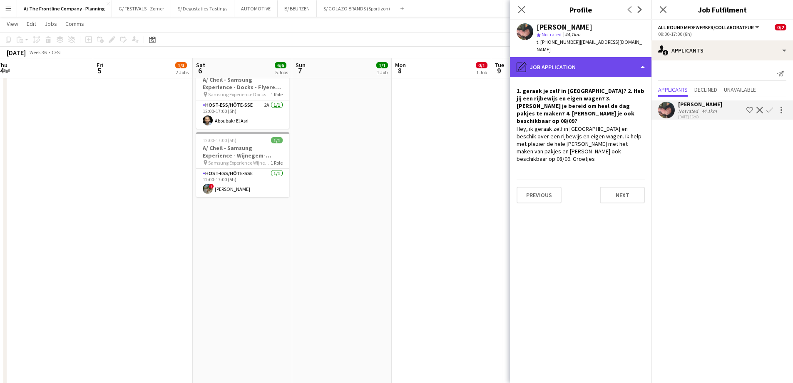
click at [588, 61] on div "pencil4 Job Application" at bounding box center [581, 67] width 142 height 20
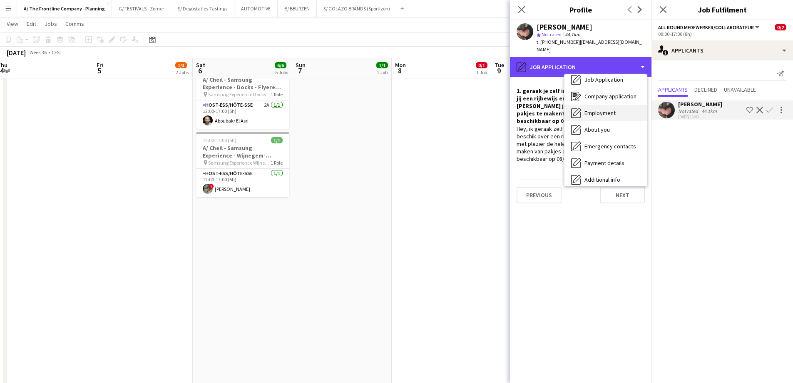
scroll to position [78, 0]
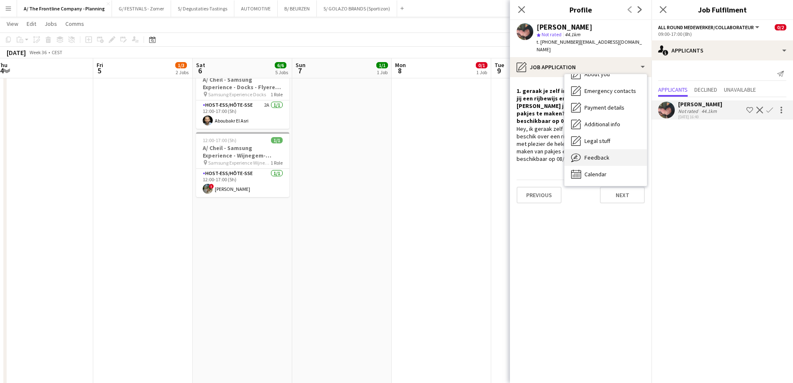
click at [591, 154] on div "Feedback Feedback" at bounding box center [605, 157] width 82 height 17
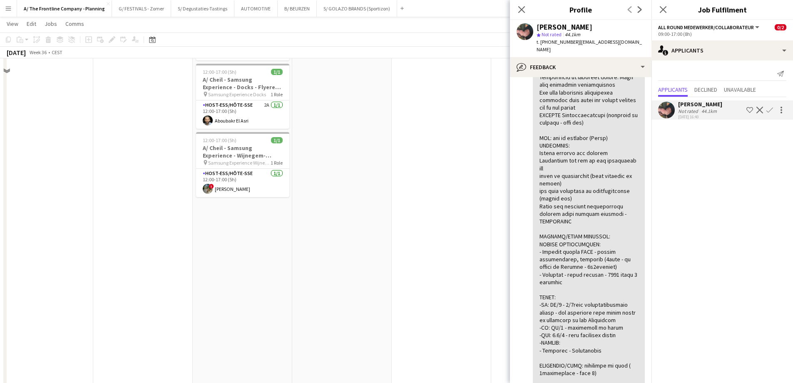
scroll to position [0, 0]
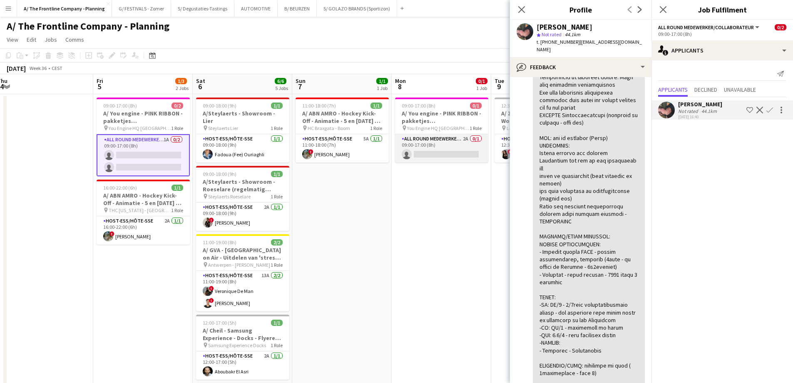
click at [455, 152] on app-card-role "All Round medewerker/collaborateur 2A 0/1 09:00-17:00 (8h) single-neutral-actio…" at bounding box center [441, 148] width 93 height 28
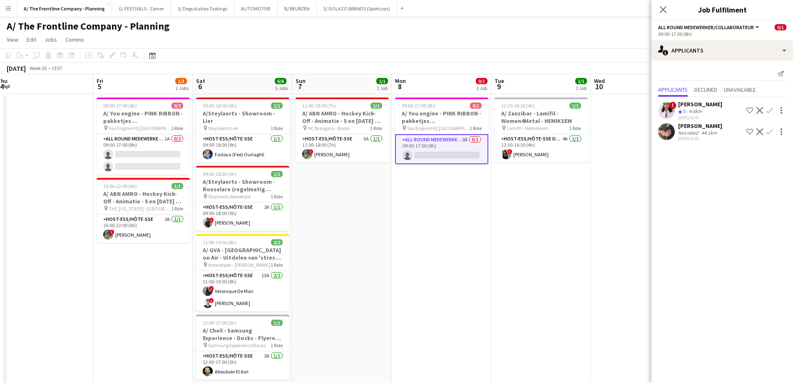
click at [690, 105] on div "[PERSON_NAME]" at bounding box center [700, 103] width 44 height 7
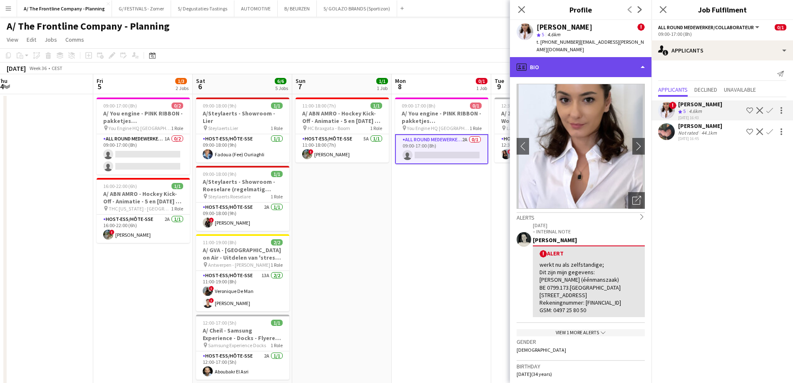
click at [594, 60] on div "profile Bio" at bounding box center [581, 67] width 142 height 20
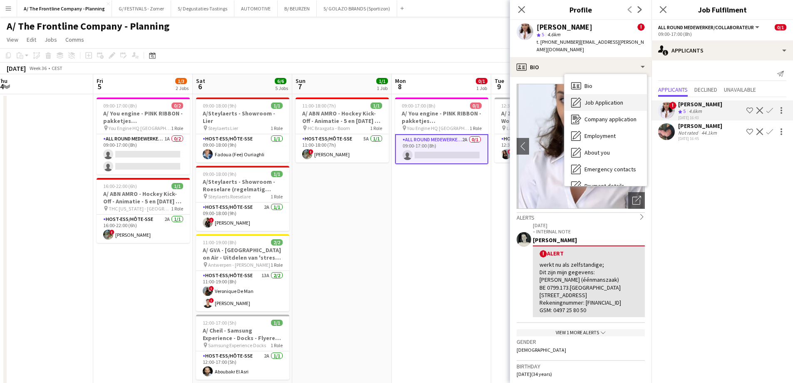
click at [601, 99] on span "Job Application" at bounding box center [603, 102] width 39 height 7
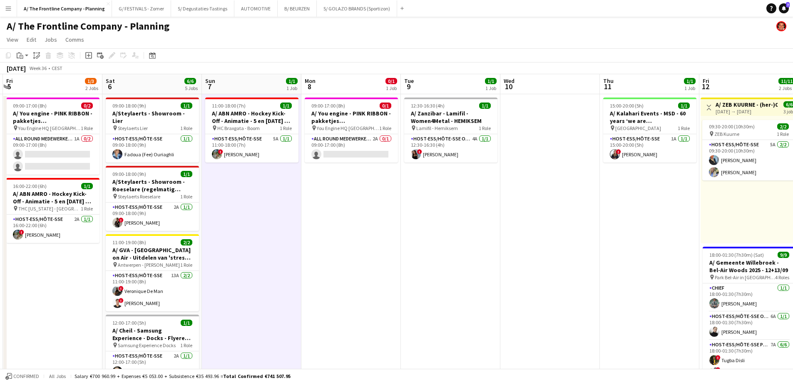
drag, startPoint x: 465, startPoint y: 234, endPoint x: 316, endPoint y: 227, distance: 148.8
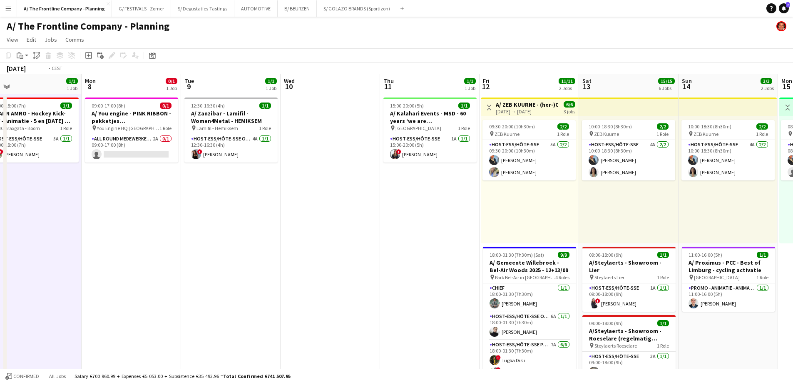
drag, startPoint x: 609, startPoint y: 194, endPoint x: 296, endPoint y: 166, distance: 314.7
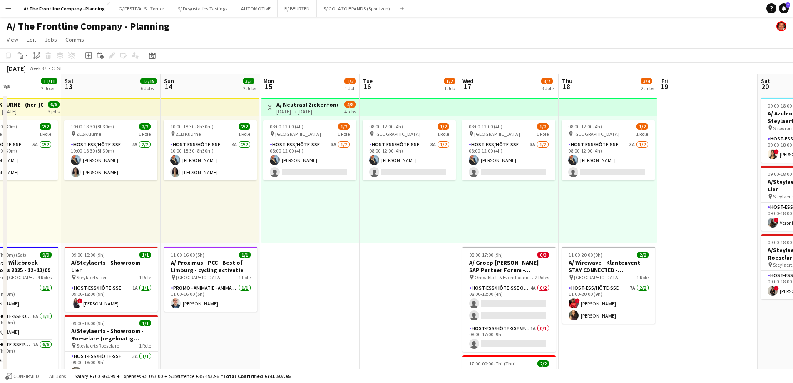
drag, startPoint x: 583, startPoint y: 210, endPoint x: 357, endPoint y: 206, distance: 225.7
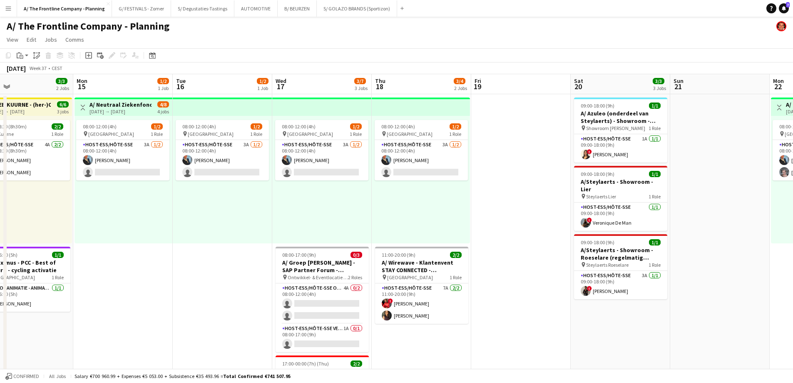
drag, startPoint x: 602, startPoint y: 200, endPoint x: 415, endPoint y: 205, distance: 186.6
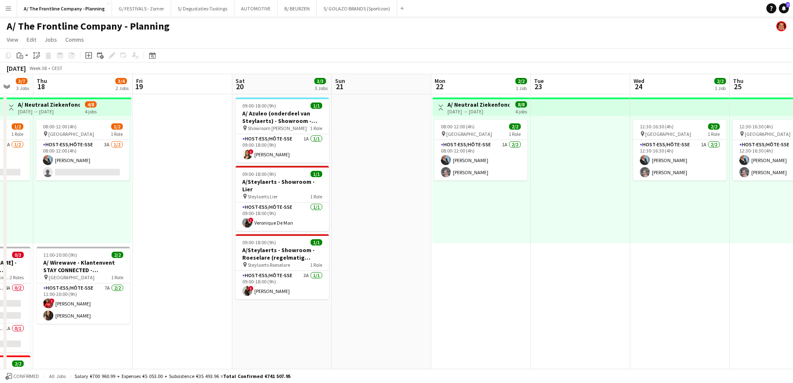
drag, startPoint x: 532, startPoint y: 201, endPoint x: 199, endPoint y: 189, distance: 333.2
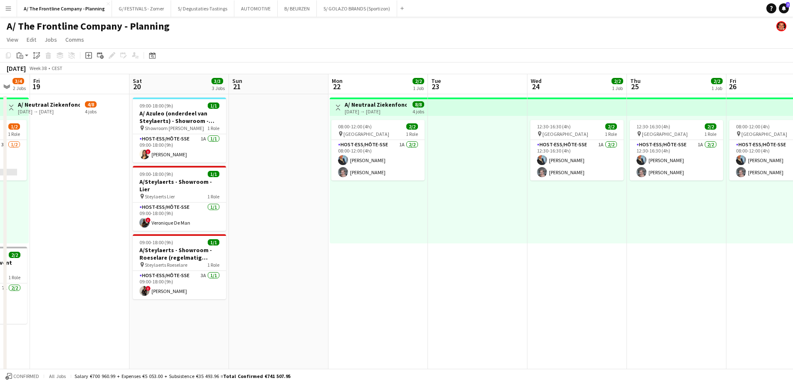
drag, startPoint x: 549, startPoint y: 203, endPoint x: 266, endPoint y: 201, distance: 282.6
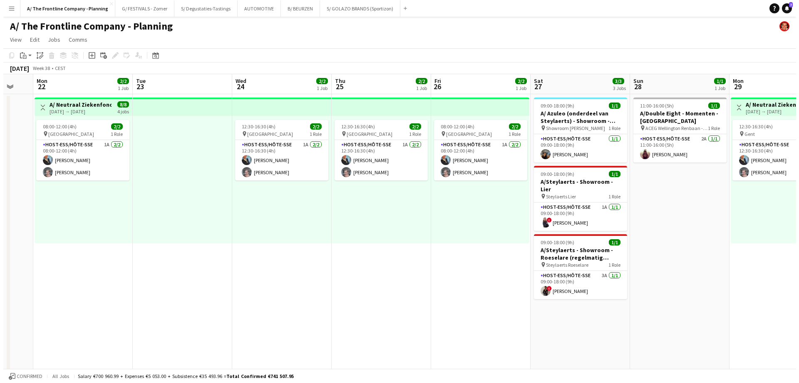
scroll to position [0, 249]
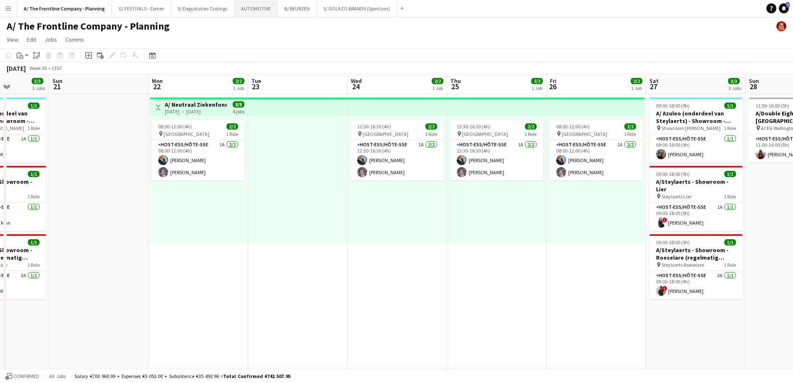
click at [251, 12] on button "AUTOMOTIVE Close" at bounding box center [255, 8] width 43 height 16
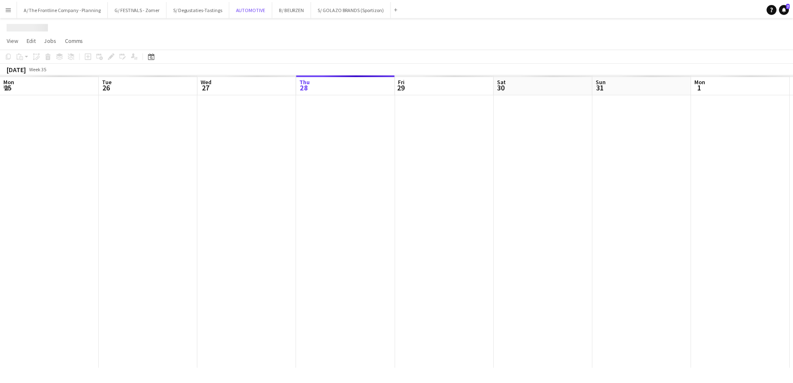
scroll to position [0, 199]
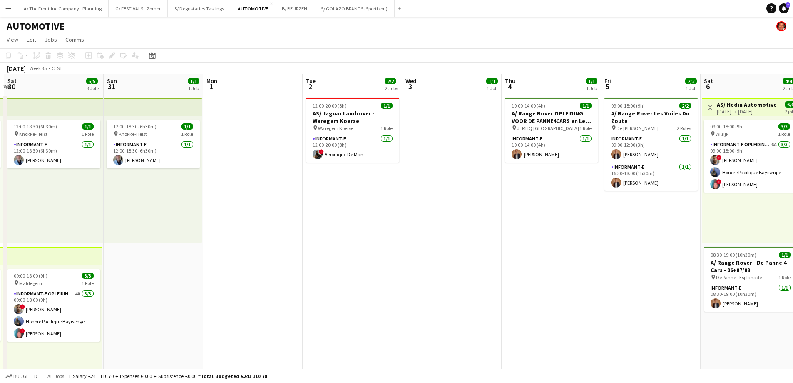
drag, startPoint x: 639, startPoint y: 209, endPoint x: 221, endPoint y: 162, distance: 420.5
click at [221, 162] on app-calendar-viewport "Mon 25 1/1 1 Job Tue 26 1/1 1 Job Wed 27 2/2 2 Jobs Thu 28 6/6 3 Jobs Fri 29 4/…" at bounding box center [396, 336] width 793 height 525
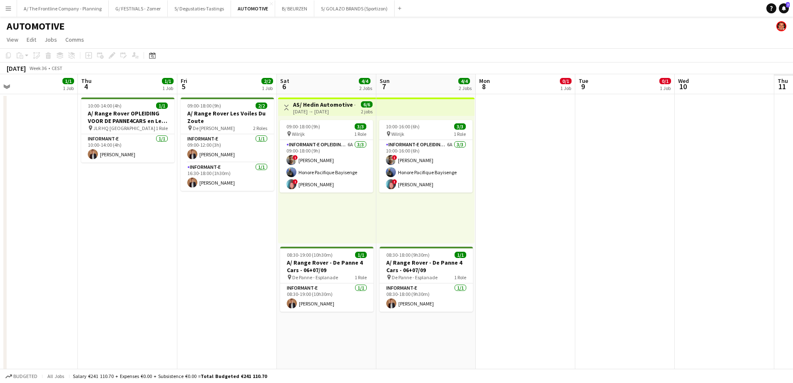
drag, startPoint x: 439, startPoint y: 191, endPoint x: 303, endPoint y: 188, distance: 136.2
click at [303, 188] on app-calendar-viewport "Sun 31 1/1 1 Job Mon 1 Tue 2 2/2 2 Jobs Wed 3 1/1 1 Job Thu 4 1/1 1 Job Fri 5 2…" at bounding box center [396, 336] width 793 height 525
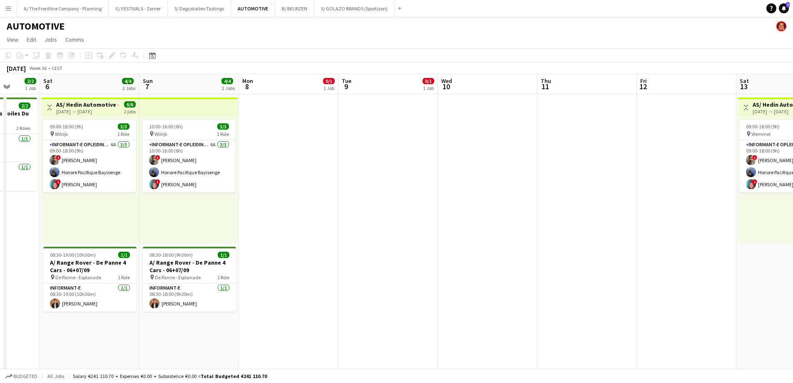
drag, startPoint x: 616, startPoint y: 181, endPoint x: 292, endPoint y: 180, distance: 324.3
click at [292, 180] on app-calendar-viewport "Tue 2 2/2 2 Jobs Wed 3 1/1 1 Job Thu 4 1/1 1 Job Fri 5 2/2 1 Job Sat 6 4/4 2 Jo…" at bounding box center [396, 337] width 793 height 527
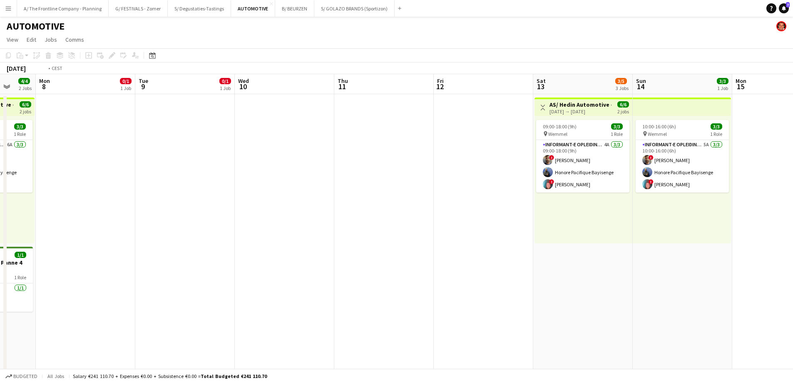
click at [158, 176] on app-calendar-viewport "Fri 5 2/2 1 Job Sat 6 4/4 2 Jobs Sun 7 4/4 2 Jobs Mon 8 0/1 1 Job Tue 9 0/1 1 J…" at bounding box center [396, 378] width 793 height 608
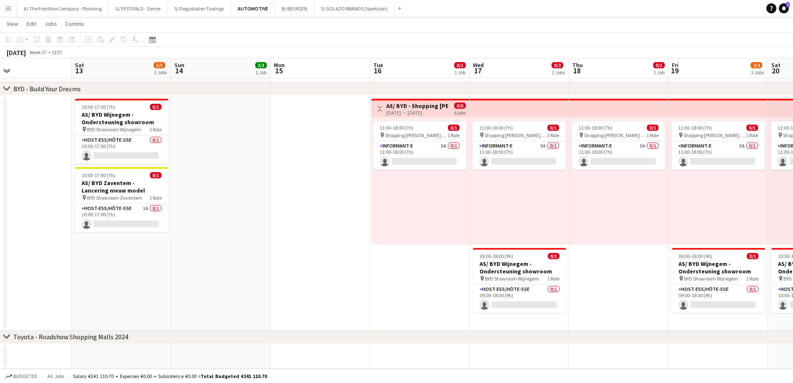
scroll to position [0, 276]
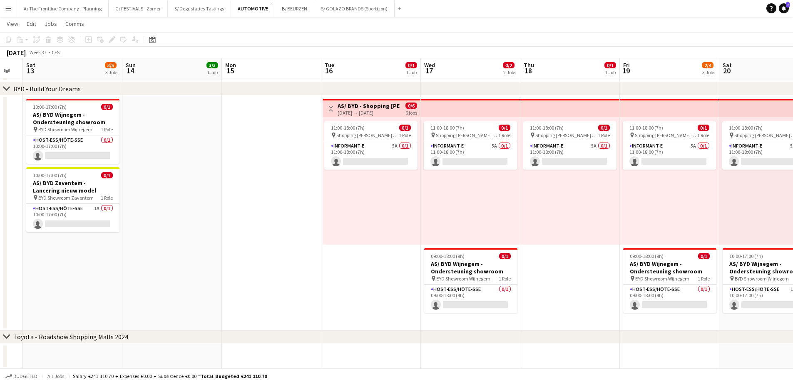
drag, startPoint x: 311, startPoint y: 224, endPoint x: 296, endPoint y: 223, distance: 14.2
click at [296, 223] on app-calendar-viewport "Wed 10 Thu 11 Fri 12 Sat 13 3/5 3 Jobs Sun 14 3/3 1 Job Mon 15 Tue 16 0/1 1 Job…" at bounding box center [396, 44] width 793 height 649
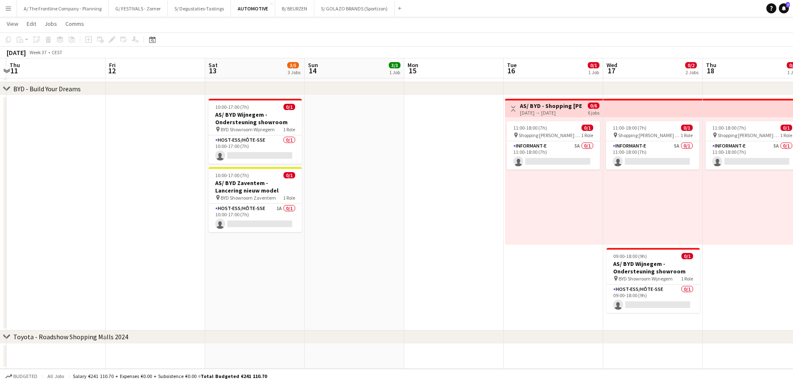
drag, startPoint x: 283, startPoint y: 247, endPoint x: 632, endPoint y: 204, distance: 352.3
click at [632, 204] on app-calendar-viewport "Wed 10 Thu 11 Fri 12 Sat 13 3/5 3 Jobs Sun 14 3/3 1 Job Mon 15 Tue 16 0/1 1 Job…" at bounding box center [396, 44] width 793 height 649
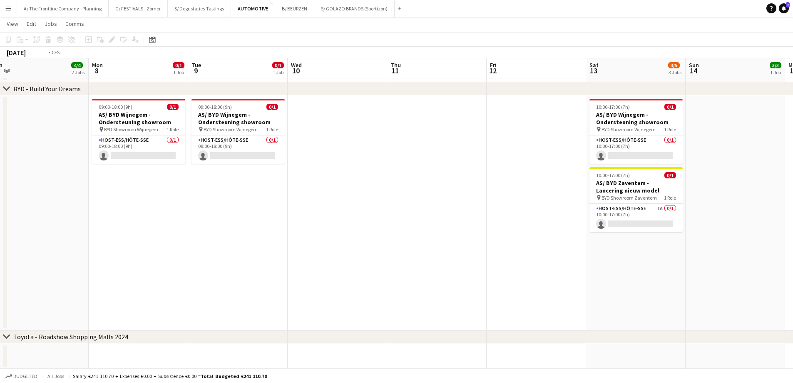
drag, startPoint x: 418, startPoint y: 231, endPoint x: 569, endPoint y: 223, distance: 151.4
click at [569, 223] on app-calendar-viewport "Sat 6 4/4 2 Jobs Sun 7 4/4 2 Jobs Mon 8 0/1 1 Job Tue 9 0/1 1 Job Wed 10 Thu 11…" at bounding box center [396, 44] width 793 height 649
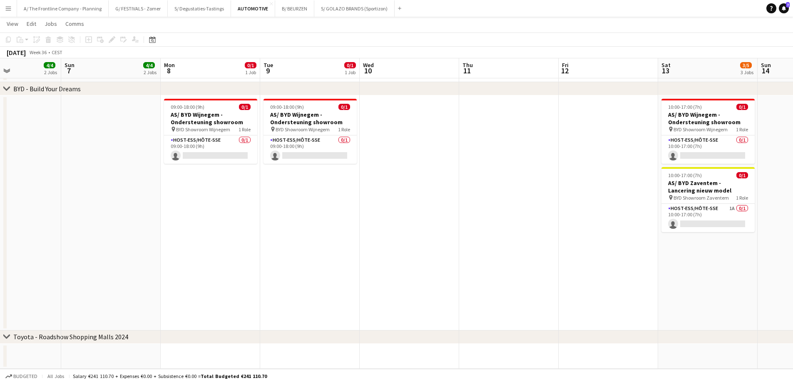
drag, startPoint x: 271, startPoint y: 221, endPoint x: 539, endPoint y: 216, distance: 268.5
click at [539, 216] on app-calendar-viewport "Thu 4 1/1 1 Job Fri 5 2/2 1 Job Sat 6 4/4 2 Jobs Sun 7 4/4 2 Jobs Mon 8 0/1 1 J…" at bounding box center [396, 44] width 793 height 649
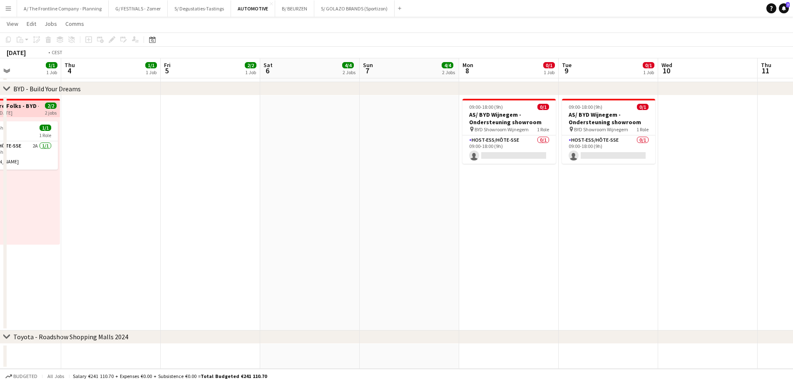
drag, startPoint x: 381, startPoint y: 243, endPoint x: 686, endPoint y: 217, distance: 306.6
click at [686, 217] on app-calendar-viewport "Mon 1 Tue 2 2/2 2 Jobs Wed 3 1/1 1 Job Thu 4 1/1 1 Job Fri 5 2/2 1 Job Sat 6 4/…" at bounding box center [396, 44] width 793 height 649
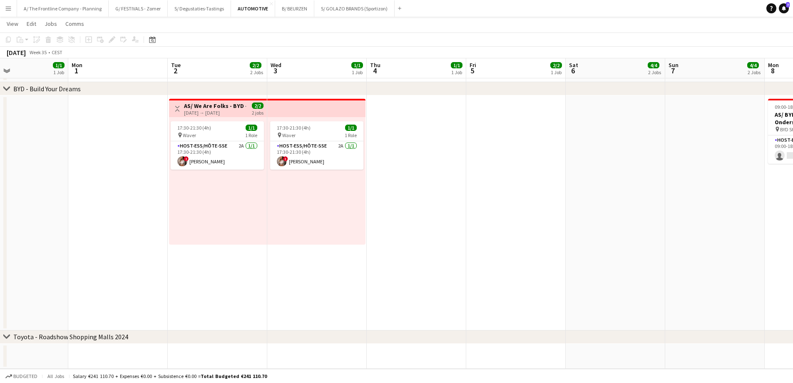
scroll to position [0, 249]
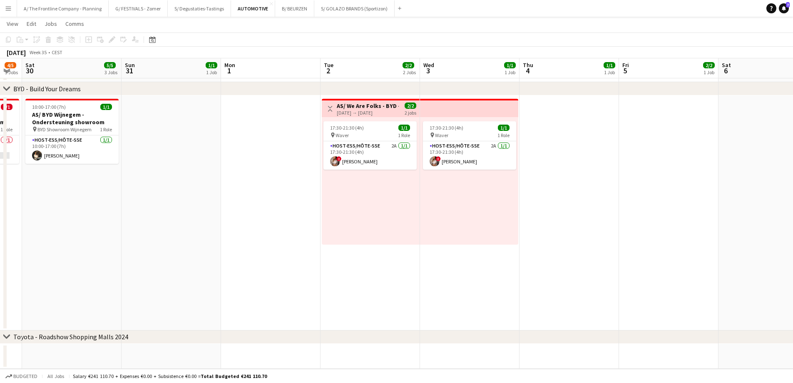
drag, startPoint x: 300, startPoint y: 221, endPoint x: 524, endPoint y: 223, distance: 224.8
click at [679, 221] on app-calendar-viewport "Fri 29 4/5 3 Jobs Sat 30 5/5 3 Jobs Sun 31 1/1 1 Job Mon 1 Tue 2 2/2 2 Jobs Wed…" at bounding box center [396, 44] width 793 height 649
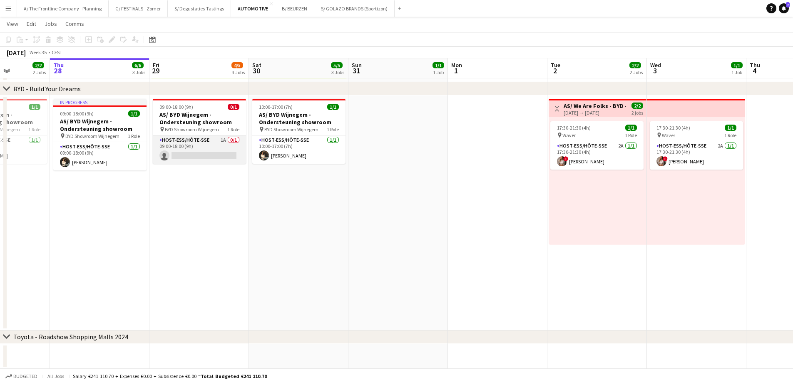
click at [214, 154] on app-card-role "Host-ess/Hôte-sse 1A 0/1 09:00-18:00 (9h) single-neutral-actions" at bounding box center [199, 149] width 93 height 28
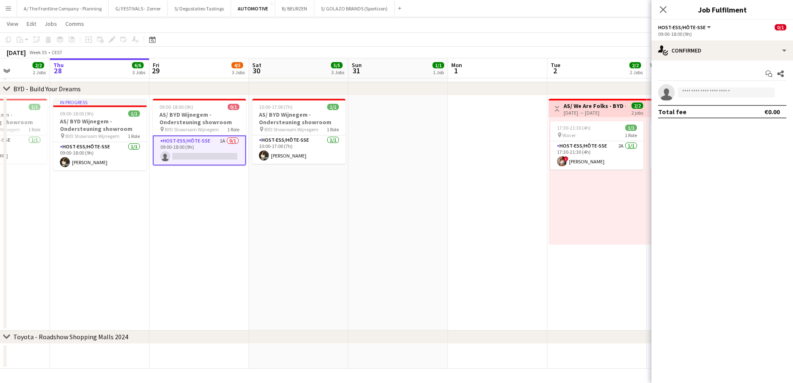
drag, startPoint x: 399, startPoint y: 267, endPoint x: 107, endPoint y: 251, distance: 292.3
click at [107, 251] on app-calendar-viewport "Mon 25 1/1 1 Job Tue 26 1/1 1 Job Wed 27 2/2 2 Jobs Thu 28 6/6 3 Jobs Fri 29 4/…" at bounding box center [396, 44] width 793 height 649
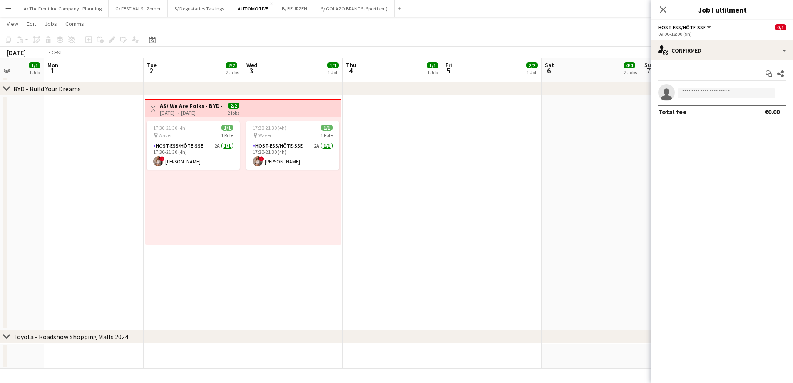
drag, startPoint x: 159, startPoint y: 245, endPoint x: 132, endPoint y: 245, distance: 27.1
click at [130, 245] on app-calendar-viewport "Fri 29 4/5 3 Jobs Sat 30 5/5 3 Jobs Sun 31 1/1 1 Job Mon 1 Tue 2 2/2 2 Jobs Wed…" at bounding box center [396, 44] width 793 height 649
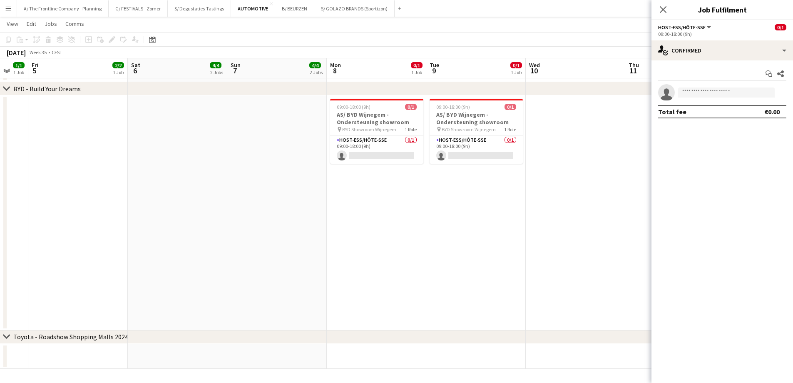
click at [164, 251] on app-calendar-viewport "Tue 2 2/2 2 Jobs Wed 3 1/1 1 Job Thu 4 1/1 1 Job Fri 5 2/2 1 Job Sat 6 4/4 2 Jo…" at bounding box center [396, 44] width 793 height 649
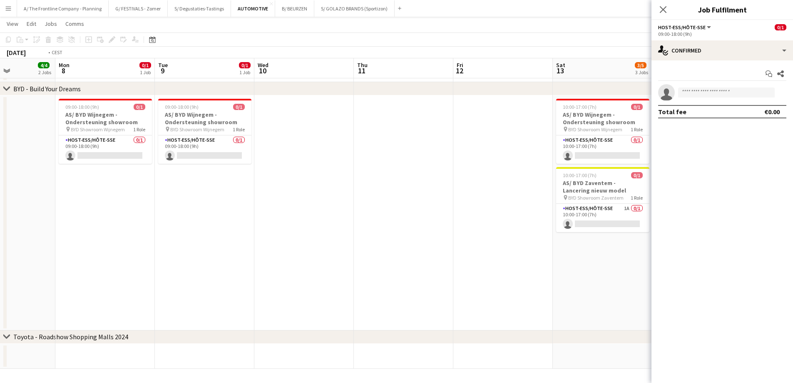
drag, startPoint x: 387, startPoint y: 249, endPoint x: 282, endPoint y: 247, distance: 105.3
click at [281, 247] on app-calendar-viewport "Fri 5 2/2 1 Job Sat 6 4/4 2 Jobs Sun 7 4/4 2 Jobs Mon 8 0/1 1 Job Tue 9 0/1 1 J…" at bounding box center [396, 44] width 793 height 649
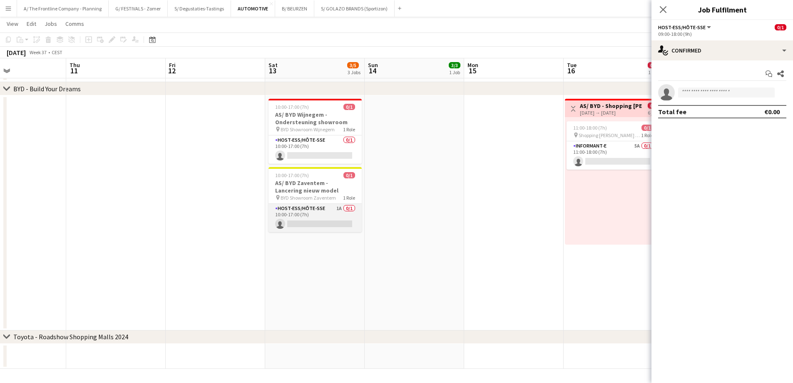
click at [349, 226] on app-card-role "Host-ess/Hôte-sse 1A 0/1 10:00-17:00 (7h) single-neutral-actions" at bounding box center [314, 218] width 93 height 28
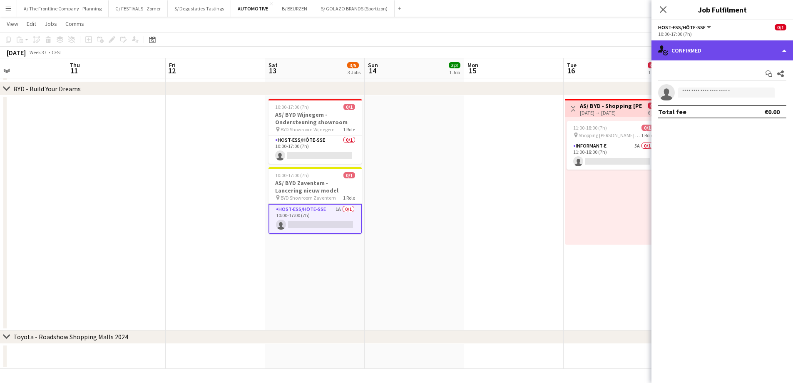
click at [731, 47] on div "single-neutral-actions-check-2 Confirmed" at bounding box center [722, 50] width 142 height 20
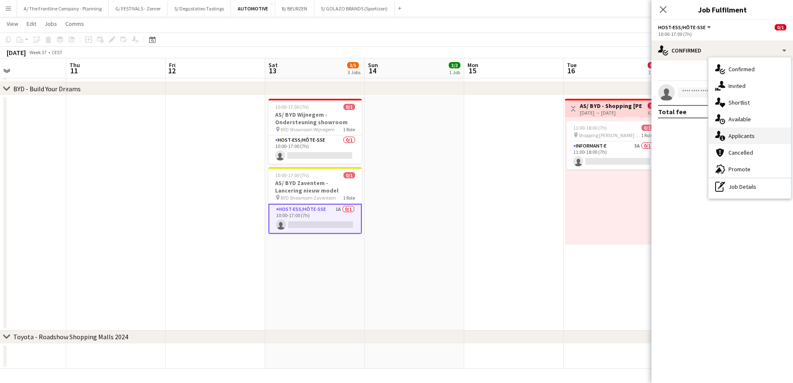
click at [735, 137] on div "single-neutral-actions-information Applicants" at bounding box center [749, 135] width 82 height 17
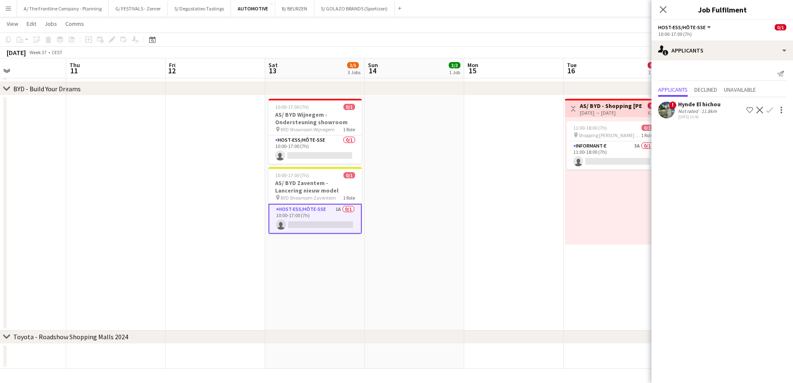
click at [772, 111] on app-icon "Confirm" at bounding box center [769, 110] width 7 height 7
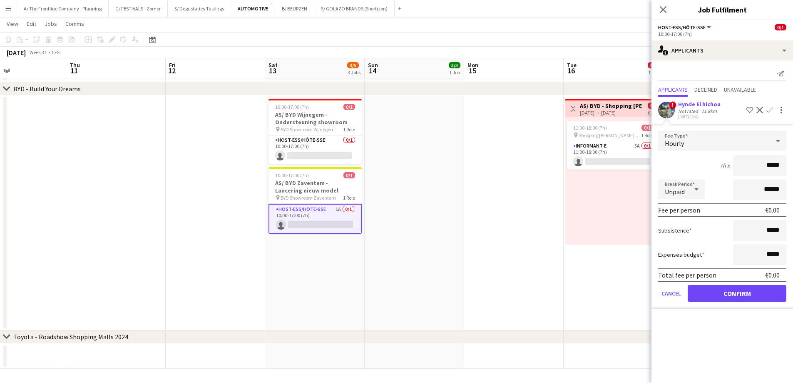
click at [706, 112] on div "11.8km" at bounding box center [709, 111] width 19 height 6
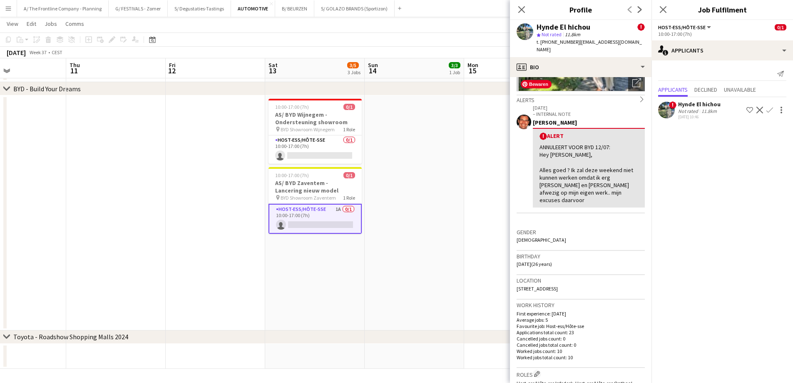
scroll to position [208, 0]
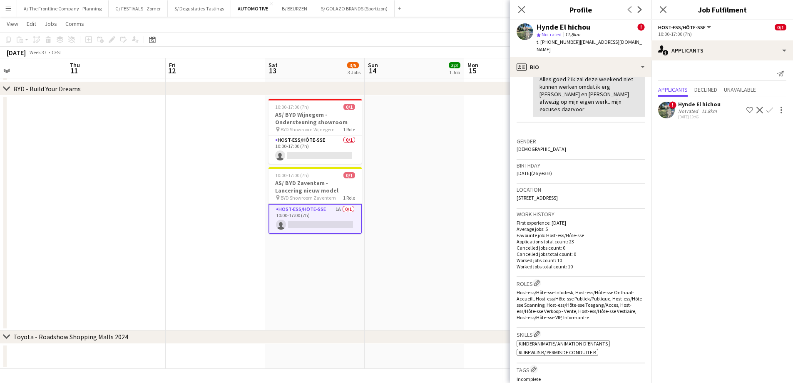
click at [769, 109] on app-icon "Confirm" at bounding box center [769, 110] width 7 height 7
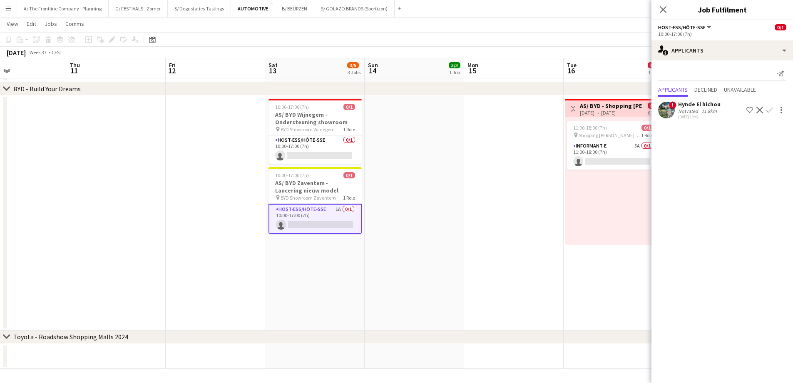
click at [769, 109] on app-icon "Confirm" at bounding box center [769, 110] width 7 height 7
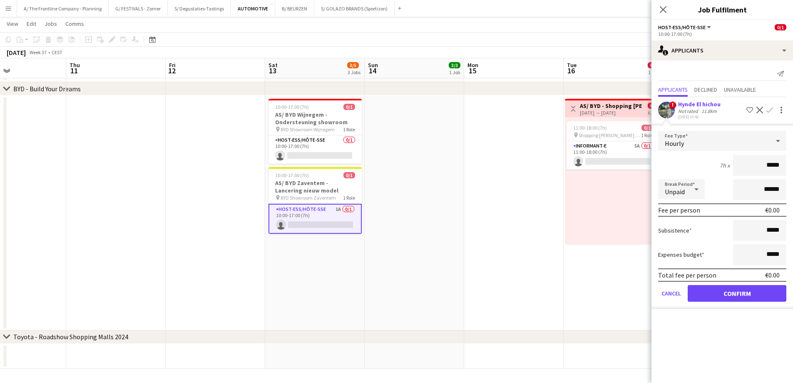
drag, startPoint x: 763, startPoint y: 170, endPoint x: 799, endPoint y: 160, distance: 37.2
click at [793, 160] on html "Menu Boards Boards Boards All jobs Status Workforce Workforce My Workforce Recr…" at bounding box center [396, 34] width 793 height 695
type input "**"
type input "******"
type input "*******"
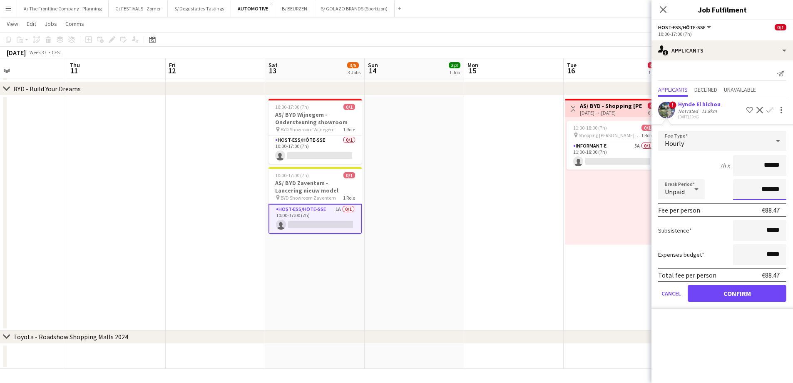
click button "Confirm" at bounding box center [737, 293] width 99 height 17
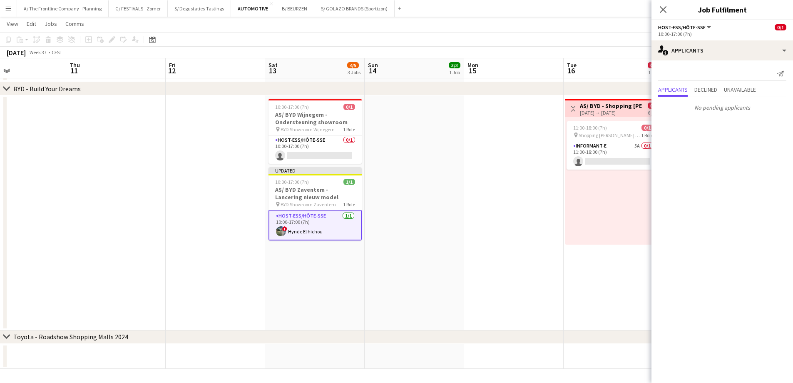
click at [513, 167] on app-date-cell at bounding box center [513, 212] width 99 height 235
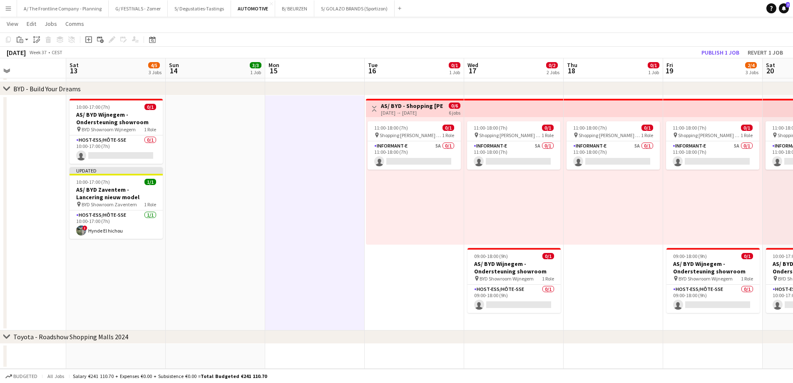
scroll to position [0, 266]
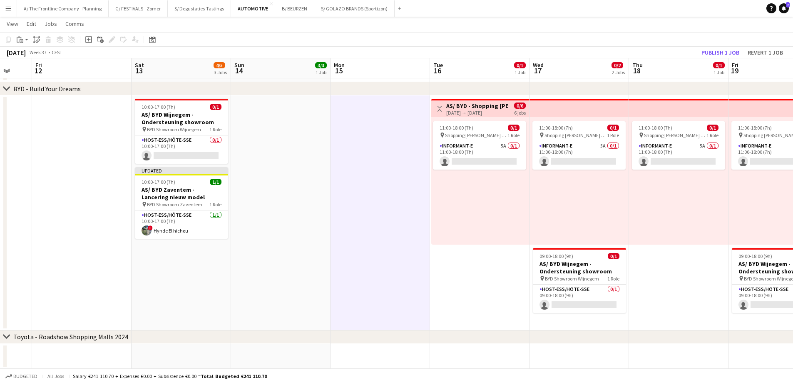
drag, startPoint x: 533, startPoint y: 183, endPoint x: 293, endPoint y: 172, distance: 240.1
click at [293, 172] on app-calendar-viewport "Tue 9 0/1 1 Job Wed 10 Thu 11 Fri 12 Sat 13 4/5 3 Jobs Sun 14 3/3 1 Job Mon 15 …" at bounding box center [396, 44] width 793 height 649
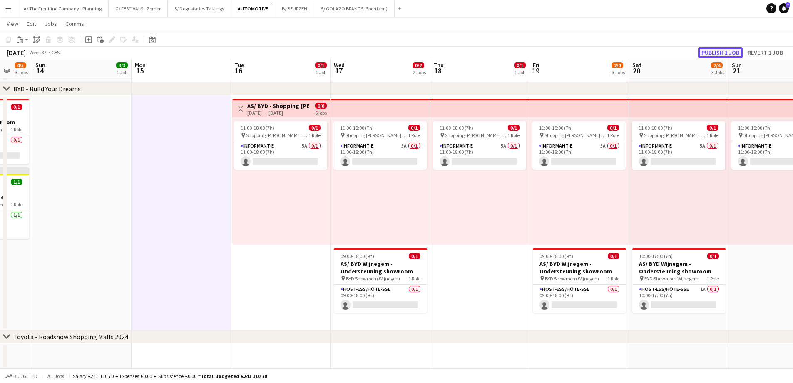
click at [725, 56] on button "Publish 1 job" at bounding box center [720, 52] width 45 height 11
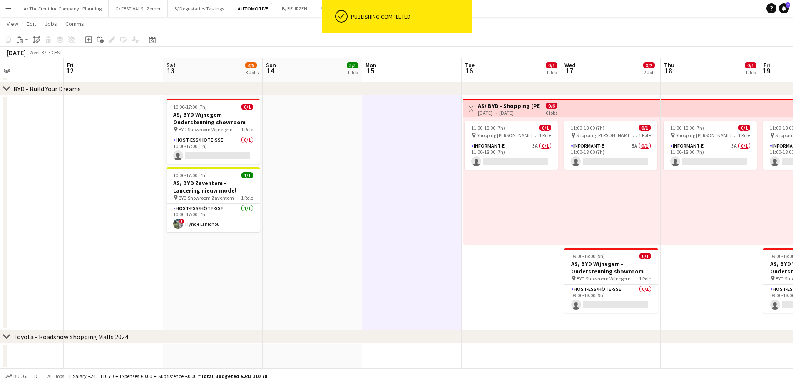
drag, startPoint x: 166, startPoint y: 215, endPoint x: 306, endPoint y: 217, distance: 140.3
click at [393, 216] on app-calendar-viewport "Wed 10 Thu 11 Fri 12 Sat 13 4/5 3 Jobs Sun 14 3/3 1 Job Mon 15 Tue 16 0/1 1 Job…" at bounding box center [396, 44] width 793 height 649
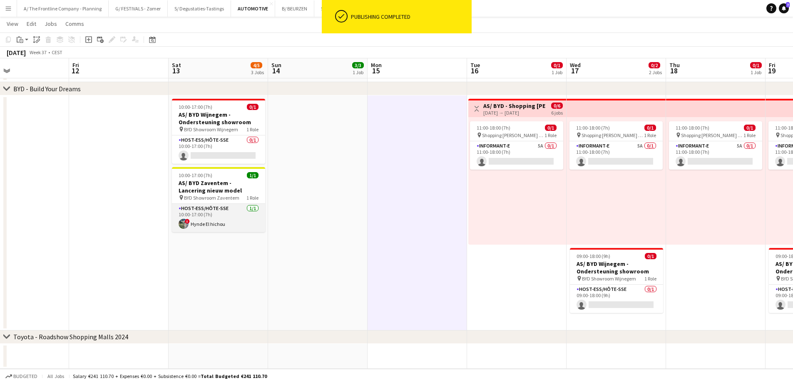
click at [223, 214] on app-card-role "Host-ess/Hôte-sse [DATE] 10:00-17:00 (7h) ! Hynde El hichou" at bounding box center [218, 218] width 93 height 28
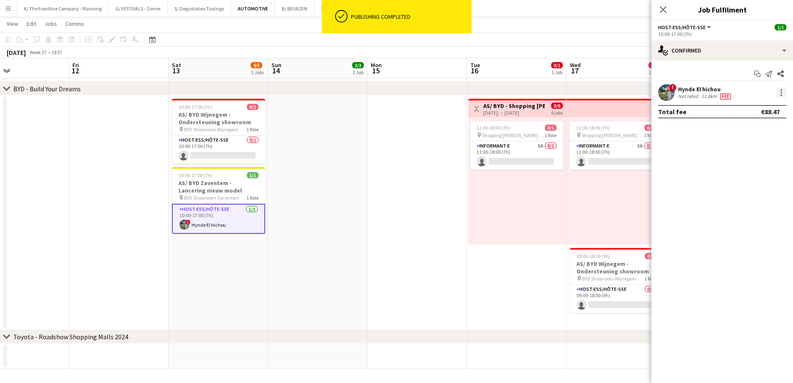
click at [780, 94] on div at bounding box center [781, 92] width 10 height 10
click at [757, 146] on span "Send notification" at bounding box center [752, 147] width 49 height 7
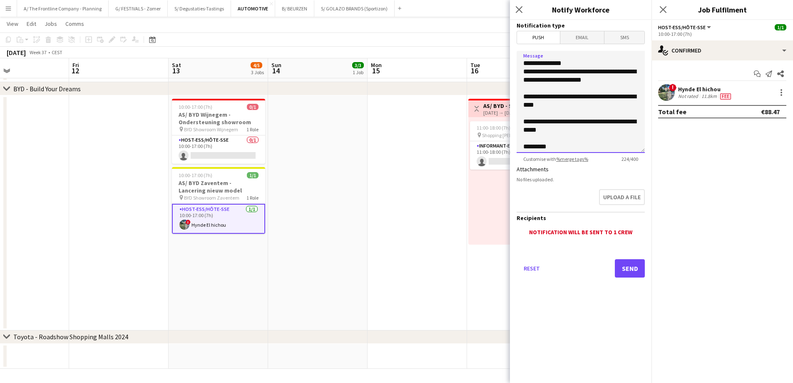
drag, startPoint x: 577, startPoint y: 131, endPoint x: 513, endPoint y: 75, distance: 85.5
click at [513, 75] on form "**********" at bounding box center [581, 160] width 142 height 281
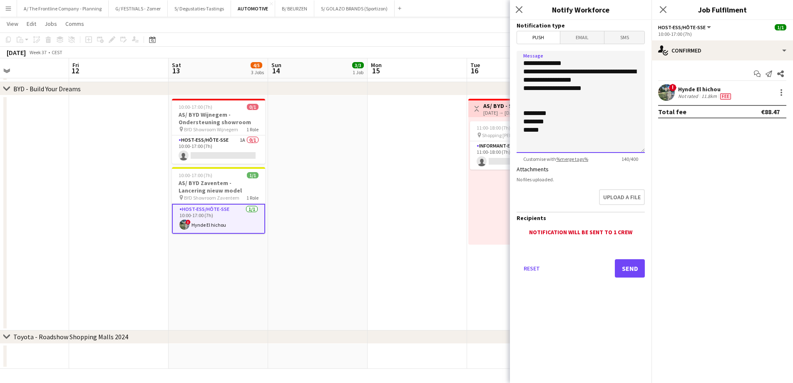
click at [577, 80] on textarea "**********" at bounding box center [581, 102] width 128 height 102
click at [548, 101] on textarea "**********" at bounding box center [581, 102] width 128 height 102
type textarea "**********"
click at [642, 263] on button "Send" at bounding box center [630, 268] width 30 height 18
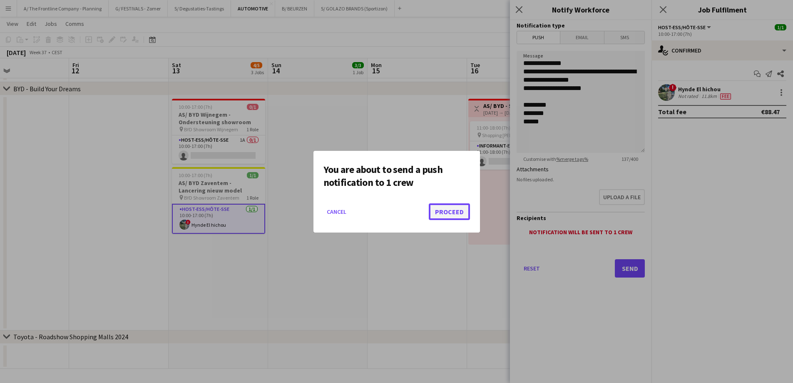
click at [450, 213] on button "Proceed" at bounding box center [449, 211] width 41 height 17
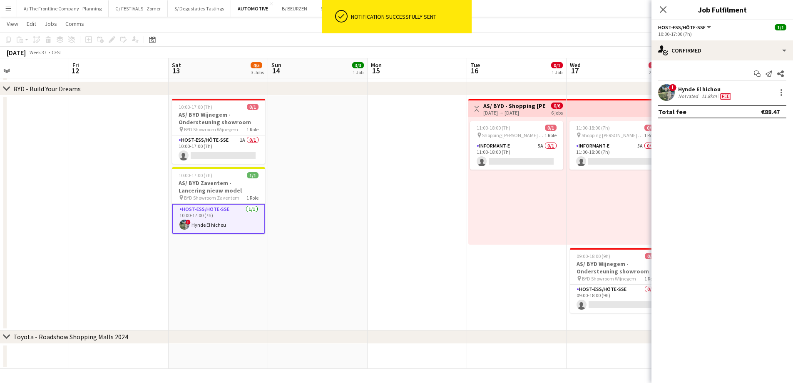
drag, startPoint x: 724, startPoint y: 89, endPoint x: 680, endPoint y: 87, distance: 44.2
click at [680, 87] on div "Hynde El hichou" at bounding box center [705, 88] width 55 height 7
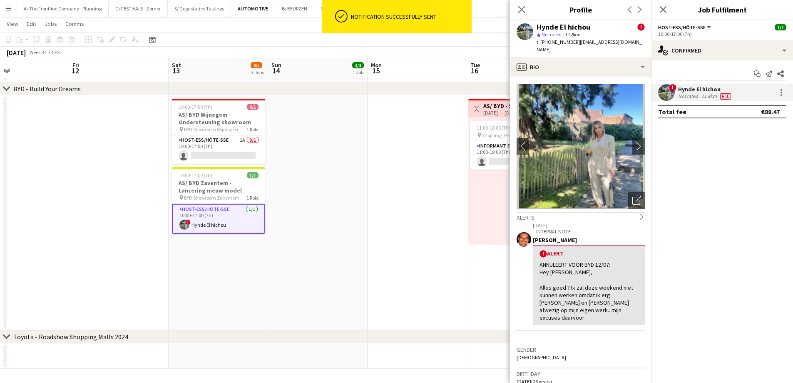
copy div "Hynde El hichou"
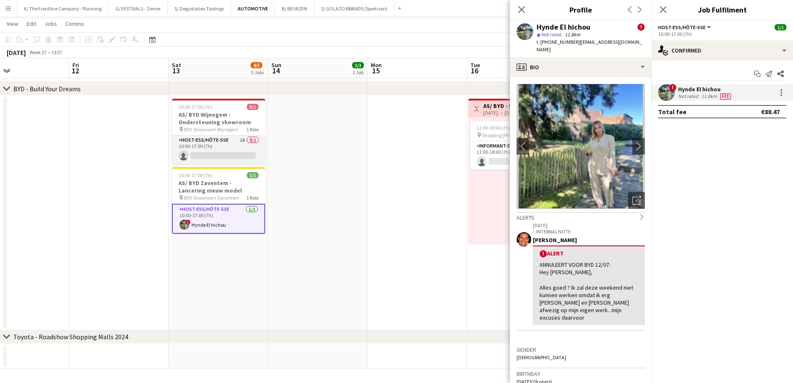
click at [219, 142] on app-card-role "Host-ess/Hôte-sse 1A 0/1 10:00-17:00 (7h) single-neutral-actions" at bounding box center [218, 149] width 93 height 28
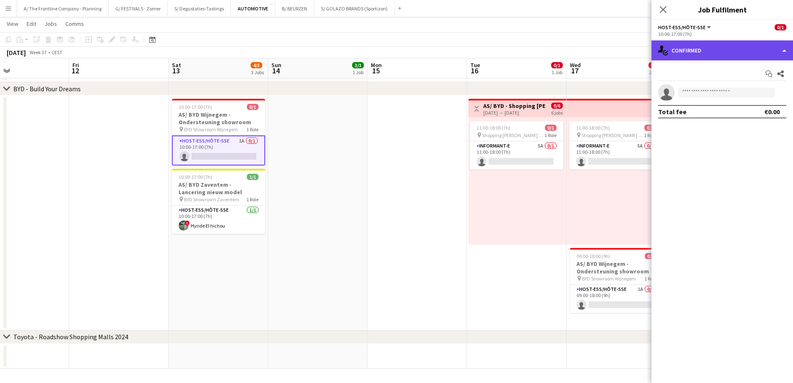
drag, startPoint x: 717, startPoint y: 41, endPoint x: 724, endPoint y: 51, distance: 12.5
click at [718, 43] on div "single-neutral-actions-check-2 Confirmed" at bounding box center [722, 50] width 142 height 20
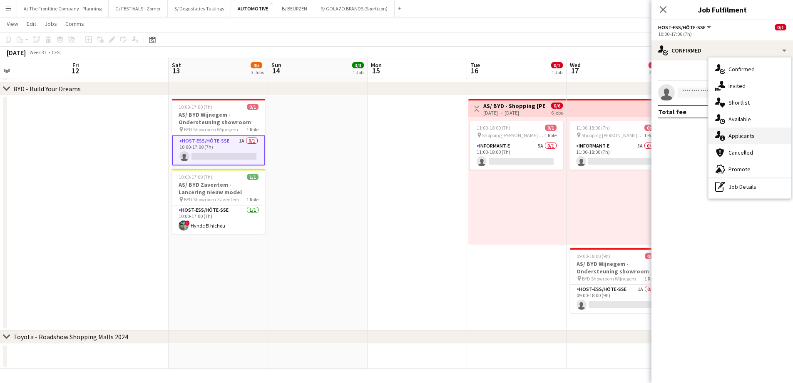
click at [744, 131] on div "single-neutral-actions-information Applicants" at bounding box center [749, 135] width 82 height 17
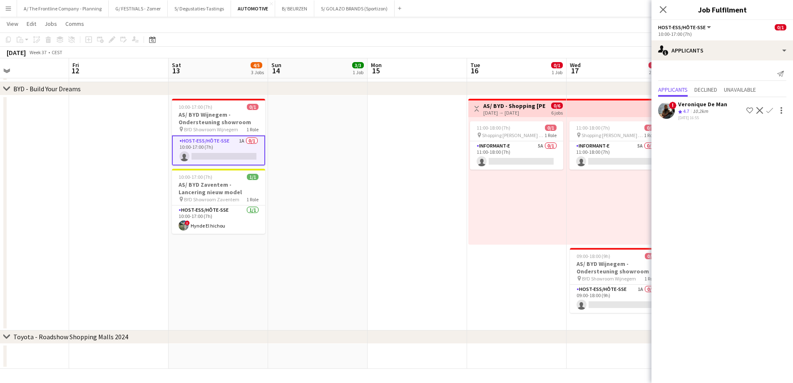
click at [454, 236] on app-date-cell at bounding box center [417, 212] width 99 height 235
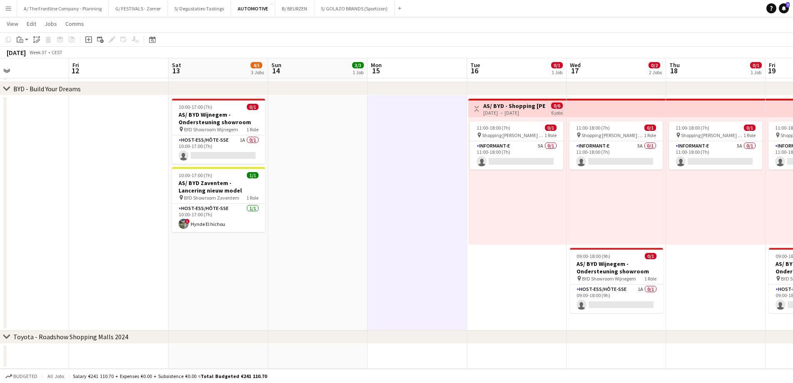
scroll to position [0, 288]
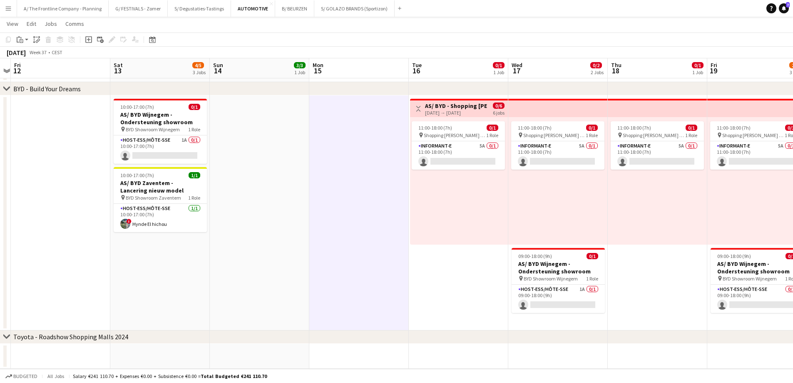
drag, startPoint x: 361, startPoint y: 259, endPoint x: 234, endPoint y: 255, distance: 127.5
click at [234, 255] on app-calendar-viewport "Tue 9 0/1 1 Job Wed 10 Thu 11 Fri 12 Sat 13 4/5 3 Jobs Sun 14 3/3 1 Job Mon 15 …" at bounding box center [396, 44] width 793 height 649
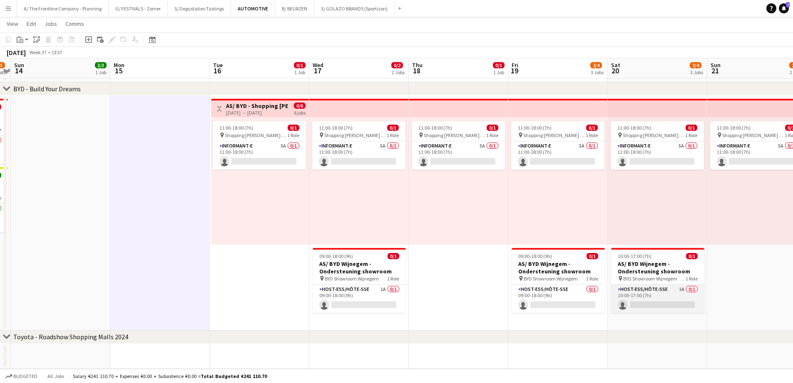
click at [648, 299] on app-card-role "Host-ess/Hôte-sse 1A 0/1 10:00-17:00 (7h) single-neutral-actions" at bounding box center [657, 298] width 93 height 28
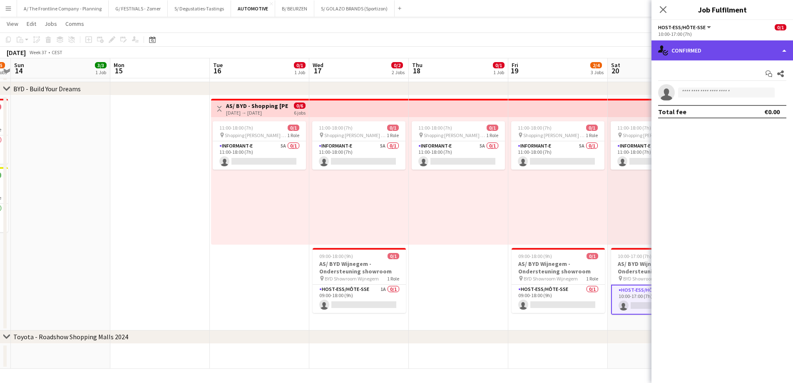
click at [726, 55] on div "single-neutral-actions-check-2 Confirmed" at bounding box center [722, 50] width 142 height 20
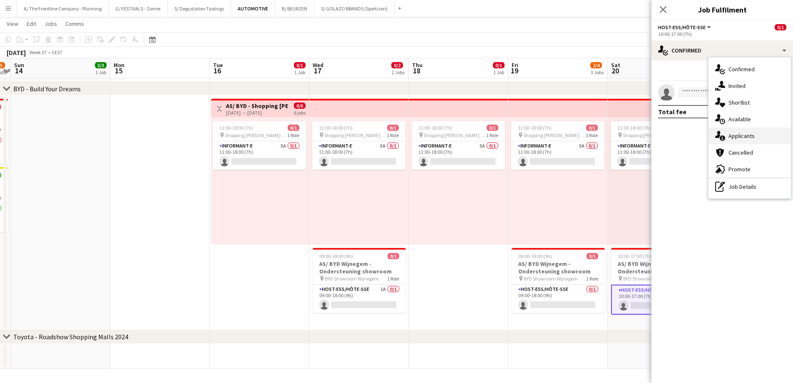
click at [733, 139] on div "single-neutral-actions-information Applicants" at bounding box center [749, 135] width 82 height 17
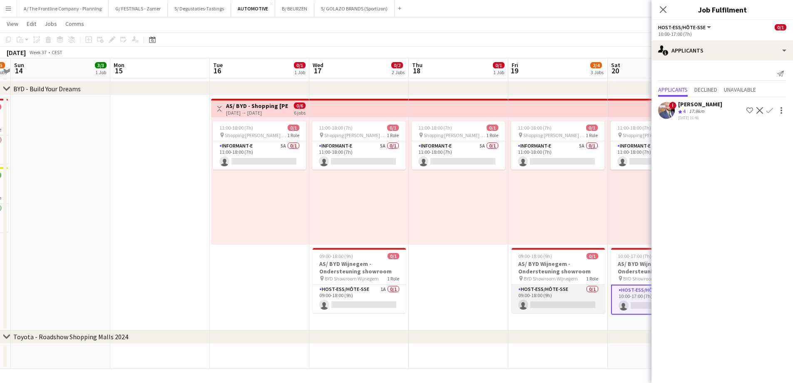
click at [555, 301] on app-card-role "Host-ess/Hôte-sse 0/1 09:00-18:00 (9h) single-neutral-actions" at bounding box center [558, 298] width 93 height 28
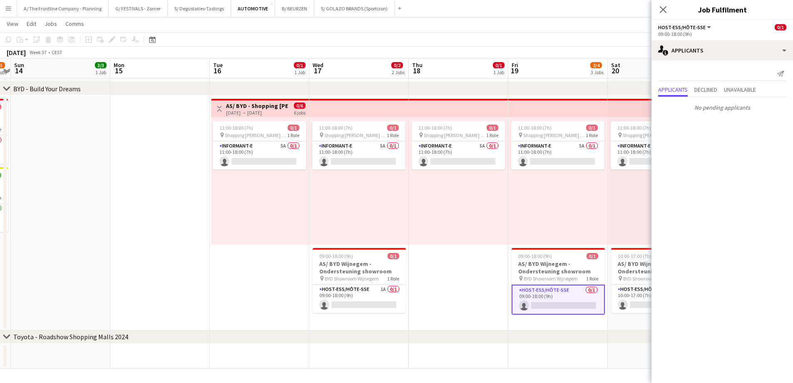
click at [475, 305] on app-date-cell "11:00-18:00 (7h) 0/1 pin Shopping Cora - Anderlecht 1 Role Informant-e 5A 0/1 1…" at bounding box center [458, 212] width 99 height 235
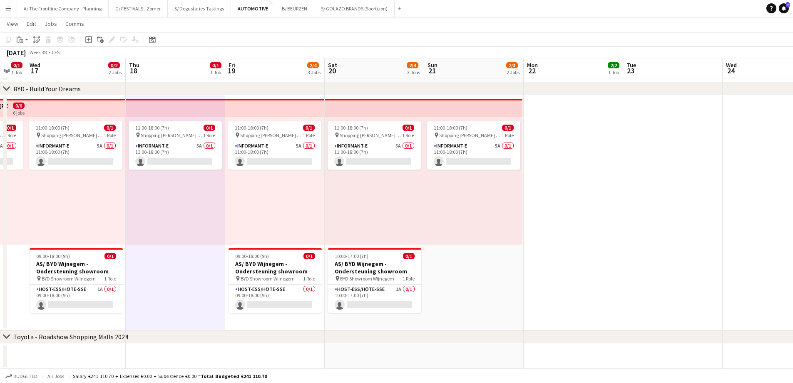
drag, startPoint x: 461, startPoint y: 278, endPoint x: 361, endPoint y: 276, distance: 99.9
click at [361, 276] on app-calendar-viewport "Sun 14 3/3 1 Job Mon 15 Tue 16 0/1 1 Job Wed 17 0/2 2 Jobs Thu 18 0/1 1 Job Fri…" at bounding box center [396, 44] width 793 height 649
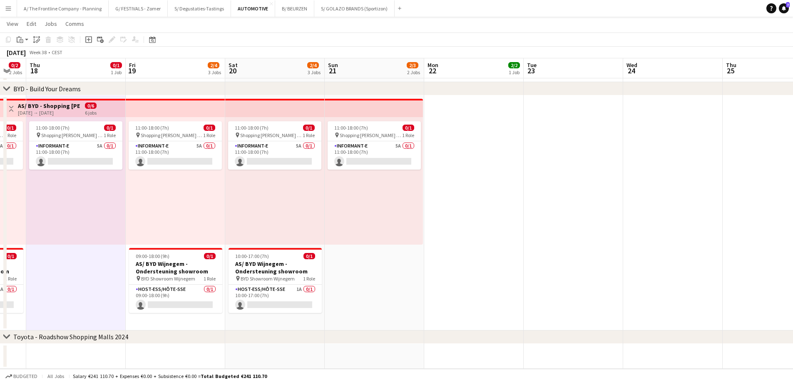
scroll to position [0, 270]
drag, startPoint x: 644, startPoint y: 276, endPoint x: 249, endPoint y: 263, distance: 396.1
click at [249, 263] on app-calendar-viewport "Mon 15 Tue 16 0/1 1 Job Wed 17 0/2 2 Jobs Thu 18 0/1 1 Job Fri 19 2/4 3 Jobs Sa…" at bounding box center [396, 44] width 793 height 649
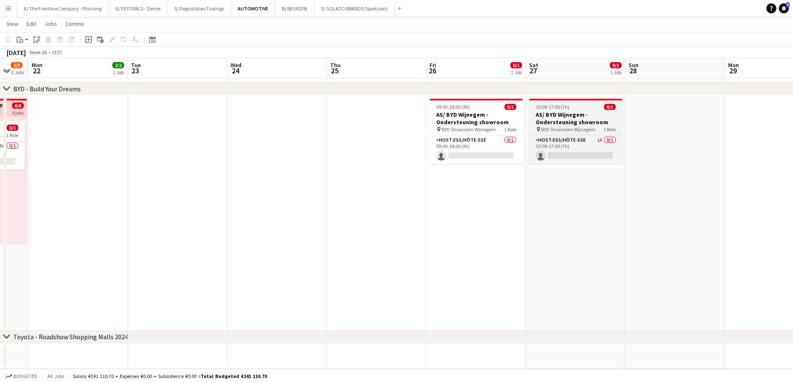
click at [592, 130] on span "BYD Showroom Wijnegem" at bounding box center [568, 129] width 54 height 6
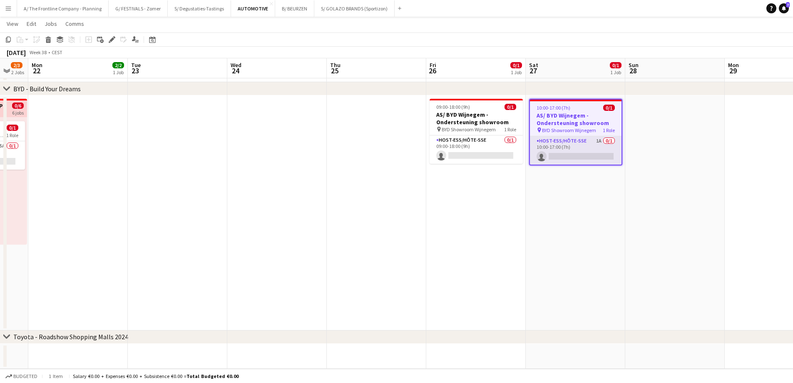
click at [591, 149] on app-card-role "Host-ess/Hôte-sse 1A 0/1 10:00-17:00 (7h) single-neutral-actions" at bounding box center [576, 150] width 92 height 28
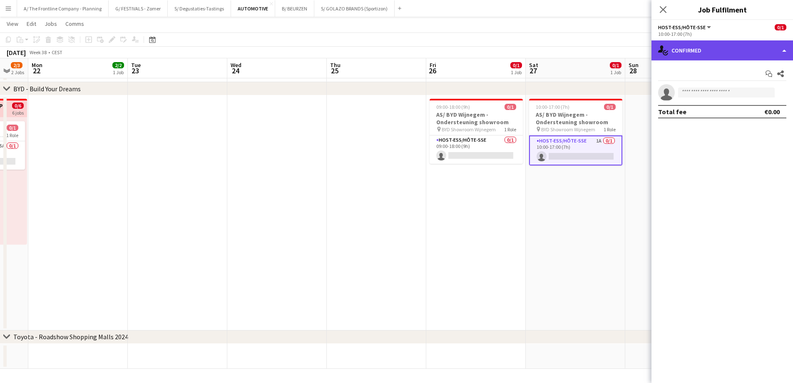
click at [715, 48] on div "single-neutral-actions-check-2 Confirmed" at bounding box center [722, 50] width 142 height 20
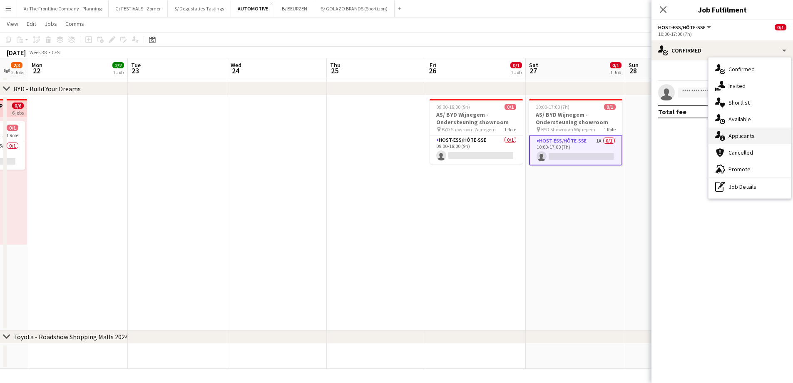
click at [733, 139] on div "single-neutral-actions-information Applicants" at bounding box center [749, 135] width 82 height 17
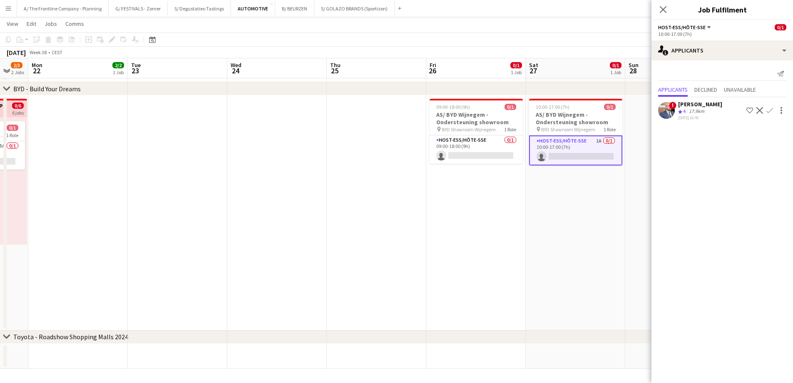
click at [439, 214] on app-date-cell "09:00-18:00 (9h) 0/1 AS/ BYD Wijnegem - Ondersteuning showroom pin BYD Showroom…" at bounding box center [475, 212] width 99 height 235
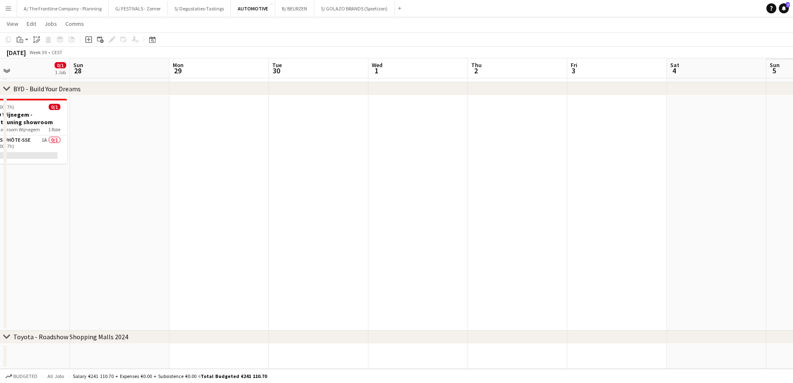
drag, startPoint x: 685, startPoint y: 222, endPoint x: 239, endPoint y: 225, distance: 446.2
click at [239, 225] on app-calendar-viewport "Wed 24 Thu 25 Fri 26 0/1 1 Job Sat 27 0/1 1 Job Sun 28 Mon 29 Tue 30 Wed 1 Thu …" at bounding box center [396, 44] width 793 height 649
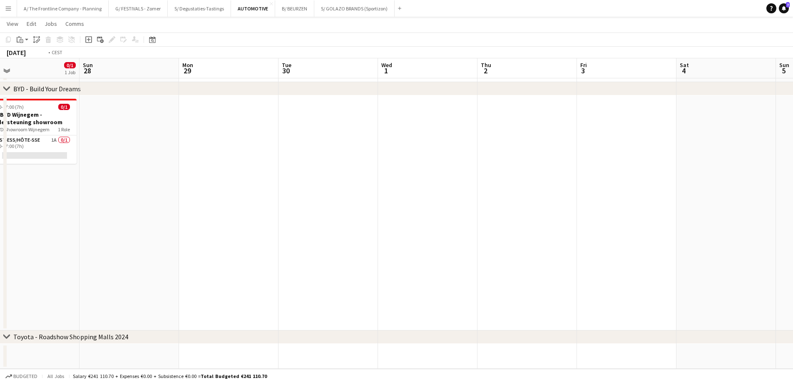
scroll to position [0, 251]
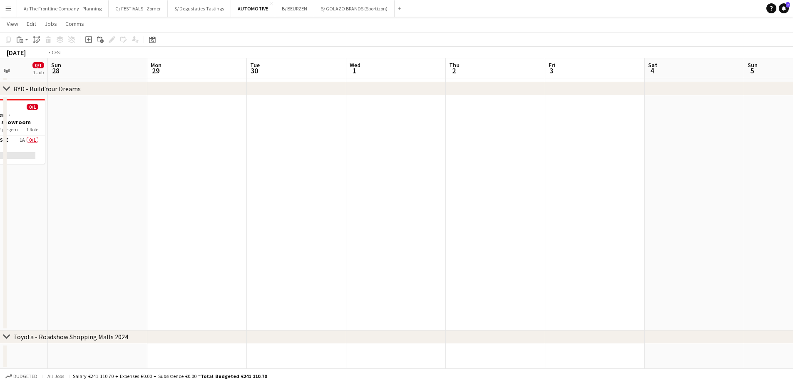
drag, startPoint x: 328, startPoint y: 219, endPoint x: 468, endPoint y: 219, distance: 140.7
click at [212, 220] on app-calendar-viewport "Thu 25 Fri 26 0/1 1 Job Sat 27 0/1 1 Job Sun 28 Mon 29 Tue 30 Wed 1 Thu 2 Fri 3…" at bounding box center [396, 44] width 793 height 649
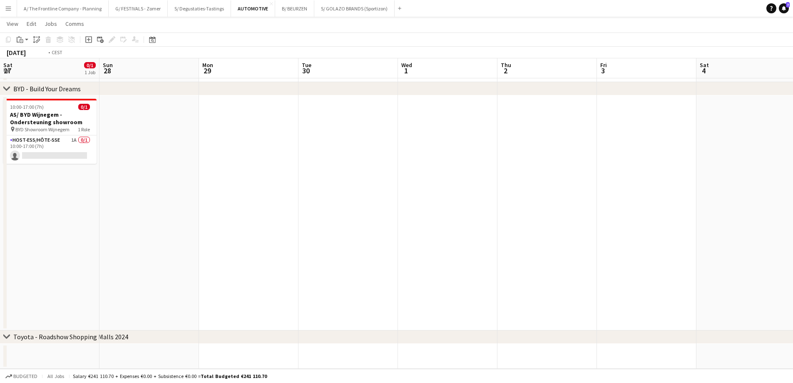
drag, startPoint x: 370, startPoint y: 208, endPoint x: 729, endPoint y: 190, distance: 360.1
click at [734, 187] on app-calendar-viewport "Sat 27 0/1 1 Job Sun 28 Mon 29 Tue 30 Wed 1 Thu 2 Fri 3 Sat 4 Sun 5 Mon 6 Tue 7…" at bounding box center [396, 44] width 793 height 649
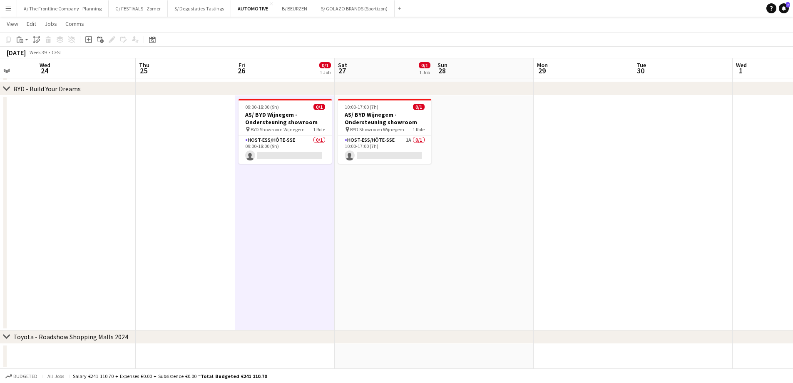
drag, startPoint x: 282, startPoint y: 227, endPoint x: 692, endPoint y: 208, distance: 410.5
click at [692, 208] on app-calendar-viewport "Tue 23 Wed 24 Thu 25 Fri 26 0/1 1 Job Sat 27 0/1 1 Job Sun 28 Mon 29 Tue 30 Wed…" at bounding box center [396, 44] width 793 height 649
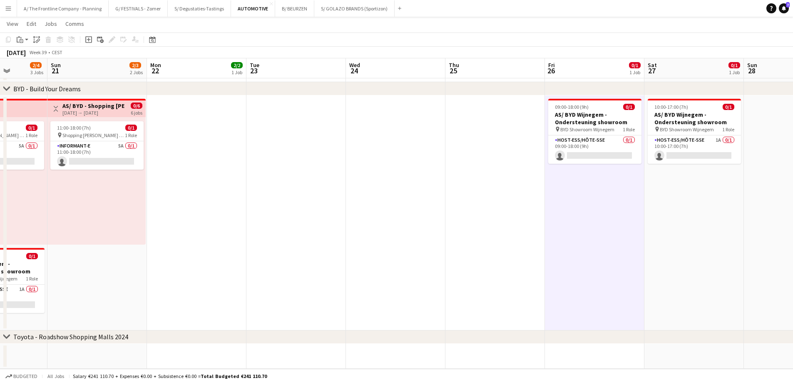
drag, startPoint x: 292, startPoint y: 232, endPoint x: 701, endPoint y: 218, distance: 409.4
click at [701, 218] on app-calendar-viewport "Fri 19 2/4 3 Jobs Sat 20 2/4 3 Jobs Sun 21 2/3 2 Jobs Mon 22 2/2 1 Job Tue 23 W…" at bounding box center [396, 44] width 793 height 649
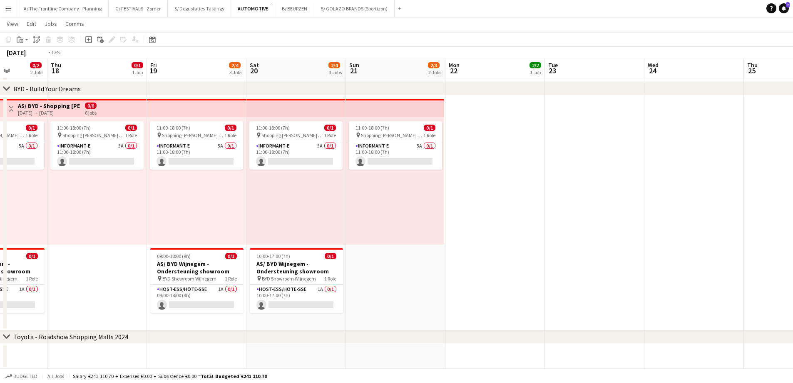
scroll to position [0, 178]
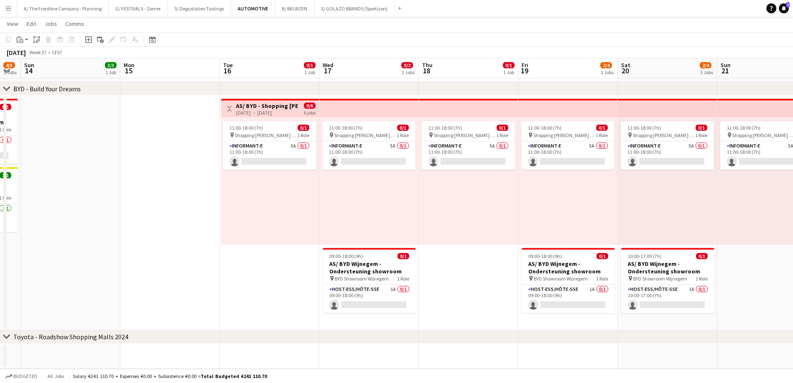
click at [709, 233] on app-calendar-viewport "Fri 12 Sat 13 4/5 3 Jobs Sun 14 3/3 1 Job Mon 15 Tue 16 0/1 1 Job Wed 17 0/2 2 …" at bounding box center [396, 44] width 793 height 649
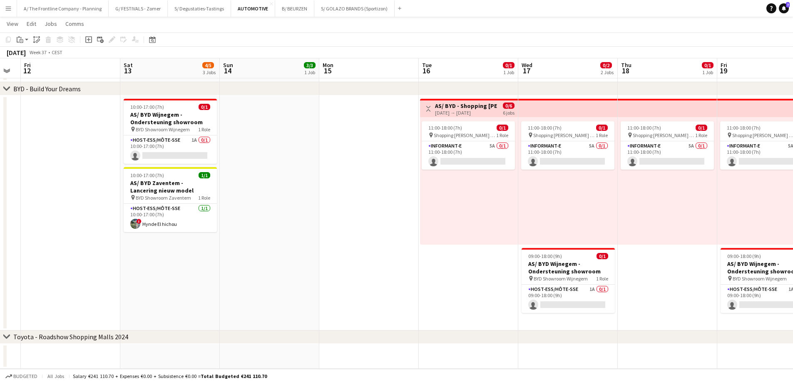
drag, startPoint x: 492, startPoint y: 268, endPoint x: 746, endPoint y: 244, distance: 255.1
click at [746, 244] on app-calendar-viewport "Wed 10 Thu 11 Fri 12 Sat 13 4/5 3 Jobs Sun 14 3/3 1 Job Mon 15 Tue 16 0/1 1 Job…" at bounding box center [396, 44] width 793 height 649
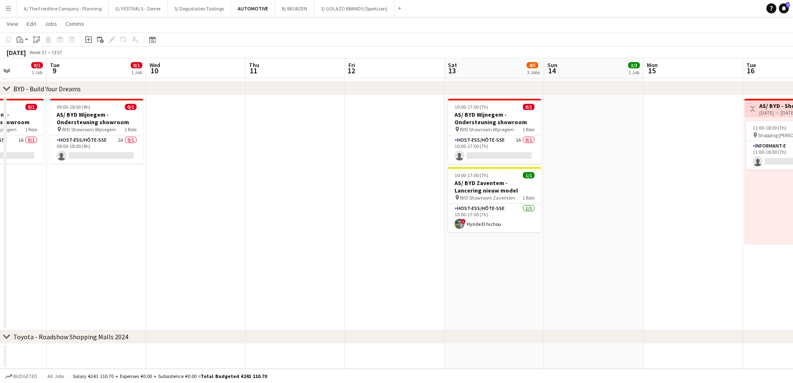
drag, startPoint x: 338, startPoint y: 253, endPoint x: 607, endPoint y: 242, distance: 269.5
click at [607, 242] on app-calendar-viewport "Sat 6 4/4 2 Jobs Sun 7 4/4 2 Jobs Mon 8 0/1 1 Job Tue 9 0/1 1 Job Wed 10 Thu 11…" at bounding box center [396, 44] width 793 height 649
drag, startPoint x: 304, startPoint y: 246, endPoint x: 514, endPoint y: 232, distance: 210.6
click at [514, 232] on app-calendar-viewport "Sat 6 4/4 2 Jobs Sun 7 4/4 2 Jobs Mon 8 0/1 1 Job Tue 9 0/1 1 Job Wed 10 Thu 11…" at bounding box center [396, 44] width 793 height 649
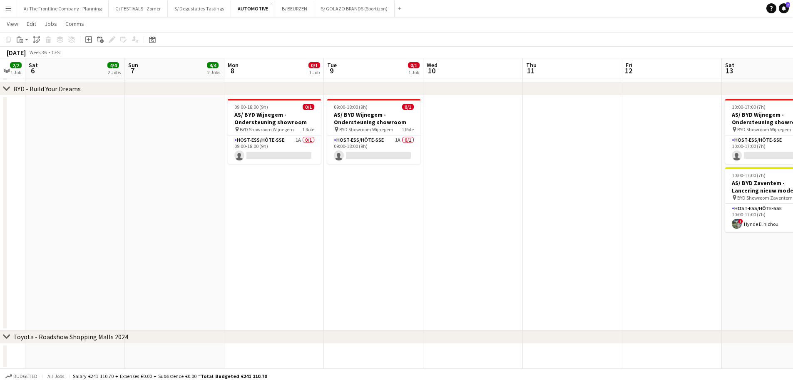
scroll to position [0, 0]
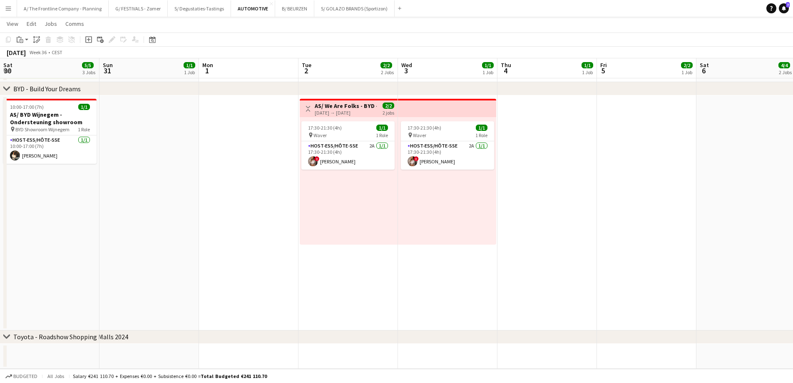
drag, startPoint x: 214, startPoint y: 185, endPoint x: 681, endPoint y: 188, distance: 467.1
click at [681, 188] on app-calendar-viewport "Sat 30 5/5 3 Jobs Sun 31 1/1 1 Job Mon 1 Tue 2 2/2 2 Jobs Wed 3 1/1 1 Job Thu 4…" at bounding box center [396, 44] width 793 height 649
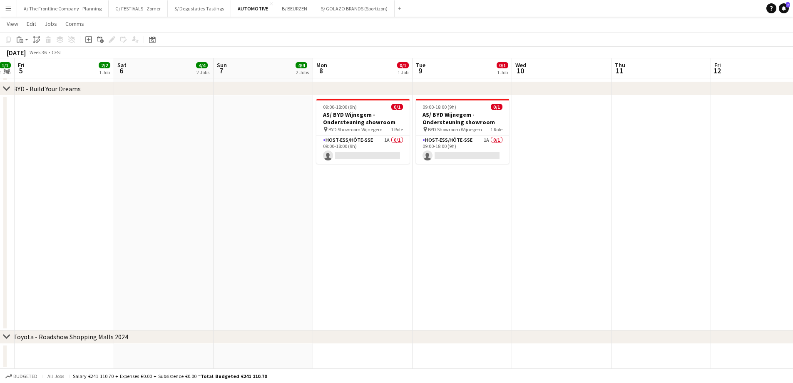
drag, startPoint x: 589, startPoint y: 204, endPoint x: 328, endPoint y: 189, distance: 261.8
click at [275, 192] on app-calendar-viewport "Mon 1 Tue 2 2/2 2 Jobs Wed 3 1/1 1 Job Thu 4 1/1 1 Job Fri 5 2/2 1 Job Sat 6 4/…" at bounding box center [396, 44] width 793 height 649
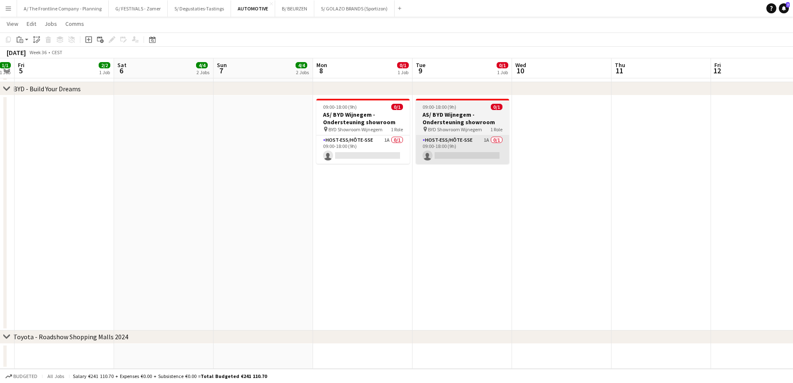
drag, startPoint x: 347, startPoint y: 144, endPoint x: 442, endPoint y: 146, distance: 95.3
click at [349, 146] on app-card-role "Host-ess/Hôte-sse 1A 0/1 09:00-18:00 (9h) single-neutral-actions" at bounding box center [362, 149] width 93 height 28
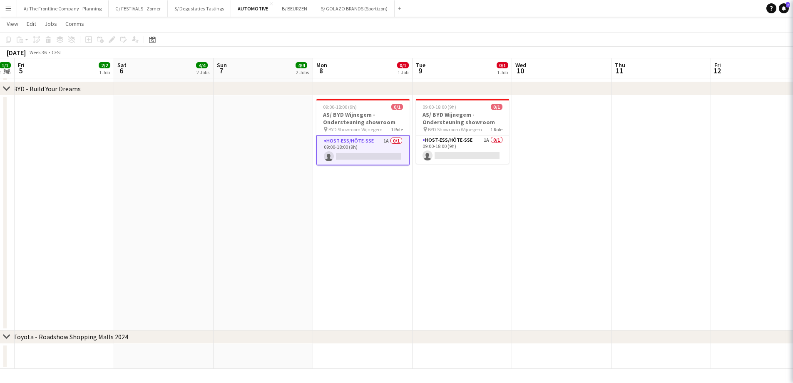
scroll to position [0, 282]
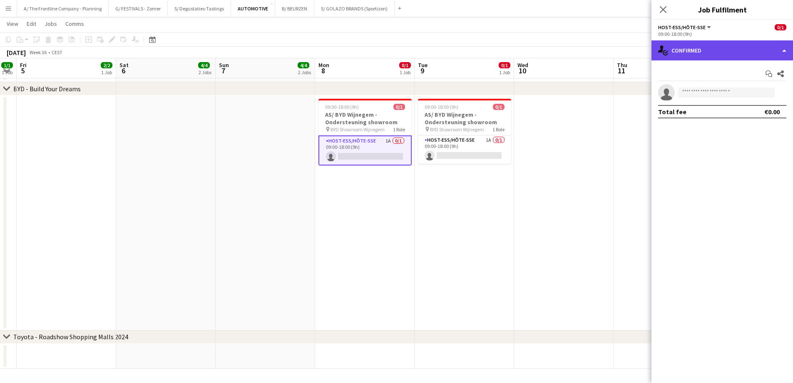
click at [741, 51] on div "single-neutral-actions-check-2 Confirmed" at bounding box center [722, 50] width 142 height 20
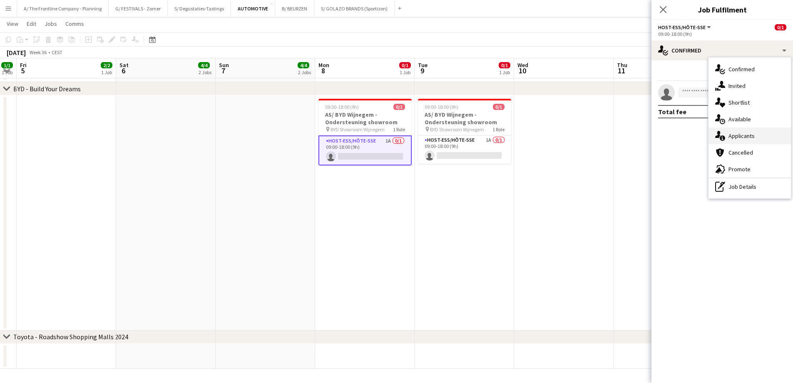
click at [734, 137] on div "single-neutral-actions-information Applicants" at bounding box center [749, 135] width 82 height 17
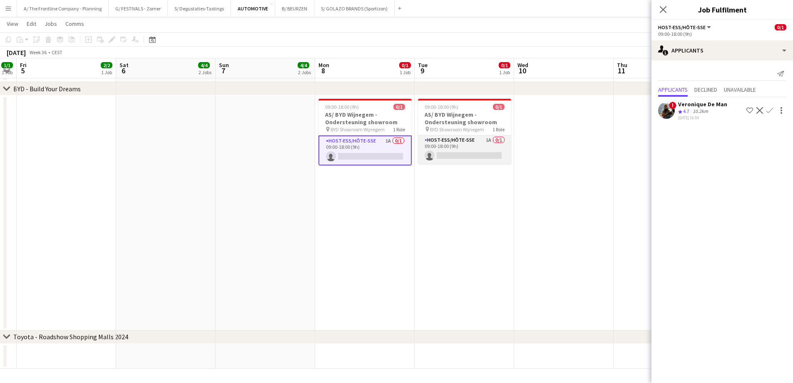
click at [477, 147] on app-card-role "Host-ess/Hôte-sse 1A 0/1 09:00-18:00 (9h) single-neutral-actions" at bounding box center [464, 149] width 93 height 28
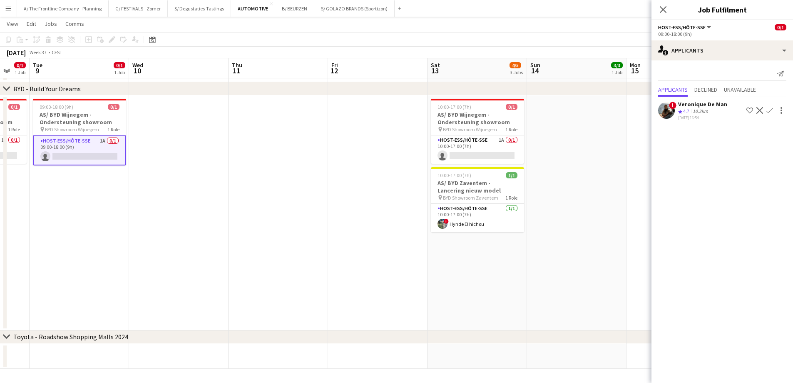
drag, startPoint x: 162, startPoint y: 182, endPoint x: 131, endPoint y: 183, distance: 30.4
click at [131, 182] on app-calendar-viewport "Sat 6 4/4 2 Jobs Sun 7 4/4 2 Jobs Mon 8 0/1 1 Job Tue 9 0/1 1 Job Wed 10 Thu 11…" at bounding box center [396, 44] width 793 height 649
click at [465, 152] on app-card-role "Host-ess/Hôte-sse 1A 0/1 10:00-17:00 (7h) single-neutral-actions" at bounding box center [476, 149] width 93 height 28
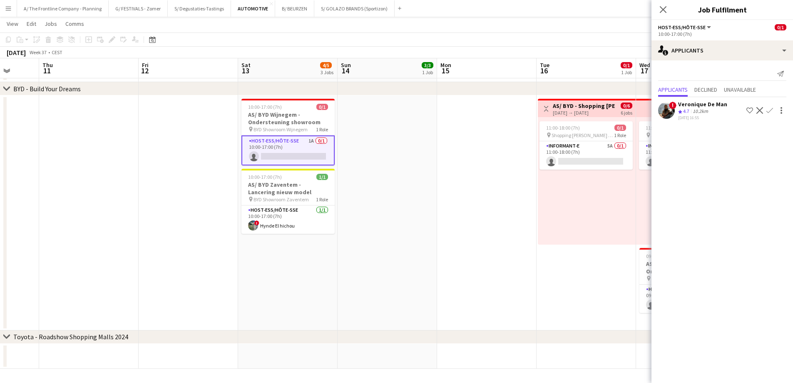
drag, startPoint x: 554, startPoint y: 206, endPoint x: 182, endPoint y: 198, distance: 371.4
click at [167, 193] on app-calendar-viewport "Mon 8 0/1 1 Job Tue 9 0/1 1 Job Wed 10 Thu 11 Fri 12 Sat 13 4/5 3 Jobs Sun 14 3…" at bounding box center [396, 44] width 793 height 649
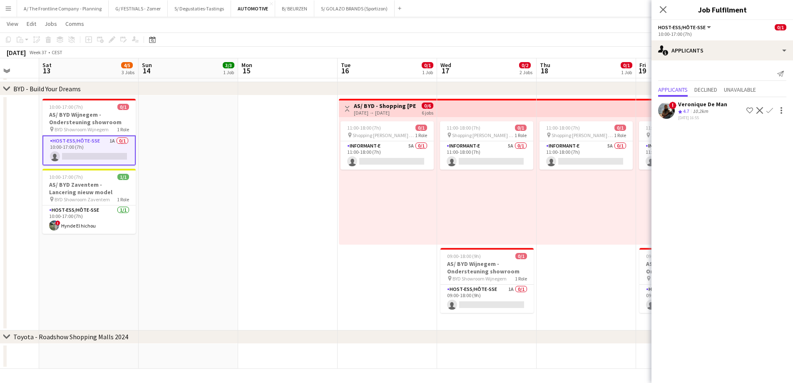
scroll to position [0, 258]
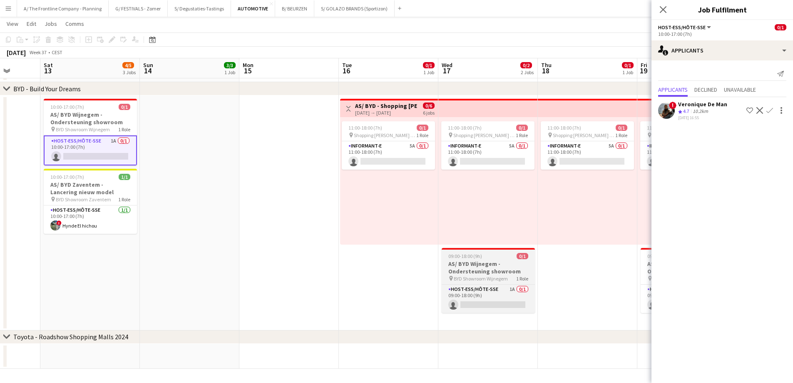
click at [513, 282] on app-job-card "09:00-18:00 (9h) 0/1 AS/ BYD Wijnegem - Ondersteuning showroom pin BYD Showroom…" at bounding box center [488, 280] width 93 height 65
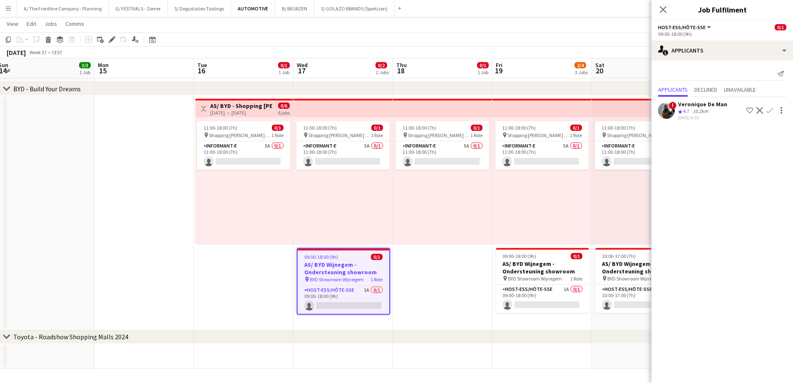
scroll to position [0, 271]
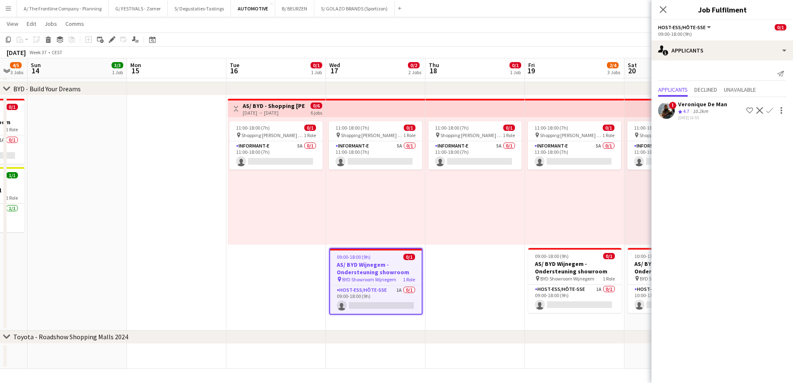
drag, startPoint x: 576, startPoint y: 309, endPoint x: 364, endPoint y: 295, distance: 212.4
click at [364, 295] on app-calendar-viewport "Thu 11 Fri 12 Sat 13 4/5 3 Jobs Sun 14 3/3 1 Job Mon 15 Tue 16 0/1 1 Job Wed 17…" at bounding box center [396, 44] width 793 height 649
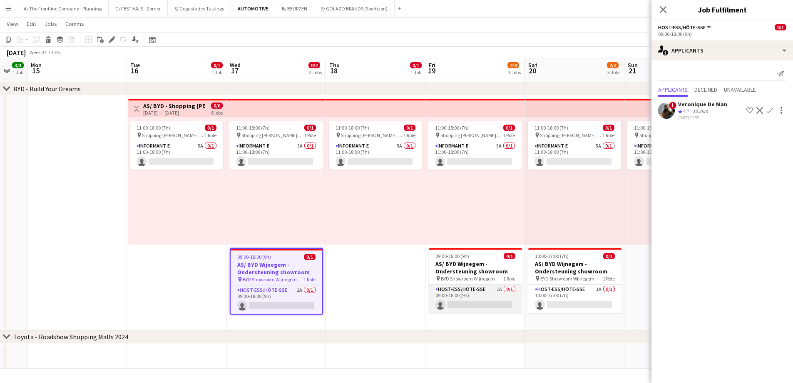
click at [487, 304] on app-card-role "Host-ess/Hôte-sse 1A 0/1 09:00-18:00 (9h) single-neutral-actions" at bounding box center [475, 298] width 93 height 28
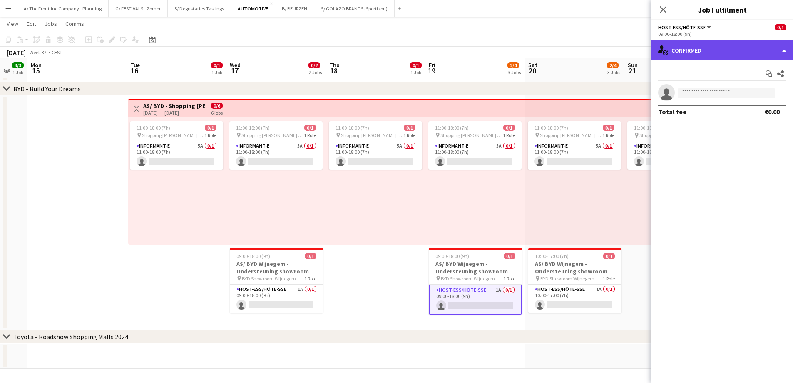
click at [723, 52] on div "single-neutral-actions-check-2 Confirmed" at bounding box center [722, 50] width 142 height 20
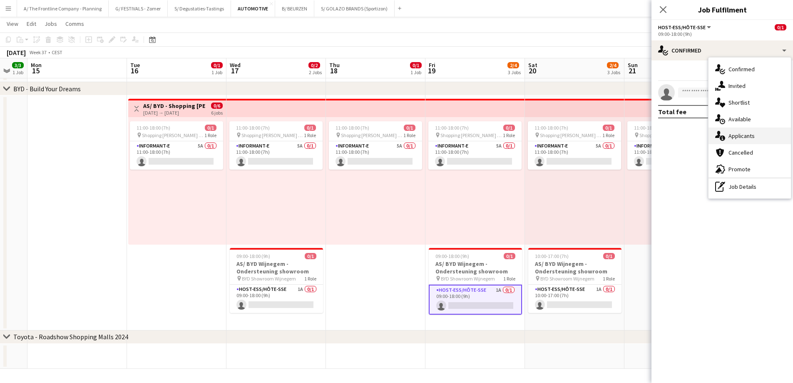
click at [728, 137] on div "single-neutral-actions-information Applicants" at bounding box center [749, 135] width 82 height 17
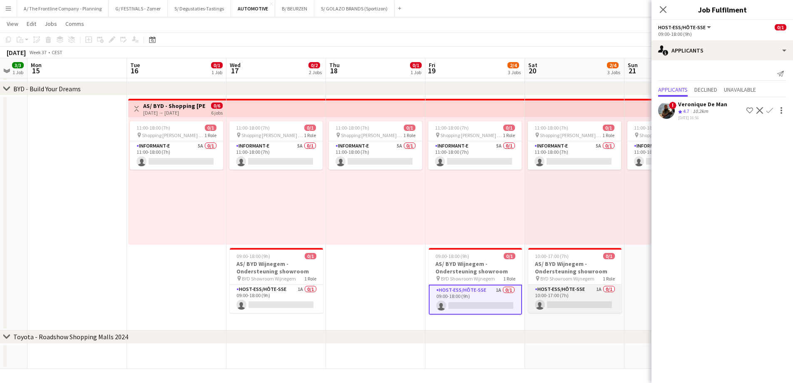
click at [579, 295] on app-card-role "Host-ess/Hôte-sse 1A 0/1 10:00-17:00 (7h) single-neutral-actions" at bounding box center [574, 298] width 93 height 28
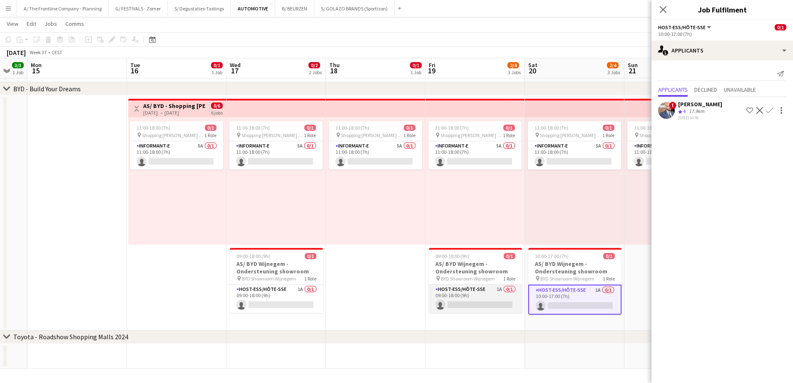
click at [469, 290] on app-card-role "Host-ess/Hôte-sse 1A 0/1 09:00-18:00 (9h) single-neutral-actions" at bounding box center [475, 298] width 93 height 28
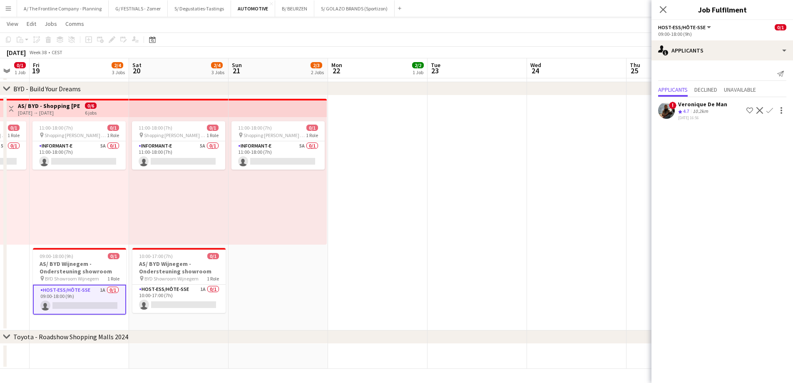
drag, startPoint x: 627, startPoint y: 259, endPoint x: 231, endPoint y: 258, distance: 395.9
click at [231, 258] on app-calendar-viewport "Tue 16 0/1 1 Job Wed 17 0/2 2 Jobs Thu 18 0/1 1 Job Fri 19 2/4 3 Jobs Sat 20 2/…" at bounding box center [396, 44] width 793 height 649
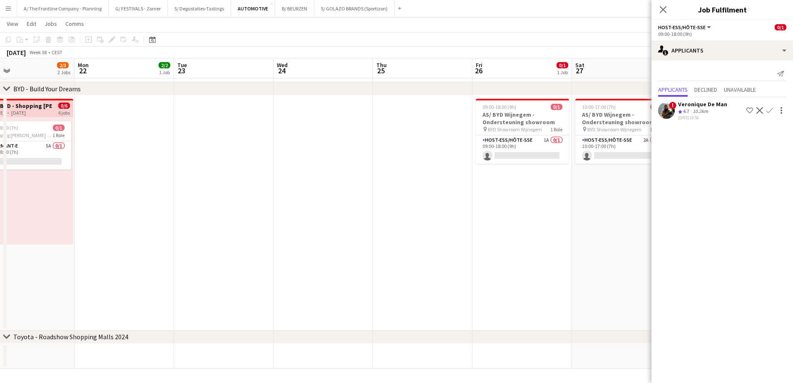
drag, startPoint x: 396, startPoint y: 236, endPoint x: 202, endPoint y: 244, distance: 194.6
click at [202, 244] on app-calendar-viewport "Thu 18 0/1 1 Job Fri 19 2/4 3 Jobs Sat 20 2/4 3 Jobs Sun 21 2/3 2 Jobs Mon 22 2…" at bounding box center [396, 44] width 793 height 649
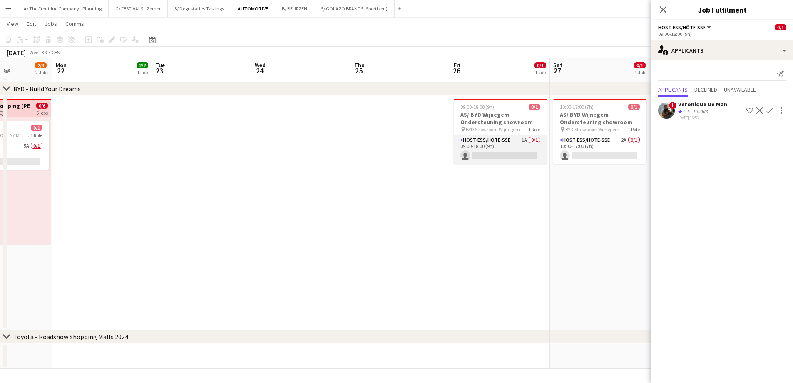
click at [518, 155] on app-card-role "Host-ess/Hôte-sse 1A 0/1 09:00-18:00 (9h) single-neutral-actions" at bounding box center [500, 149] width 93 height 28
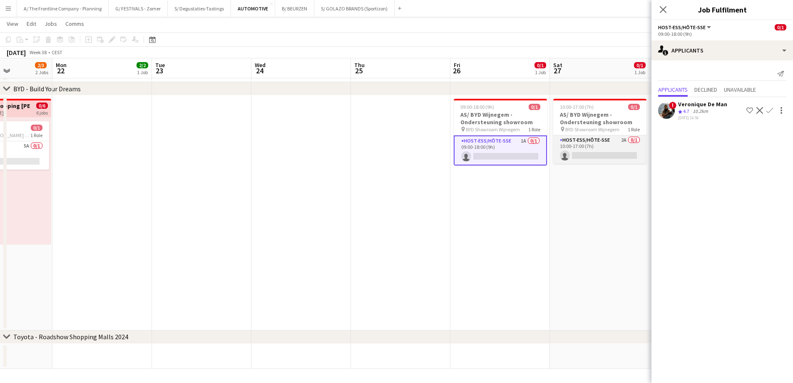
click at [604, 153] on app-card-role "Host-ess/Hôte-sse 2A 0/1 10:00-17:00 (7h) single-neutral-actions" at bounding box center [599, 149] width 93 height 28
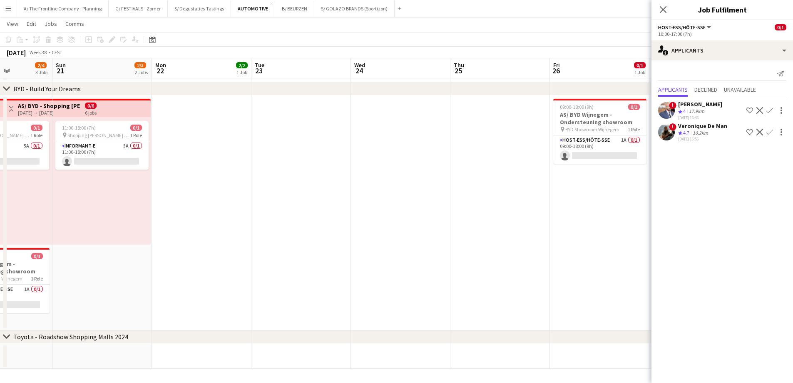
drag, startPoint x: 352, startPoint y: 233, endPoint x: 675, endPoint y: 196, distance: 325.1
click at [670, 196] on body "Menu Boards Boards Boards All jobs Status Workforce Workforce My Workforce Recr…" at bounding box center [396, 34] width 793 height 695
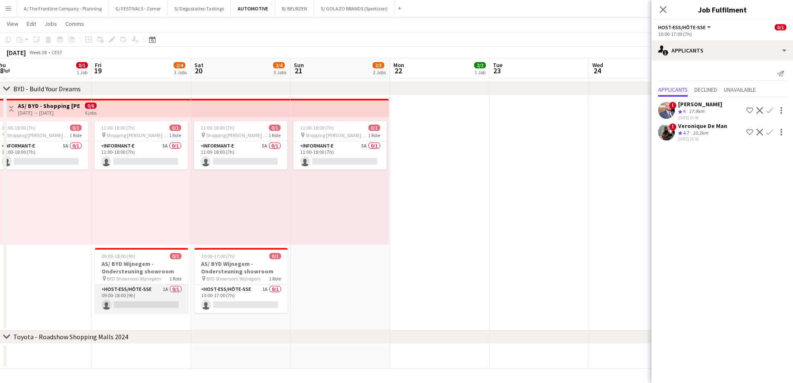
click at [165, 296] on app-card-role "Host-ess/Hôte-sse 1A 0/1 09:00-18:00 (9h) single-neutral-actions" at bounding box center [141, 298] width 93 height 28
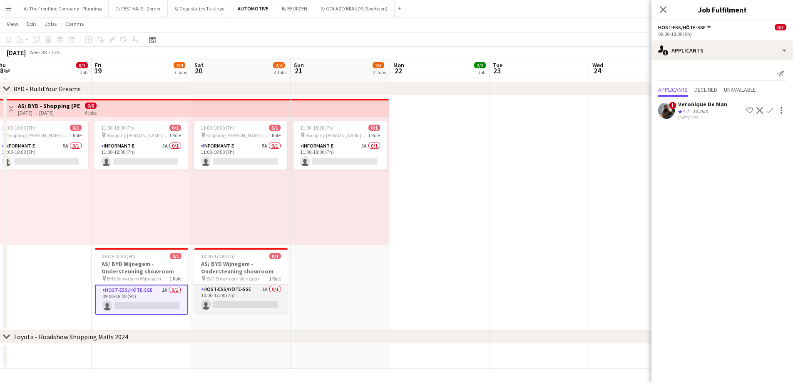
click at [242, 291] on app-card-role "Host-ess/Hôte-sse 1A 0/1 10:00-17:00 (7h) single-neutral-actions" at bounding box center [240, 298] width 93 height 28
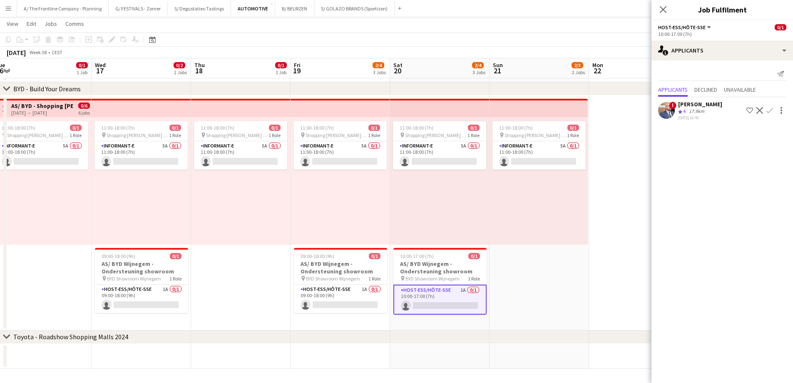
scroll to position [0, 0]
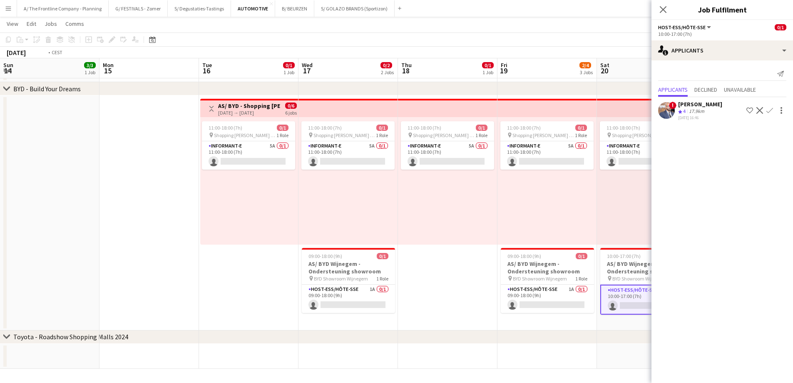
drag, startPoint x: 53, startPoint y: 262, endPoint x: 632, endPoint y: 240, distance: 579.0
click at [632, 240] on app-calendar-viewport "Sun 14 3/3 1 Job Mon 15 Tue 16 0/1 1 Job Wed 17 0/2 2 Jobs Thu 18 0/1 1 Job Fri…" at bounding box center [396, 44] width 793 height 649
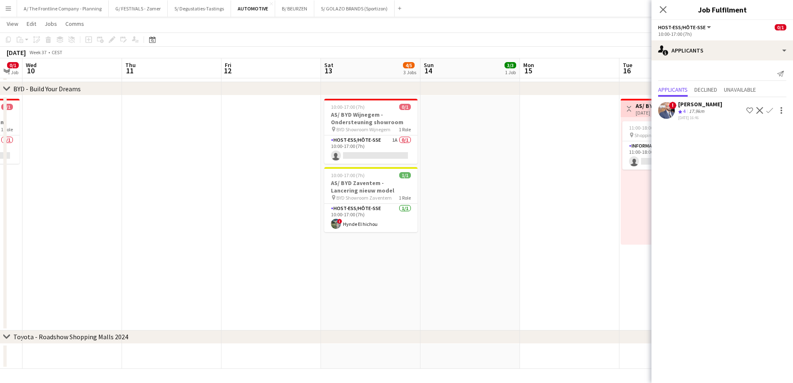
drag, startPoint x: 292, startPoint y: 258, endPoint x: 544, endPoint y: 253, distance: 252.7
click at [544, 253] on app-calendar-viewport "Mon 8 0/1 1 Job Tue 9 0/1 1 Job Wed 10 Thu 11 Fri 12 Sat 13 4/5 3 Jobs Sun 14 3…" at bounding box center [396, 44] width 793 height 649
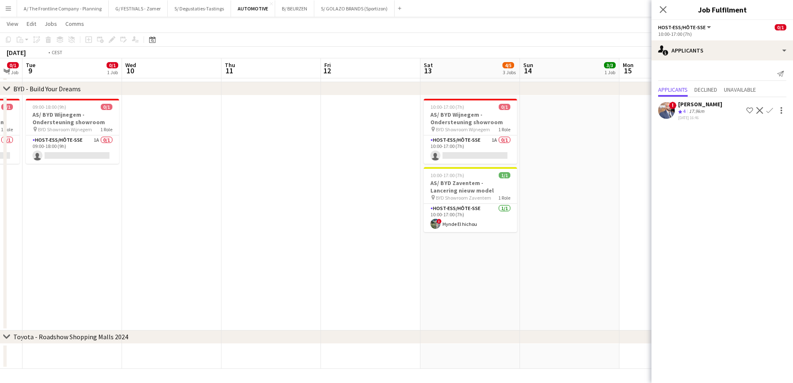
drag, startPoint x: 325, startPoint y: 246, endPoint x: 611, endPoint y: 245, distance: 286.8
click at [611, 245] on app-calendar-viewport "Sun 7 4/4 2 Jobs Mon 8 0/1 1 Job Tue 9 0/1 1 Job Wed 10 Thu 11 Fri 12 Sat 13 4/…" at bounding box center [396, 44] width 793 height 649
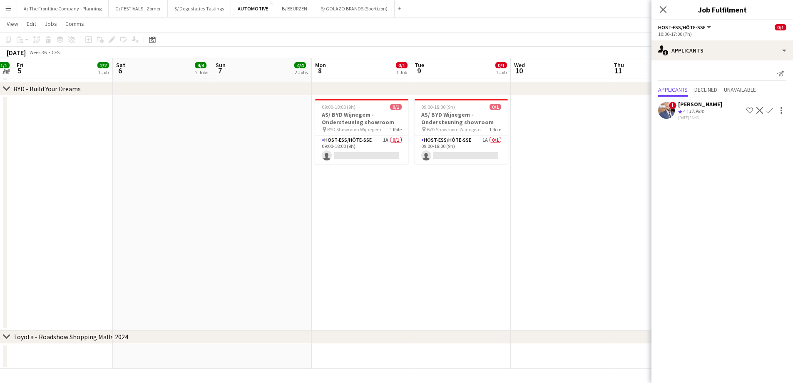
drag, startPoint x: 525, startPoint y: 233, endPoint x: 718, endPoint y: 233, distance: 193.1
click at [718, 233] on body "Menu Boards Boards Boards All jobs Status Workforce Workforce My Workforce Recr…" at bounding box center [396, 34] width 793 height 695
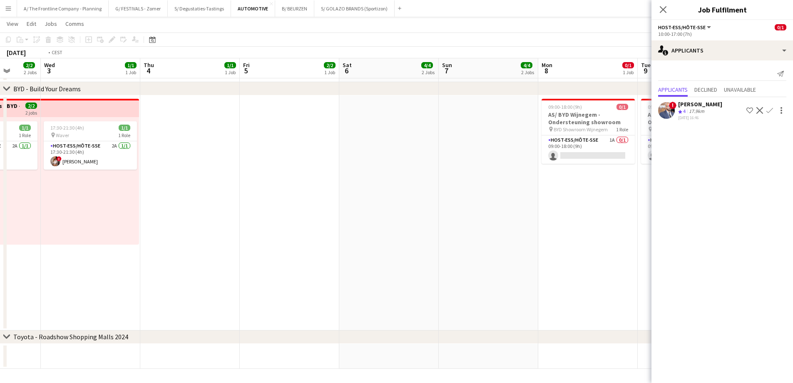
drag, startPoint x: 335, startPoint y: 233, endPoint x: 220, endPoint y: 222, distance: 115.4
click at [220, 222] on app-calendar-viewport "Fri 29 4/5 3 Jobs Sat 30 5/5 3 Jobs Sun 31 1/1 1 Job Mon 1 Tue 2 2/2 2 Jobs Wed…" at bounding box center [396, 44] width 793 height 649
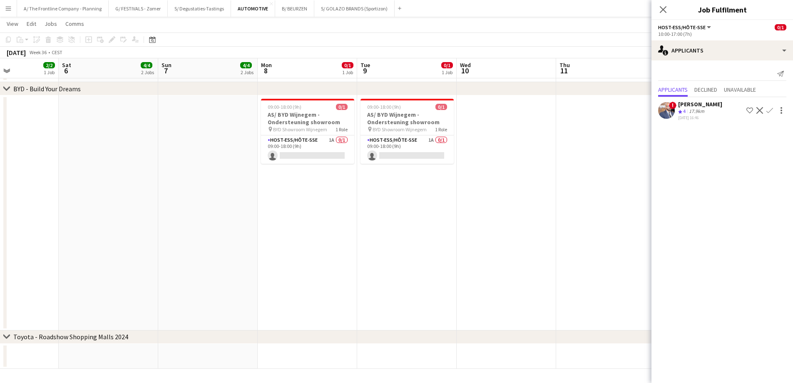
click at [321, 229] on app-calendar-viewport "Tue 2 2/2 2 Jobs Wed 3 1/1 1 Job Thu 4 1/1 1 Job Fri 5 2/2 1 Job Sat 6 4/4 2 Jo…" at bounding box center [396, 44] width 793 height 649
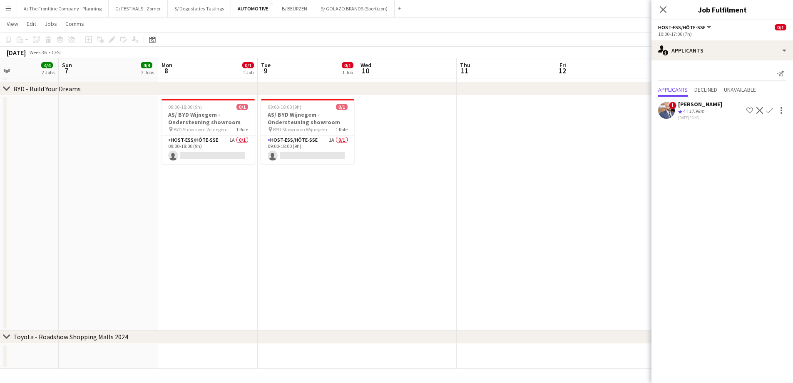
scroll to position [0, 240]
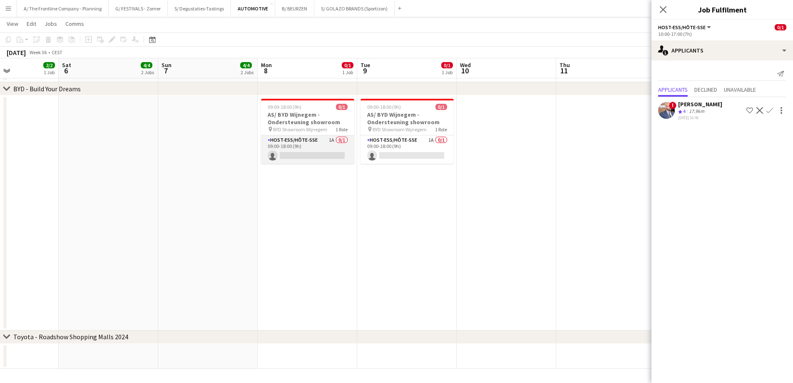
click at [303, 154] on app-card-role "Host-ess/Hôte-sse 1A 0/1 09:00-18:00 (9h) single-neutral-actions" at bounding box center [307, 149] width 93 height 28
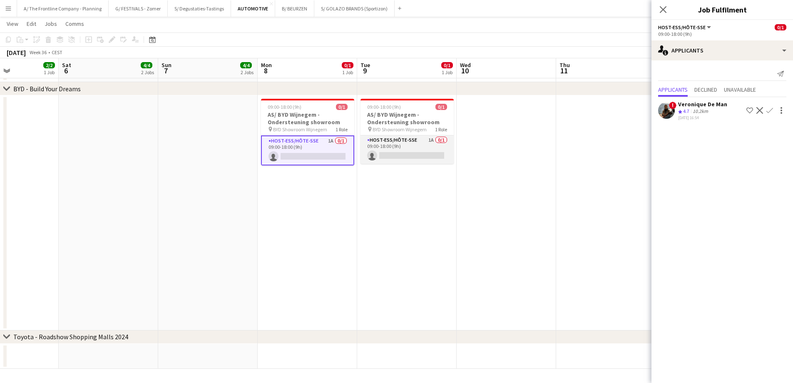
click at [409, 149] on app-card-role "Host-ess/Hôte-sse 1A 0/1 09:00-18:00 (9h) single-neutral-actions" at bounding box center [406, 149] width 93 height 28
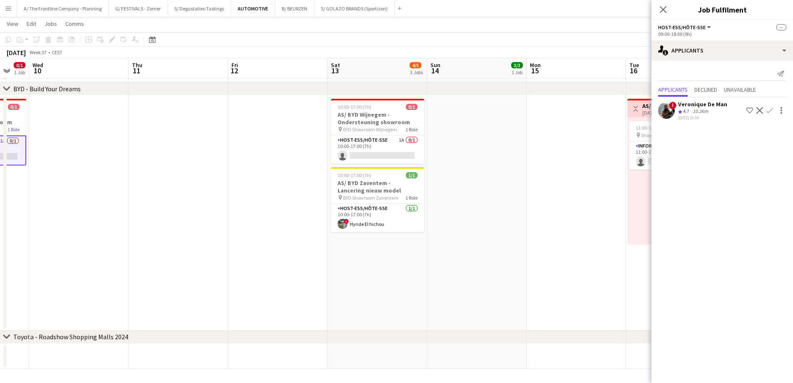
drag, startPoint x: 400, startPoint y: 239, endPoint x: 134, endPoint y: 244, distance: 266.0
click at [133, 243] on app-calendar-viewport "Sun 7 4/4 2 Jobs Mon 8 0/1 1 Job Tue 9 0/1 1 Job Wed 10 Thu 11 Fri 12 Sat 13 4/…" at bounding box center [396, 44] width 793 height 649
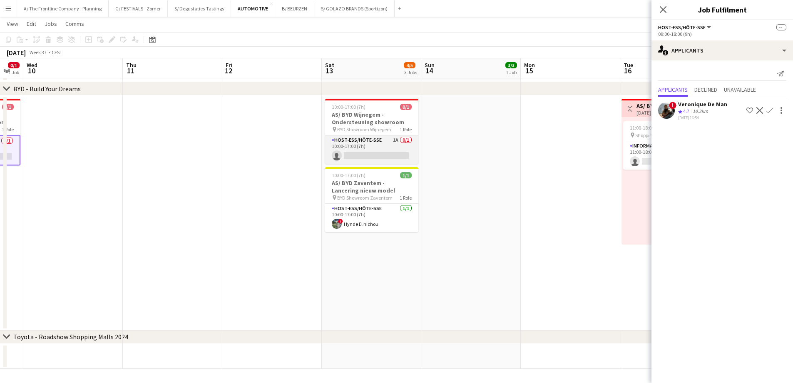
click at [365, 154] on app-card-role "Host-ess/Hôte-sse 1A 0/1 10:00-17:00 (7h) single-neutral-actions" at bounding box center [371, 149] width 93 height 28
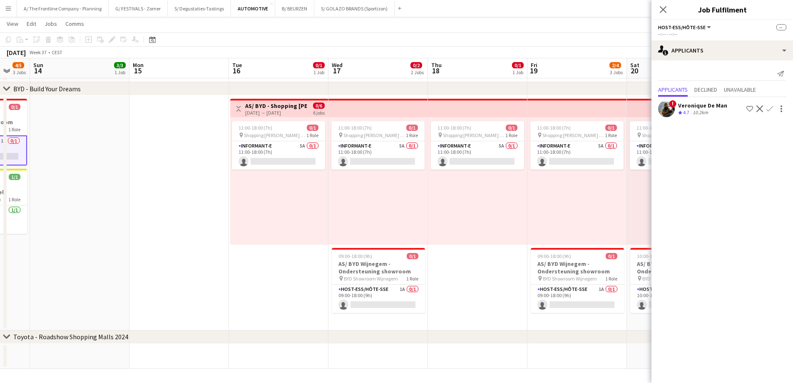
scroll to position [0, 316]
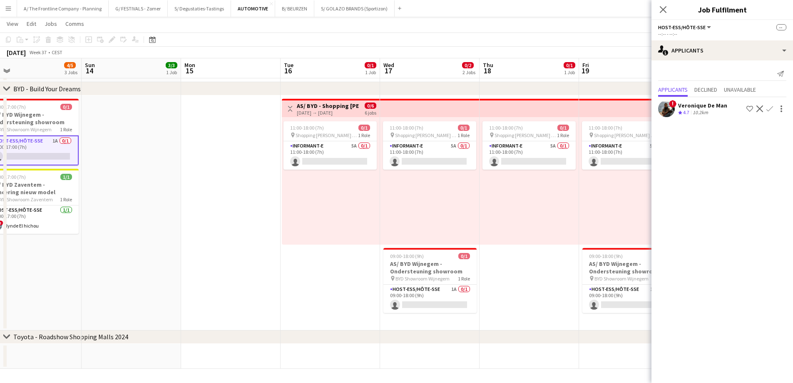
drag, startPoint x: 581, startPoint y: 300, endPoint x: 142, endPoint y: 277, distance: 439.8
click at [142, 277] on app-calendar-viewport "Wed 10 Thu 11 Fri 12 Sat 13 4/5 3 Jobs Sun 14 3/3 1 Job Mon 15 Tue 16 0/1 1 Job…" at bounding box center [396, 44] width 793 height 649
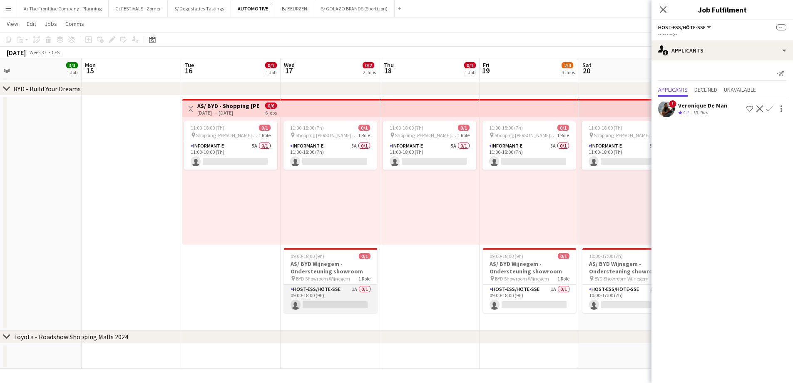
click at [330, 297] on app-card-role "Host-ess/Hôte-sse 1A 0/1 09:00-18:00 (9h) single-neutral-actions" at bounding box center [330, 298] width 93 height 28
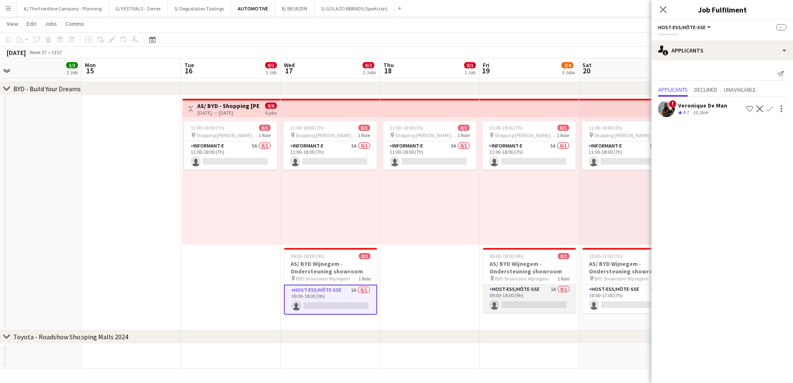
click at [530, 297] on app-card-role "Host-ess/Hôte-sse 1A 0/1 09:00-18:00 (9h) single-neutral-actions" at bounding box center [529, 298] width 93 height 28
click at [615, 302] on app-card-role "Host-ess/Hôte-sse 1A 0/1 10:00-17:00 (7h) single-neutral-actions" at bounding box center [628, 298] width 93 height 28
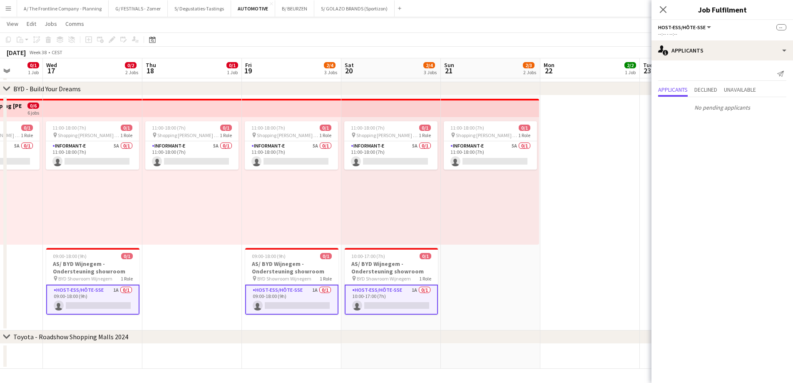
scroll to position [0, 293]
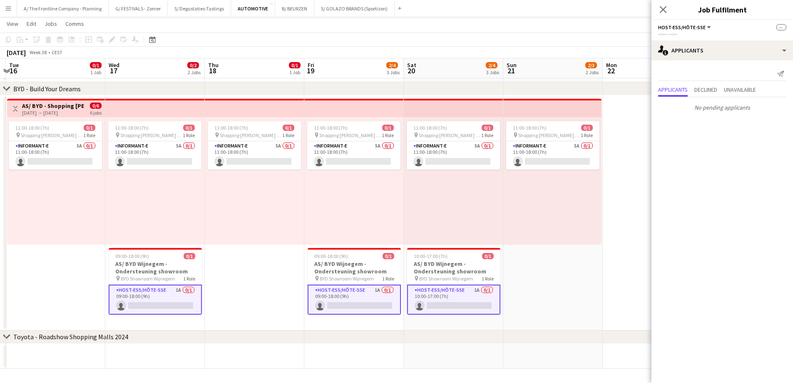
drag, startPoint x: 597, startPoint y: 318, endPoint x: 422, endPoint y: 321, distance: 175.3
click at [422, 321] on app-calendar-viewport "Sat 13 4/5 3 Jobs Sun 14 3/3 1 Job Mon 15 Tue 16 0/1 1 Job Wed 17 0/2 2 Jobs Th…" at bounding box center [396, 44] width 793 height 649
click at [461, 300] on app-card-role "Host-ess/Hôte-sse 1A 0/1 10:00-17:00 (7h) single-neutral-actions" at bounding box center [453, 299] width 93 height 30
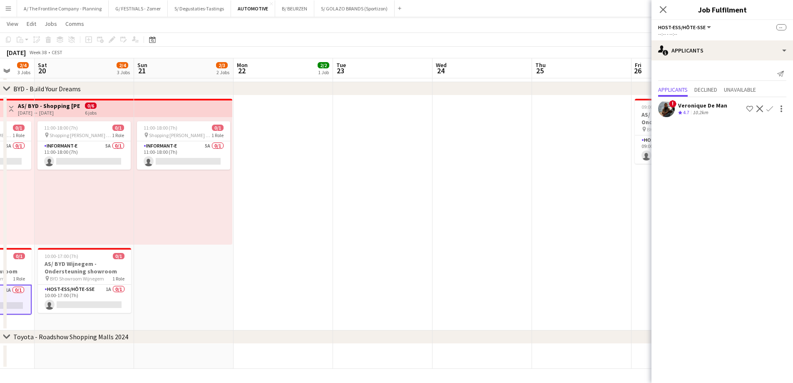
drag, startPoint x: 541, startPoint y: 297, endPoint x: 199, endPoint y: 286, distance: 342.8
click at [199, 286] on app-calendar-viewport "Tue 16 0/1 1 Job Wed 17 0/2 2 Jobs Thu 18 0/1 1 Job Fri 19 2/4 3 Jobs Sat 20 2/…" at bounding box center [396, 44] width 793 height 649
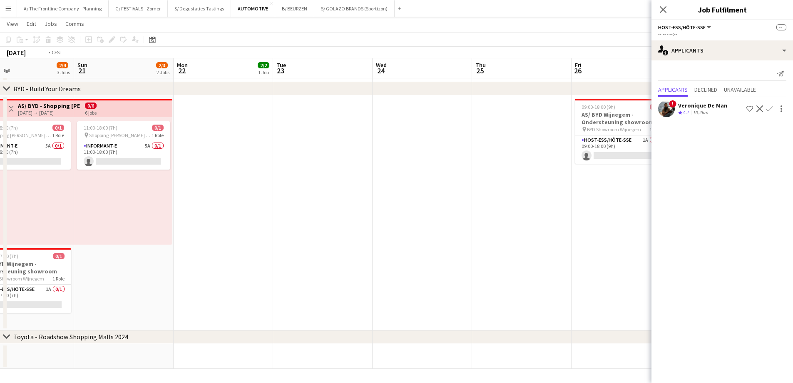
drag, startPoint x: 426, startPoint y: 271, endPoint x: 224, endPoint y: 268, distance: 201.9
click at [224, 268] on app-calendar-viewport "Wed 17 0/2 2 Jobs Thu 18 0/1 1 Job Fri 19 2/4 3 Jobs Sat 20 2/4 3 Jobs Sun 21 2…" at bounding box center [396, 44] width 793 height 649
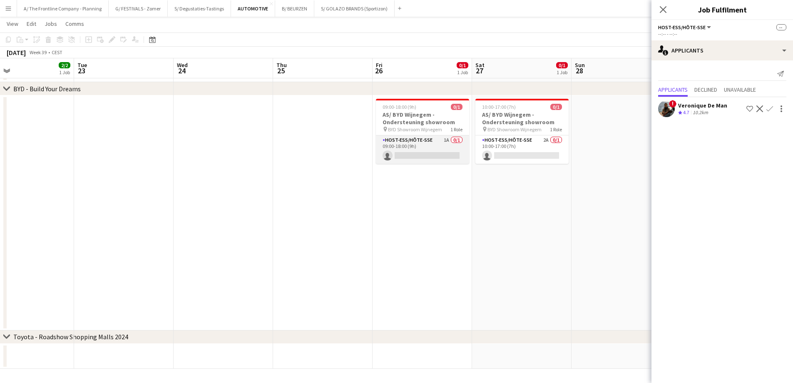
click at [419, 148] on app-card-role "Host-ess/Hôte-sse 1A 0/1 09:00-18:00 (9h) single-neutral-actions" at bounding box center [422, 149] width 93 height 28
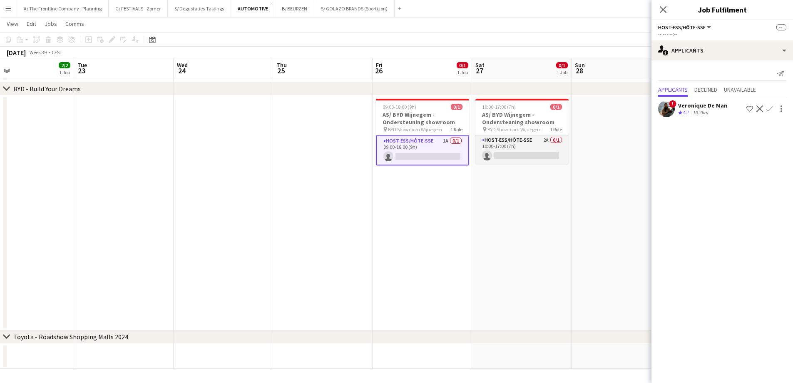
drag, startPoint x: 516, startPoint y: 147, endPoint x: 521, endPoint y: 152, distance: 8.0
click at [517, 149] on app-card-role "Host-ess/Hôte-sse 2A 0/1 10:00-17:00 (7h) single-neutral-actions" at bounding box center [521, 149] width 93 height 28
click at [769, 107] on app-icon "Confirm" at bounding box center [769, 108] width 7 height 7
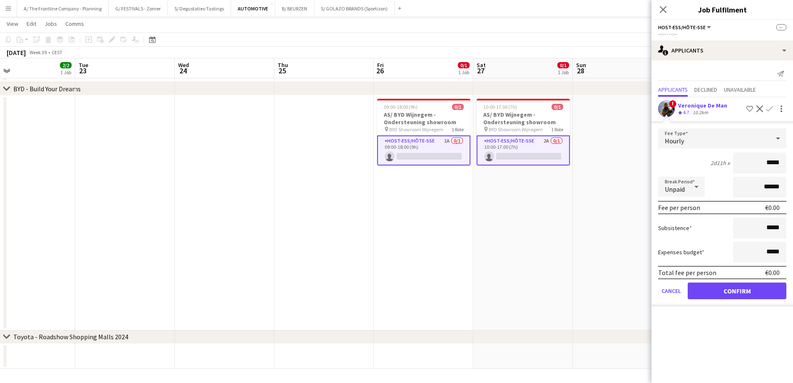
click at [704, 107] on div "Veronique De Man" at bounding box center [702, 105] width 49 height 7
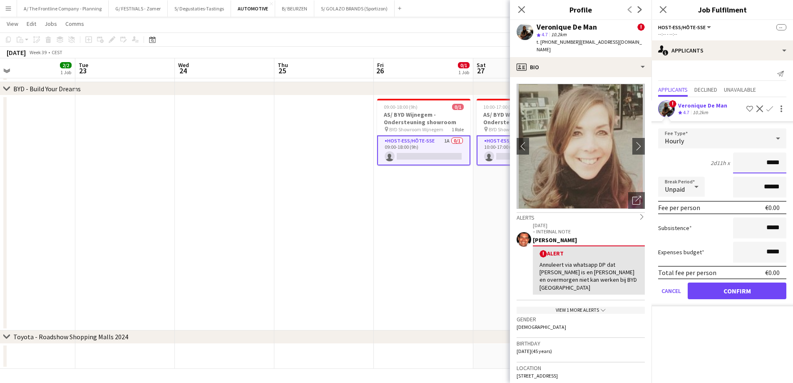
drag, startPoint x: 754, startPoint y: 161, endPoint x: 799, endPoint y: 162, distance: 44.5
click at [793, 162] on html "Menu Boards Boards Boards All jobs Status Workforce Workforce My Workforce Recr…" at bounding box center [396, 34] width 793 height 695
click at [191, 238] on app-date-cell at bounding box center [224, 212] width 99 height 235
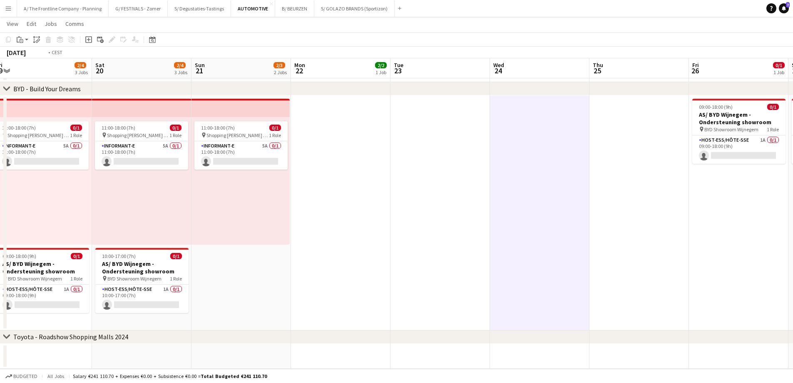
drag, startPoint x: 133, startPoint y: 260, endPoint x: 654, endPoint y: 209, distance: 522.8
click at [652, 209] on app-calendar-viewport "Fri 19 2/4 3 Jobs Sat 20 2/4 3 Jobs Sun 21 2/3 2 Jobs Mon 22 2/2 1 Job Tue 23 W…" at bounding box center [396, 44] width 793 height 649
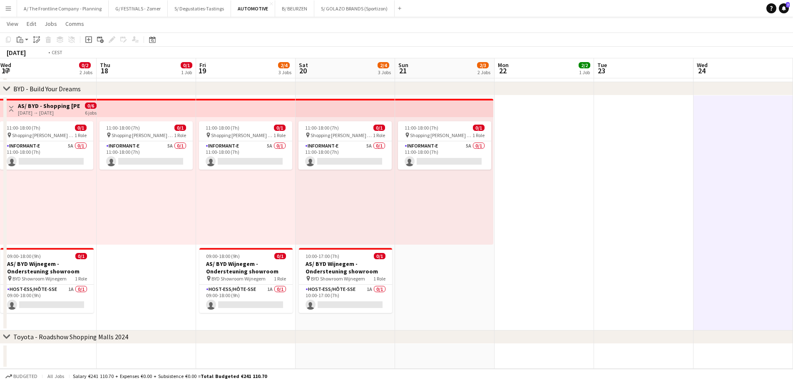
drag, startPoint x: 520, startPoint y: 191, endPoint x: 594, endPoint y: 187, distance: 74.2
click at [584, 187] on app-calendar-viewport "Mon 15 Tue 16 0/1 1 Job Wed 17 0/2 2 Jobs Thu 18 0/1 1 Job Fri 19 2/4 3 Jobs Sa…" at bounding box center [396, 44] width 793 height 649
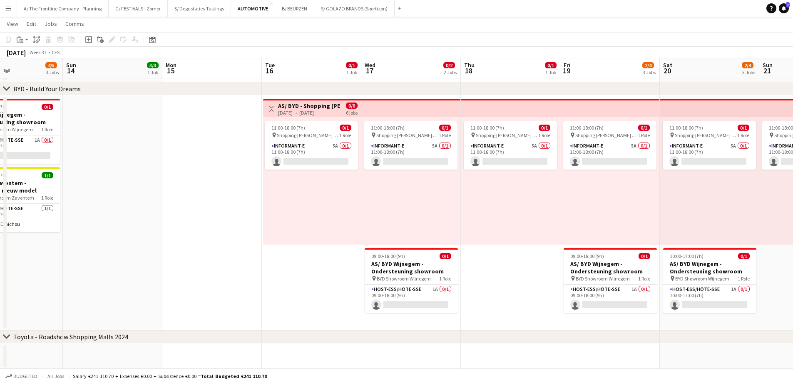
scroll to position [0, 0]
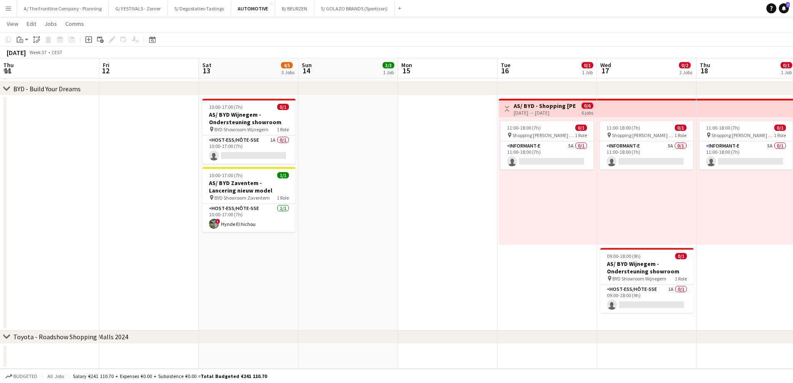
drag, startPoint x: 150, startPoint y: 216, endPoint x: 608, endPoint y: 211, distance: 457.9
click at [607, 211] on app-calendar-viewport "Thu 11 Fri 12 Sat 13 4/5 3 Jobs Sun 14 3/3 1 Job Mon 15 Tue 16 0/1 1 Job Wed 17…" at bounding box center [396, 44] width 793 height 649
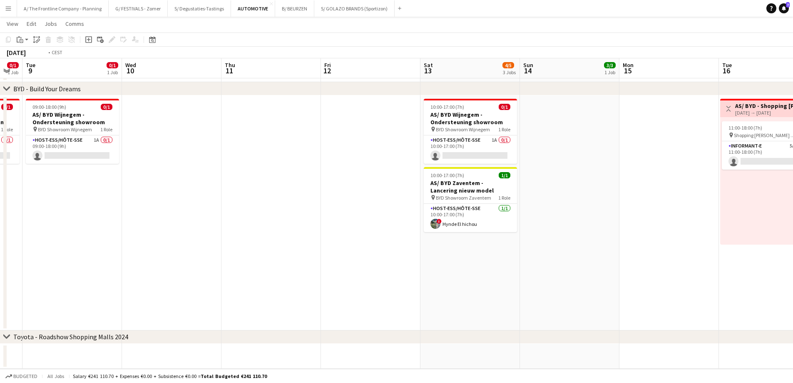
drag, startPoint x: 418, startPoint y: 226, endPoint x: 458, endPoint y: 225, distance: 40.0
click at [458, 225] on app-calendar-viewport "Sat 6 4/4 2 Jobs Sun 7 4/4 2 Jobs Mon 8 0/1 1 Job Tue 9 0/1 1 Job Wed 10 Thu 11…" at bounding box center [396, 44] width 793 height 649
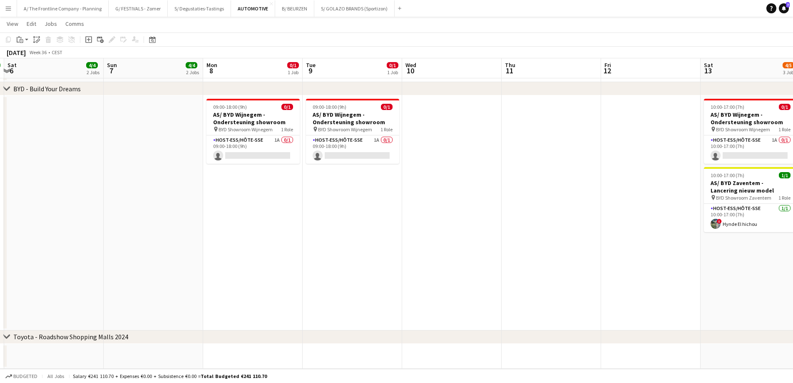
drag, startPoint x: 281, startPoint y: 221, endPoint x: 404, endPoint y: 217, distance: 123.7
click at [404, 217] on app-calendar-viewport "Thu 4 1/1 1 Job Fri 5 2/2 1 Job Sat 6 4/4 2 Jobs Sun 7 4/4 2 Jobs Mon 8 0/1 1 J…" at bounding box center [396, 44] width 793 height 649
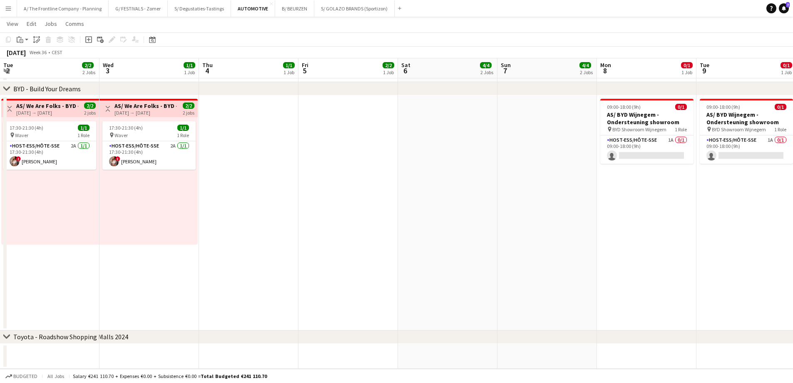
drag, startPoint x: 234, startPoint y: 215, endPoint x: 567, endPoint y: 207, distance: 333.5
click at [565, 207] on app-calendar-viewport "Tue 2 2/2 2 Jobs Wed 3 1/1 1 Job Thu 4 1/1 1 Job Fri 5 2/2 1 Job Sat 6 4/4 2 Jo…" at bounding box center [396, 44] width 793 height 649
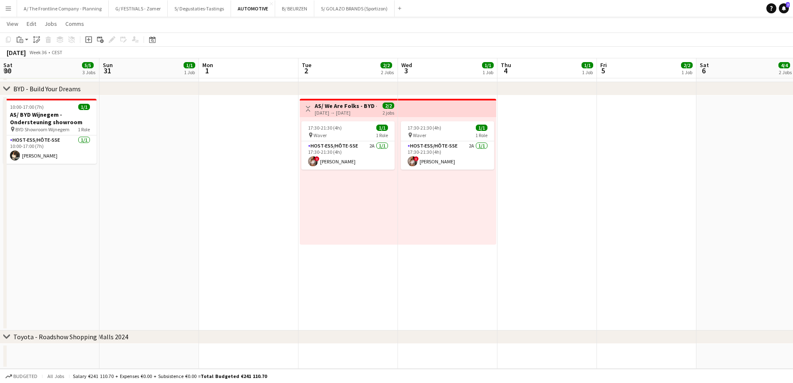
scroll to position [0, 199]
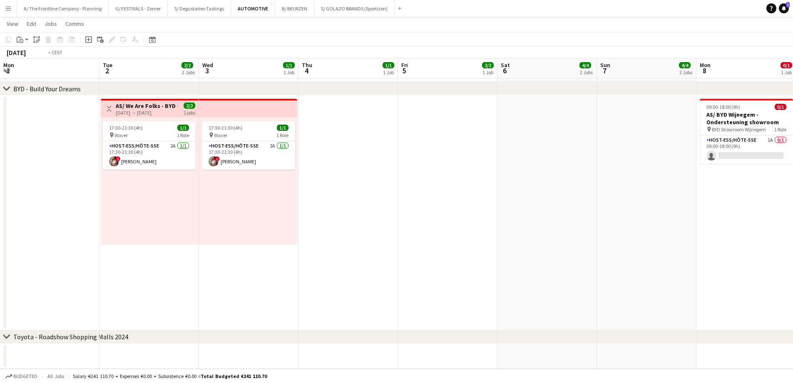
drag, startPoint x: 444, startPoint y: 214, endPoint x: 475, endPoint y: 212, distance: 31.2
click at [467, 212] on app-calendar-viewport "Sat 30 5/5 3 Jobs Sun 31 1/1 1 Job Mon 1 Tue 2 2/2 2 Jobs Wed 3 1/1 1 Job Thu 4…" at bounding box center [396, 44] width 793 height 649
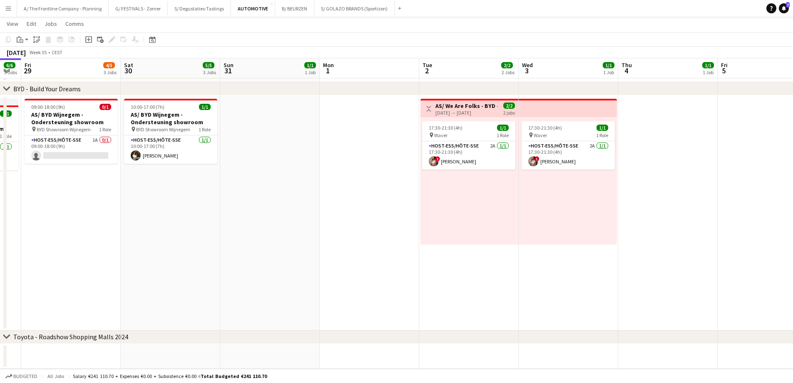
scroll to position [0, 230]
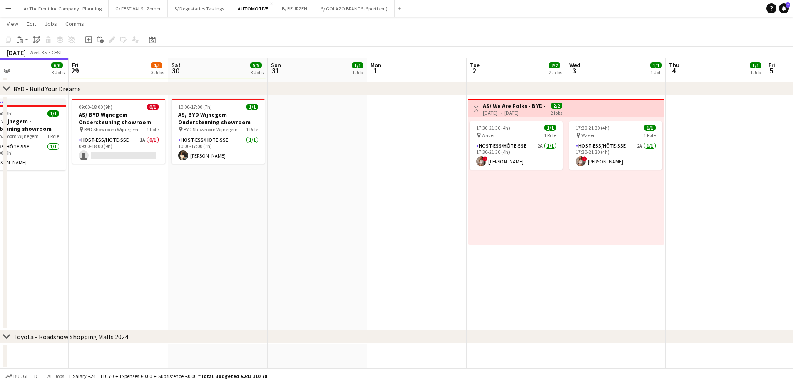
drag, startPoint x: 262, startPoint y: 233, endPoint x: 409, endPoint y: 228, distance: 147.0
click at [409, 228] on app-calendar-viewport "Tue 26 1/1 1 Job Wed 27 2/2 2 Jobs Thu 28 6/6 3 Jobs Fri 29 4/5 3 Jobs Sat 30 5…" at bounding box center [396, 44] width 793 height 649
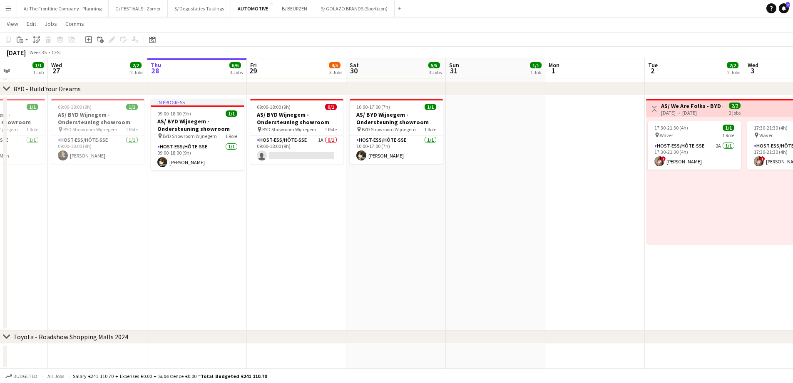
drag, startPoint x: 256, startPoint y: 206, endPoint x: 372, endPoint y: 206, distance: 116.1
click at [372, 206] on app-calendar-viewport "Mon 25 1/1 1 Job Tue 26 1/1 1 Job Wed 27 2/2 2 Jobs Thu 28 6/6 3 Jobs Fri 29 4/…" at bounding box center [396, 44] width 793 height 649
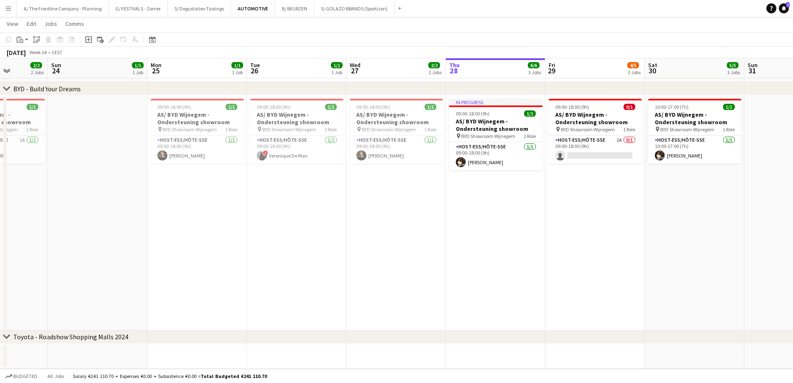
scroll to position [0, 251]
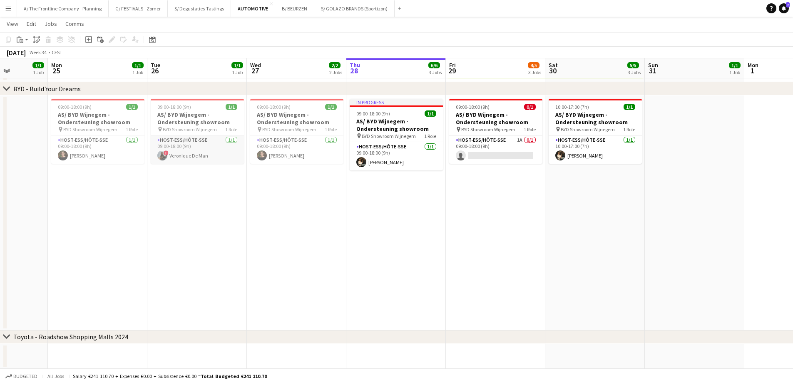
click at [209, 149] on app-card-role "Host-ess/Hôte-sse [DATE] 09:00-18:00 (9h) ! Veronique De Man" at bounding box center [197, 149] width 93 height 28
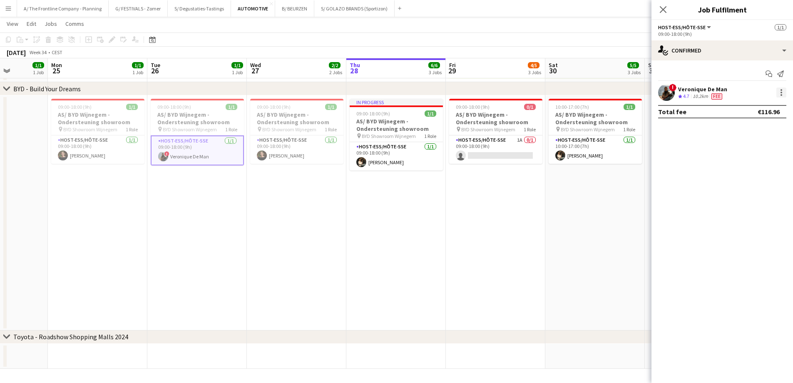
click at [781, 93] on div at bounding box center [781, 93] width 2 height 2
click at [771, 112] on button "Edit fee" at bounding box center [753, 108] width 65 height 20
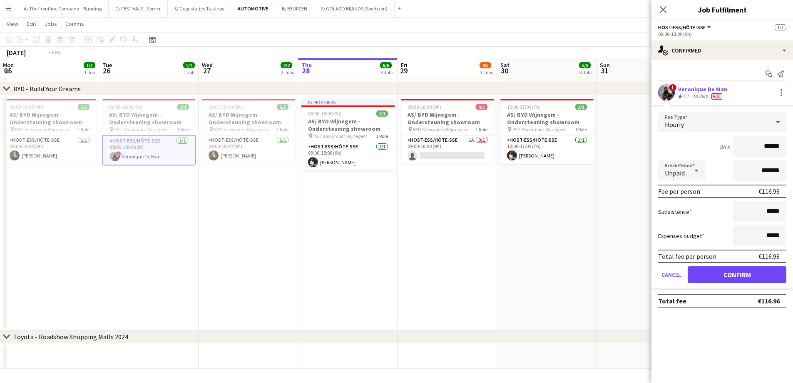
drag, startPoint x: 502, startPoint y: 236, endPoint x: 269, endPoint y: 220, distance: 233.3
click at [269, 221] on app-calendar-viewport "Fri 22 2/2 2 Jobs Sat 23 2/2 2 Jobs Sun 24 1/1 1 Job Mon 25 1/1 1 Job Tue 26 1/…" at bounding box center [396, 44] width 793 height 649
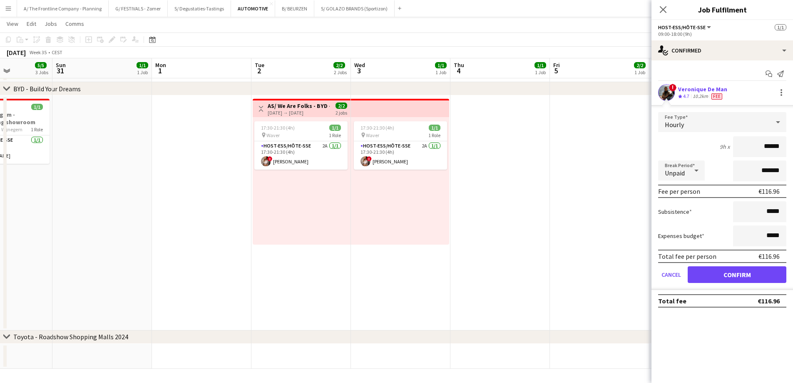
drag, startPoint x: 162, startPoint y: 196, endPoint x: 166, endPoint y: 200, distance: 5.3
click at [160, 196] on app-calendar-viewport "Wed 27 2/2 2 Jobs Thu 28 6/6 3 Jobs Fri 29 4/5 3 Jobs Sat 30 5/5 3 Jobs Sun 31 …" at bounding box center [396, 44] width 793 height 649
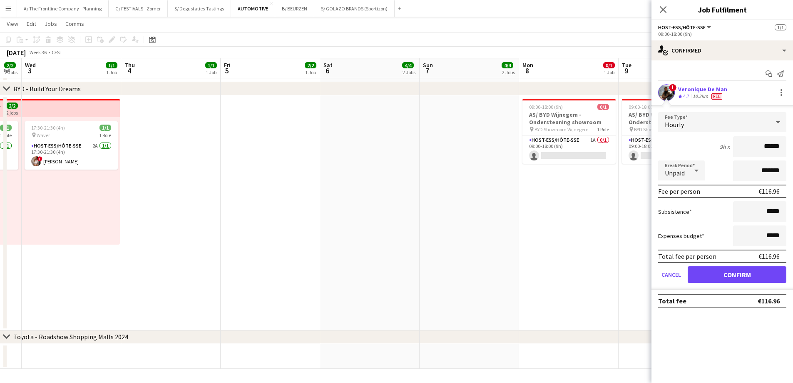
click at [45, 206] on app-calendar-viewport "Sat 30 5/5 3 Jobs Sun 31 1/1 1 Job Mon 1 Tue 2 2/2 2 Jobs Wed 3 1/1 1 Job Thu 4…" at bounding box center [396, 44] width 793 height 649
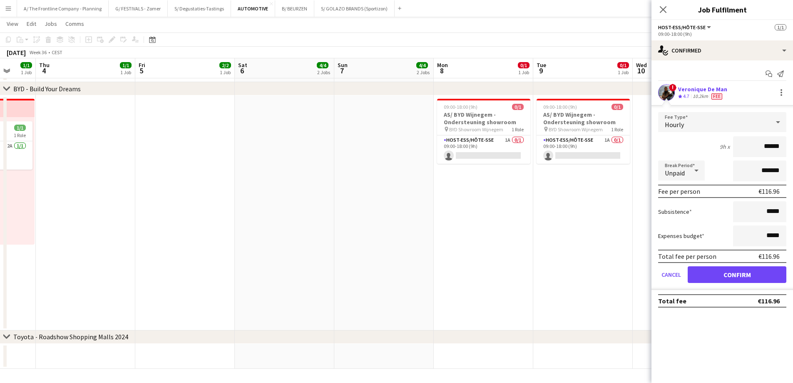
drag, startPoint x: 441, startPoint y: 194, endPoint x: 240, endPoint y: 195, distance: 200.6
click at [240, 195] on app-calendar-viewport "Sun 31 1/1 1 Job Mon 1 Tue 2 2/2 2 Jobs Wed 3 1/1 1 Job Thu 4 1/1 1 Job Fri 5 2…" at bounding box center [396, 44] width 793 height 649
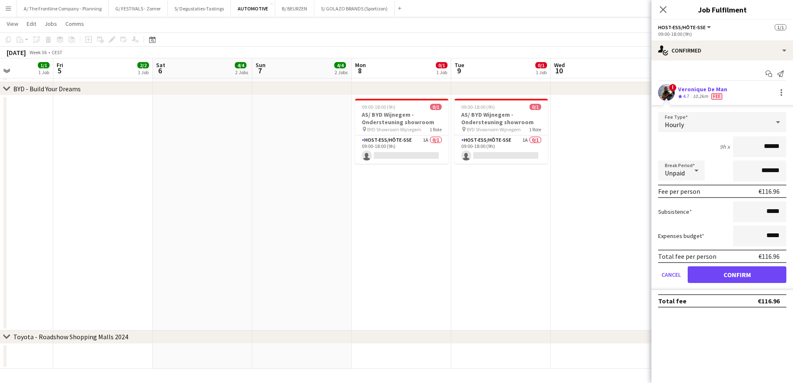
drag, startPoint x: 163, startPoint y: 225, endPoint x: 289, endPoint y: 215, distance: 126.1
click at [289, 215] on app-calendar-viewport "Wed 3 1/1 1 Job Thu 4 1/1 1 Job Fri 5 2/2 1 Job Sat 6 4/4 2 Jobs Sun 7 4/4 2 Jo…" at bounding box center [396, 44] width 793 height 649
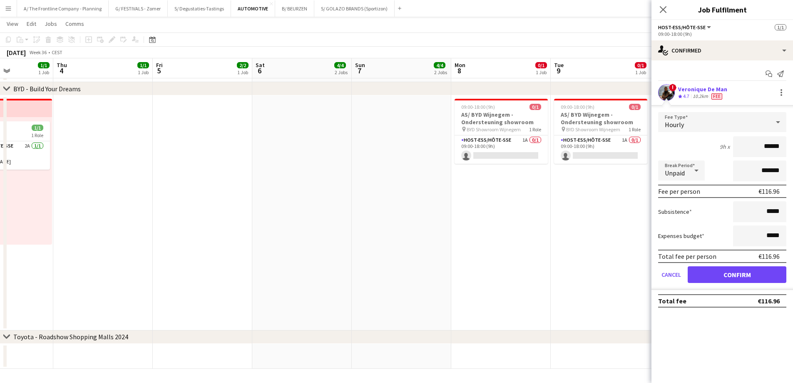
scroll to position [0, 245]
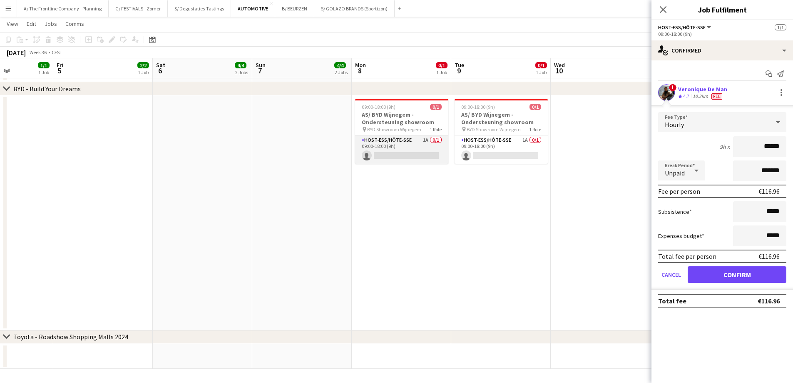
click at [420, 146] on app-card-role "Host-ess/Hôte-sse 1A 0/1 09:00-18:00 (9h) single-neutral-actions" at bounding box center [401, 149] width 93 height 28
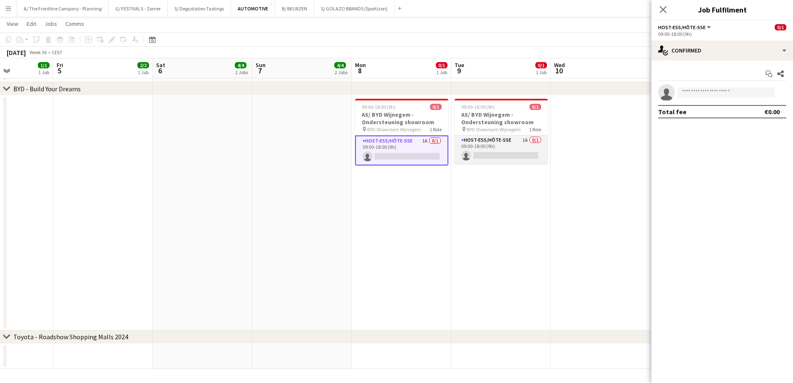
click at [497, 146] on app-card-role "Host-ess/Hôte-sse 1A 0/1 09:00-18:00 (9h) single-neutral-actions" at bounding box center [501, 149] width 93 height 28
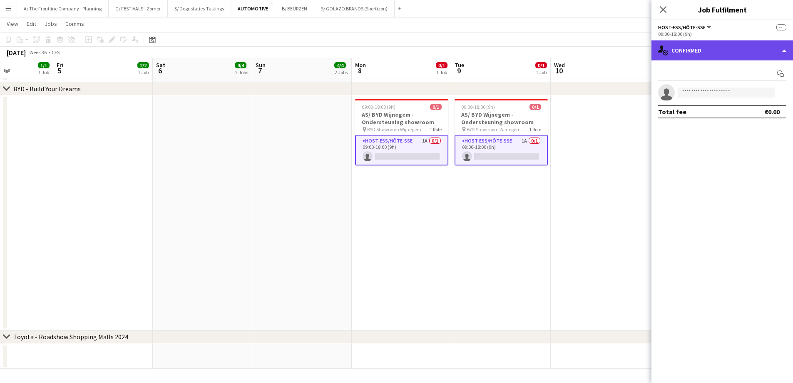
click at [721, 53] on div "single-neutral-actions-check-2 Confirmed" at bounding box center [722, 50] width 142 height 20
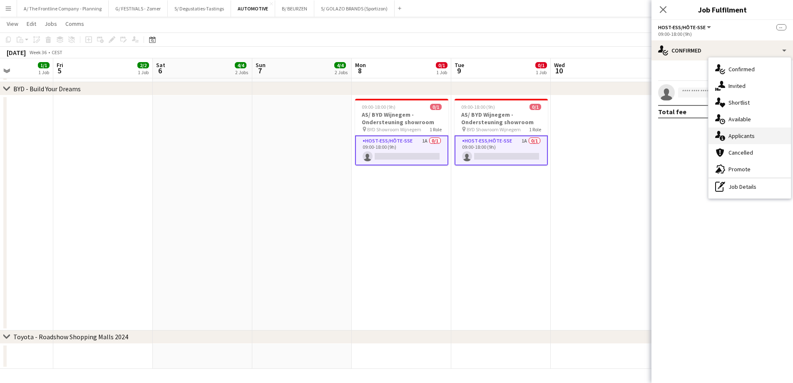
click at [735, 139] on div "single-neutral-actions-information Applicants" at bounding box center [749, 135] width 82 height 17
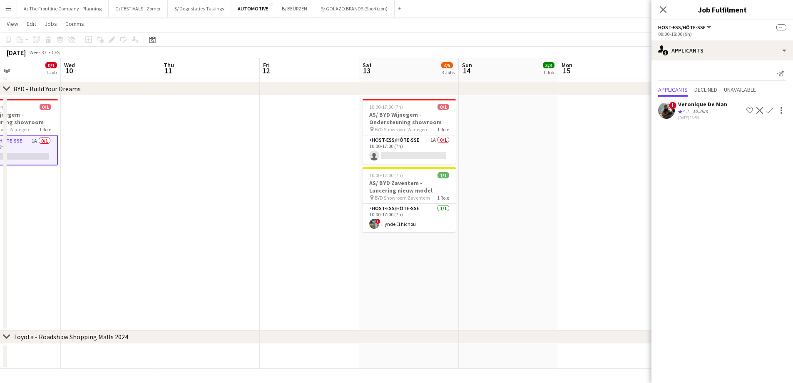
scroll to position [0, 238]
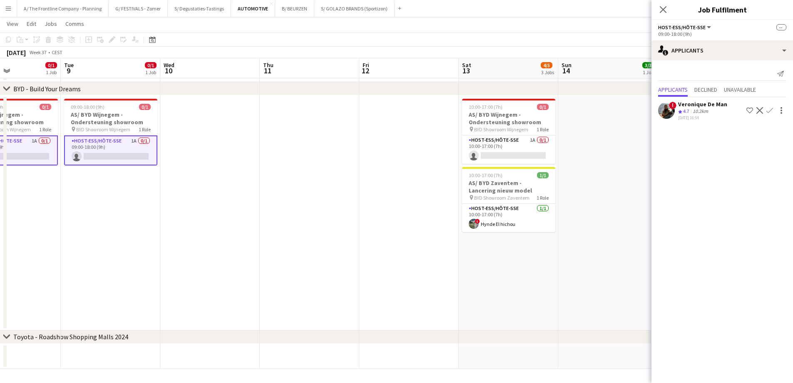
drag, startPoint x: 585, startPoint y: 242, endPoint x: 235, endPoint y: 254, distance: 349.9
click at [235, 254] on app-calendar-viewport "Sat 6 4/4 2 Jobs Sun 7 4/4 2 Jobs Mon 8 0/1 1 Job Tue 9 0/1 1 Job Wed 10 Thu 11…" at bounding box center [396, 44] width 793 height 649
click at [495, 148] on app-card-role "Host-ess/Hôte-sse 1A 0/1 10:00-17:00 (7h) single-neutral-actions" at bounding box center [508, 149] width 93 height 28
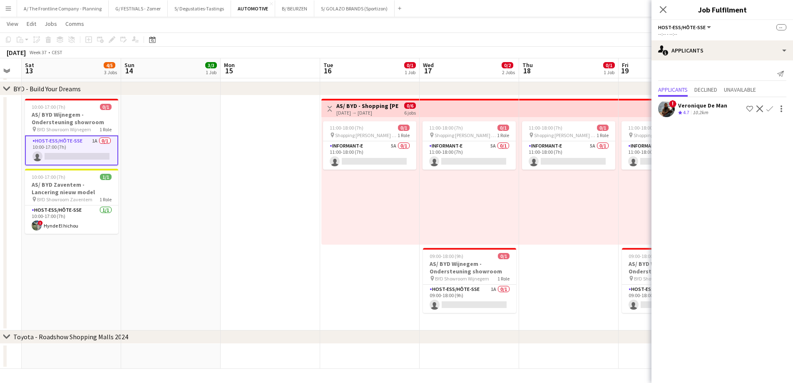
scroll to position [0, 303]
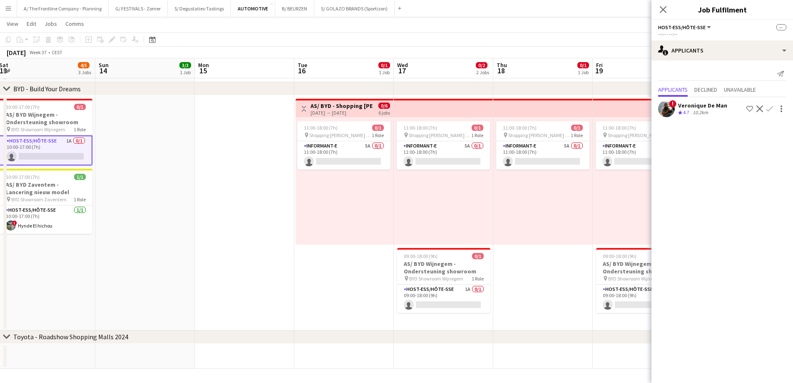
drag, startPoint x: 619, startPoint y: 218, endPoint x: 171, endPoint y: 240, distance: 448.4
click at [171, 240] on app-calendar-viewport "Wed 10 Thu 11 Fri 12 Sat 13 4/5 3 Jobs Sun 14 3/3 1 Job Mon 15 Tue 16 0/1 1 Job…" at bounding box center [396, 44] width 793 height 649
click at [451, 296] on app-card-role "Host-ess/Hôte-sse 1A 0/1 09:00-18:00 (9h) single-neutral-actions" at bounding box center [443, 298] width 93 height 28
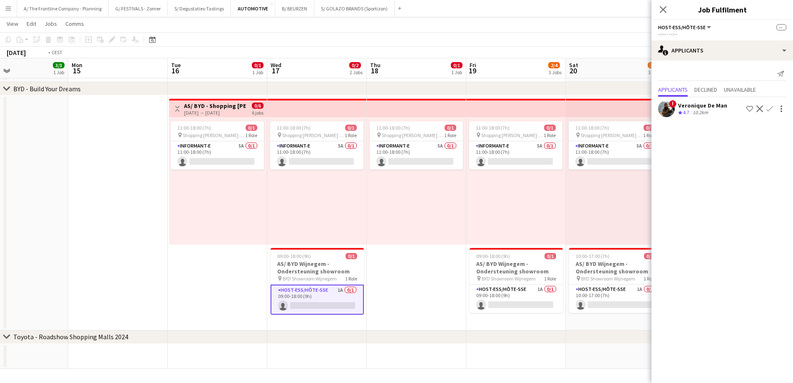
scroll to position [0, 328]
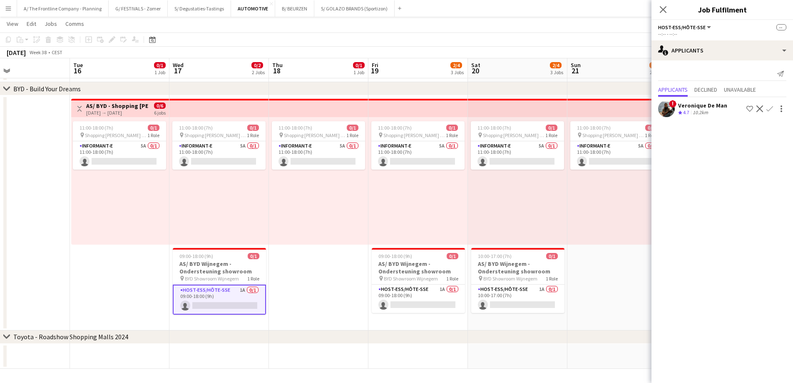
drag, startPoint x: 538, startPoint y: 308, endPoint x: 342, endPoint y: 316, distance: 196.2
click at [342, 316] on app-calendar-viewport "Fri 12 Sat 13 4/5 3 Jobs Sun 14 3/3 1 Job Mon 15 Tue 16 0/1 1 Job Wed 17 0/2 2 …" at bounding box center [396, 44] width 793 height 649
click at [407, 303] on app-card-role "Host-ess/Hôte-sse 1A 0/1 09:00-18:00 (9h) single-neutral-actions" at bounding box center [418, 298] width 93 height 28
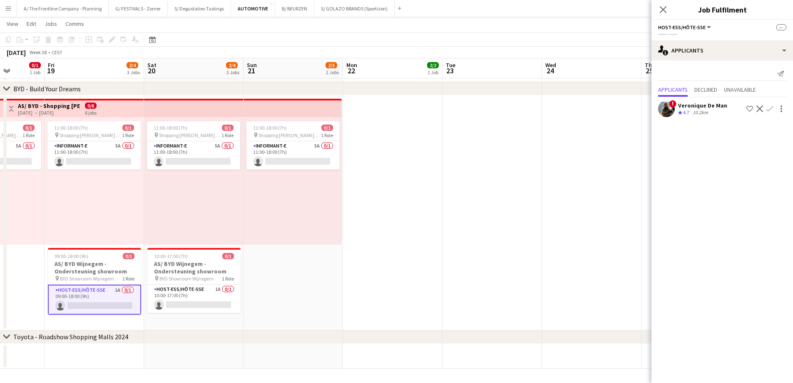
drag, startPoint x: 609, startPoint y: 285, endPoint x: 286, endPoint y: 268, distance: 322.6
click at [194, 285] on app-calendar-viewport "Tue 16 0/1 1 Job Wed 17 0/2 2 Jobs Thu 18 0/1 1 Job Fri 19 2/4 3 Jobs Sat 20 2/…" at bounding box center [396, 44] width 793 height 649
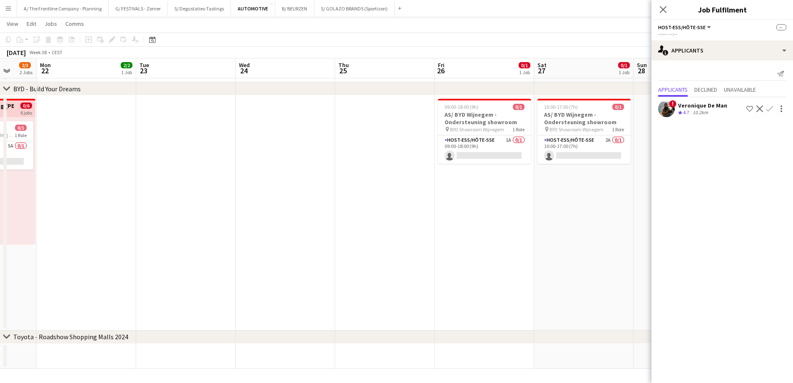
drag, startPoint x: 505, startPoint y: 242, endPoint x: 288, endPoint y: 259, distance: 217.2
click at [288, 259] on app-calendar-viewport "Fri 19 2/4 3 Jobs Sat 20 2/4 3 Jobs Sun 21 2/3 2 Jobs Mon 22 2/2 1 Job Tue 23 W…" at bounding box center [396, 44] width 793 height 649
click at [483, 150] on app-card-role "Host-ess/Hôte-sse 1A 0/1 09:00-18:00 (9h) single-neutral-actions" at bounding box center [483, 149] width 93 height 28
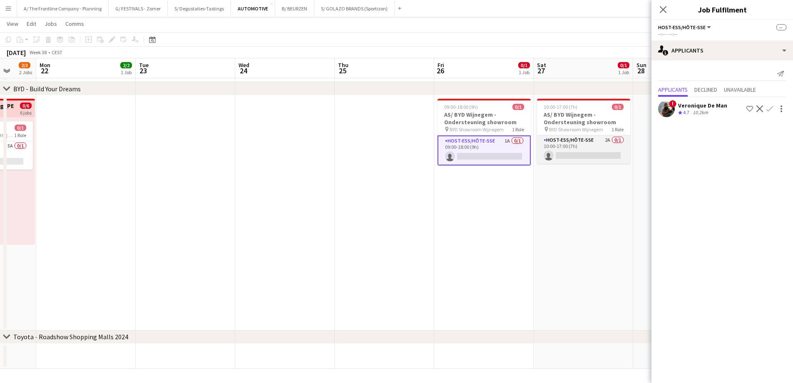
click at [588, 148] on app-card-role "Host-ess/Hôte-sse 2A 0/1 10:00-17:00 (7h) single-neutral-actions" at bounding box center [583, 149] width 93 height 28
click at [768, 107] on app-icon "Confirm" at bounding box center [769, 108] width 7 height 7
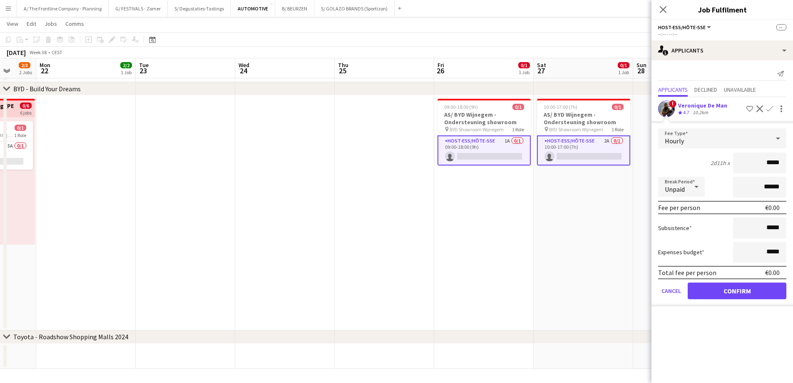
drag, startPoint x: 755, startPoint y: 159, endPoint x: 799, endPoint y: 179, distance: 48.1
click at [793, 179] on html "Menu Boards Boards Boards All jobs Status Workforce Workforce My Workforce Recr…" at bounding box center [396, 34] width 793 height 695
type input "******"
type input "*******"
click button "Confirm" at bounding box center [737, 290] width 99 height 17
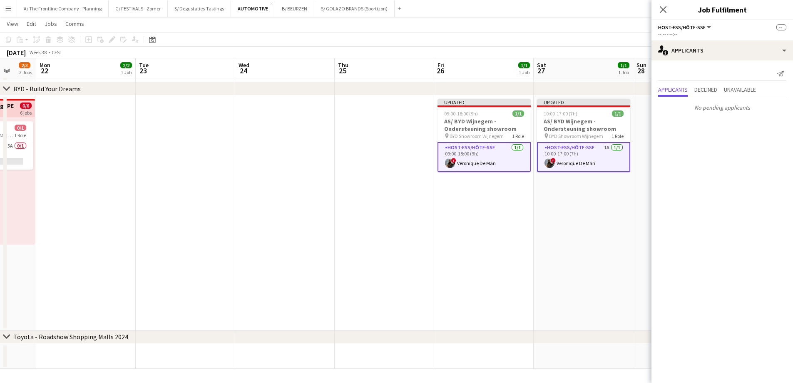
click at [601, 211] on app-date-cell "Updated 10:00-17:00 (7h) 1/1 AS/ BYD Wijnegem - Ondersteuning showroom pin BYD …" at bounding box center [583, 212] width 99 height 235
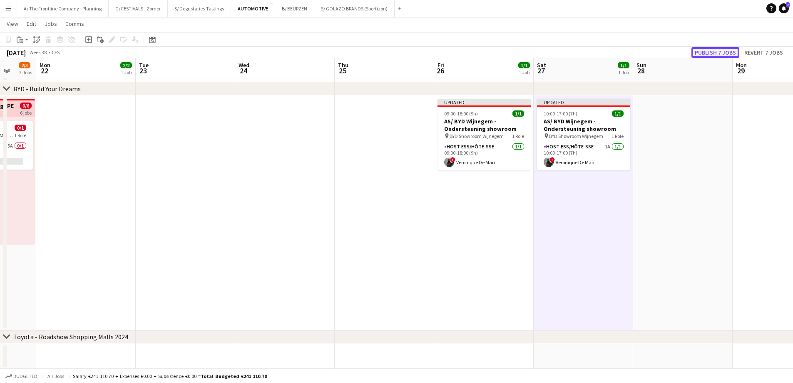
click at [721, 52] on button "Publish 7 jobs" at bounding box center [715, 52] width 48 height 11
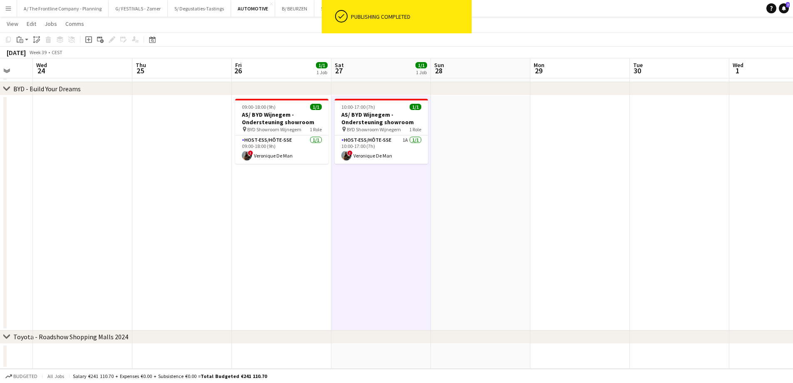
scroll to position [0, 298]
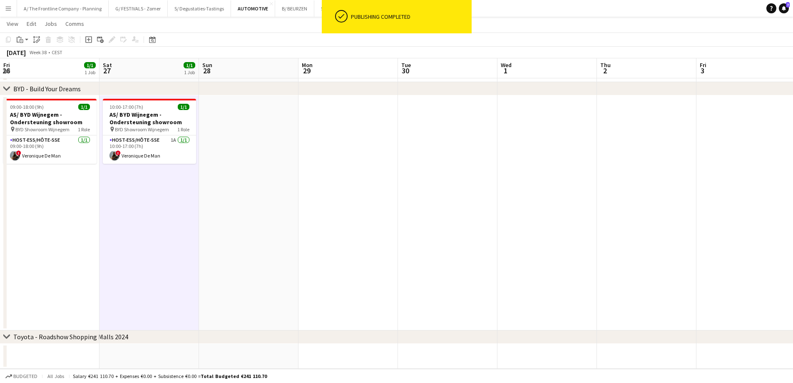
drag, startPoint x: 671, startPoint y: 234, endPoint x: 237, endPoint y: 242, distance: 434.3
click at [237, 242] on app-calendar-viewport "Tue 23 Wed 24 Thu 25 Fri 26 1/1 1 Job Sat 27 1/1 1 Job Sun 28 Mon 29 Tue 30 Wed…" at bounding box center [396, 44] width 793 height 649
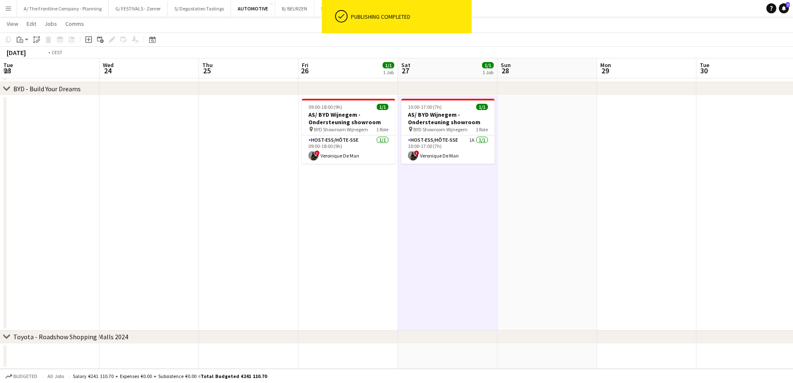
drag, startPoint x: 184, startPoint y: 249, endPoint x: 783, endPoint y: 236, distance: 598.3
click at [783, 238] on app-calendar-viewport "Tue 23 Wed 24 Thu 25 Fri 26 1/1 1 Job Sat 27 1/1 1 Job Sun 28 Mon 29 Tue 30 Wed…" at bounding box center [396, 44] width 793 height 649
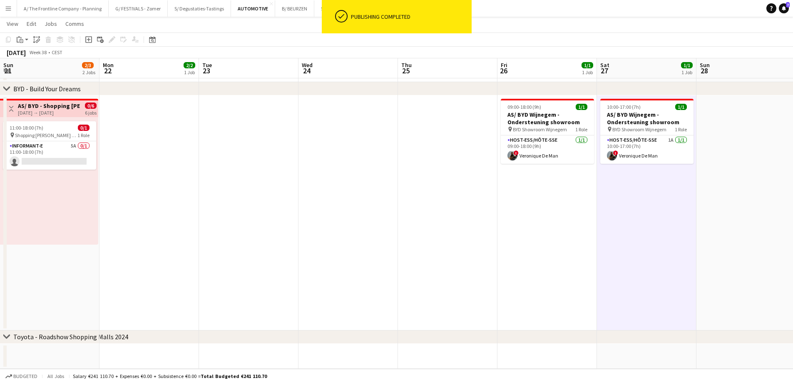
drag, startPoint x: 360, startPoint y: 291, endPoint x: 529, endPoint y: 254, distance: 172.5
click at [530, 259] on app-calendar-viewport "Fri 19 3/4 3 Jobs Sat 20 2/4 3 Jobs Sun 21 2/3 2 Jobs Mon 22 2/2 1 Job Tue 23 W…" at bounding box center [396, 44] width 793 height 649
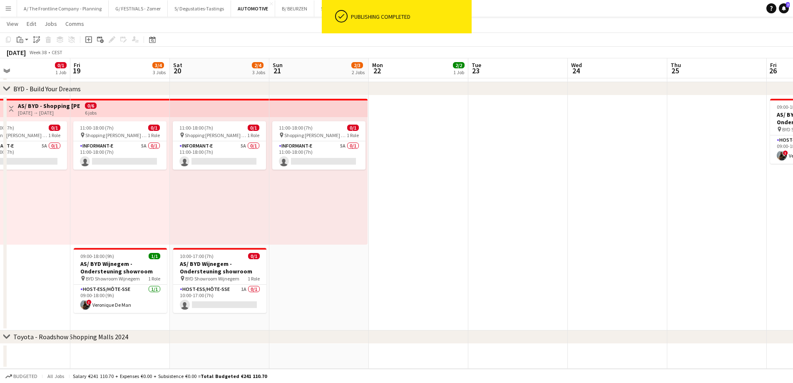
drag, startPoint x: 317, startPoint y: 266, endPoint x: 644, endPoint y: 226, distance: 329.6
click at [644, 226] on app-calendar-viewport "Tue 16 0/1 1 Job Wed 17 1/2 2 Jobs Thu 18 0/1 1 Job Fri 19 3/4 3 Jobs Sat 20 2/…" at bounding box center [396, 44] width 793 height 649
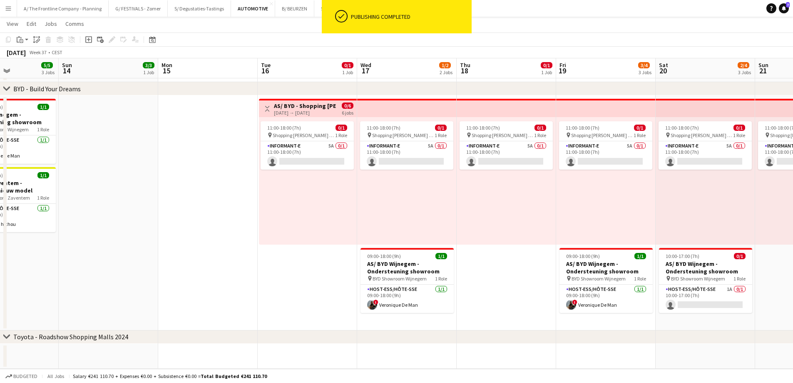
drag, startPoint x: 353, startPoint y: 205, endPoint x: 534, endPoint y: 204, distance: 180.2
click at [534, 204] on app-calendar-viewport "Fri 12 Sat 13 5/5 3 Jobs Sun 14 3/3 1 Job Mon 15 Tue 16 0/1 1 Job Wed 17 1/2 2 …" at bounding box center [396, 44] width 793 height 649
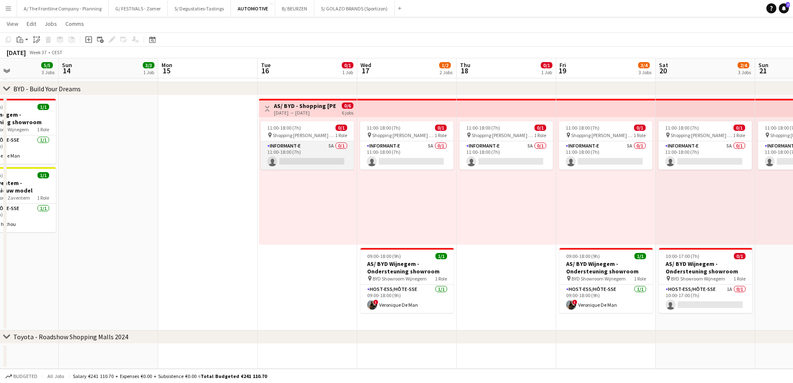
click at [307, 151] on app-card-role "Informant-e 5A 0/1 11:00-18:00 (7h) single-neutral-actions" at bounding box center [307, 155] width 93 height 28
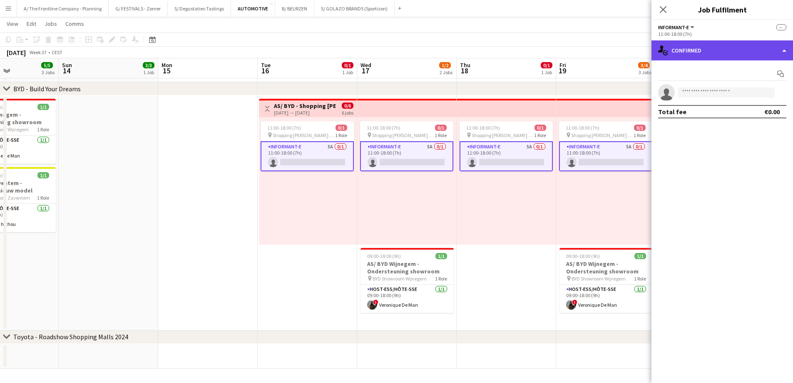
click at [713, 57] on div "single-neutral-actions-check-2 Confirmed" at bounding box center [722, 50] width 142 height 20
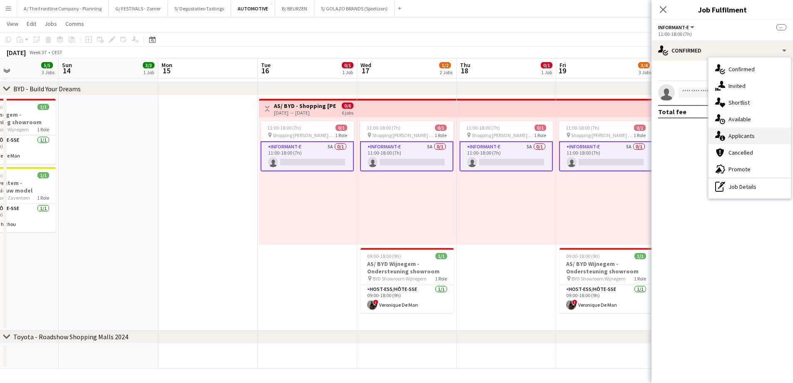
click at [741, 134] on div "single-neutral-actions-information Applicants" at bounding box center [749, 135] width 82 height 17
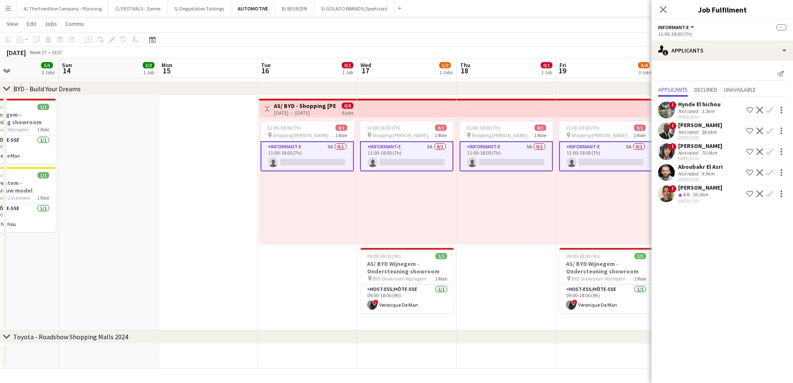
click at [691, 191] on div "Crew rating 4.8" at bounding box center [684, 194] width 13 height 7
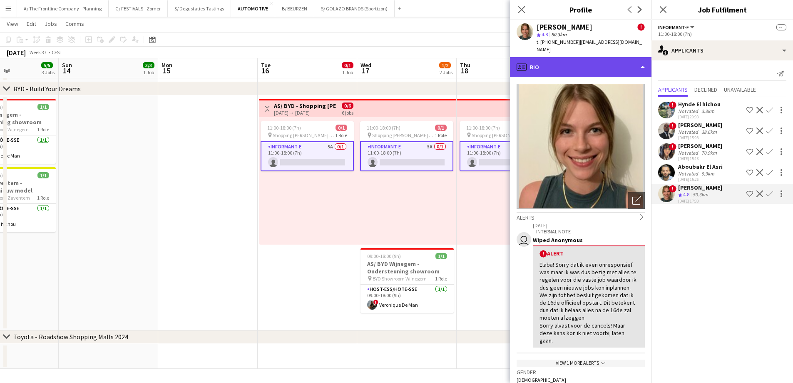
click at [582, 58] on div "profile Bio" at bounding box center [581, 67] width 142 height 20
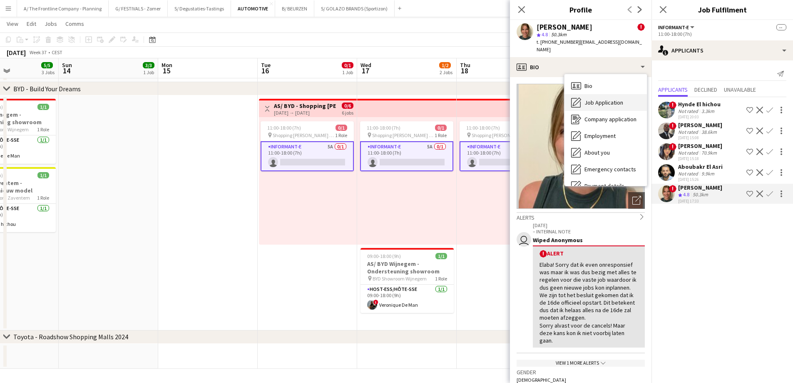
click at [583, 97] on div "Job Application Job Application" at bounding box center [605, 102] width 82 height 17
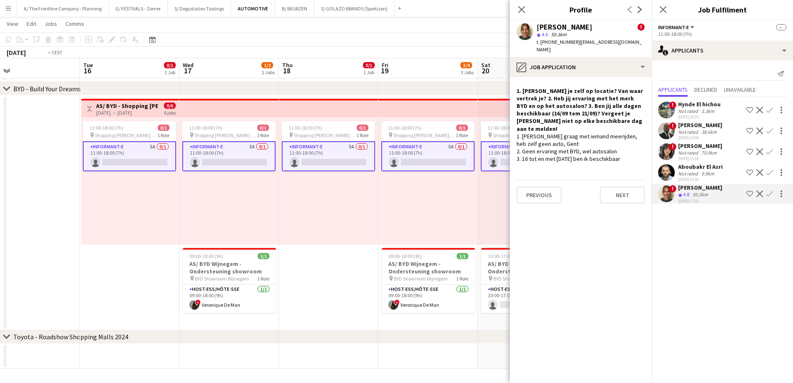
scroll to position [0, 190]
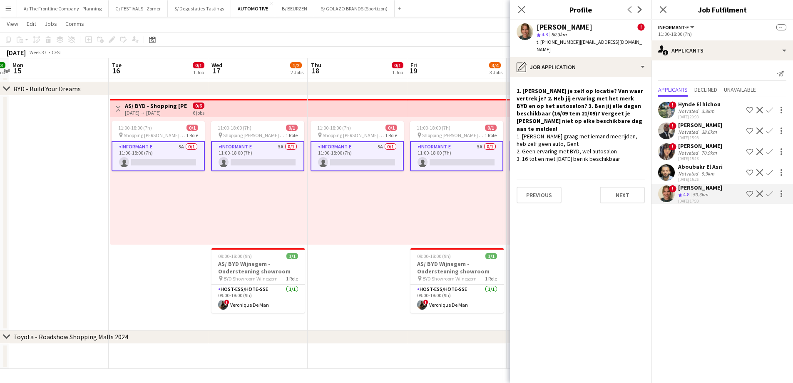
drag, startPoint x: 285, startPoint y: 204, endPoint x: 265, endPoint y: 212, distance: 21.9
click at [265, 212] on app-calendar-viewport "Sat 13 5/5 3 Jobs Sun 14 3/3 1 Job Mon 15 Tue 16 0/1 1 Job Wed 17 1/2 2 Jobs Th…" at bounding box center [396, 44] width 793 height 649
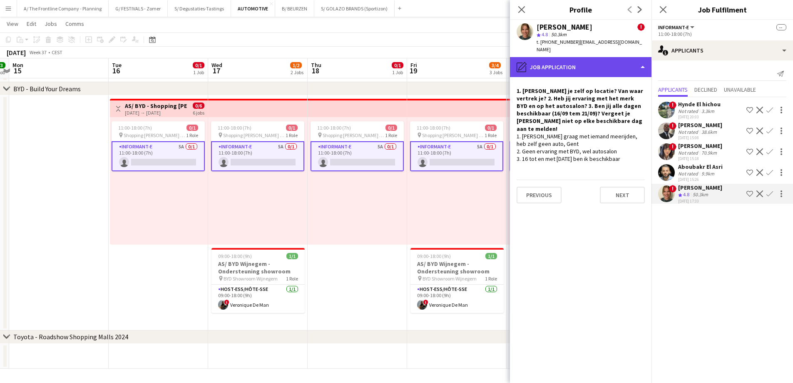
click at [592, 57] on div "pencil4 Job Application" at bounding box center [581, 67] width 142 height 20
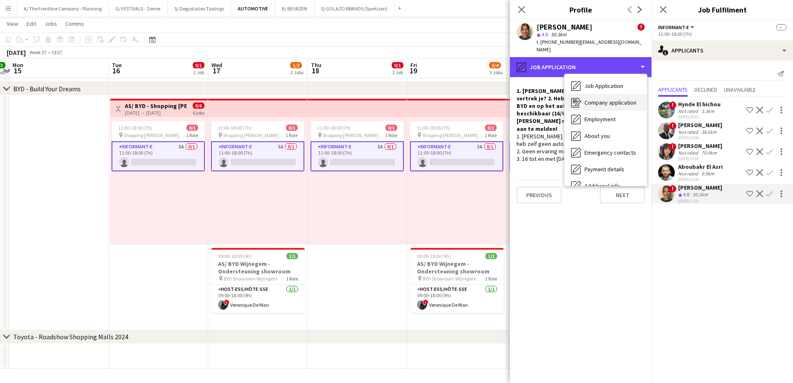
scroll to position [78, 0]
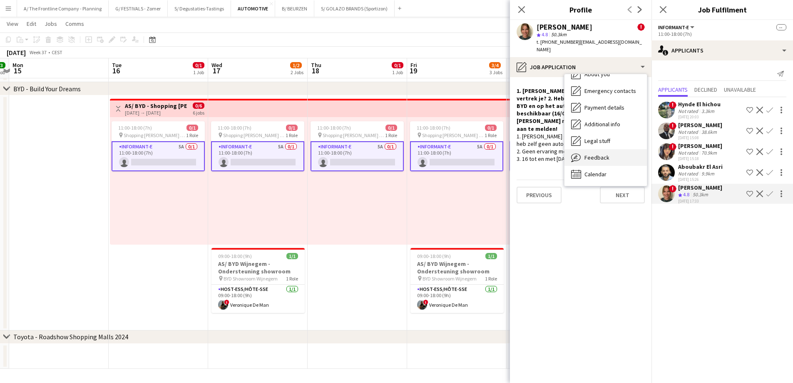
click at [599, 154] on span "Feedback" at bounding box center [596, 157] width 25 height 7
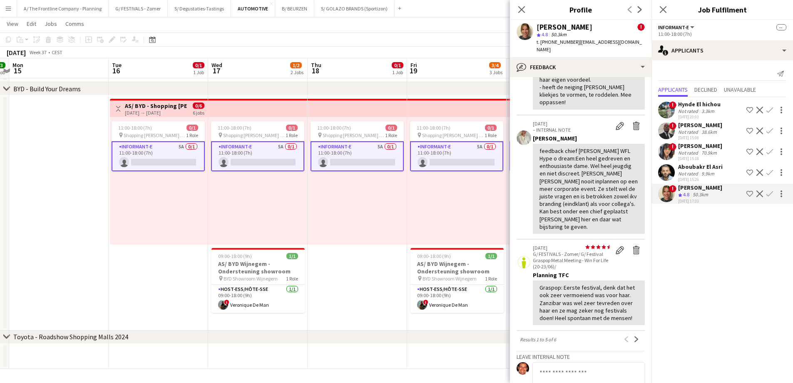
scroll to position [726, 0]
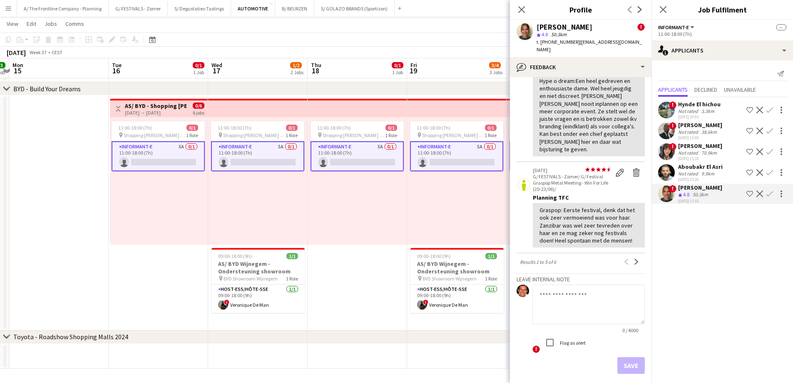
click at [591, 49] on div "Féline Thienpont ! star 4.8 50.3km t. [PHONE_NUMBER] | [EMAIL_ADDRESS][DOMAIN_N…" at bounding box center [581, 38] width 142 height 37
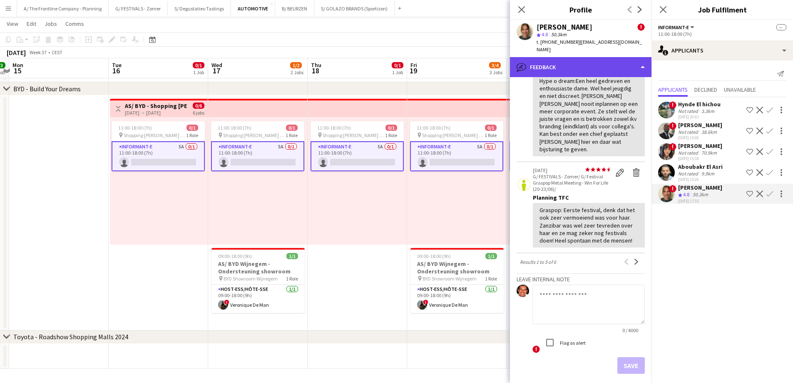
click at [590, 57] on div "bubble-pencil Feedback" at bounding box center [581, 67] width 142 height 20
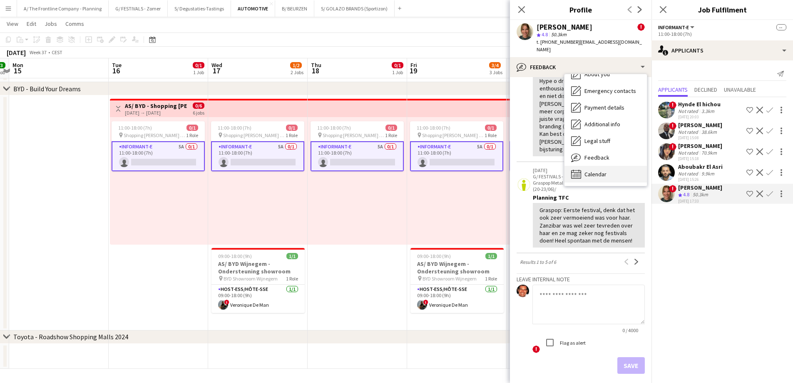
click at [597, 170] on span "Calendar" at bounding box center [595, 173] width 22 height 7
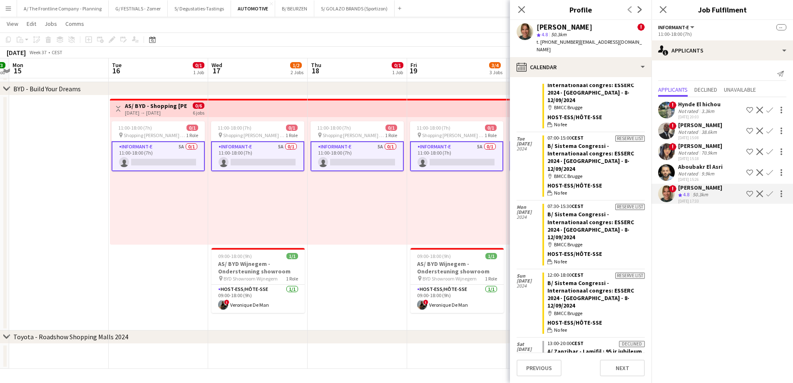
scroll to position [1222, 0]
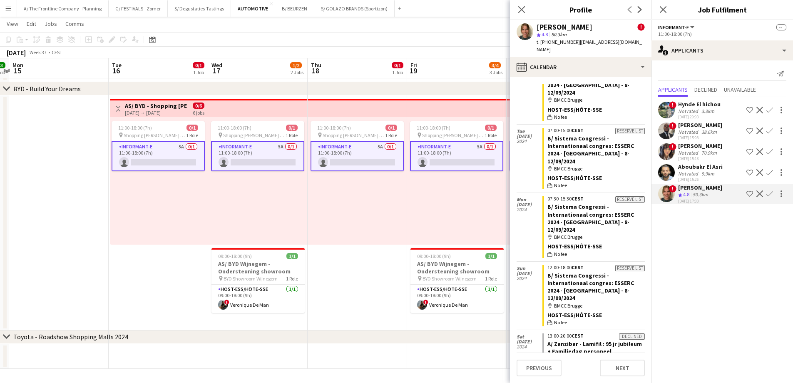
click at [376, 190] on div "11:00-18:00 (7h) 0/1 pin Shopping Cora - Anderlecht 1 Role Informant-e 5A 0/1 1…" at bounding box center [357, 180] width 99 height 127
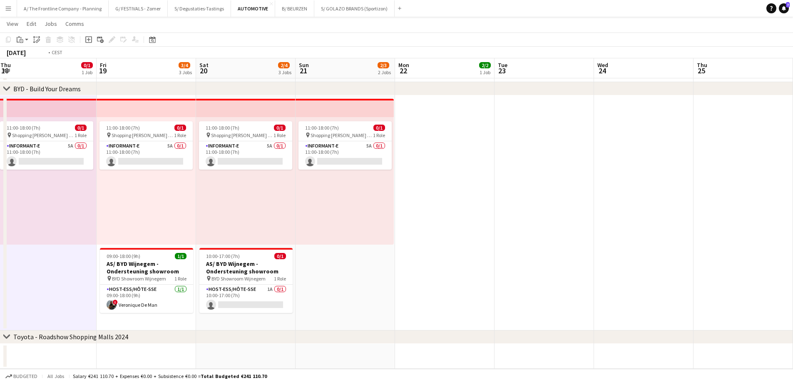
drag, startPoint x: 663, startPoint y: 204, endPoint x: 223, endPoint y: 189, distance: 439.8
click at [223, 189] on app-calendar-viewport "Sat 13 5/5 3 Jobs Sun 14 3/3 1 Job Mon 15 Tue 16 0/1 1 Job Wed 17 1/2 2 Jobs Th…" at bounding box center [396, 44] width 793 height 649
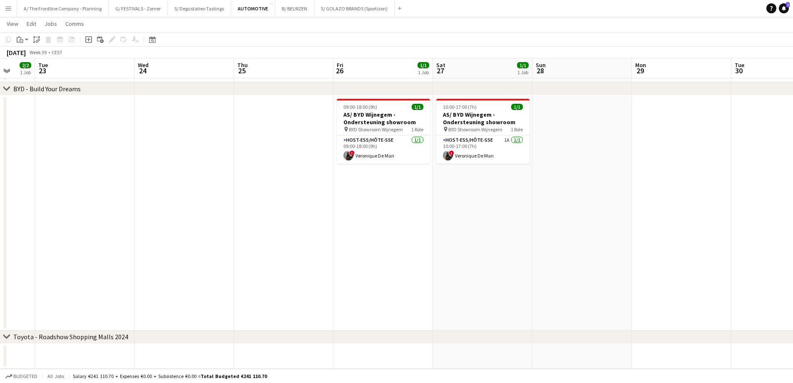
scroll to position [0, 328]
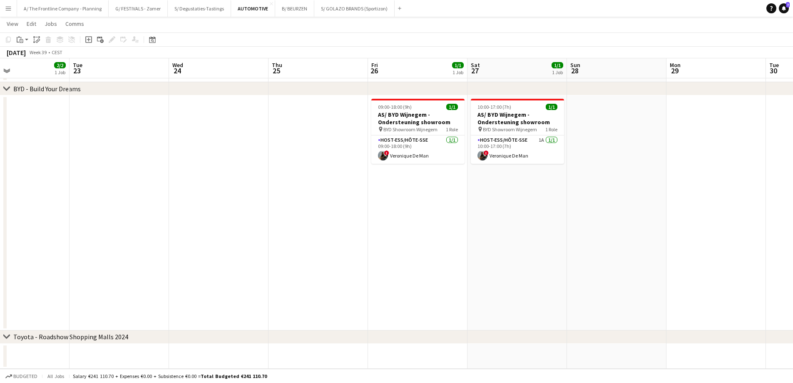
drag, startPoint x: 584, startPoint y: 236, endPoint x: 288, endPoint y: 238, distance: 296.0
click at [288, 238] on app-calendar-viewport "Fri 19 3/4 3 Jobs Sat 20 2/4 3 Jobs Sun 21 2/3 2 Jobs Mon 22 2/2 1 Job Tue 23 W…" at bounding box center [396, 44] width 793 height 649
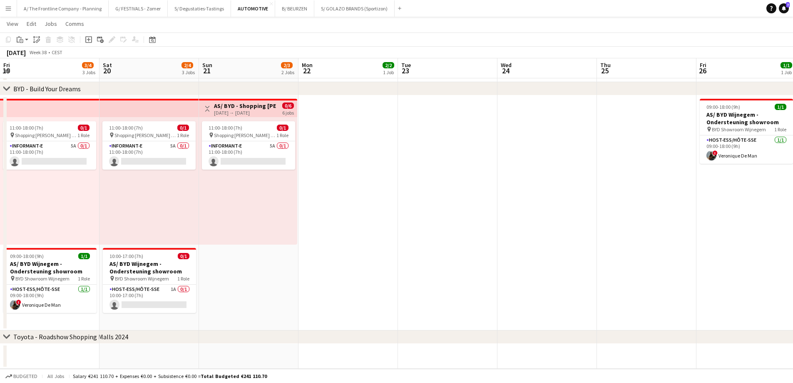
drag, startPoint x: 167, startPoint y: 219, endPoint x: 648, endPoint y: 206, distance: 481.8
click at [664, 201] on app-calendar-viewport "Fri 19 3/4 3 Jobs Sat 20 2/4 3 Jobs Sun 21 2/3 2 Jobs Mon 22 2/2 1 Job Tue 23 W…" at bounding box center [396, 44] width 793 height 649
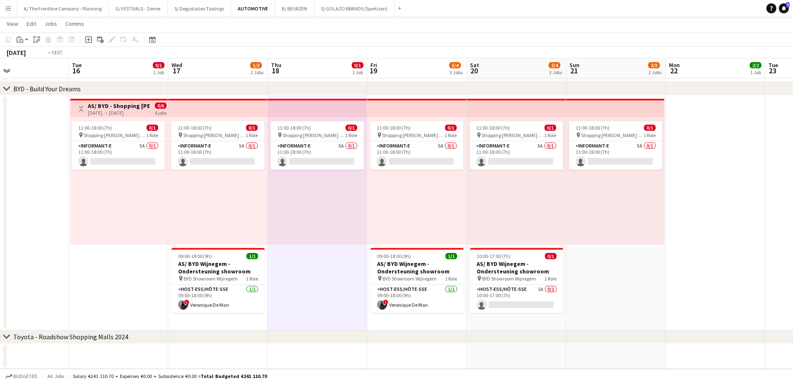
drag, startPoint x: 316, startPoint y: 230, endPoint x: 666, endPoint y: 226, distance: 350.1
click at [666, 226] on app-calendar-viewport "Sun 14 3/3 1 Job Mon 15 Tue 16 0/1 1 Job Wed 17 1/2 2 Jobs Thu 18 0/1 1 Job Fri…" at bounding box center [396, 44] width 793 height 649
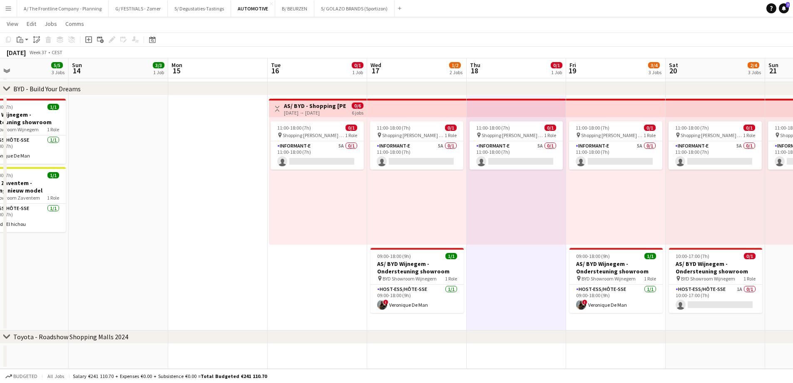
scroll to position [0, 196]
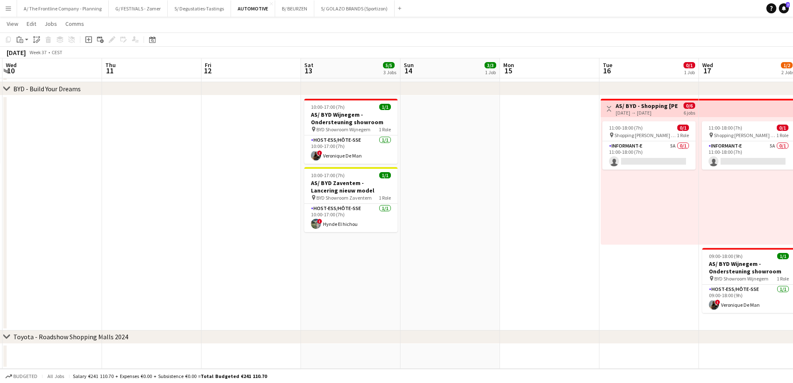
drag, startPoint x: 491, startPoint y: 207, endPoint x: 592, endPoint y: 209, distance: 100.7
click at [592, 209] on app-calendar-viewport "Mon 8 1/1 1 Job Tue 9 1/1 1 Job Wed 10 Thu 11 Fri 12 Sat 13 5/5 3 Jobs Sun 14 3…" at bounding box center [396, 44] width 793 height 649
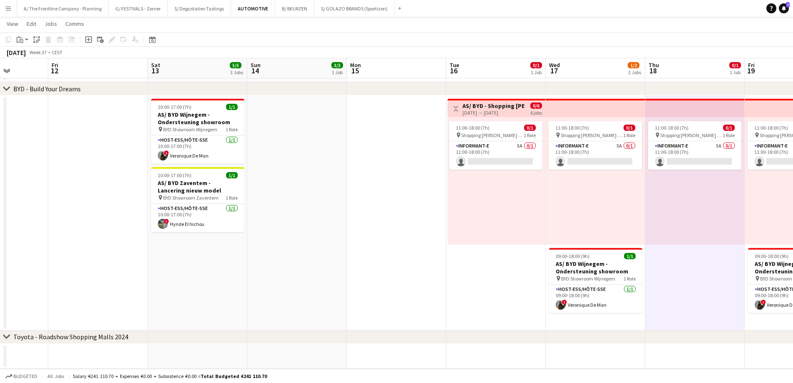
drag, startPoint x: 161, startPoint y: 172, endPoint x: -81, endPoint y: 163, distance: 241.6
click at [0, 163] on html "Menu Boards Boards Boards All jobs Status Workforce Workforce My Workforce Recr…" at bounding box center [396, 34] width 793 height 695
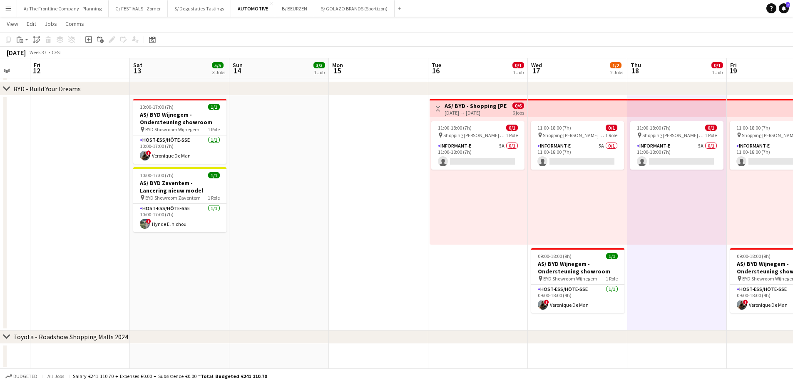
drag, startPoint x: 298, startPoint y: 196, endPoint x: 120, endPoint y: 190, distance: 178.7
click at [120, 190] on app-calendar-viewport "Tue 9 1/1 1 Job Wed 10 Thu 11 Fri 12 Sat 13 5/5 3 Jobs Sun 14 3/3 1 Job Mon 15 …" at bounding box center [396, 44] width 793 height 649
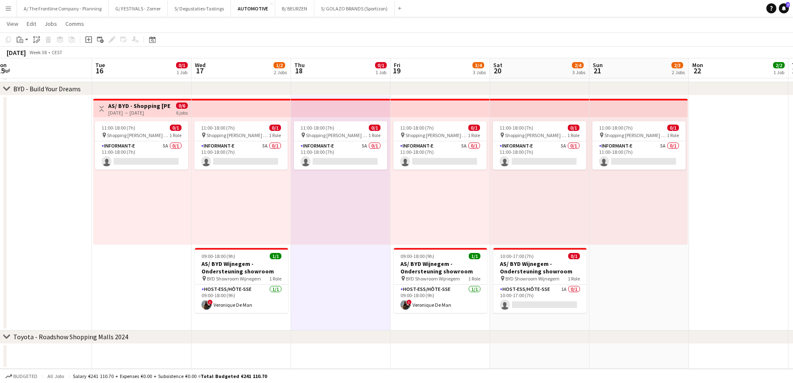
scroll to position [0, 323]
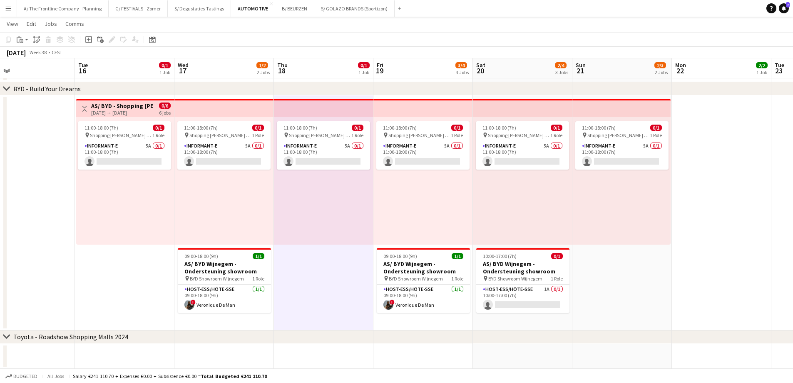
drag, startPoint x: 254, startPoint y: 194, endPoint x: 124, endPoint y: 192, distance: 129.5
click at [124, 192] on app-calendar-viewport "Fri 12 Sat 13 5/5 3 Jobs Sun 14 3/3 1 Job Mon 15 Tue 16 0/1 1 Job Wed 17 1/2 2 …" at bounding box center [396, 44] width 793 height 649
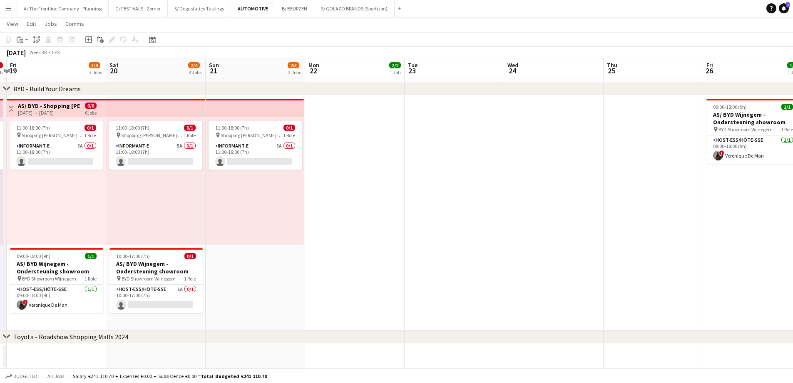
drag, startPoint x: 668, startPoint y: 258, endPoint x: 228, endPoint y: 239, distance: 440.8
click at [202, 240] on app-calendar-viewport "Tue 16 0/1 1 Job Wed 17 1/2 2 Jobs Thu 18 0/1 1 Job Fri 19 3/4 3 Jobs Sat 20 2/…" at bounding box center [396, 44] width 793 height 649
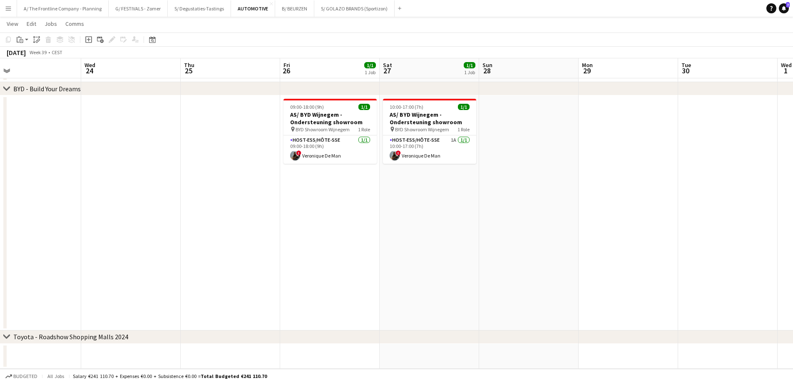
drag, startPoint x: 480, startPoint y: 232, endPoint x: 246, endPoint y: 225, distance: 234.5
click at [246, 225] on app-calendar-viewport "Sat 20 2/4 3 Jobs Sun 21 2/3 2 Jobs Mon 22 2/2 1 Job Tue 23 Wed 24 Thu 25 Fri 2…" at bounding box center [396, 44] width 793 height 649
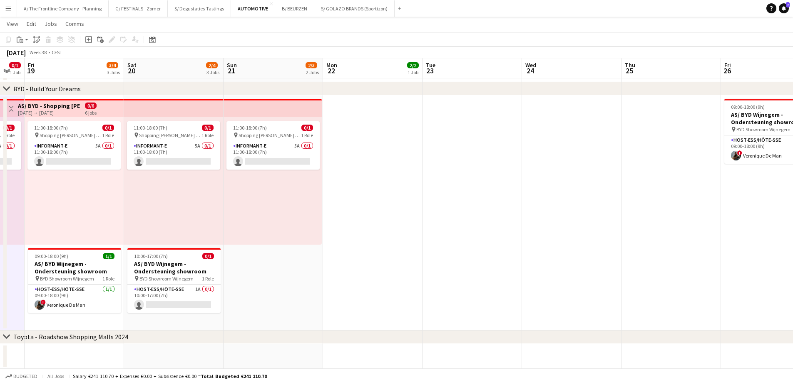
drag, startPoint x: 98, startPoint y: 164, endPoint x: 562, endPoint y: 179, distance: 463.5
click at [551, 178] on app-calendar-viewport "Wed 17 1/2 2 Jobs Thu 18 0/1 1 Job Fri 19 3/4 3 Jobs Sat 20 2/4 3 Jobs Sun 21 2…" at bounding box center [396, 44] width 793 height 649
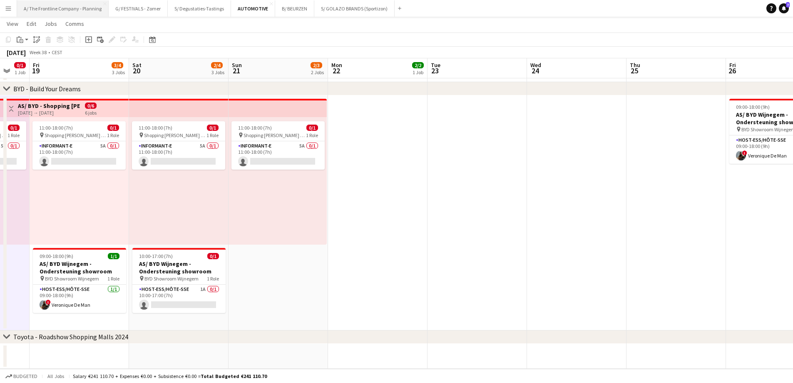
click at [58, 12] on button "A/ The Frontline Company - Planning Close" at bounding box center [63, 8] width 92 height 16
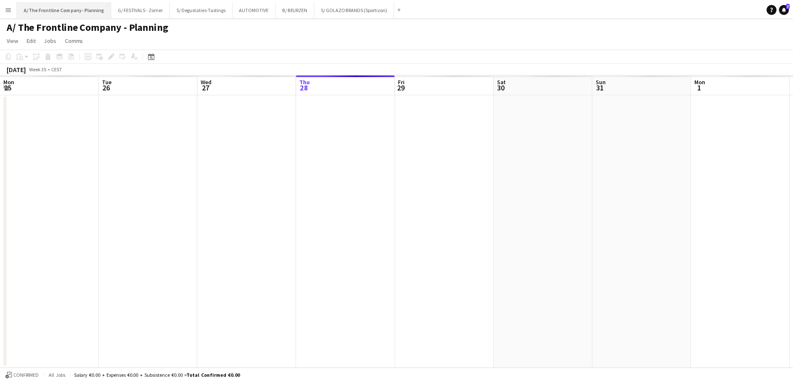
scroll to position [0, 199]
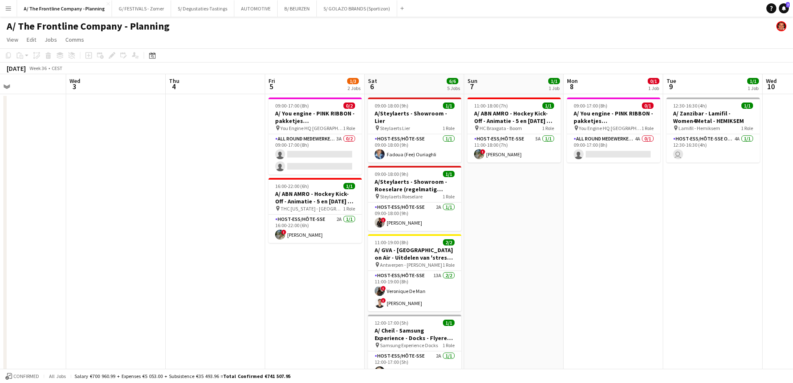
drag, startPoint x: 713, startPoint y: 141, endPoint x: 184, endPoint y: 134, distance: 529.5
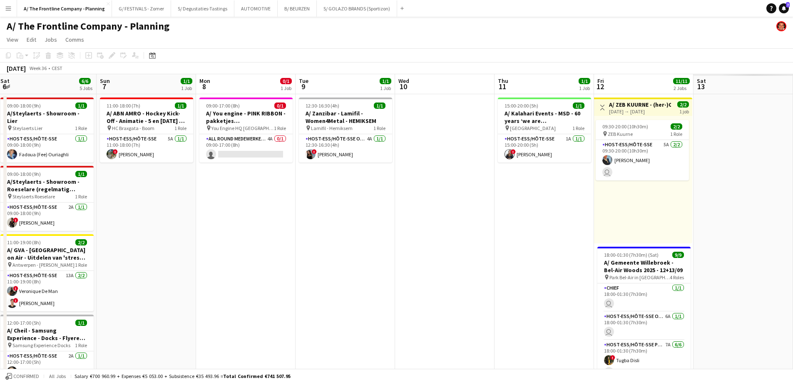
drag, startPoint x: 270, startPoint y: 210, endPoint x: 278, endPoint y: 211, distance: 8.4
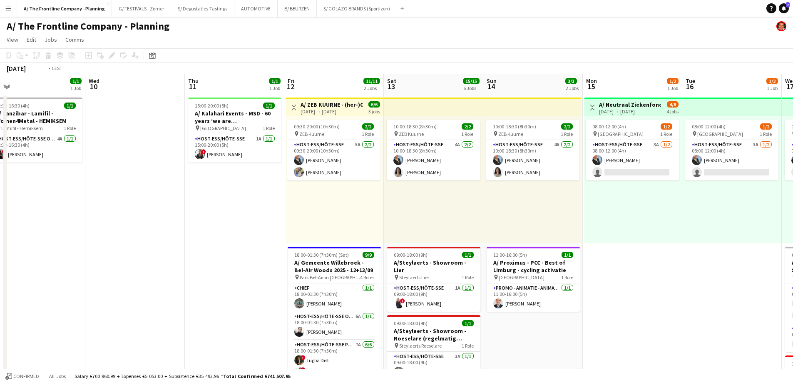
drag, startPoint x: 574, startPoint y: 226, endPoint x: 107, endPoint y: 221, distance: 467.9
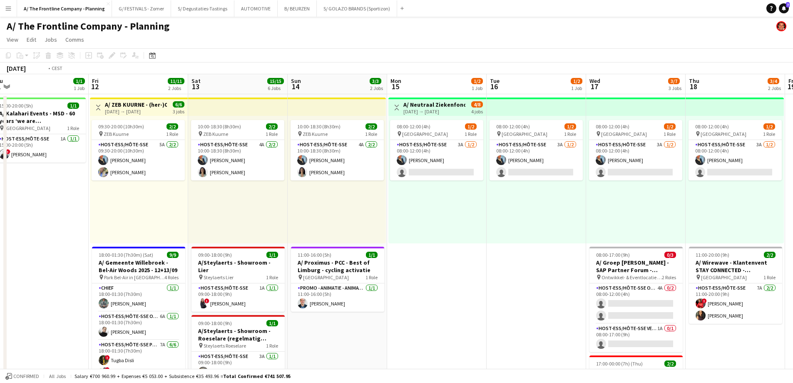
drag, startPoint x: 545, startPoint y: 213, endPoint x: 129, endPoint y: 203, distance: 416.8
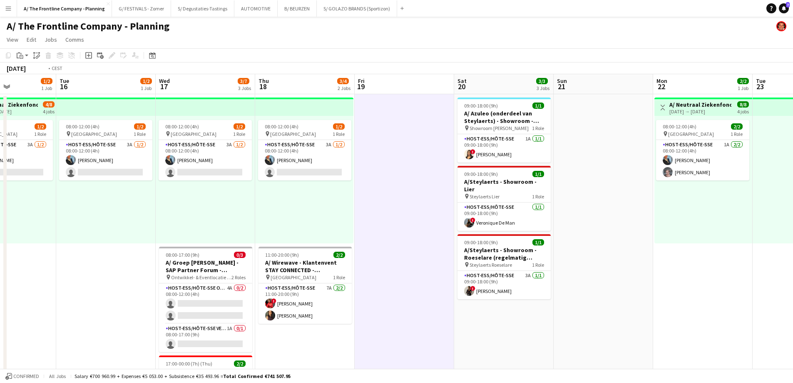
scroll to position [0, 209]
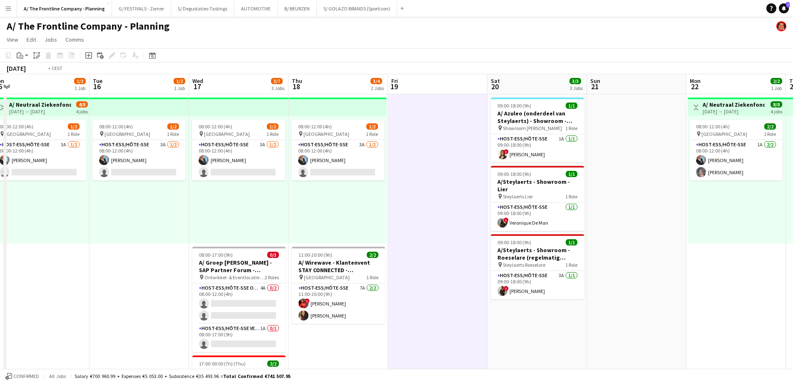
drag, startPoint x: 181, startPoint y: 211, endPoint x: 482, endPoint y: 189, distance: 302.2
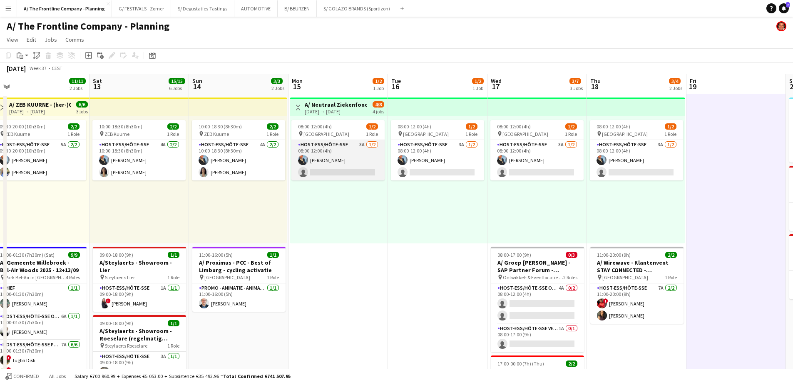
click at [348, 152] on app-card-role "Host-ess/Hôte-sse 3A [DATE] 08:00-12:00 (4h) [PERSON_NAME] single-neutral-actio…" at bounding box center [337, 160] width 93 height 40
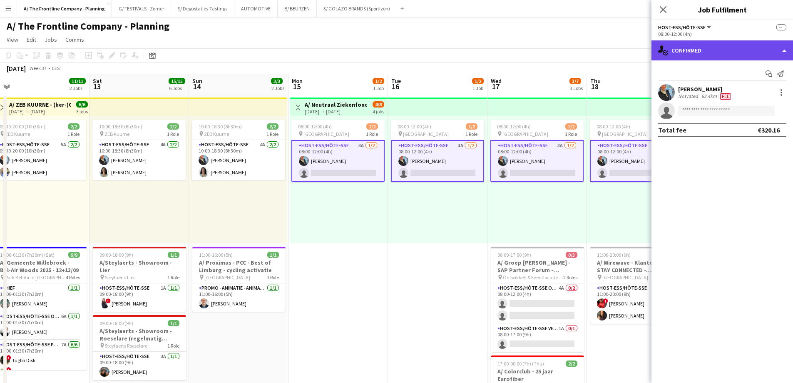
click at [721, 51] on div "single-neutral-actions-check-2 Confirmed" at bounding box center [722, 50] width 142 height 20
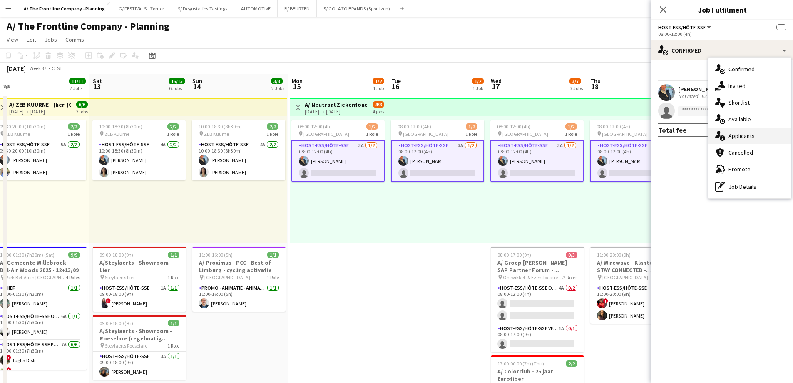
click at [737, 137] on div "single-neutral-actions-information Applicants" at bounding box center [749, 135] width 82 height 17
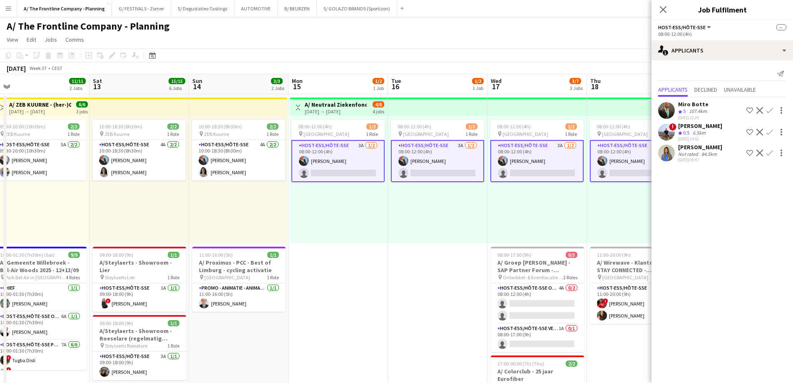
click at [698, 152] on div "Not rated" at bounding box center [689, 154] width 22 height 6
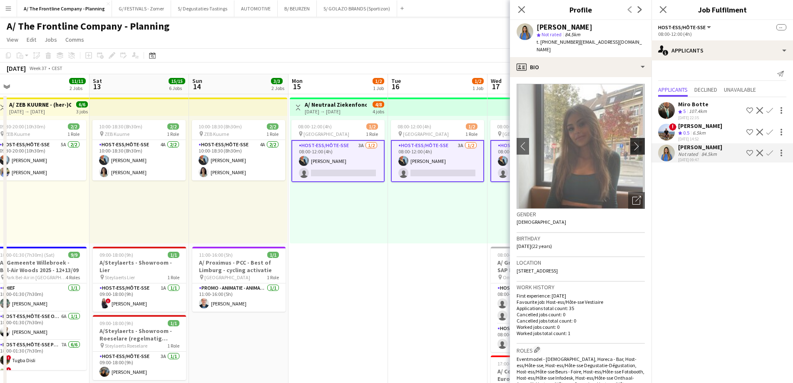
click at [632, 142] on app-icon "chevron-right" at bounding box center [638, 146] width 13 height 9
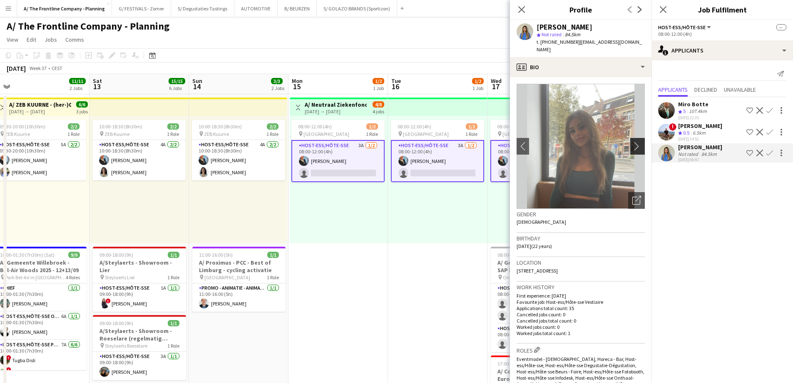
click at [632, 142] on app-icon "chevron-right" at bounding box center [638, 146] width 13 height 9
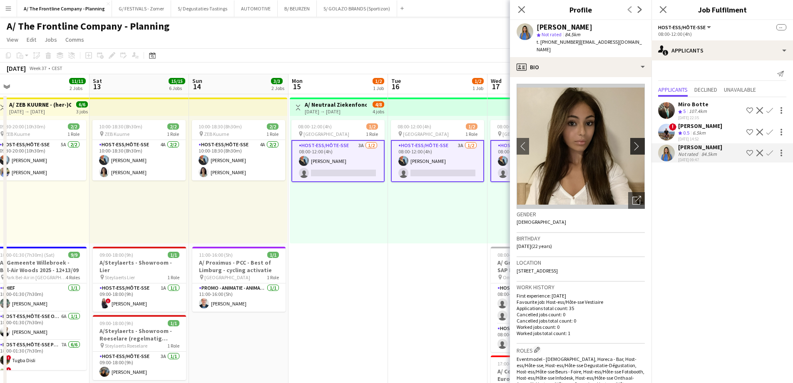
click at [632, 142] on app-icon "chevron-right" at bounding box center [638, 146] width 13 height 9
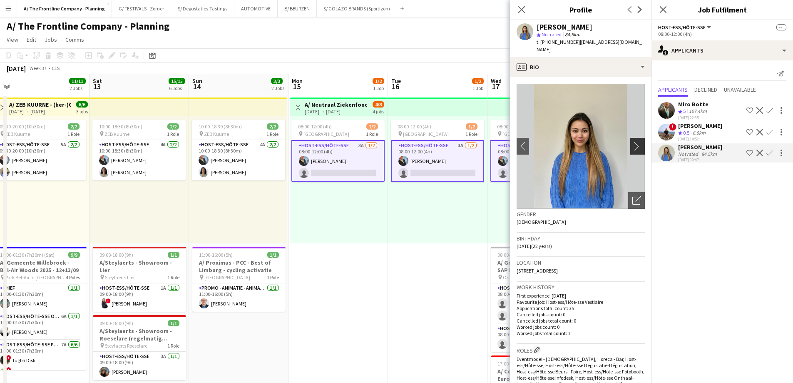
click at [632, 142] on app-icon "chevron-right" at bounding box center [638, 146] width 13 height 9
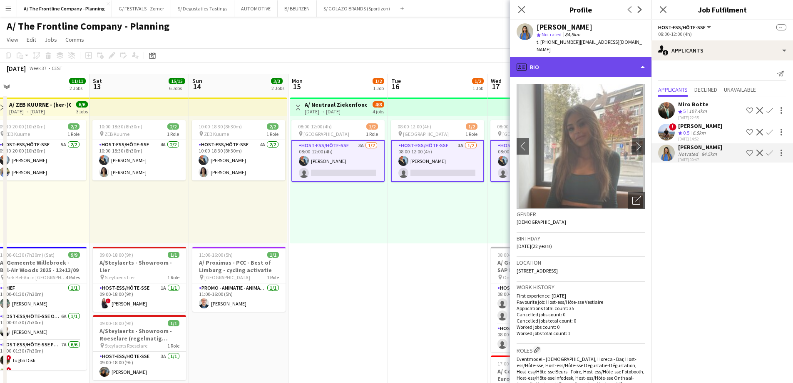
click at [606, 57] on div "profile Bio" at bounding box center [581, 67] width 142 height 20
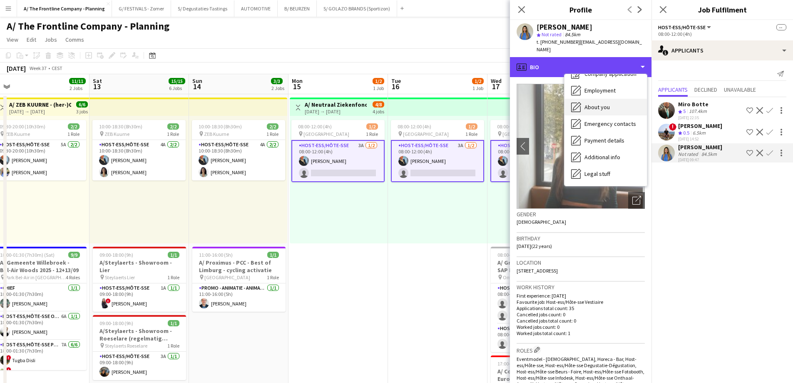
scroll to position [78, 0]
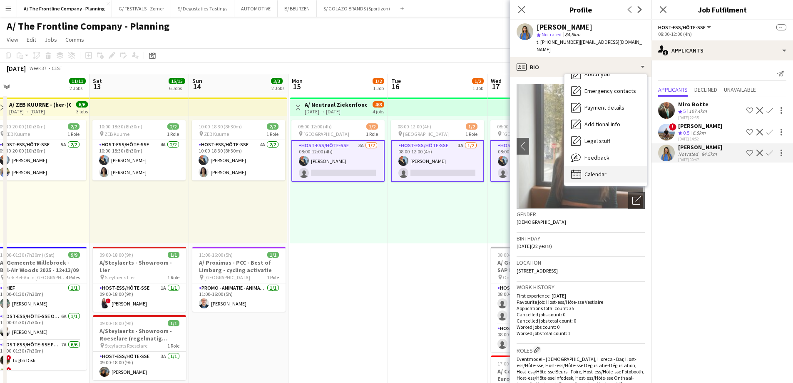
click at [605, 170] on span "Calendar" at bounding box center [595, 173] width 22 height 7
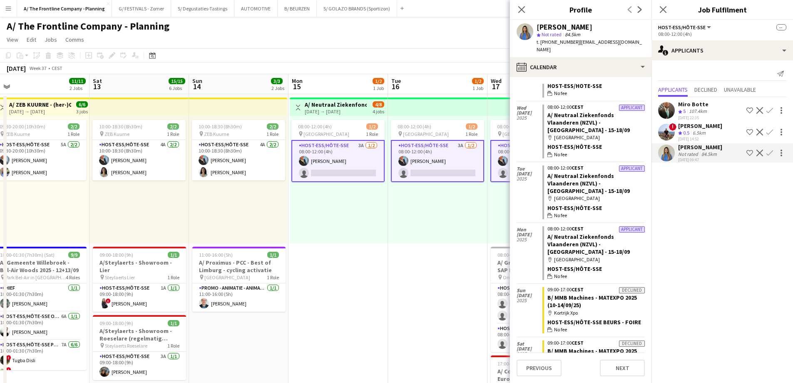
scroll to position [294, 0]
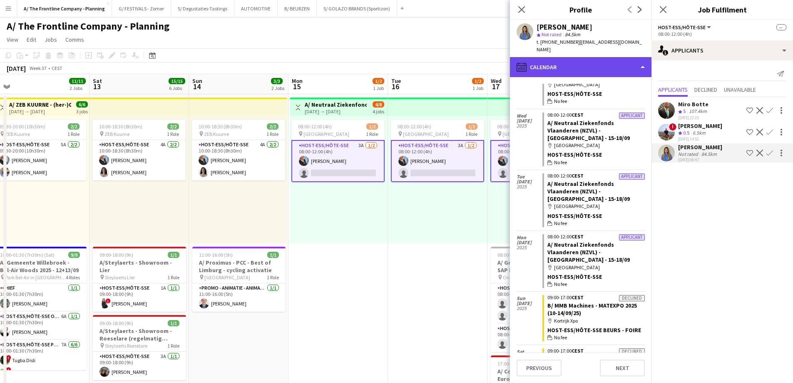
click at [581, 62] on div "calendar-full Calendar" at bounding box center [581, 67] width 142 height 20
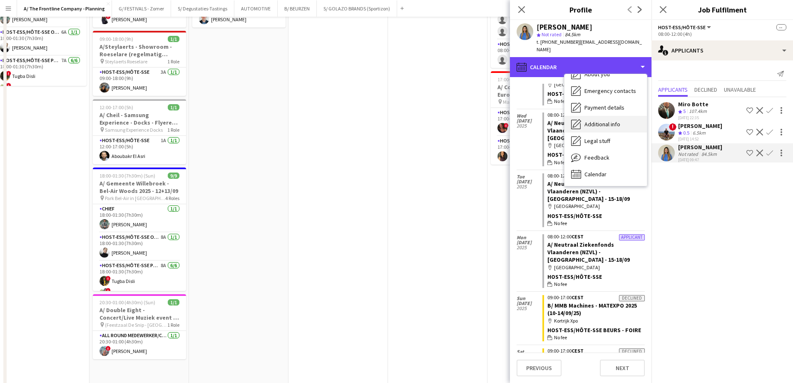
scroll to position [291, 0]
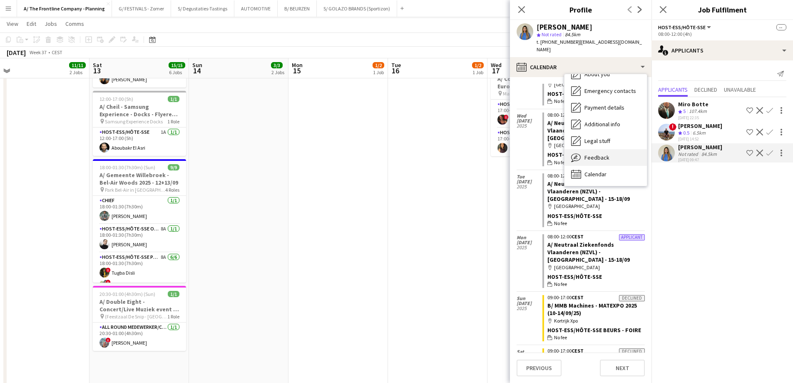
click at [601, 154] on span "Feedback" at bounding box center [596, 157] width 25 height 7
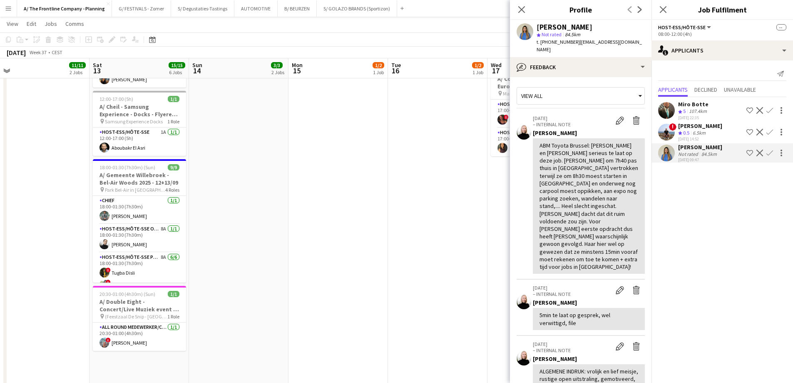
click at [415, 170] on app-date-cell "08:00-12:00 (4h) 1/2 pin Oostende 1 Role Host-ess/Hôte-sse 3A [DATE] 08:00-12:0…" at bounding box center [437, 160] width 99 height 717
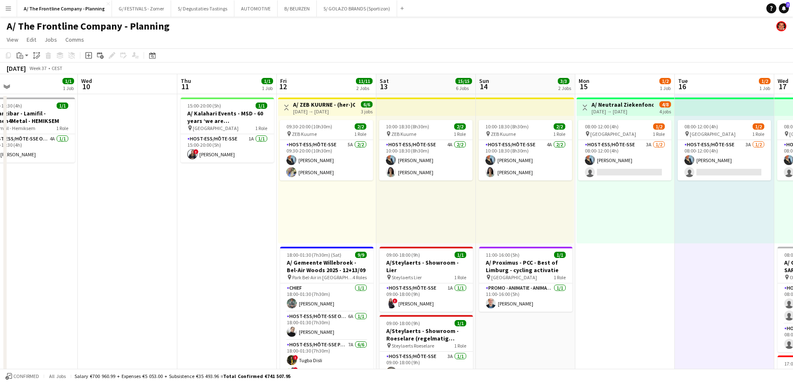
scroll to position [0, 186]
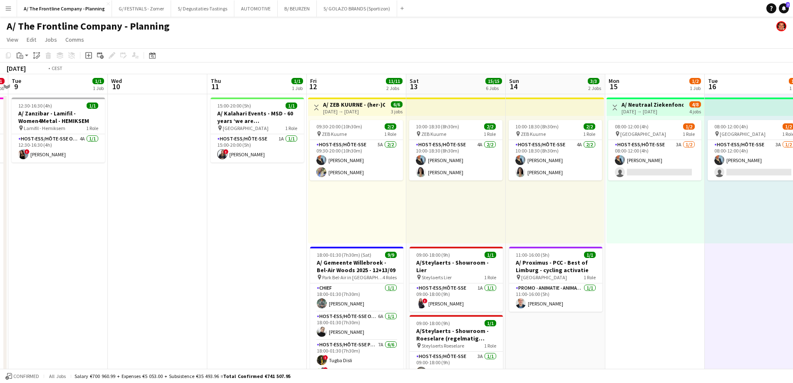
drag, startPoint x: 176, startPoint y: 212, endPoint x: 597, endPoint y: 201, distance: 421.4
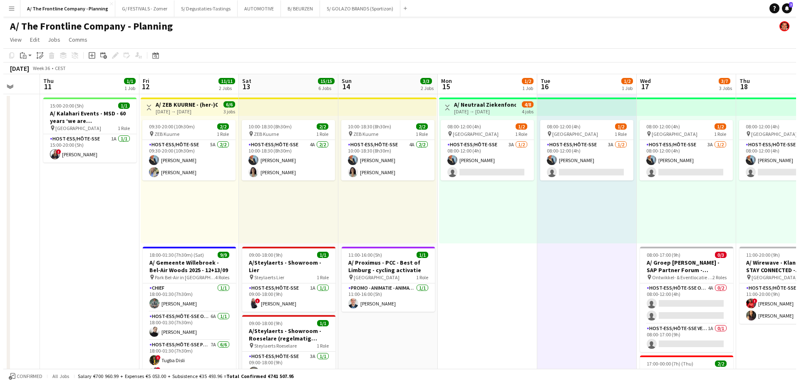
scroll to position [0, 270]
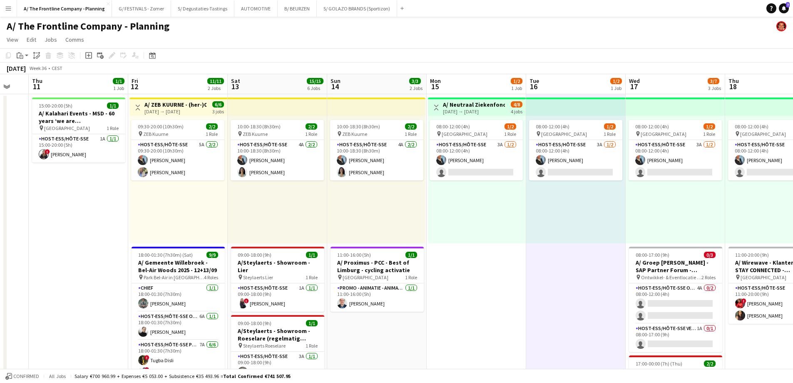
drag, startPoint x: 432, startPoint y: 198, endPoint x: 201, endPoint y: 188, distance: 230.8
click at [294, 165] on app-card-role "Host-ess/Hôte-sse 4A [DATE] 10:00-18:30 (8h30m) [PERSON_NAME] [PERSON_NAME]" at bounding box center [277, 160] width 93 height 40
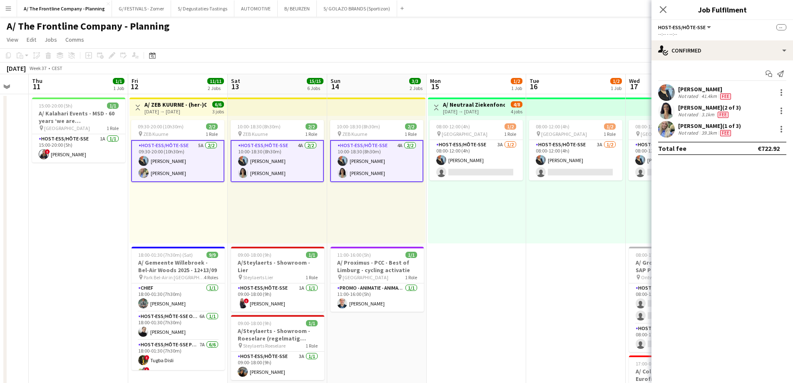
click at [708, 122] on div "[PERSON_NAME] (1 of 3)" at bounding box center [709, 125] width 63 height 7
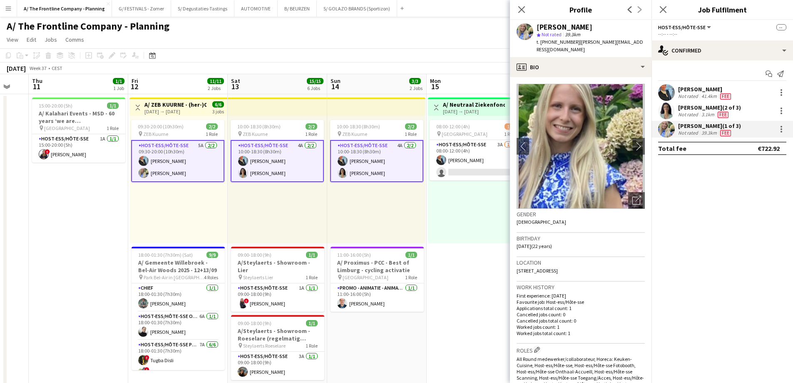
click at [696, 113] on div "Not rated" at bounding box center [689, 114] width 22 height 7
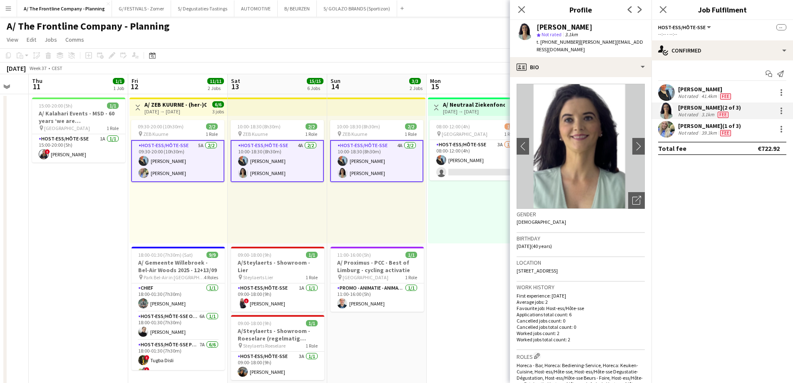
click at [418, 203] on div "10:00-18:30 (8h30m) 2/2 pin ZEB Kuurne 1 Role Host-ess/Hôte-sse 4A [DATE] 10:00…" at bounding box center [376, 179] width 98 height 127
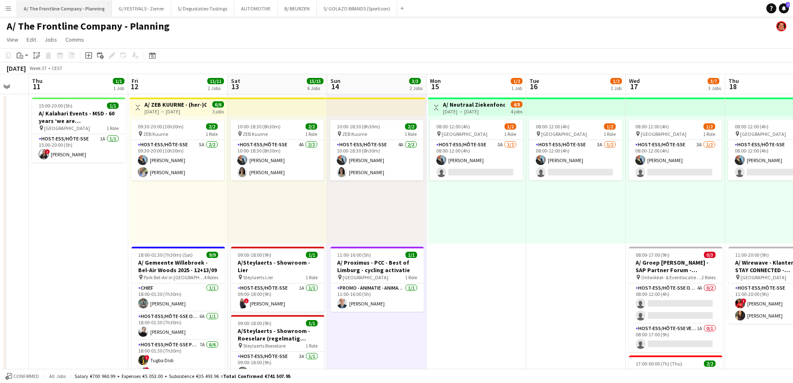
click at [74, 9] on button "A/ The Frontline Company - Planning Close" at bounding box center [64, 8] width 95 height 16
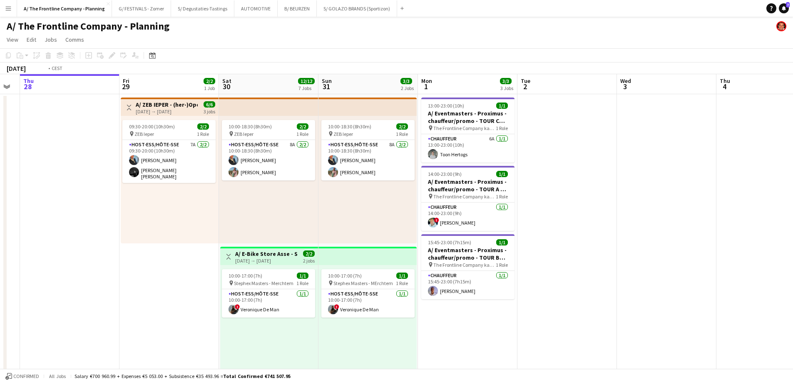
drag, startPoint x: 673, startPoint y: 203, endPoint x: 264, endPoint y: 174, distance: 409.4
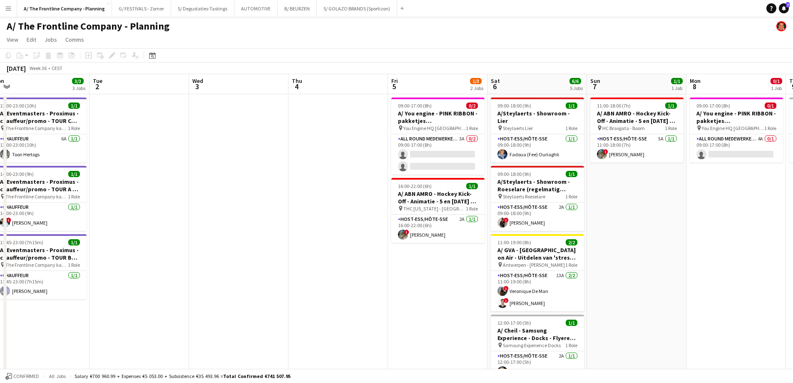
scroll to position [335, 0]
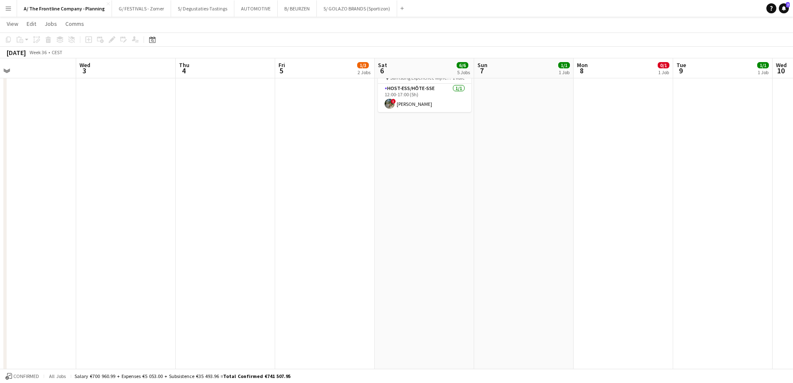
drag, startPoint x: 730, startPoint y: 179, endPoint x: 426, endPoint y: 182, distance: 303.9
click at [426, 182] on app-calendar-viewport "Sat 30 12/12 7 Jobs Sun 31 3/3 2 Jobs Mon 1 3/3 3 Jobs Tue 2 Wed 3 Thu 4 Fri 5 …" at bounding box center [396, 125] width 793 height 854
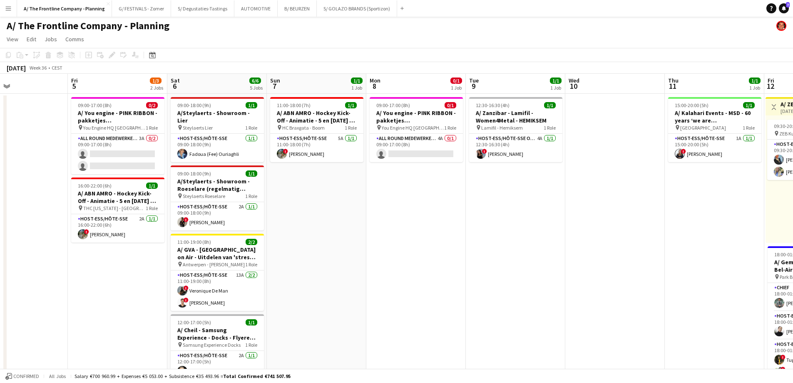
scroll to position [0, 0]
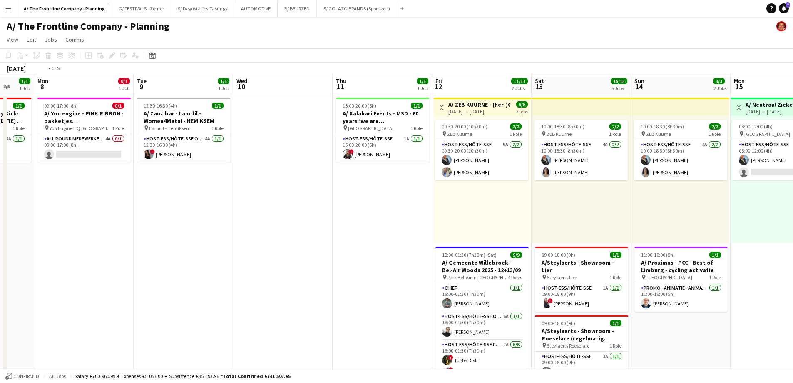
drag, startPoint x: 660, startPoint y: 187, endPoint x: 229, endPoint y: 189, distance: 431.3
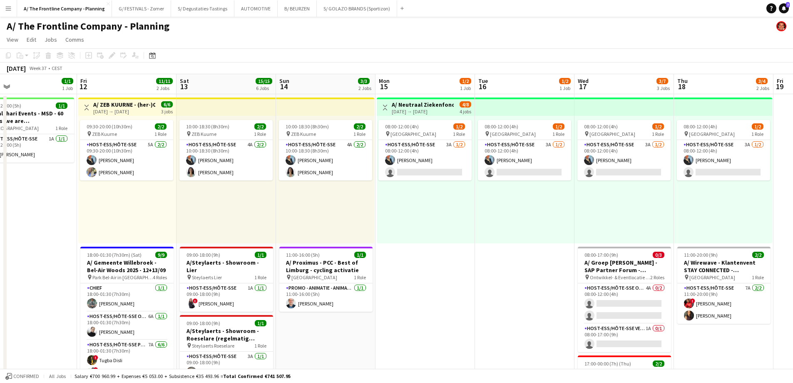
drag, startPoint x: 537, startPoint y: 220, endPoint x: 366, endPoint y: 211, distance: 171.3
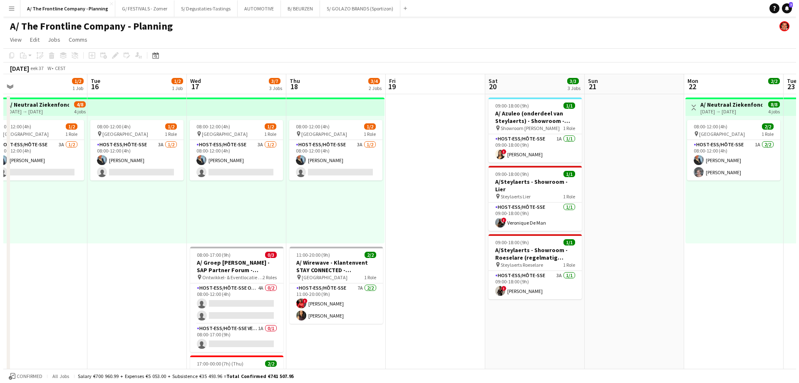
scroll to position [0, 240]
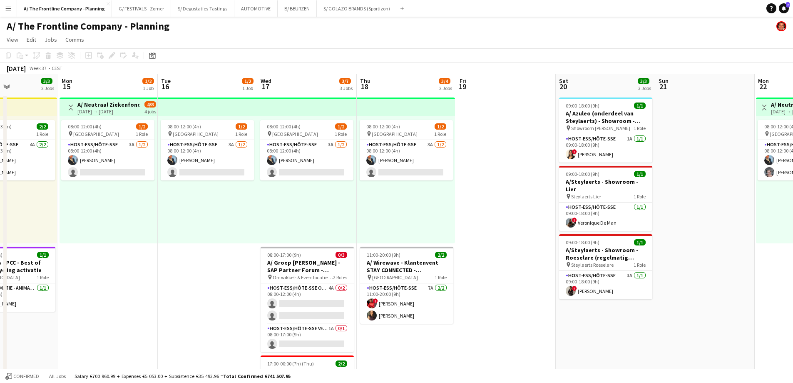
drag, startPoint x: 604, startPoint y: 215, endPoint x: 184, endPoint y: 200, distance: 420.7
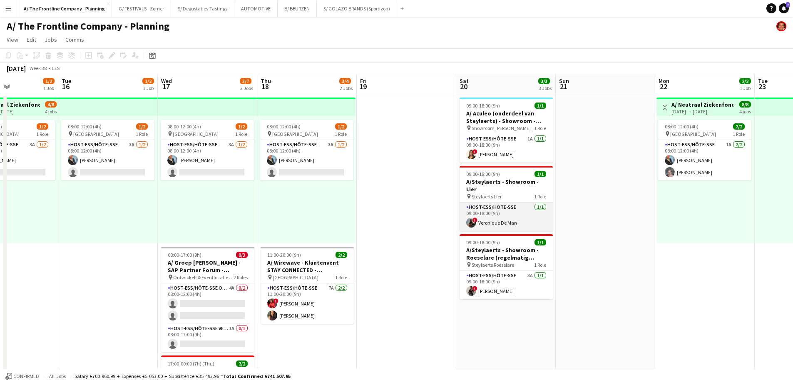
click at [474, 209] on app-card-role "Host-ess/Hôte-sse [DATE] 09:00-18:00 (9h) ! Veronique De Man" at bounding box center [506, 216] width 93 height 28
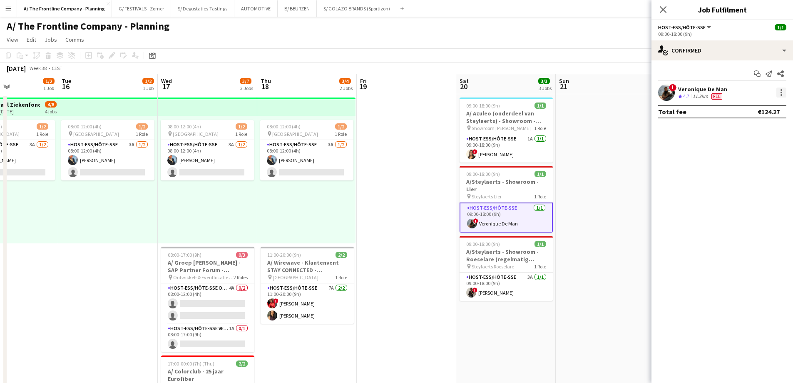
click at [779, 94] on div at bounding box center [781, 92] width 10 height 10
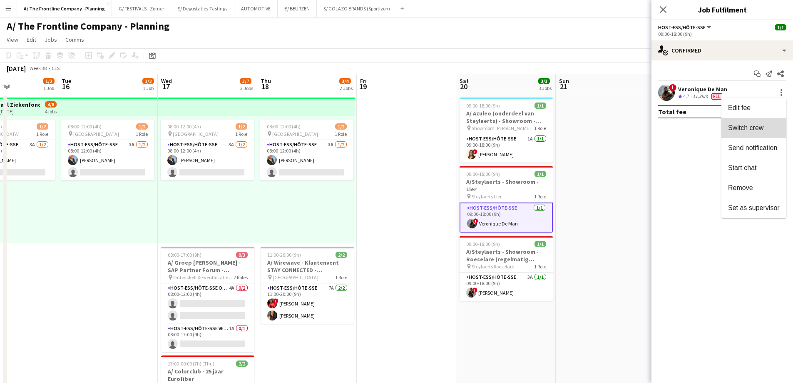
click at [747, 127] on span "Switch crew" at bounding box center [745, 127] width 35 height 7
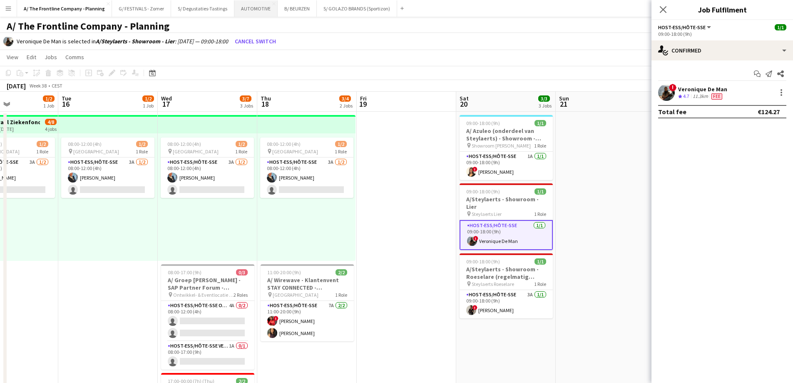
click at [249, 6] on button "AUTOMOTIVE Close" at bounding box center [255, 8] width 43 height 16
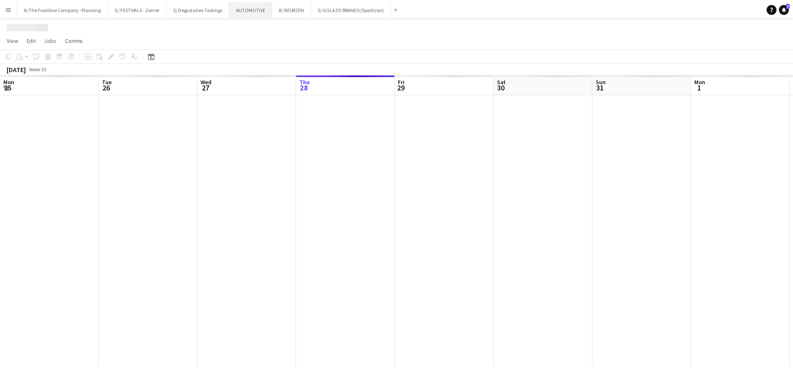
scroll to position [0, 199]
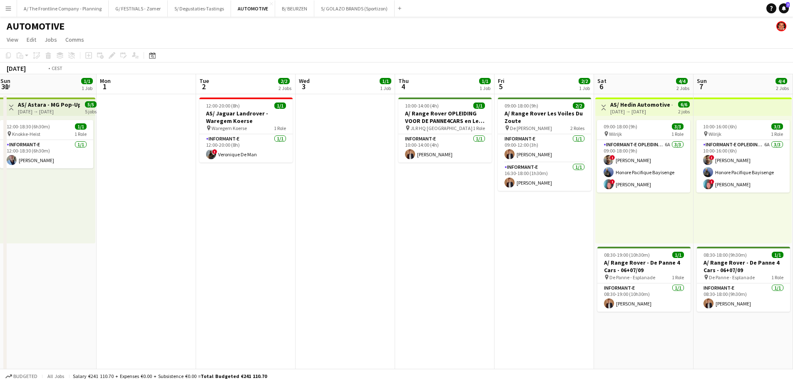
drag, startPoint x: 540, startPoint y: 236, endPoint x: 140, endPoint y: 232, distance: 400.0
click at [140, 232] on app-calendar-viewport "Tue 26 1/1 1 Job Wed 27 2/2 2 Jobs Thu 28 6/6 3 Jobs Fri 29 4/5 3 Jobs Sat 30 5…" at bounding box center [396, 336] width 793 height 525
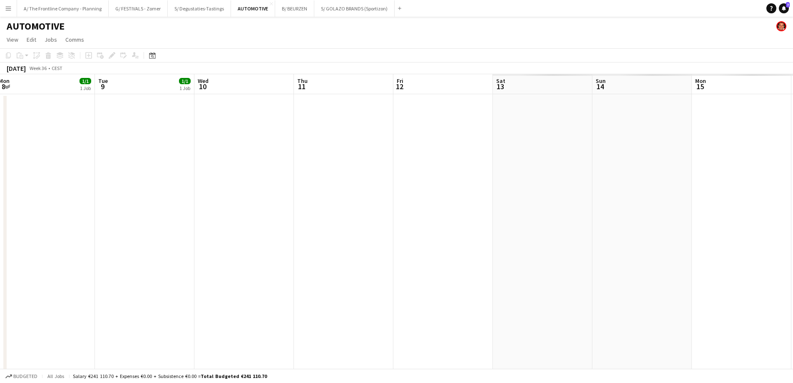
drag, startPoint x: 549, startPoint y: 222, endPoint x: 365, endPoint y: 218, distance: 183.6
click at [39, 221] on app-calendar-viewport "Thu 4 1/1 1 Job Fri 5 2/2 1 Job Sat 6 4/4 2 Jobs Sun 7 4/4 2 Jobs Mon 8 1/1 1 J…" at bounding box center [396, 336] width 793 height 525
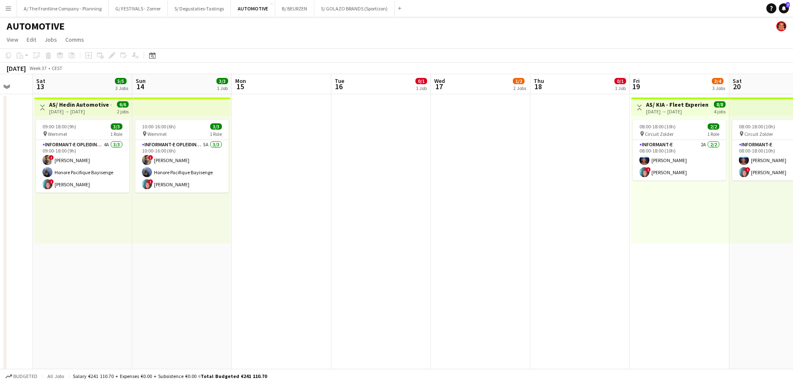
drag, startPoint x: 229, startPoint y: 231, endPoint x: 94, endPoint y: 233, distance: 134.0
click at [8, 236] on app-calendar-viewport "Wed 10 Thu 11 Fri 12 Sat 13 5/5 3 Jobs Sun 14 3/3 1 Job Mon 15 Tue 16 0/1 1 Job…" at bounding box center [396, 378] width 793 height 608
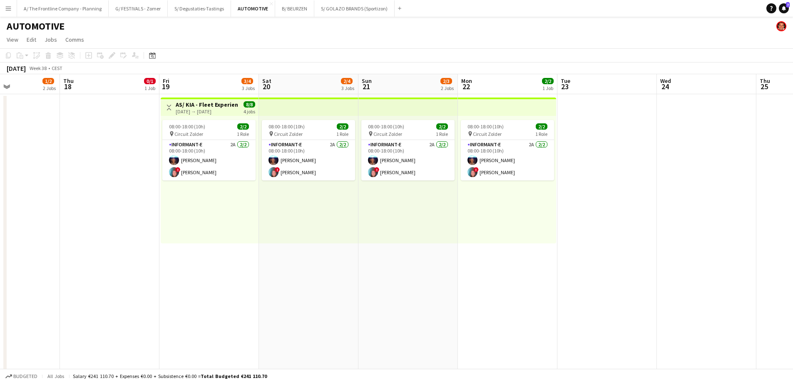
scroll to position [0, 251]
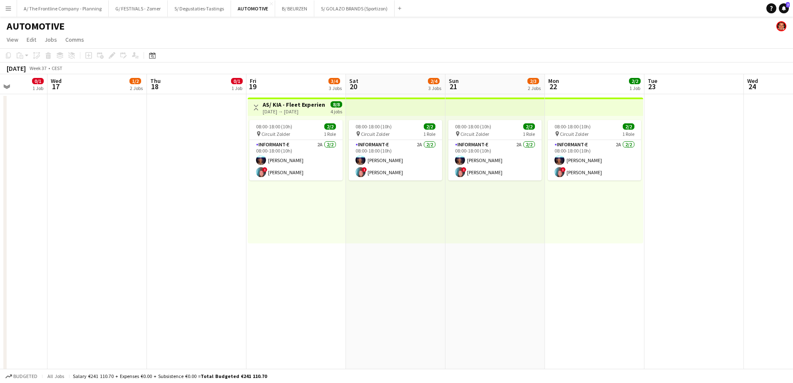
drag, startPoint x: 171, startPoint y: 229, endPoint x: 159, endPoint y: 231, distance: 12.6
click at [159, 231] on app-calendar-viewport "Sun 14 3/3 1 Job Mon 15 Tue 16 0/1 1 Job Wed 17 1/2 2 Jobs Thu 18 0/1 1 Job Fri…" at bounding box center [396, 378] width 793 height 608
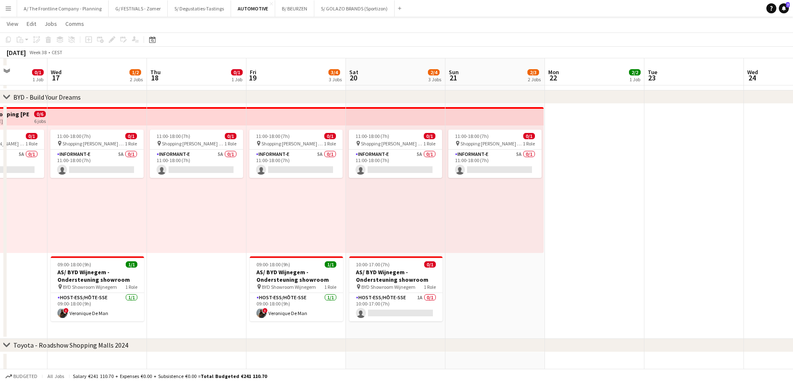
scroll to position [313, 0]
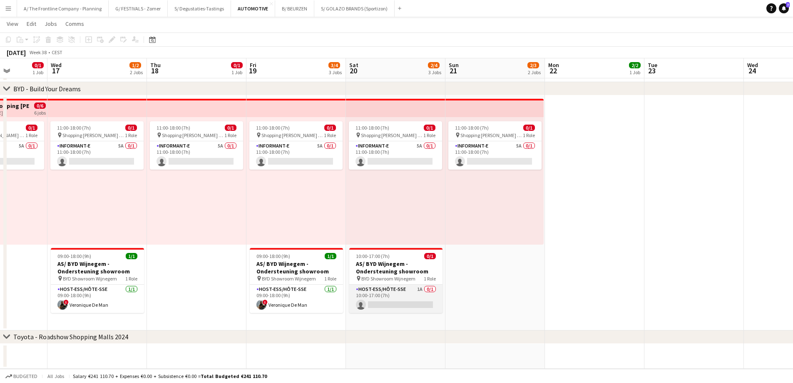
click at [385, 297] on app-card-role "Host-ess/Hôte-sse 1A 0/1 10:00-17:00 (7h) single-neutral-actions" at bounding box center [395, 298] width 93 height 28
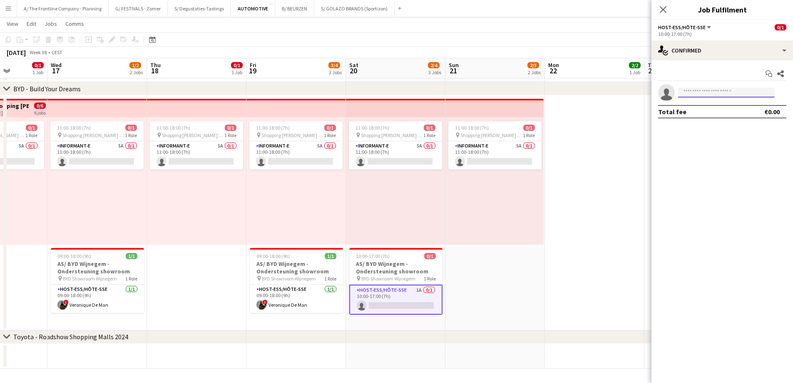
click at [697, 94] on input at bounding box center [726, 92] width 97 height 10
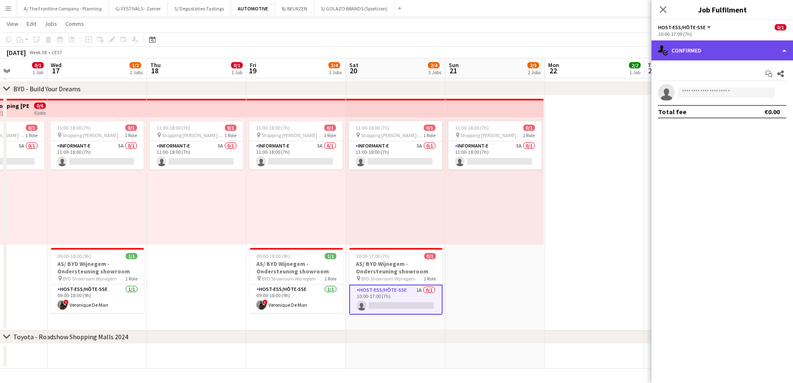
click at [713, 50] on div "single-neutral-actions-check-2 Confirmed" at bounding box center [722, 50] width 142 height 20
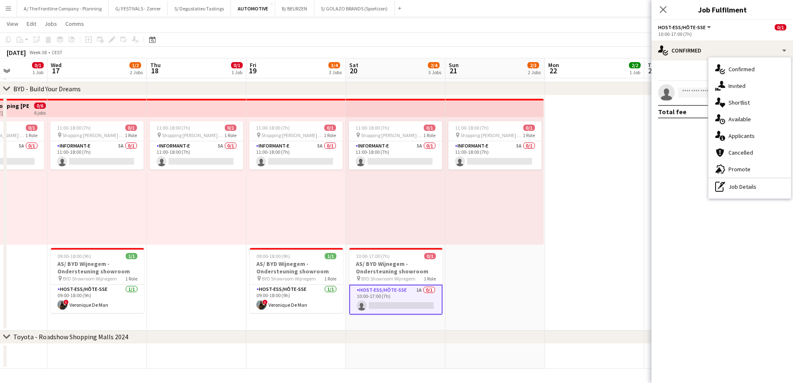
click at [670, 97] on icon at bounding box center [667, 95] width 12 height 12
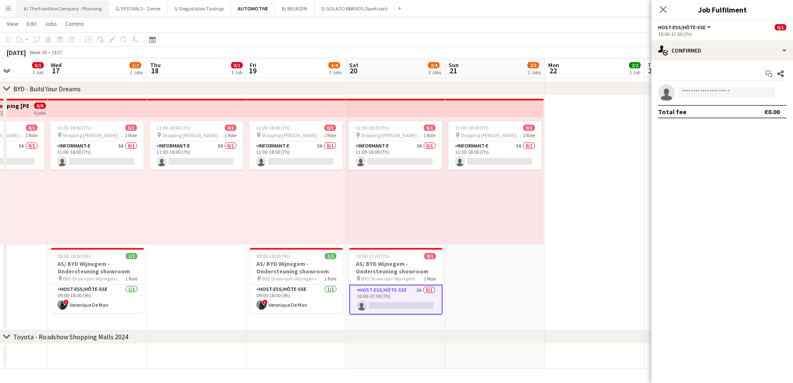
click at [53, 8] on button "A/ The Frontline Company - Planning Close" at bounding box center [63, 8] width 92 height 16
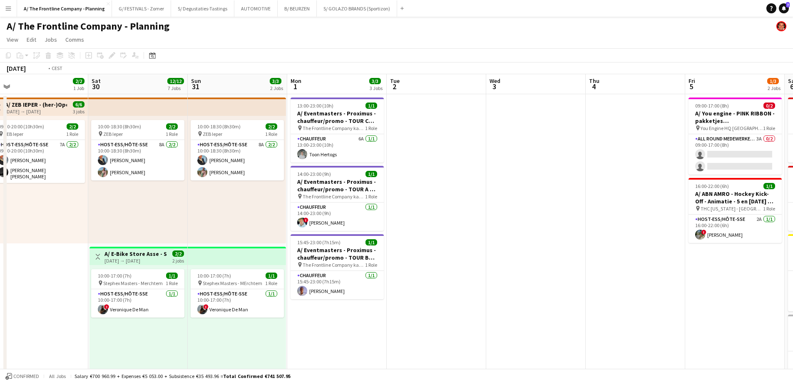
drag, startPoint x: 603, startPoint y: 197, endPoint x: 116, endPoint y: 184, distance: 487.2
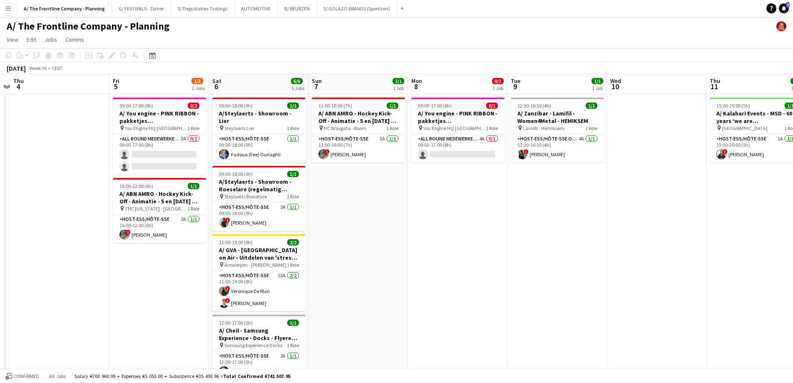
drag, startPoint x: 640, startPoint y: 202, endPoint x: 102, endPoint y: 196, distance: 537.8
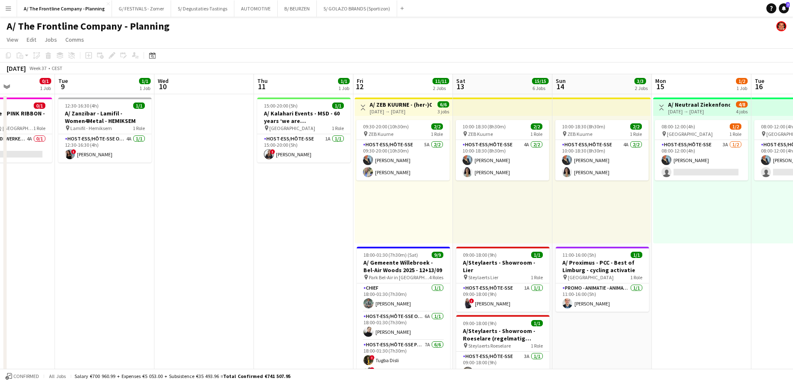
drag, startPoint x: 581, startPoint y: 209, endPoint x: 116, endPoint y: 203, distance: 465.4
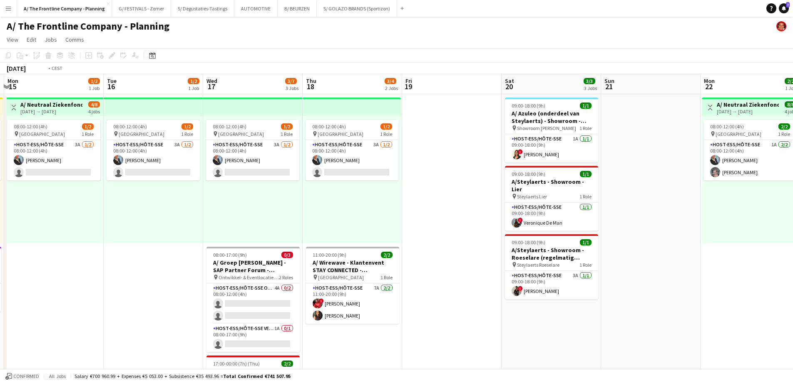
scroll to position [0, 328]
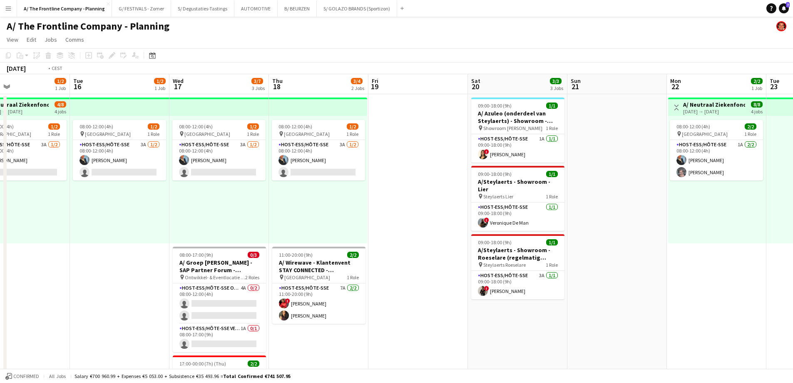
drag, startPoint x: 333, startPoint y: 204, endPoint x: 128, endPoint y: 198, distance: 204.9
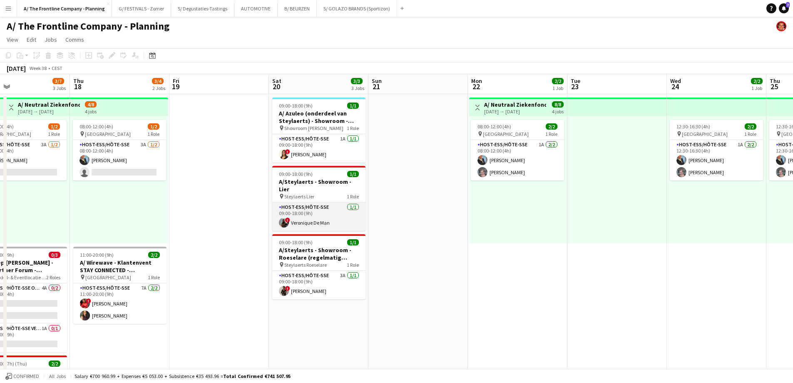
click at [320, 206] on app-card-role "Host-ess/Hôte-sse [DATE] 09:00-18:00 (9h) ! Veronique De Man" at bounding box center [318, 216] width 93 height 28
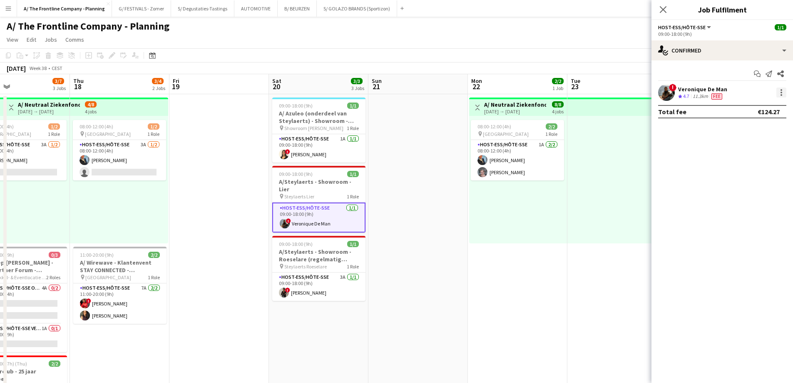
click at [778, 95] on div at bounding box center [781, 92] width 10 height 10
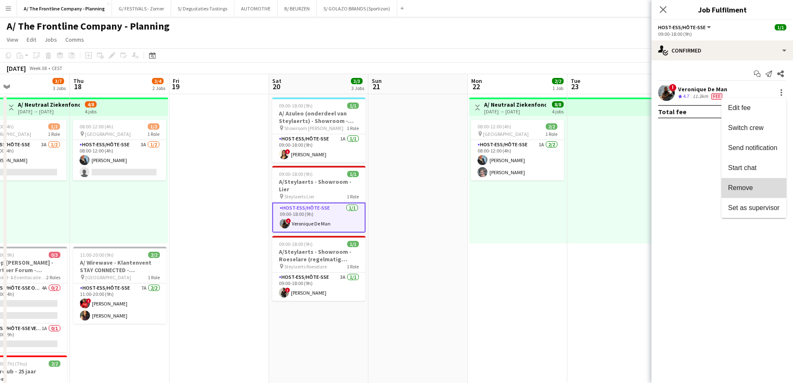
click at [750, 187] on span "Remove" at bounding box center [740, 187] width 25 height 7
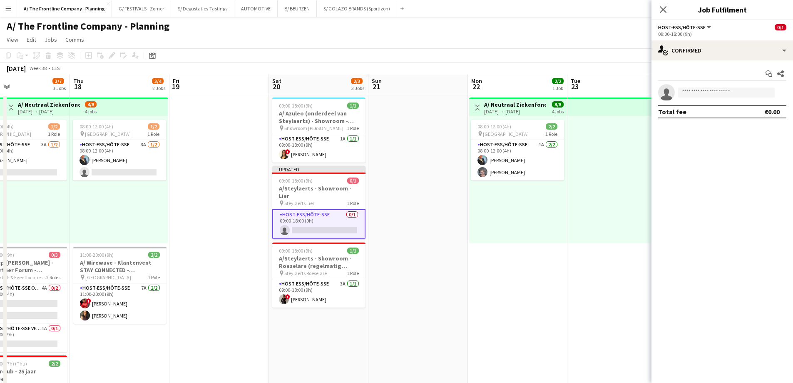
click at [693, 87] on app-invite-slot "single-neutral-actions" at bounding box center [722, 92] width 142 height 17
click at [693, 92] on input at bounding box center [726, 92] width 97 height 10
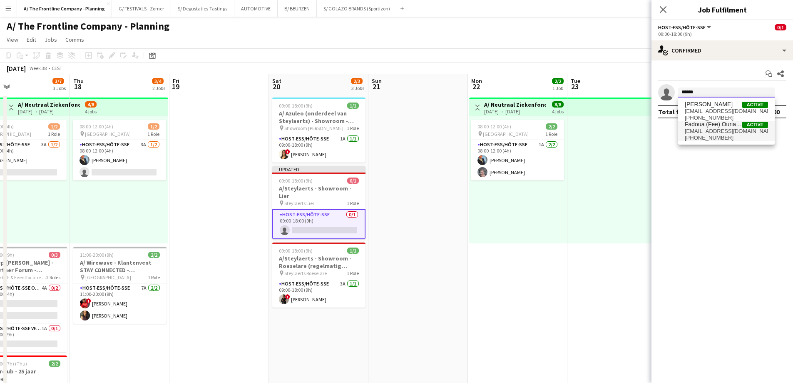
type input "******"
click at [701, 125] on span "Fadoua (Fee) Ouriaghli" at bounding box center [713, 124] width 57 height 7
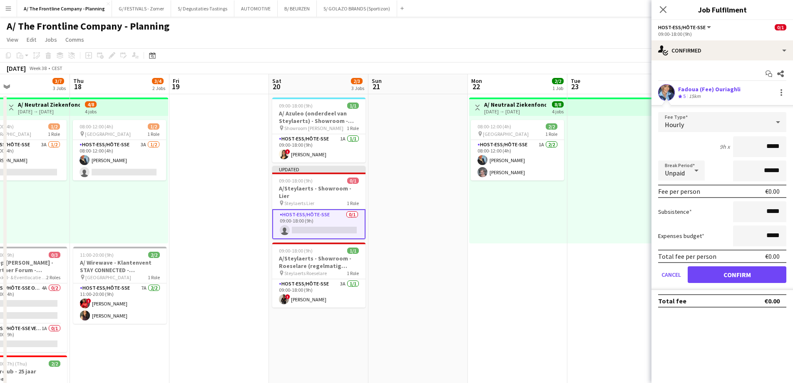
click at [677, 90] on div "Fadoua (Fee) Ouriaghli Crew rating 5 15km" at bounding box center [722, 92] width 142 height 17
click at [733, 266] on button "Confirm" at bounding box center [737, 274] width 99 height 17
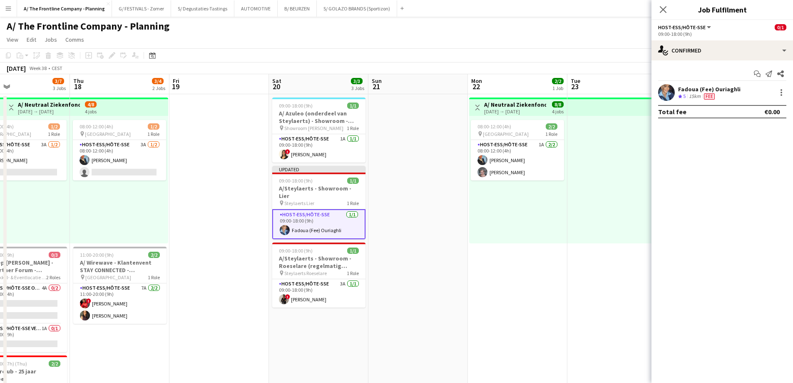
click at [698, 87] on div "Fadoua (Fee) Ouriaghli" at bounding box center [709, 88] width 62 height 7
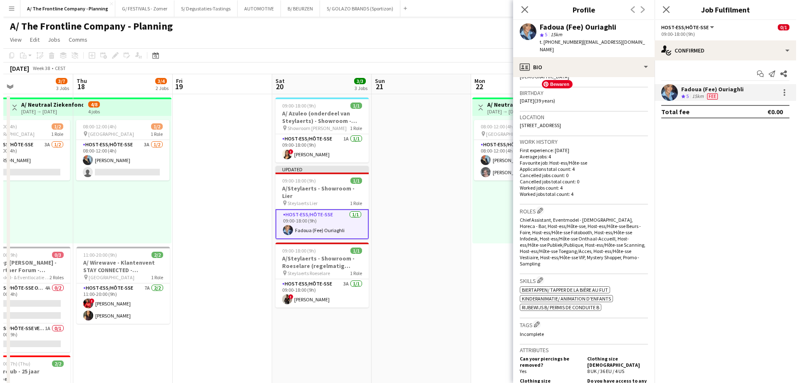
scroll to position [0, 0]
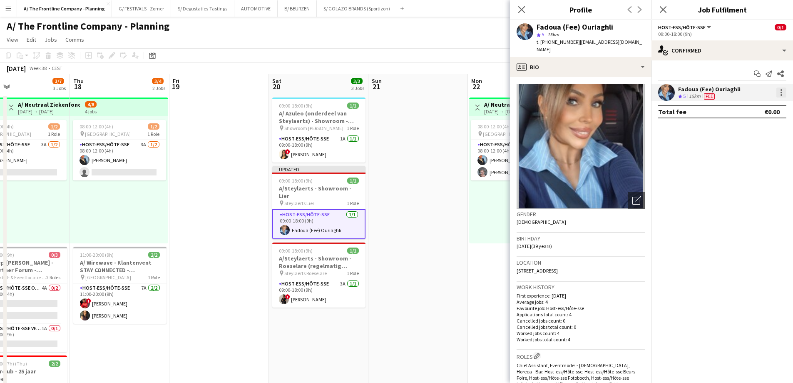
click at [780, 91] on div at bounding box center [781, 92] width 10 height 10
click at [757, 110] on span "Edit fee" at bounding box center [754, 107] width 52 height 7
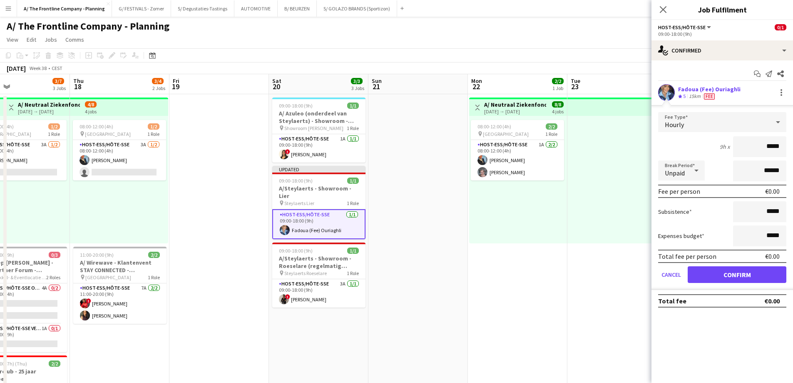
drag, startPoint x: 755, startPoint y: 149, endPoint x: 796, endPoint y: 145, distance: 41.8
type input "******"
type input "*******"
click button "Confirm" at bounding box center [737, 274] width 99 height 17
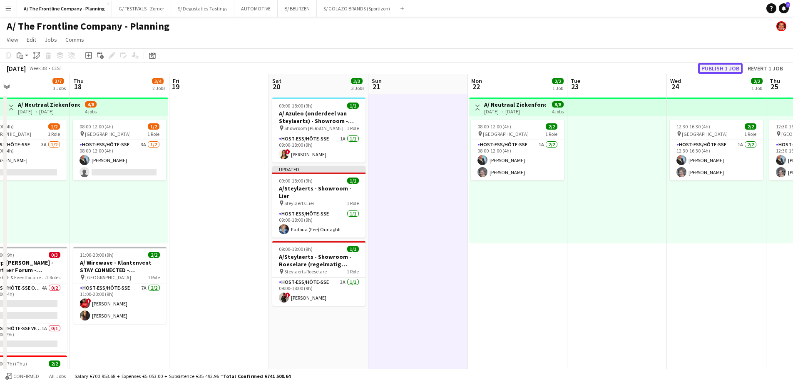
click at [721, 66] on button "Publish 1 job" at bounding box center [720, 68] width 45 height 11
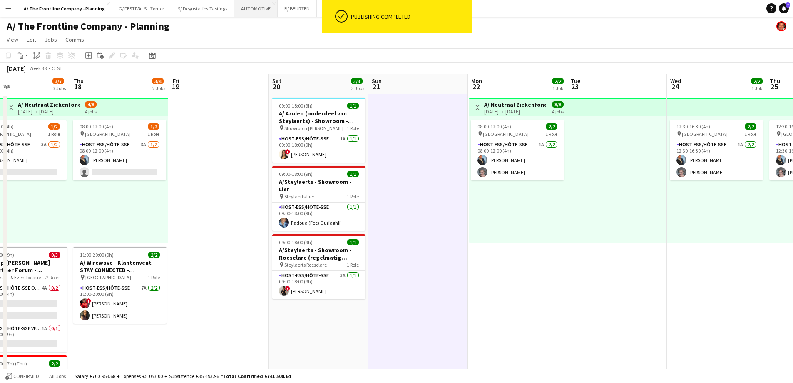
click at [250, 12] on button "AUTOMOTIVE Close" at bounding box center [255, 8] width 43 height 16
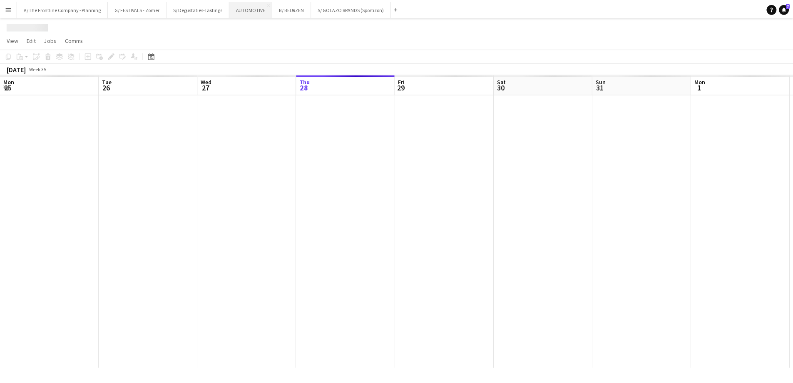
scroll to position [0, 199]
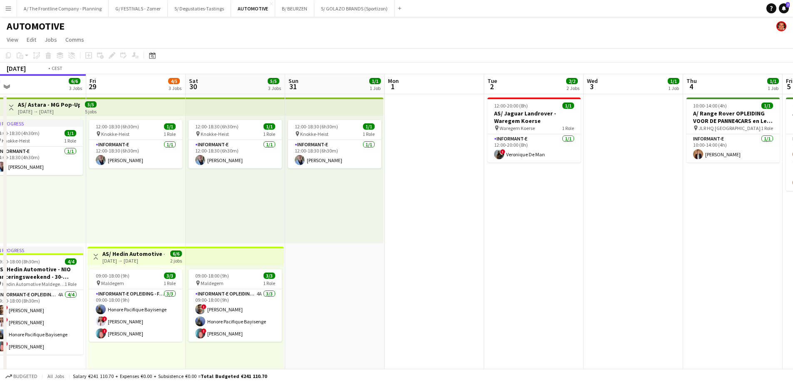
drag, startPoint x: 555, startPoint y: 252, endPoint x: 57, endPoint y: 243, distance: 498.3
click at [57, 243] on app-calendar-viewport "Mon 25 1/1 1 Job Tue 26 1/1 1 Job Wed 27 2/2 2 Jobs Thu 28 6/6 3 Jobs Fri 29 4/…" at bounding box center [396, 336] width 793 height 525
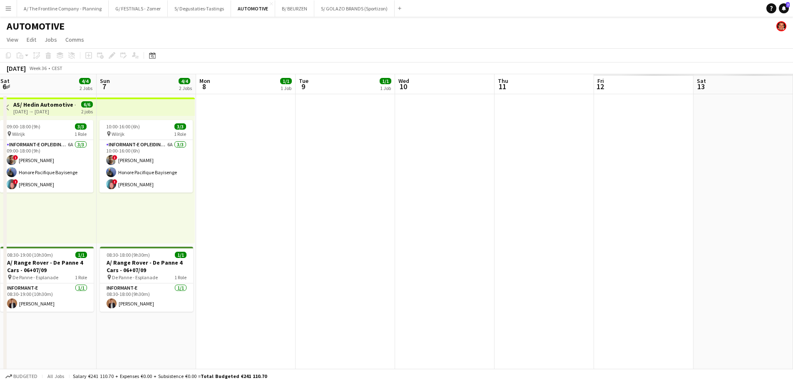
drag, startPoint x: 438, startPoint y: 238, endPoint x: 12, endPoint y: 229, distance: 426.3
click at [12, 229] on app-calendar-viewport "Mon 1 Tue 2 2/2 2 Jobs Wed 3 1/1 1 Job Thu 4 1/1 1 Job Fri 5 2/2 1 Job Sat 6 4/…" at bounding box center [396, 336] width 793 height 525
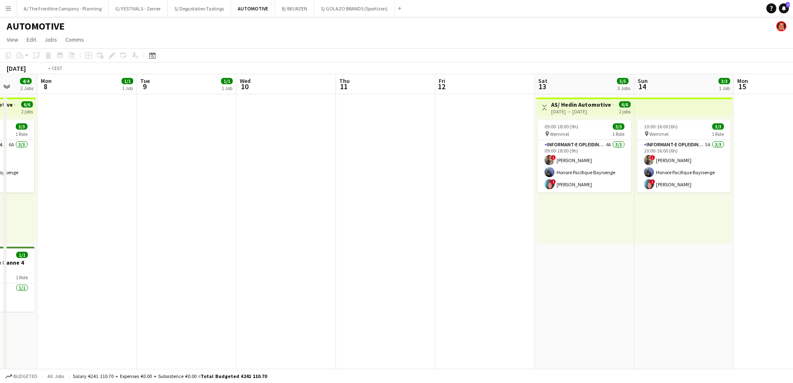
drag, startPoint x: 383, startPoint y: 239, endPoint x: 130, endPoint y: 246, distance: 252.8
click at [129, 246] on app-calendar-viewport "Fri 5 2/2 1 Job Sat 6 4/4 2 Jobs Sun 7 4/4 2 Jobs Mon 8 1/1 1 Job Tue 9 1/1 1 J…" at bounding box center [396, 378] width 793 height 608
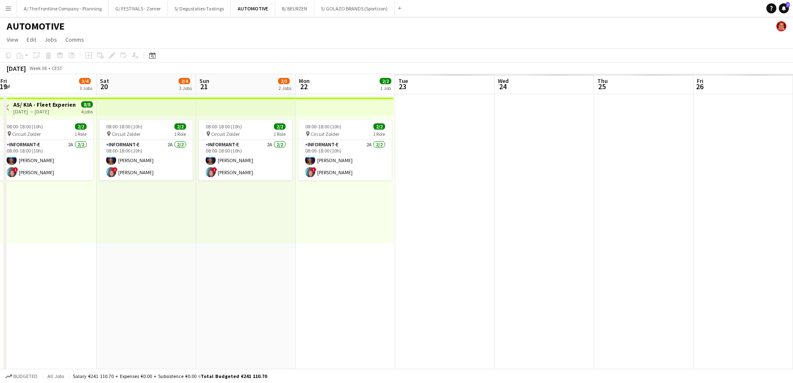
drag, startPoint x: 217, startPoint y: 240, endPoint x: 134, endPoint y: 243, distance: 82.5
click at [134, 243] on app-calendar-viewport "Sun 14 3/3 1 Job Mon 15 Tue 16 0/1 1 Job Wed 17 1/2 2 Jobs Thu 18 0/1 1 Job Fri…" at bounding box center [396, 378] width 793 height 608
drag, startPoint x: 423, startPoint y: 239, endPoint x: 124, endPoint y: 240, distance: 298.9
click at [121, 240] on app-calendar-viewport "Sun 14 3/3 1 Job Mon 15 Tue 16 0/1 1 Job Wed 17 1/2 2 Jobs Thu 18 0/1 1 Job Fri…" at bounding box center [396, 378] width 793 height 608
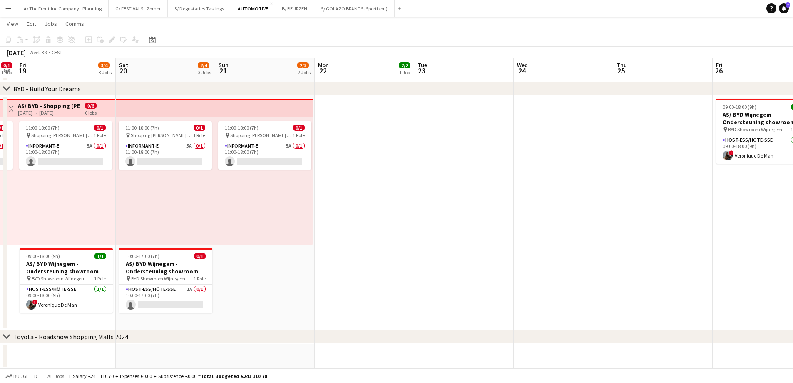
scroll to position [0, 176]
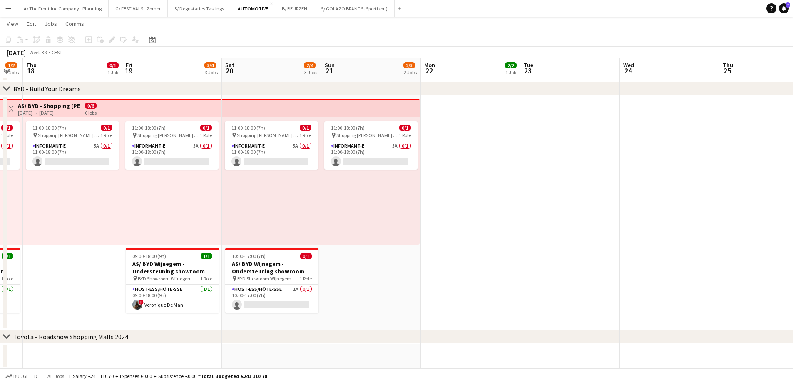
drag, startPoint x: 318, startPoint y: 226, endPoint x: 596, endPoint y: 219, distance: 277.3
click at [596, 219] on app-calendar-viewport "Tue 16 0/1 1 Job Wed 17 1/2 2 Jobs Thu 18 0/1 1 Job Fri 19 3/4 3 Jobs Sat 20 2/…" at bounding box center [396, 44] width 793 height 649
click at [270, 289] on app-card-role "Host-ess/Hôte-sse 1A 0/1 10:00-17:00 (7h) single-neutral-actions" at bounding box center [271, 298] width 93 height 28
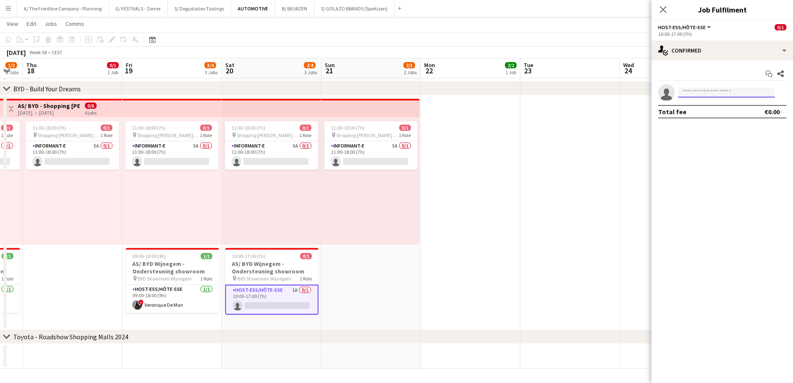
click at [690, 93] on input at bounding box center [726, 92] width 97 height 10
type input "******"
click at [700, 107] on span "Veronique De Man" at bounding box center [709, 104] width 48 height 7
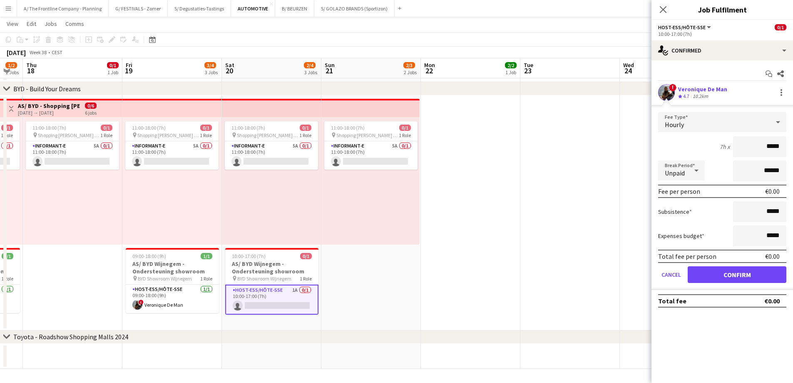
drag, startPoint x: 748, startPoint y: 151, endPoint x: 799, endPoint y: 152, distance: 51.2
click at [793, 152] on html "Menu Boards Boards Boards All jobs Status Workforce Workforce My Workforce Recr…" at bounding box center [396, 34] width 793 height 695
type input "******"
type input "*******"
click button "Confirm" at bounding box center [737, 274] width 99 height 17
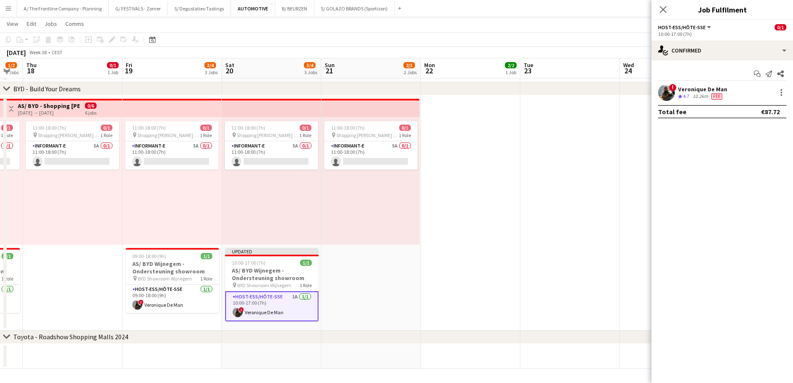
click at [550, 198] on app-date-cell at bounding box center [569, 212] width 99 height 235
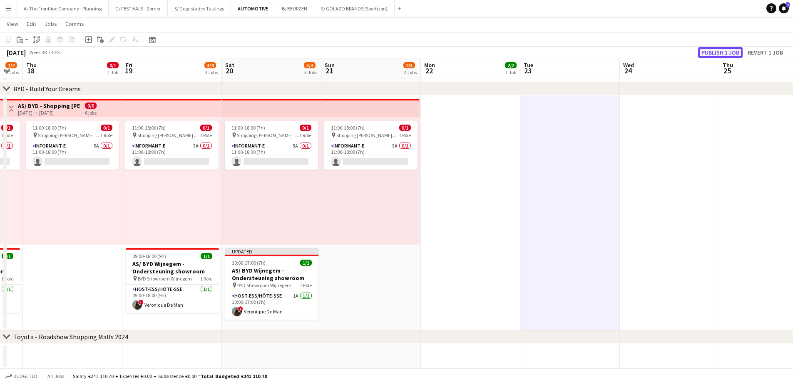
click at [715, 51] on button "Publish 1 job" at bounding box center [720, 52] width 45 height 11
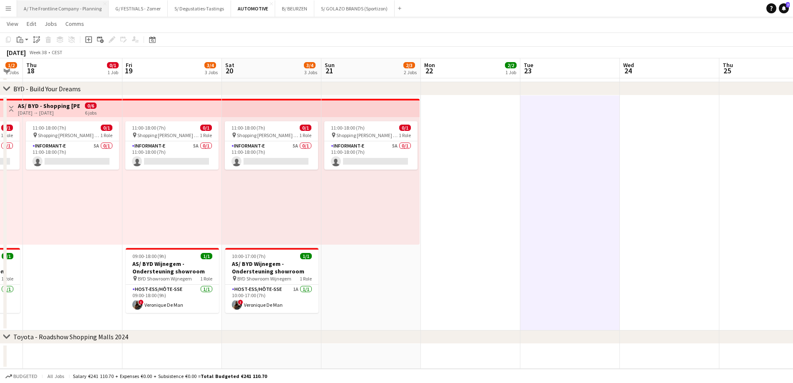
click at [56, 10] on button "A/ The Frontline Company - Planning Close" at bounding box center [63, 8] width 92 height 16
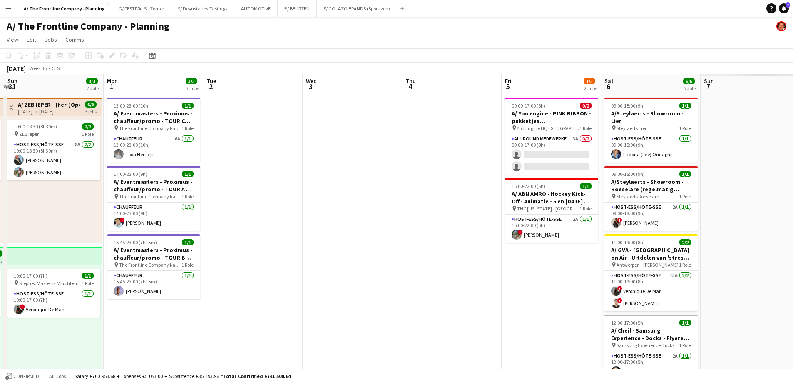
drag, startPoint x: 561, startPoint y: 185, endPoint x: 142, endPoint y: 175, distance: 418.9
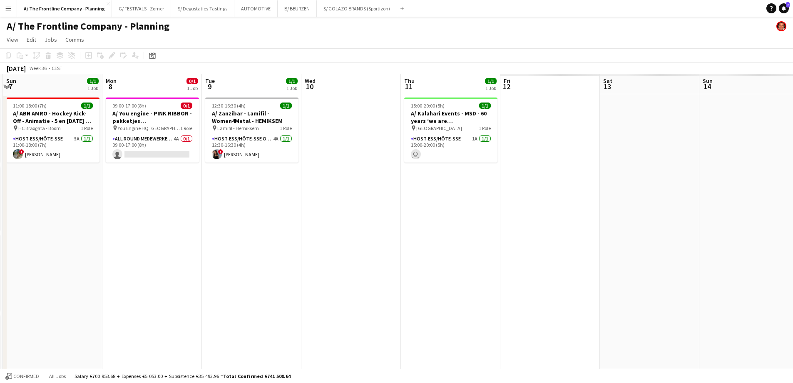
drag, startPoint x: 631, startPoint y: 216, endPoint x: 442, endPoint y: 224, distance: 188.7
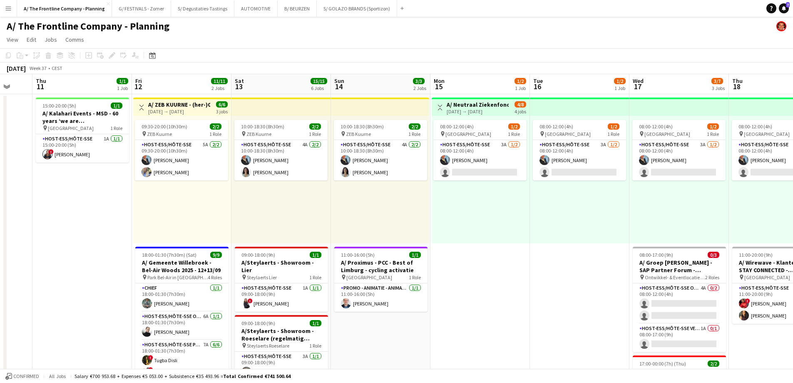
drag, startPoint x: 563, startPoint y: 220, endPoint x: 99, endPoint y: 203, distance: 464.4
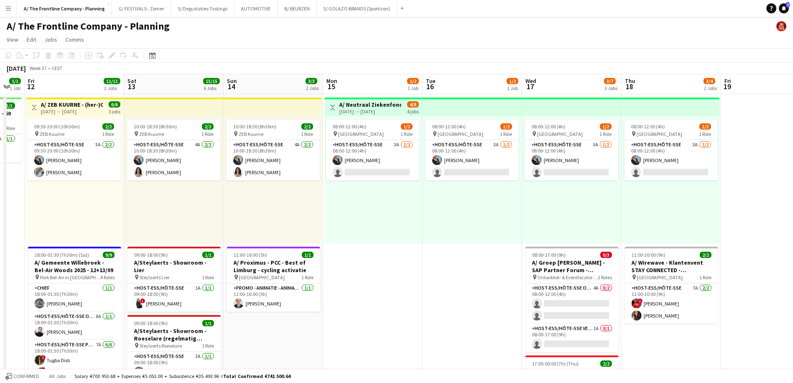
scroll to position [0, 241]
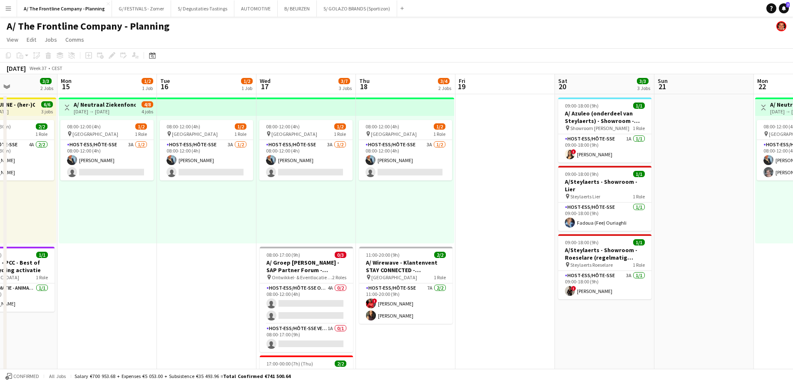
drag, startPoint x: 488, startPoint y: 206, endPoint x: 216, endPoint y: 198, distance: 272.4
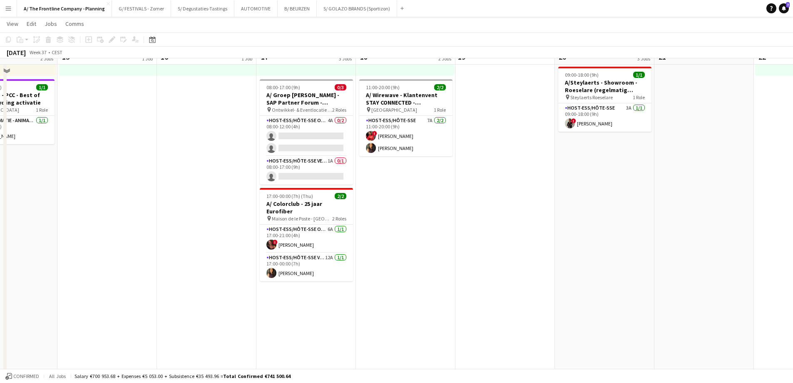
scroll to position [0, 0]
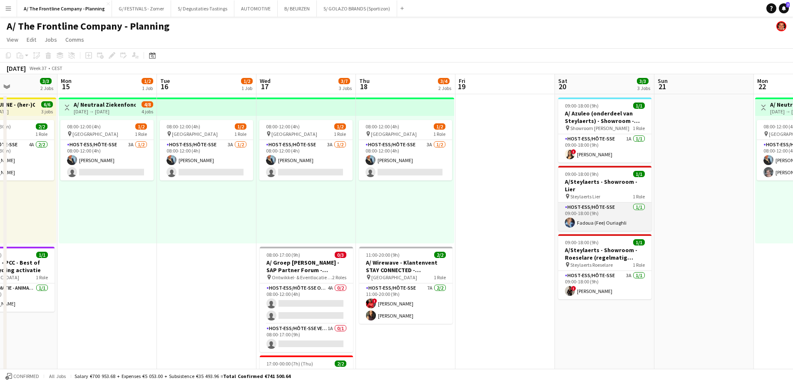
click at [617, 216] on app-card-role "Host-ess/Hôte-sse [DATE] 09:00-18:00 (9h) Fadoua (Fee) Ouriaghli" at bounding box center [604, 216] width 93 height 28
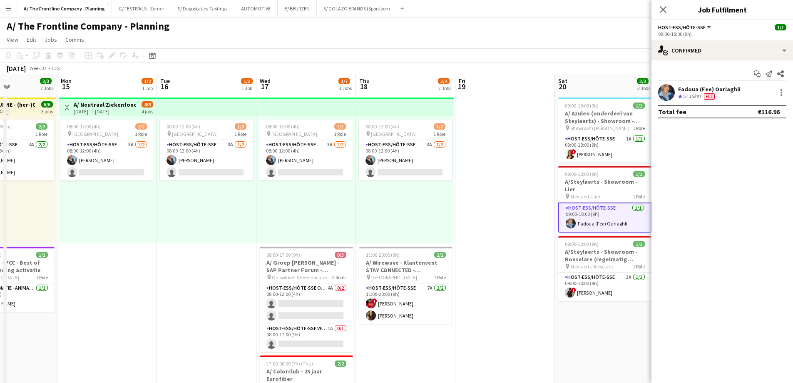
drag, startPoint x: 739, startPoint y: 88, endPoint x: 676, endPoint y: 88, distance: 62.4
click at [674, 88] on div "Fadoua (Fee) Ouriaghli Crew rating 5 15km Fee" at bounding box center [722, 92] width 142 height 17
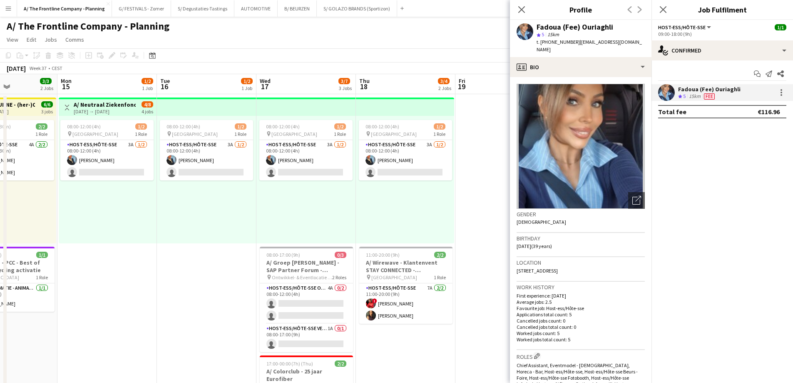
copy div "Fadoua (Fee) Ouriaghli"
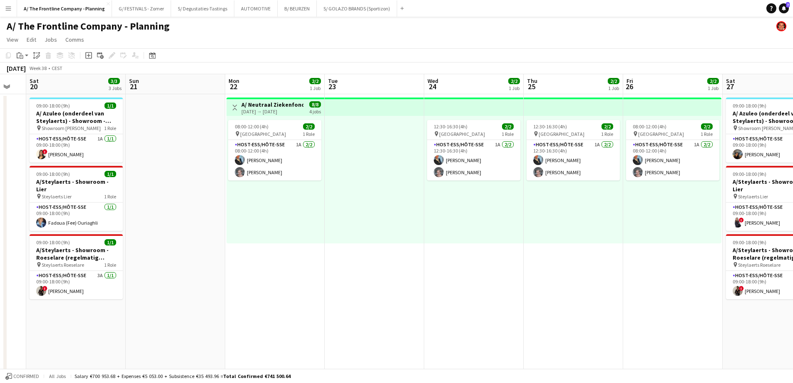
scroll to position [0, 248]
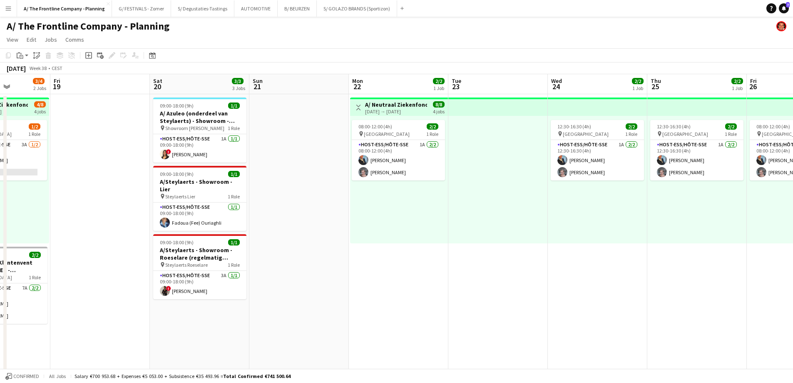
drag, startPoint x: 673, startPoint y: 183, endPoint x: 268, endPoint y: 172, distance: 405.2
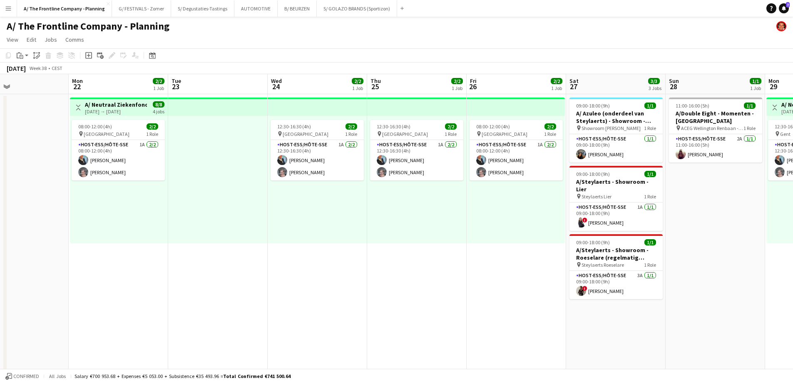
drag, startPoint x: 510, startPoint y: 207, endPoint x: 230, endPoint y: 194, distance: 280.9
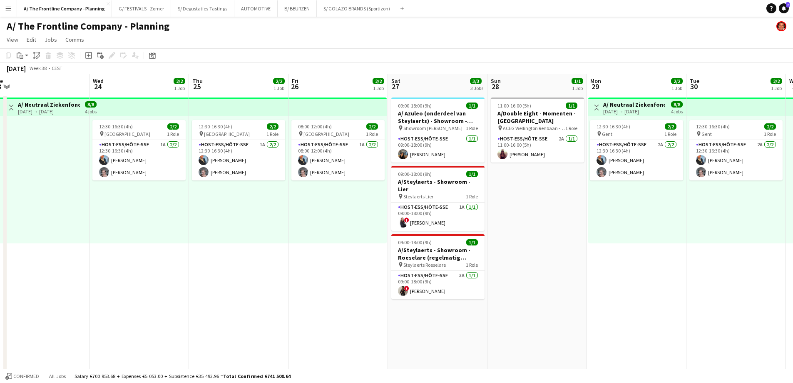
drag, startPoint x: 502, startPoint y: 222, endPoint x: 322, endPoint y: 215, distance: 180.4
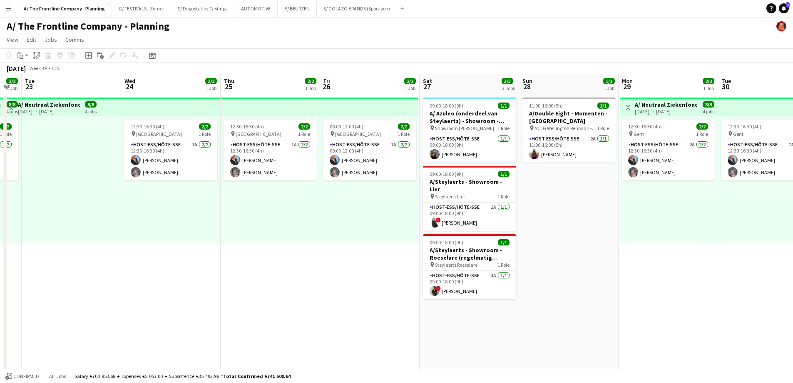
drag, startPoint x: 535, startPoint y: 214, endPoint x: 368, endPoint y: 205, distance: 167.6
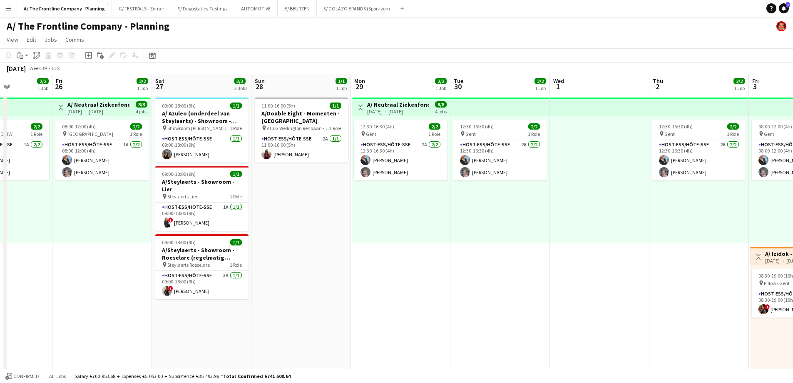
drag, startPoint x: 418, startPoint y: 210, endPoint x: 387, endPoint y: 208, distance: 31.3
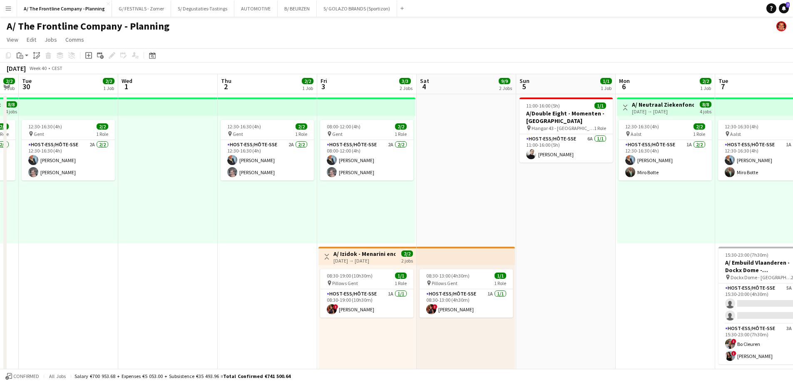
drag, startPoint x: 587, startPoint y: 215, endPoint x: 267, endPoint y: 209, distance: 319.3
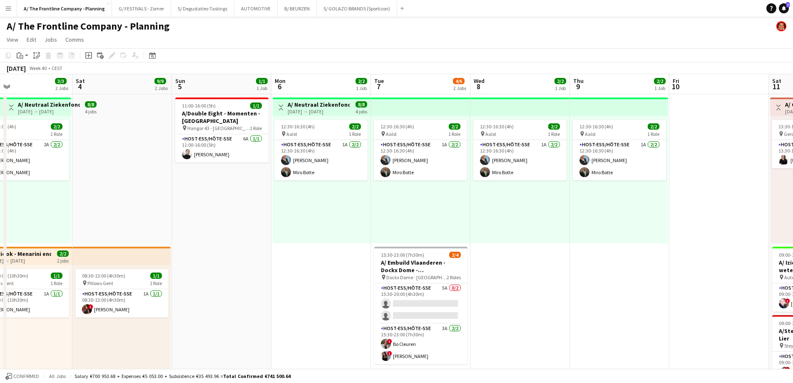
scroll to position [0, 274]
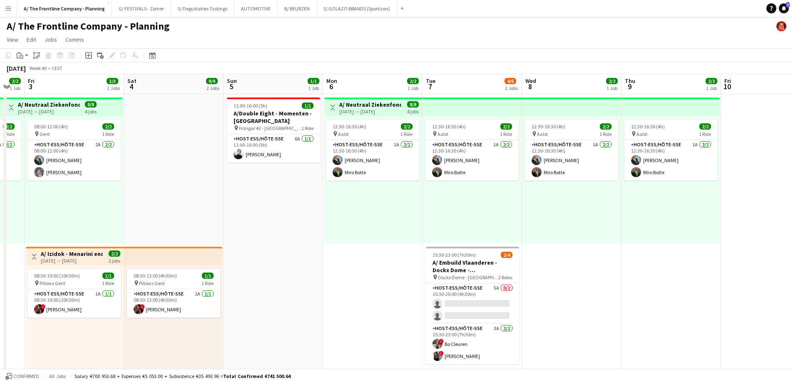
drag, startPoint x: 495, startPoint y: 213, endPoint x: 207, endPoint y: 200, distance: 288.8
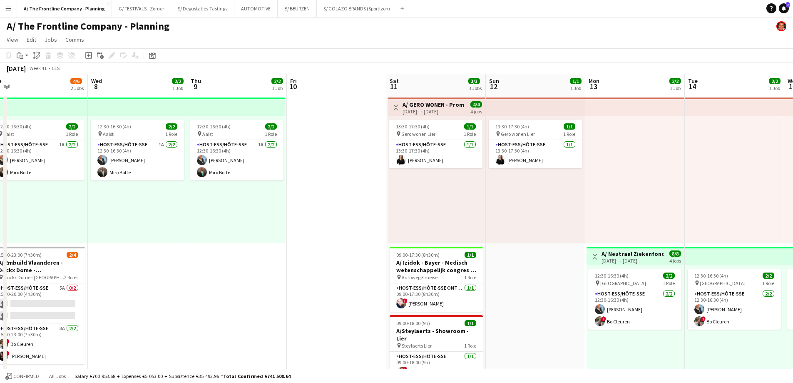
scroll to position [0, 301]
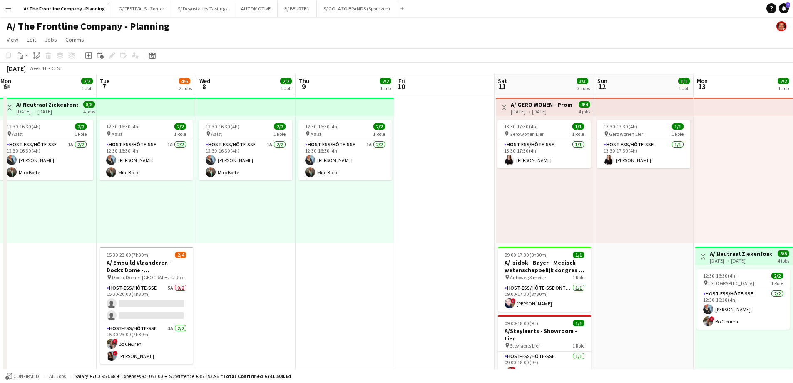
drag, startPoint x: 460, startPoint y: 210, endPoint x: 134, endPoint y: 190, distance: 326.5
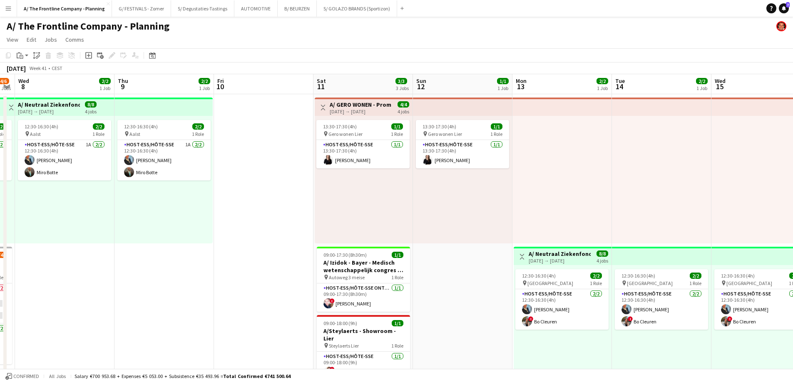
drag, startPoint x: 275, startPoint y: 190, endPoint x: 174, endPoint y: 181, distance: 101.6
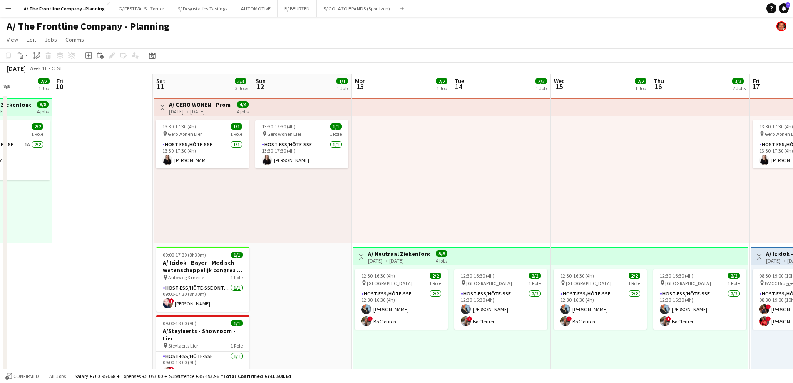
scroll to position [0, 297]
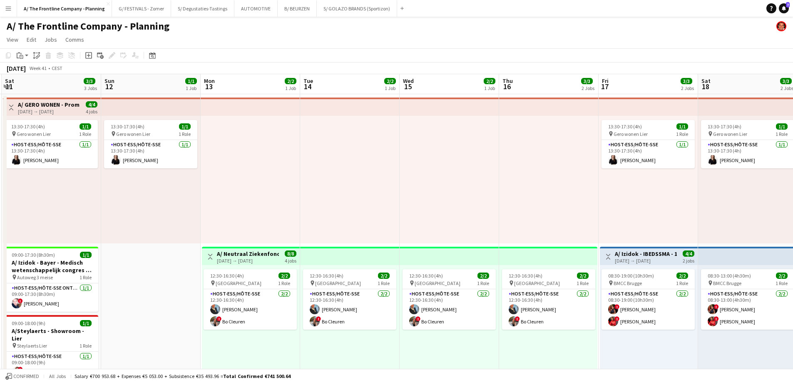
drag, startPoint x: 587, startPoint y: 194, endPoint x: 377, endPoint y: 195, distance: 210.2
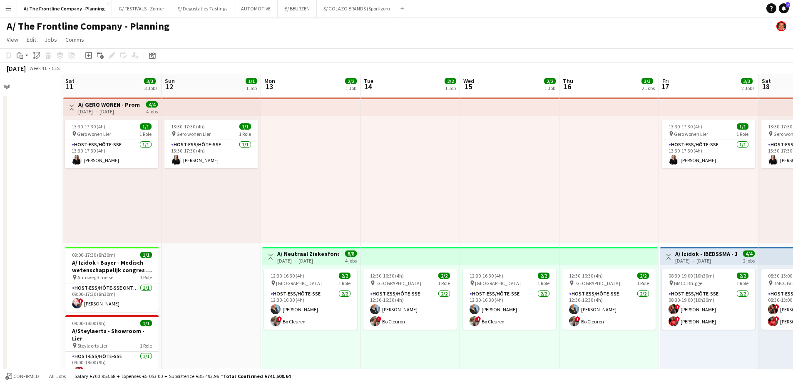
scroll to position [0, 231]
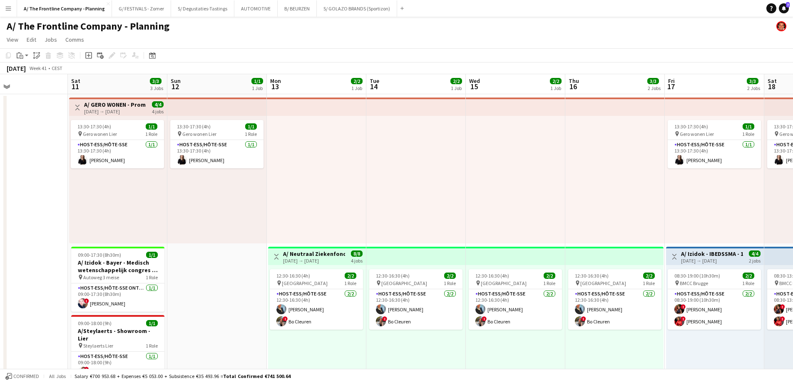
drag, startPoint x: 292, startPoint y: 189, endPoint x: 358, endPoint y: 186, distance: 66.3
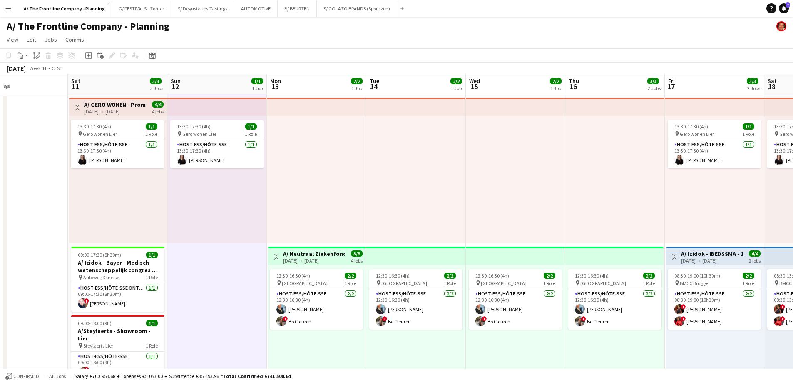
click at [319, 356] on div "12:30-16:30 (4h) 2/2 pin Leuven 1 Role Host-ess/Hôte-sse [DATE] 12:30-16:30 (4h…" at bounding box center [317, 328] width 98 height 127
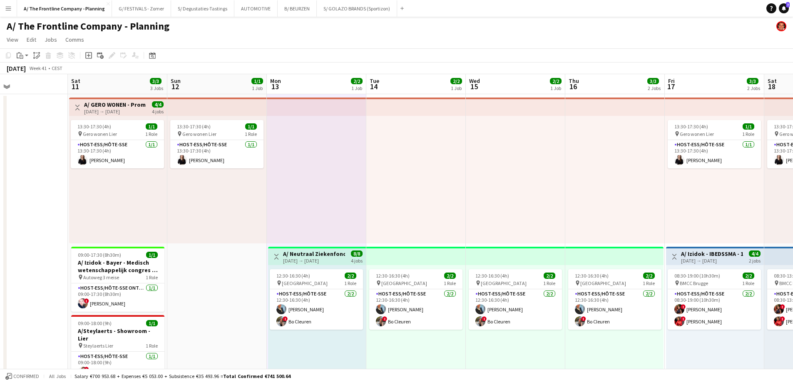
click at [425, 349] on div "12:30-16:30 (4h) 2/2 pin Leuven 1 Role Host-ess/Hôte-sse [DATE] 12:30-16:30 (4h…" at bounding box center [415, 328] width 99 height 127
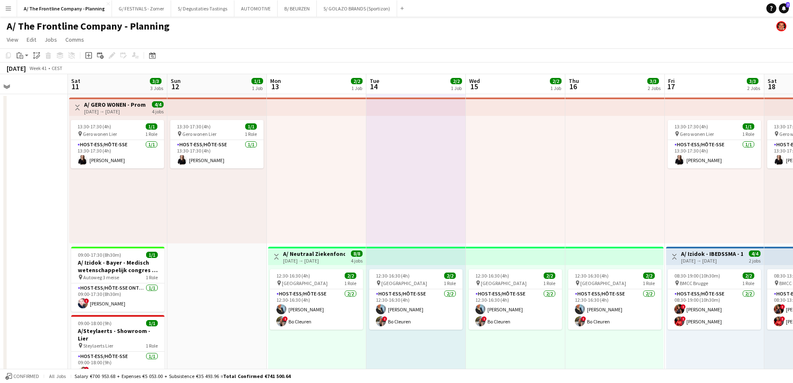
click at [526, 344] on div "12:30-16:30 (4h) 2/2 pin Leuven 1 Role Host-ess/Hôte-sse [DATE] 12:30-16:30 (4h…" at bounding box center [515, 328] width 99 height 127
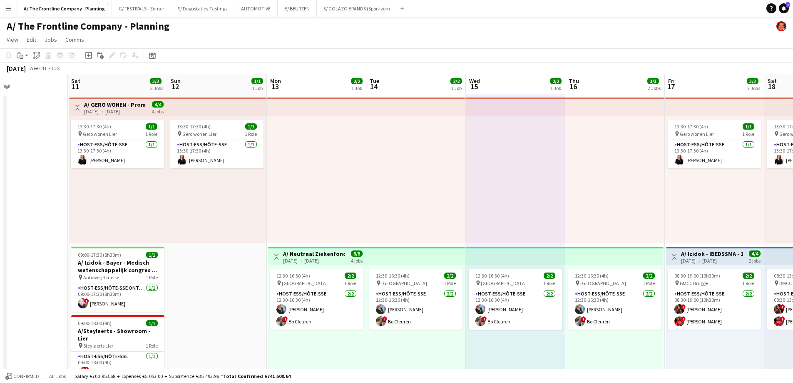
click at [623, 346] on div "12:30-16:30 (4h) 2/2 pin Leuven 1 Role Host-ess/Hôte-sse [DATE] 12:30-16:30 (4h…" at bounding box center [614, 328] width 98 height 127
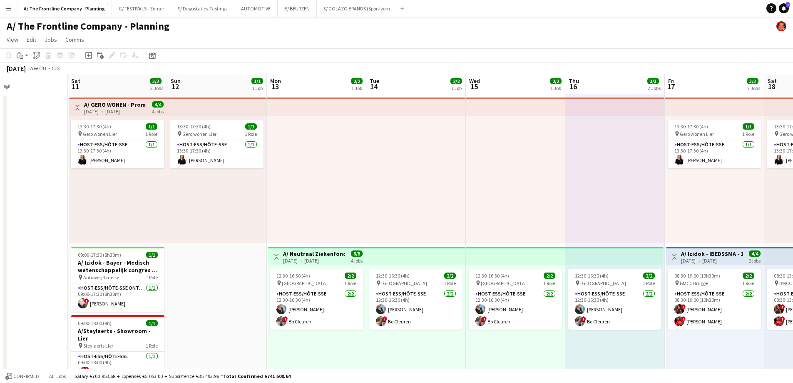
click at [570, 32] on app-page-menu "View Day view expanded Day view collapsed Month view Date picker Jump to [DATE]…" at bounding box center [396, 40] width 793 height 16
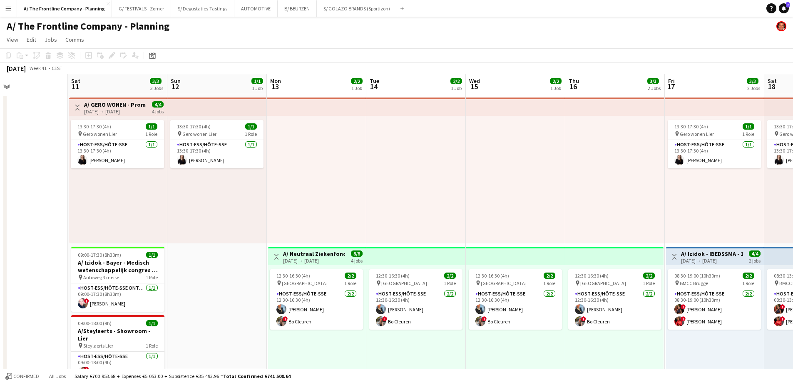
click at [268, 37] on app-page-menu "View Day view expanded Day view collapsed Month view Date picker Jump to [DATE]…" at bounding box center [396, 40] width 793 height 16
click at [506, 28] on div "A/ The Frontline Company - Planning" at bounding box center [396, 25] width 793 height 16
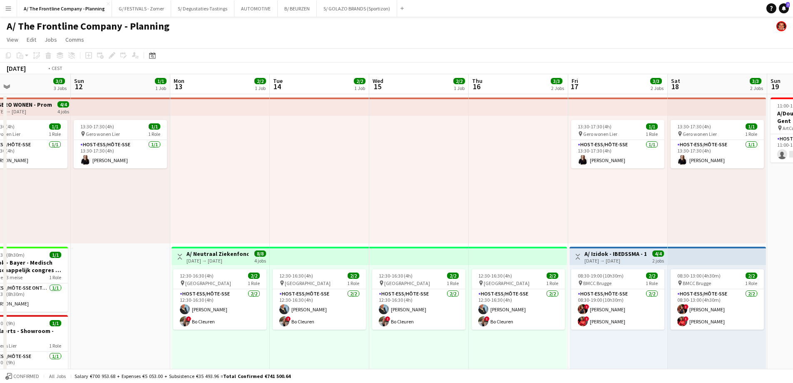
drag, startPoint x: 562, startPoint y: 166, endPoint x: 278, endPoint y: 169, distance: 283.9
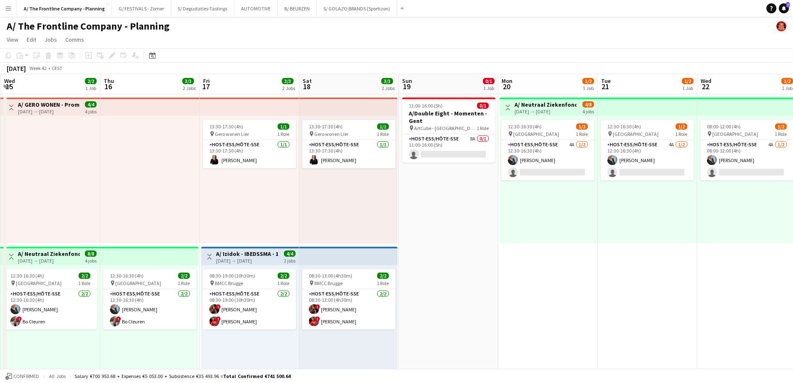
drag, startPoint x: 631, startPoint y: 224, endPoint x: 378, endPoint y: 206, distance: 254.1
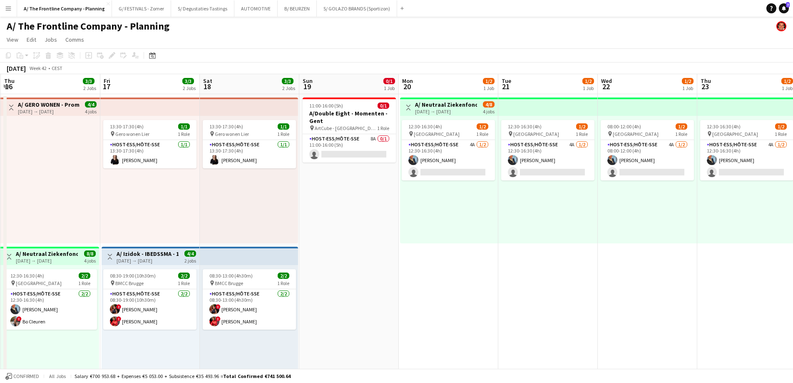
scroll to position [0, 298]
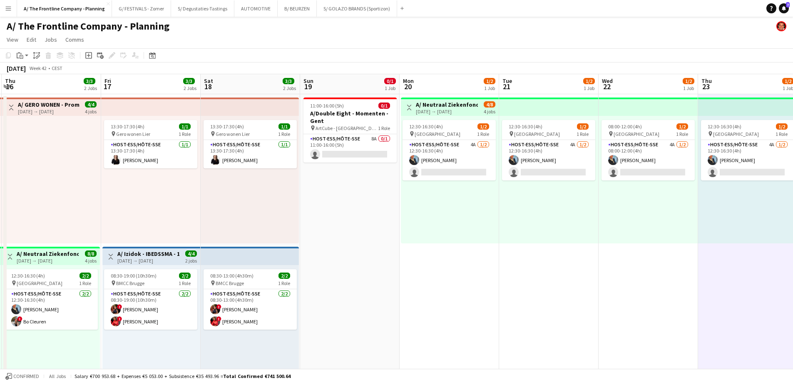
drag, startPoint x: 542, startPoint y: 292, endPoint x: 365, endPoint y: 285, distance: 176.2
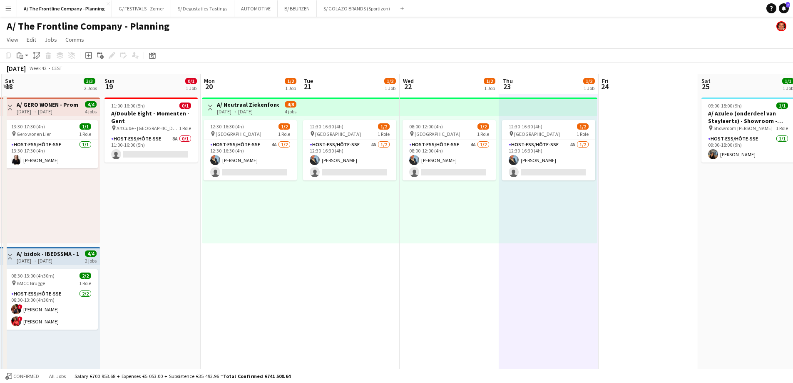
scroll to position [0, 304]
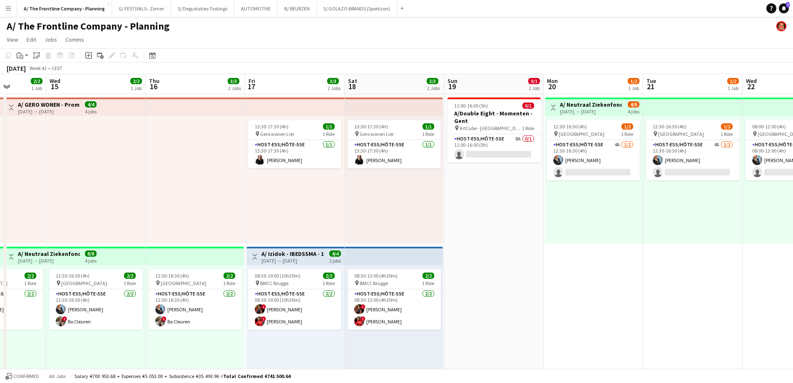
drag, startPoint x: 465, startPoint y: 263, endPoint x: 698, endPoint y: 249, distance: 233.6
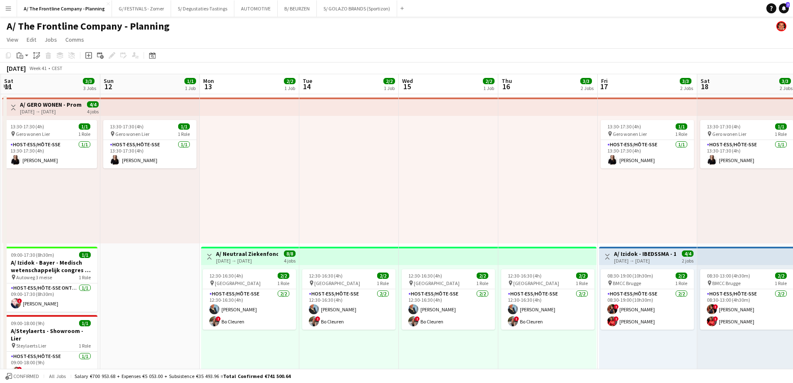
scroll to position [0, 191]
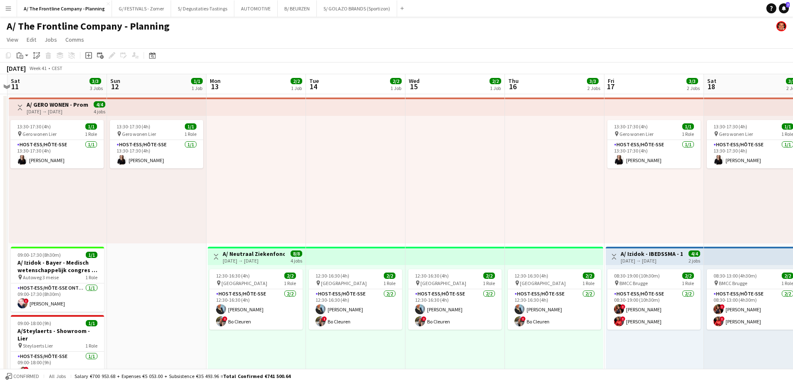
drag, startPoint x: 282, startPoint y: 194, endPoint x: 619, endPoint y: 186, distance: 337.3
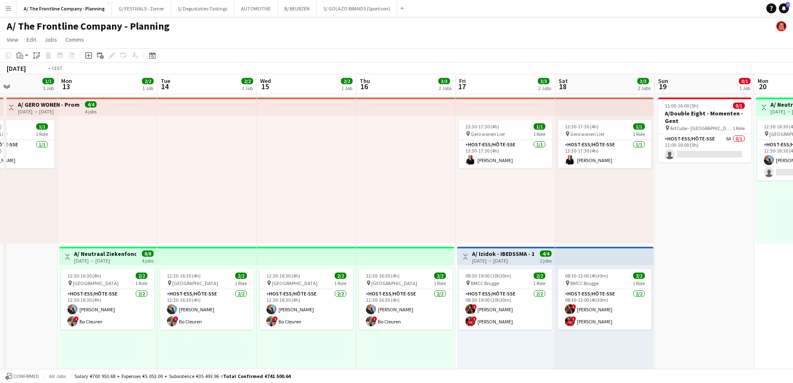
drag, startPoint x: 442, startPoint y: 230, endPoint x: 335, endPoint y: 227, distance: 107.8
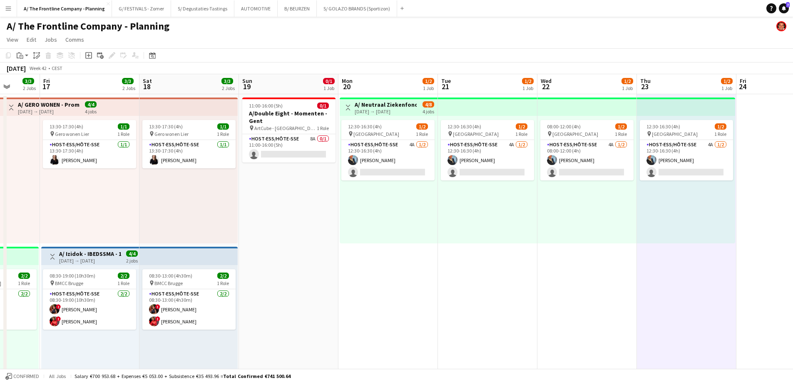
drag, startPoint x: 721, startPoint y: 210, endPoint x: 352, endPoint y: 220, distance: 369.4
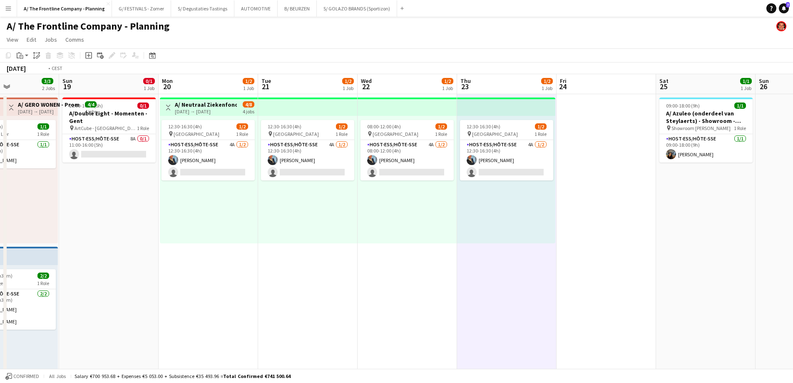
drag, startPoint x: 455, startPoint y: 213, endPoint x: 354, endPoint y: 219, distance: 101.0
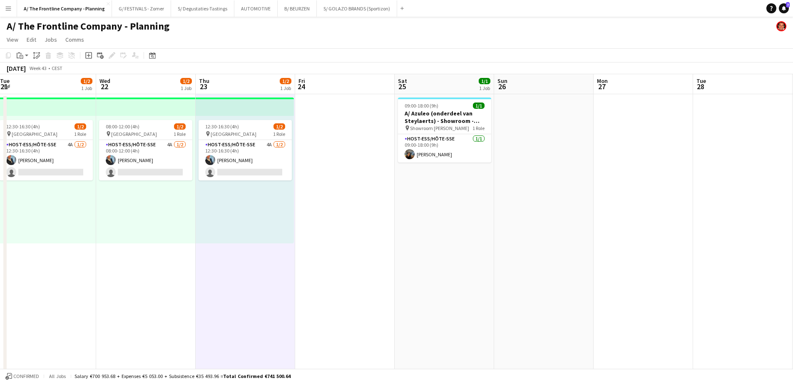
drag, startPoint x: 606, startPoint y: 224, endPoint x: 388, endPoint y: 233, distance: 218.3
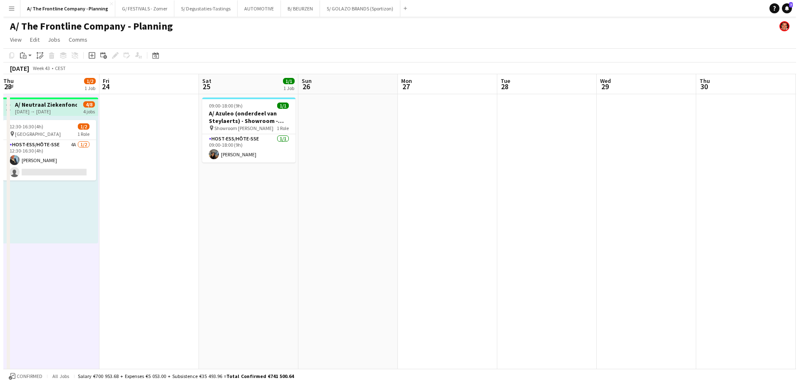
scroll to position [0, 251]
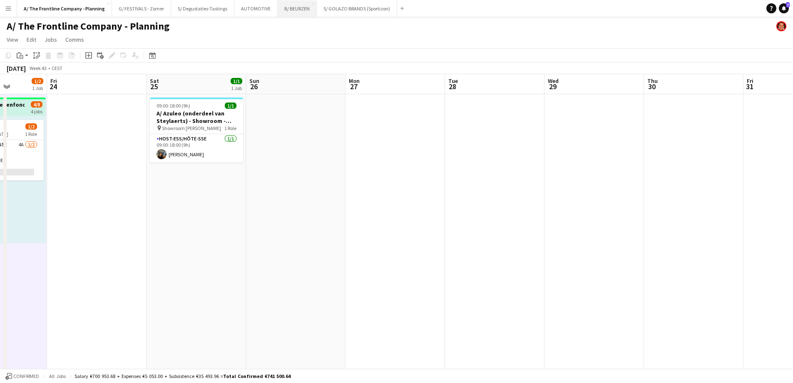
click at [290, 12] on button "B/ BEURZEN Close" at bounding box center [297, 8] width 39 height 16
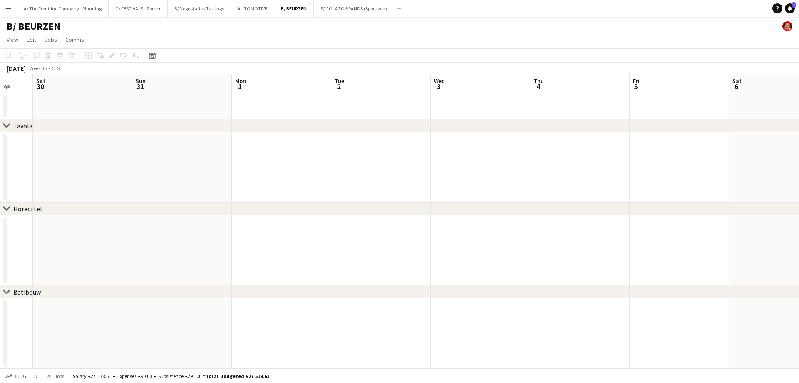
drag, startPoint x: 592, startPoint y: 186, endPoint x: 323, endPoint y: 182, distance: 268.1
click at [323, 182] on app-calendar-viewport "Wed 27 Thu 28 Fri 29 Sat 30 Sun 31 Mon 1 Tue 2 Wed 3 Thu 4 Fri 5 Sat 6 Sun 7 Mo…" at bounding box center [399, 221] width 799 height 294
drag, startPoint x: 604, startPoint y: 176, endPoint x: 226, endPoint y: 189, distance: 378.2
click at [226, 189] on app-calendar-viewport "Thu 28 Fri 29 Sat 30 Sun 31 Mon 1 Tue 2 Wed 3 Thu 4 Fri 5 Sat 6 Sun 7 Mon 8 Tue…" at bounding box center [399, 221] width 799 height 294
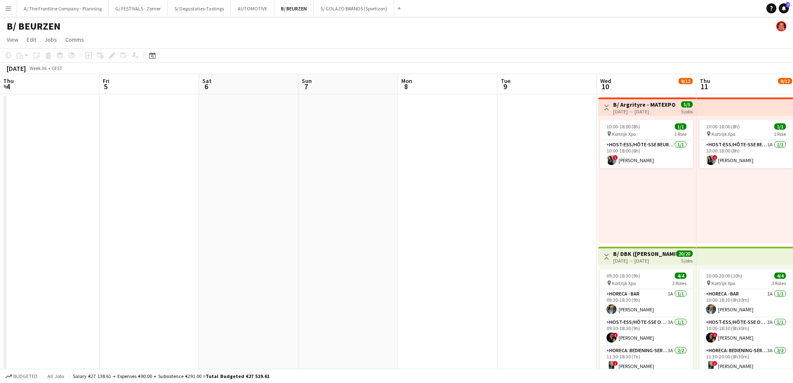
drag, startPoint x: 470, startPoint y: 178, endPoint x: 210, endPoint y: 181, distance: 260.2
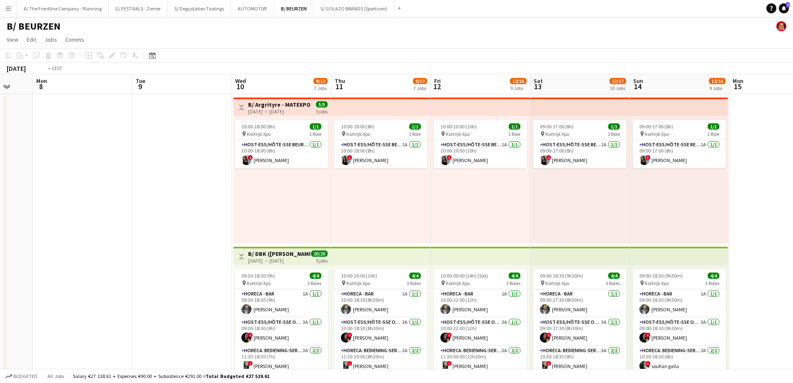
scroll to position [0, 324]
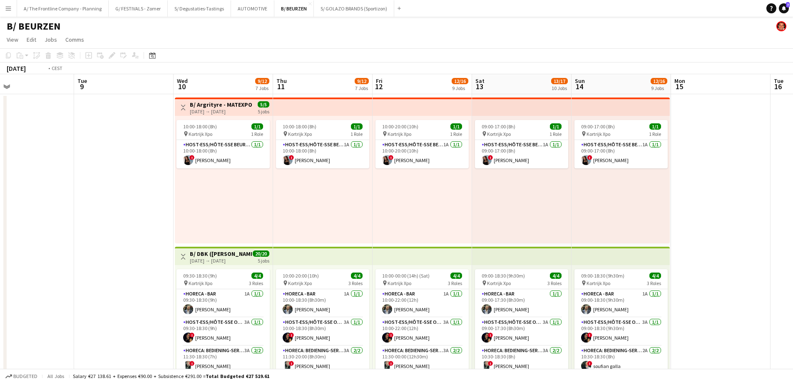
drag, startPoint x: 425, startPoint y: 186, endPoint x: 230, endPoint y: 191, distance: 195.7
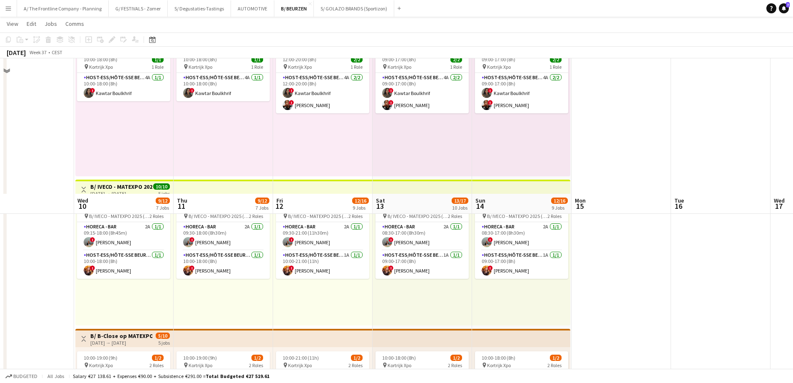
scroll to position [500, 0]
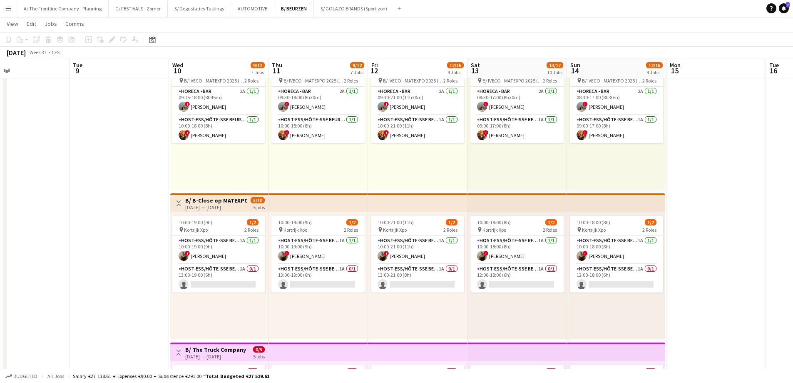
drag, startPoint x: 54, startPoint y: 218, endPoint x: 157, endPoint y: 204, distance: 104.6
click at [157, 204] on app-calendar-viewport "Sat 6 Sun 7 Mon 8 Tue 9 Wed 10 9/12 7 Jobs Thu 11 9/12 7 Jobs Fri 12 12/16 9 Jo…" at bounding box center [396, 367] width 793 height 1669
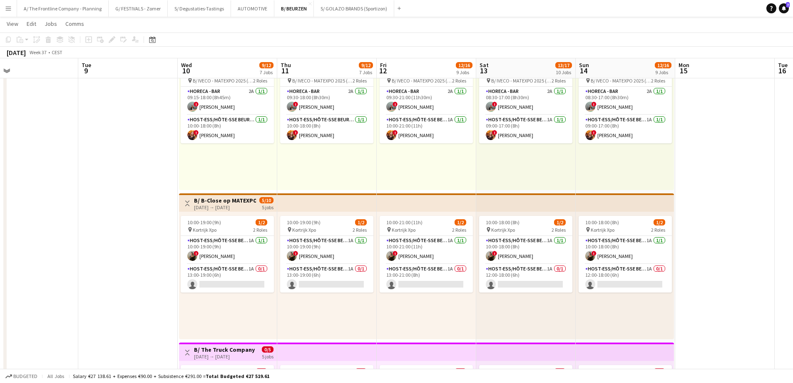
scroll to position [0, 237]
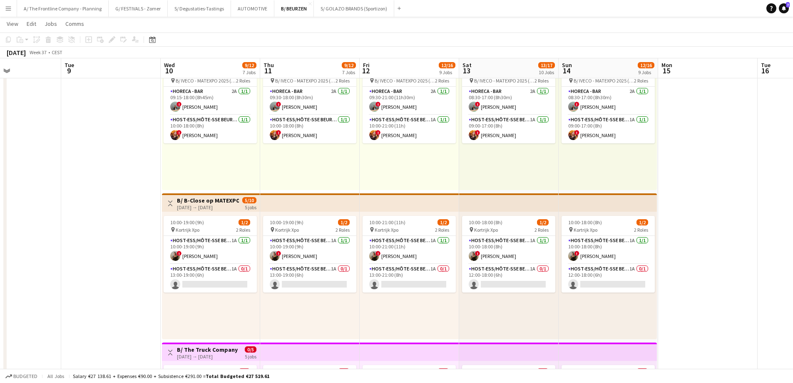
drag, startPoint x: 139, startPoint y: 204, endPoint x: 122, endPoint y: 209, distance: 18.0
click at [122, 209] on app-calendar-viewport "Sat 6 Sun 7 Mon 8 Tue 9 Wed 10 9/12 7 Jobs Thu 11 9/12 7 Jobs Fri 12 12/16 9 Jo…" at bounding box center [396, 367] width 793 height 1669
